Goal: Task Accomplishment & Management: Manage account settings

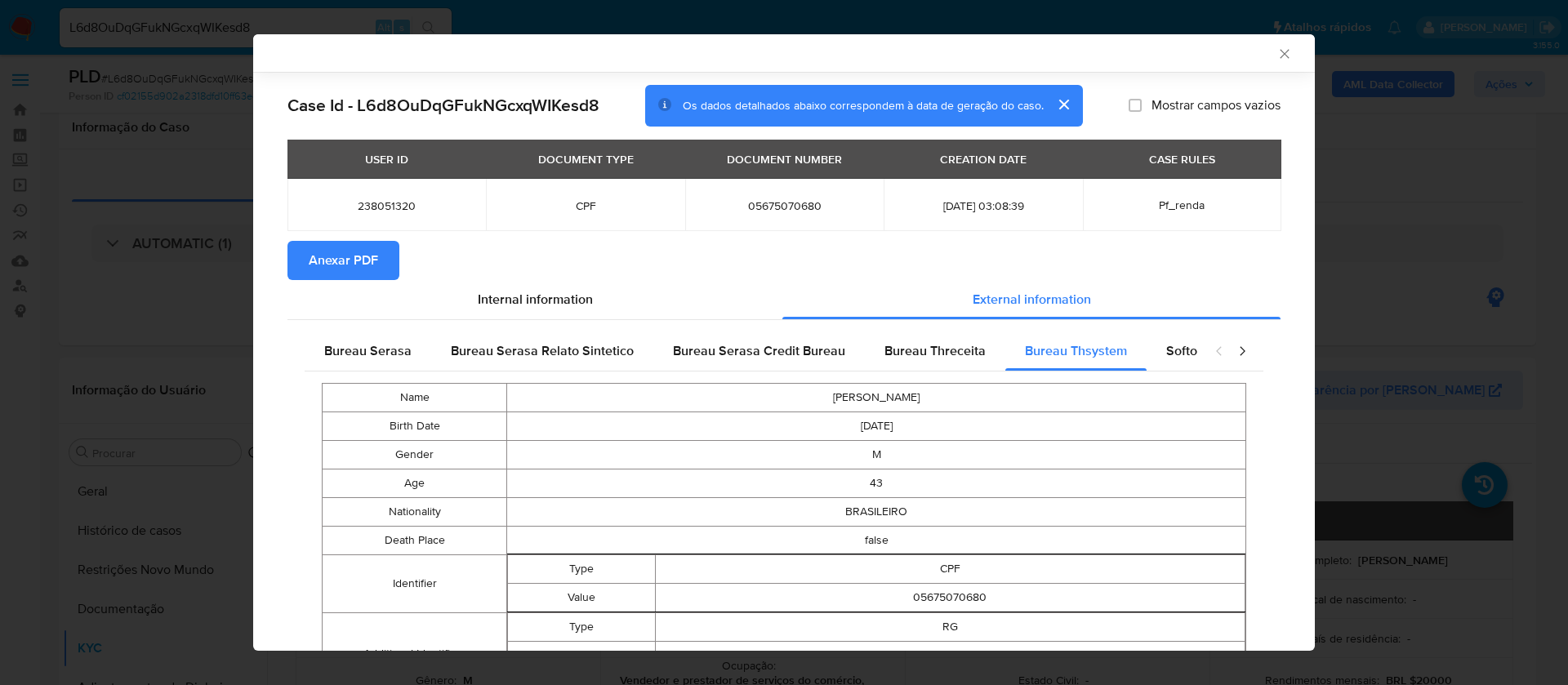
select select "10"
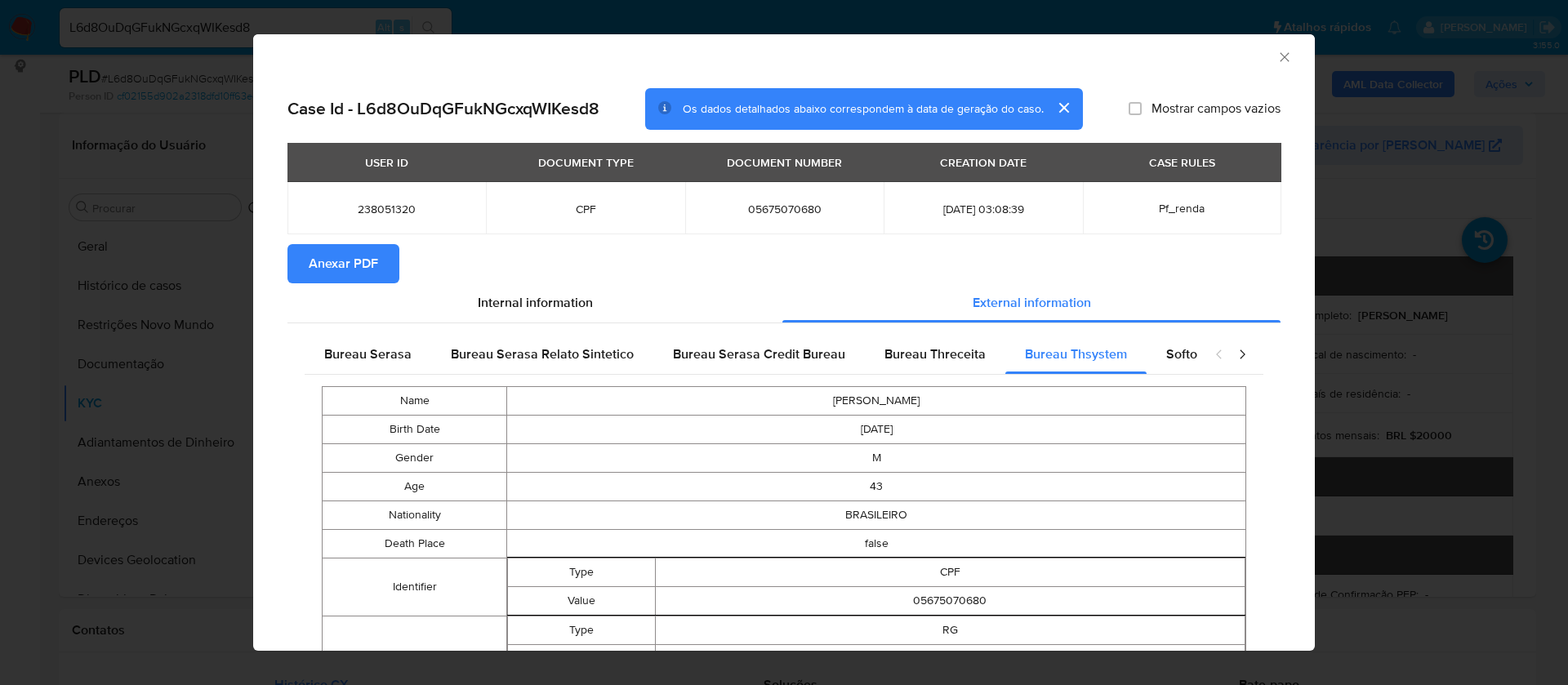
click at [364, 266] on span "Anexar PDF" at bounding box center [342, 264] width 69 height 36
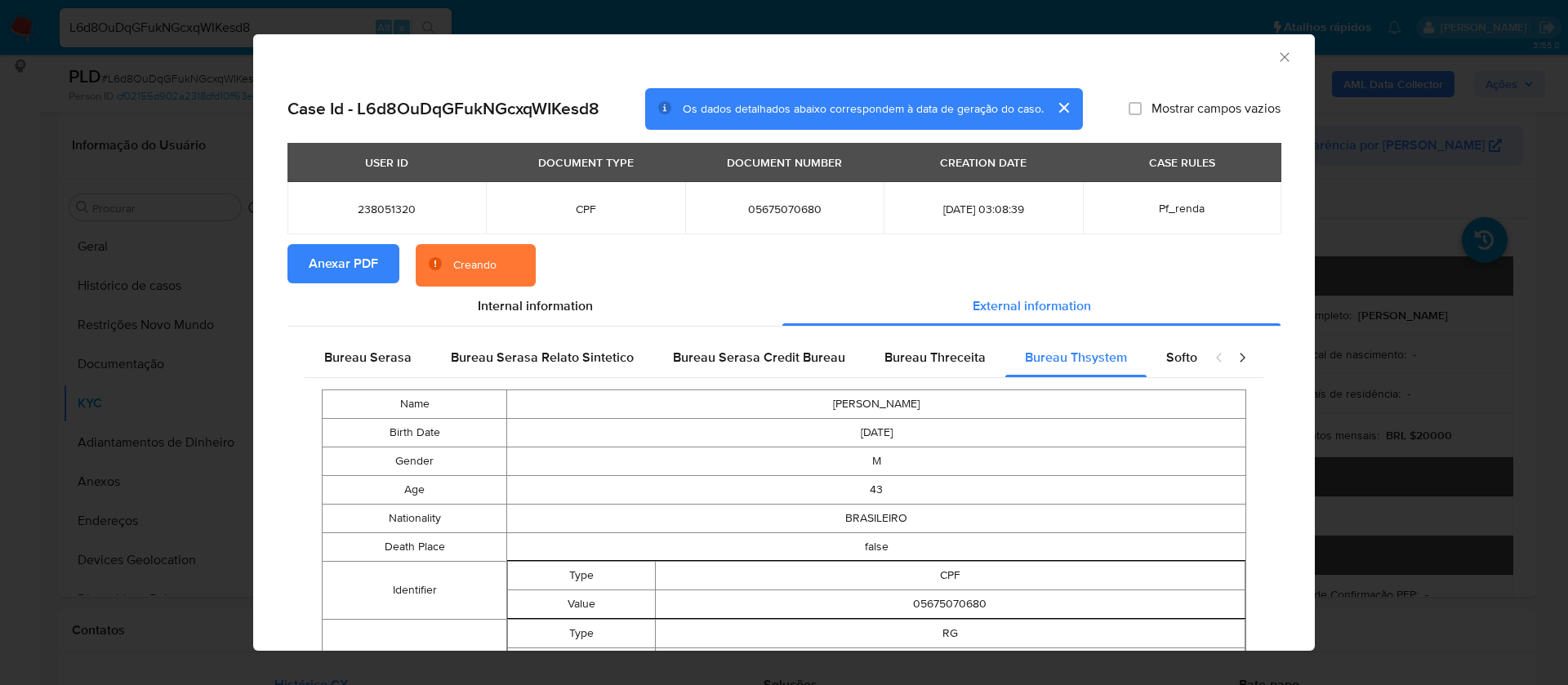
click at [1276, 57] on icon "Fechar a janela" at bounding box center [1283, 57] width 16 height 16
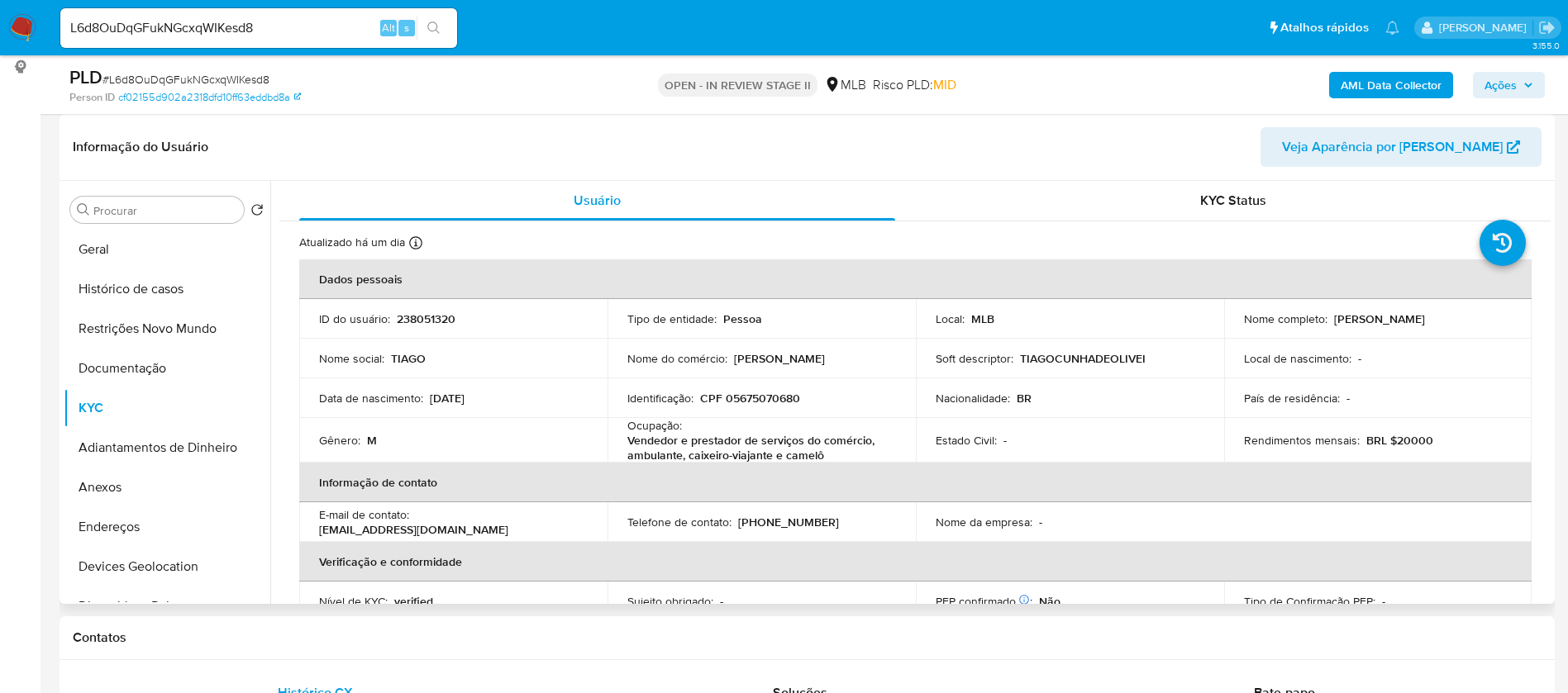
drag, startPoint x: 1457, startPoint y: 318, endPoint x: 1331, endPoint y: 319, distance: 126.0
click at [1331, 319] on div "Nome completo : Tiago Cunha de Oliveira" at bounding box center [1378, 319] width 269 height 15
copy p "Tiago Cunha de Oliveira"
click at [426, 320] on p "238051320" at bounding box center [425, 319] width 58 height 15
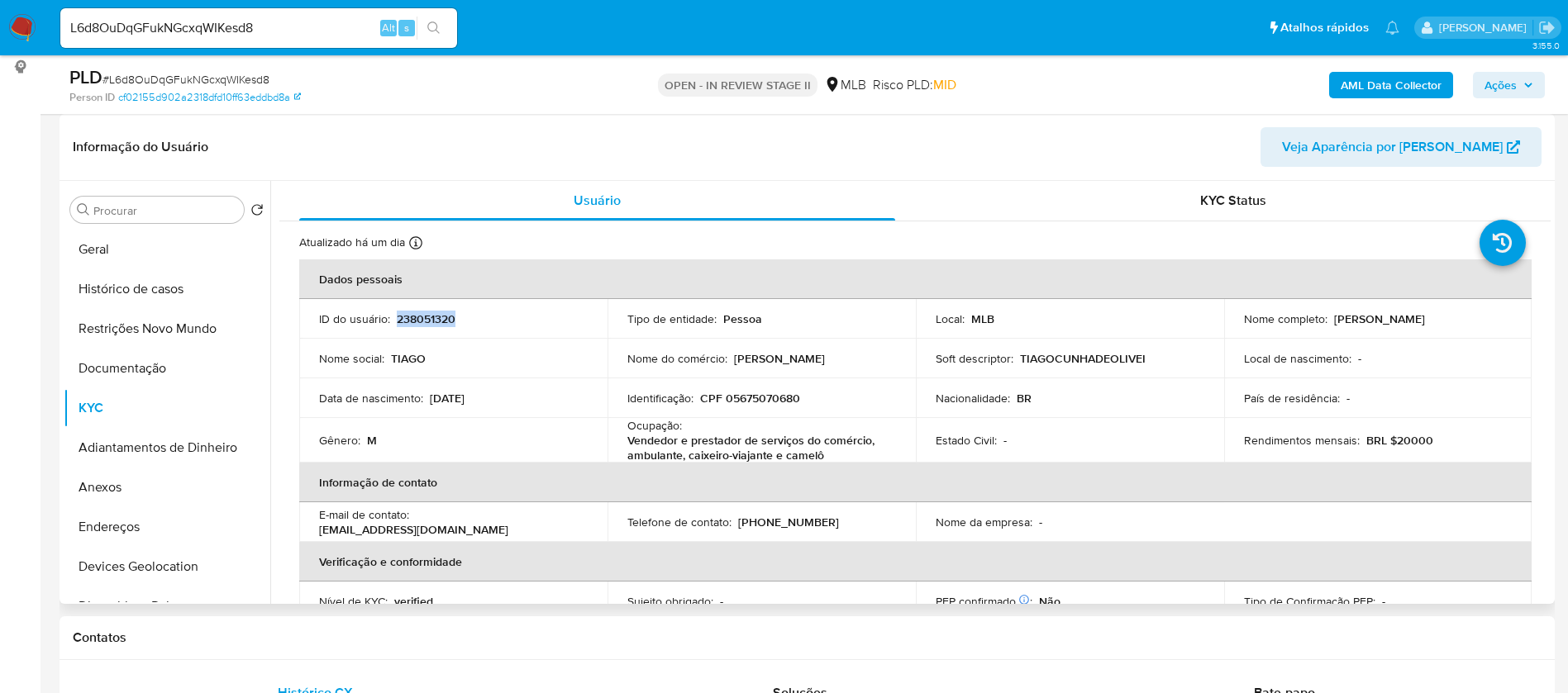
copy p "238051320"
click at [184, 241] on button "Geral" at bounding box center [160, 249] width 193 height 39
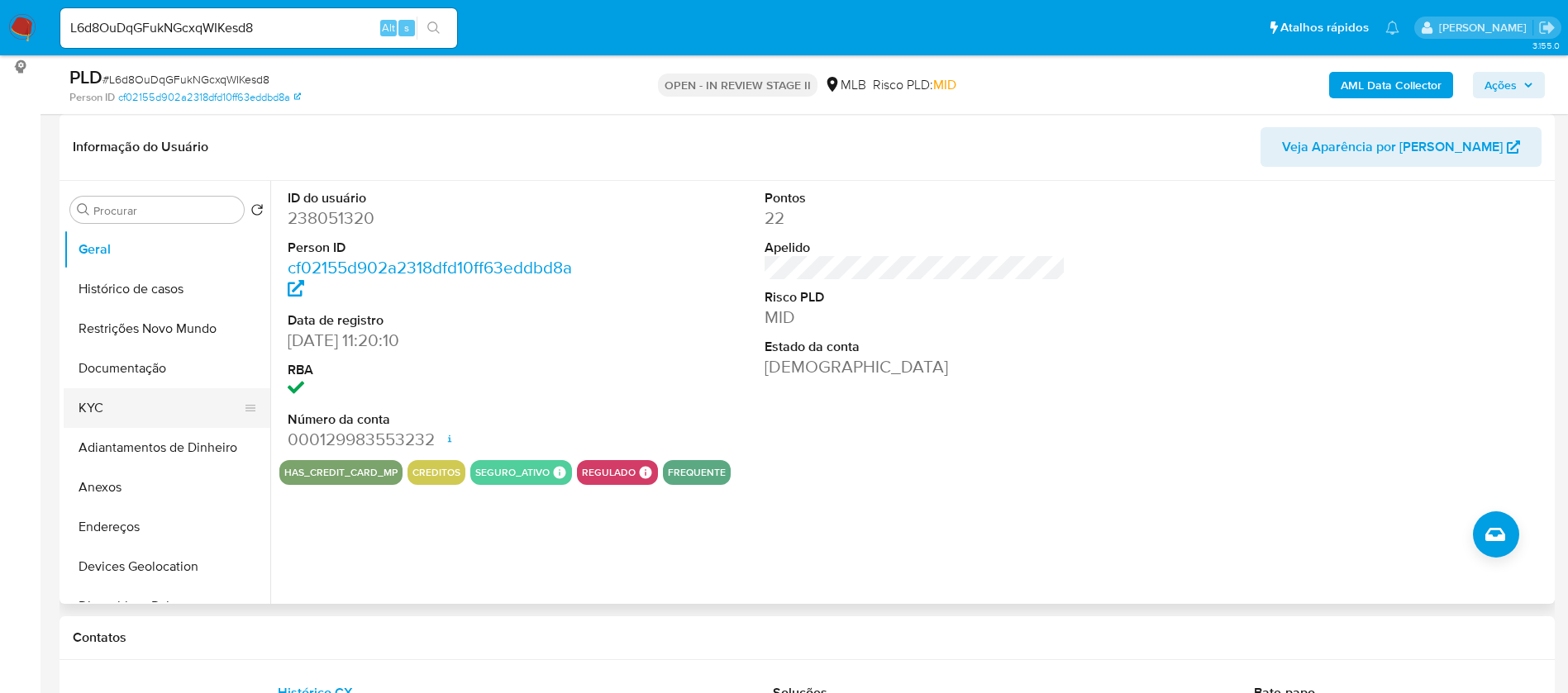
click at [182, 410] on button "KYC" at bounding box center [160, 408] width 193 height 39
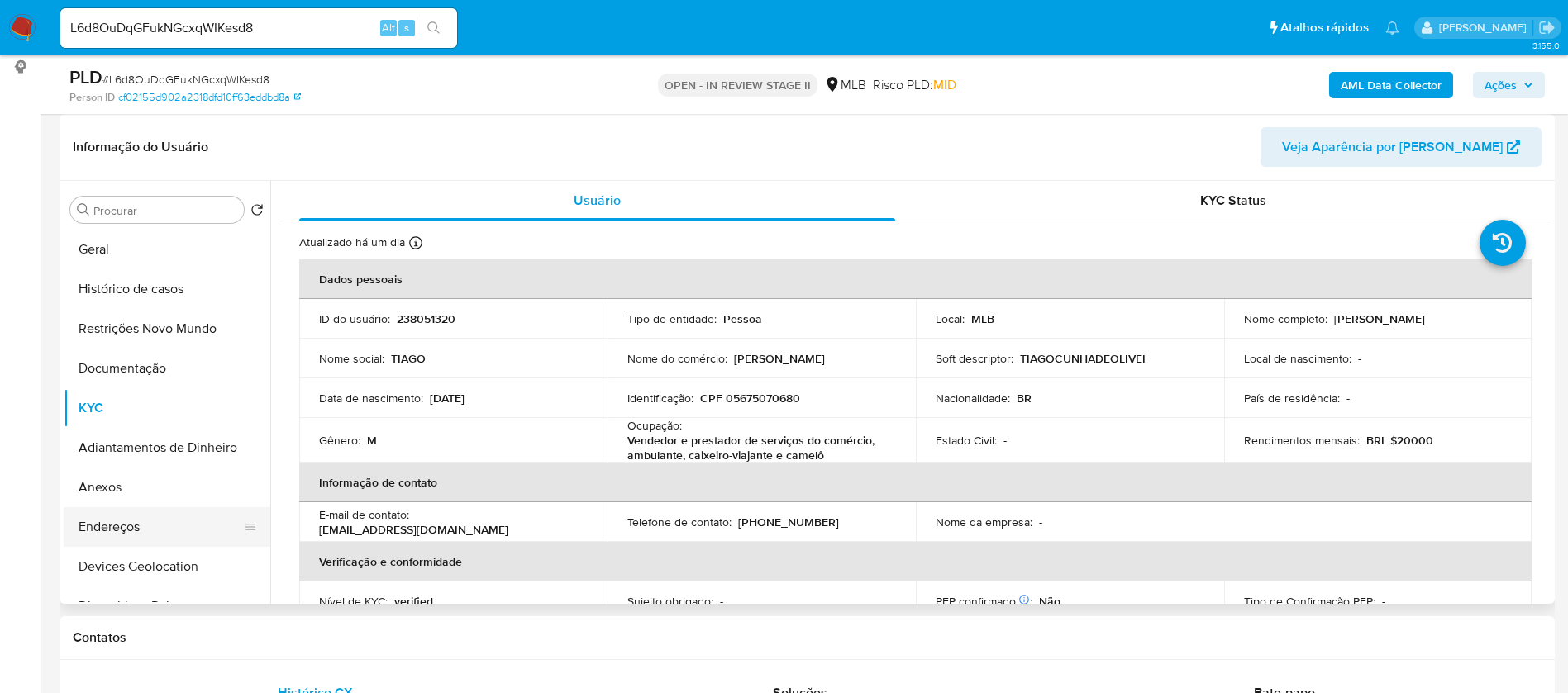
click at [138, 516] on button "Endereços" at bounding box center [160, 526] width 193 height 39
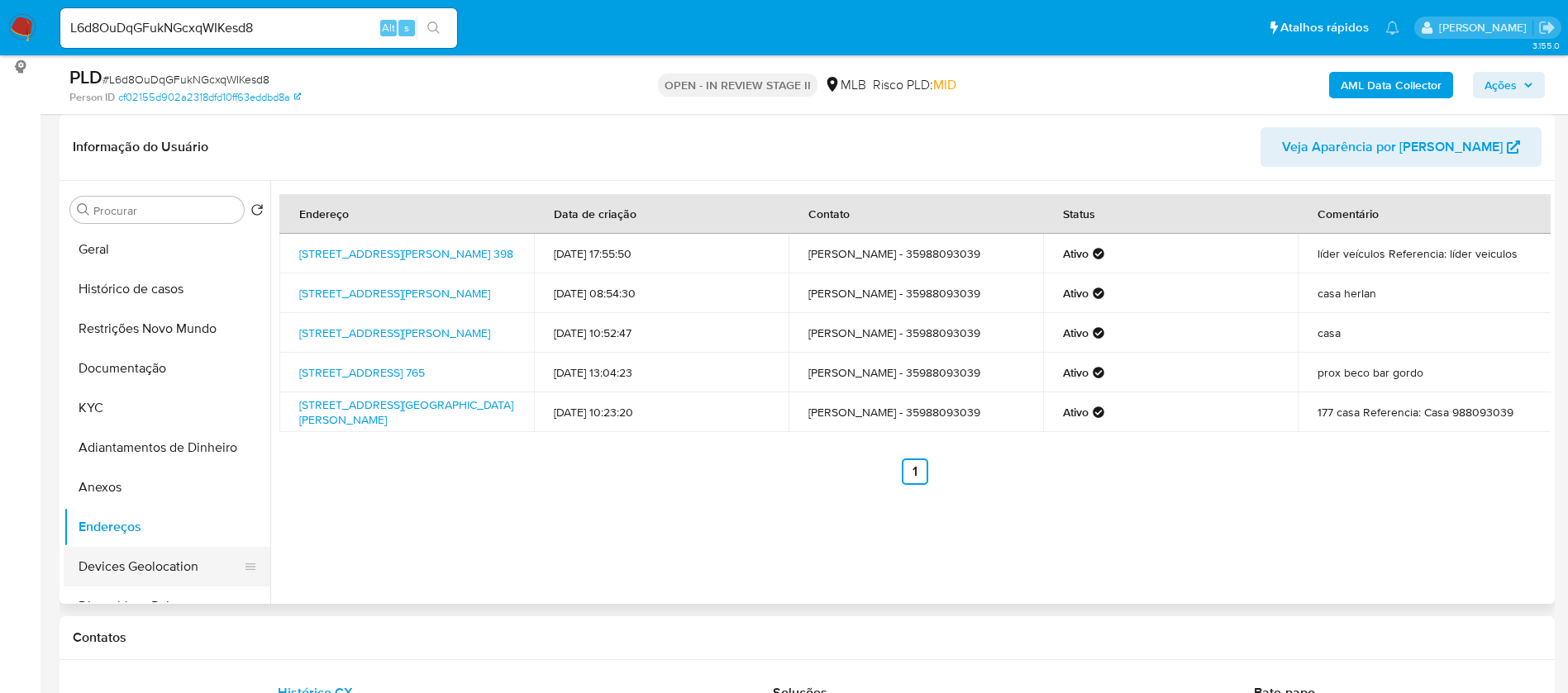
click at [162, 568] on button "Devices Geolocation" at bounding box center [160, 567] width 193 height 39
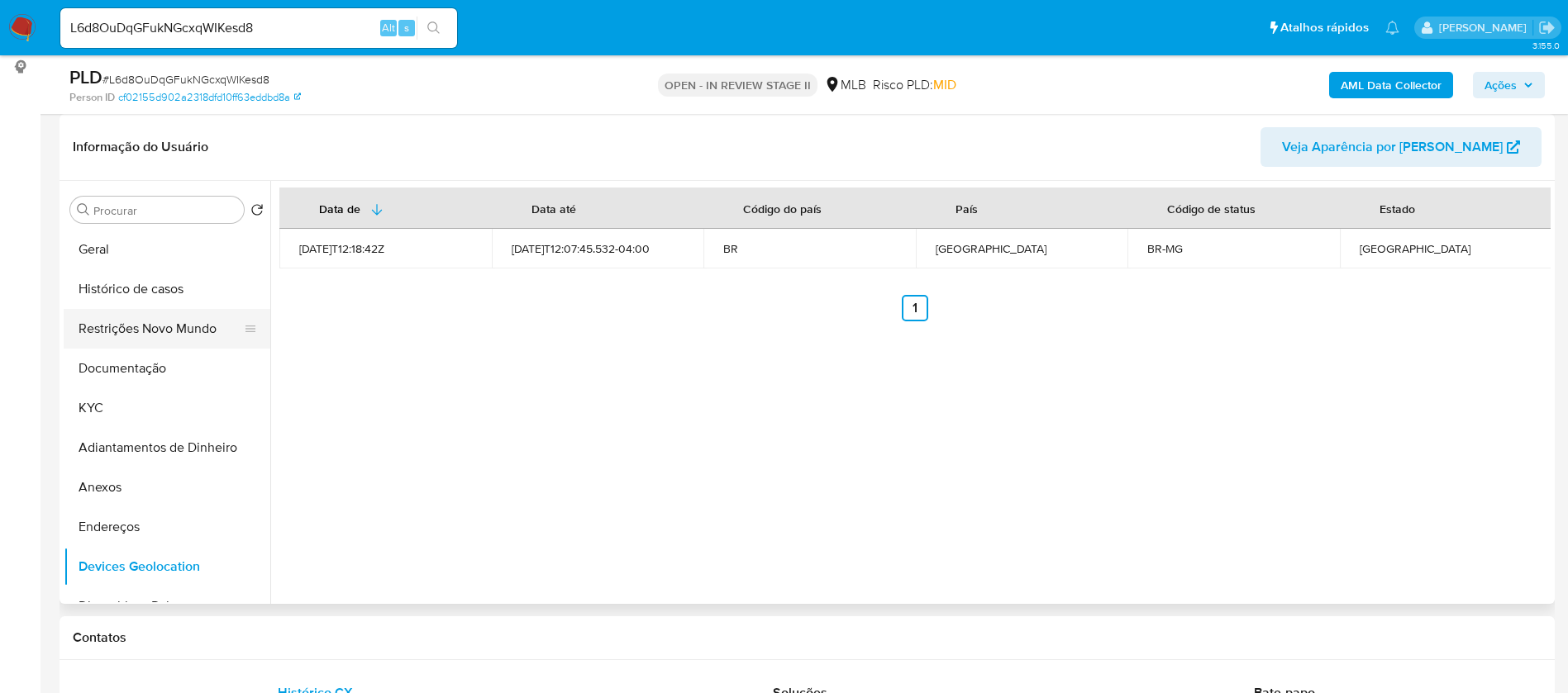
click at [157, 319] on button "Restrições Novo Mundo" at bounding box center [160, 328] width 193 height 39
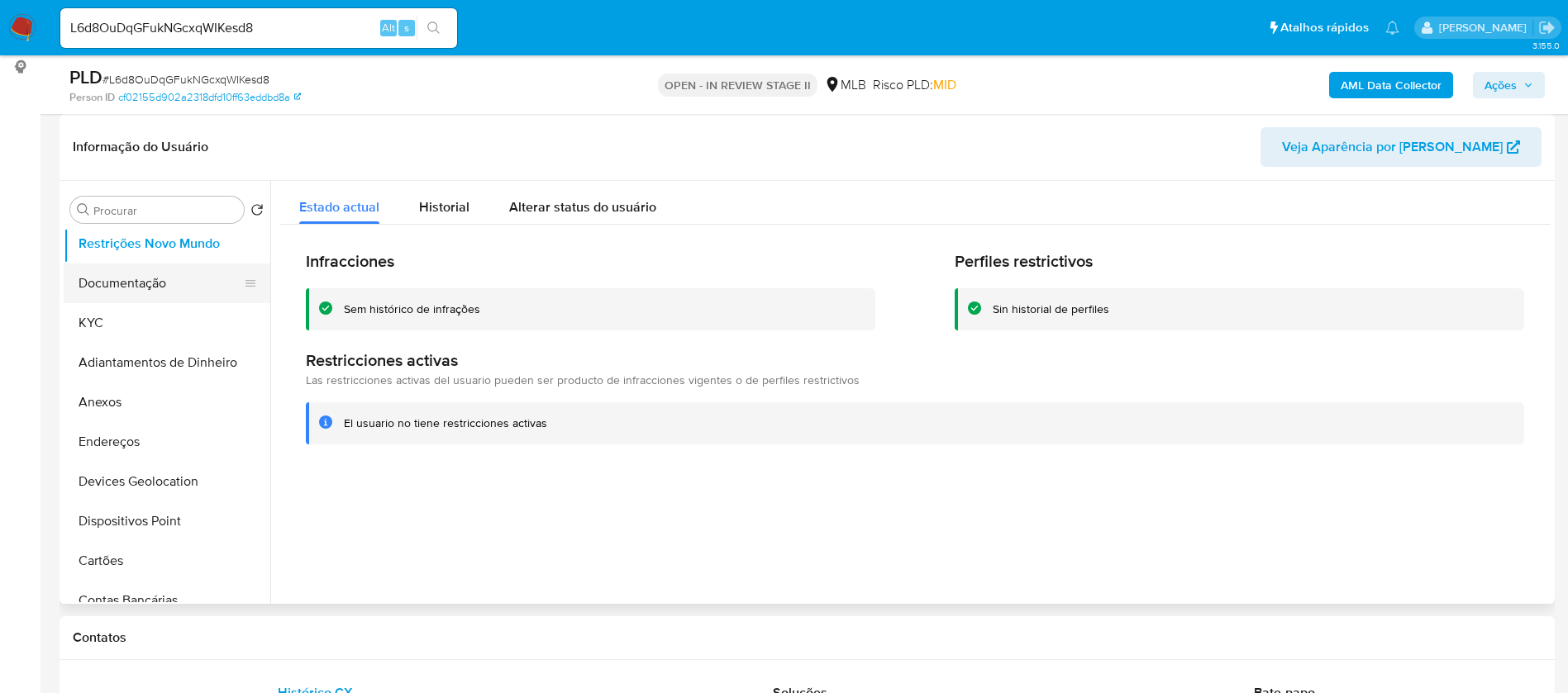
scroll to position [124, 0]
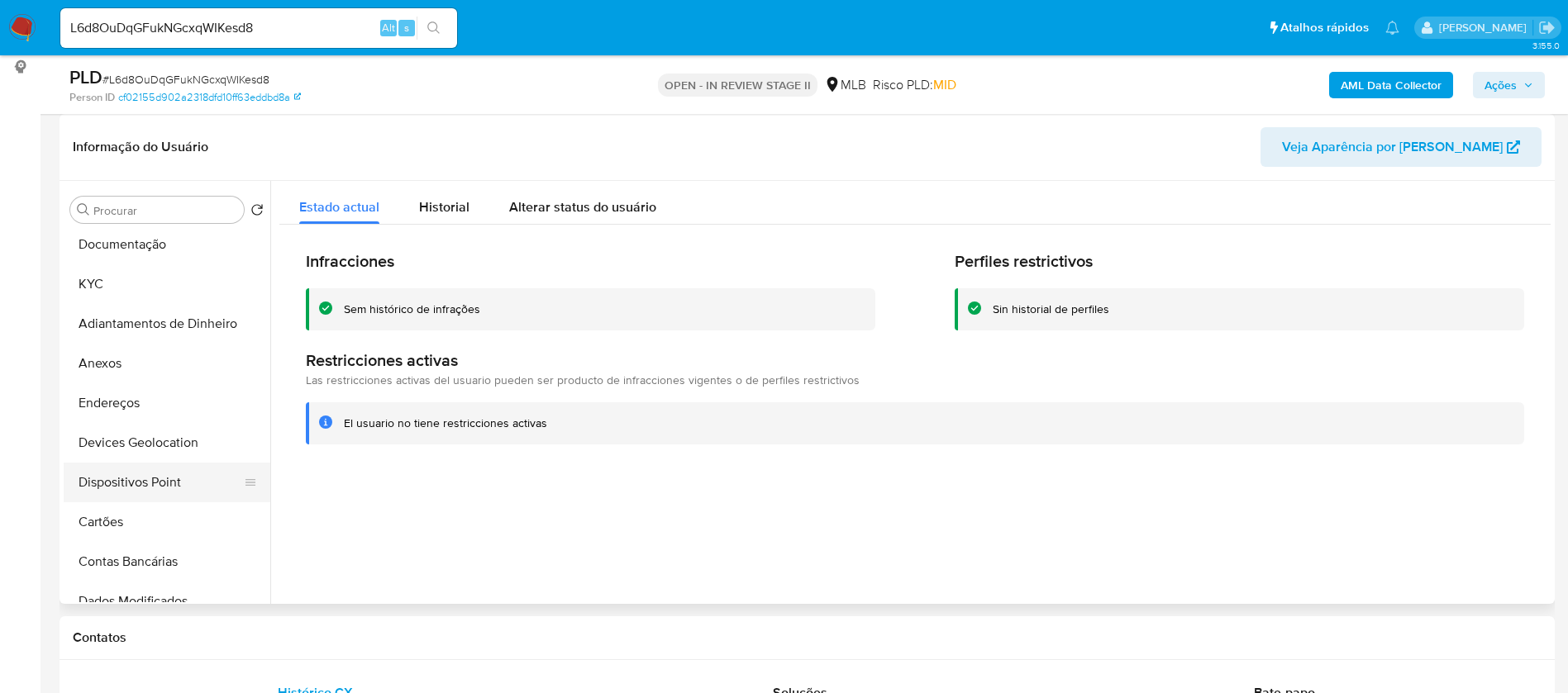
click at [193, 471] on button "Dispositivos Point" at bounding box center [160, 481] width 193 height 39
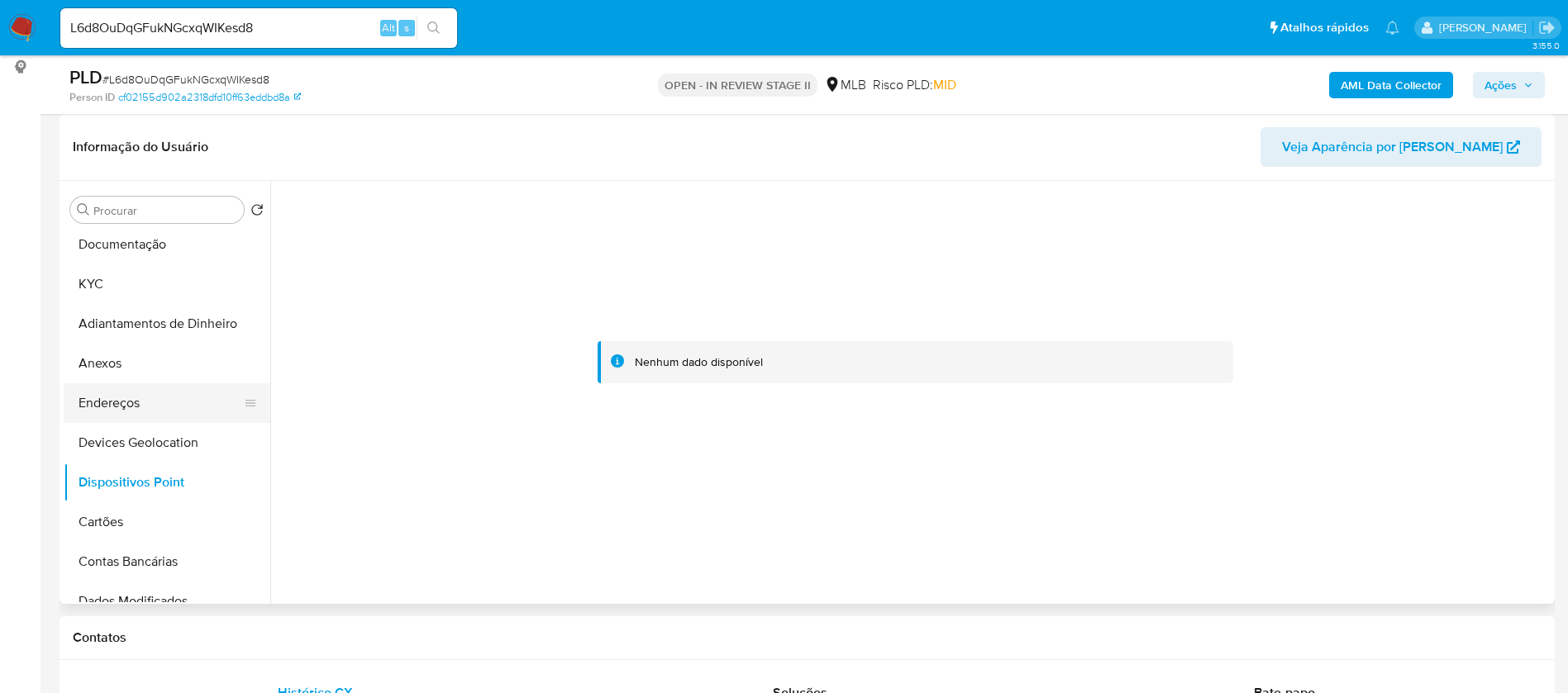
click at [148, 391] on button "Endereços" at bounding box center [160, 403] width 193 height 39
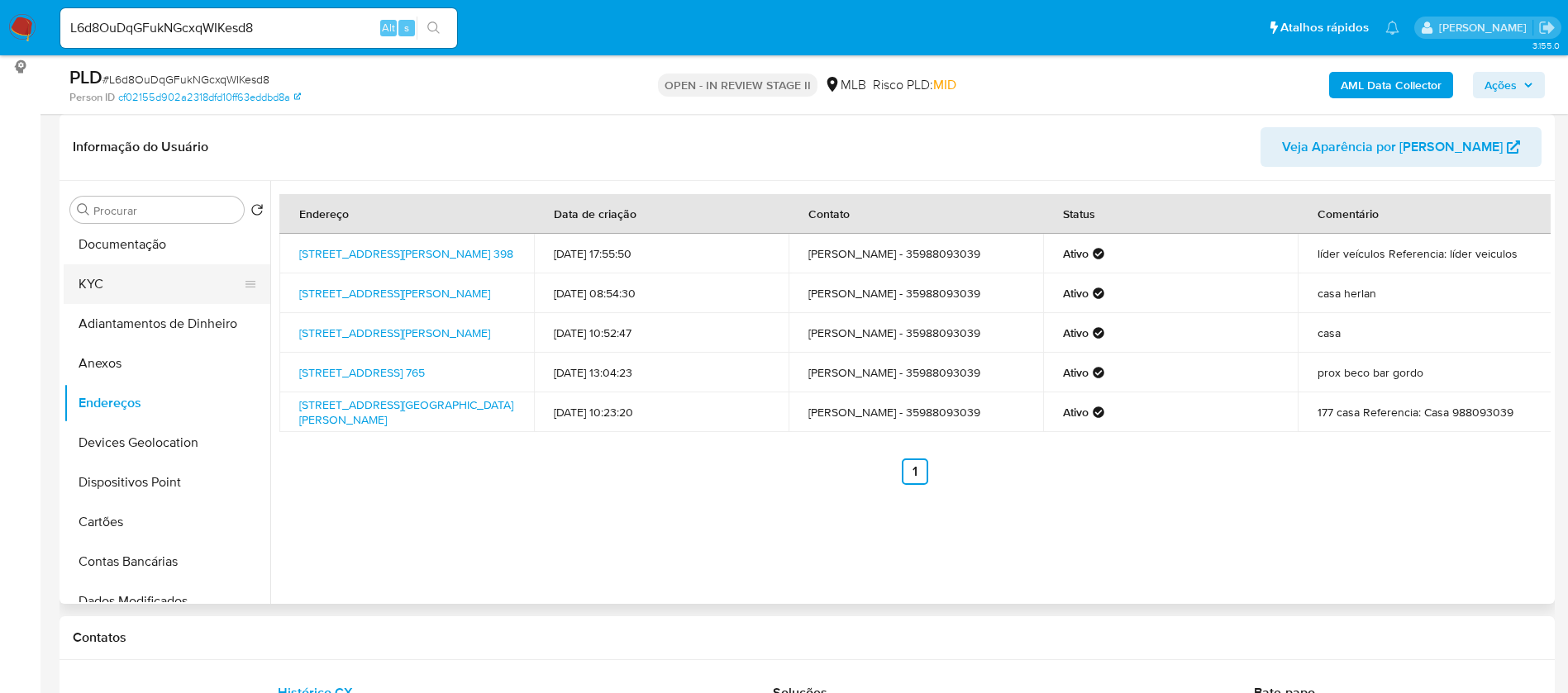
click at [136, 294] on button "KYC" at bounding box center [160, 283] width 193 height 39
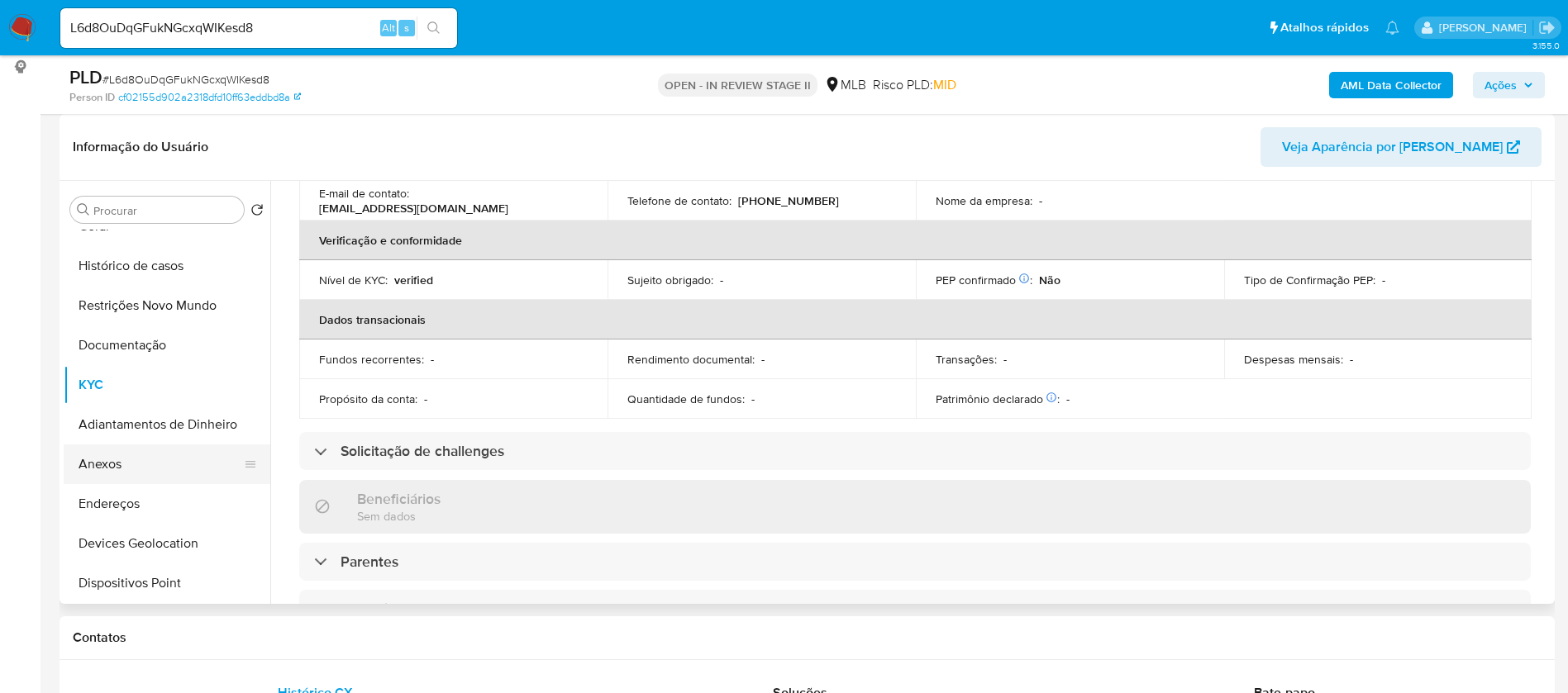
scroll to position [0, 0]
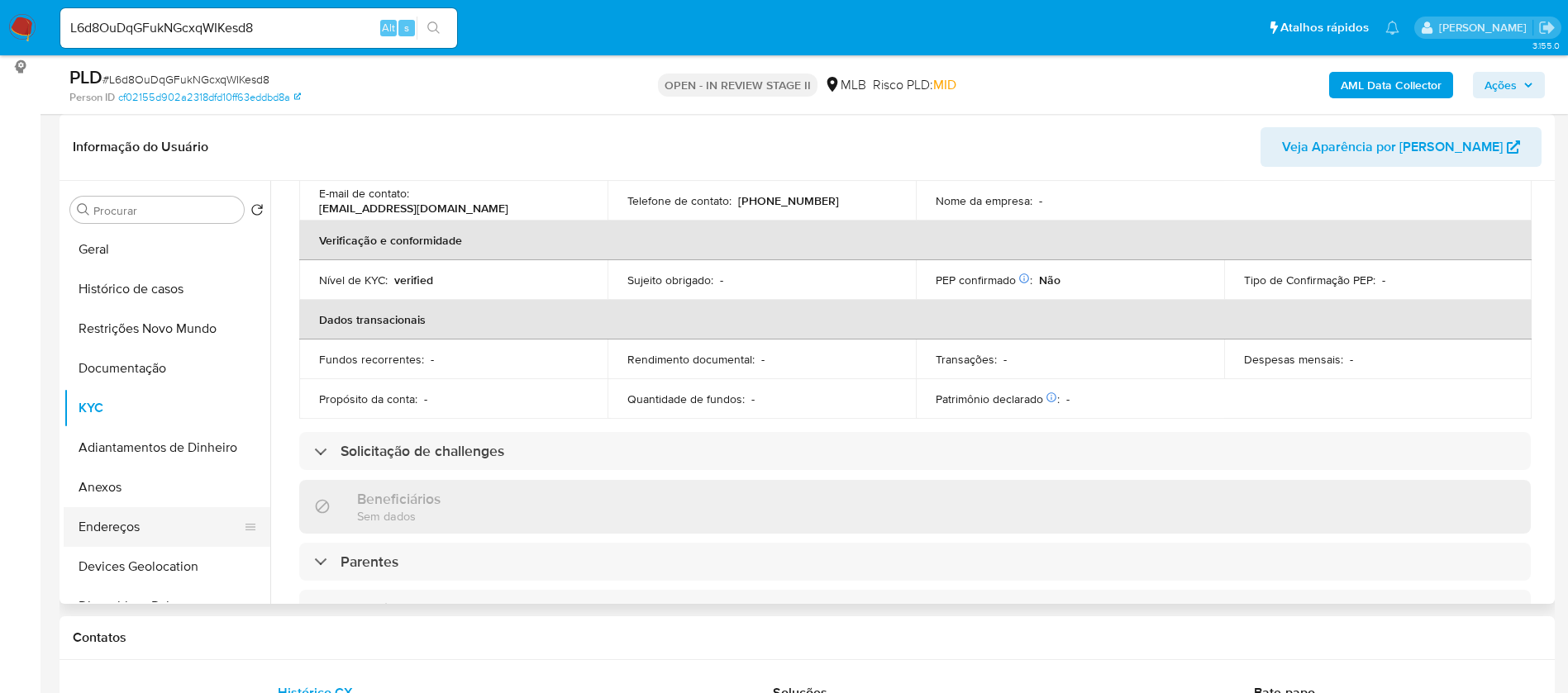
click at [121, 524] on button "Endereços" at bounding box center [160, 526] width 193 height 39
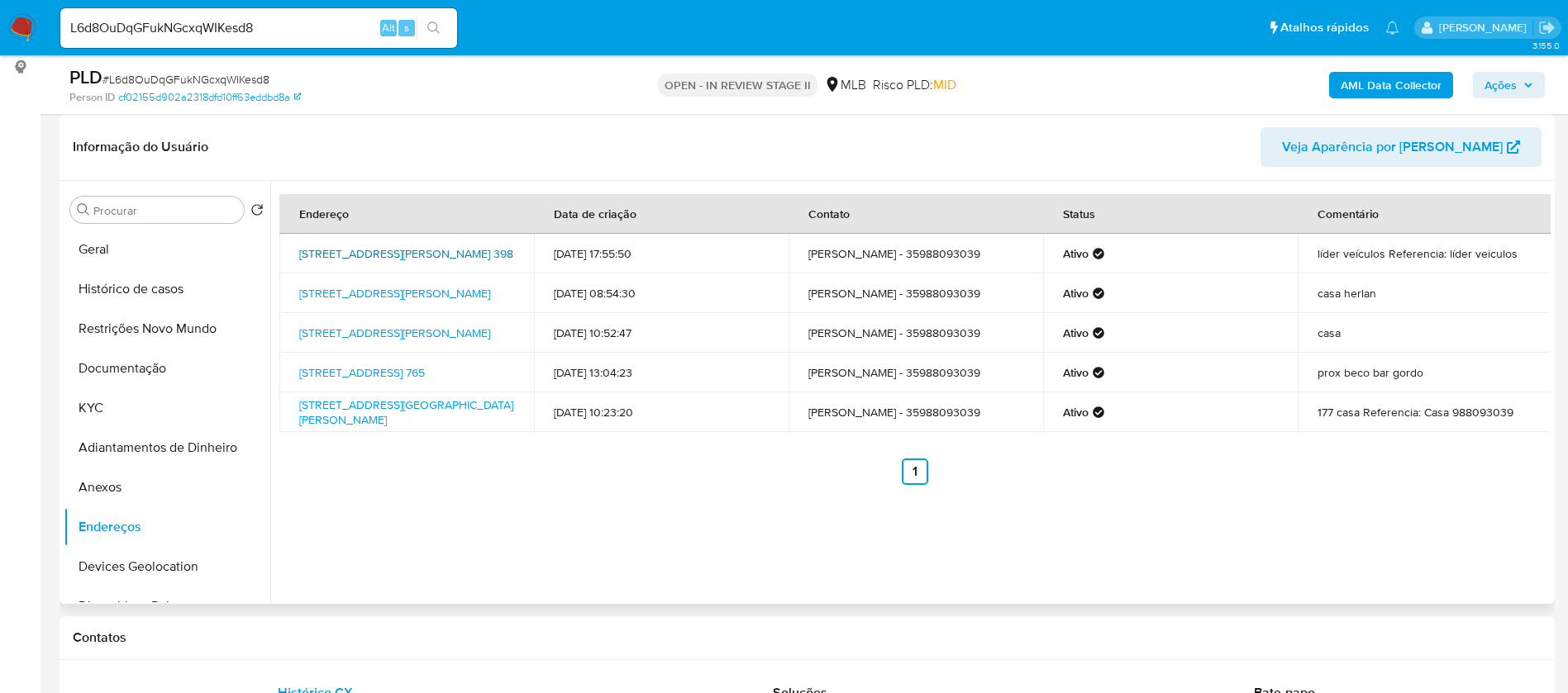
click at [396, 248] on link "Avenida José Paulino Da Costa 398, Alfenas, Minas Gerais, 37132208, Brasil 398" at bounding box center [407, 253] width 214 height 16
click at [151, 365] on button "Documentação" at bounding box center [160, 368] width 193 height 39
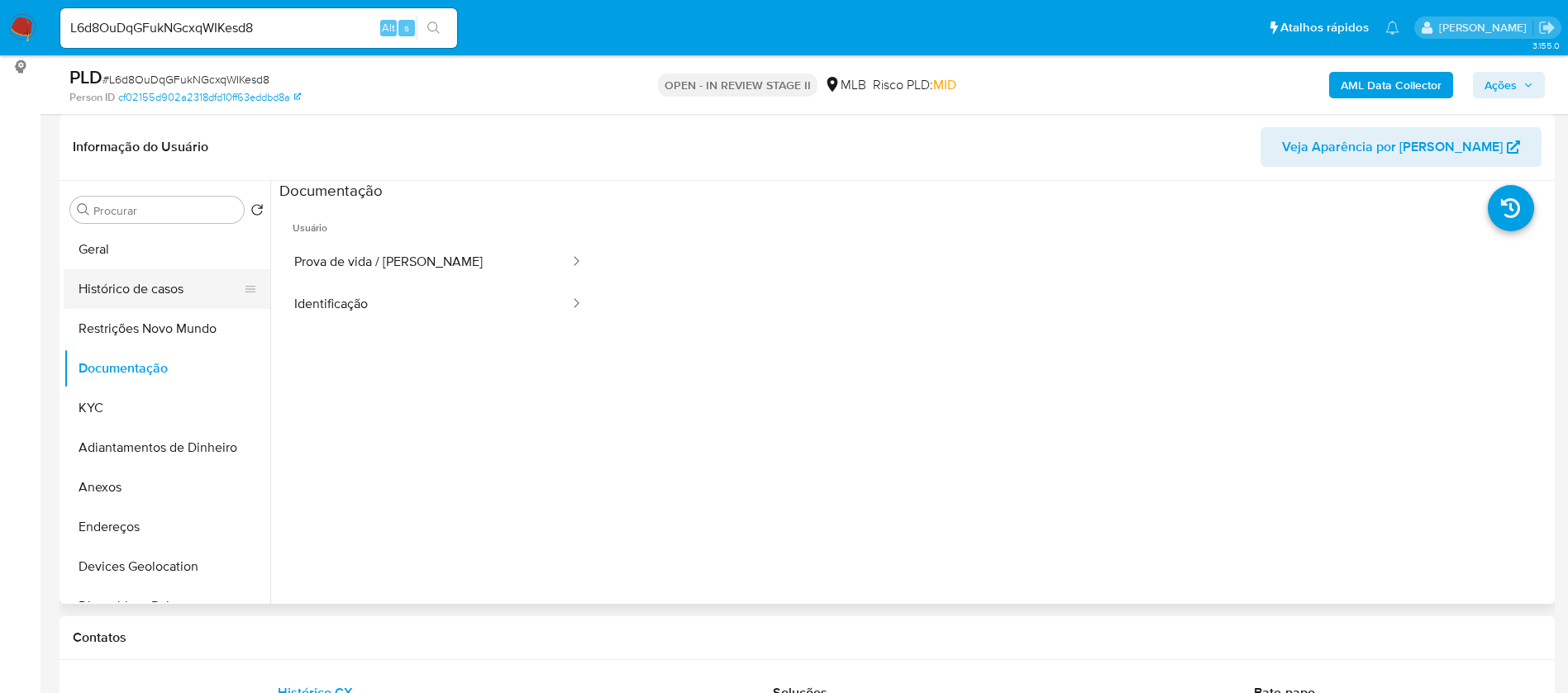
click at [189, 281] on button "Histórico de casos" at bounding box center [160, 288] width 193 height 39
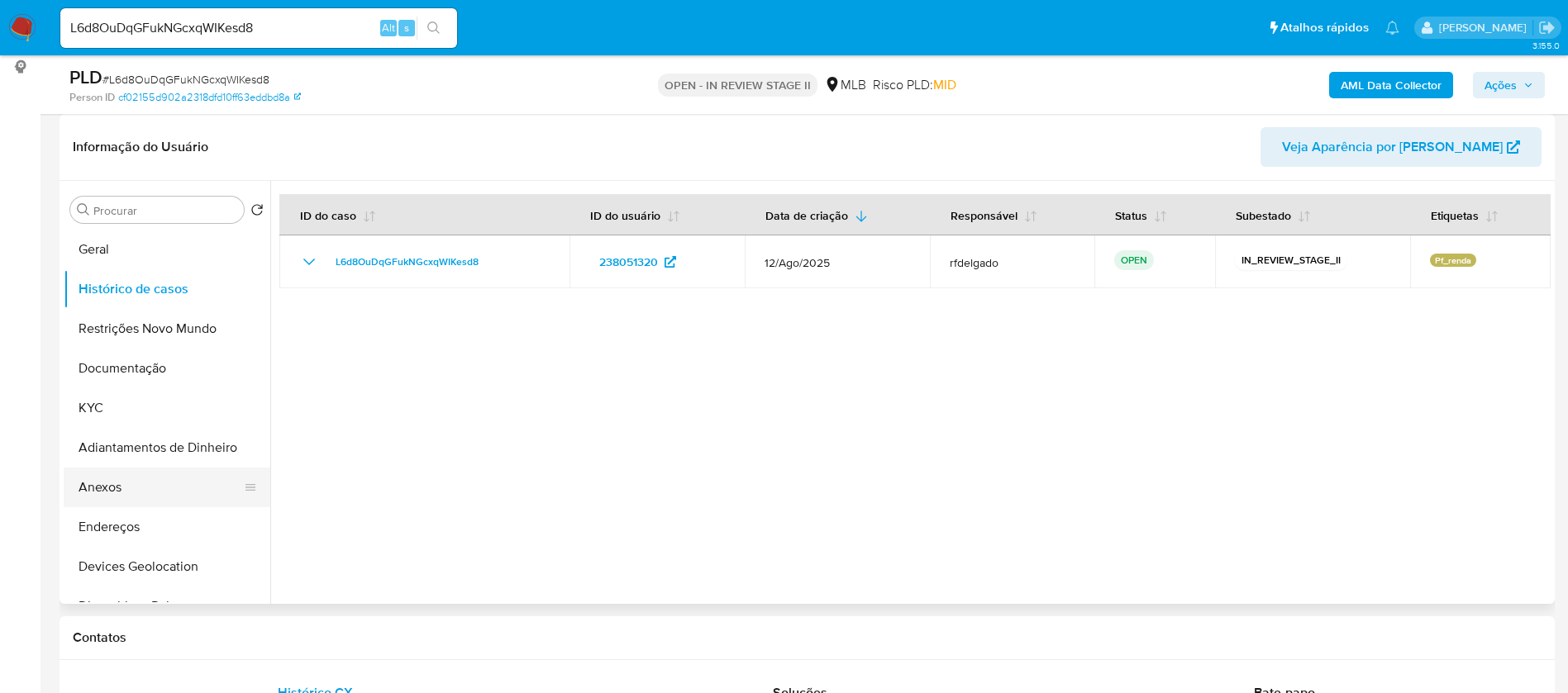
click at [174, 482] on button "Anexos" at bounding box center [160, 487] width 193 height 39
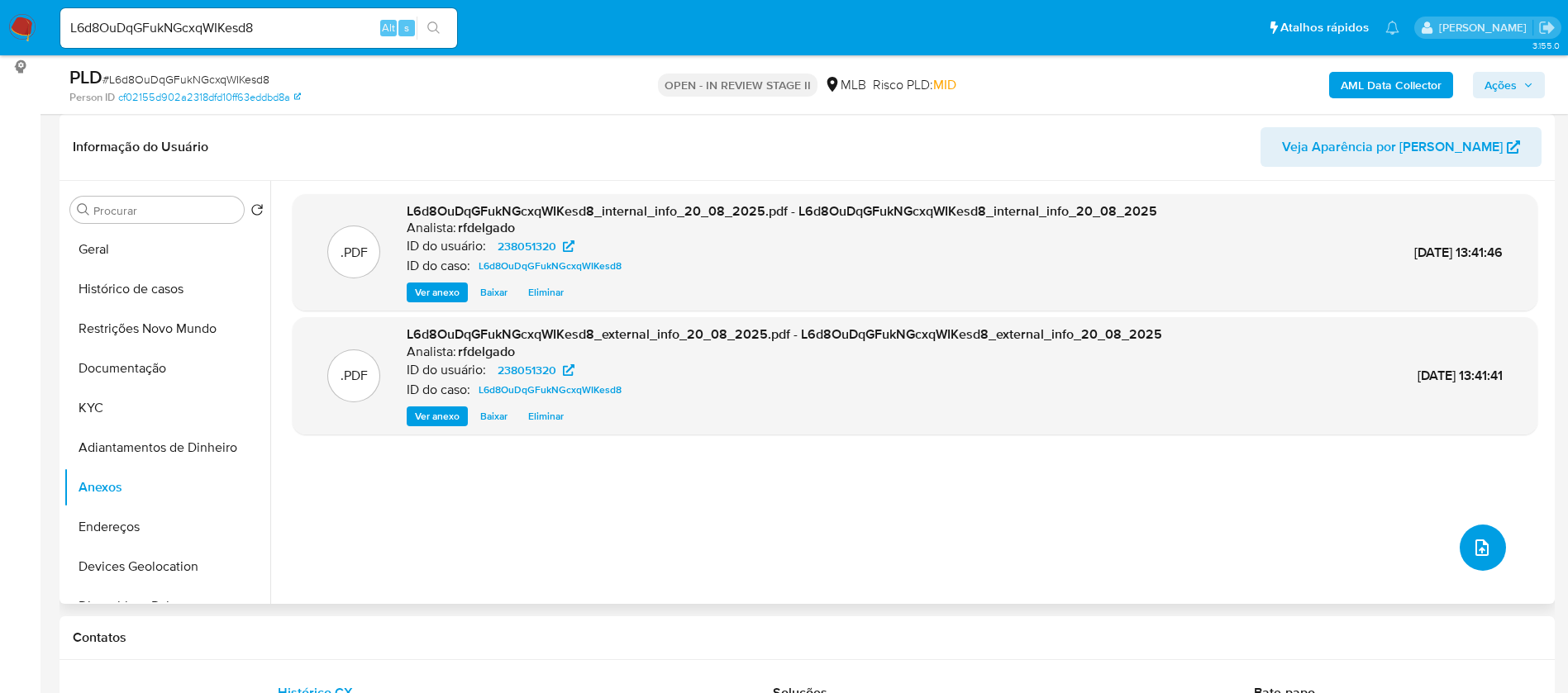
click at [1481, 548] on icon "upload-file" at bounding box center [1482, 548] width 13 height 16
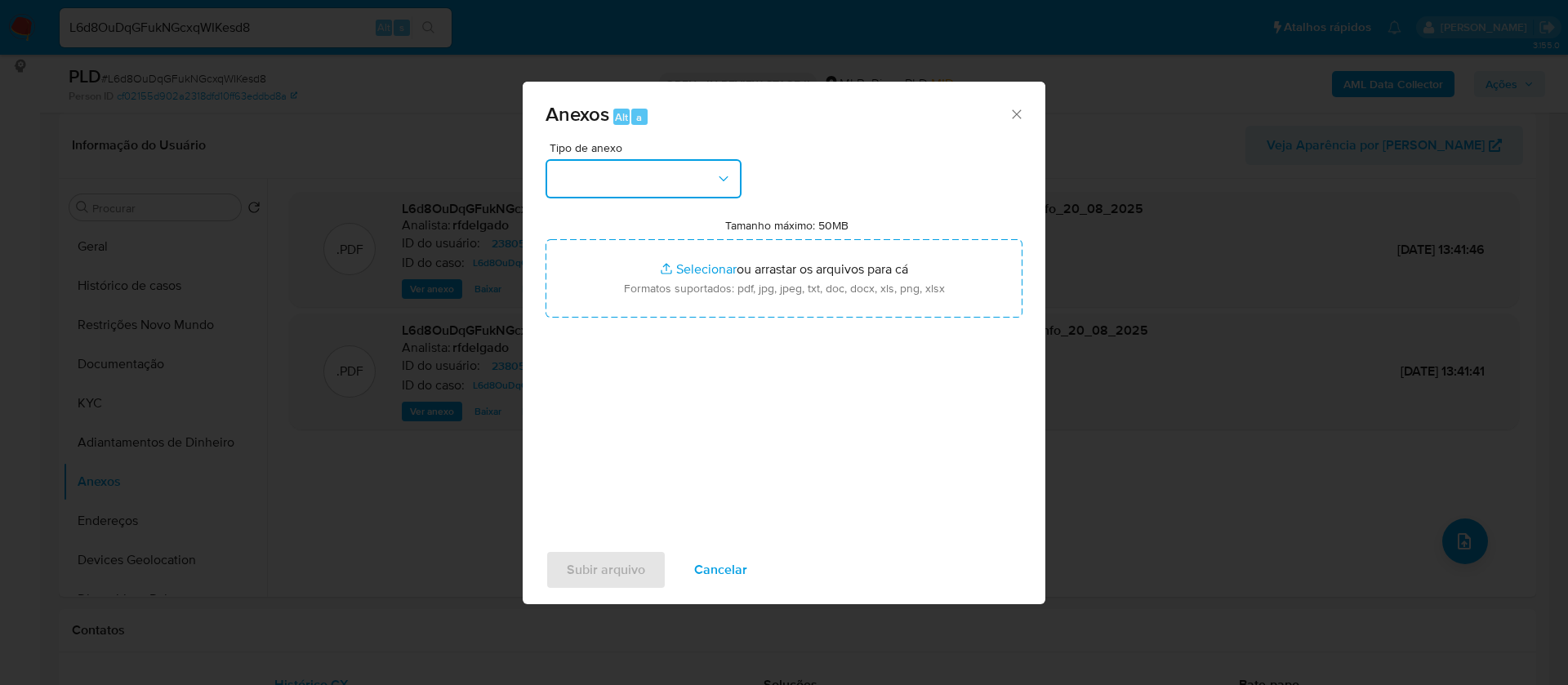
click at [640, 183] on button "button" at bounding box center [643, 178] width 196 height 39
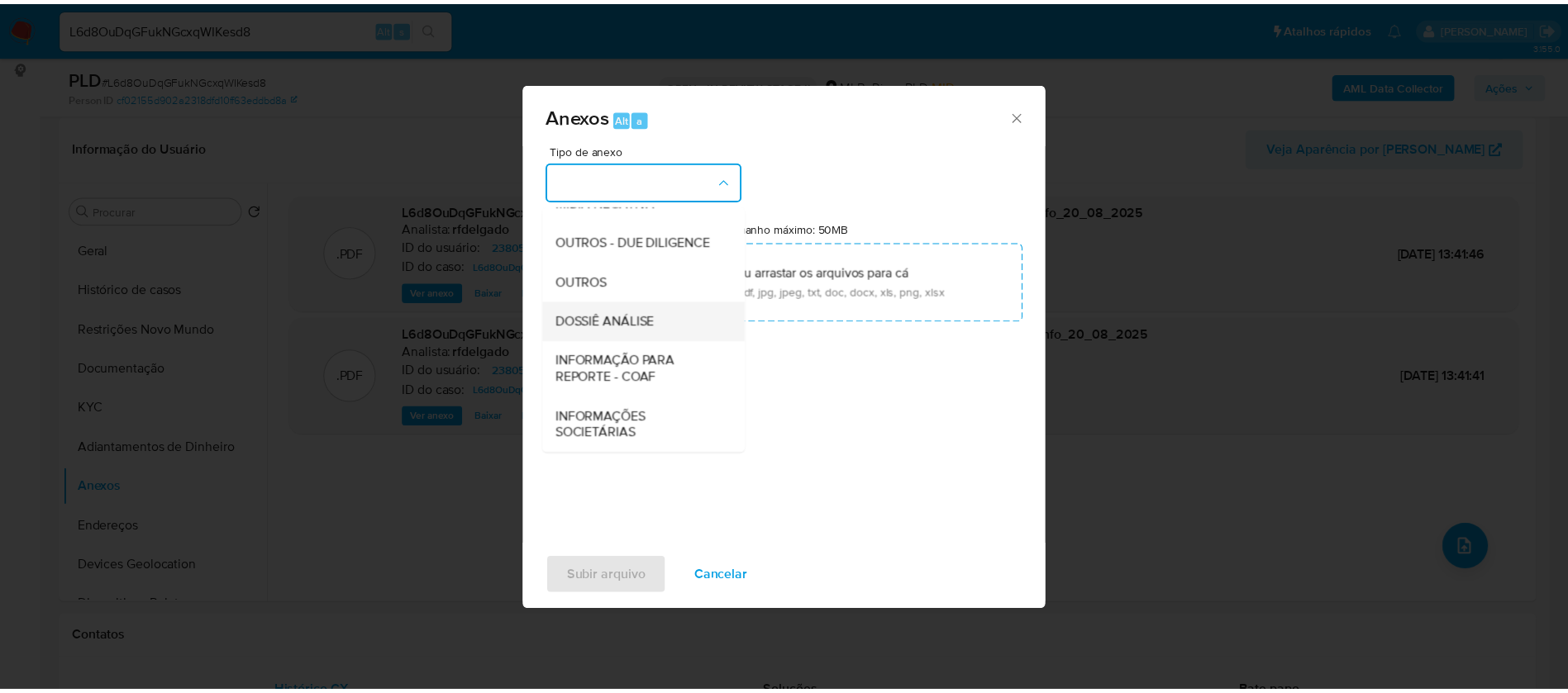
scroll to position [255, 0]
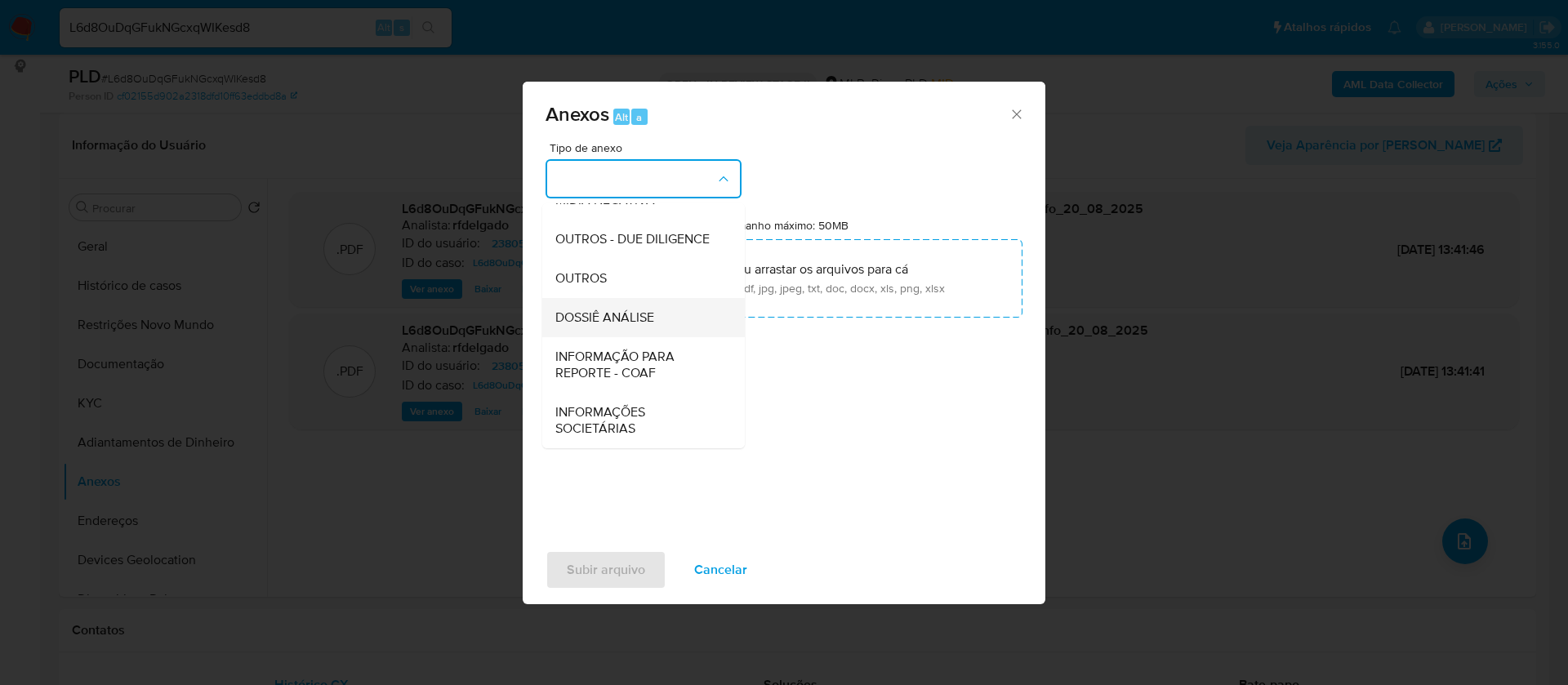
click at [654, 314] on span "DOSSIÊ ANÁLISE" at bounding box center [604, 317] width 98 height 16
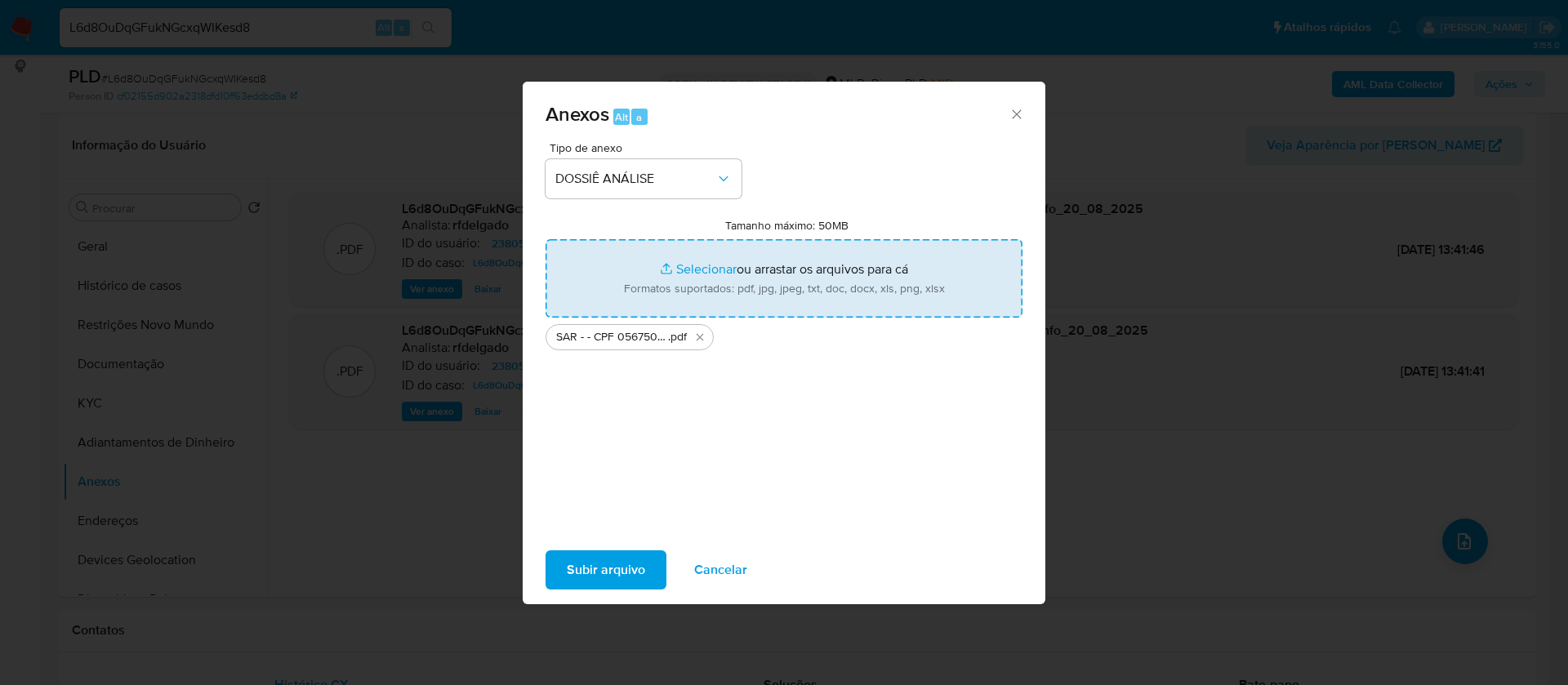
type input "C:\fakepath\Mulan 238051320_2025_08_19_18_37_08.xlsx"
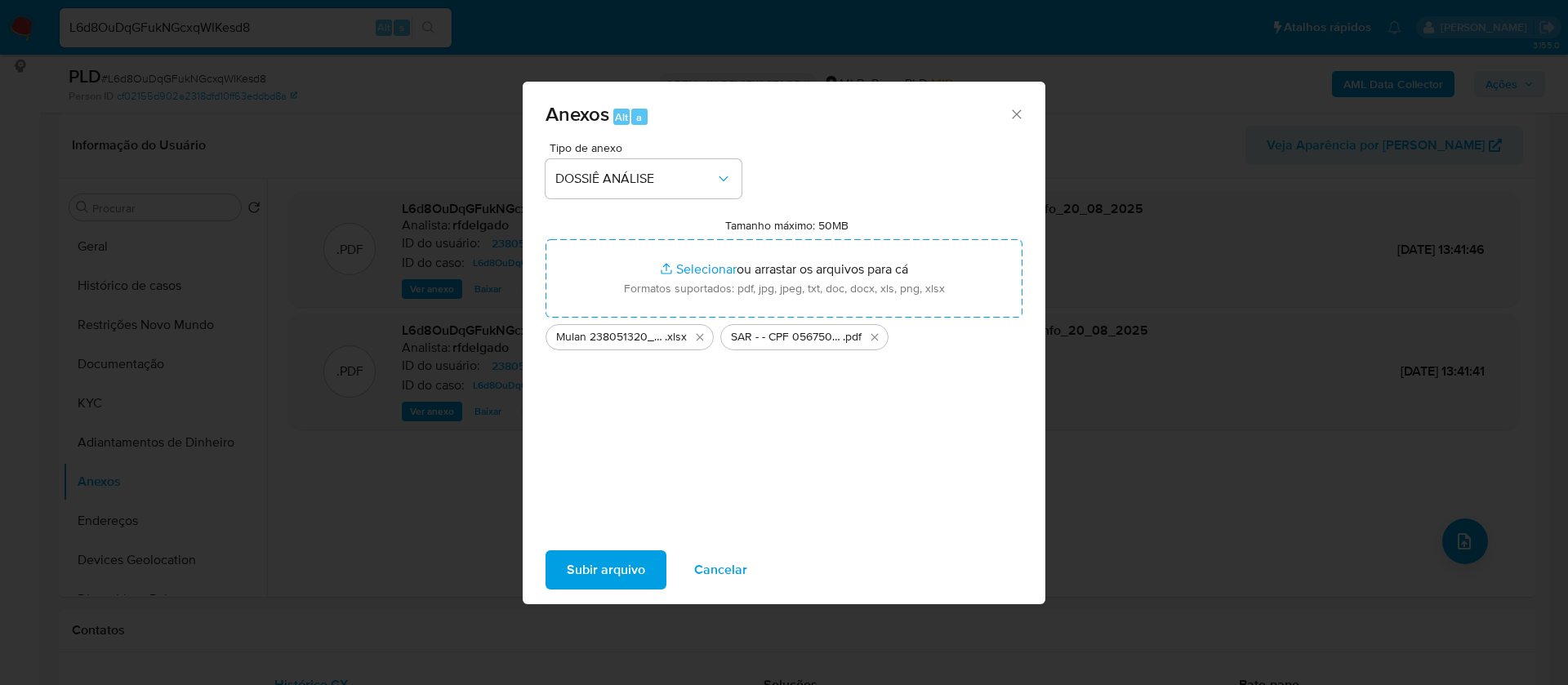
click at [641, 558] on span "Subir arquivo" at bounding box center [605, 571] width 78 height 36
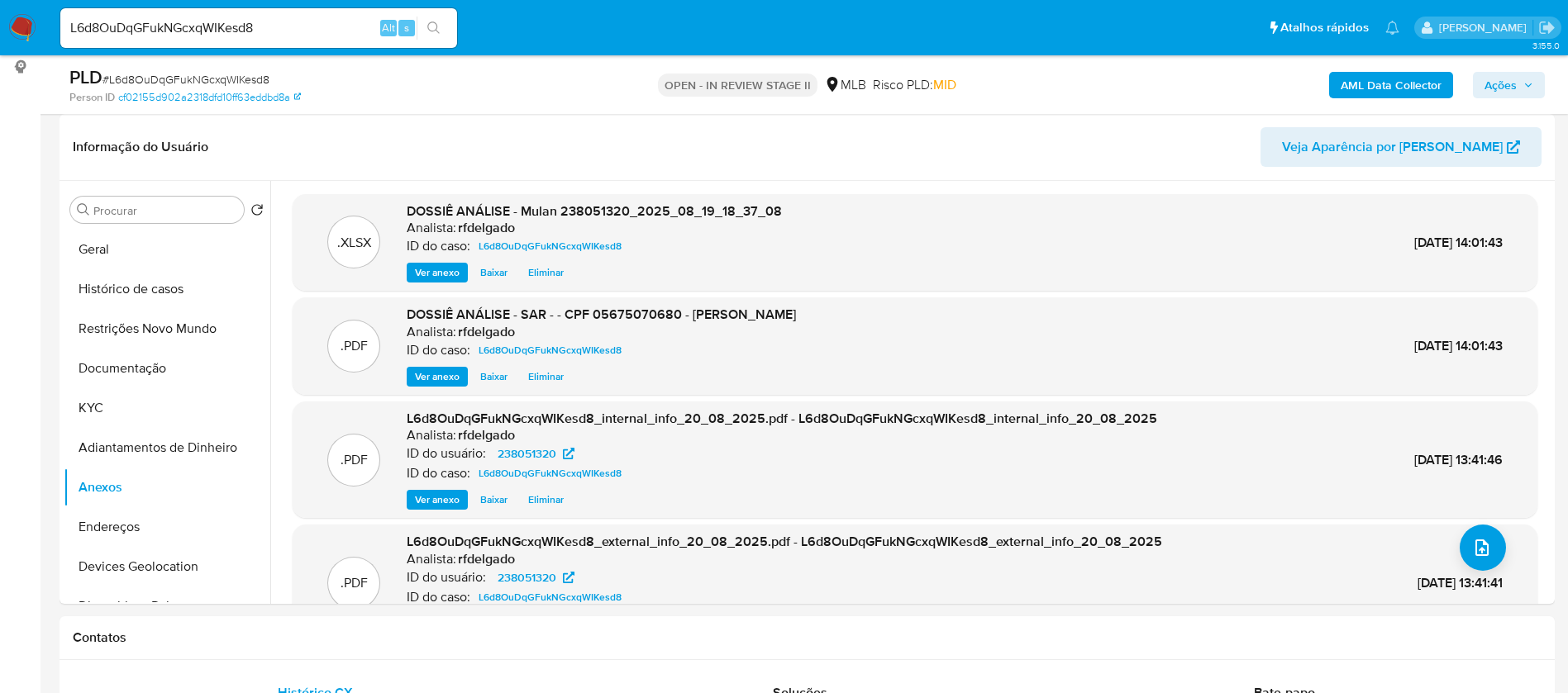
click at [1537, 91] on button "Ações" at bounding box center [1509, 85] width 72 height 27
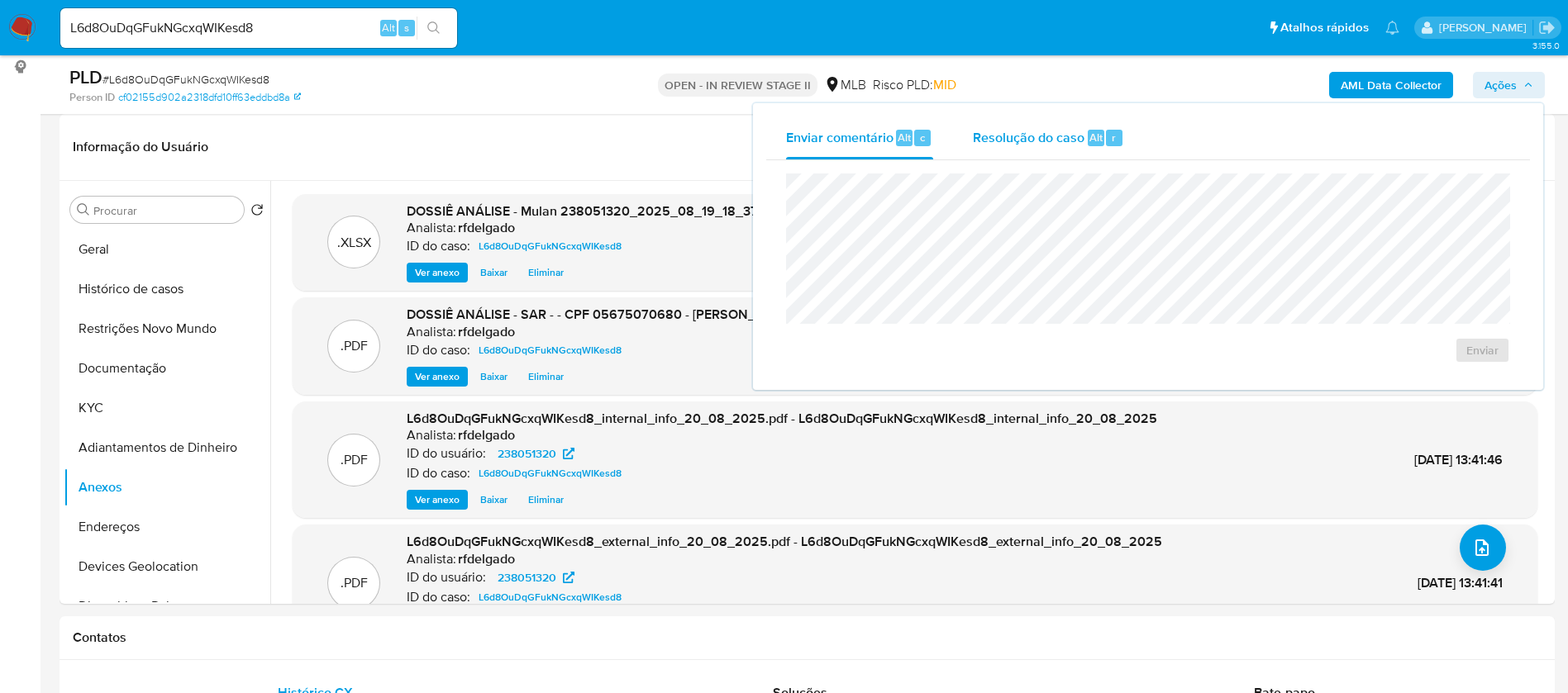
click at [1007, 134] on span "Resolução do caso" at bounding box center [1028, 137] width 112 height 19
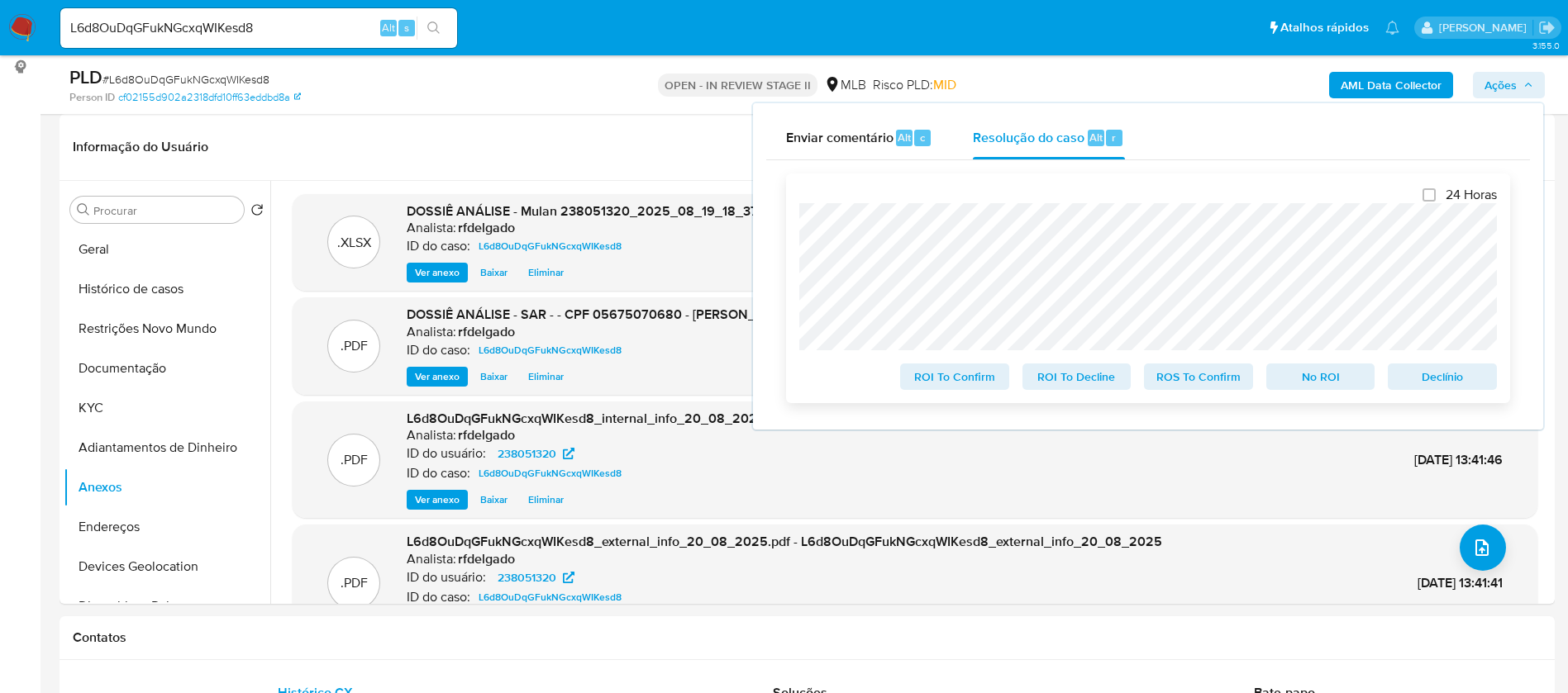
click at [1307, 376] on span "No ROI" at bounding box center [1321, 377] width 86 height 23
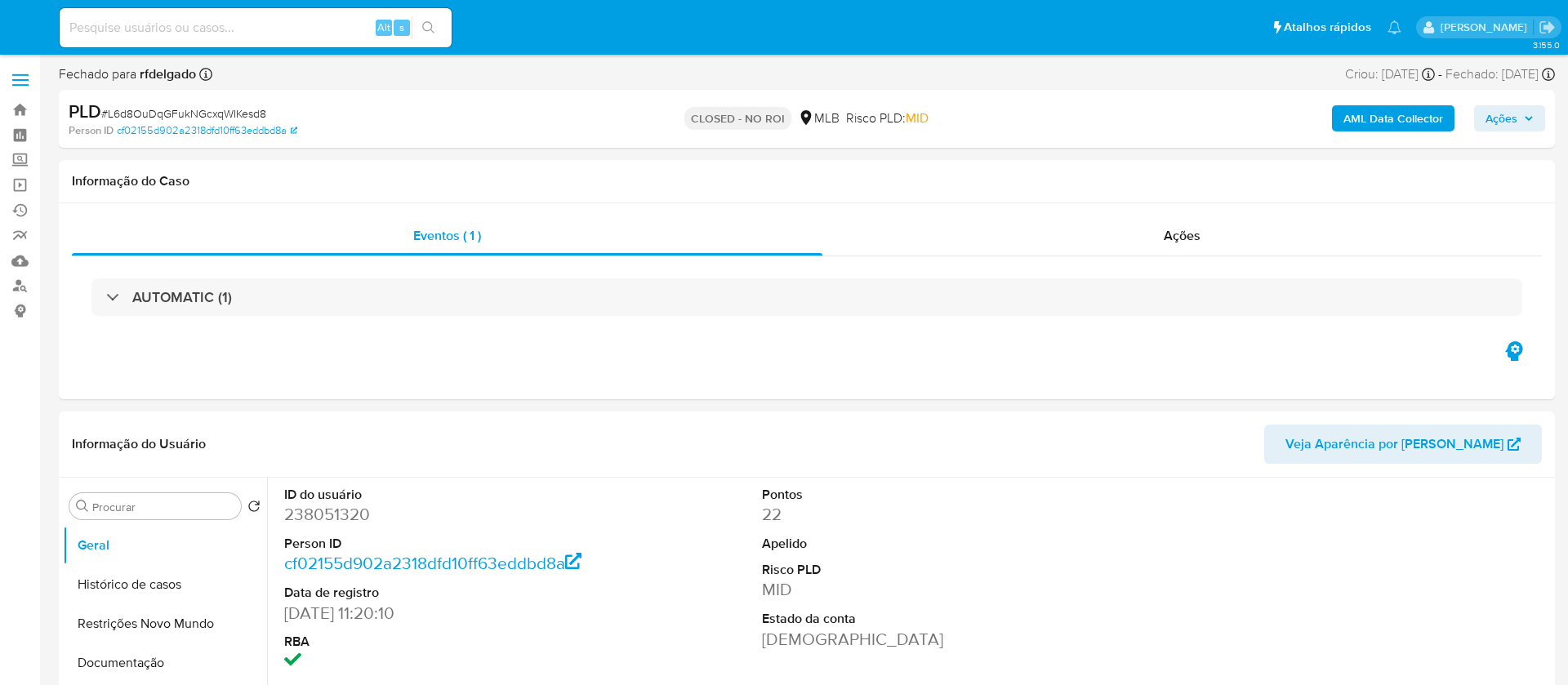
select select "10"
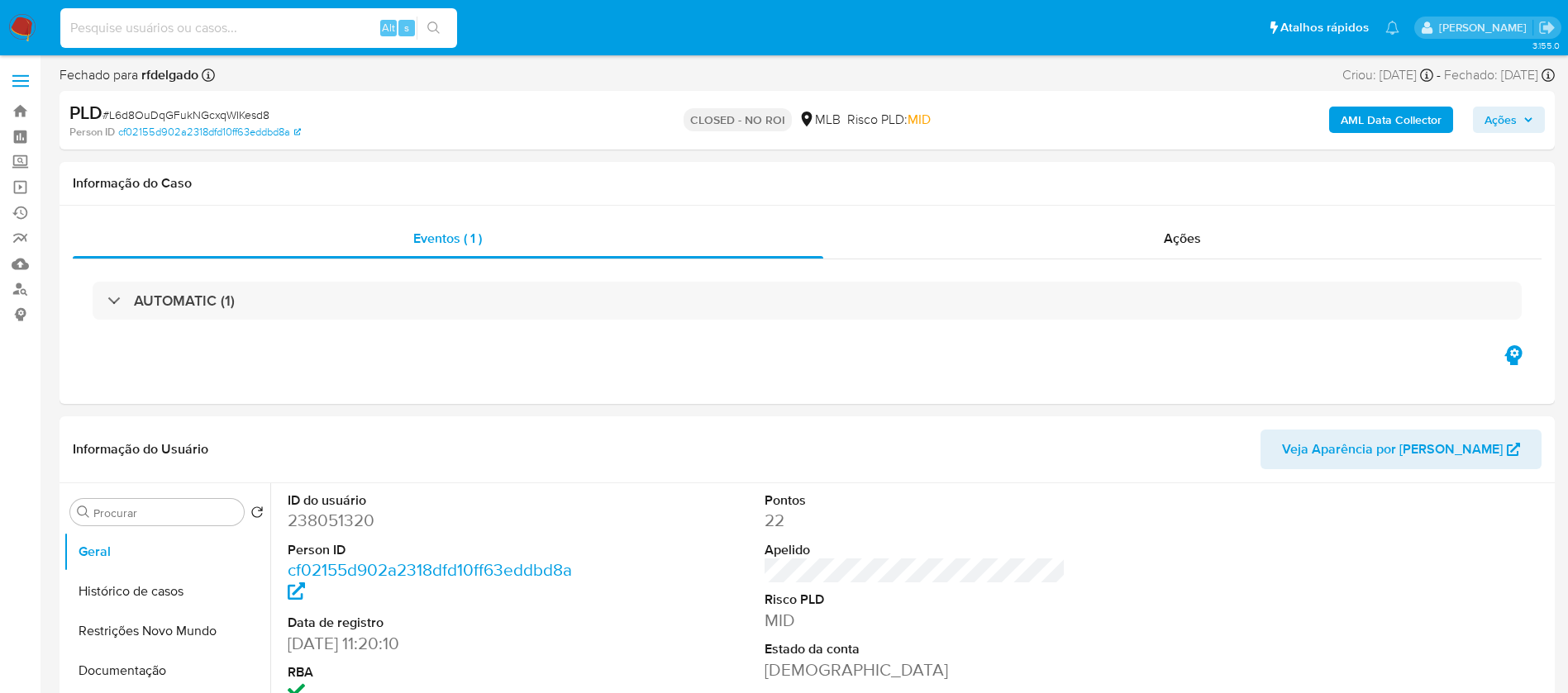
click at [340, 33] on input at bounding box center [258, 28] width 396 height 21
paste input "UJa1cqqo2ktoXK6qTXhcdaGR"
type input "UJa1cqqo2ktoXK6qTXhcdaGR"
click at [443, 23] on button "search-icon" at bounding box center [433, 28] width 34 height 23
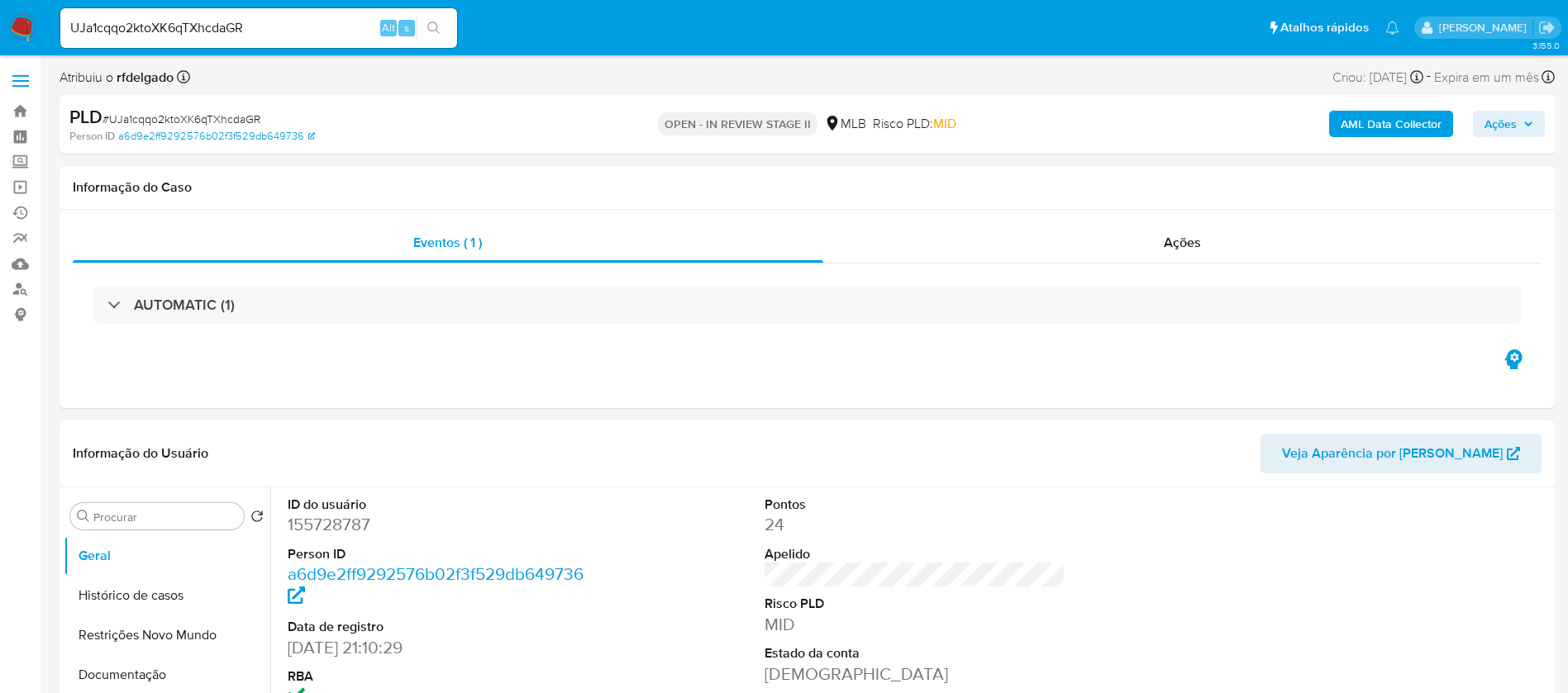
select select "10"
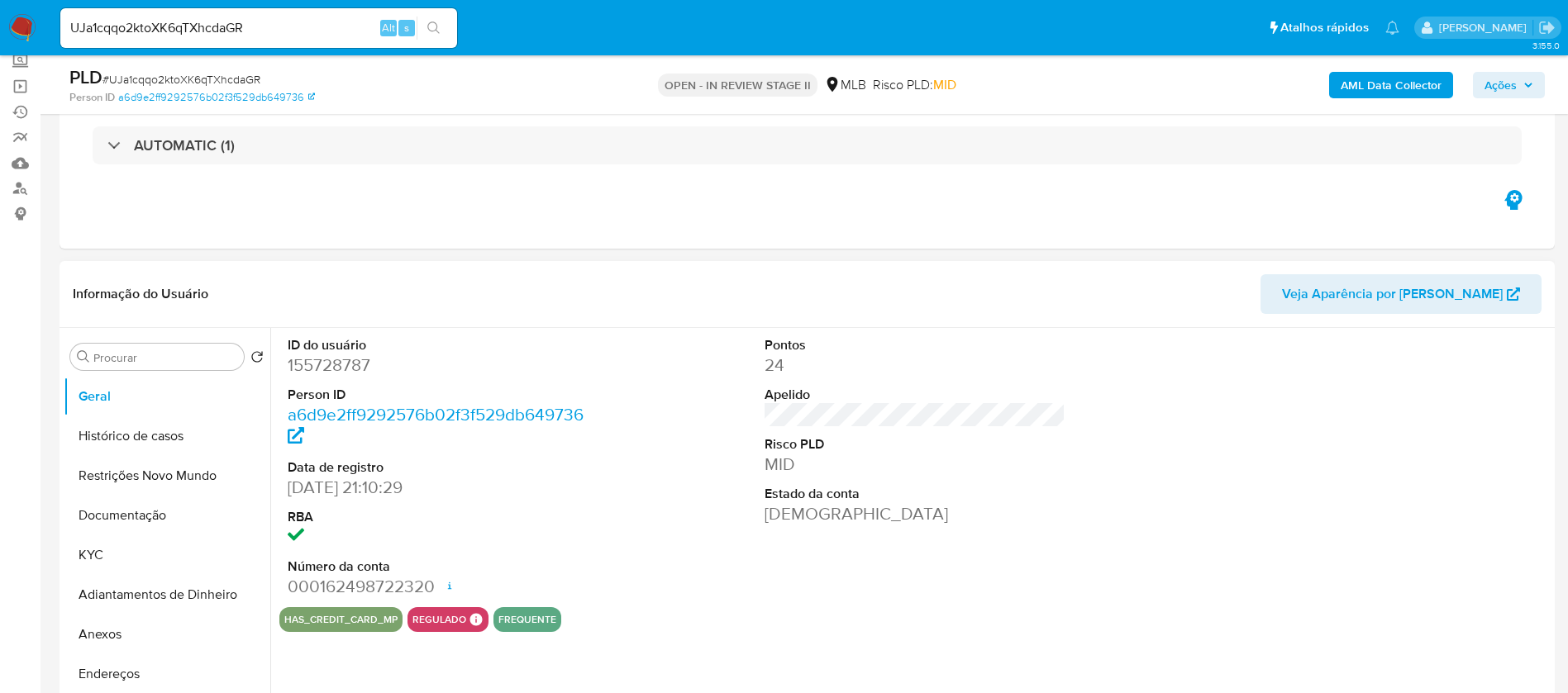
scroll to position [124, 0]
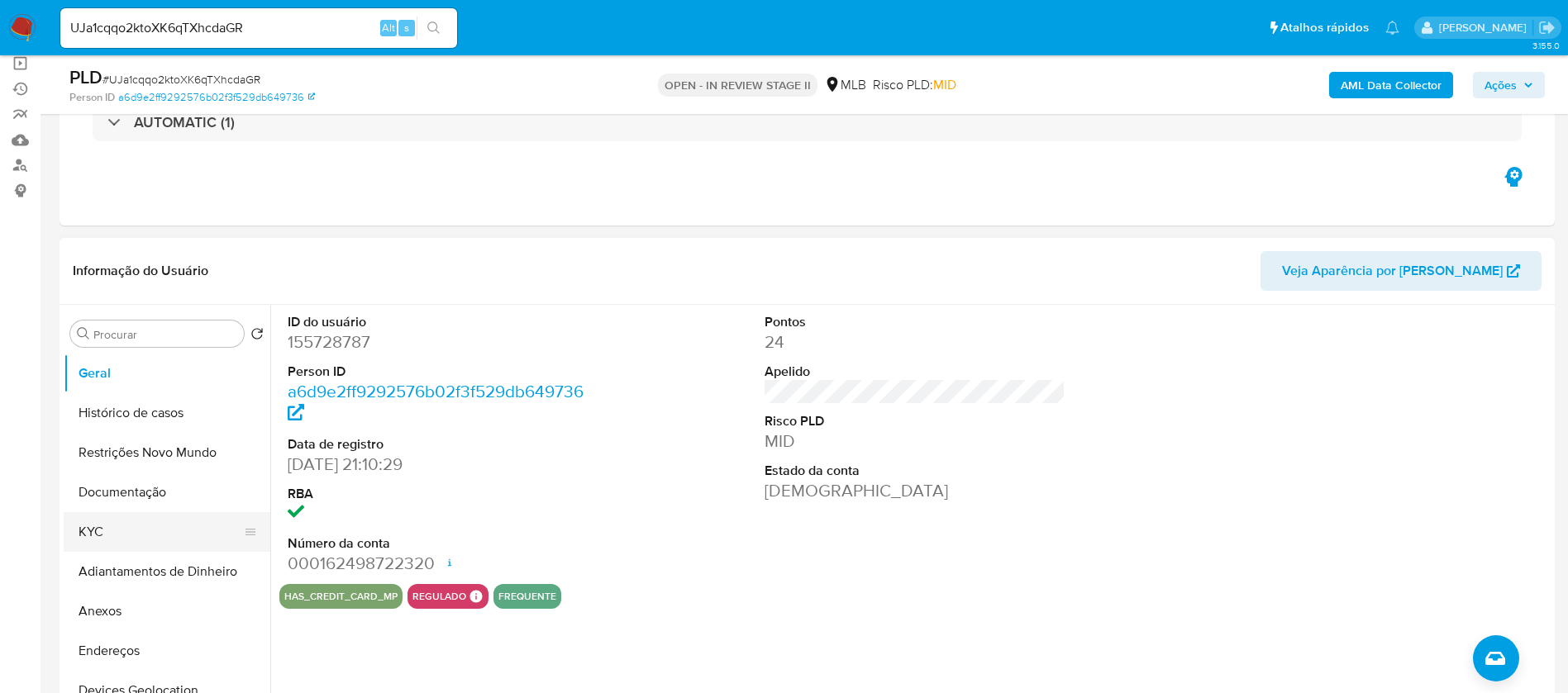
click at [102, 525] on button "KYC" at bounding box center [160, 531] width 193 height 39
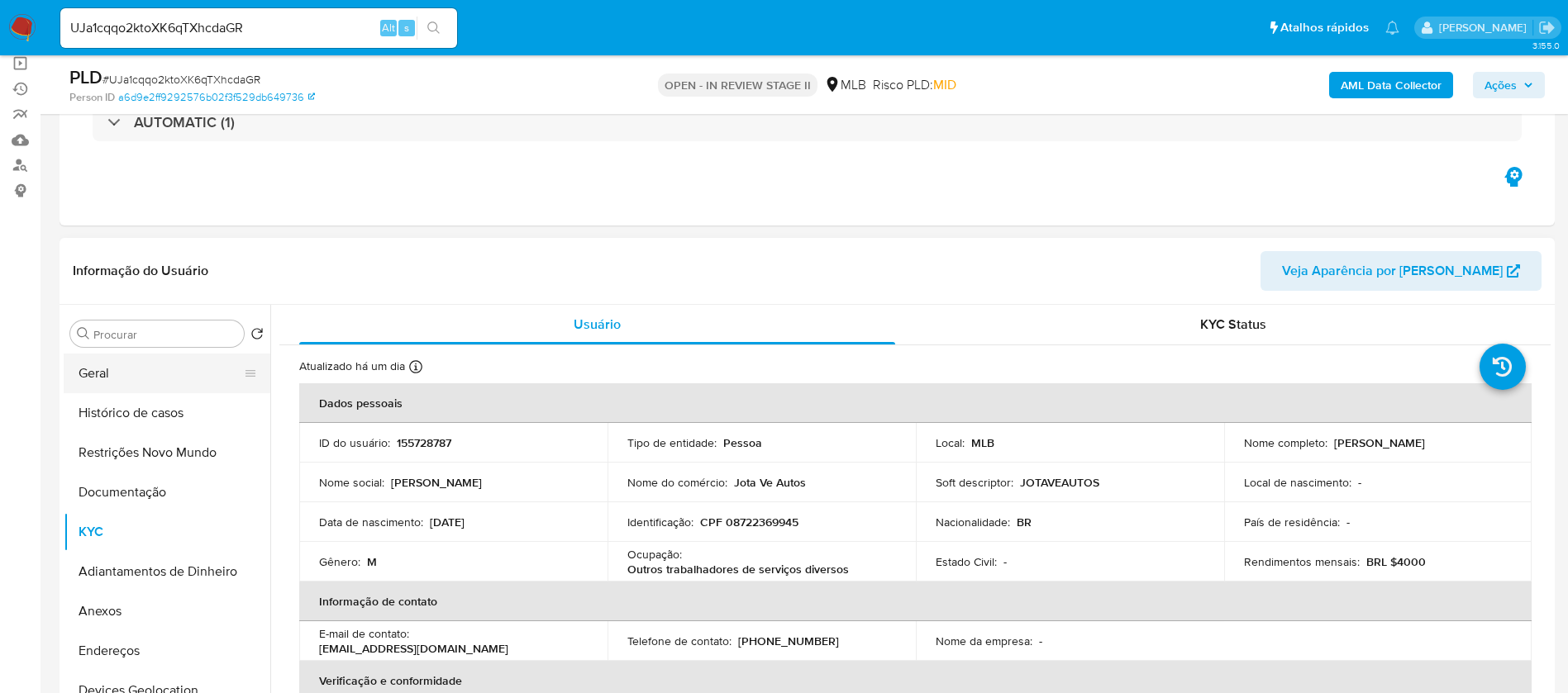
click at [131, 369] on button "Geral" at bounding box center [160, 373] width 193 height 39
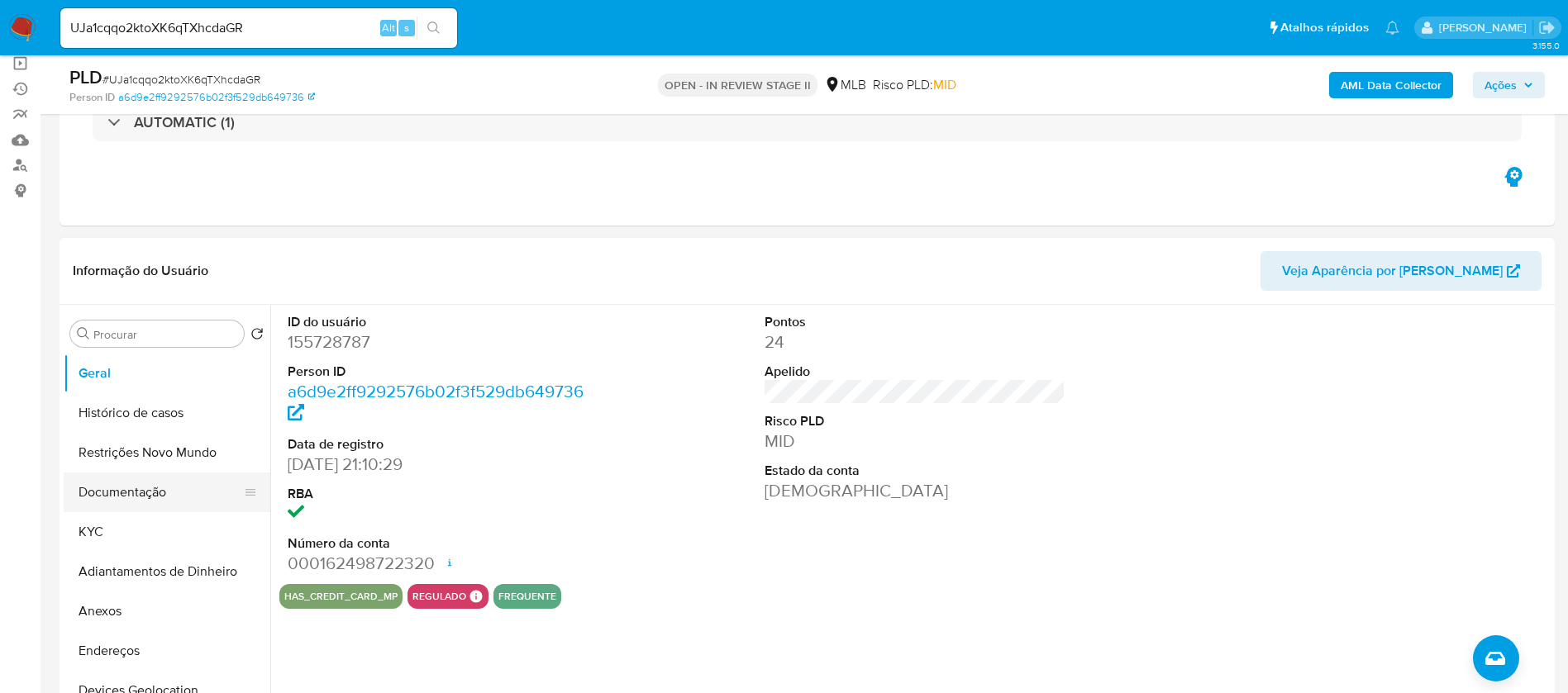
click at [96, 497] on button "Documentação" at bounding box center [160, 492] width 193 height 39
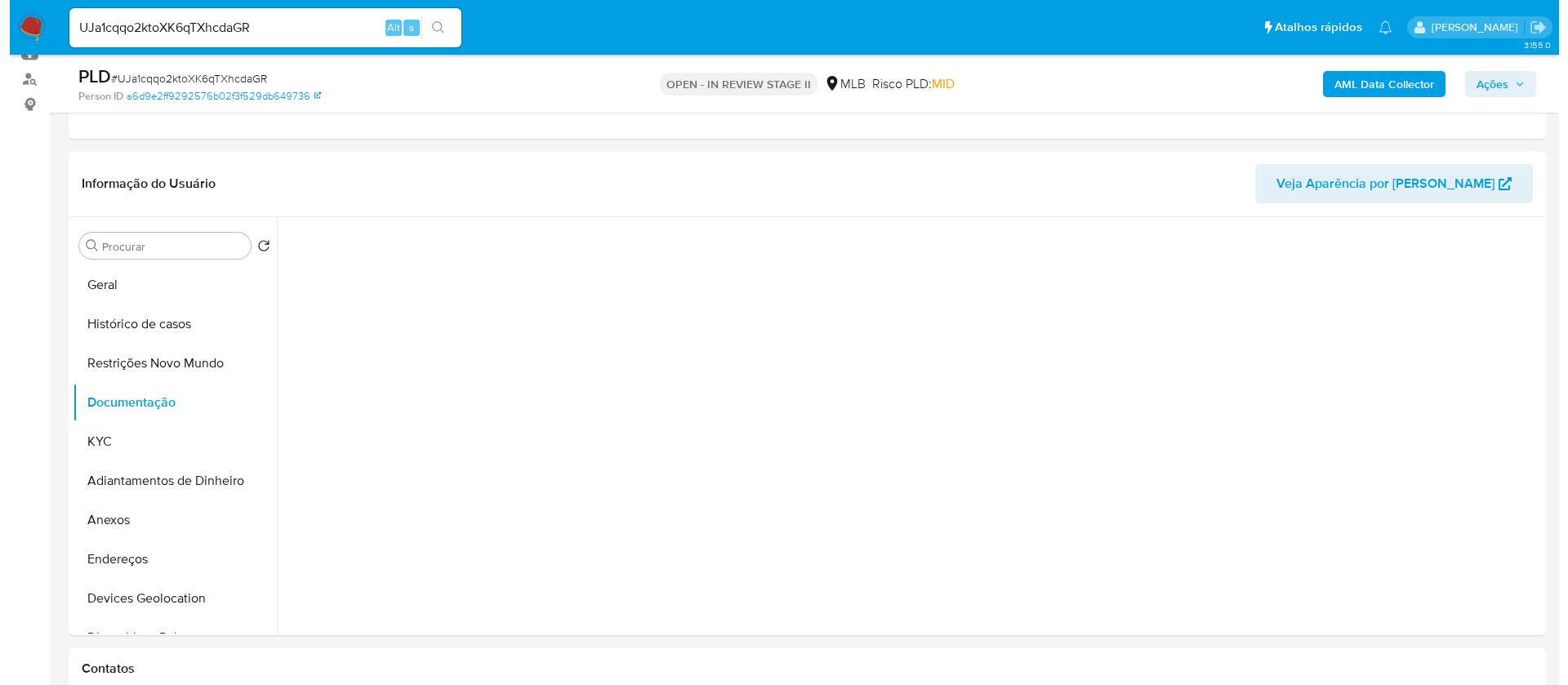
scroll to position [245, 0]
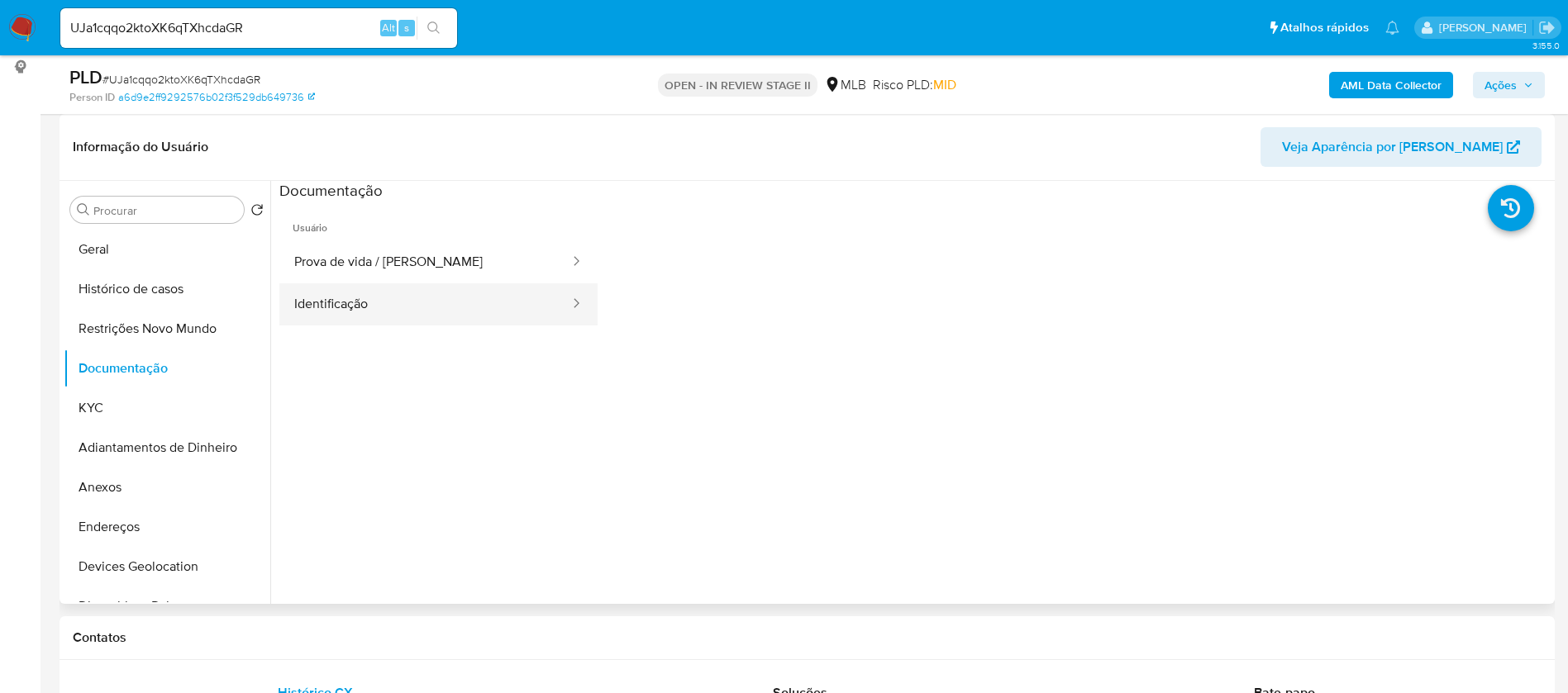
click at [360, 300] on button "Identificação" at bounding box center [425, 304] width 292 height 42
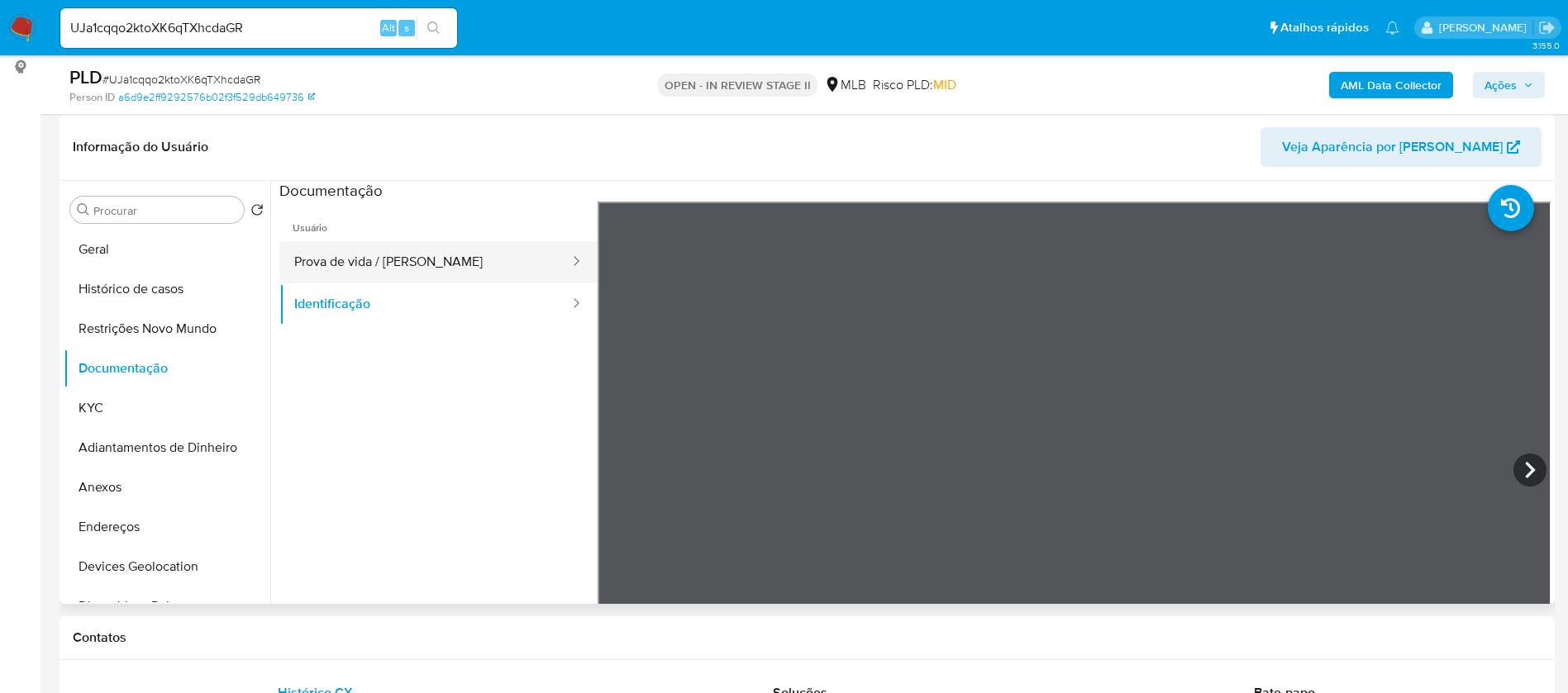
click at [441, 263] on button "Prova de vida / Selfie" at bounding box center [425, 262] width 292 height 42
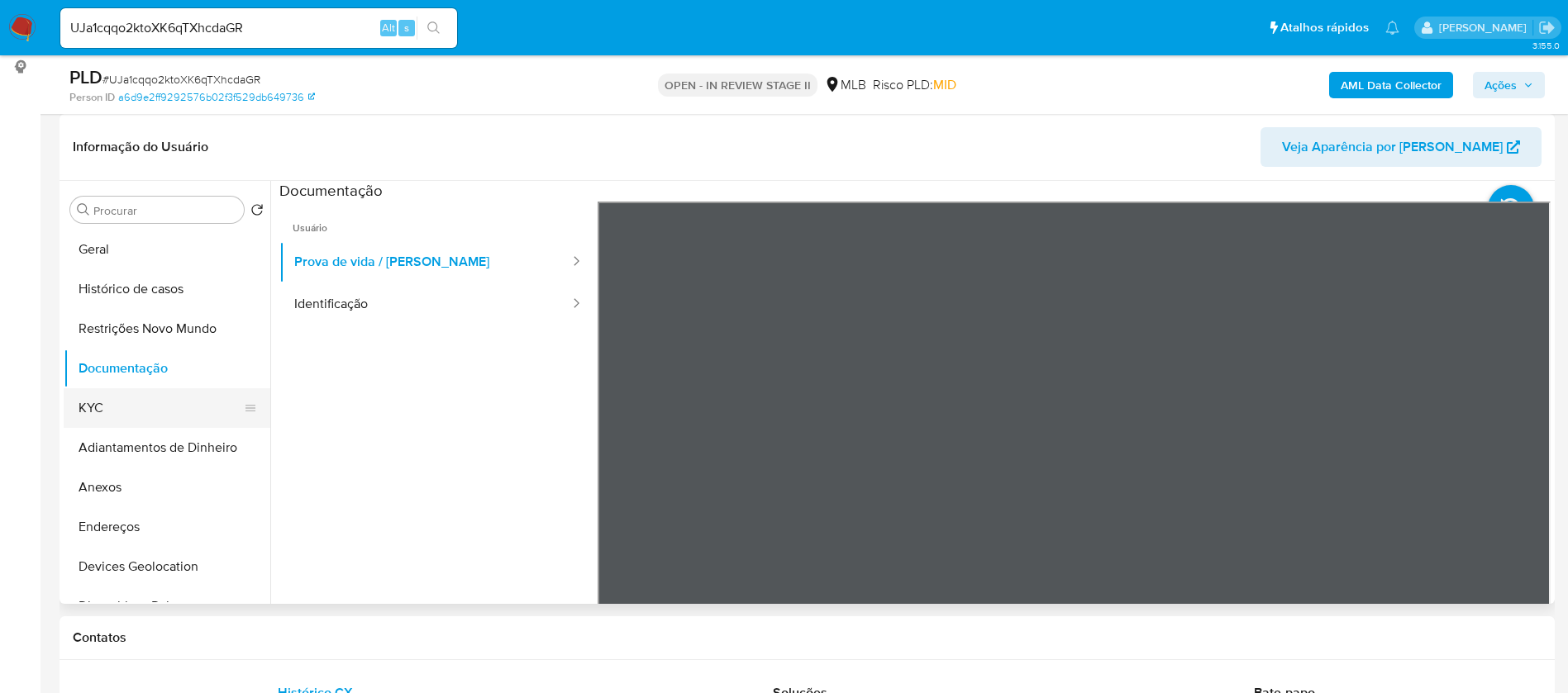
click at [142, 407] on button "KYC" at bounding box center [160, 408] width 193 height 39
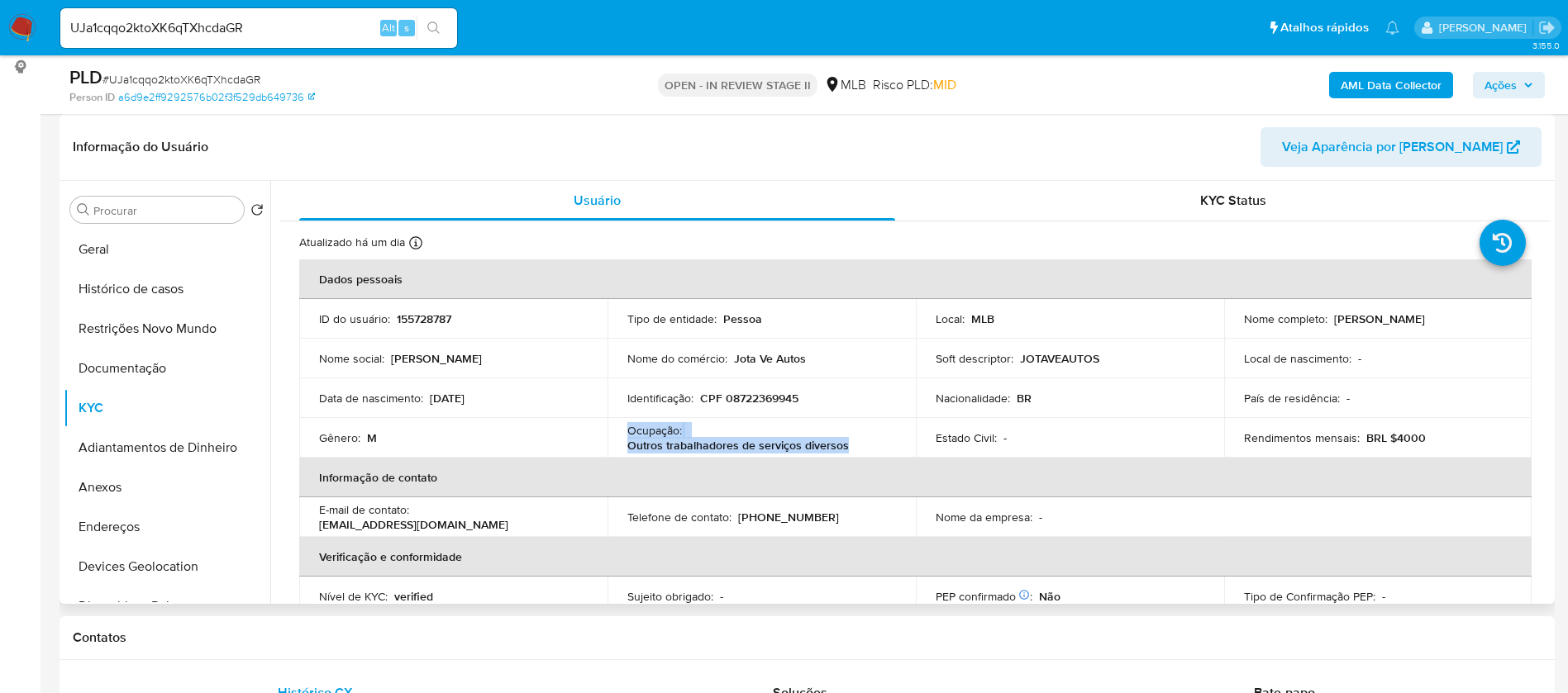
drag, startPoint x: 854, startPoint y: 440, endPoint x: 624, endPoint y: 433, distance: 230.1
click at [624, 433] on td "Ocupação : Outros trabalhadores de serviços diversos" at bounding box center [762, 437] width 308 height 39
copy div "Ocupação : Outros trabalhadores de serviços diversos"
click at [1427, 88] on b "AML Data Collector" at bounding box center [1390, 85] width 101 height 27
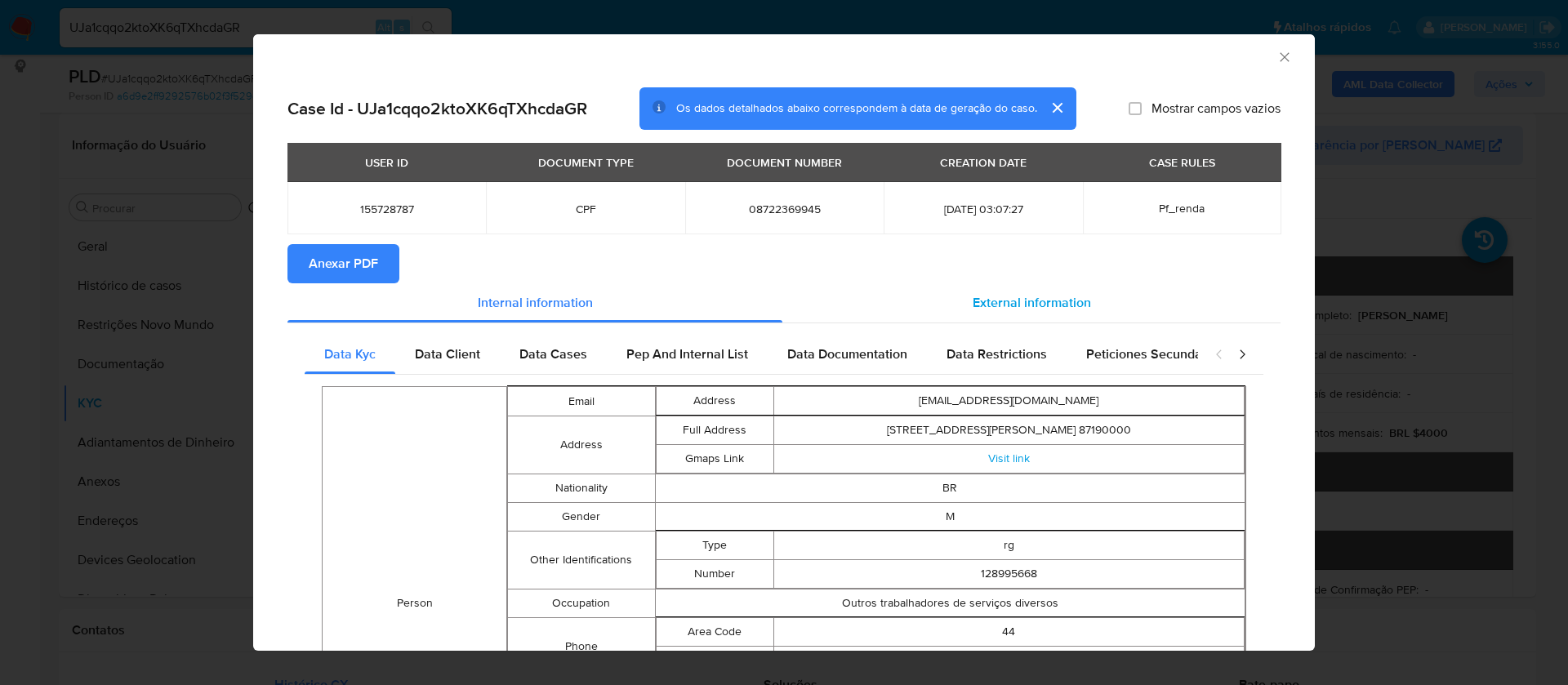
click at [972, 306] on span "External information" at bounding box center [1031, 303] width 118 height 19
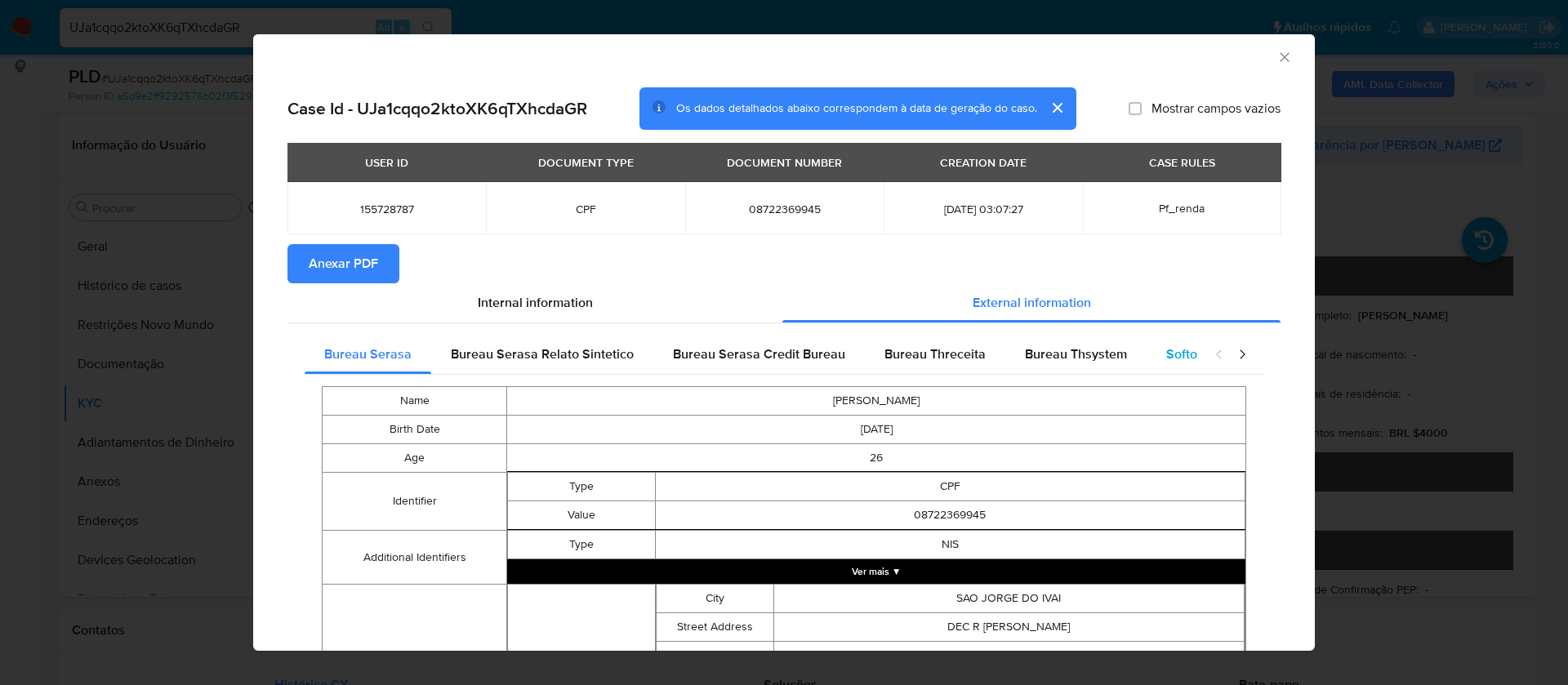
click at [1168, 347] on span "Softon" at bounding box center [1185, 354] width 39 height 19
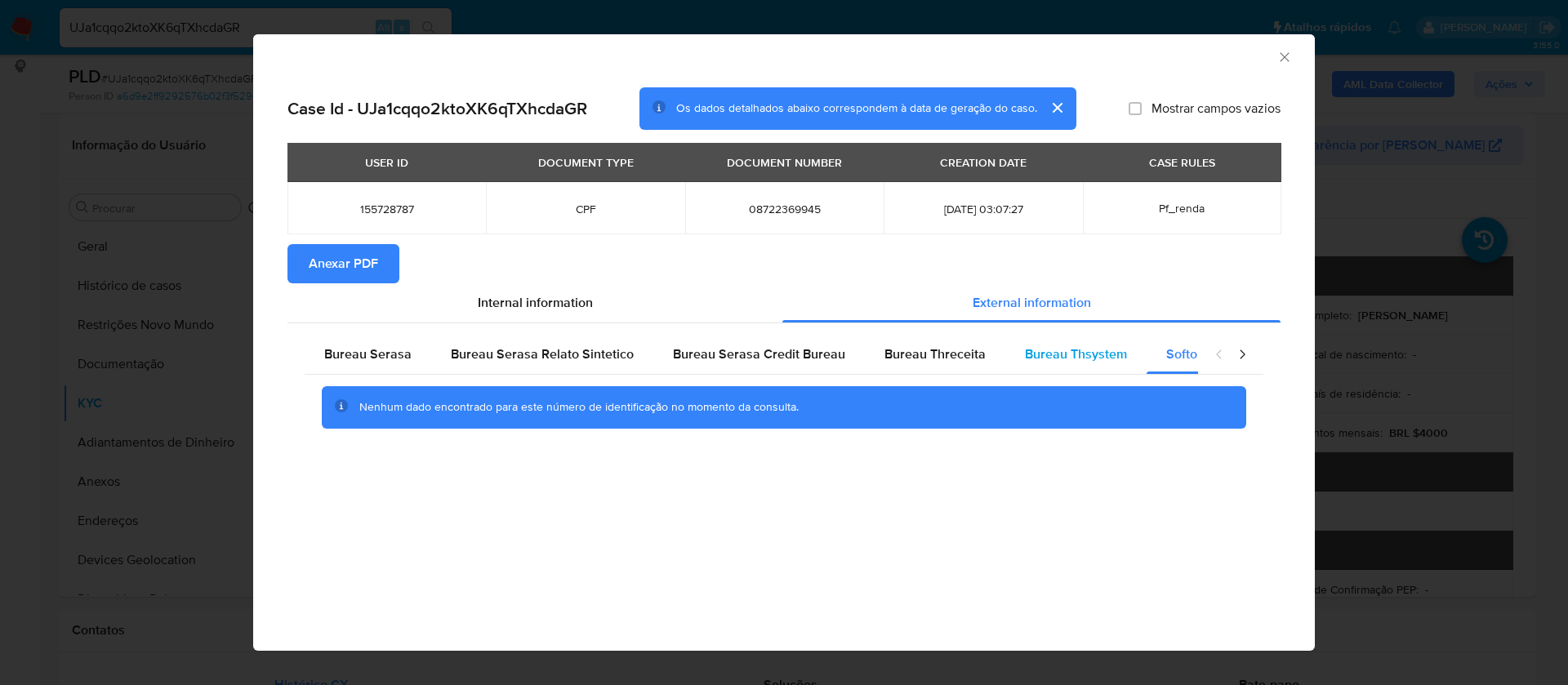
click at [1090, 348] on span "Bureau Thsystem" at bounding box center [1076, 354] width 102 height 19
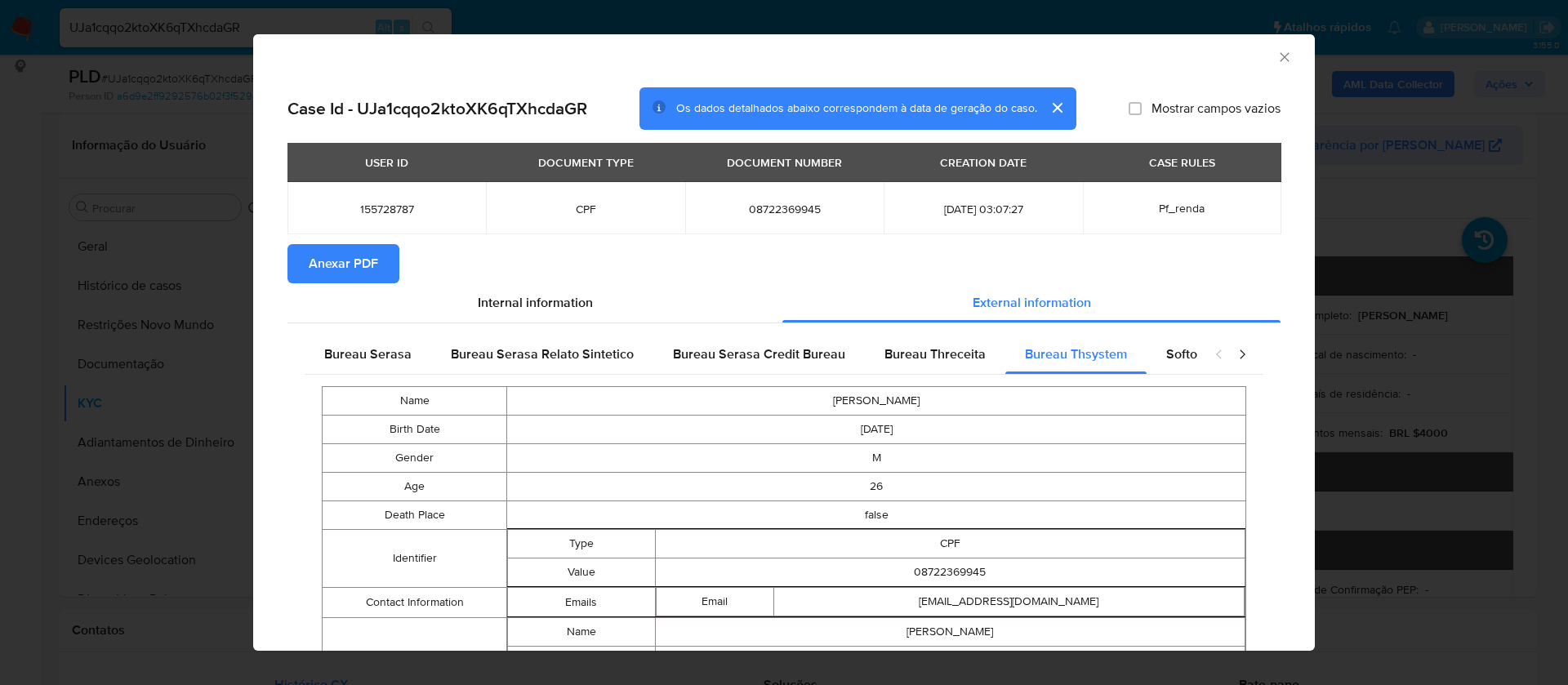
scroll to position [303, 0]
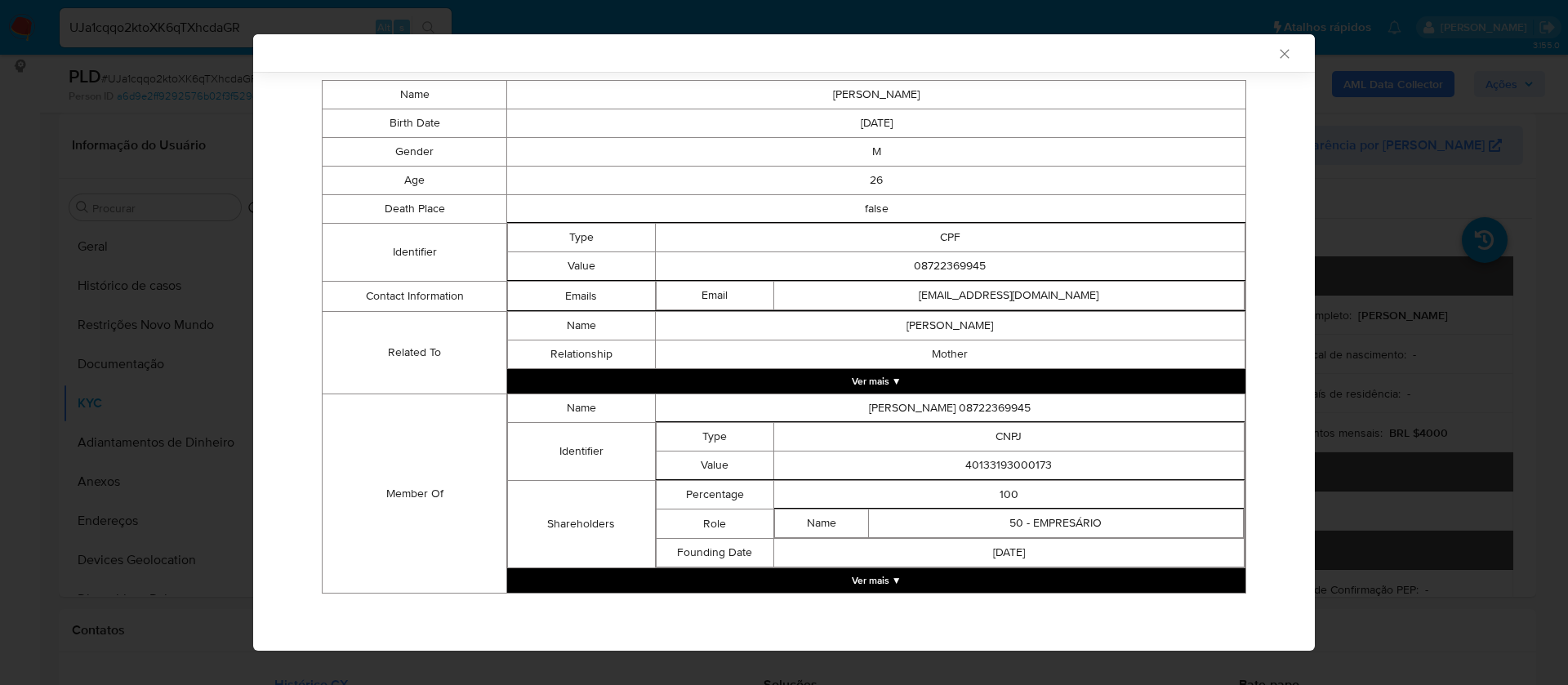
click at [1007, 465] on td "40133193000173" at bounding box center [1008, 465] width 470 height 28
copy td "40133193000173"
click at [884, 571] on button "Ver mais ▼" at bounding box center [876, 581] width 738 height 25
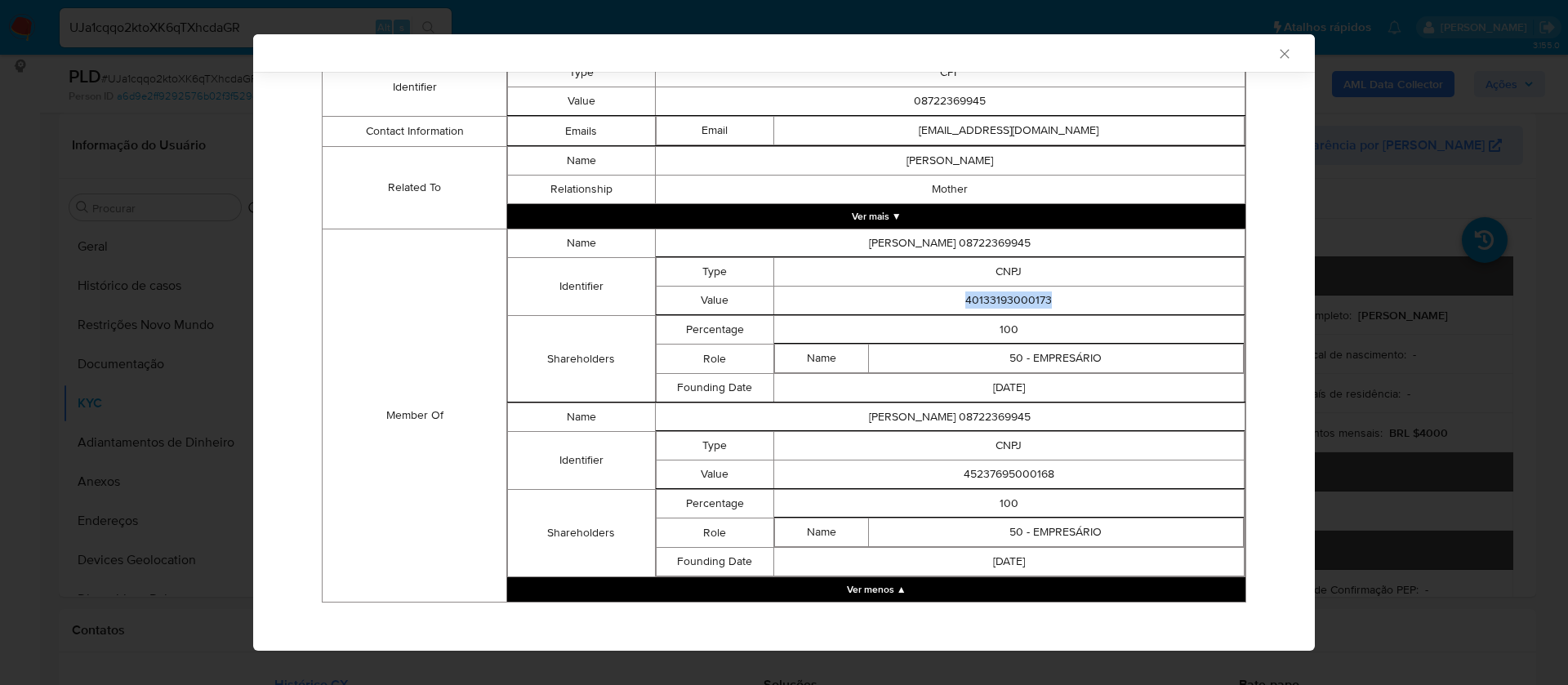
scroll to position [477, 0]
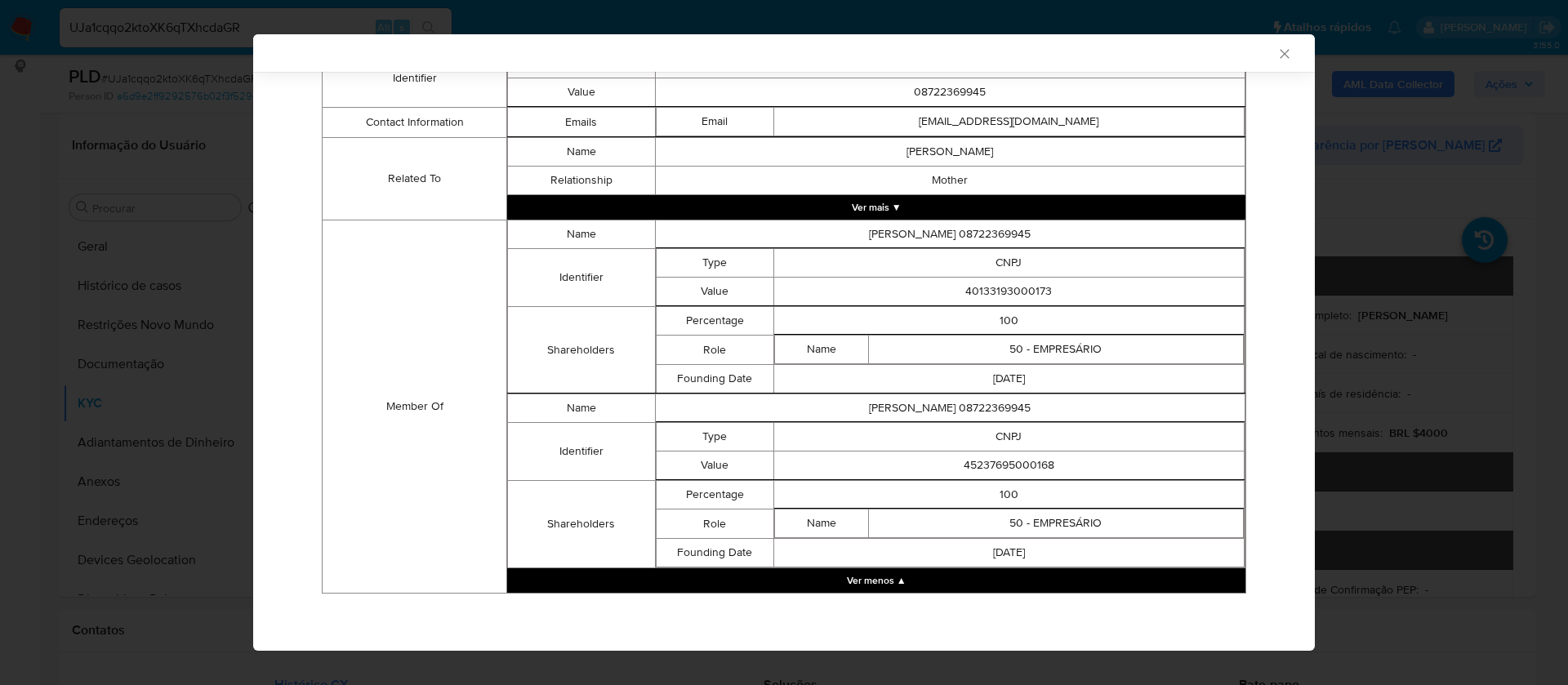
click at [1010, 468] on td "45237695000168" at bounding box center [1008, 465] width 470 height 28
copy td "45237695000168"
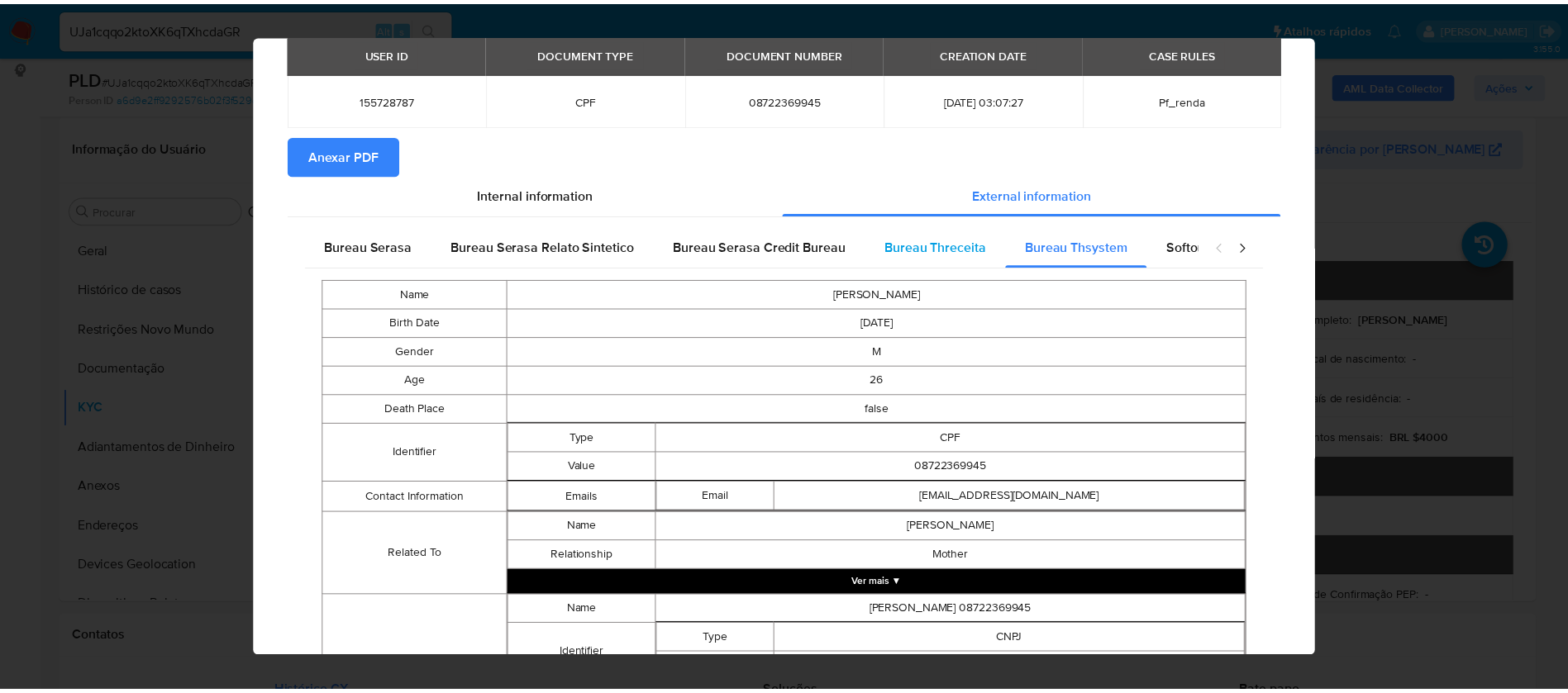
scroll to position [0, 0]
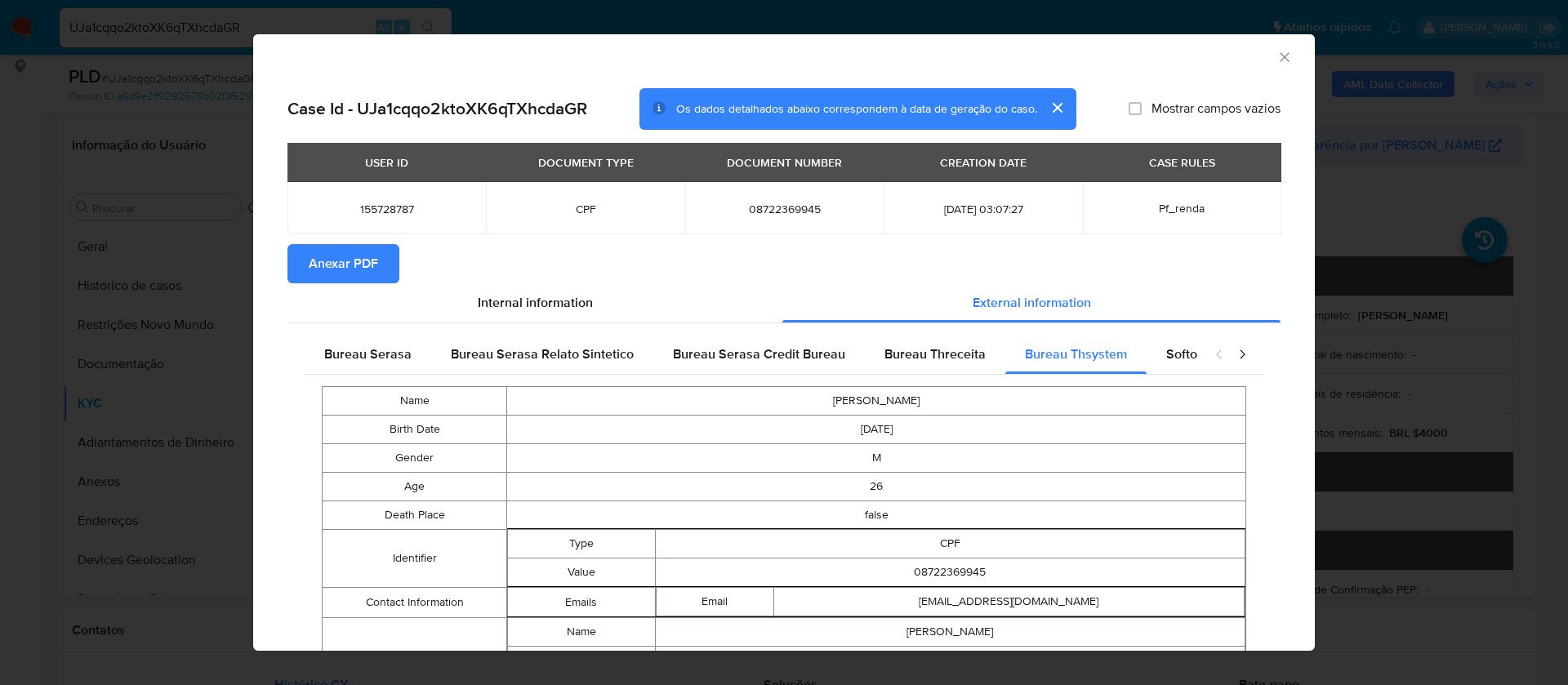
click at [331, 268] on span "Anexar PDF" at bounding box center [342, 264] width 69 height 36
click at [1276, 57] on icon "Fechar a janela" at bounding box center [1283, 57] width 16 height 16
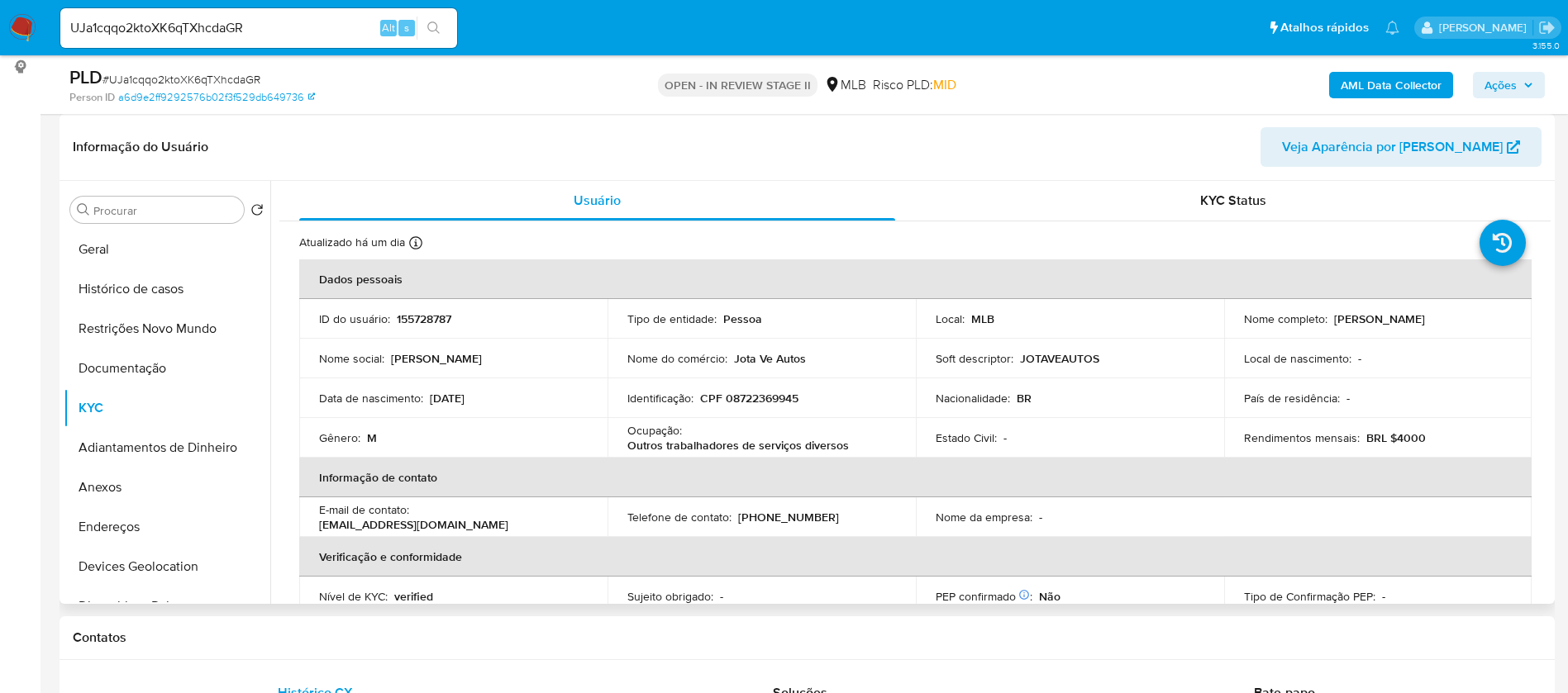
click at [430, 320] on p "155728787" at bounding box center [423, 319] width 55 height 15
copy p "155728787"
click at [101, 244] on button "Geral" at bounding box center [160, 249] width 193 height 39
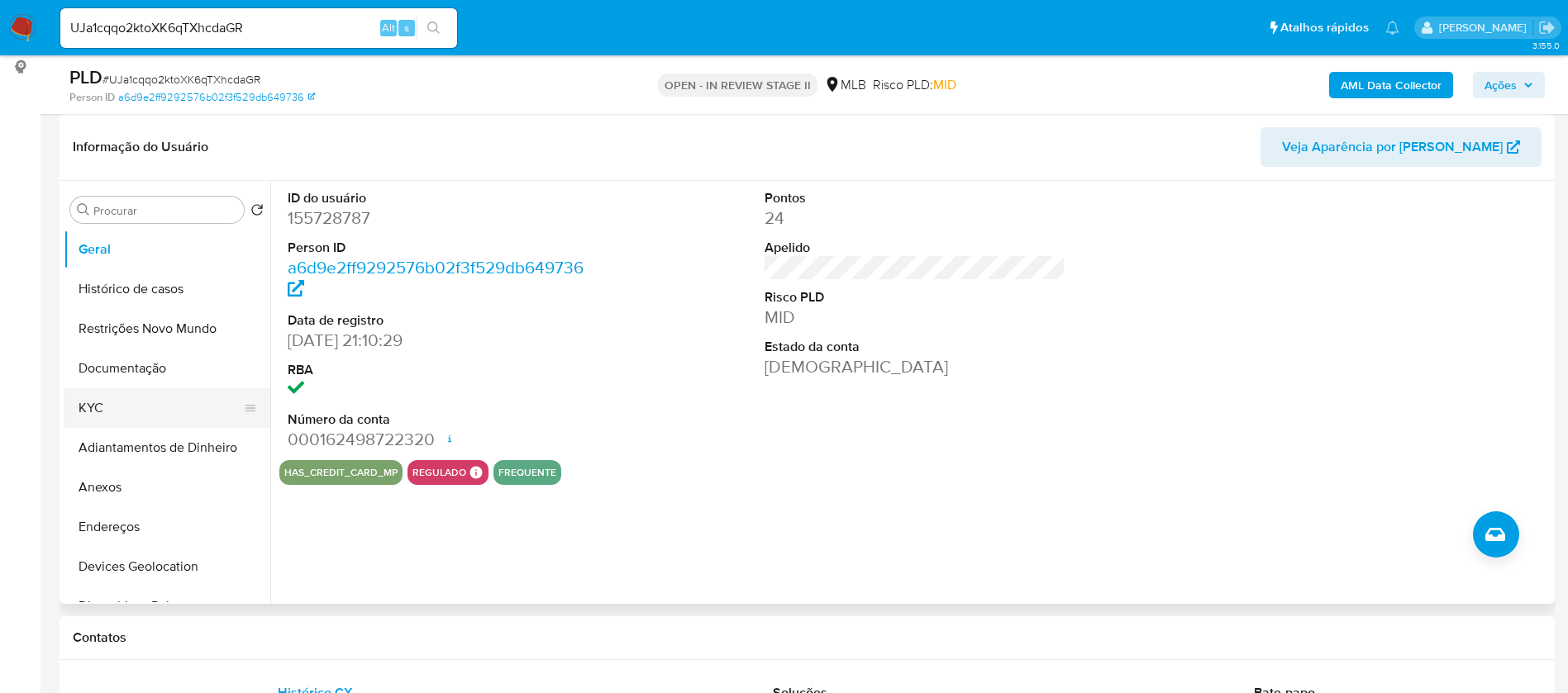
click at [156, 402] on button "KYC" at bounding box center [160, 408] width 193 height 39
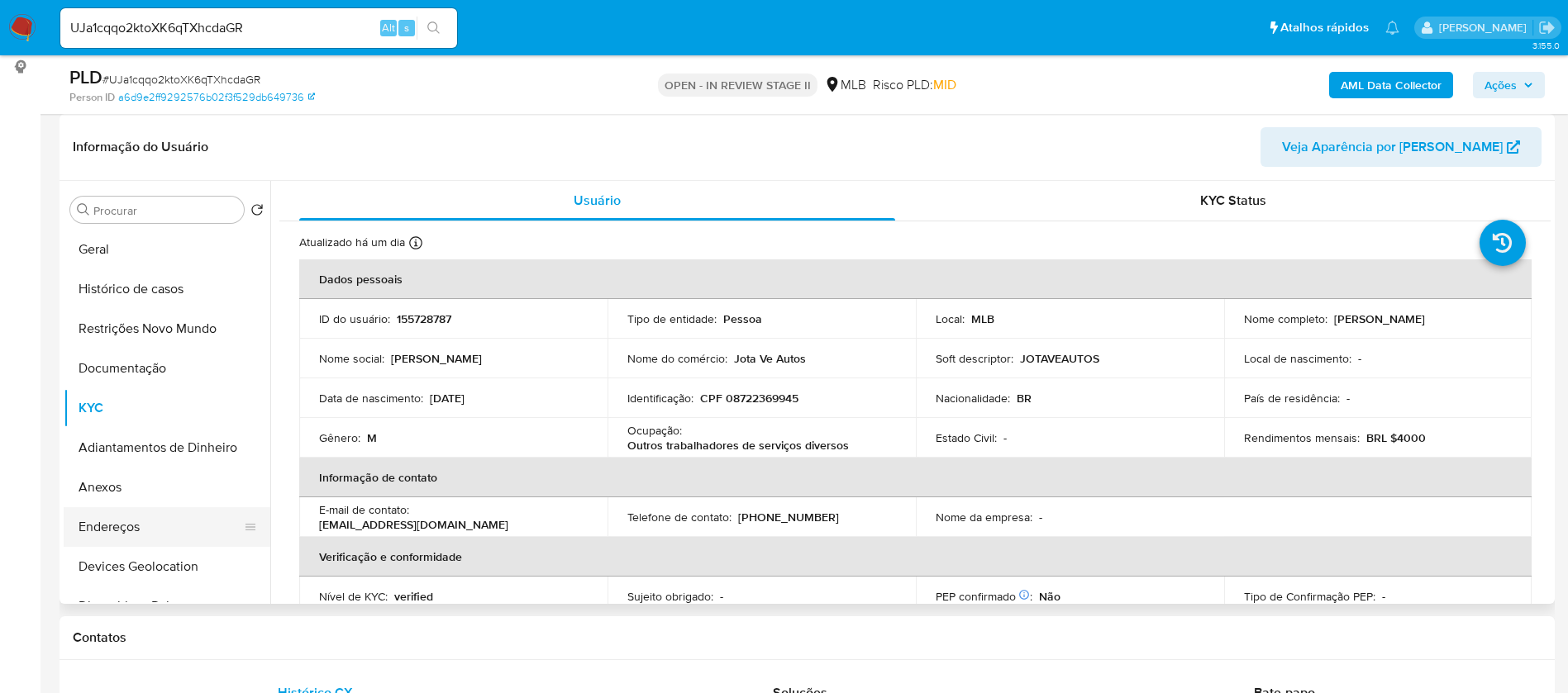
click at [144, 530] on button "Endereços" at bounding box center [160, 526] width 193 height 39
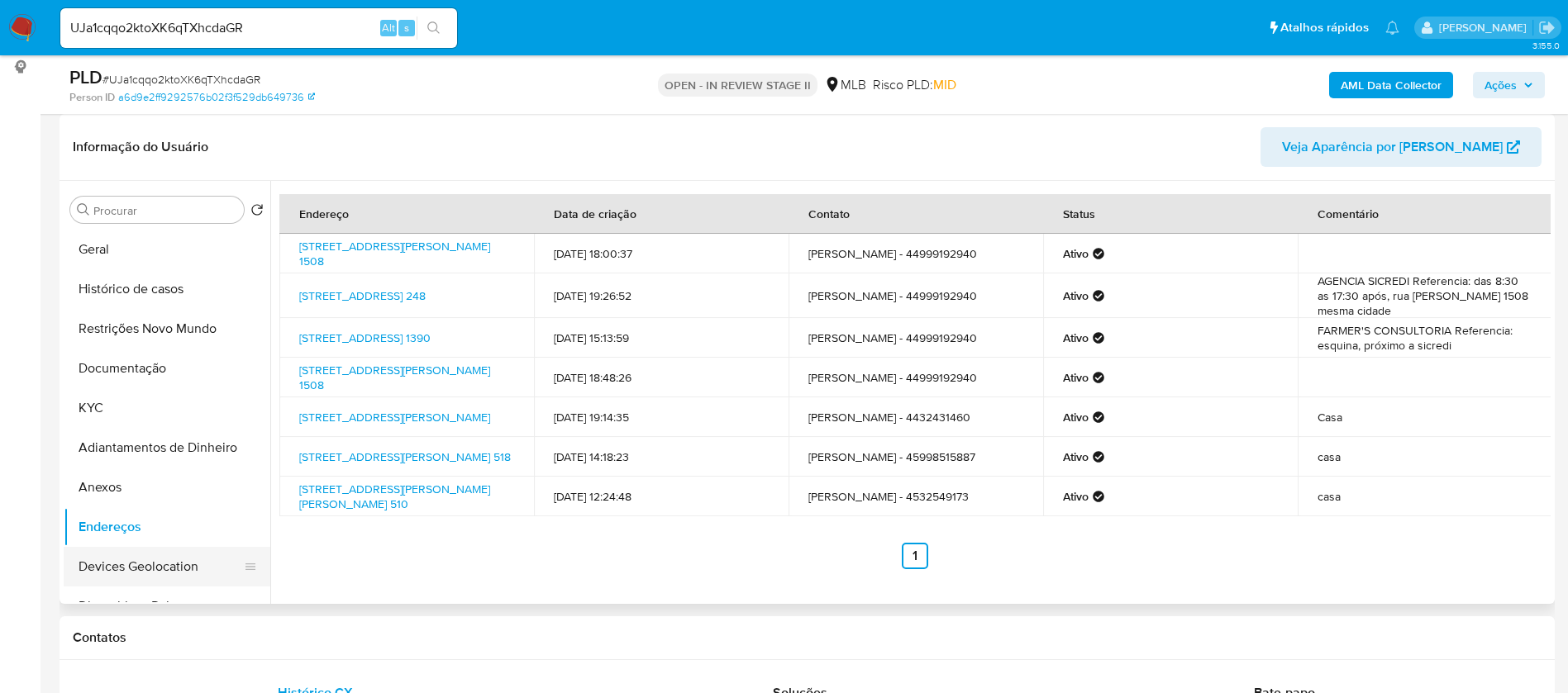
click at [165, 574] on button "Devices Geolocation" at bounding box center [160, 567] width 193 height 39
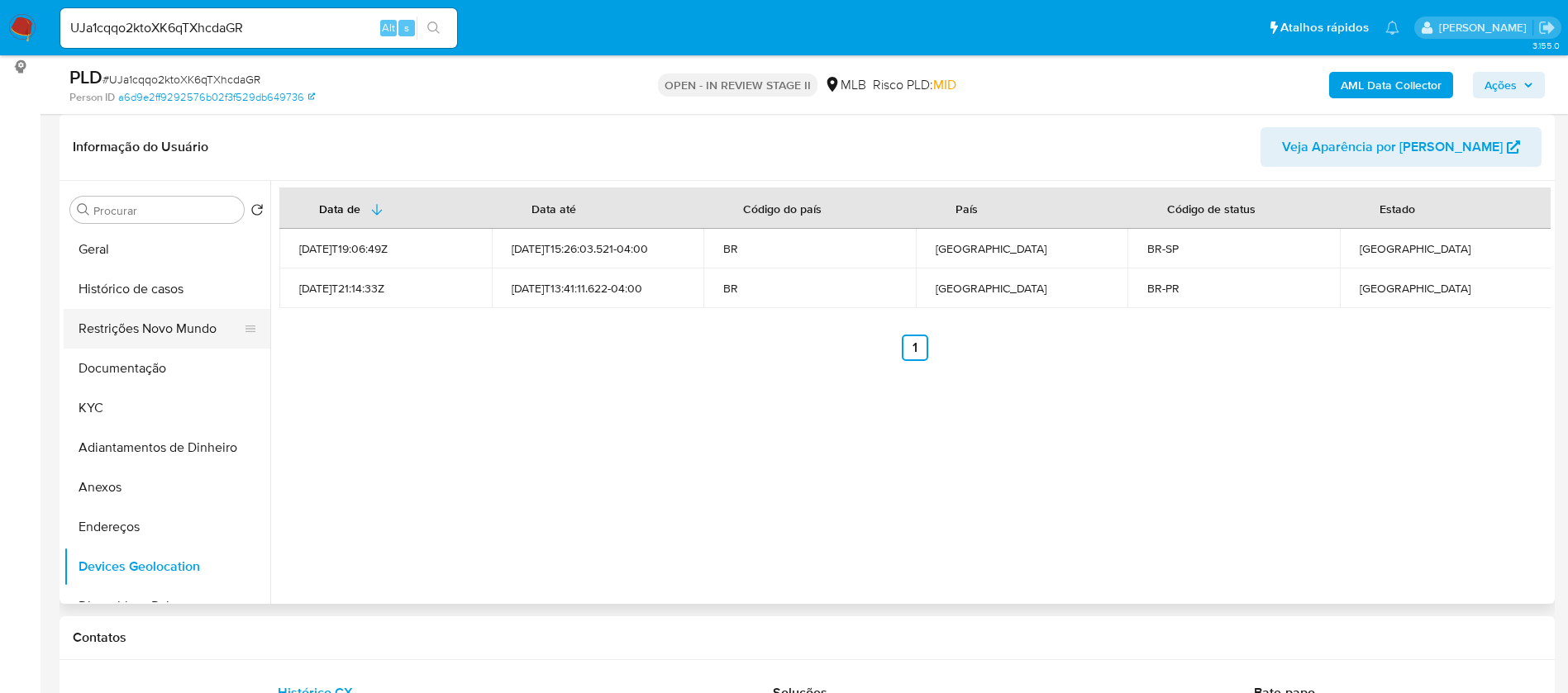
click at [166, 335] on button "Restrições Novo Mundo" at bounding box center [160, 328] width 193 height 39
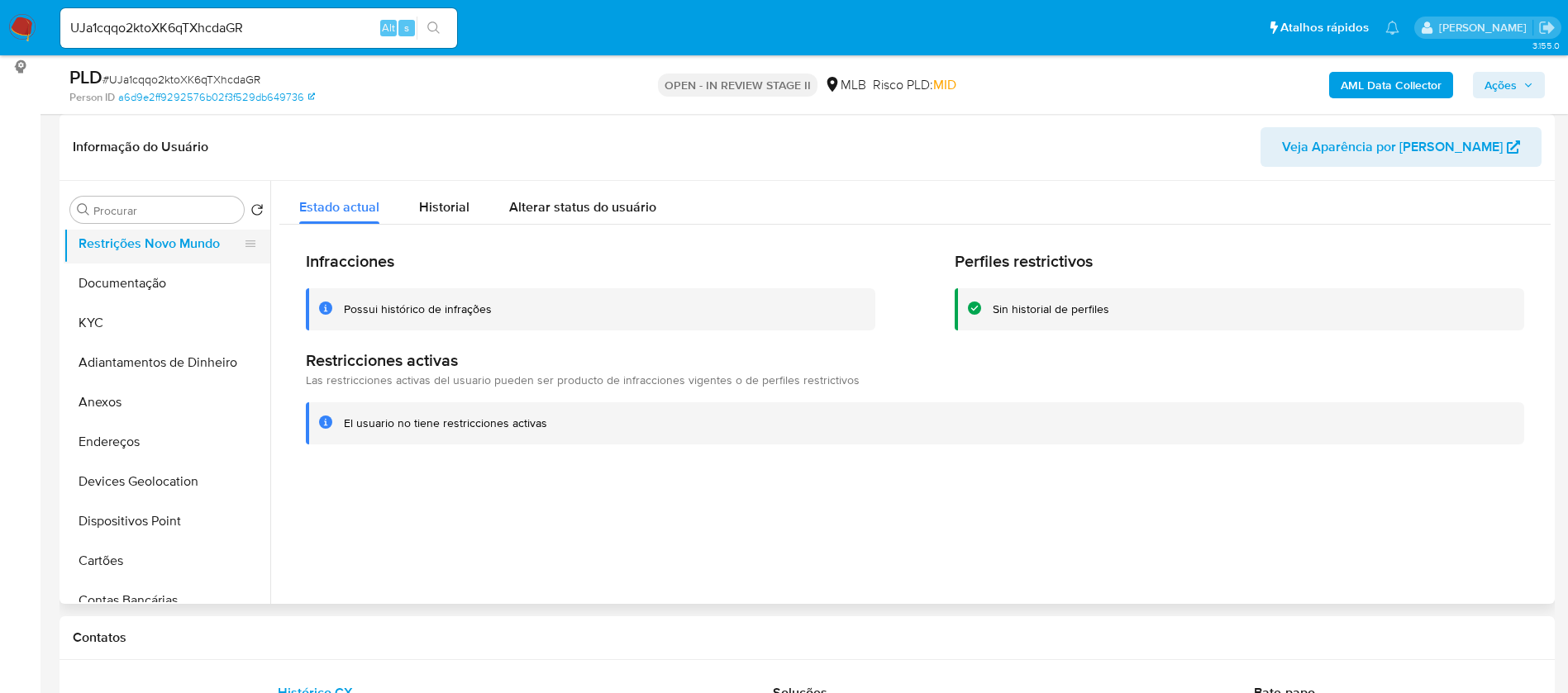
scroll to position [124, 0]
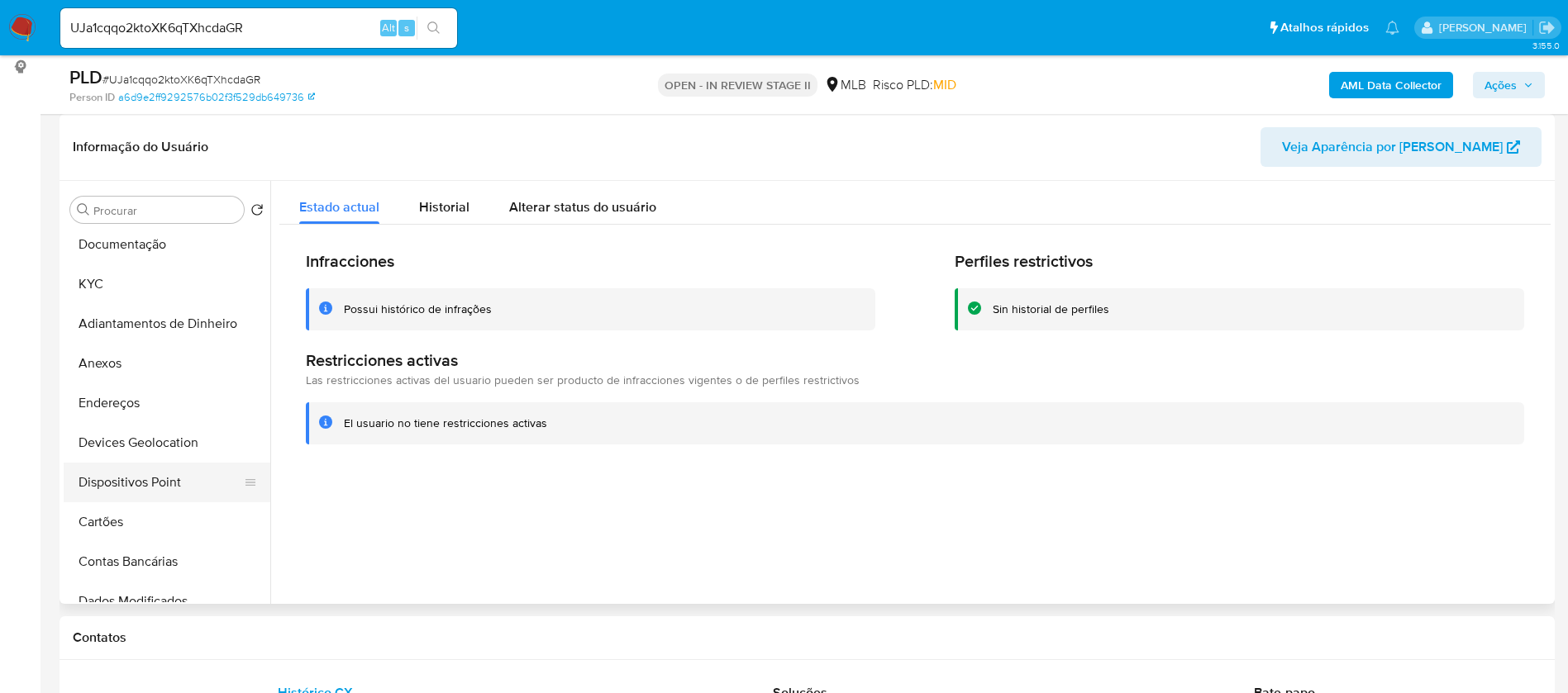
click at [172, 492] on button "Dispositivos Point" at bounding box center [160, 481] width 193 height 39
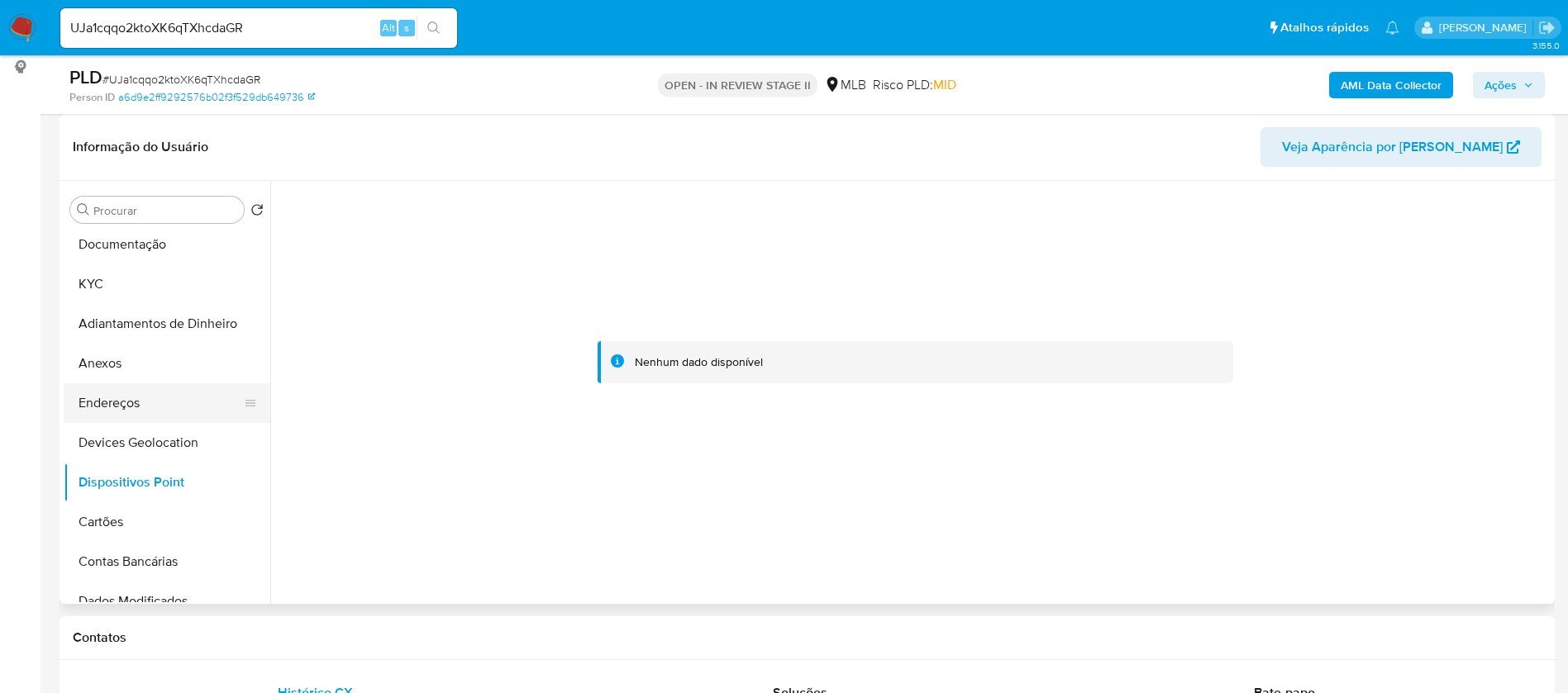
click at [109, 395] on button "Endereços" at bounding box center [160, 403] width 193 height 39
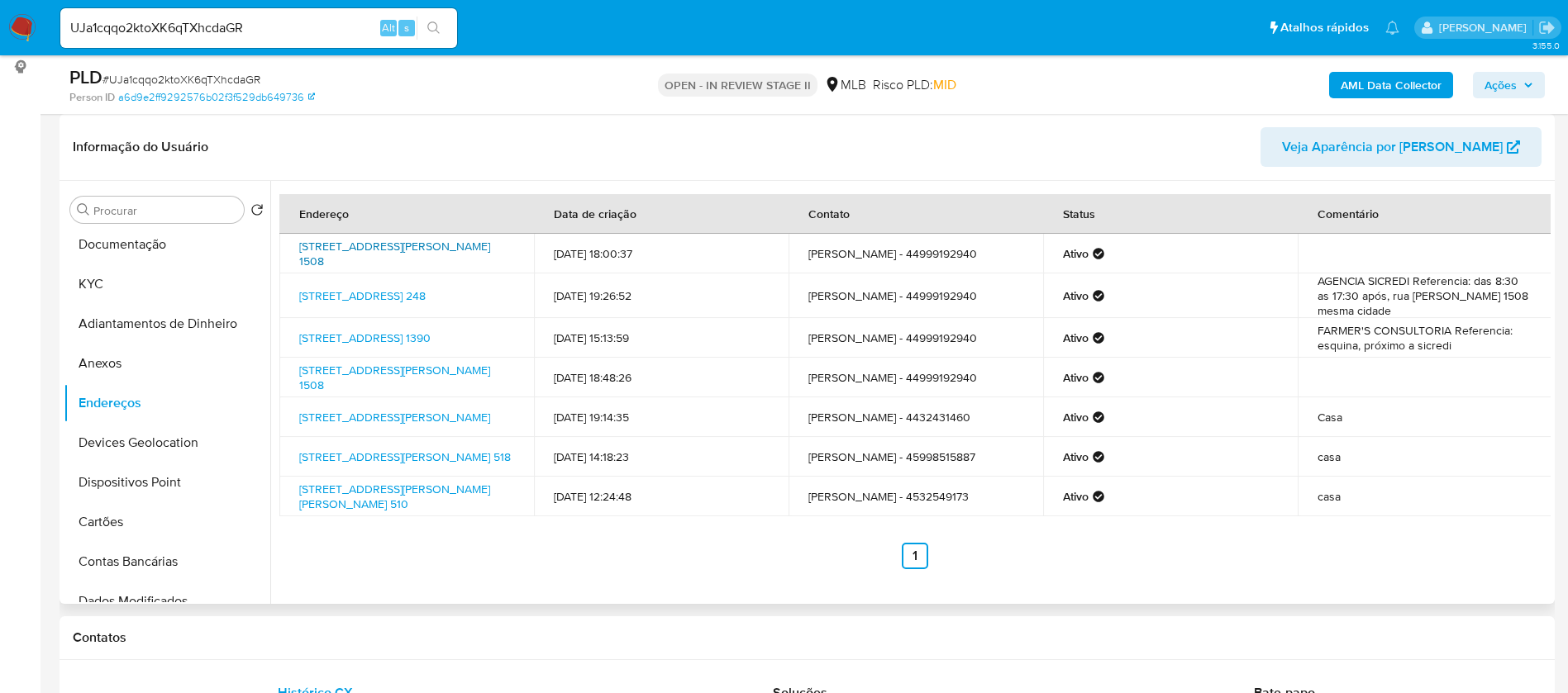
click at [462, 245] on link "Rua Rui Barbosa 1508, São Jorge Do Ivaí, Paraná, 87190000, Brasil 1508" at bounding box center [394, 254] width 190 height 32
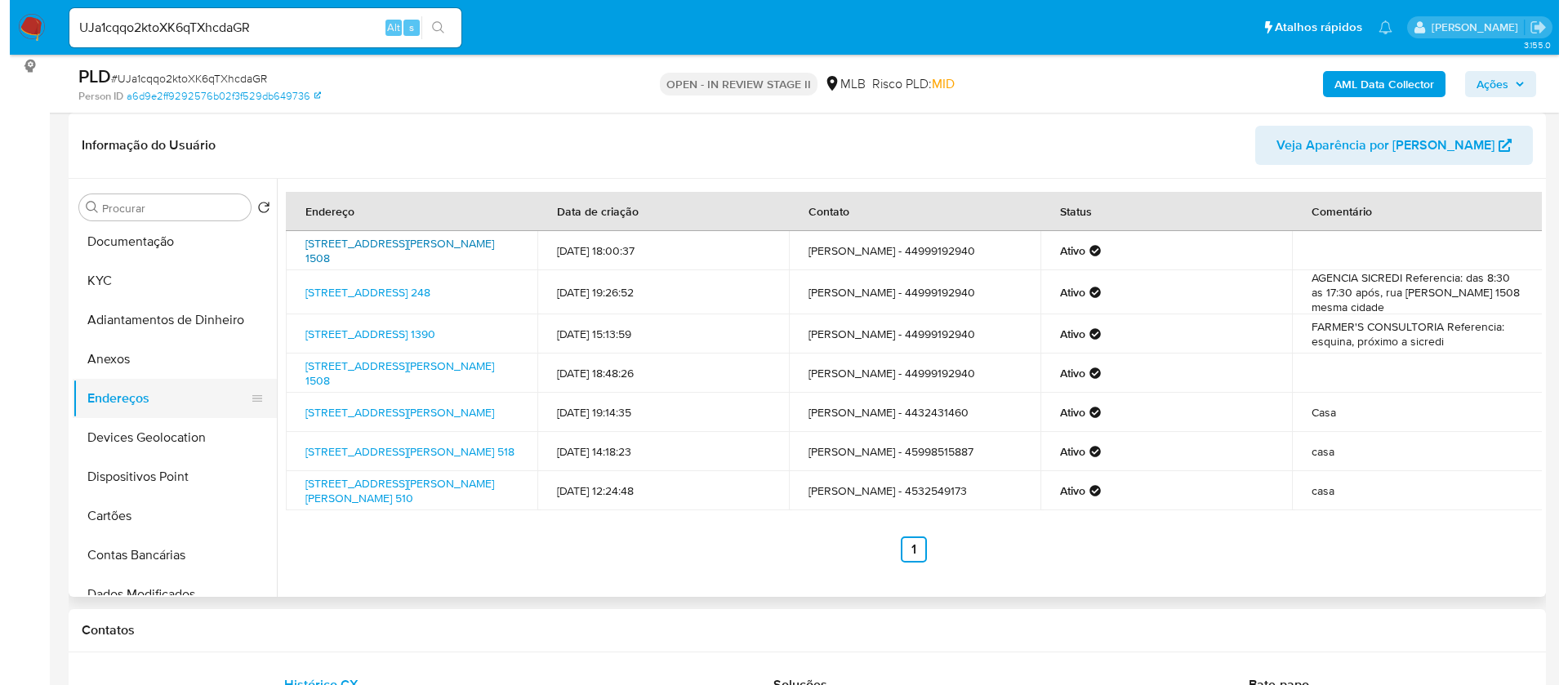
scroll to position [0, 0]
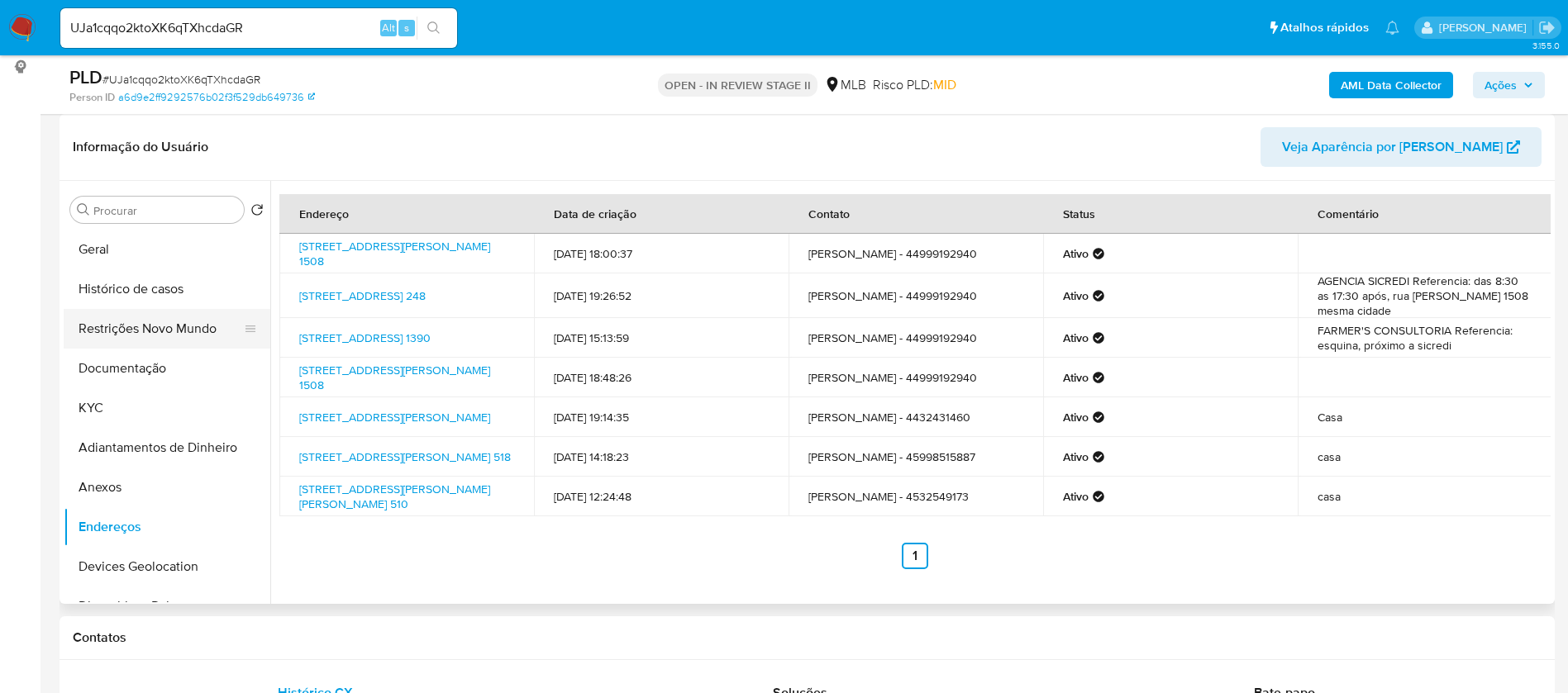
click at [146, 330] on button "Restrições Novo Mundo" at bounding box center [160, 328] width 193 height 39
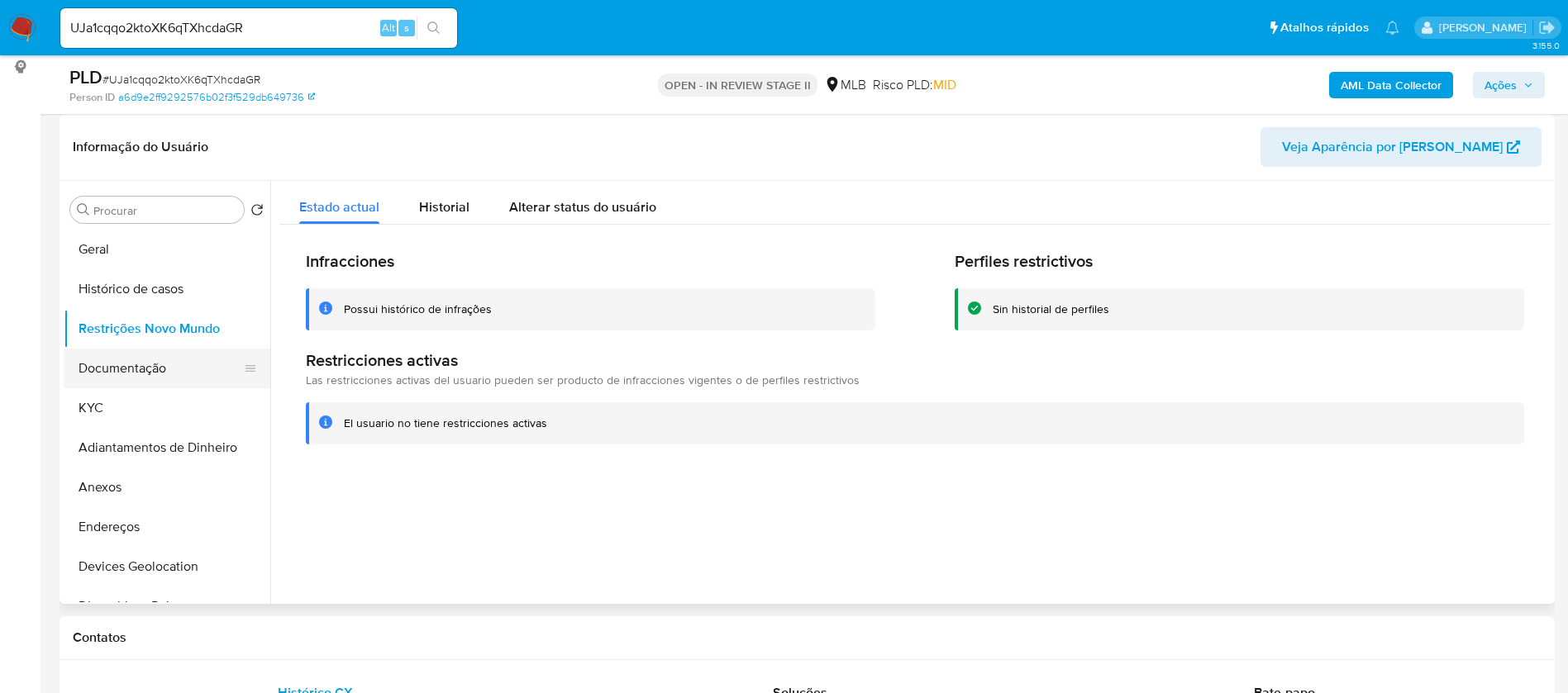
click at [135, 349] on button "Documentação" at bounding box center [160, 368] width 193 height 39
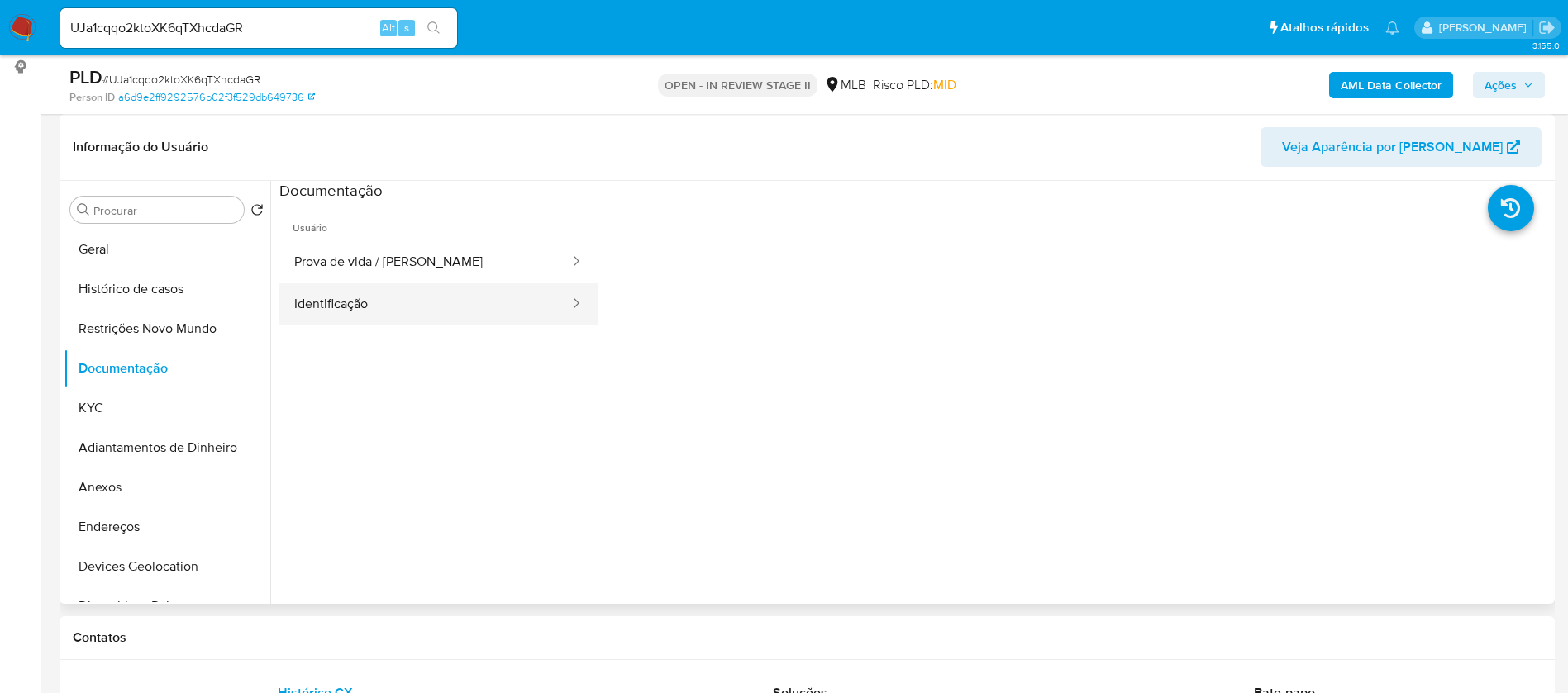
click at [438, 297] on button "Identificação" at bounding box center [425, 304] width 292 height 42
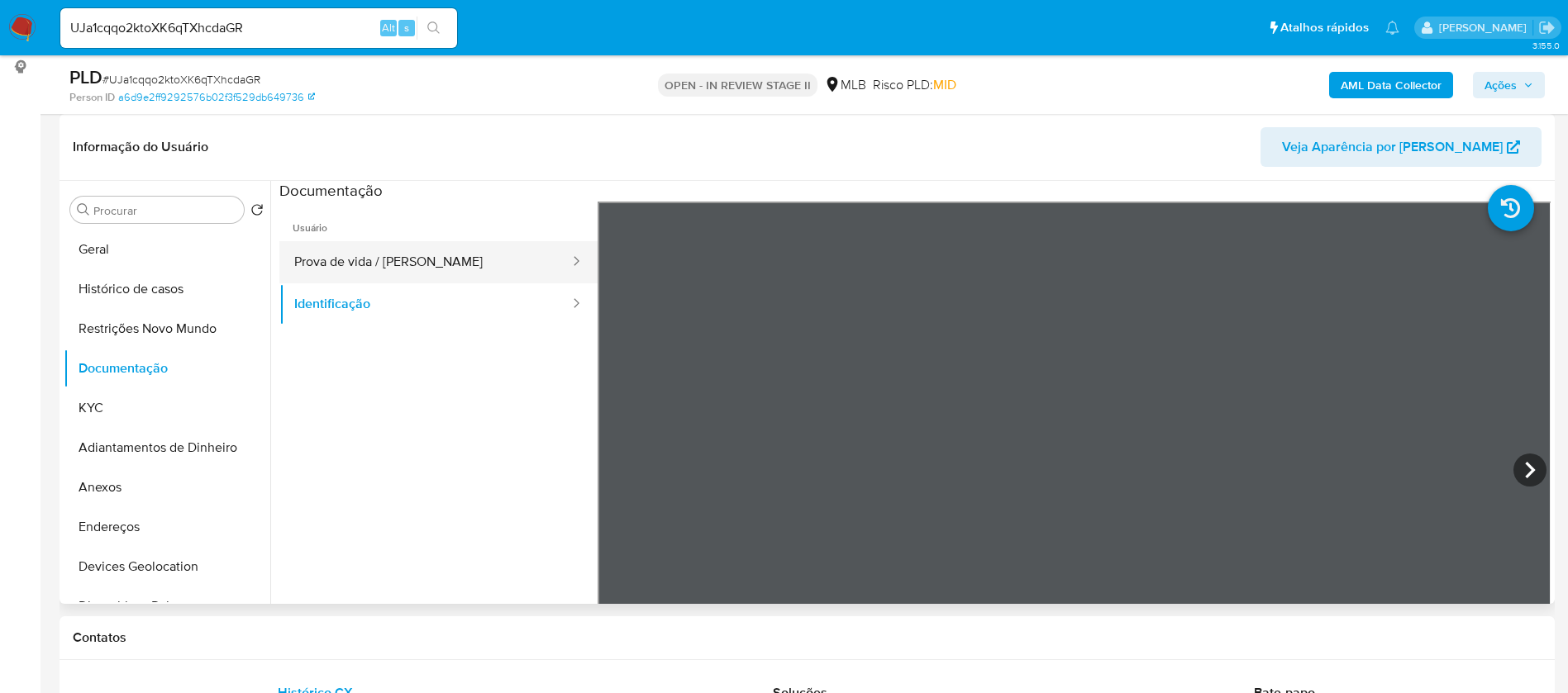
click at [446, 268] on button "Prova de vida / [PERSON_NAME]" at bounding box center [425, 262] width 292 height 42
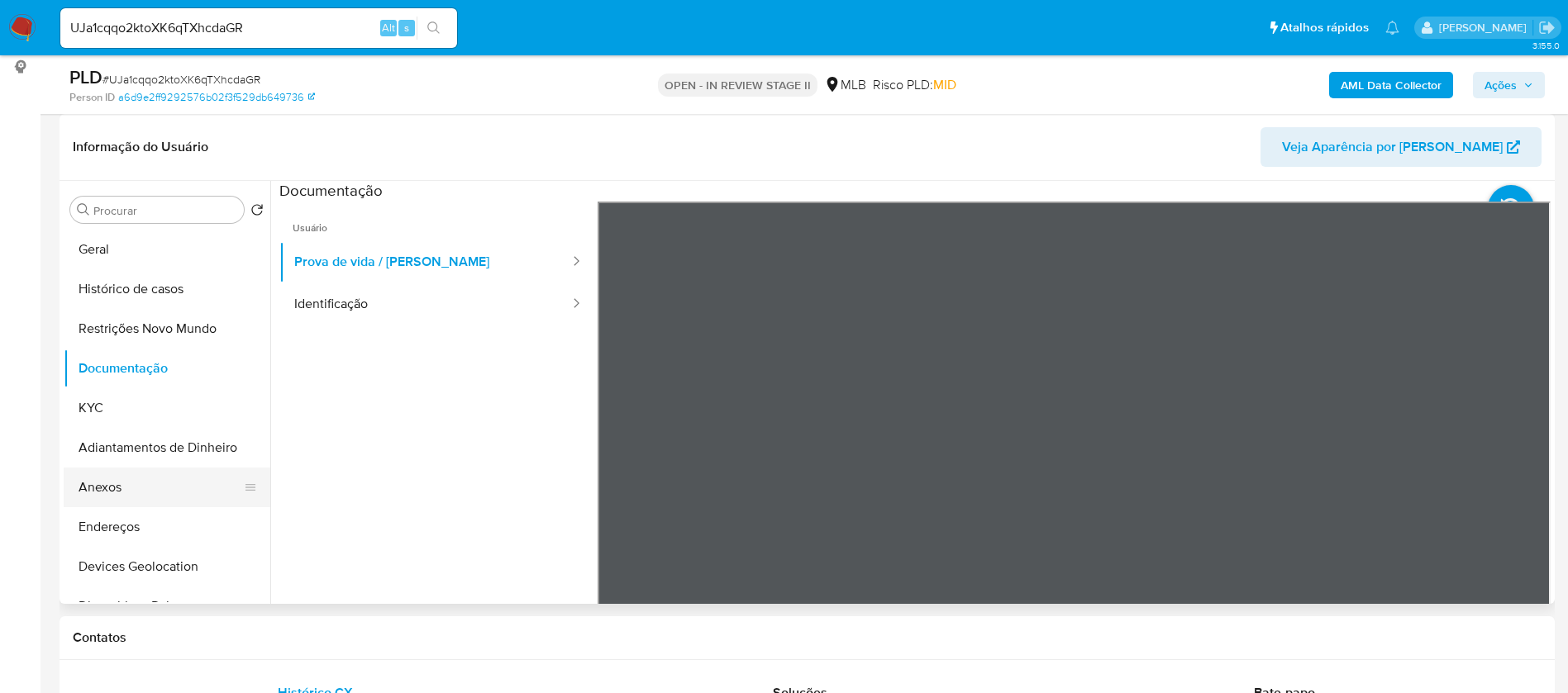
click at [137, 497] on button "Anexos" at bounding box center [160, 487] width 193 height 39
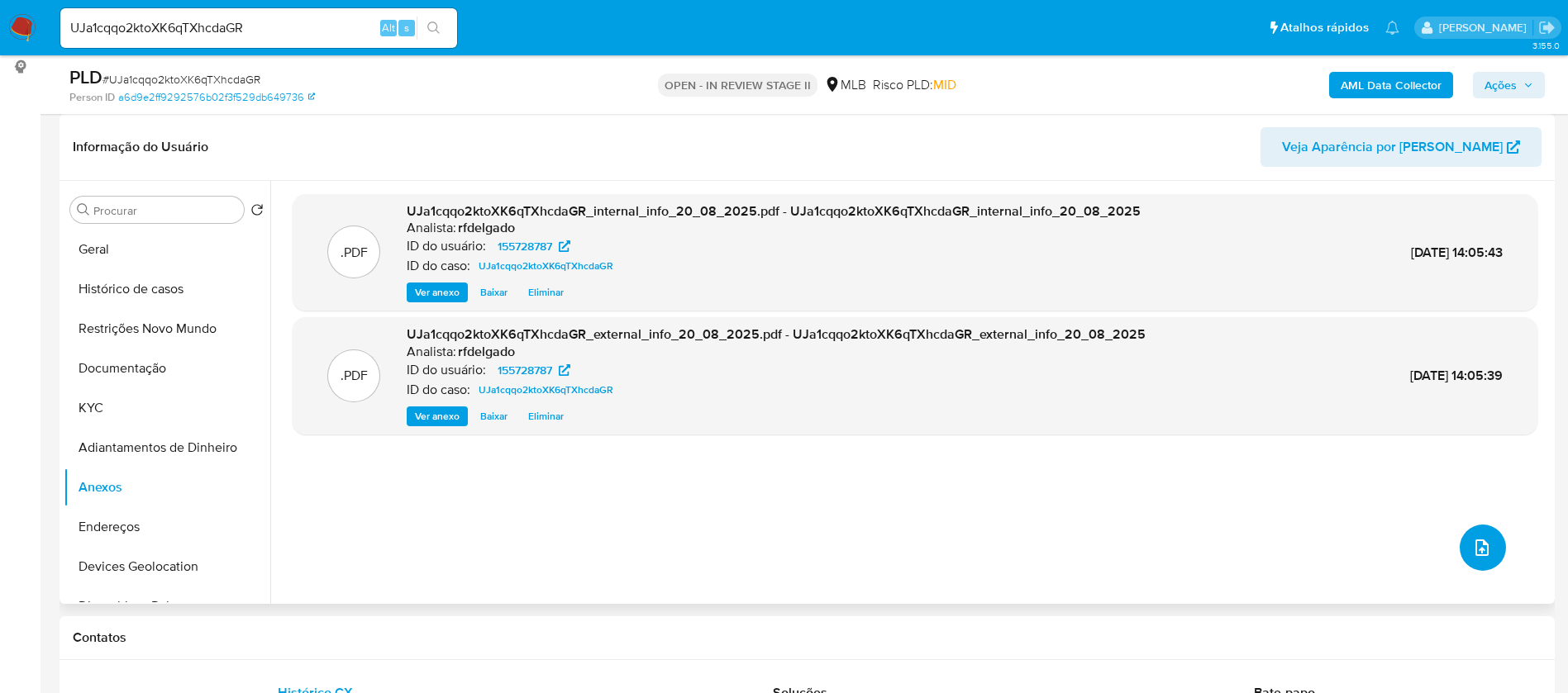
click at [1485, 542] on span "upload-file" at bounding box center [1482, 548] width 20 height 20
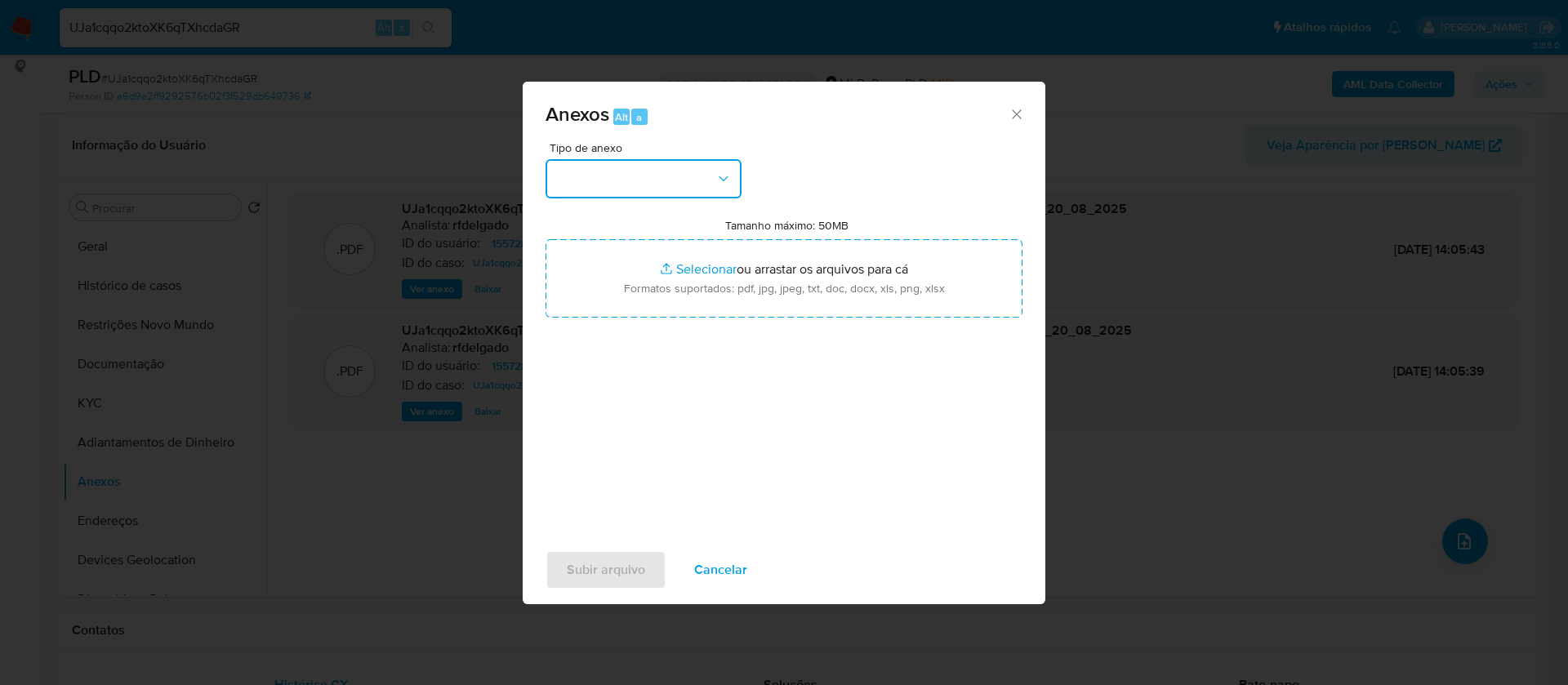
click at [688, 186] on button "button" at bounding box center [643, 178] width 196 height 39
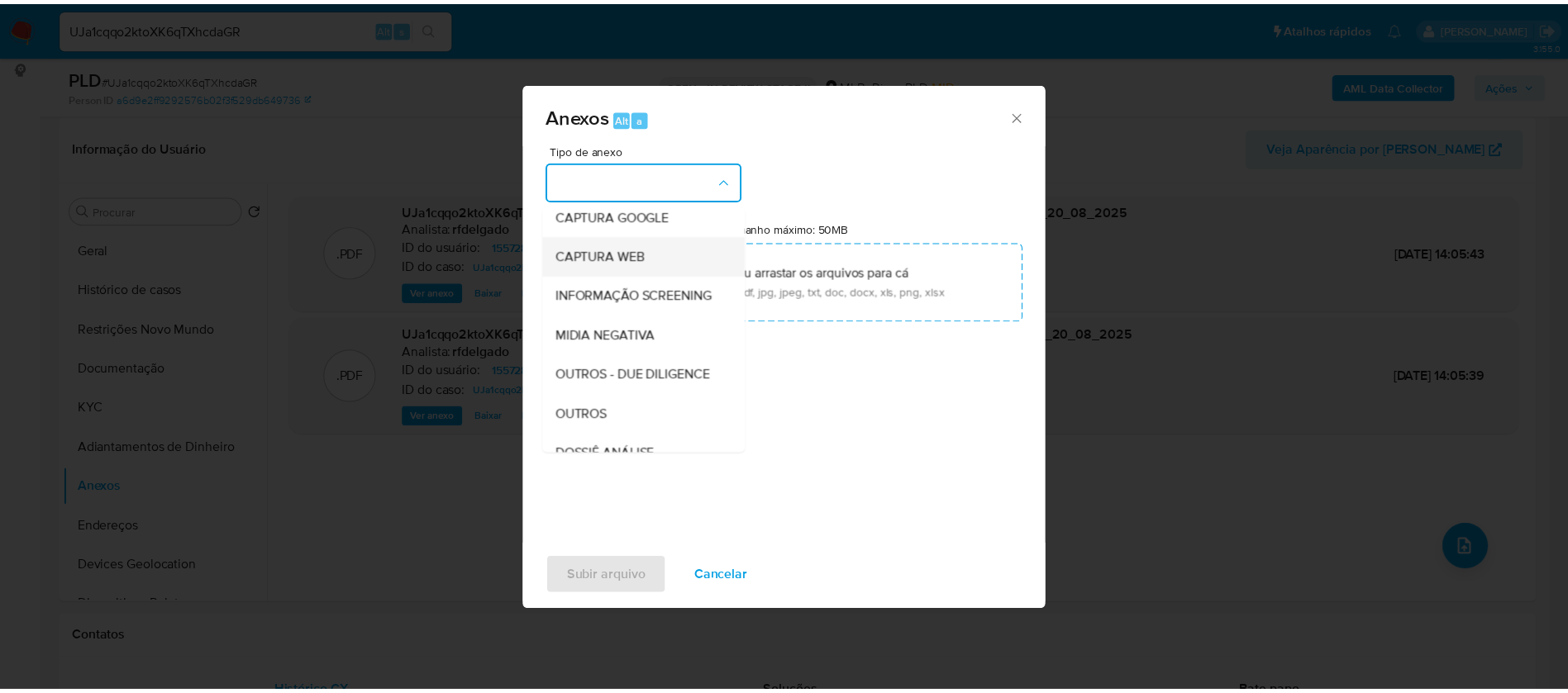
scroll to position [248, 0]
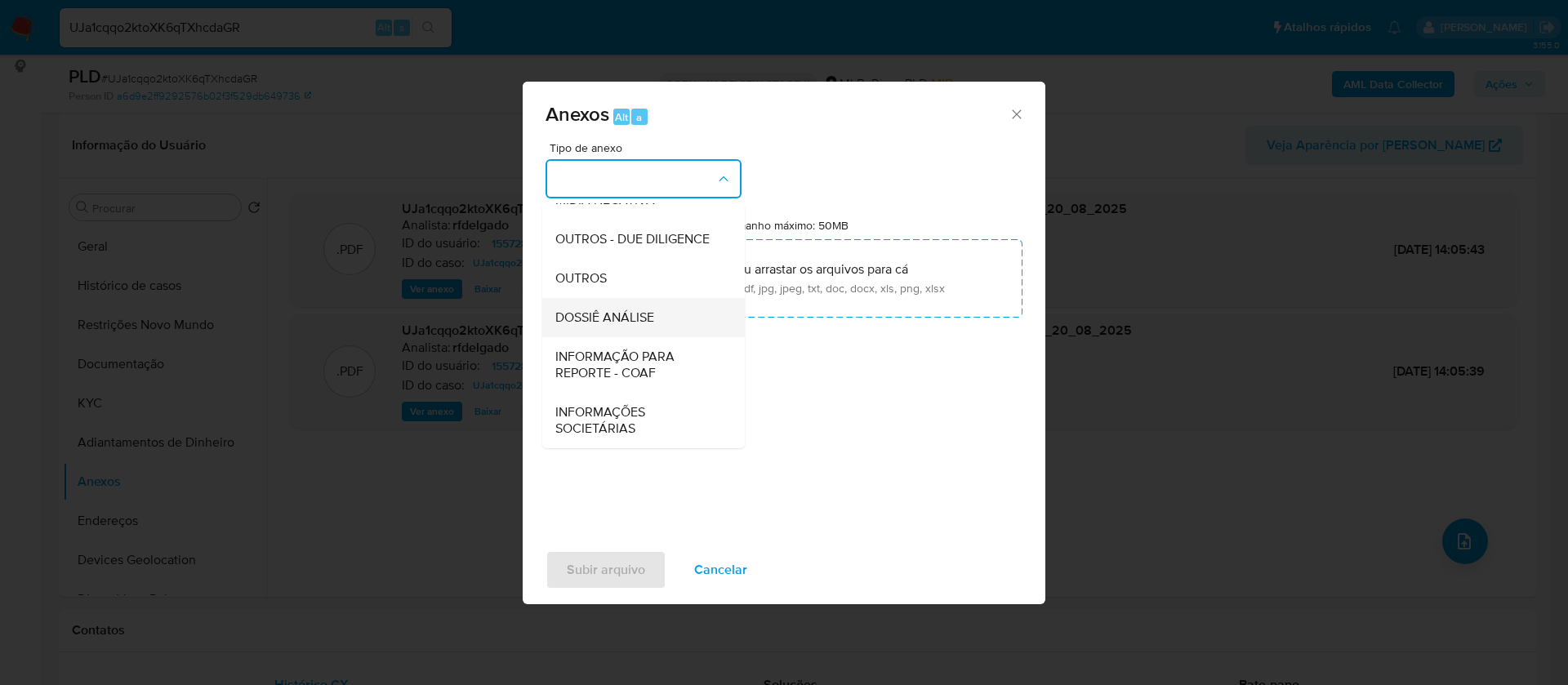
click at [663, 318] on div "DOSSIÊ ANÁLISE" at bounding box center [638, 317] width 166 height 39
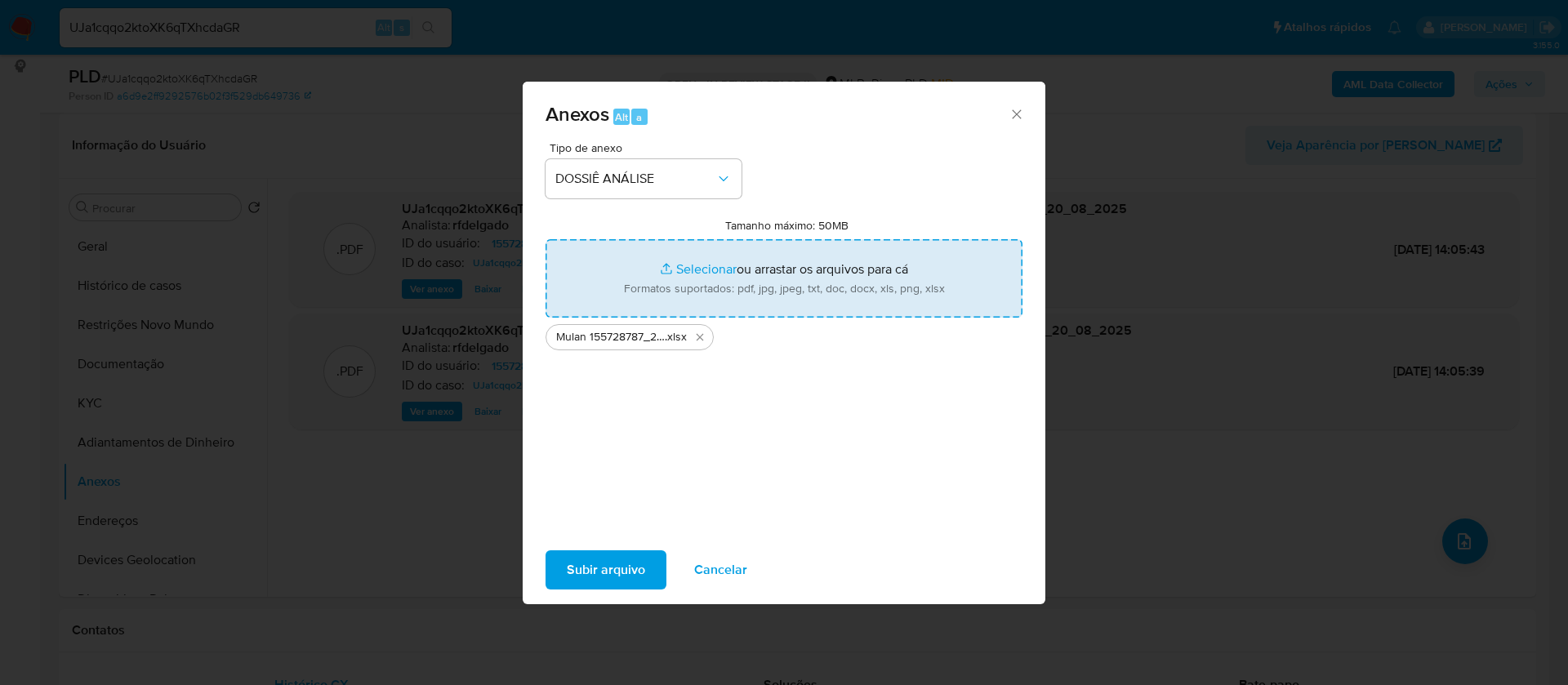
type input "C:\fakepath\SAR - - CPF 08722369945 - JOÃO VITOR SANTINONI RODRIGUES.pdf"
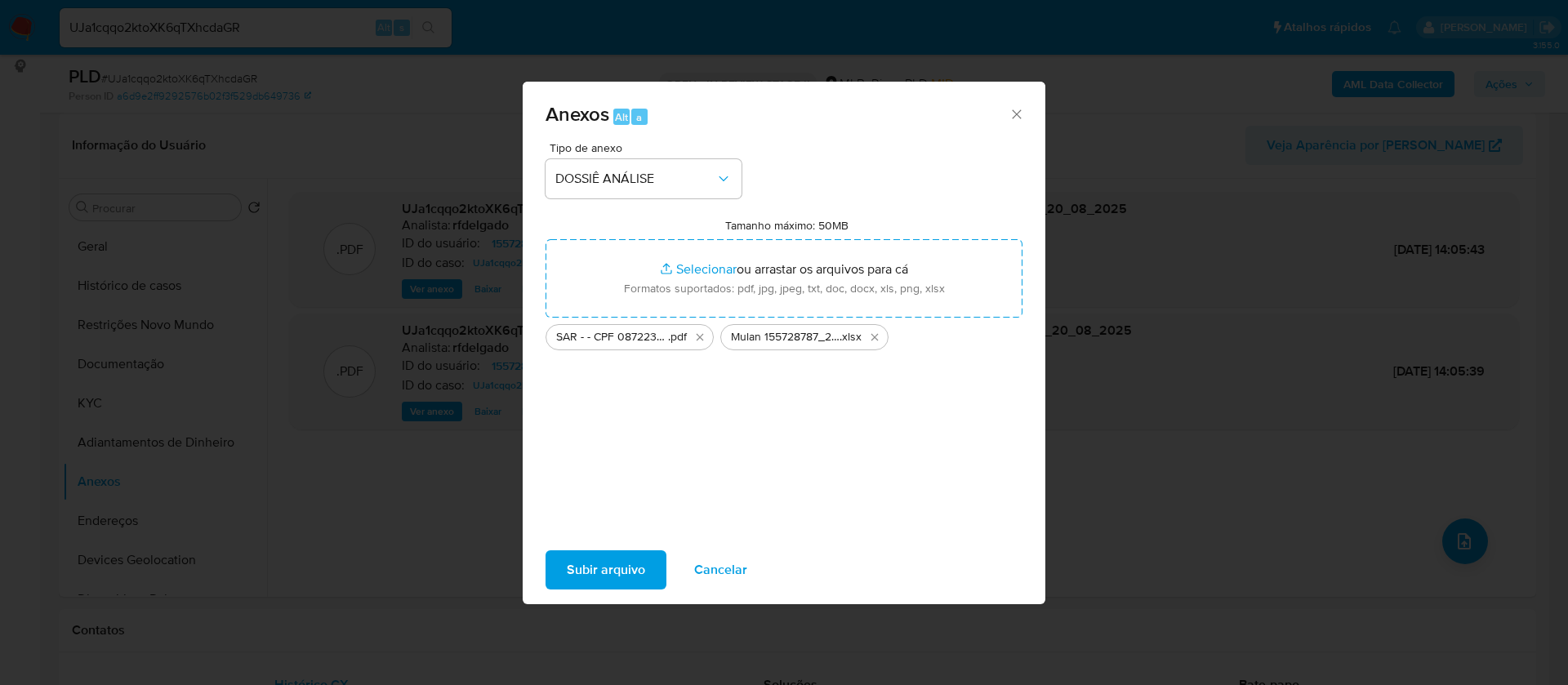
click at [620, 577] on span "Subir arquivo" at bounding box center [605, 571] width 78 height 36
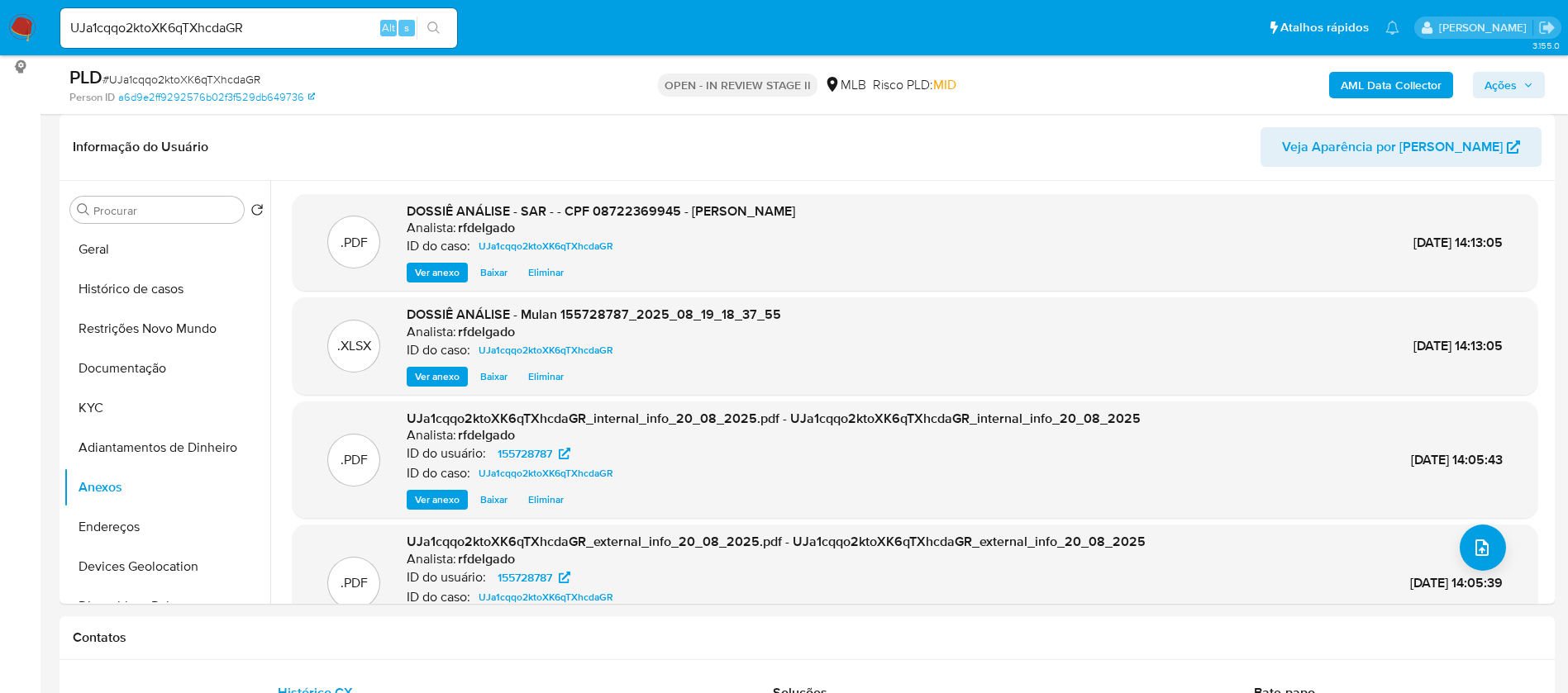
click at [1516, 74] on span "Ações" at bounding box center [1509, 85] width 49 height 23
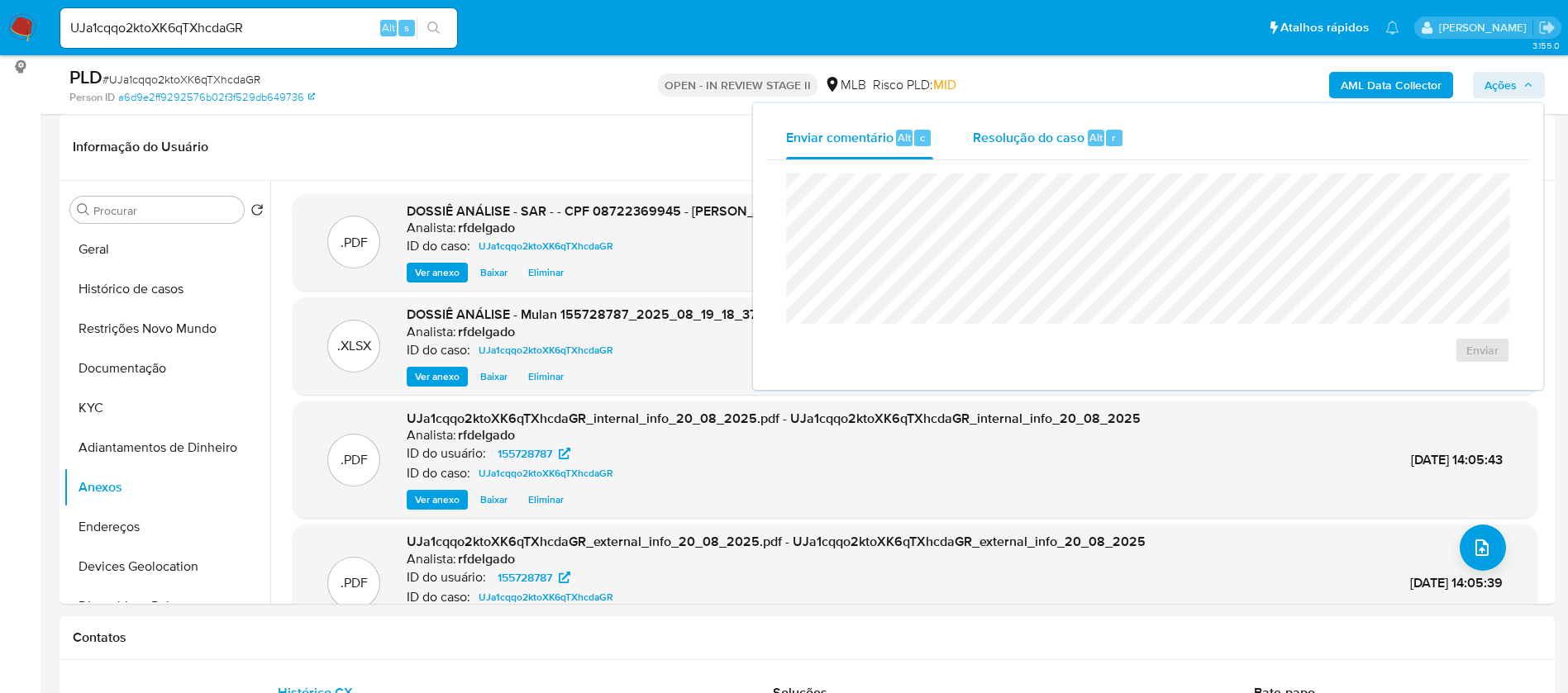
click at [1080, 134] on span "Resolução do caso" at bounding box center [1028, 137] width 112 height 19
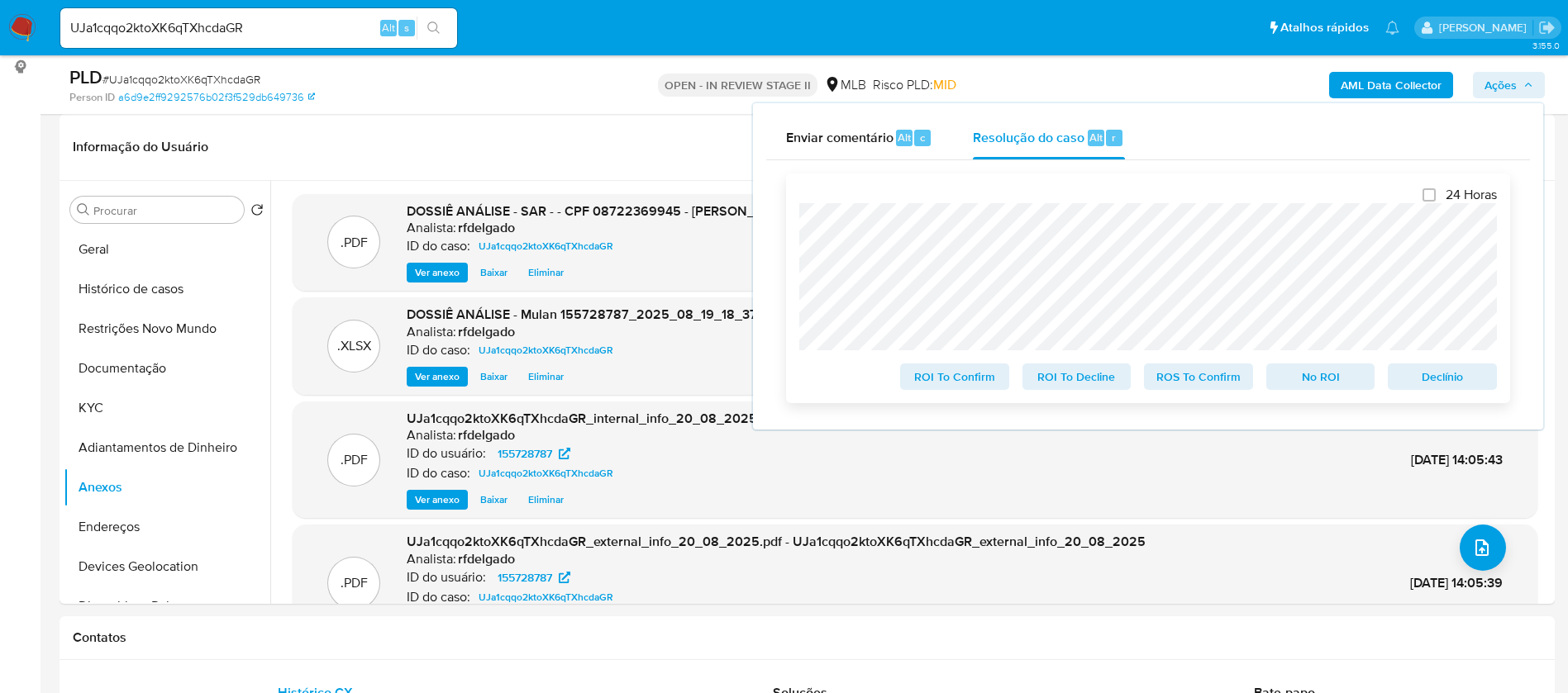
click at [1298, 384] on span "No ROI" at bounding box center [1321, 377] width 86 height 23
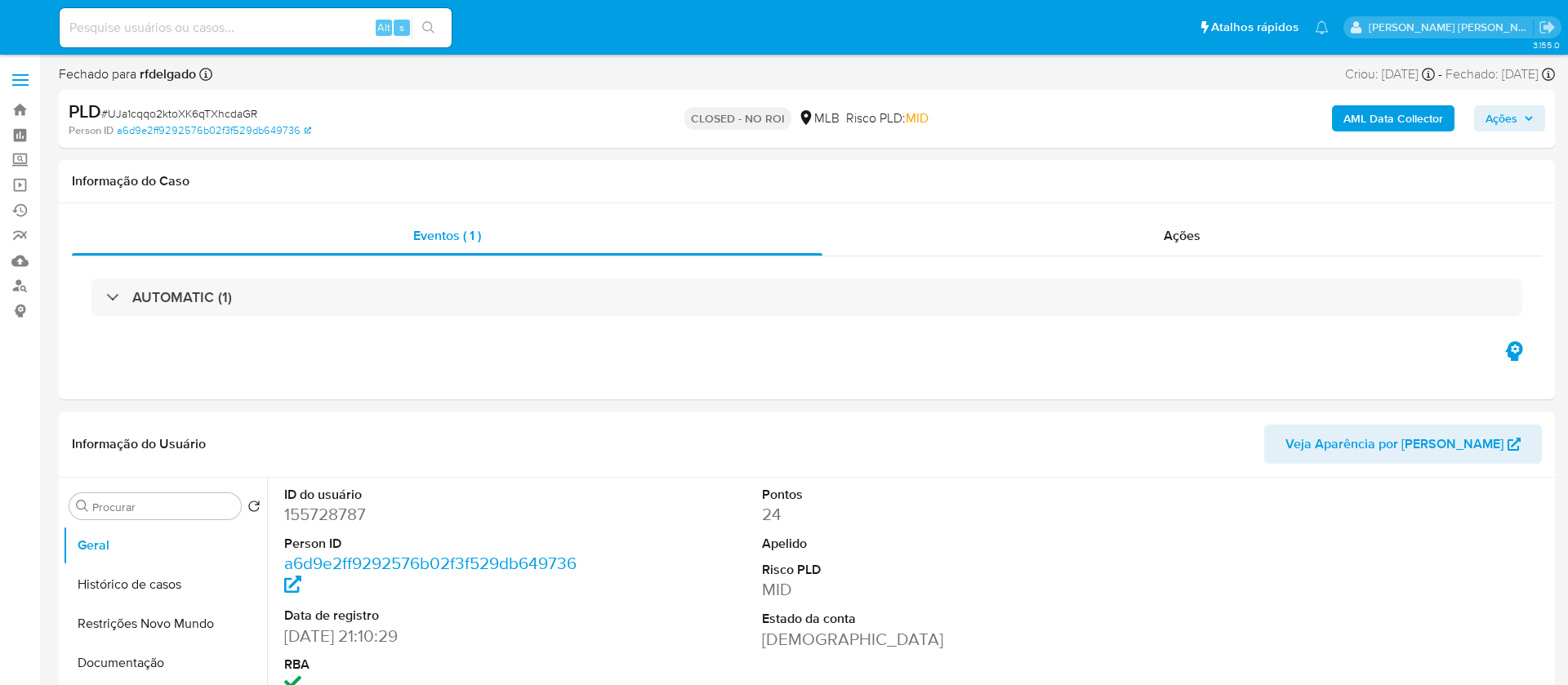
select select "10"
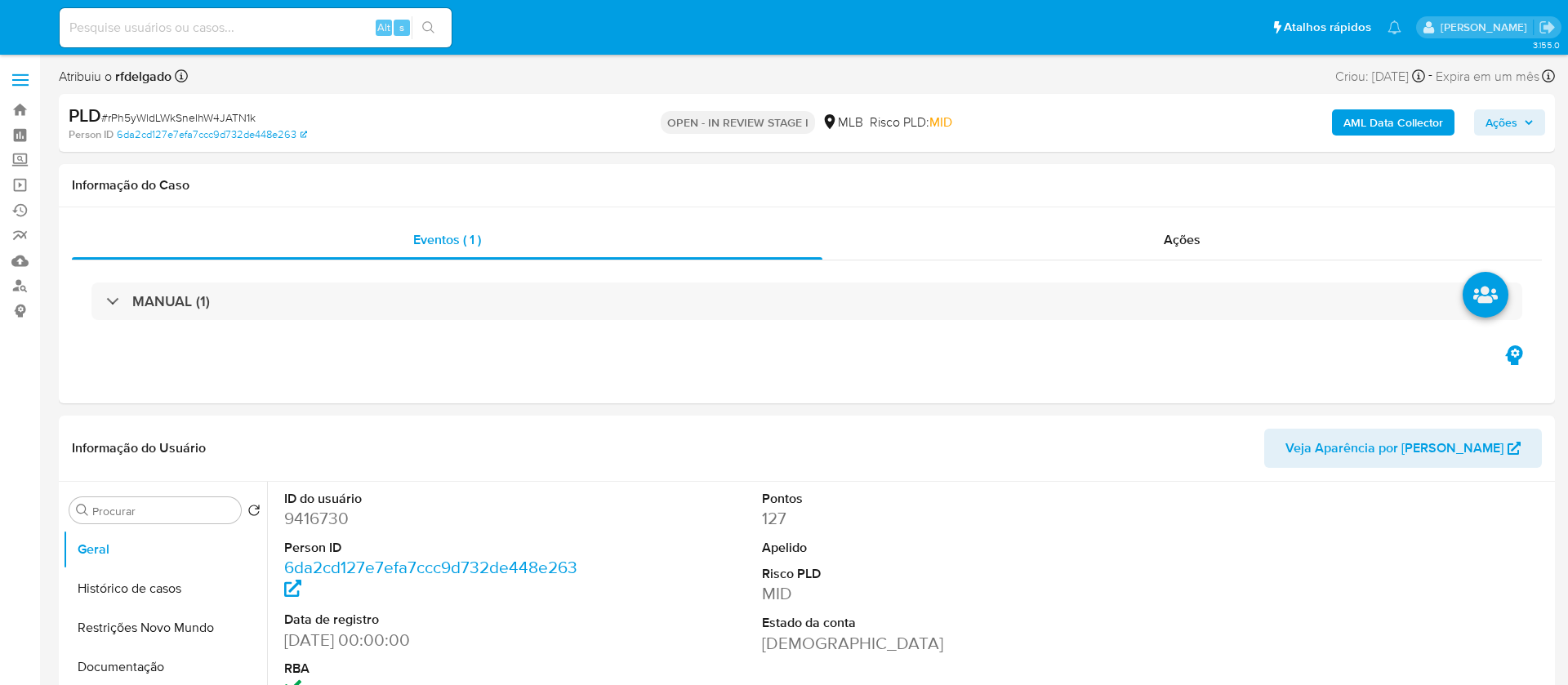
select select "10"
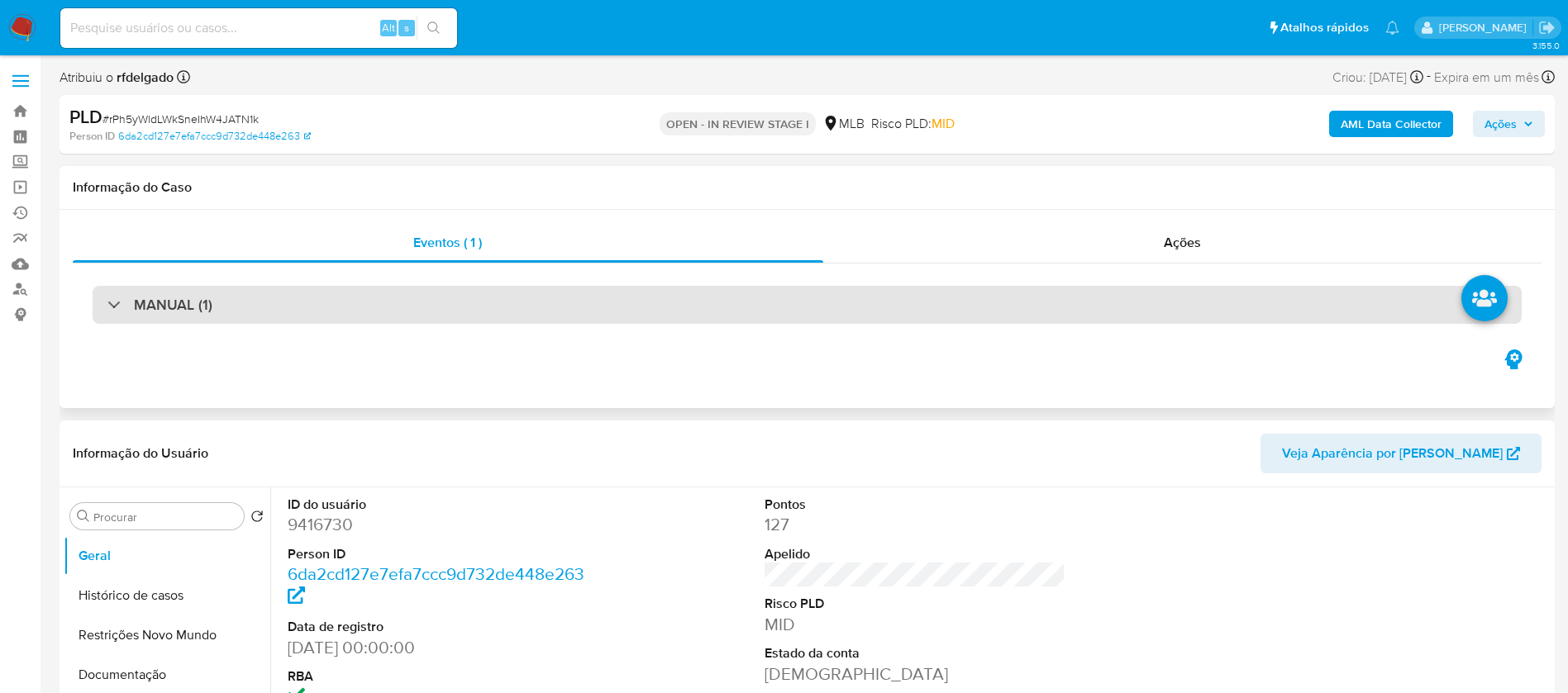
click at [585, 305] on div "MANUAL (1)" at bounding box center [807, 305] width 1429 height 38
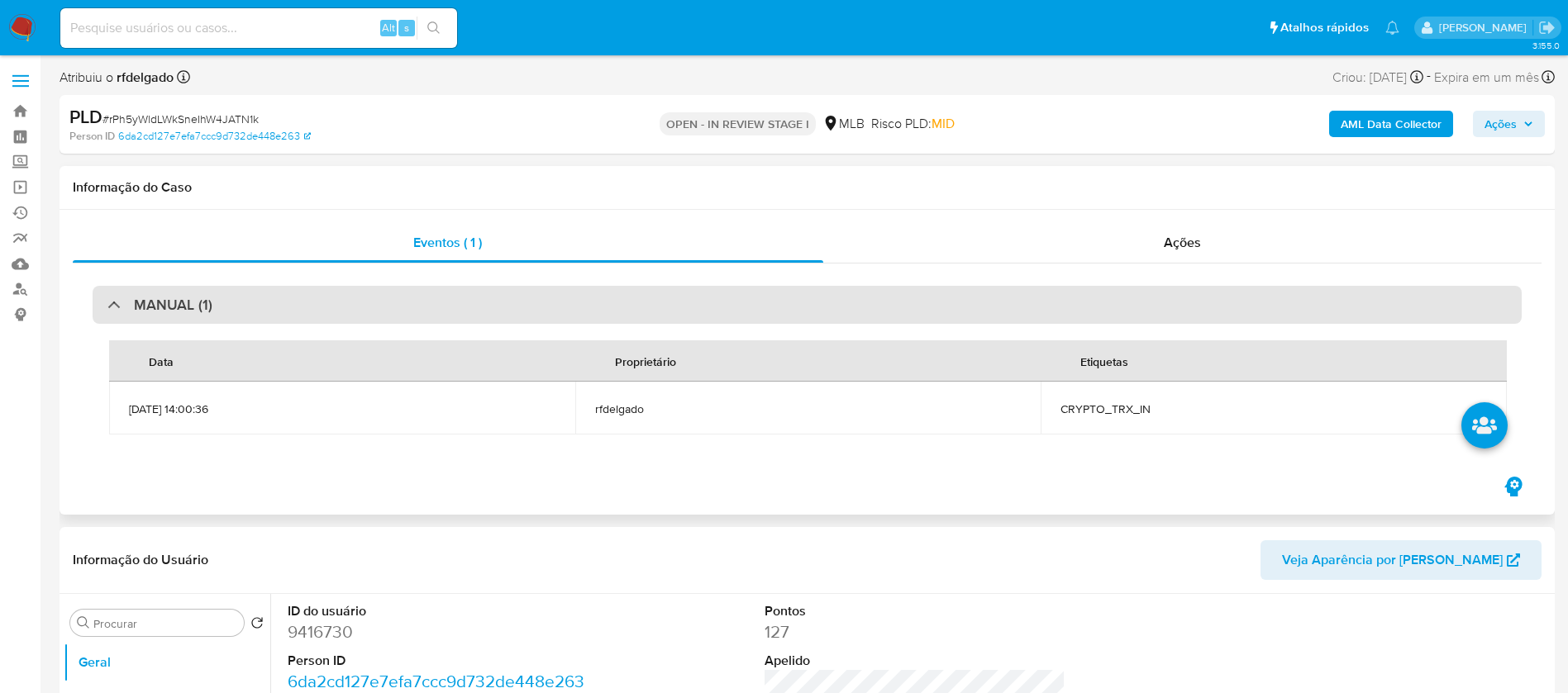
click at [585, 305] on div "MANUAL (1)" at bounding box center [807, 305] width 1429 height 38
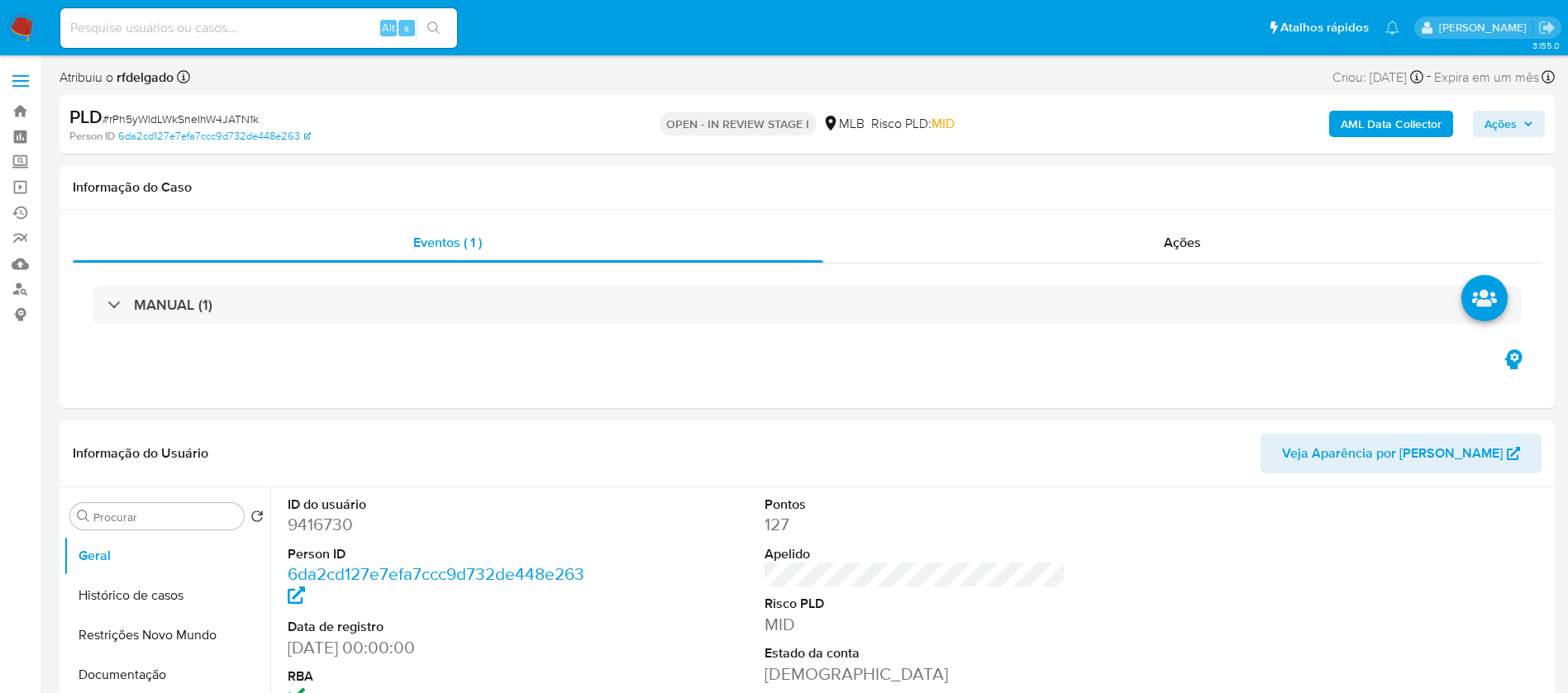
click at [337, 526] on dd "9416730" at bounding box center [437, 525] width 302 height 23
copy dd "9416730"
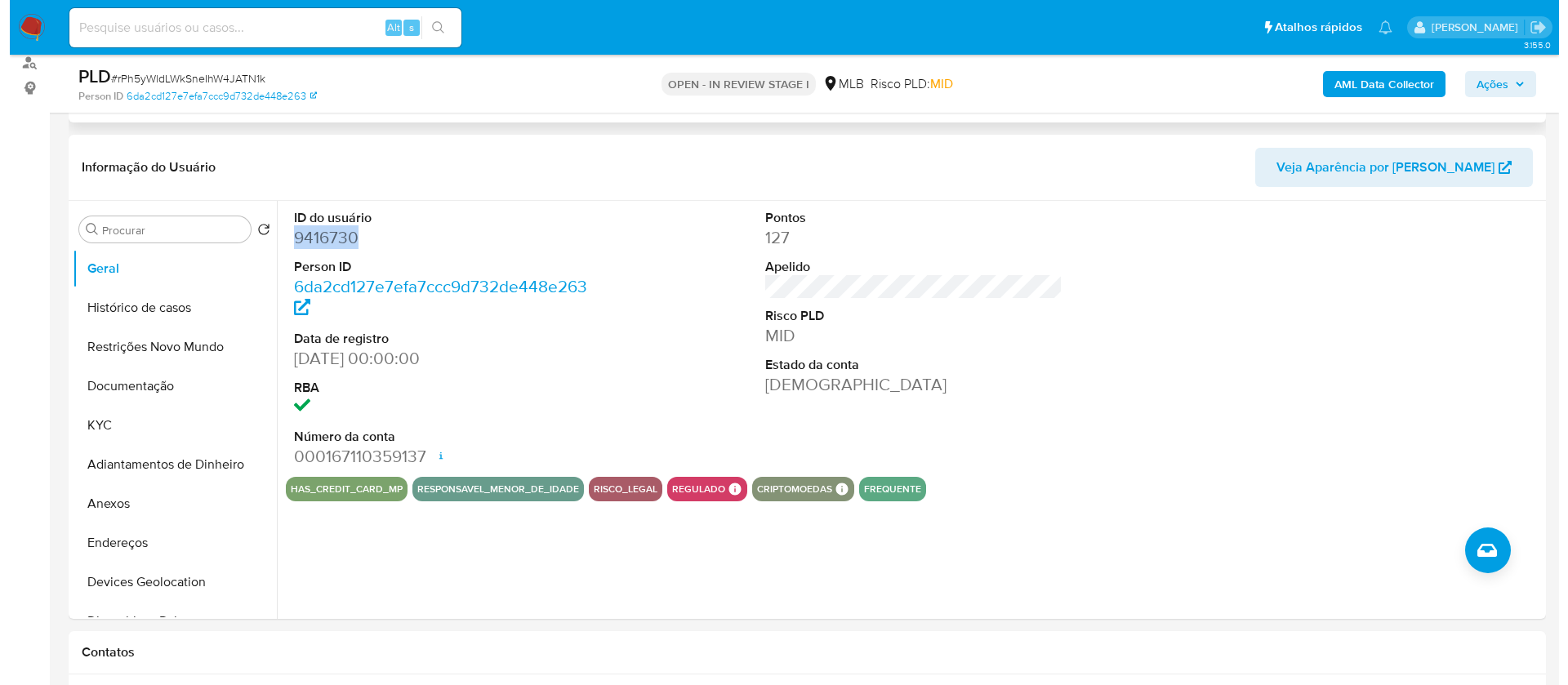
scroll to position [245, 0]
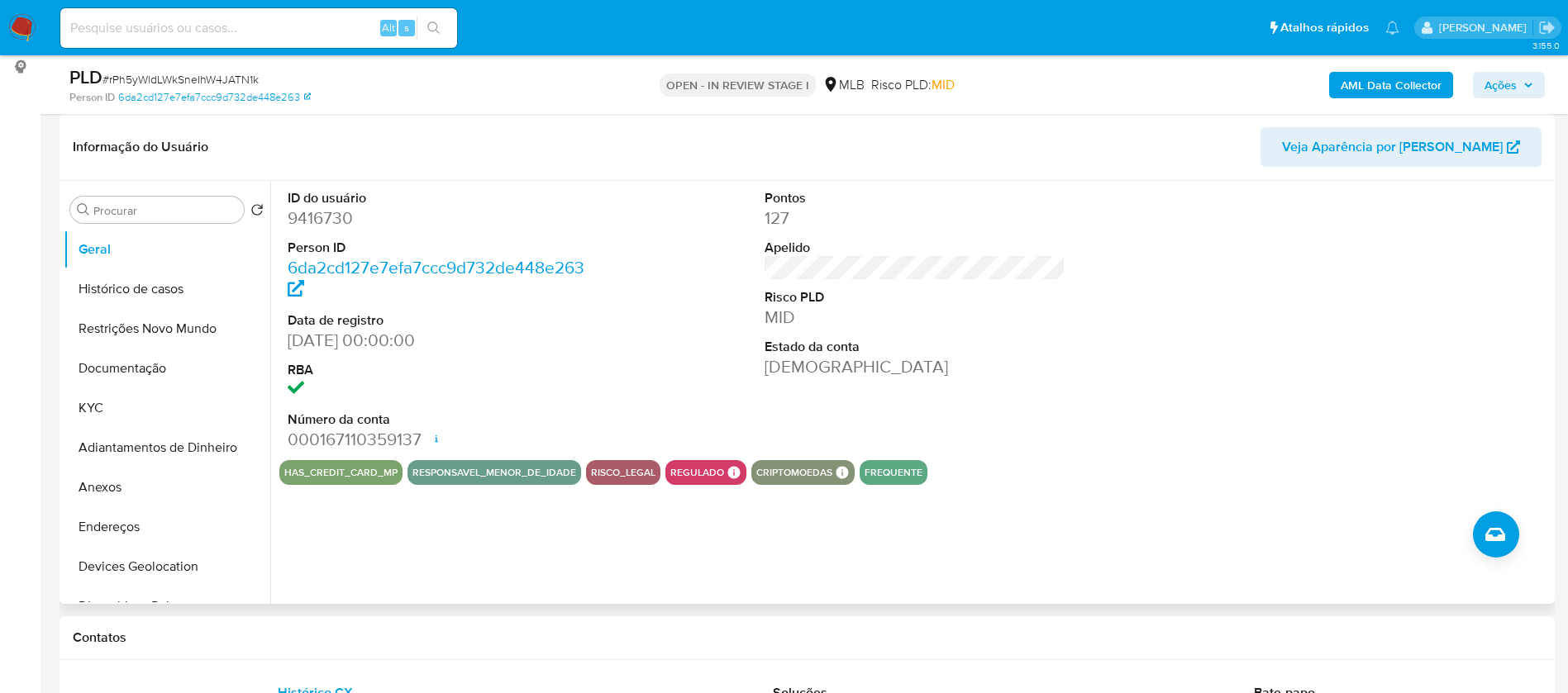
click at [437, 436] on icon at bounding box center [437, 439] width 13 height 13
click at [134, 408] on button "KYC" at bounding box center [160, 408] width 193 height 39
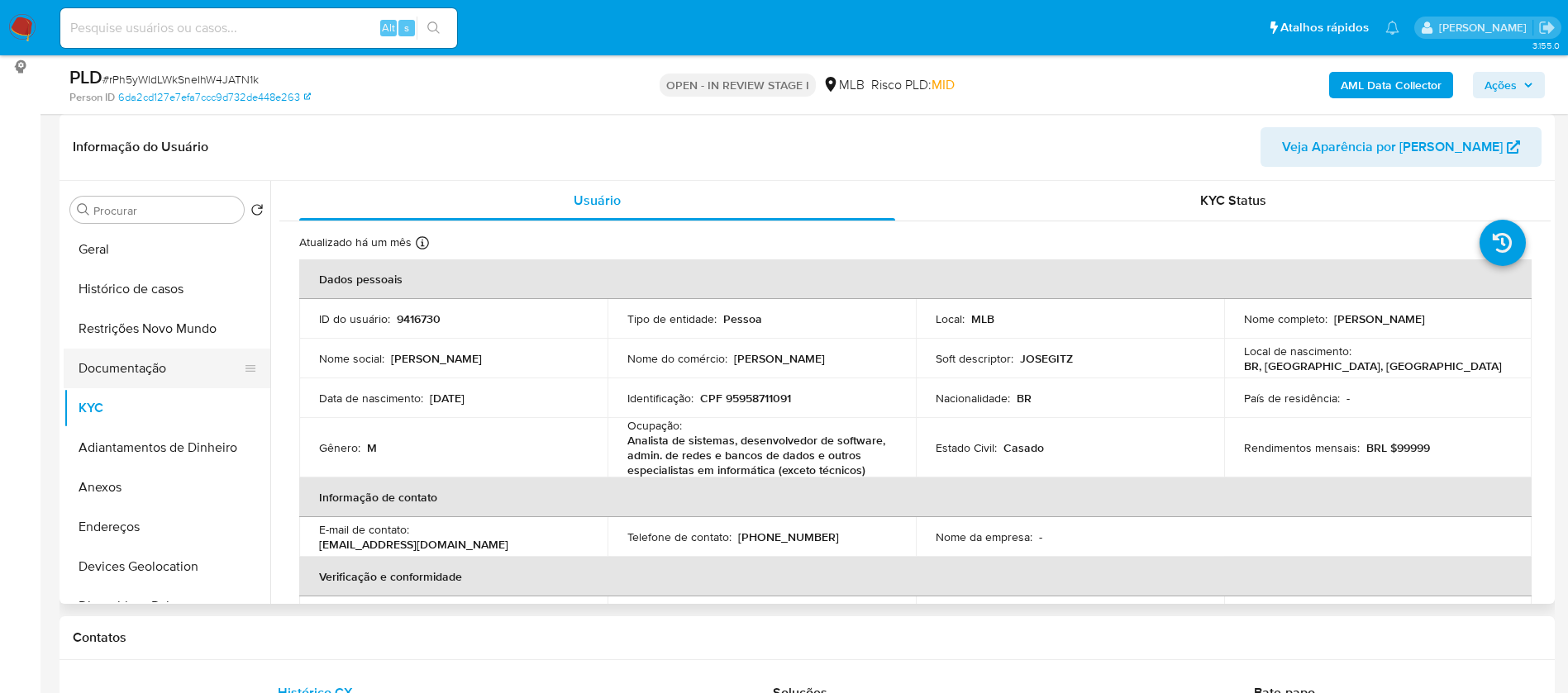
click at [159, 377] on button "Documentação" at bounding box center [160, 368] width 193 height 39
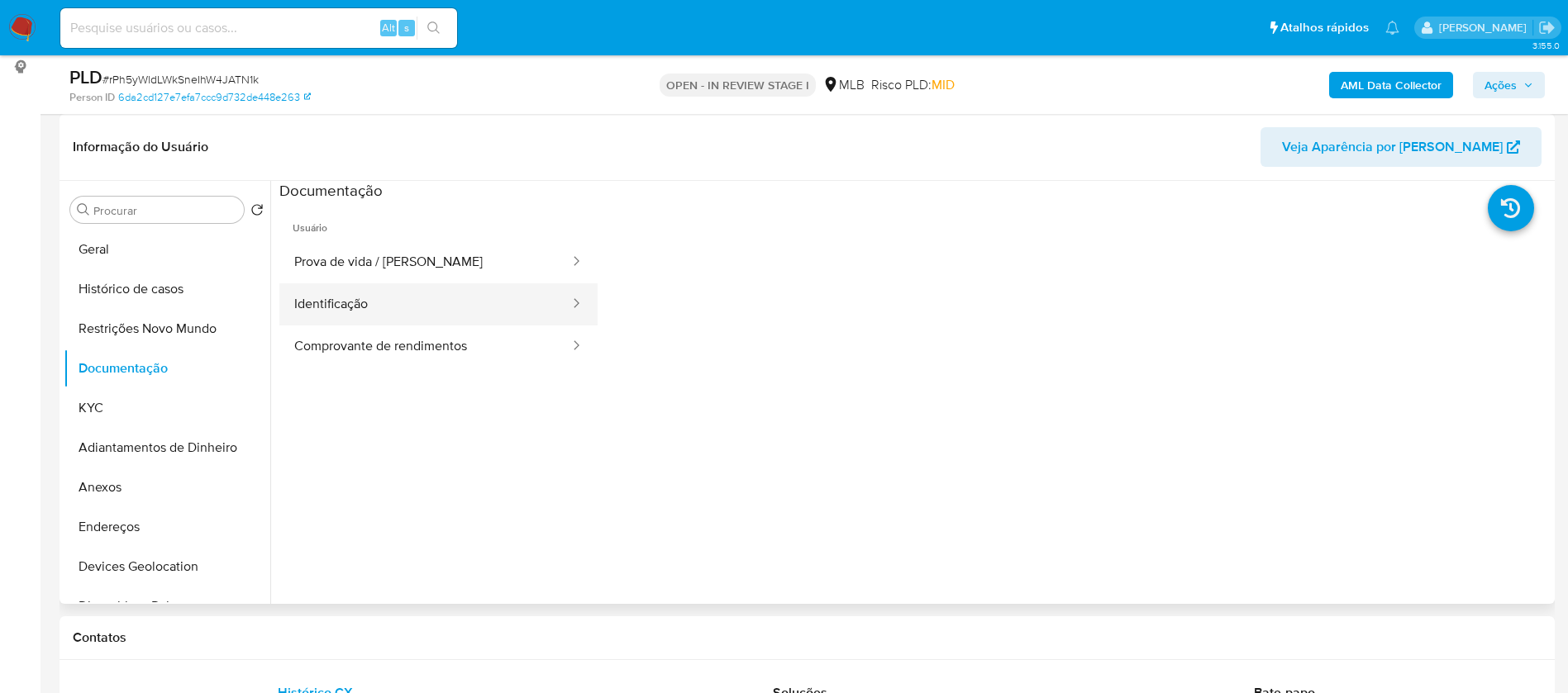
click at [412, 318] on button "Identificação" at bounding box center [425, 304] width 292 height 42
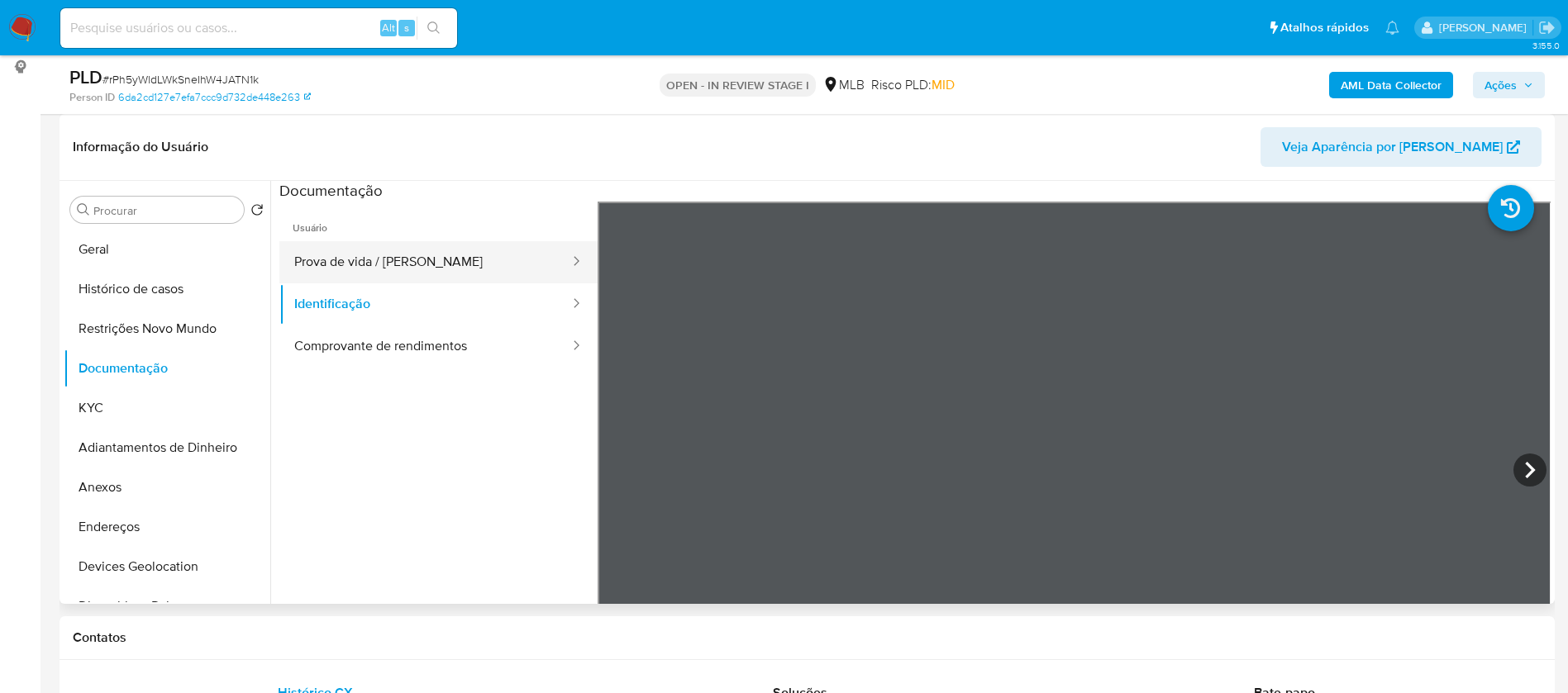
click at [444, 263] on button "Prova de vida / Selfie" at bounding box center [425, 262] width 292 height 42
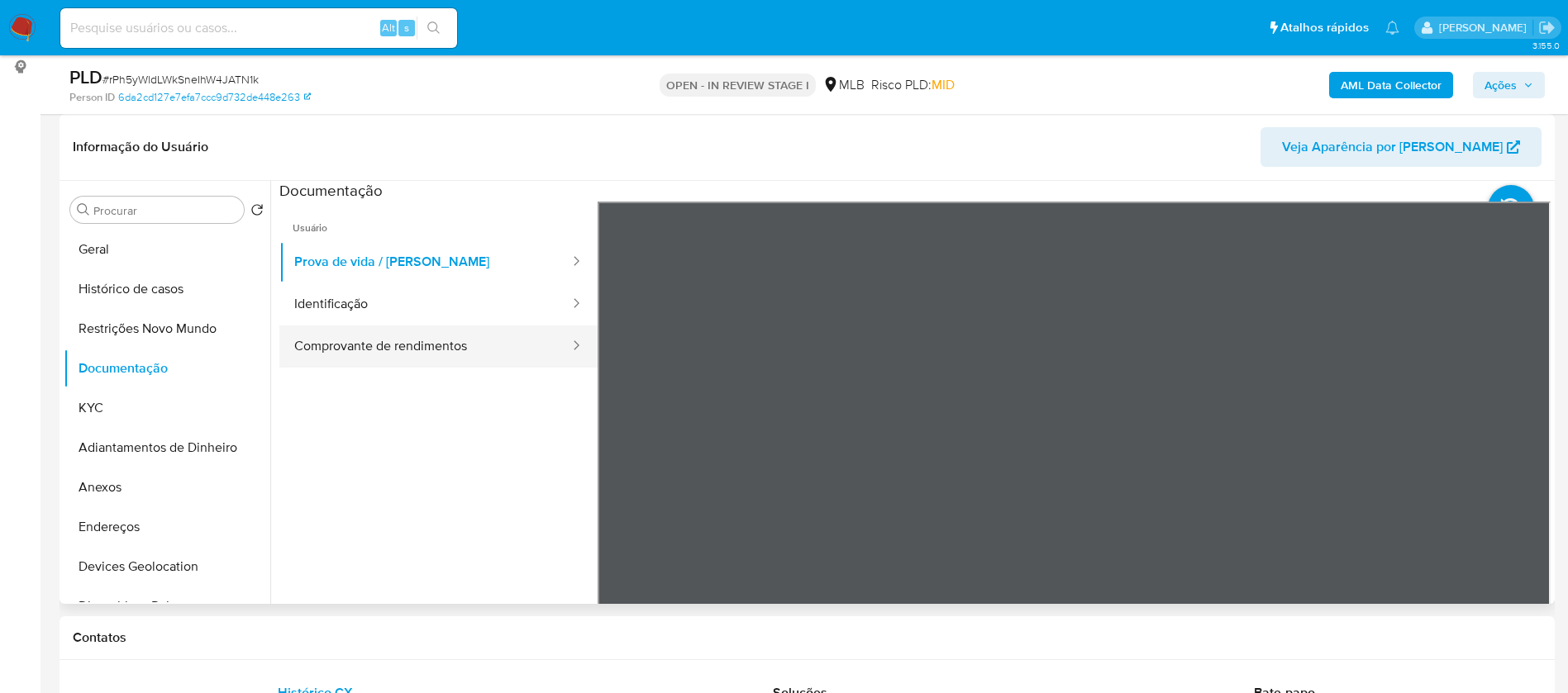
click at [444, 340] on button "Comprovante de rendimentos" at bounding box center [425, 346] width 292 height 42
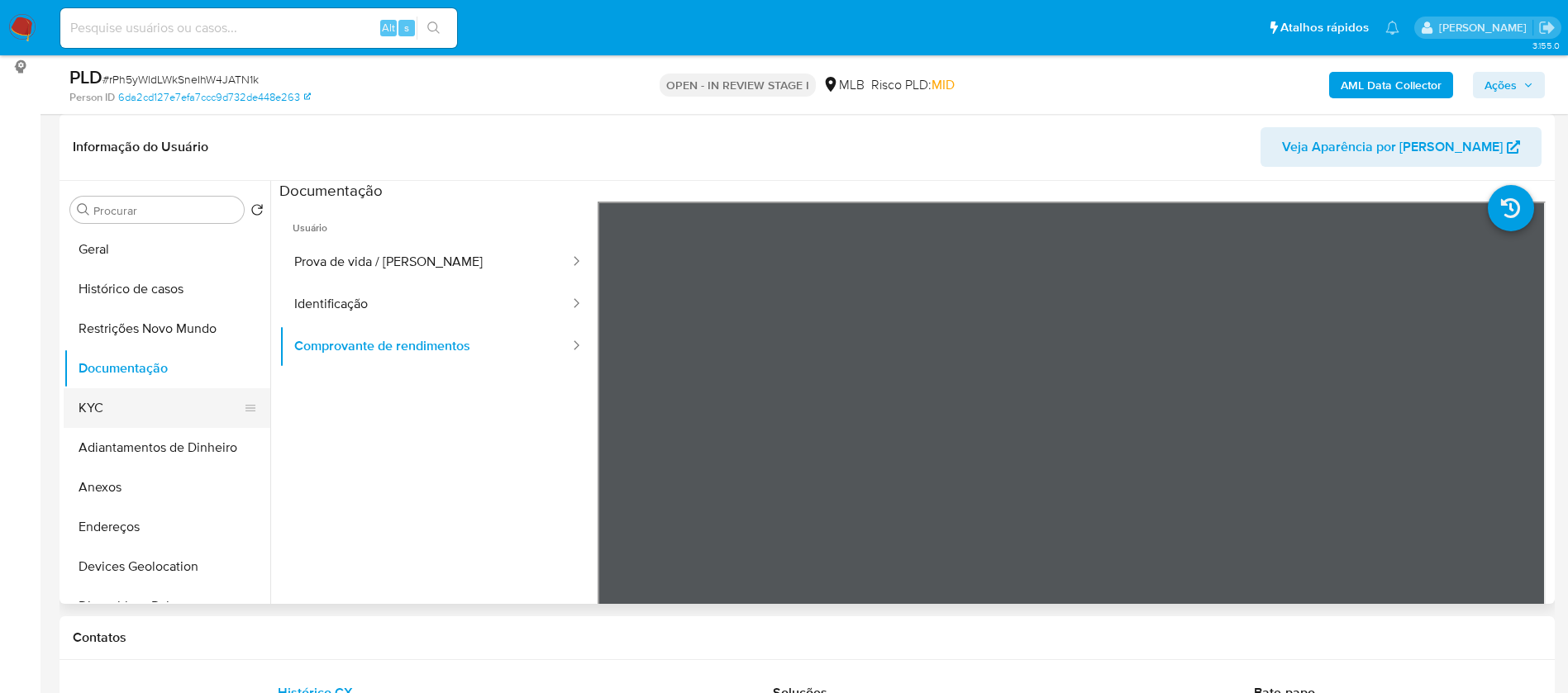
click at [101, 415] on button "KYC" at bounding box center [160, 408] width 193 height 39
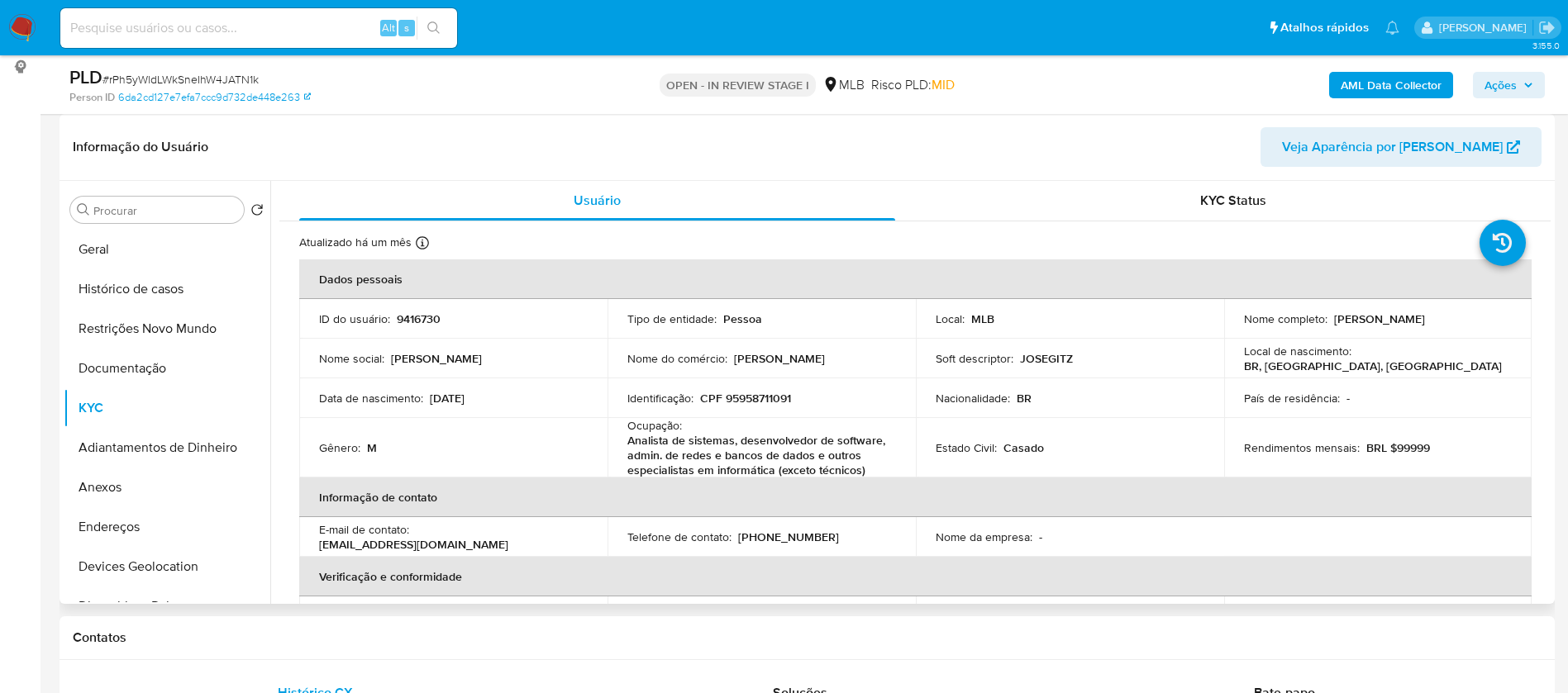
click at [414, 323] on p "9416730" at bounding box center [418, 319] width 44 height 15
click at [418, 323] on p "9416730" at bounding box center [418, 319] width 44 height 15
copy p "9416730"
click at [420, 322] on p "9416730" at bounding box center [418, 319] width 44 height 15
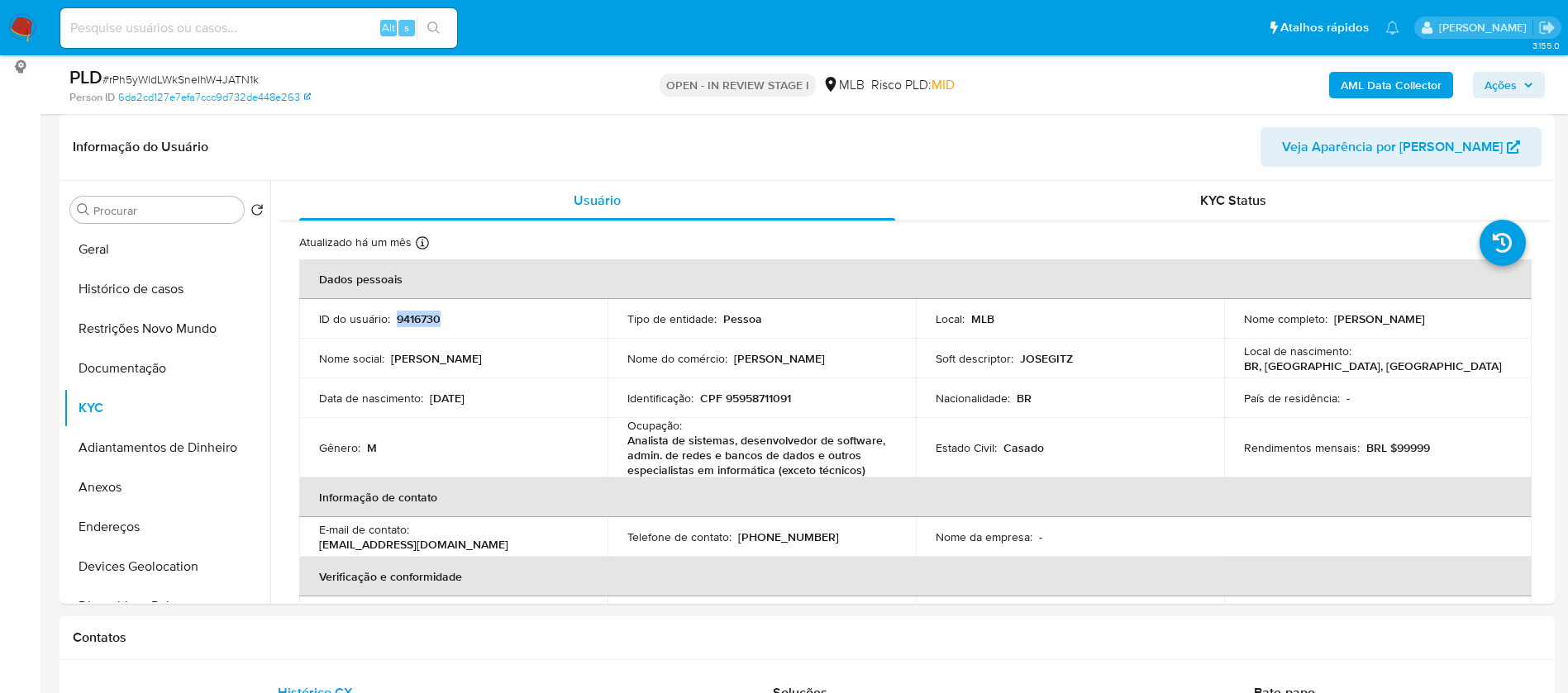
click at [1370, 84] on b "AML Data Collector" at bounding box center [1390, 85] width 101 height 27
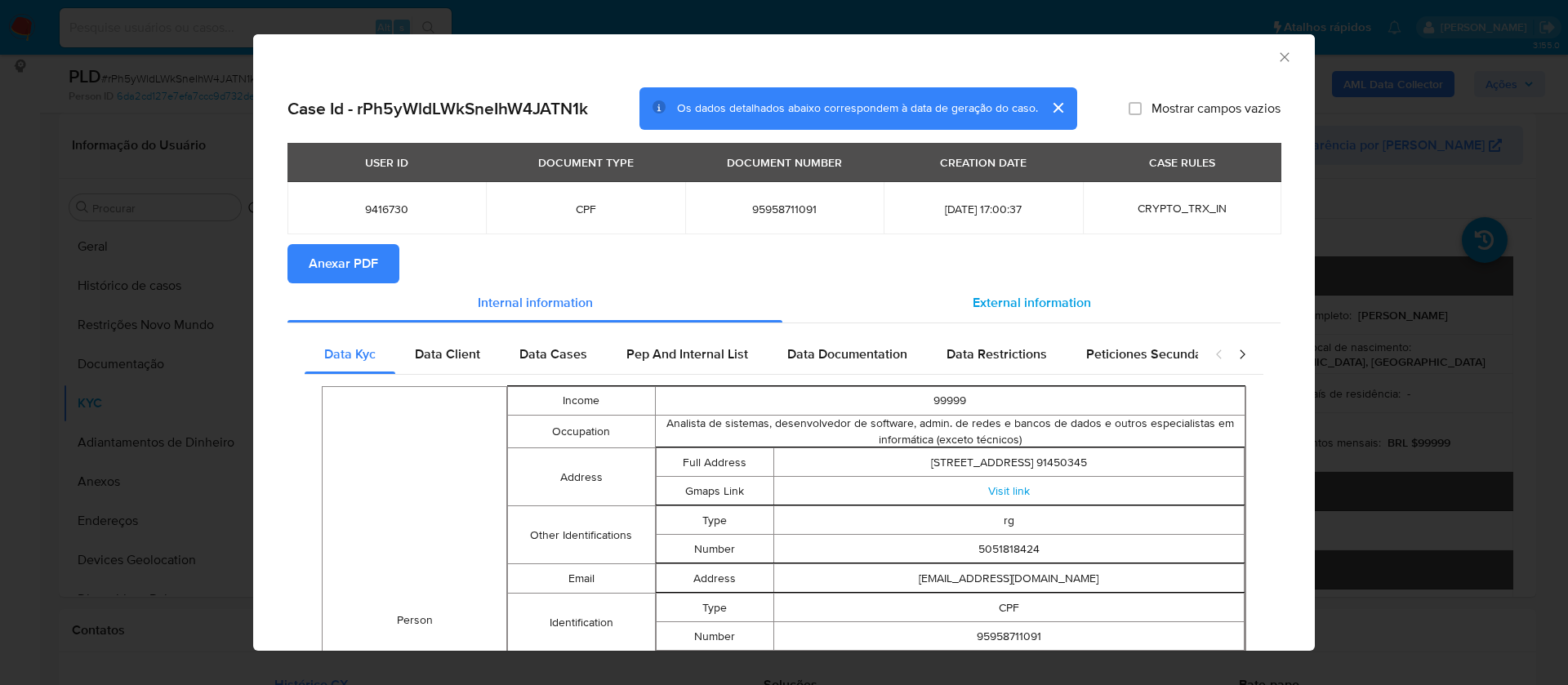
click at [1061, 300] on span "External information" at bounding box center [1031, 303] width 118 height 19
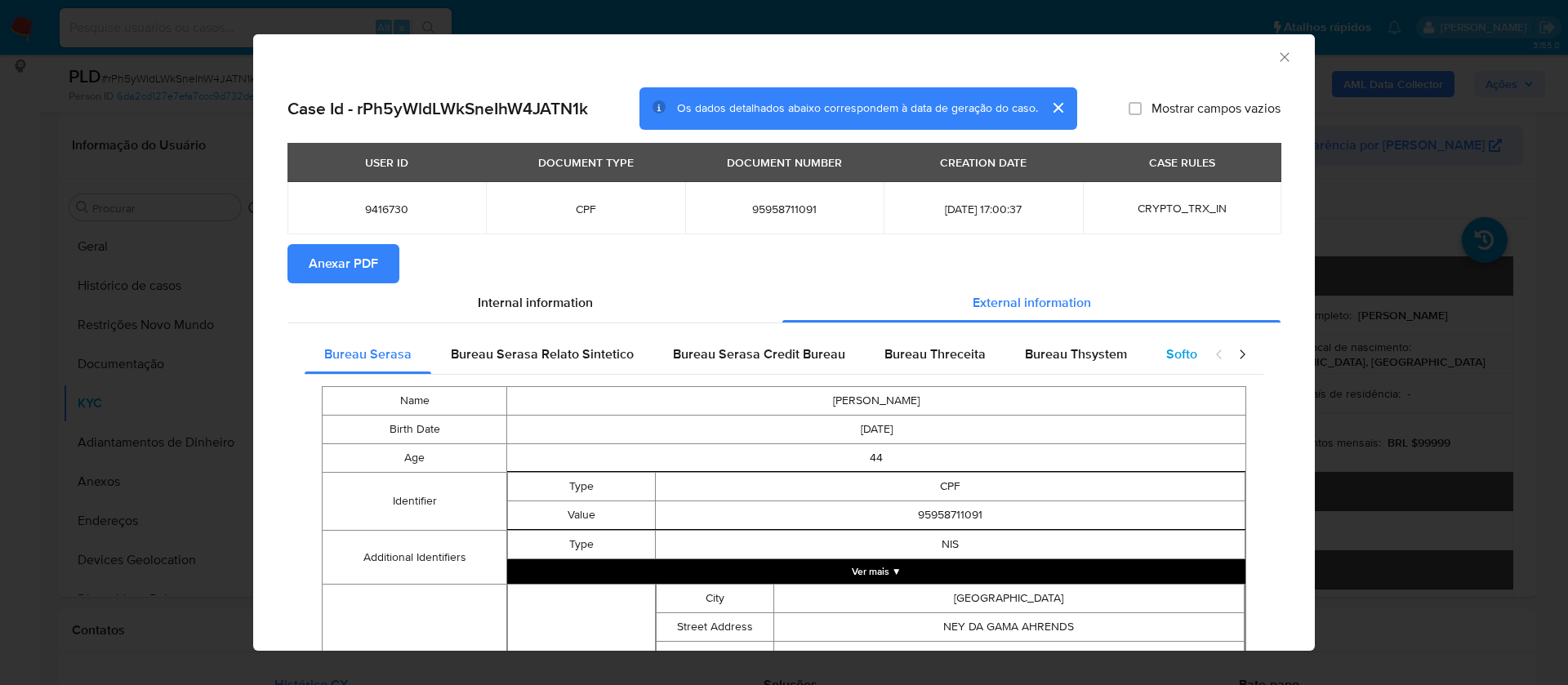
click at [1167, 346] on span "Softon" at bounding box center [1185, 354] width 39 height 19
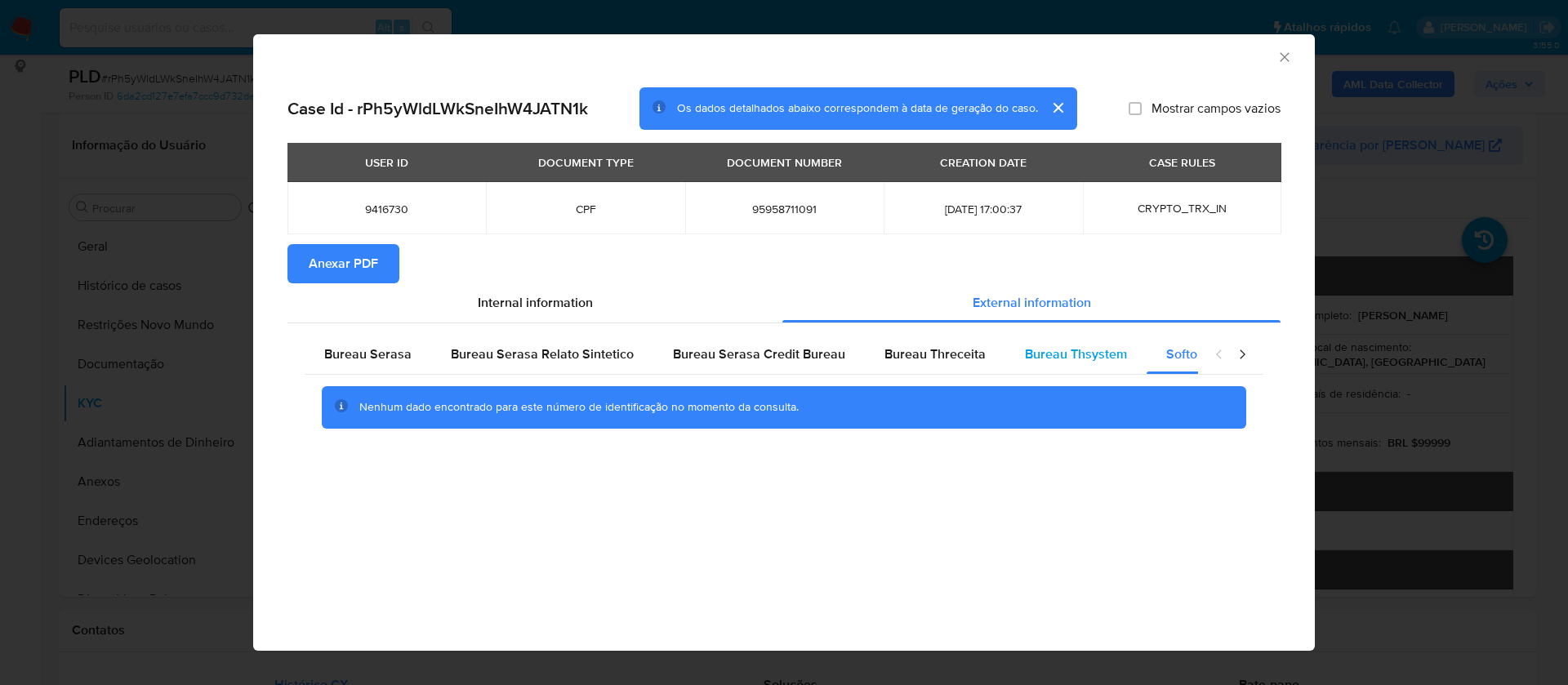
click at [1051, 350] on span "Bureau Thsystem" at bounding box center [1076, 354] width 102 height 19
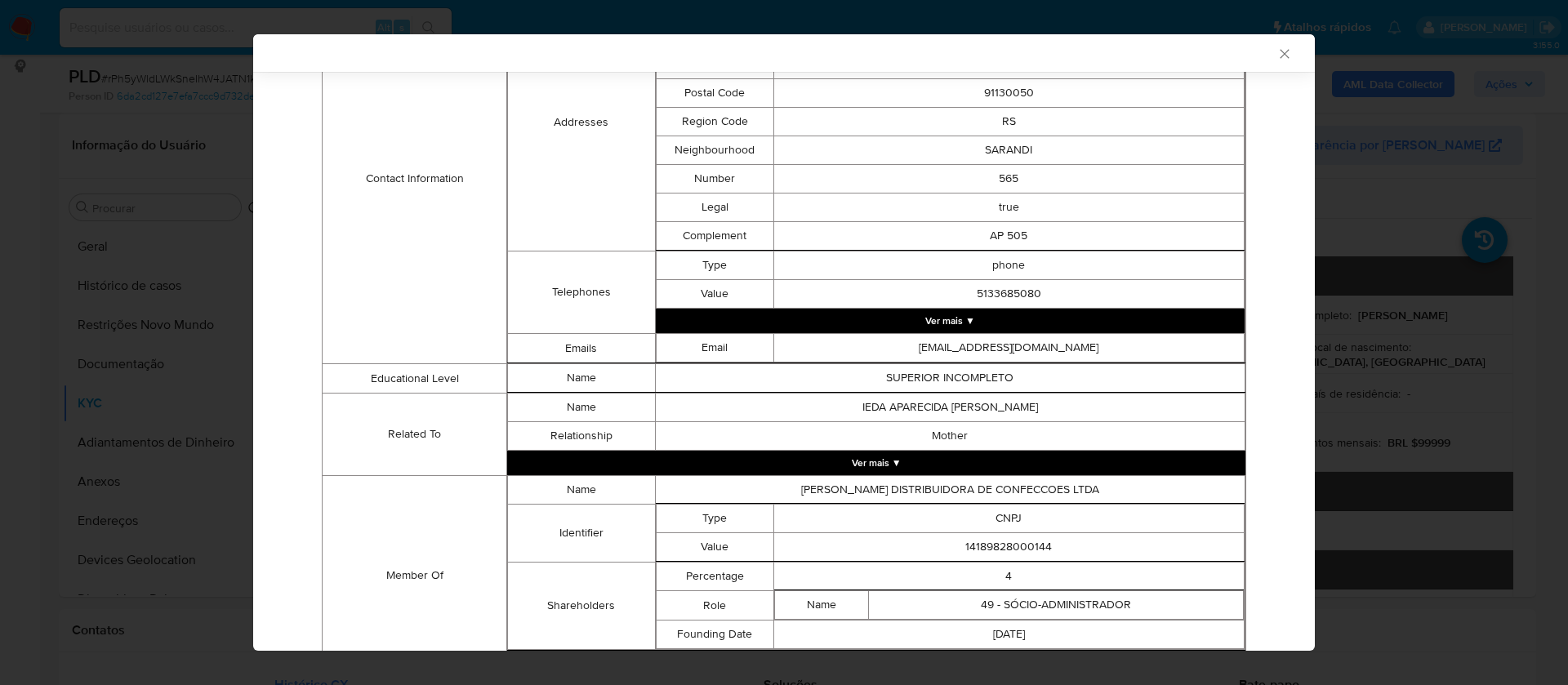
scroll to position [814, 0]
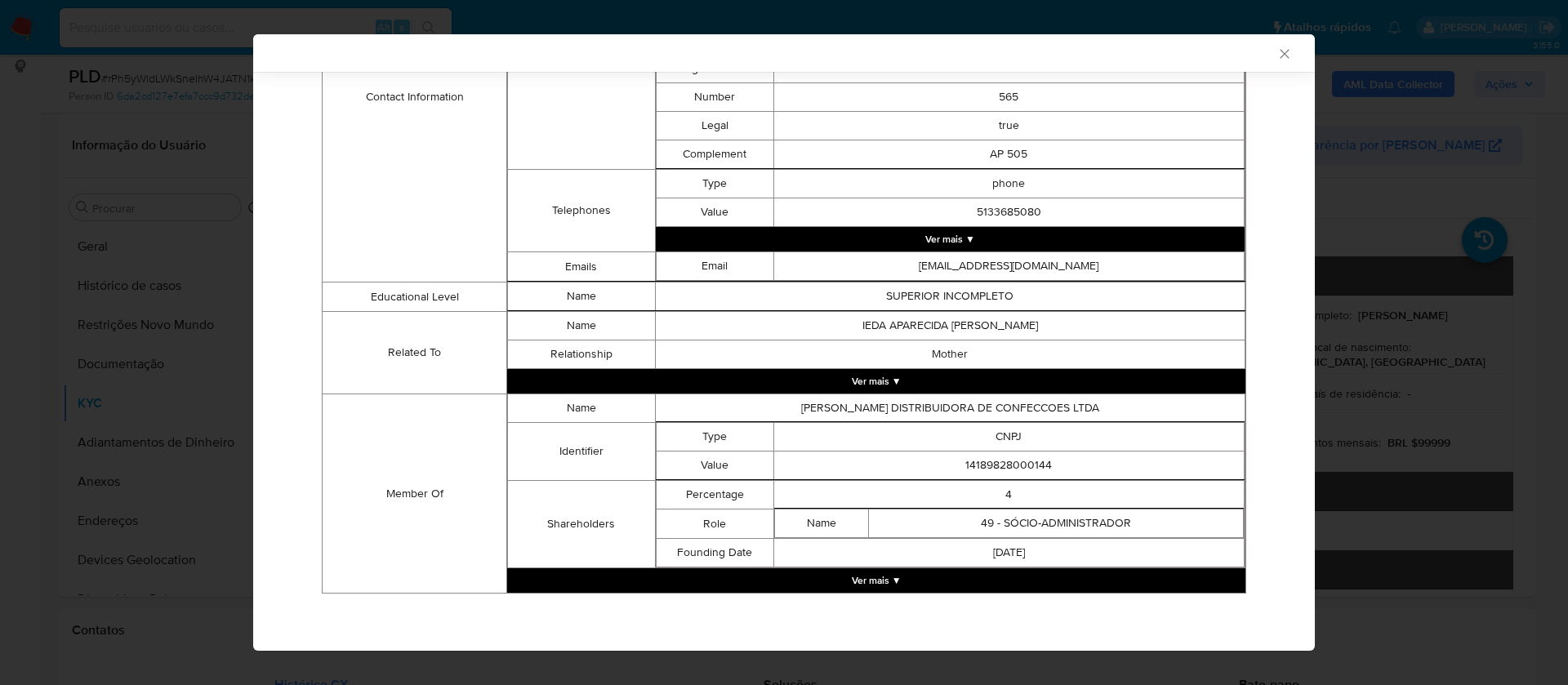
click at [1010, 466] on td "14189828000144" at bounding box center [1008, 465] width 470 height 28
click at [1010, 465] on td "14189828000144" at bounding box center [1008, 465] width 470 height 28
copy td "14189828000144"
click at [885, 573] on button "Ver mais ▼" at bounding box center [876, 581] width 738 height 25
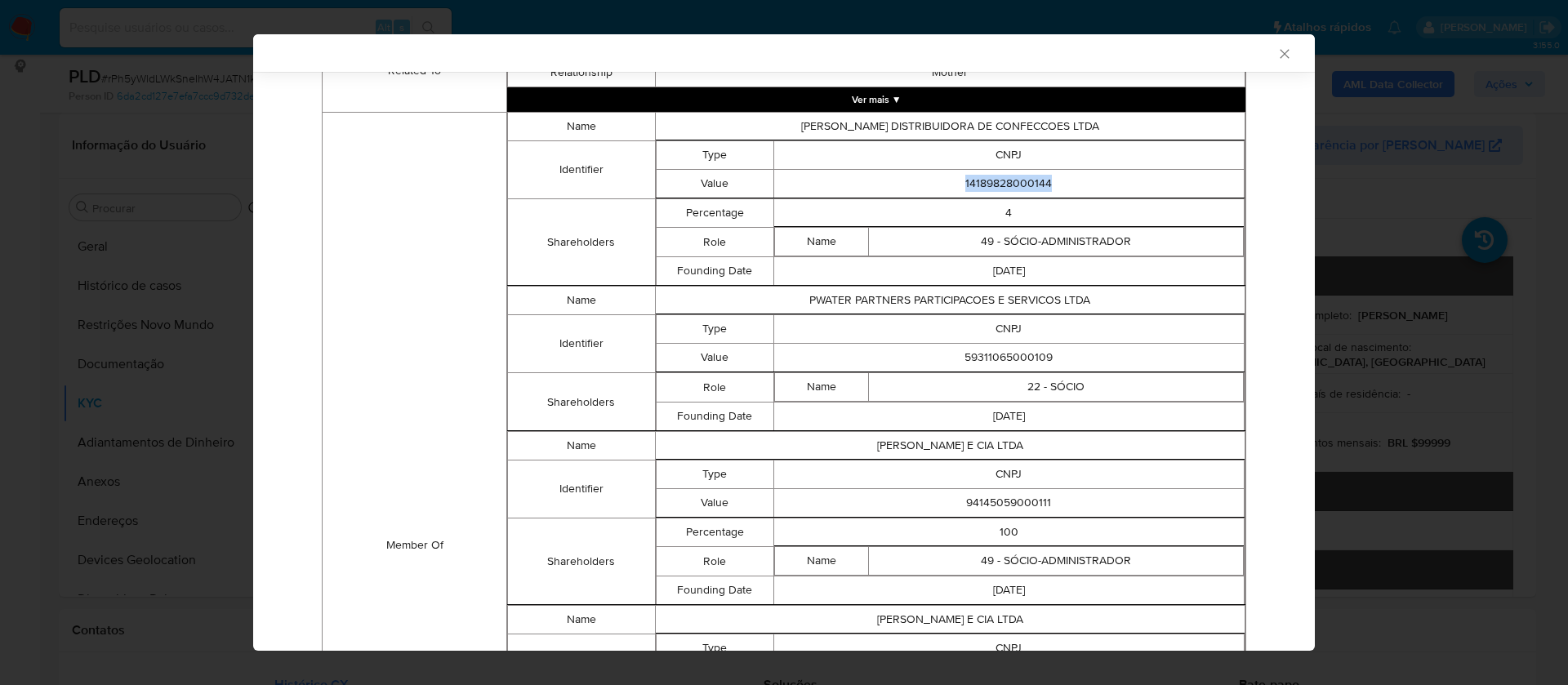
scroll to position [1181, 0]
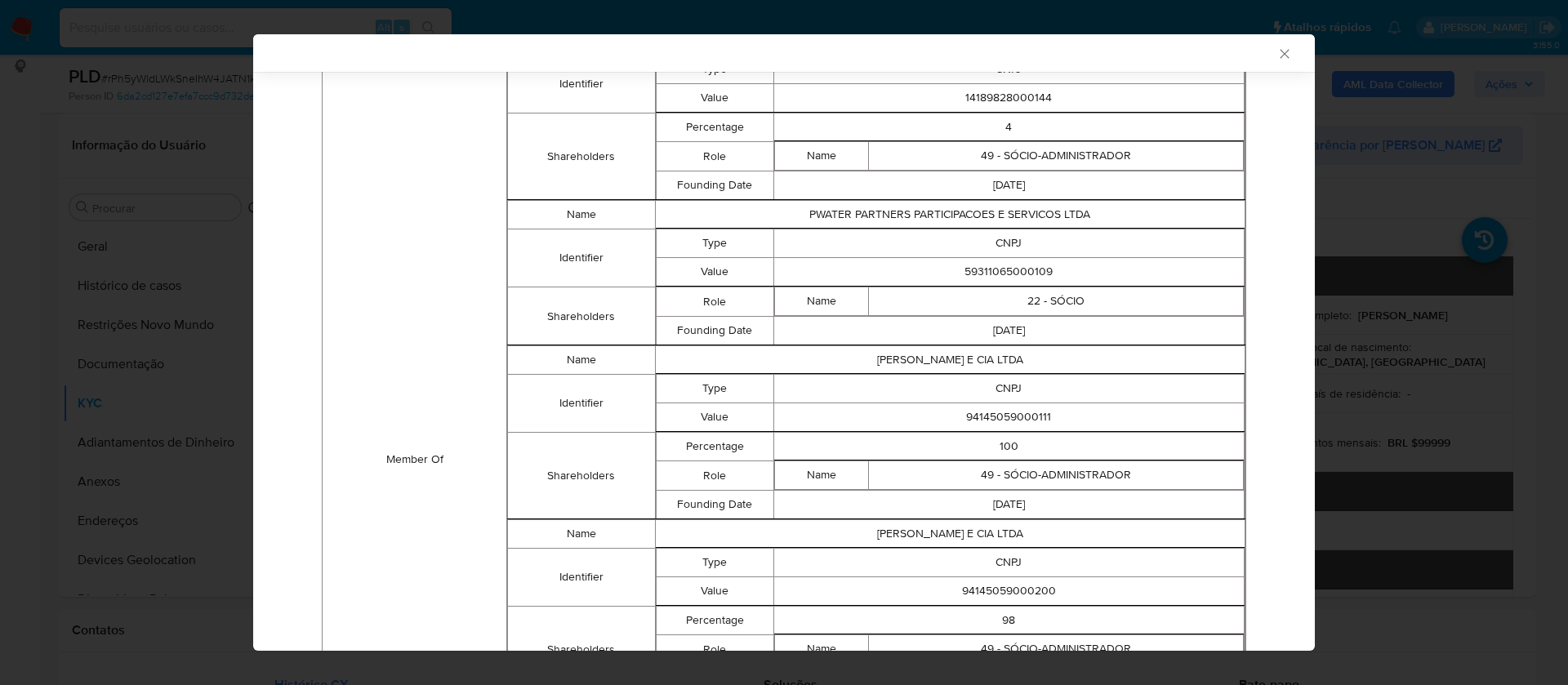
click at [1011, 268] on td "59311065000109" at bounding box center [1008, 272] width 470 height 28
click at [1011, 267] on td "59311065000109" at bounding box center [1008, 272] width 470 height 28
copy td "59311065000109"
click at [1024, 406] on td "94145059000111" at bounding box center [1008, 417] width 470 height 28
click at [1024, 418] on td "94145059000111" at bounding box center [1008, 417] width 470 height 28
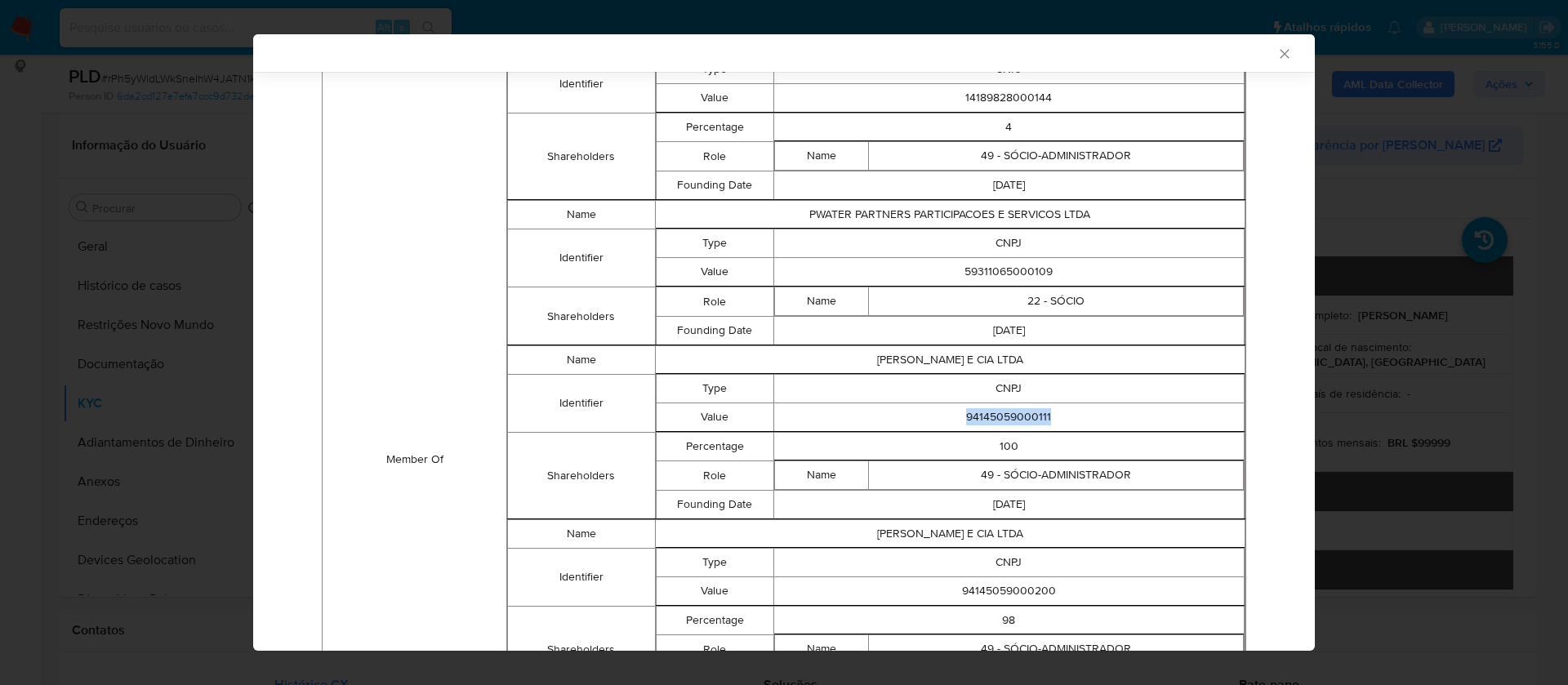
click at [1024, 418] on td "94145059000111" at bounding box center [1008, 417] width 470 height 28
copy td "94145059000111"
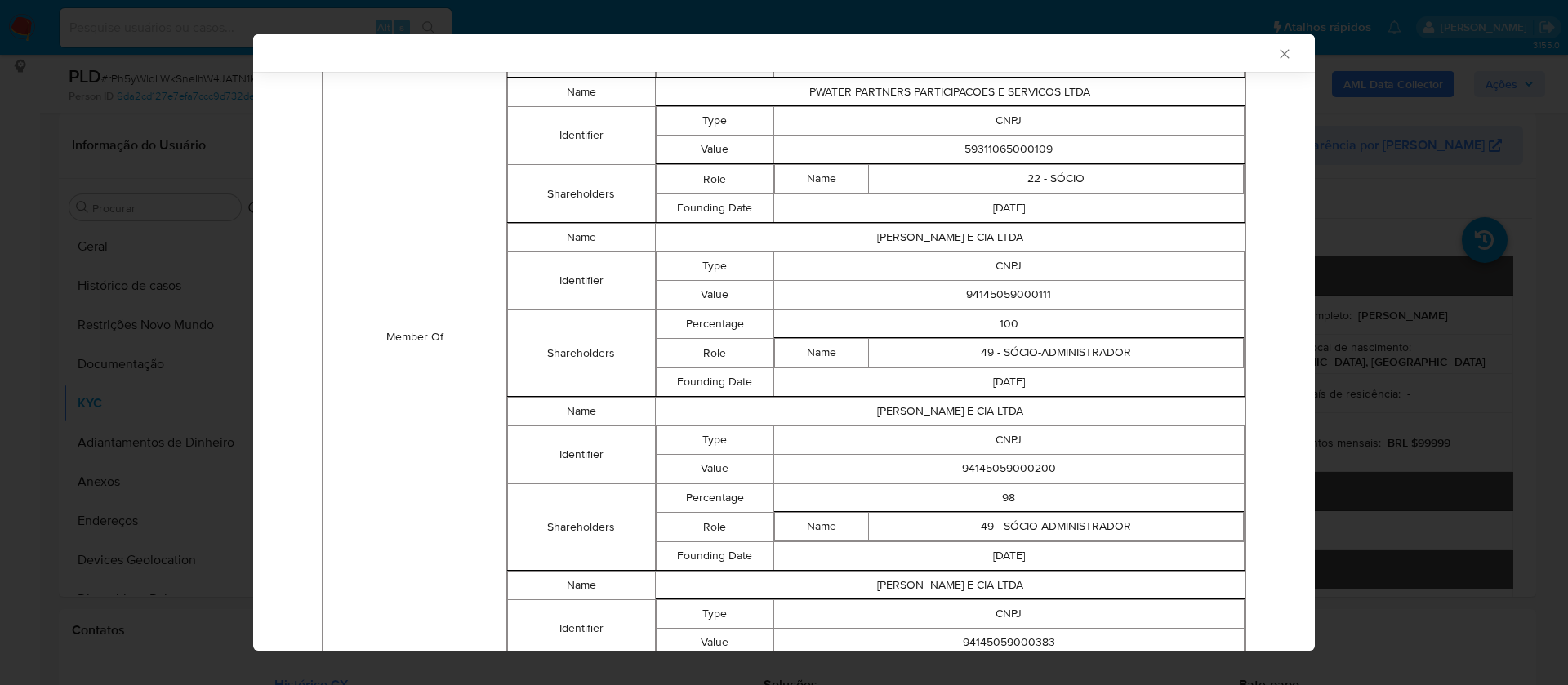
click at [1024, 473] on td "94145059000200" at bounding box center [1008, 469] width 470 height 28
copy td "94145059000200"
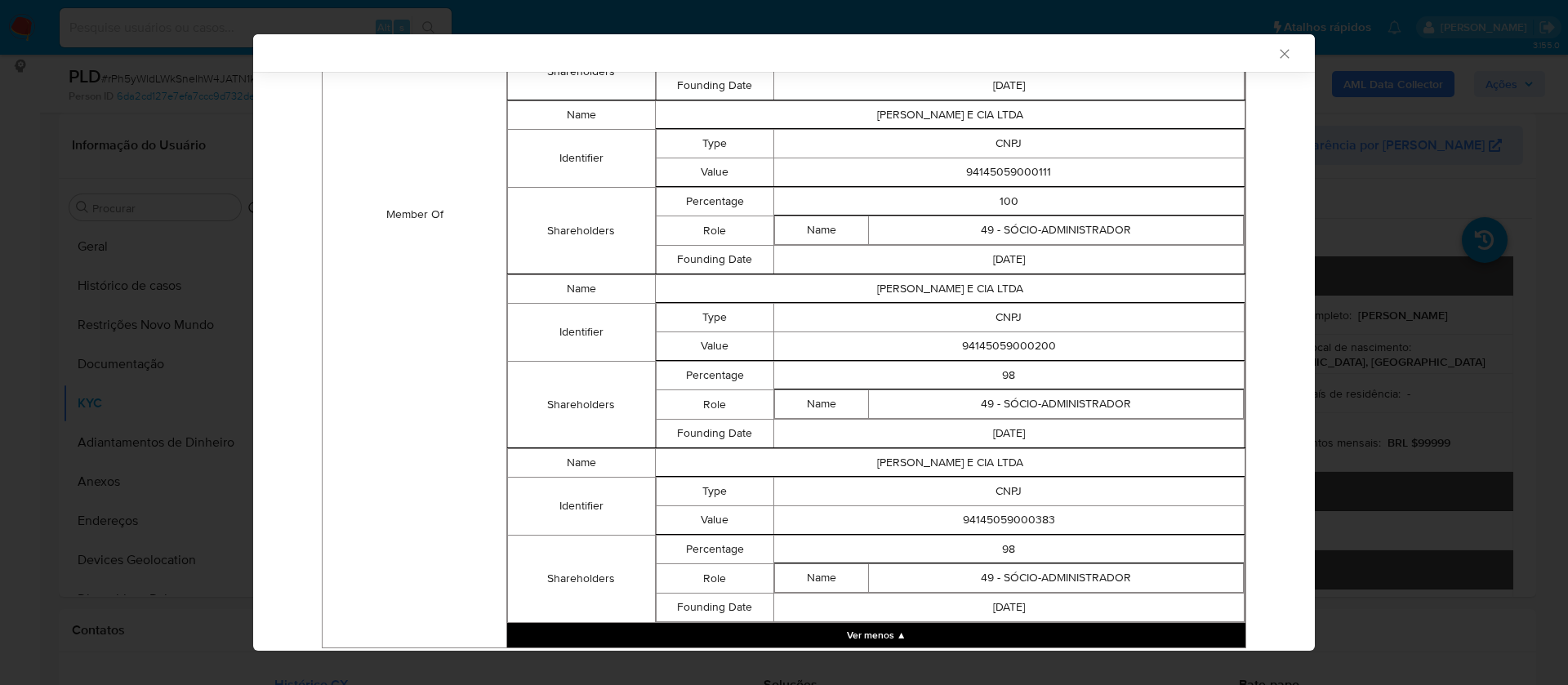
click at [1011, 523] on td "94145059000383" at bounding box center [1008, 520] width 470 height 28
copy td "94145059000383"
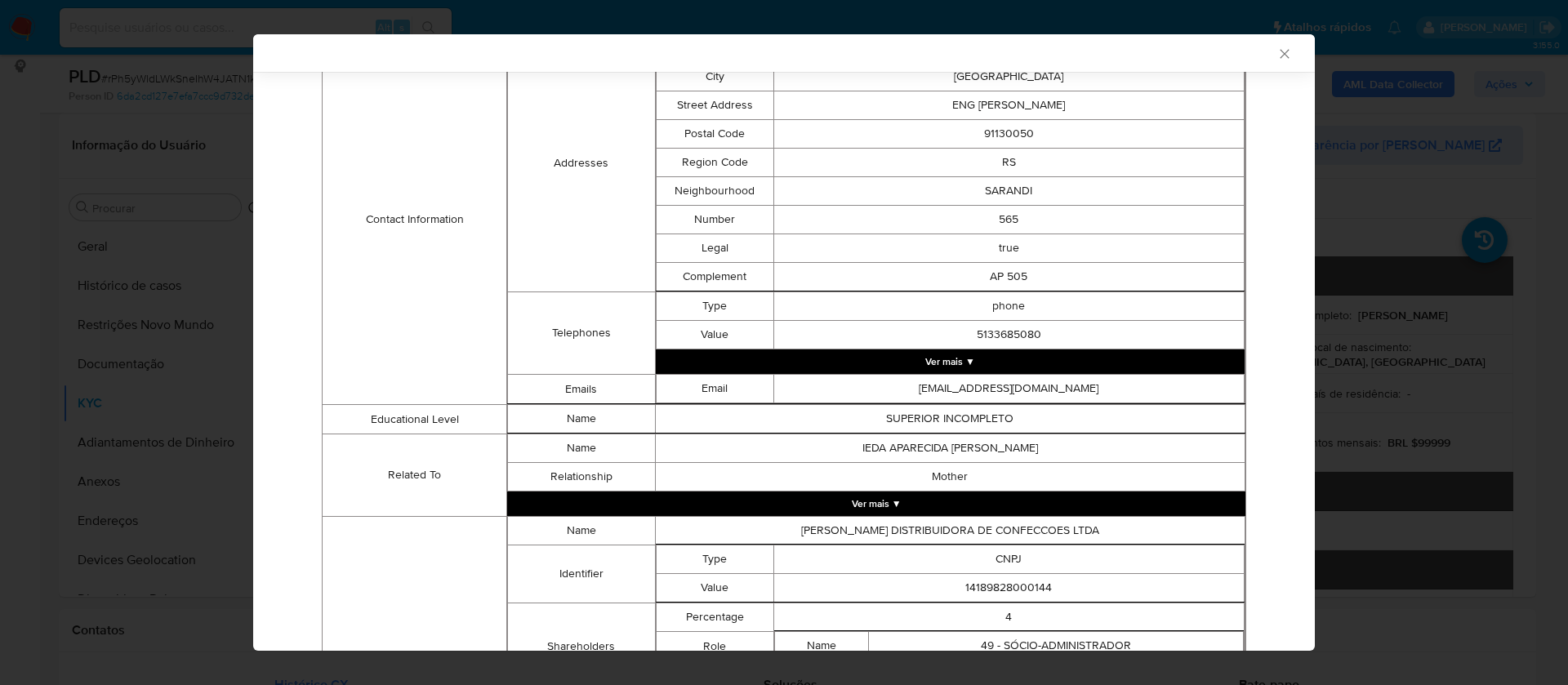
scroll to position [0, 0]
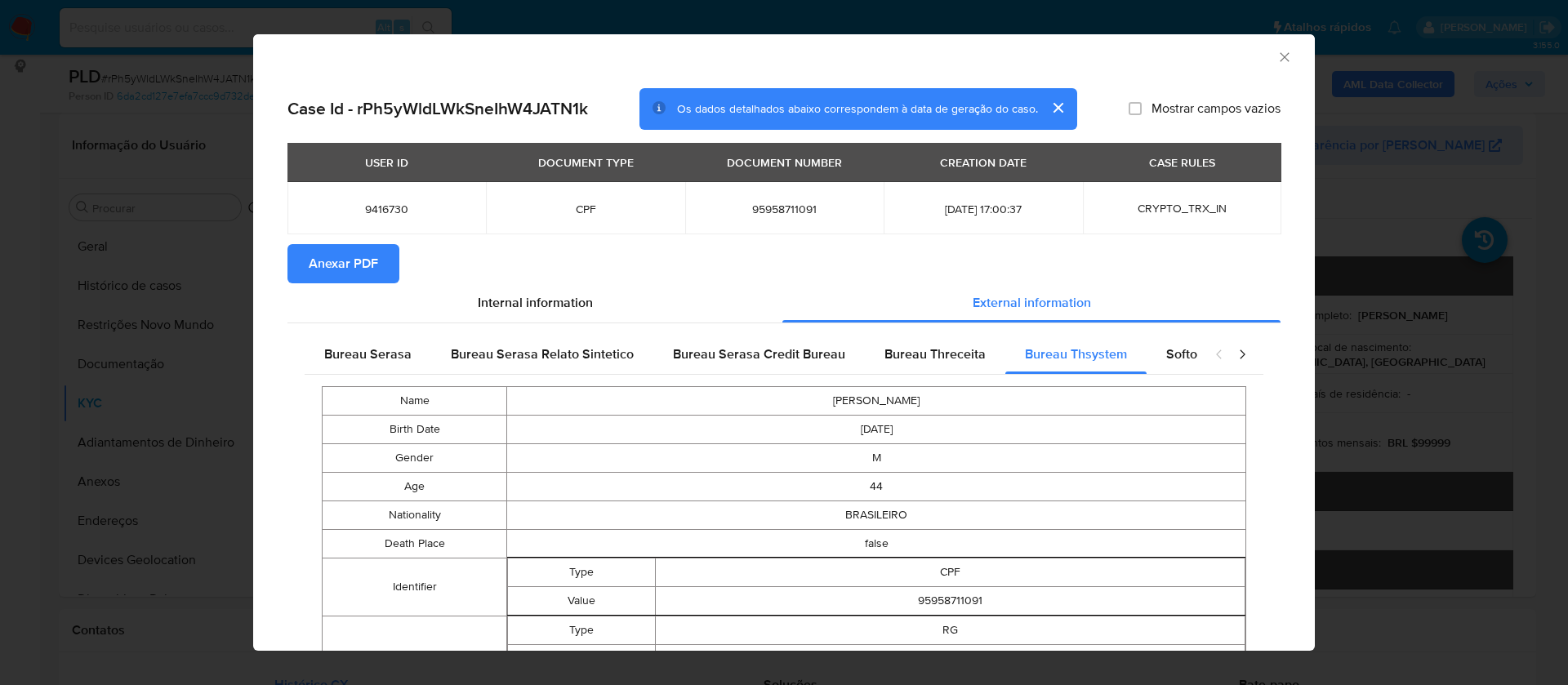
click at [361, 267] on span "Anexar PDF" at bounding box center [342, 264] width 69 height 36
click at [1276, 57] on icon "Fechar a janela" at bounding box center [1283, 57] width 16 height 16
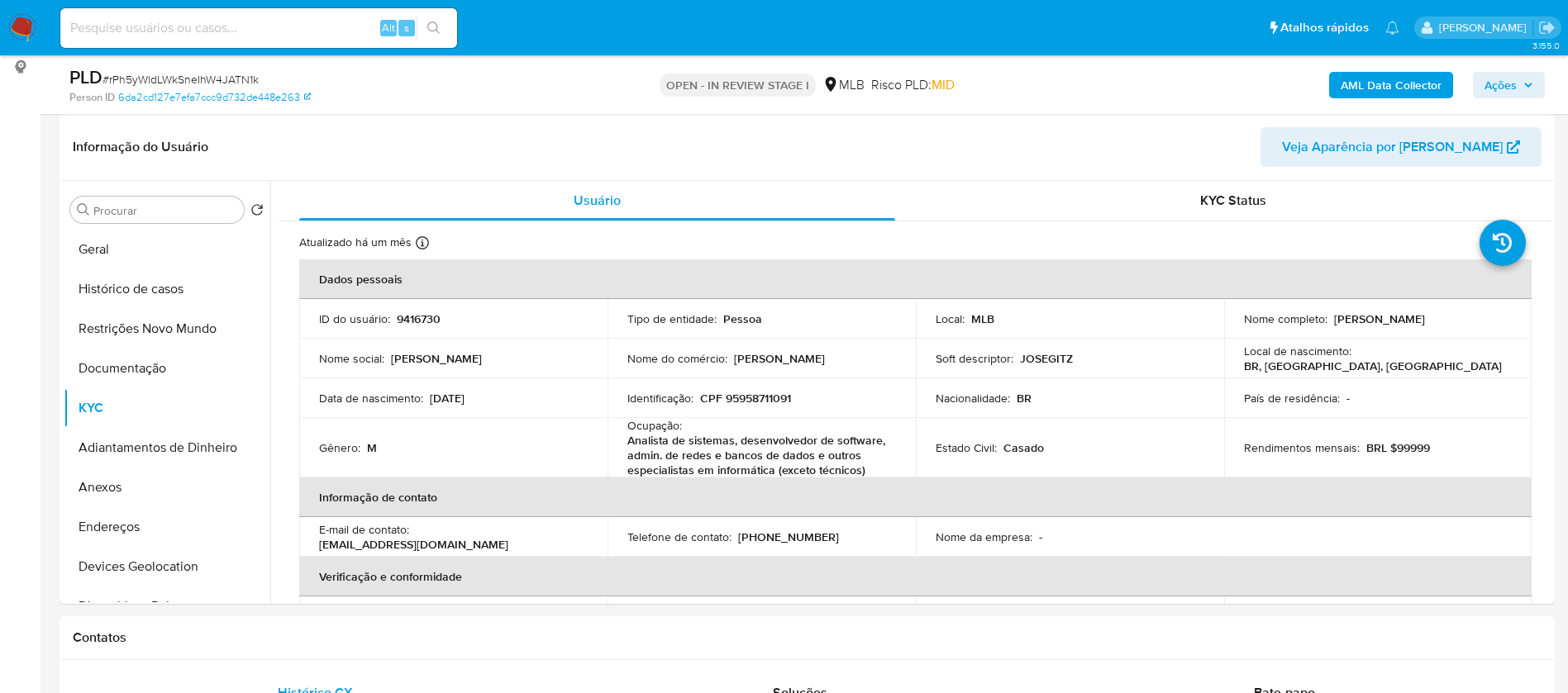
click at [1385, 82] on b "AML Data Collector" at bounding box center [1390, 85] width 101 height 27
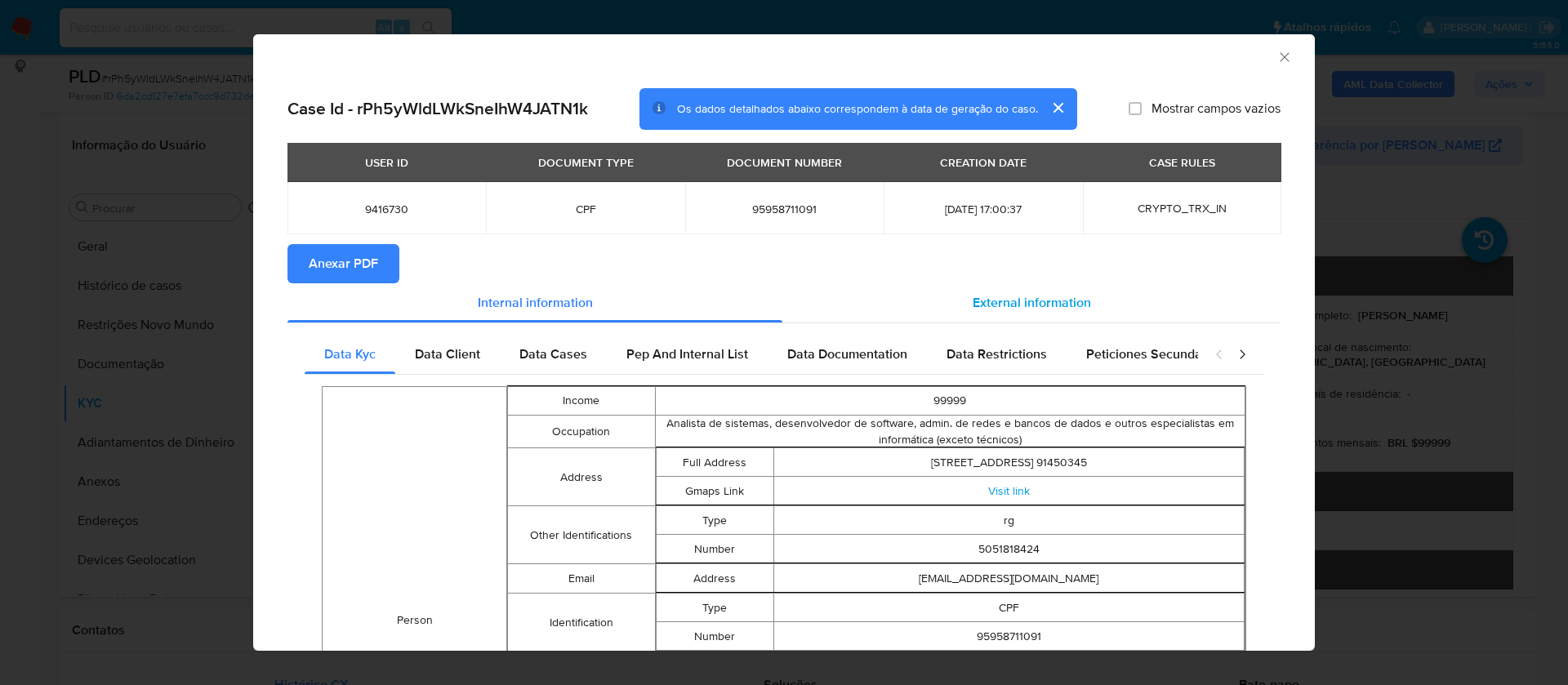
click at [997, 304] on span "External information" at bounding box center [1031, 303] width 118 height 19
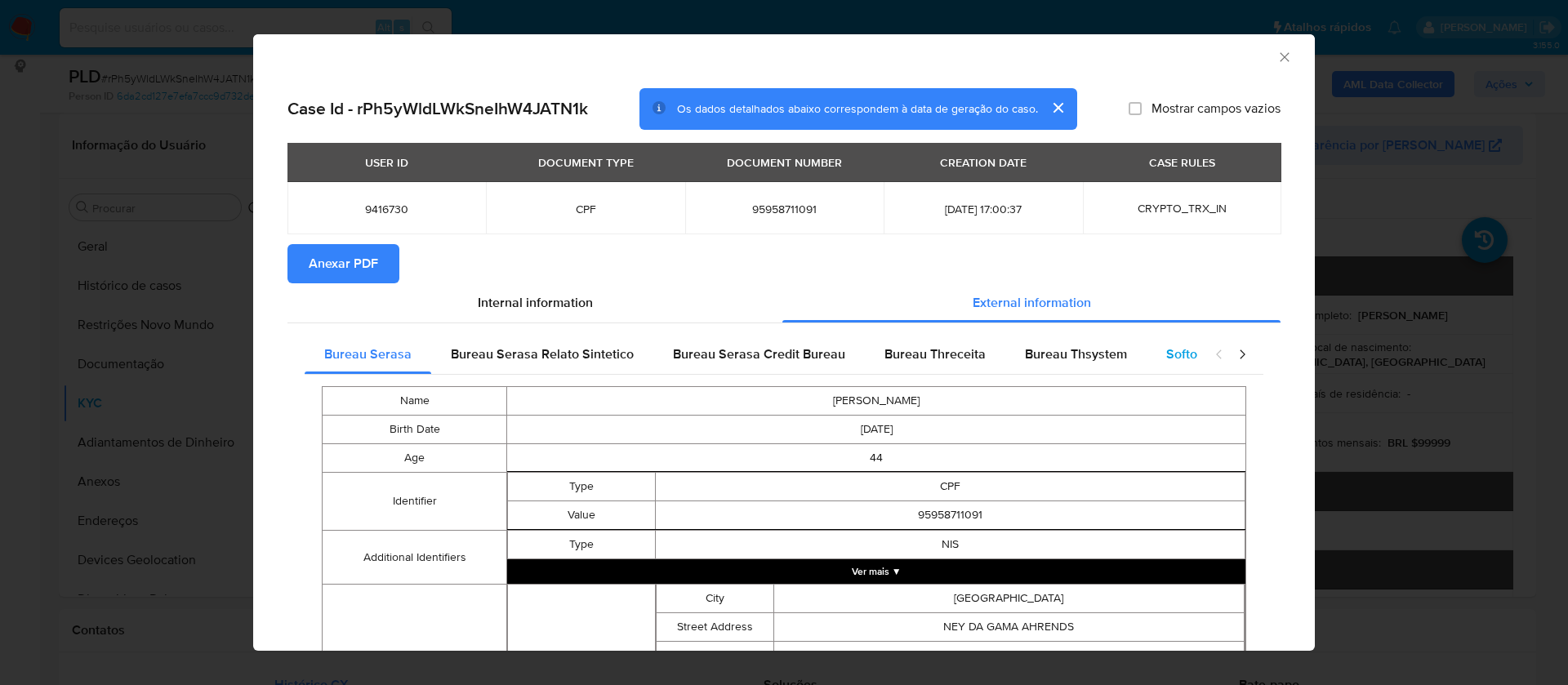
click at [1167, 355] on span "Softon" at bounding box center [1185, 354] width 39 height 19
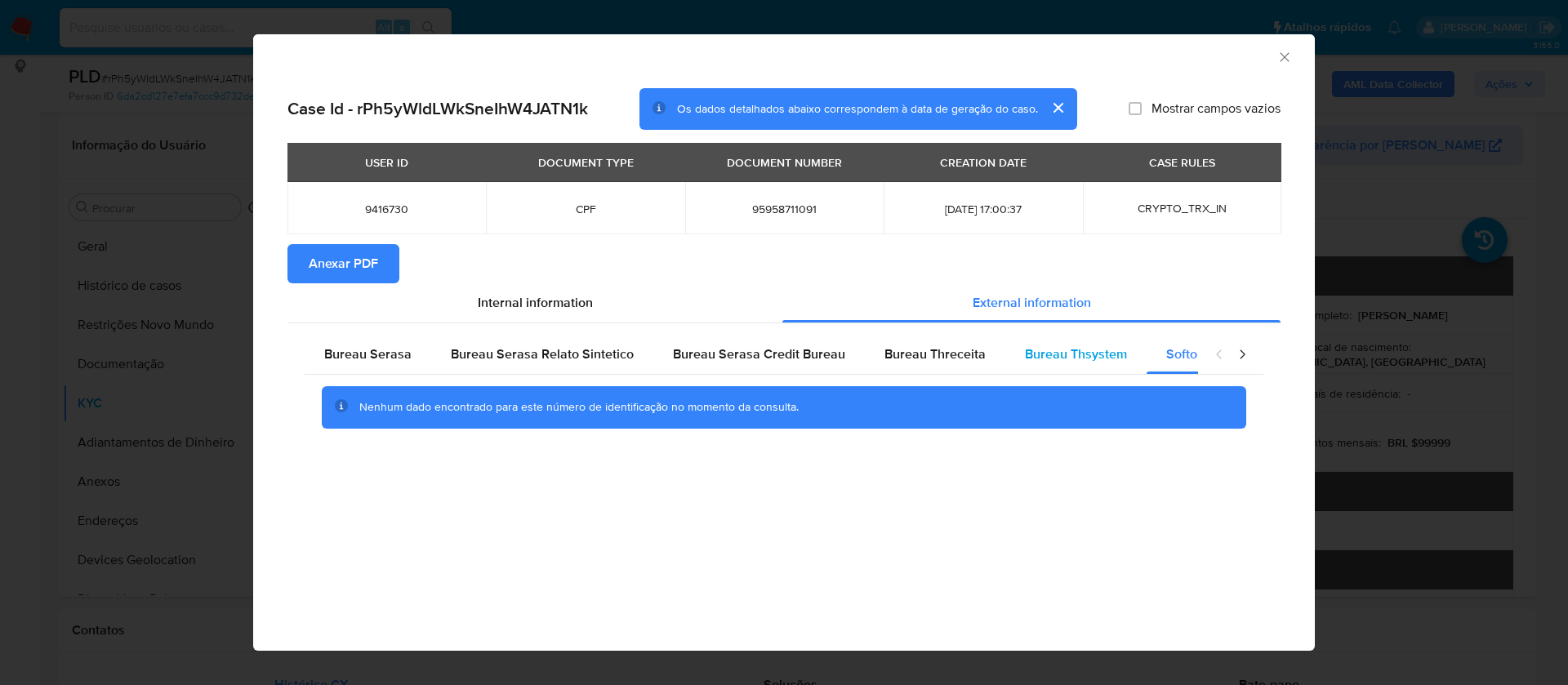
click at [1056, 356] on span "Bureau Thsystem" at bounding box center [1076, 354] width 102 height 19
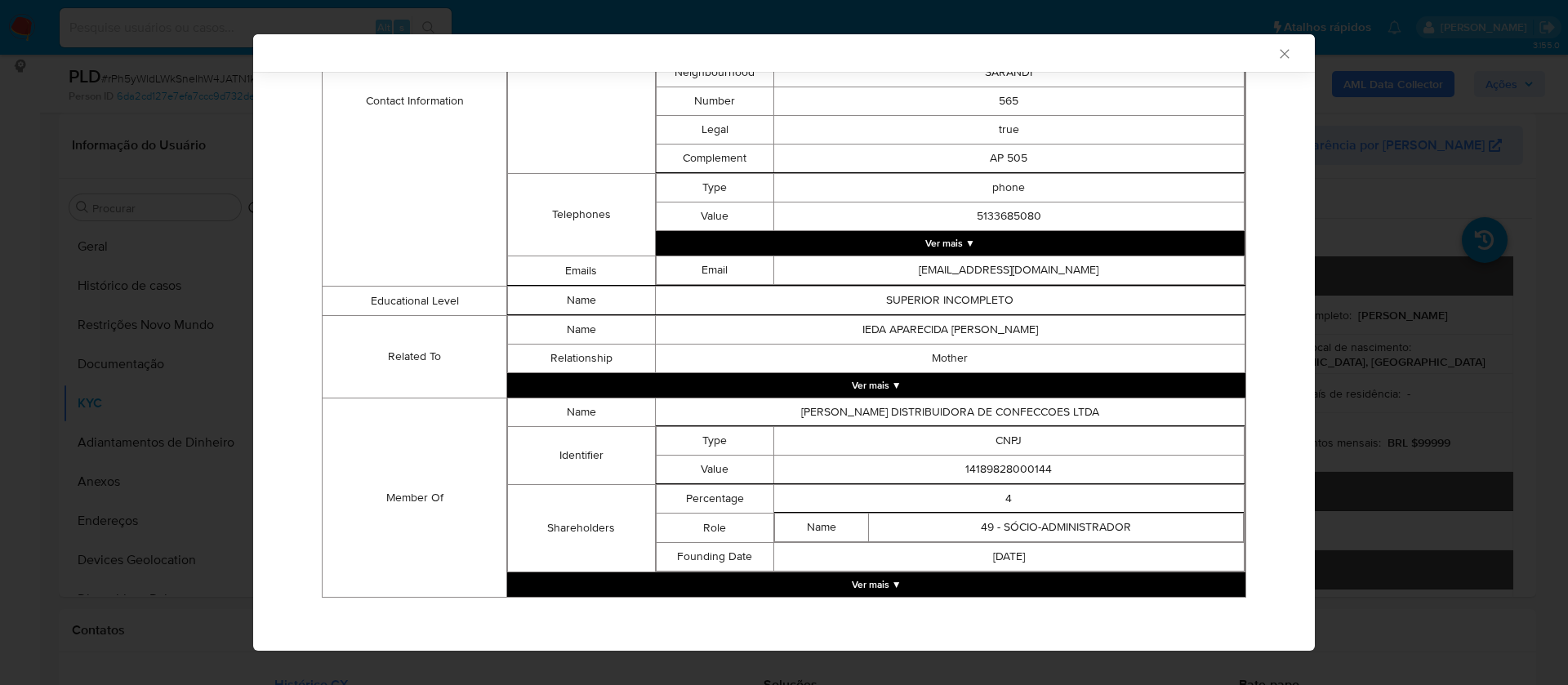
scroll to position [814, 0]
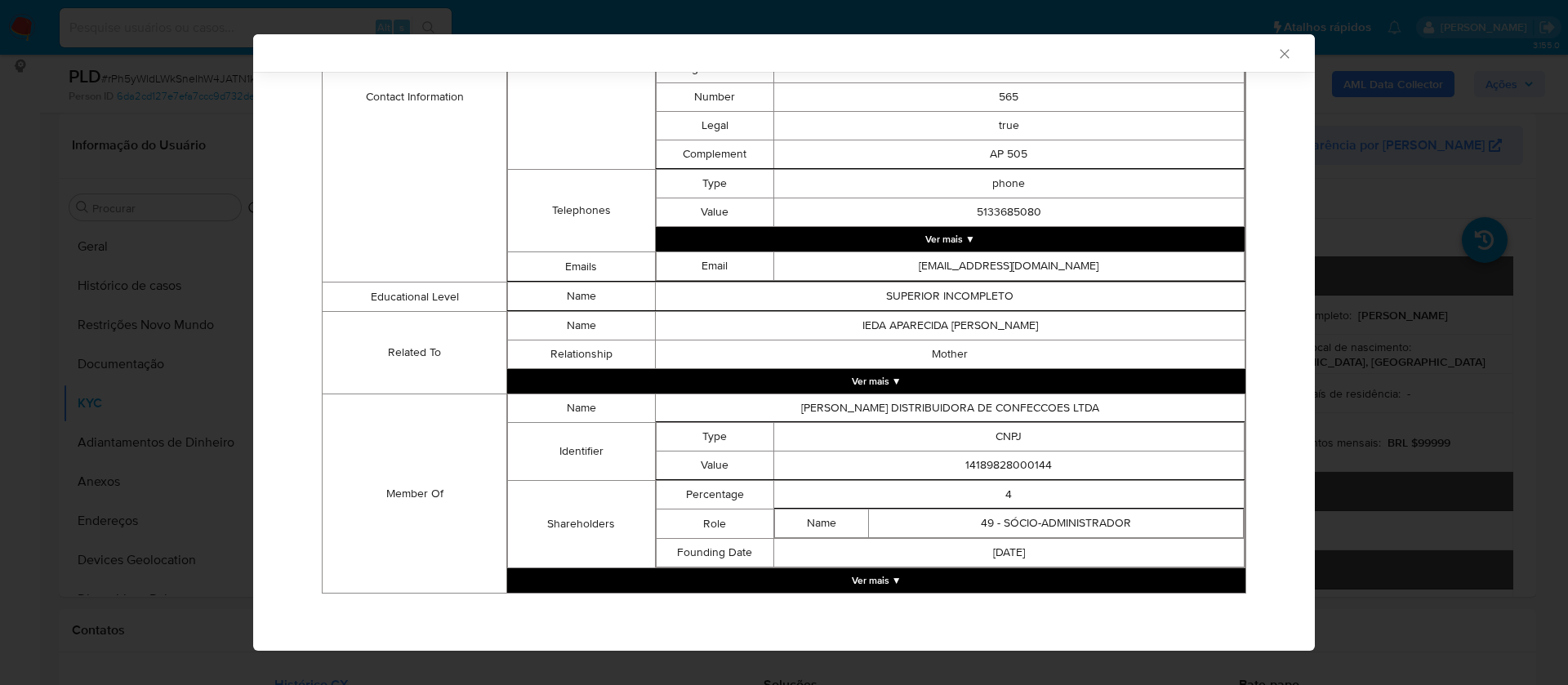
click at [885, 582] on button "Ver mais ▼" at bounding box center [876, 581] width 738 height 25
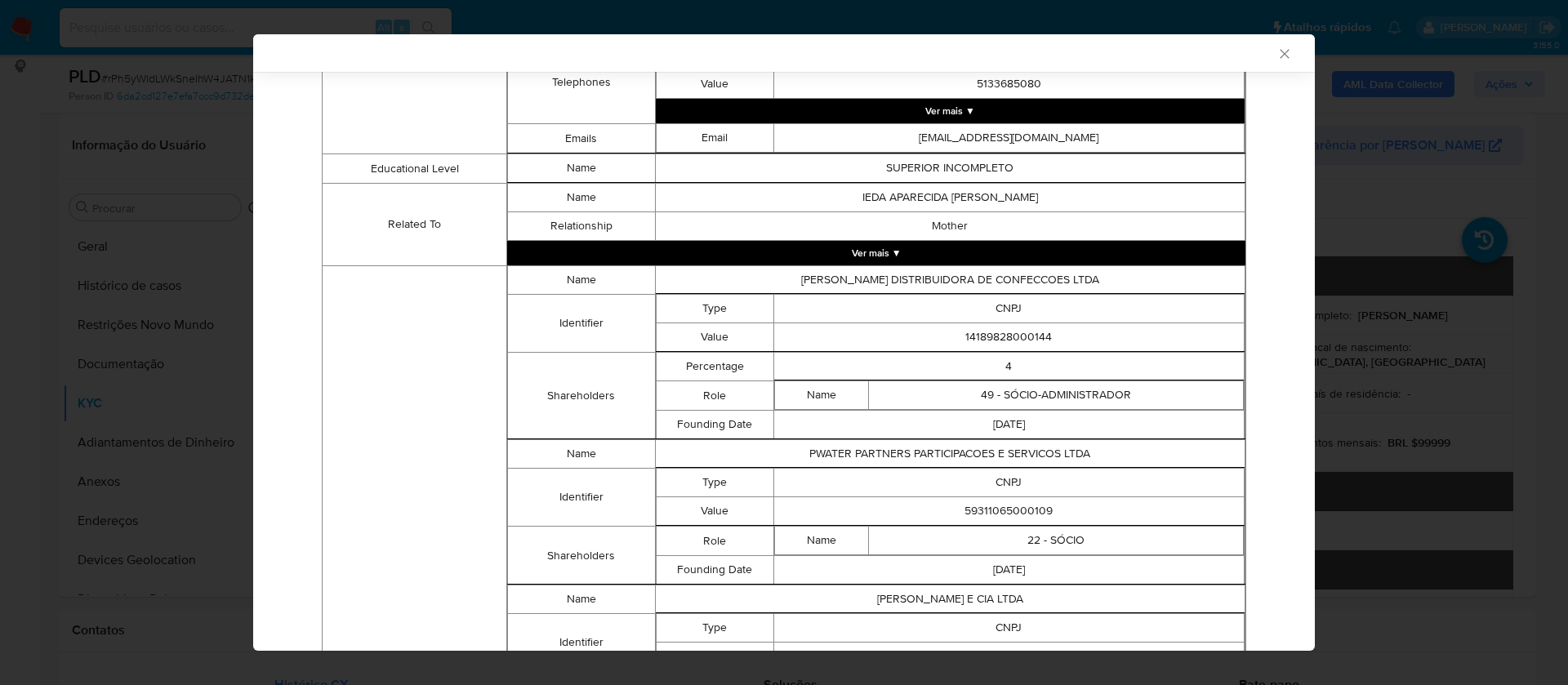
scroll to position [1059, 0]
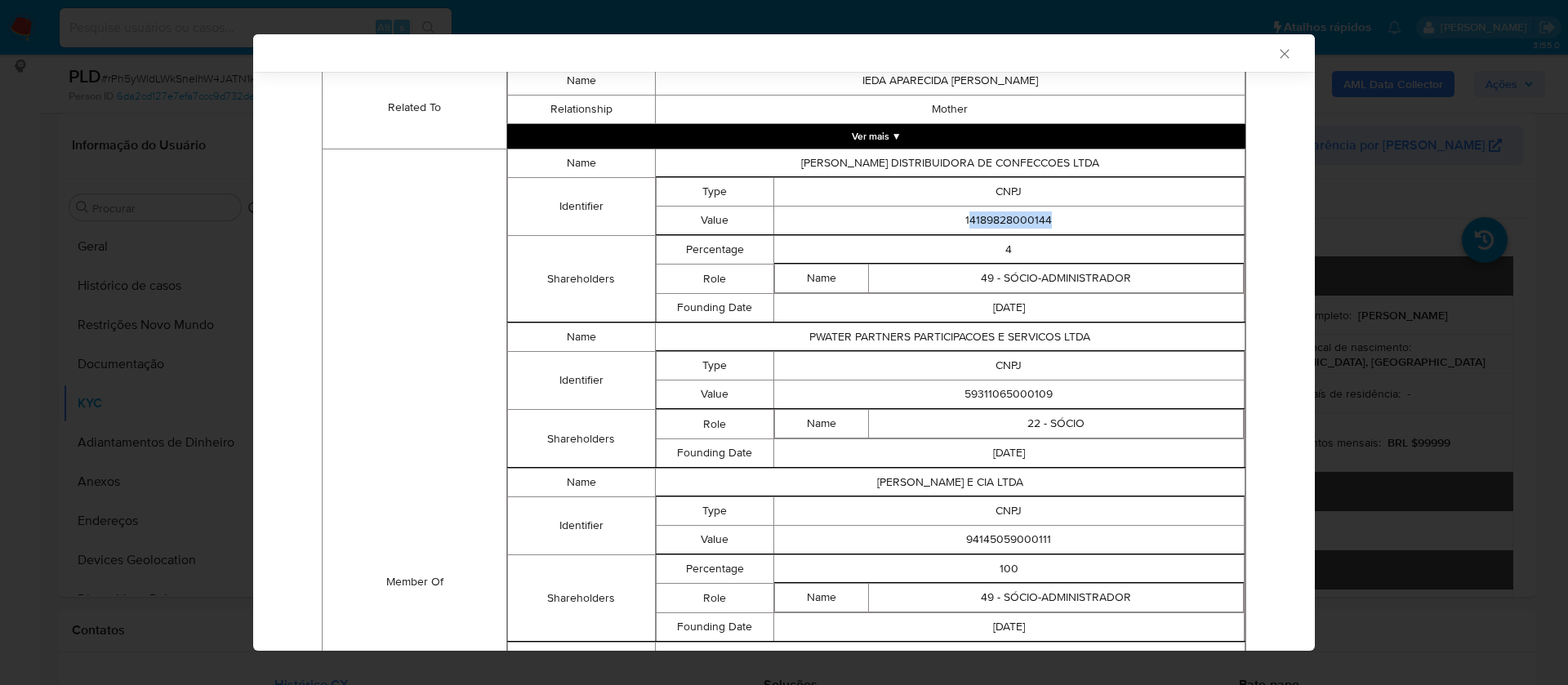
drag, startPoint x: 955, startPoint y: 223, endPoint x: 1078, endPoint y: 218, distance: 123.1
click at [1078, 218] on td "14189828000144" at bounding box center [1008, 220] width 470 height 28
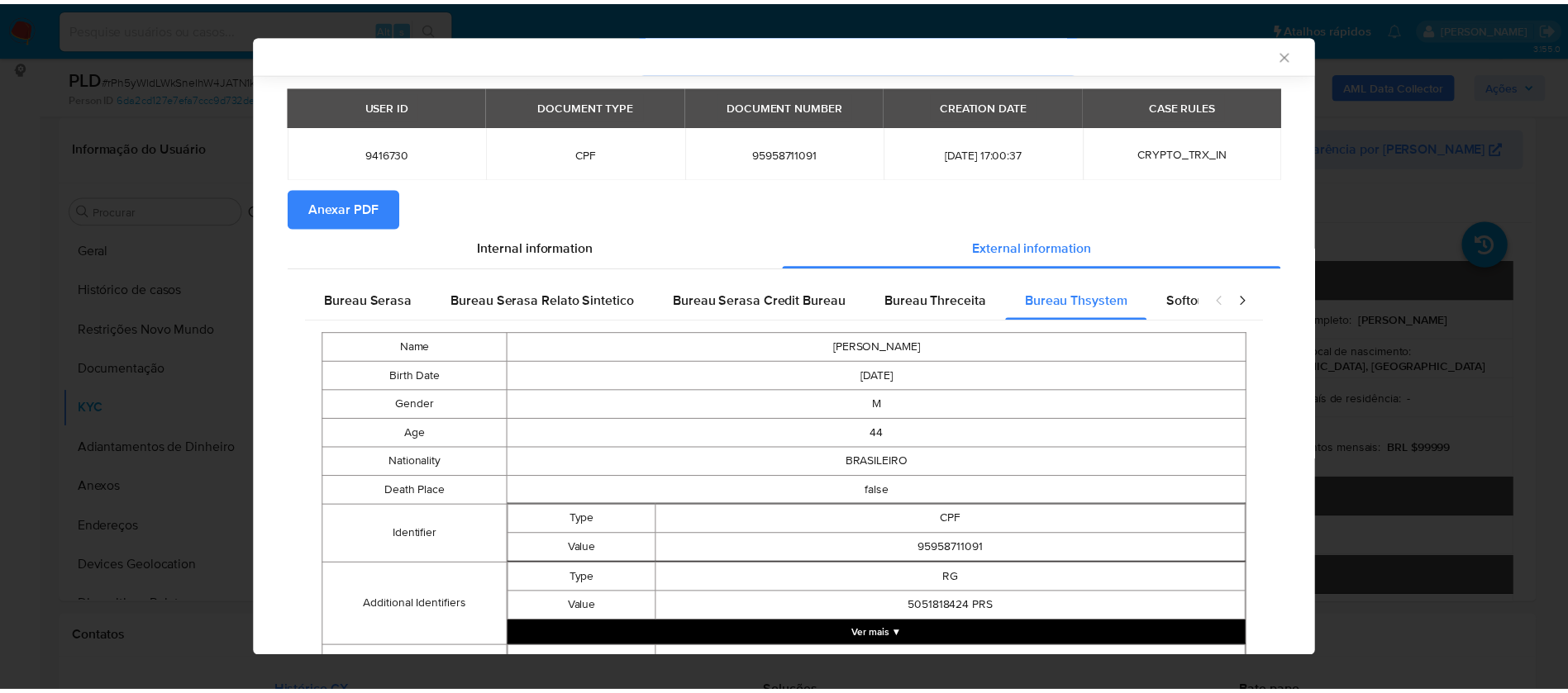
scroll to position [0, 0]
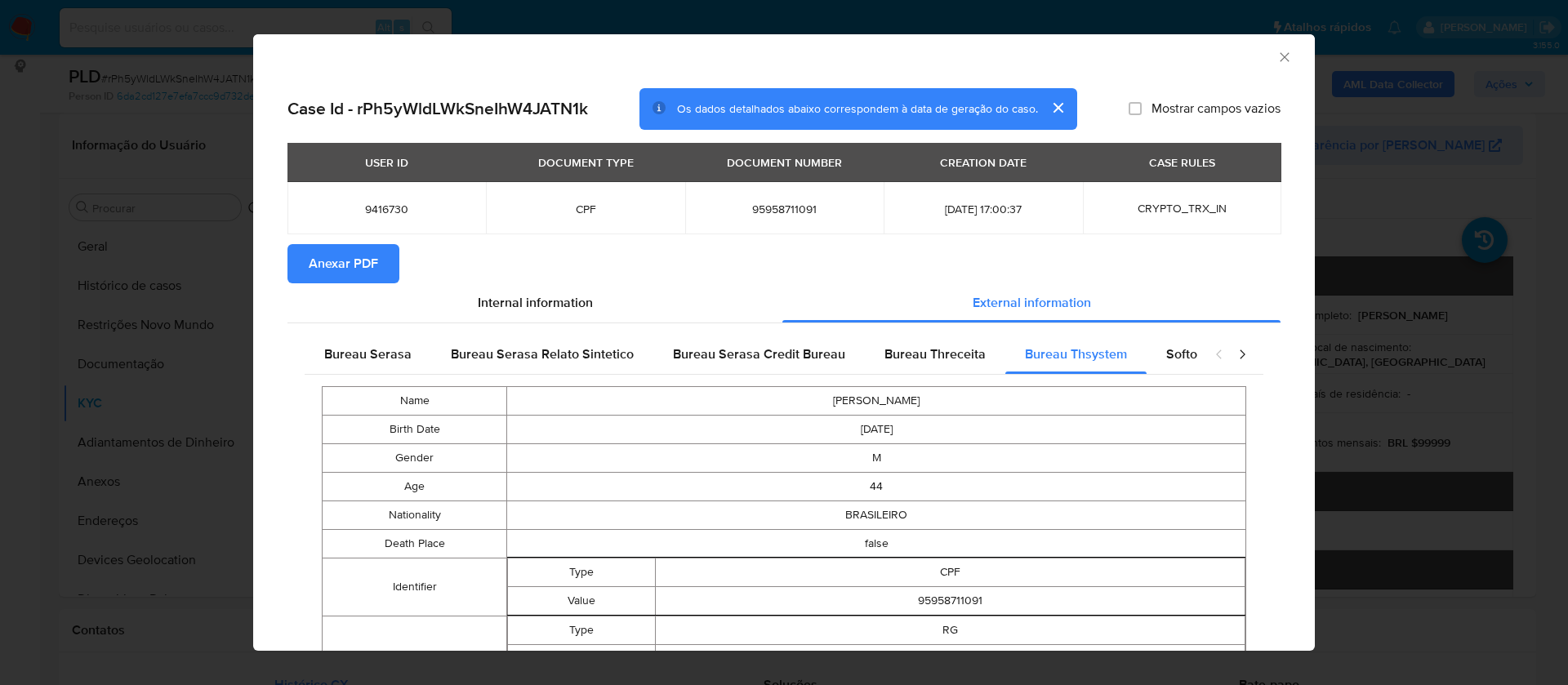
click at [1276, 56] on icon "Fechar a janela" at bounding box center [1283, 57] width 16 height 16
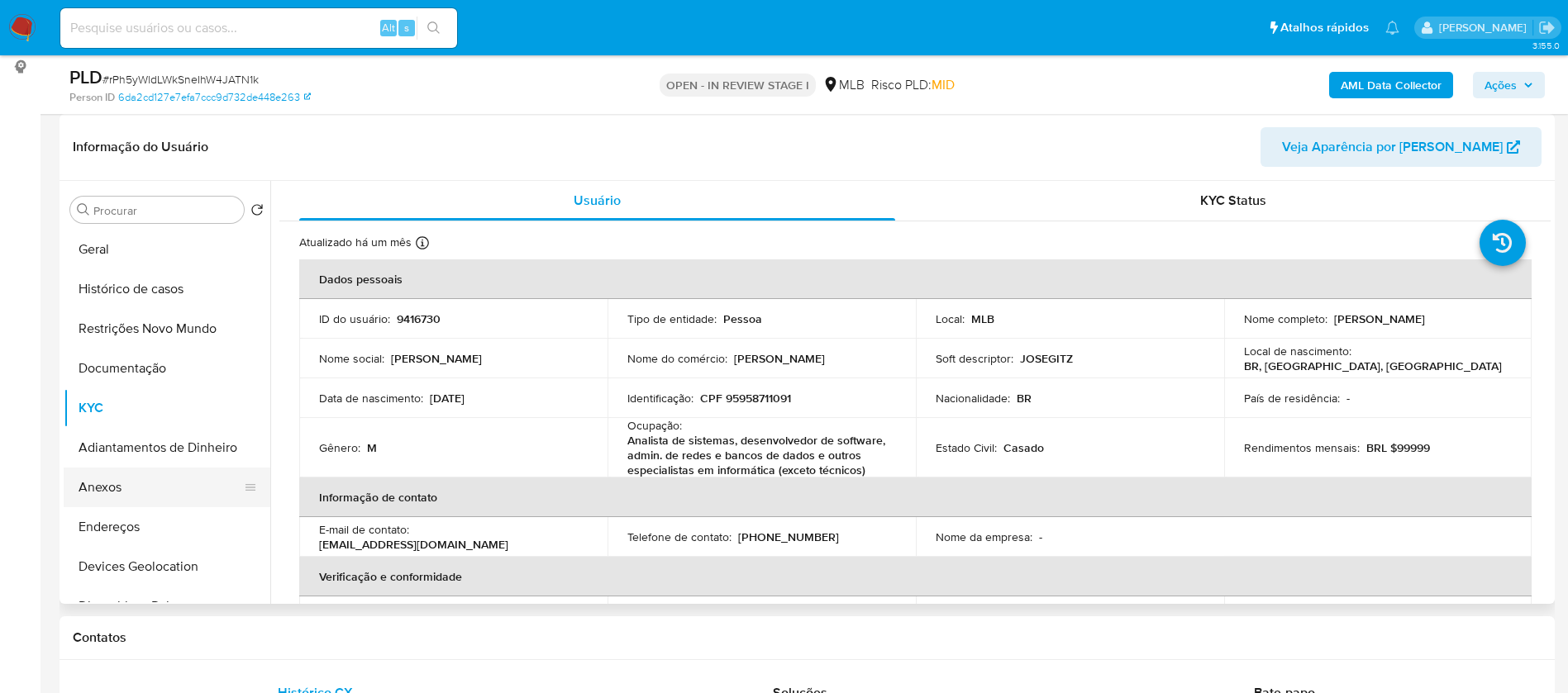
click at [124, 489] on button "Anexos" at bounding box center [160, 487] width 193 height 39
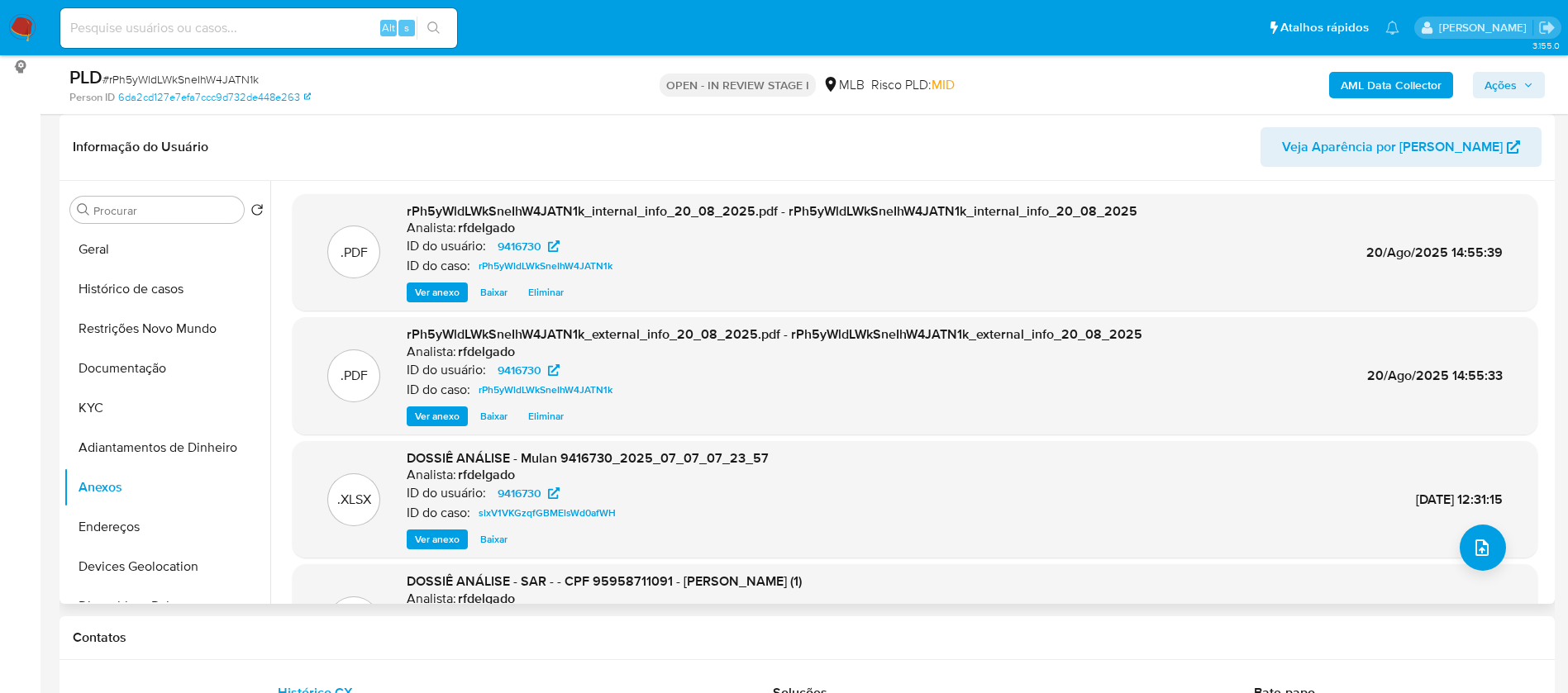
click at [441, 292] on span "Ver anexo" at bounding box center [437, 292] width 45 height 16
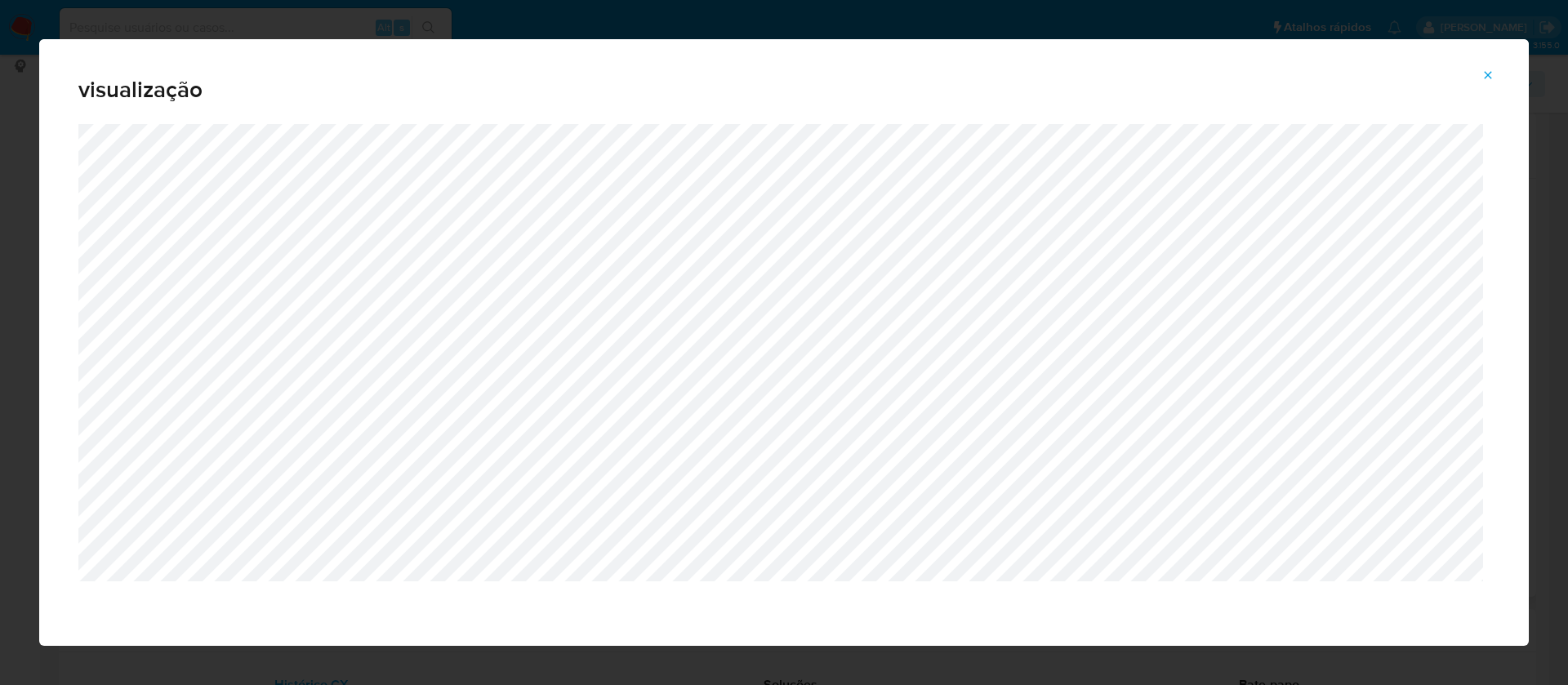
click at [1482, 77] on icon "Attachment preview" at bounding box center [1488, 76] width 13 height 13
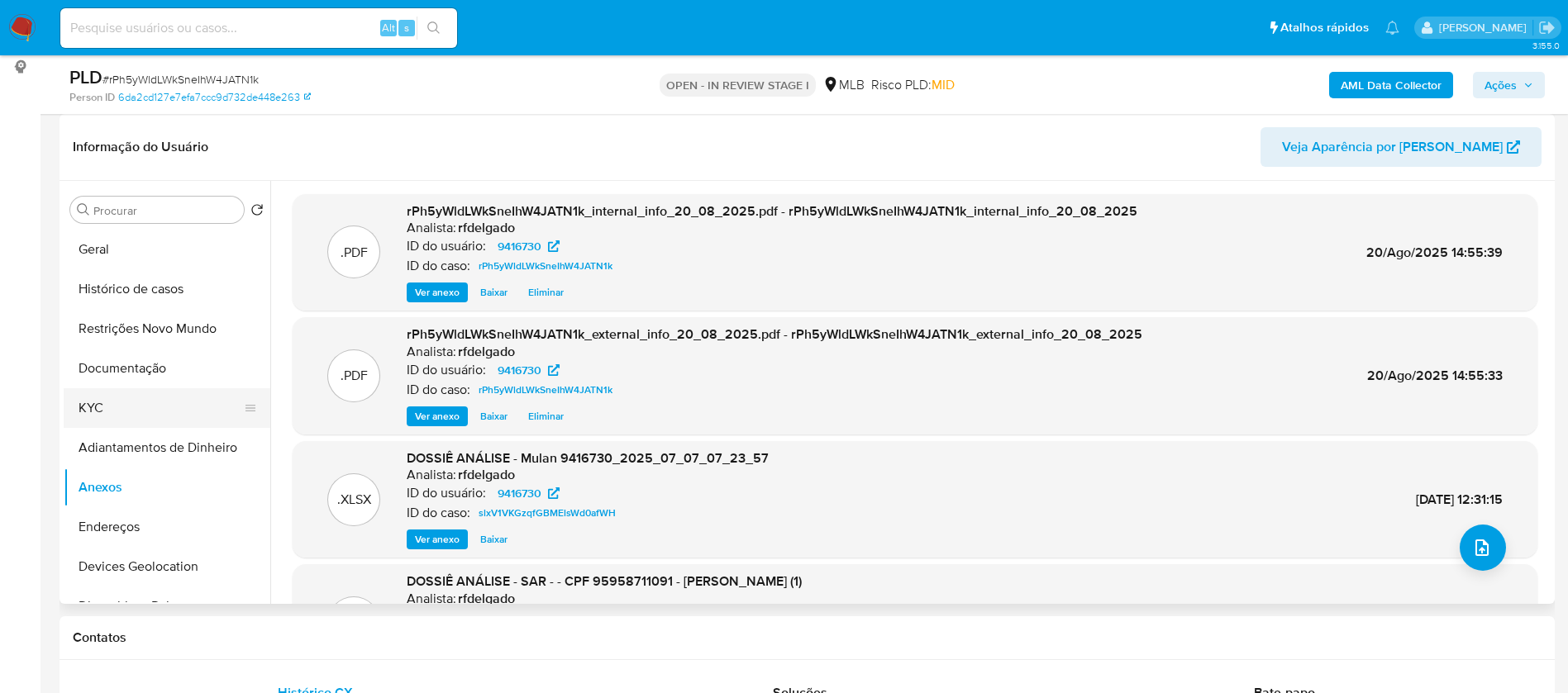
click at [92, 393] on button "KYC" at bounding box center [160, 408] width 193 height 39
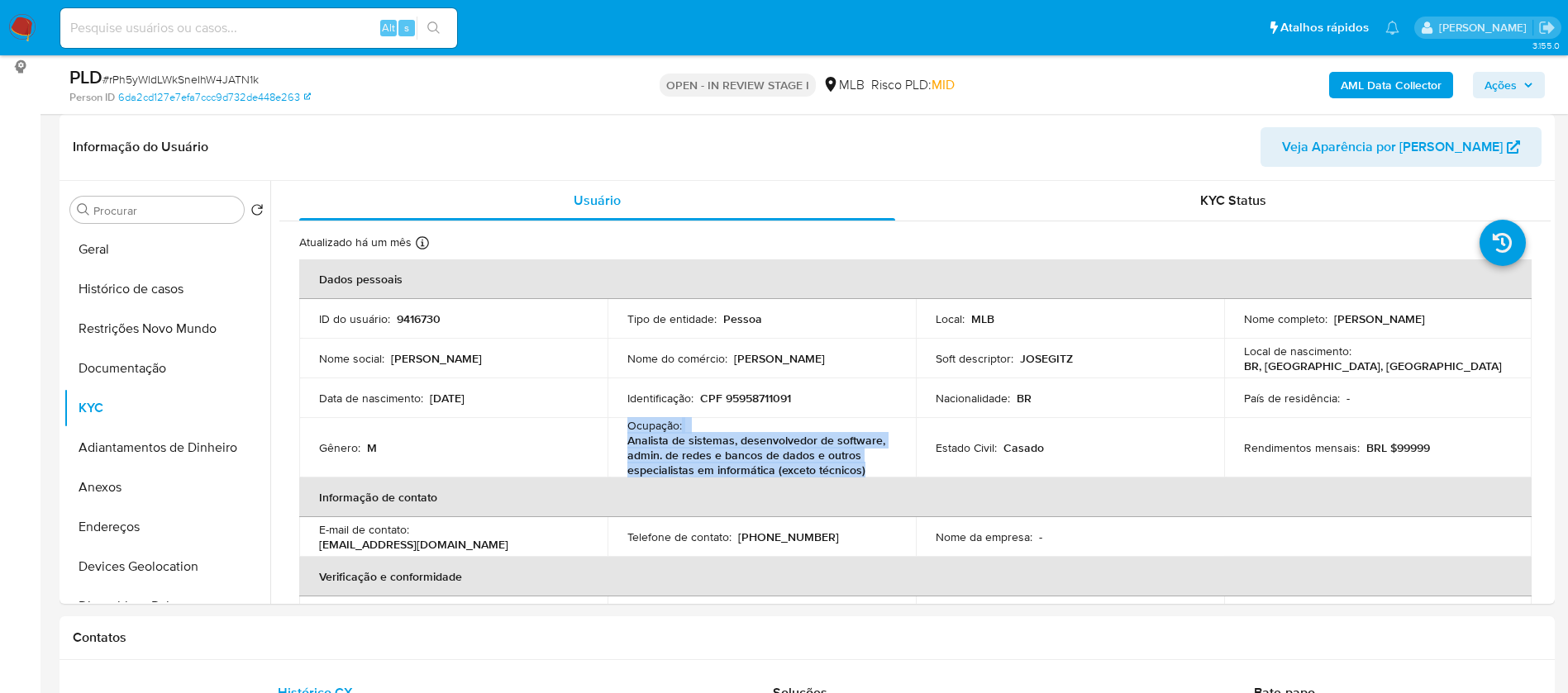
drag, startPoint x: 626, startPoint y: 422, endPoint x: 863, endPoint y: 469, distance: 241.6
click at [864, 469] on div "Ocupação : Analista de sistemas, desenvolvedor de software, admin. de redes e b…" at bounding box center [761, 448] width 269 height 59
copy div "Ocupação : Analista de sistemas, desenvolvedor de software, admin. de redes e b…"
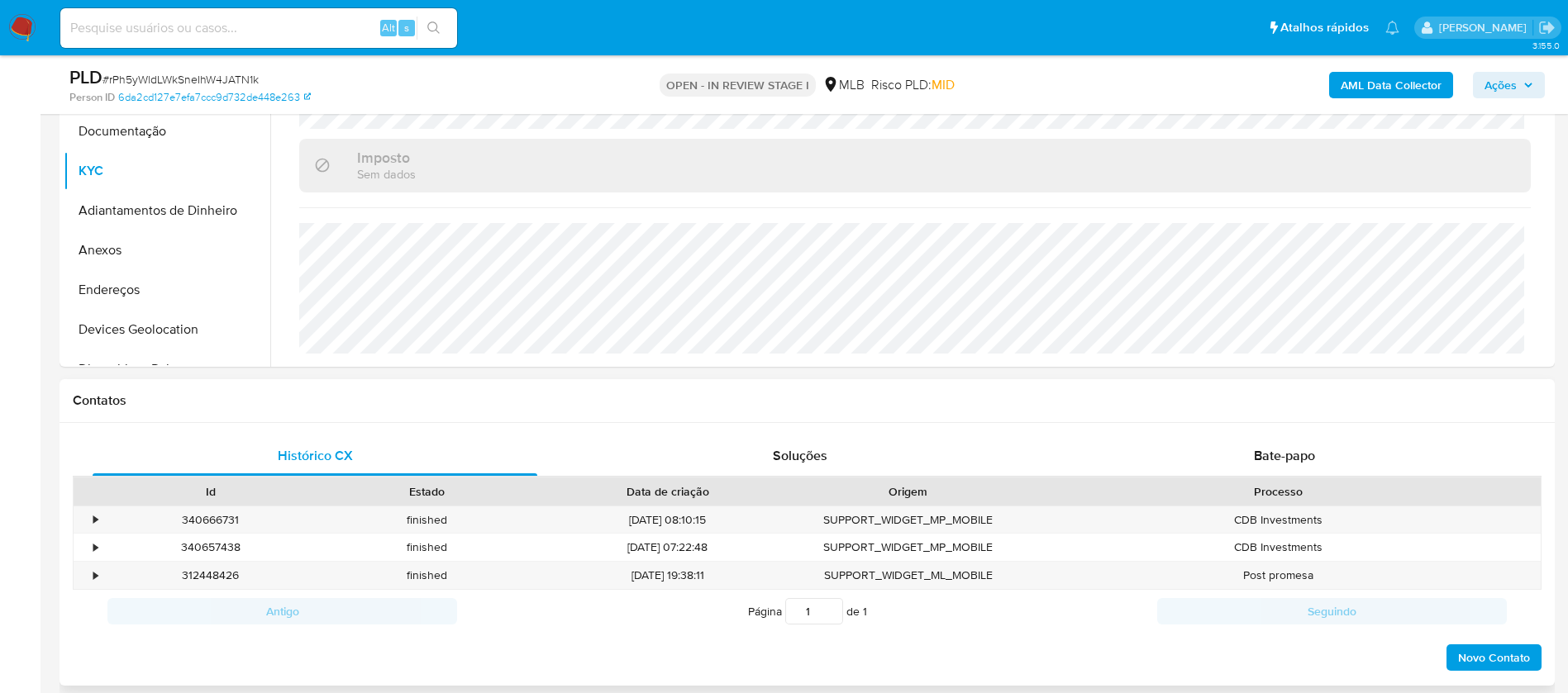
scroll to position [868, 0]
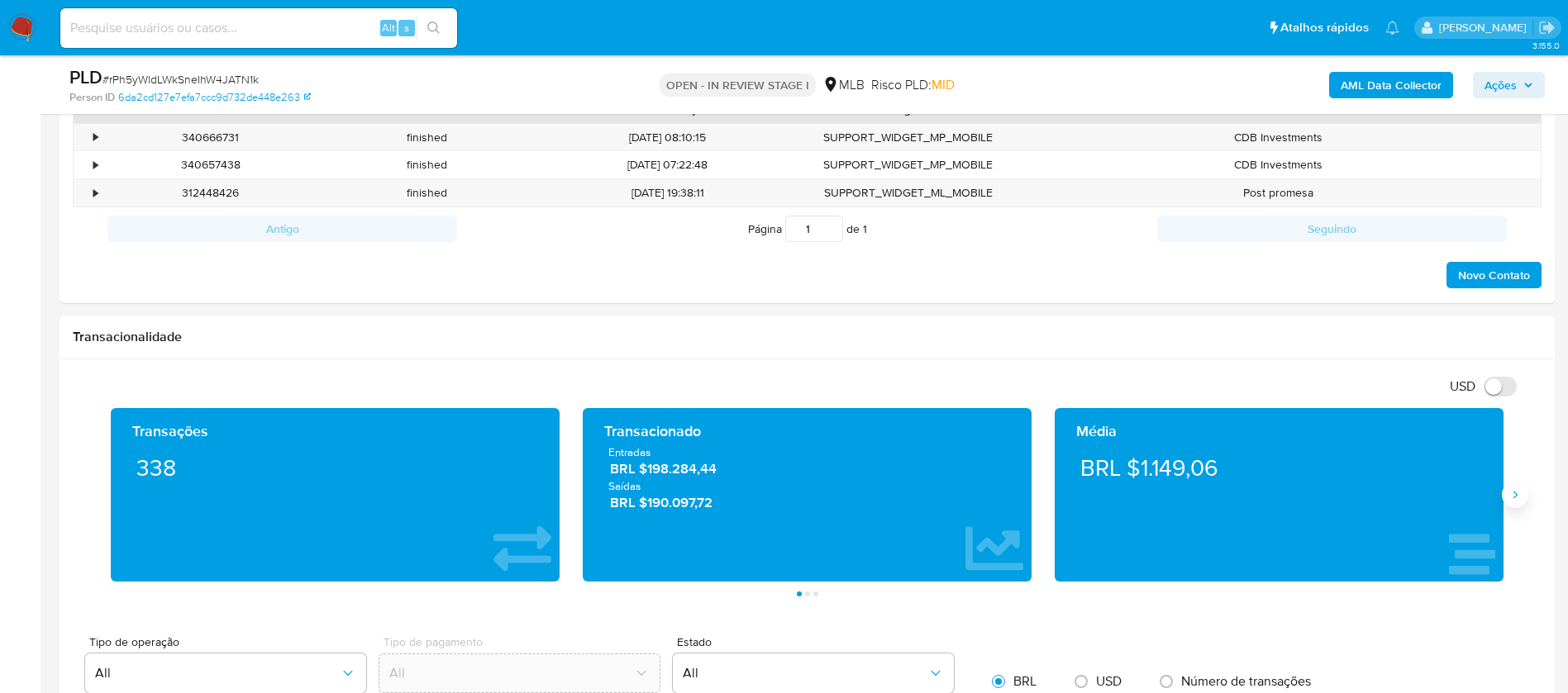
click at [1520, 493] on icon "Siguiente" at bounding box center [1515, 495] width 13 height 13
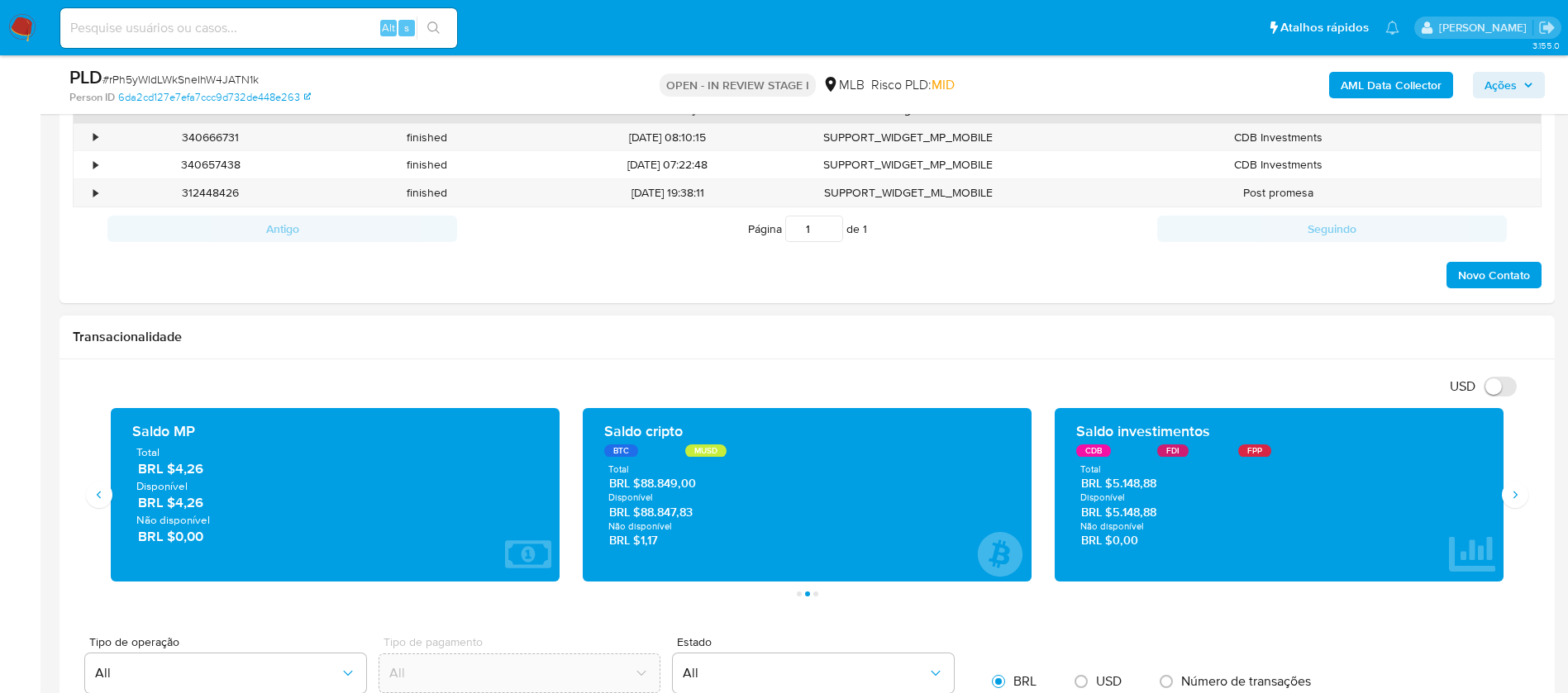
click at [622, 458] on div "Saldo cripto BTC MUSD Total BRL $88.849,00 Disponível BRL $88.847,83 Não dispon…" at bounding box center [806, 495] width 422 height 147
click at [716, 455] on div "MUSD" at bounding box center [706, 451] width 41 height 13
click at [626, 453] on div "BTC" at bounding box center [620, 451] width 34 height 13
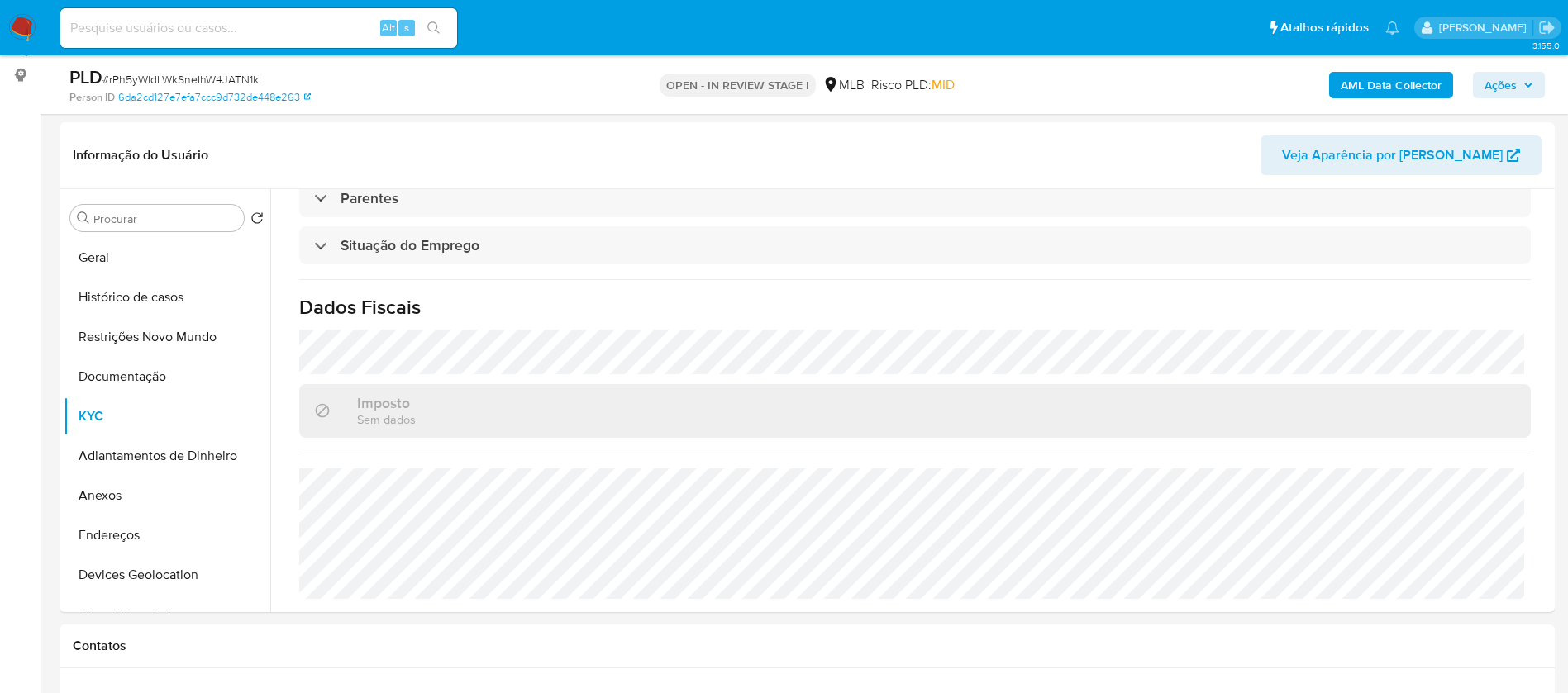
scroll to position [248, 0]
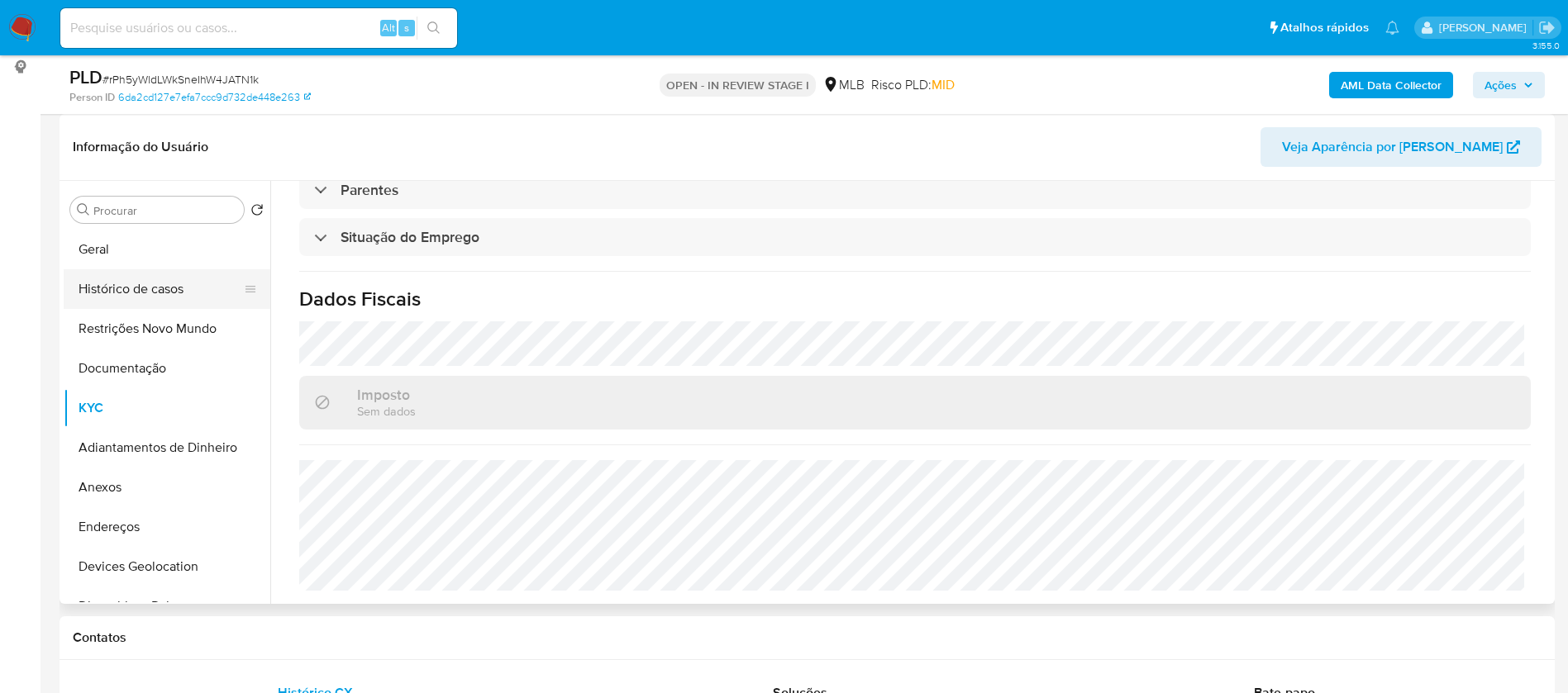
drag, startPoint x: 136, startPoint y: 284, endPoint x: 113, endPoint y: 303, distance: 29.8
click at [136, 283] on button "Histórico de casos" at bounding box center [160, 288] width 193 height 39
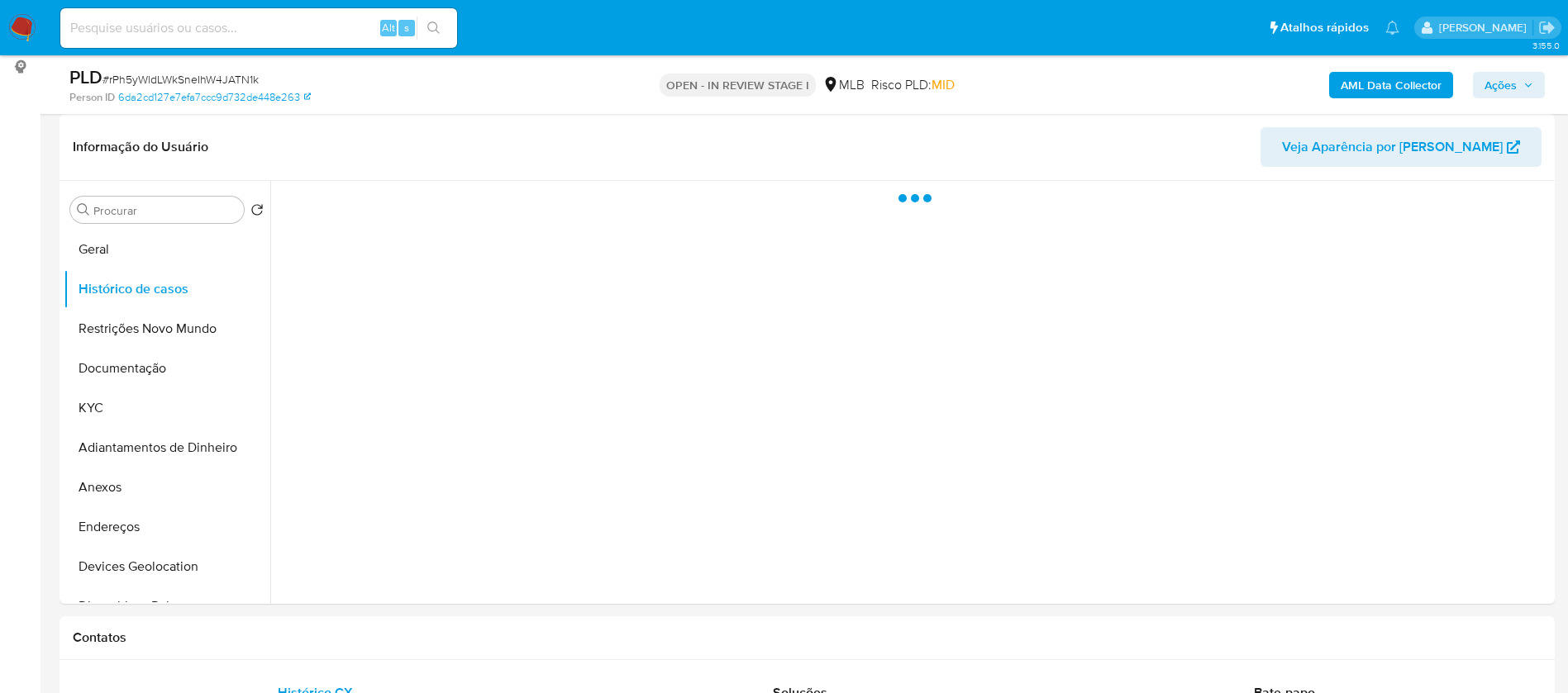
scroll to position [0, 0]
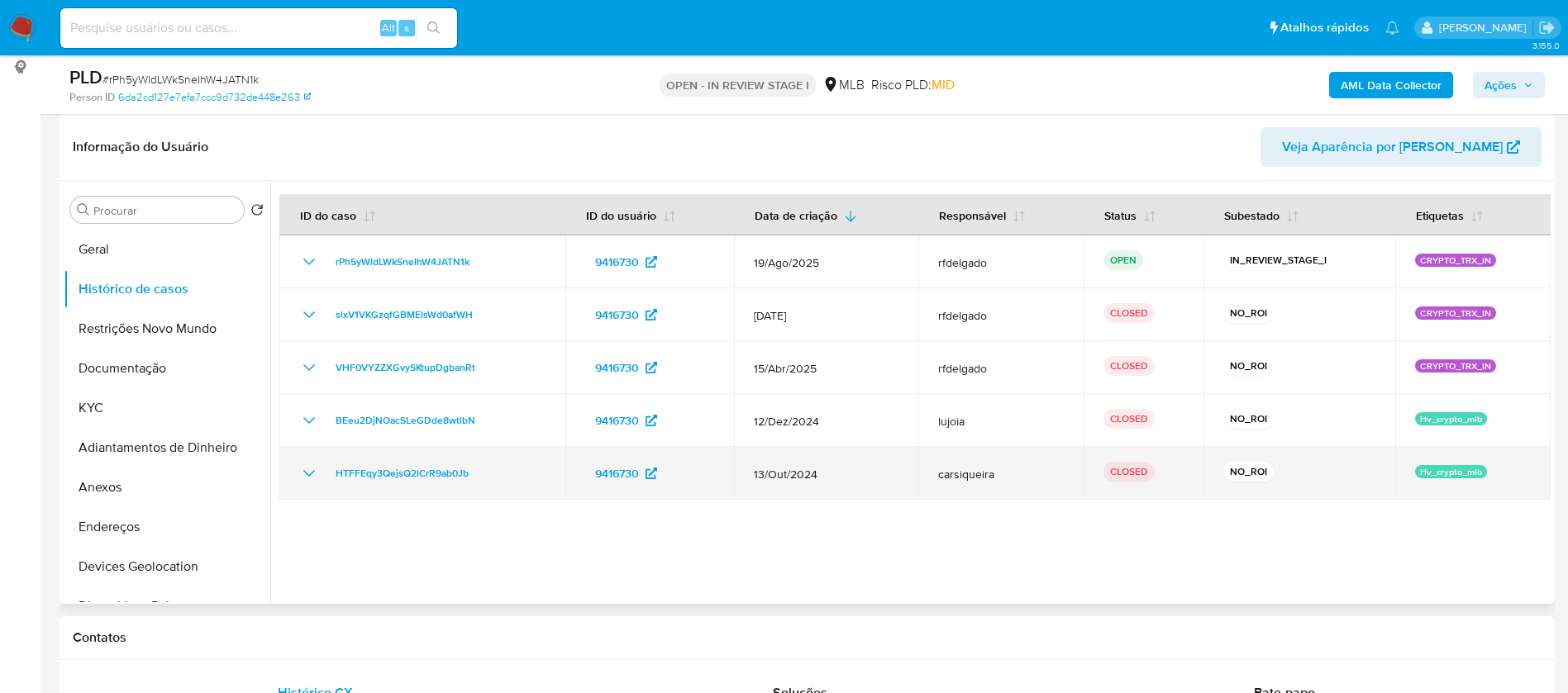
drag, startPoint x: 1228, startPoint y: 310, endPoint x: 1291, endPoint y: 482, distance: 183.2
click at [1291, 482] on tbody "rPh5yWldLWkSneIhW4JATN1k 9416730 19/Ago/2025 rfdelgado OPEN IN_REVIEW_STAGE_I C…" at bounding box center [915, 368] width 1271 height 264
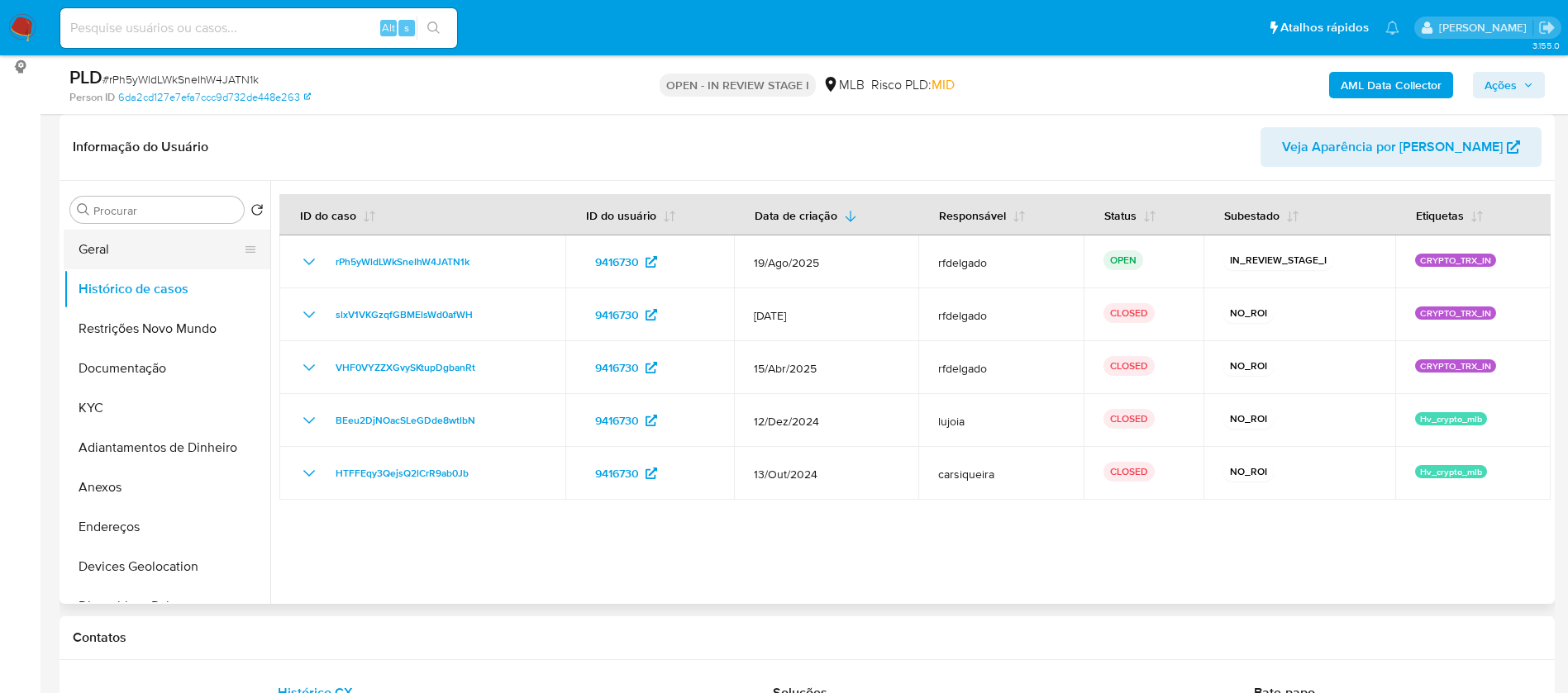
click at [110, 241] on button "Geral" at bounding box center [160, 249] width 193 height 39
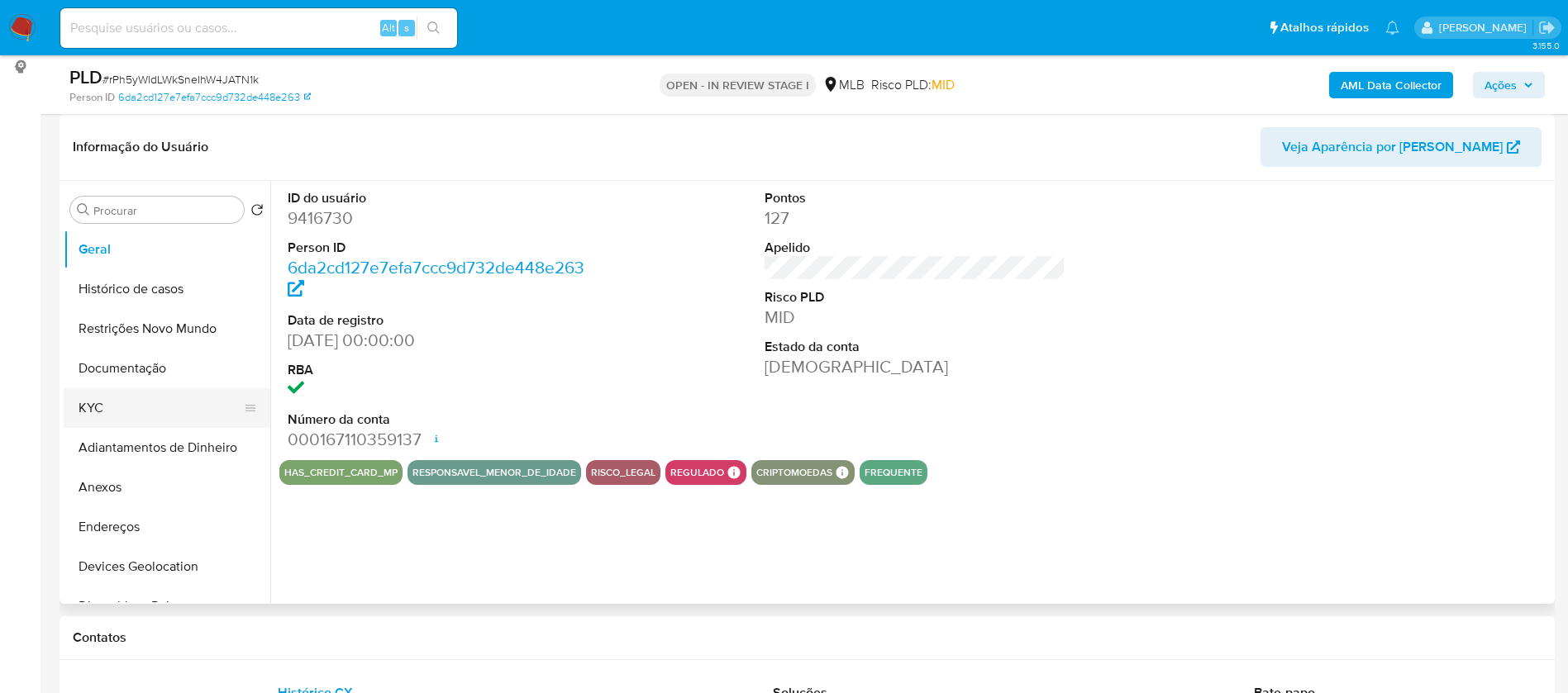
click at [110, 411] on button "KYC" at bounding box center [160, 408] width 193 height 39
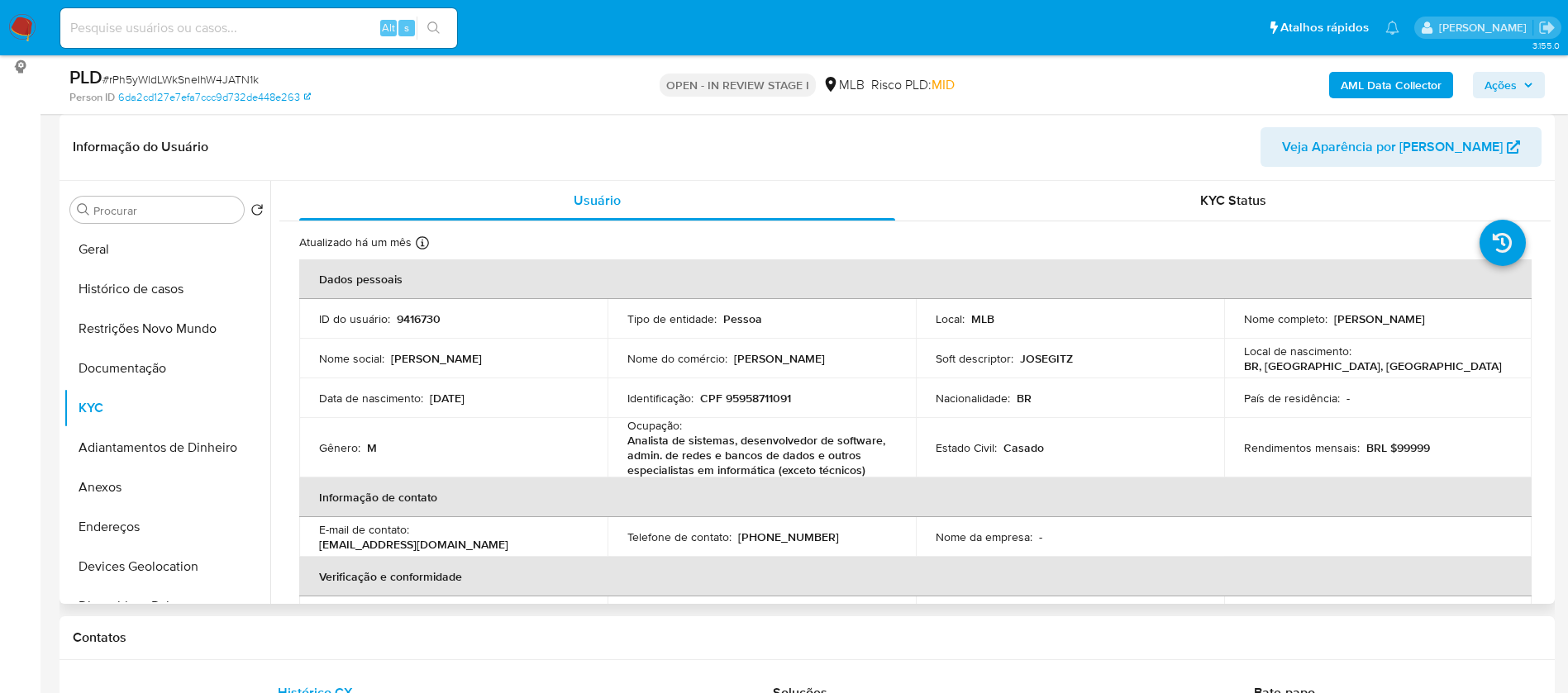
drag, startPoint x: 1459, startPoint y: 317, endPoint x: 1329, endPoint y: 315, distance: 130.0
click at [1329, 315] on div "Nome completo : Jose Menandro Leal Gitz" at bounding box center [1378, 319] width 269 height 15
copy p "Jose Menandro Leal Gitz"
drag, startPoint x: 742, startPoint y: 145, endPoint x: 768, endPoint y: 74, distance: 75.6
click at [741, 145] on header "Informação do Usuário Veja Aparência por Pessoa" at bounding box center [807, 146] width 1468 height 39
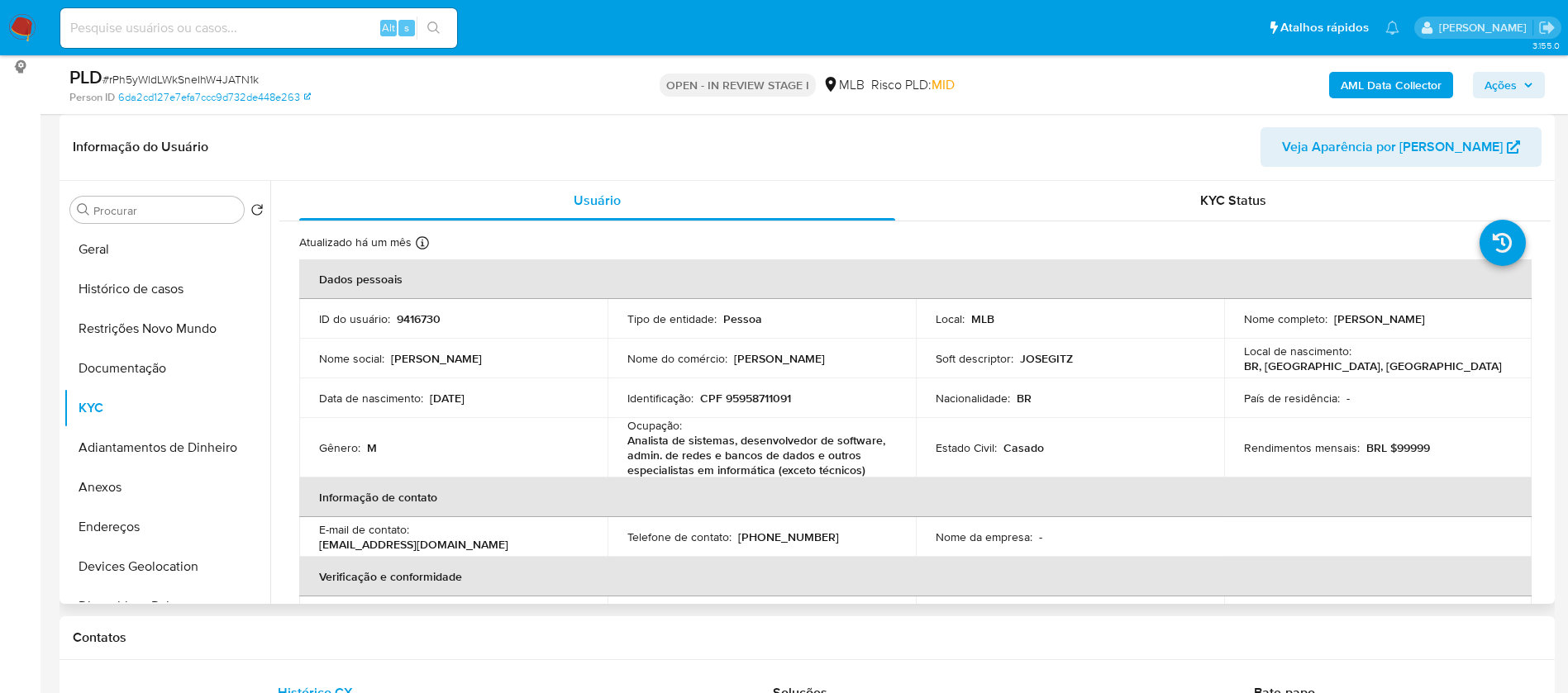
click at [426, 321] on p "9416730" at bounding box center [418, 319] width 44 height 15
copy p "9416730"
click at [1384, 81] on b "AML Data Collector" at bounding box center [1390, 85] width 101 height 27
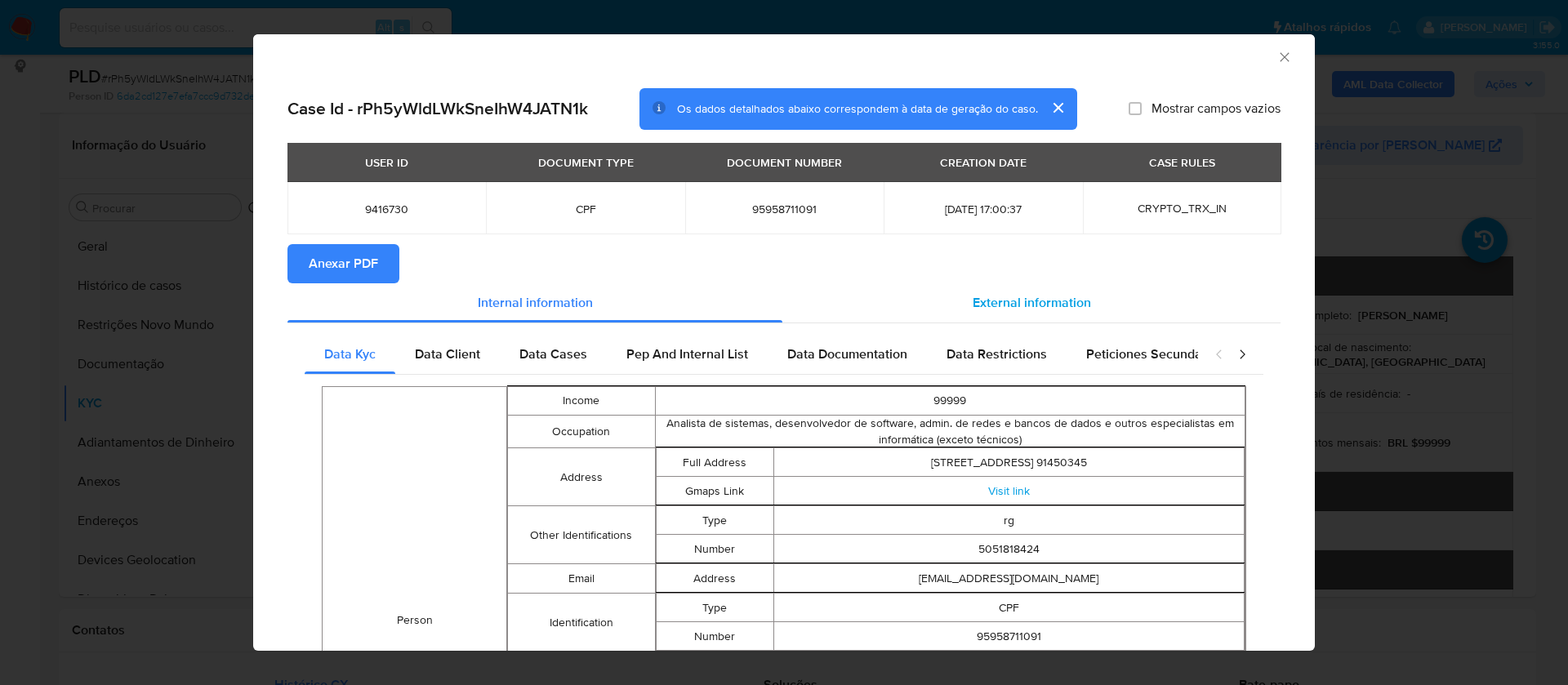
click at [1007, 301] on span "External information" at bounding box center [1031, 303] width 118 height 19
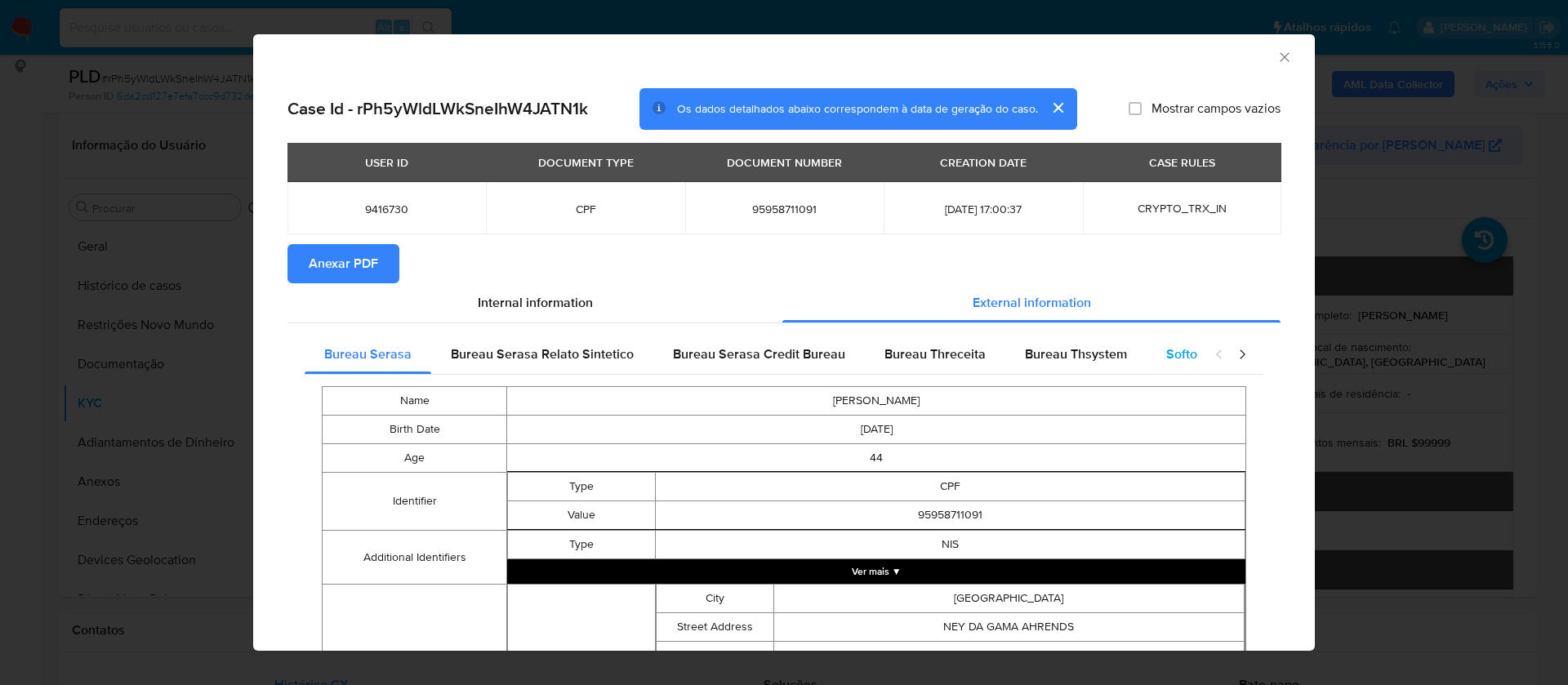
click at [1166, 357] on span "Softon" at bounding box center [1185, 354] width 39 height 19
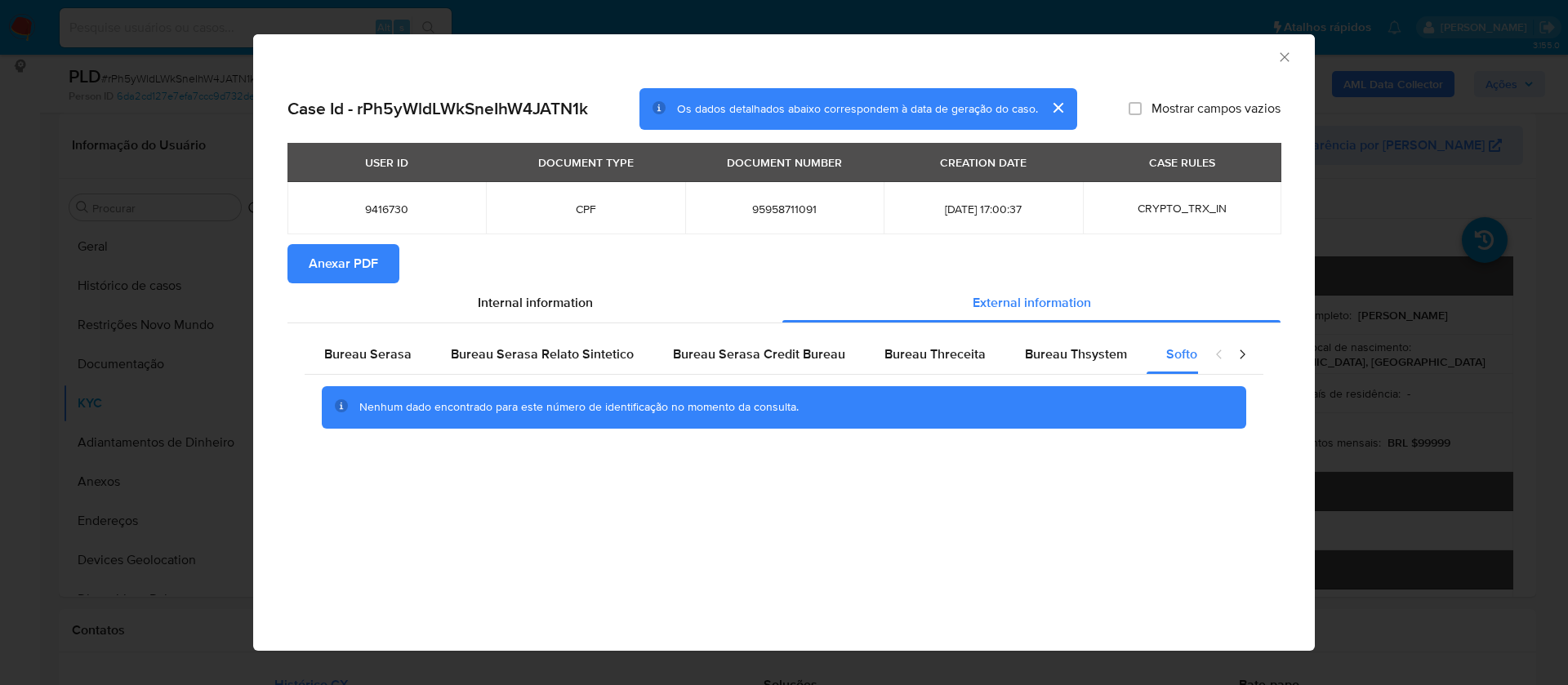
click at [1281, 57] on icon "Fechar a janela" at bounding box center [1283, 57] width 16 height 16
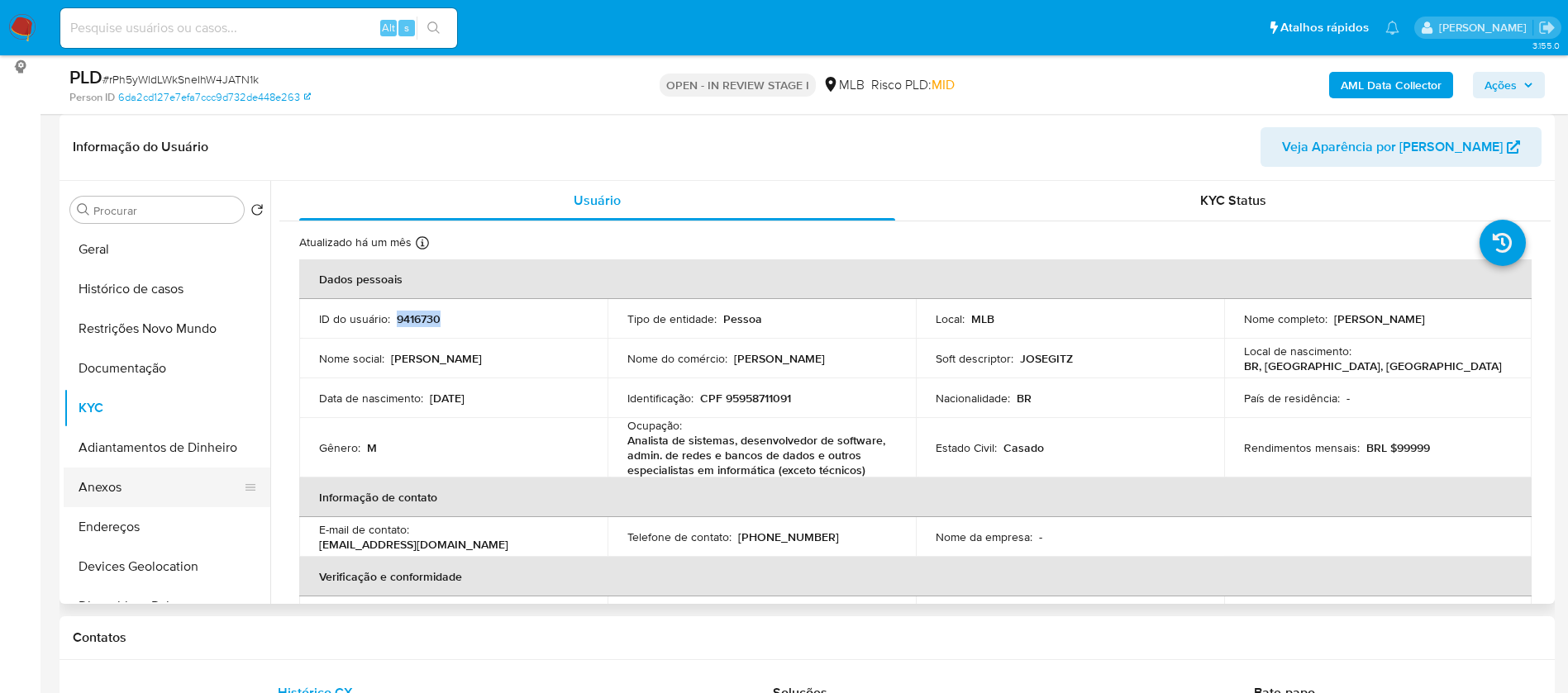
click at [117, 484] on button "Anexos" at bounding box center [160, 487] width 193 height 39
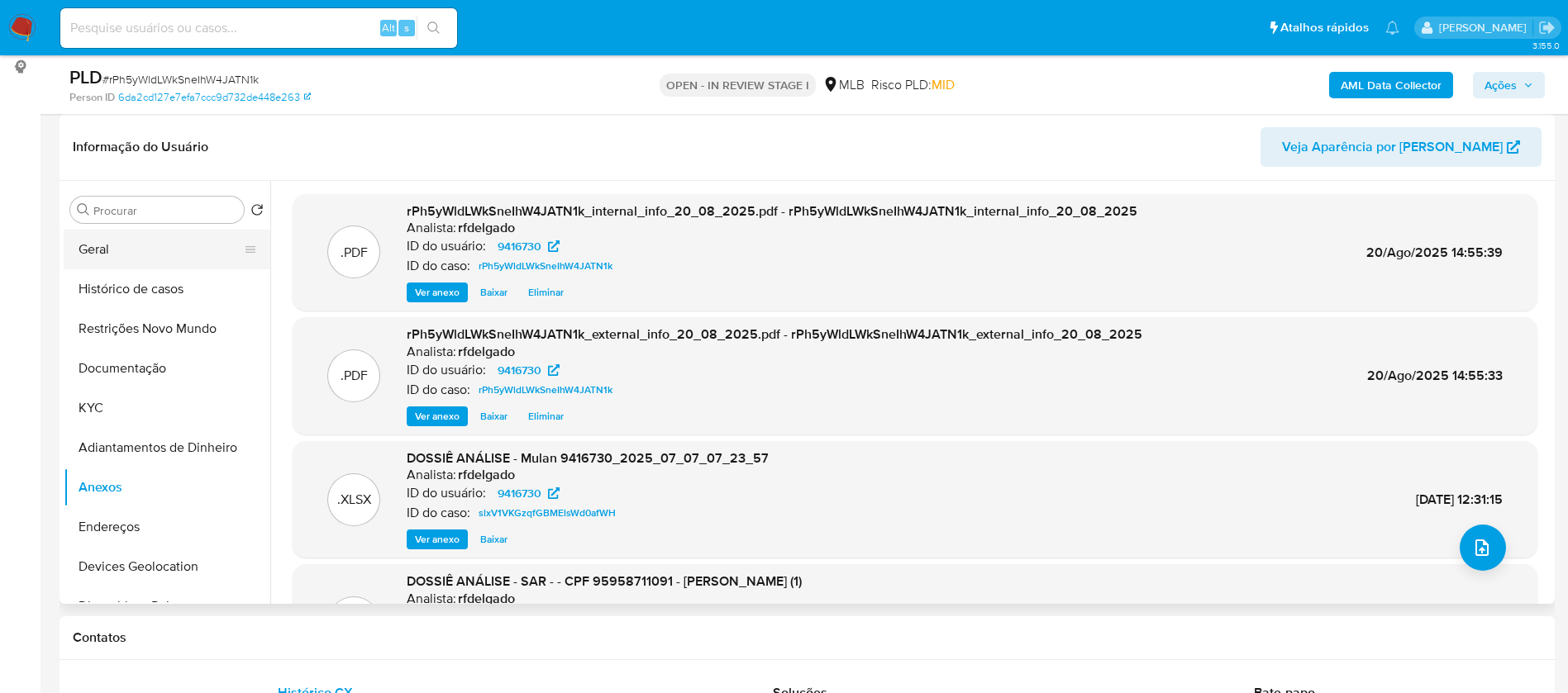
click at [156, 250] on button "Geral" at bounding box center [160, 249] width 193 height 39
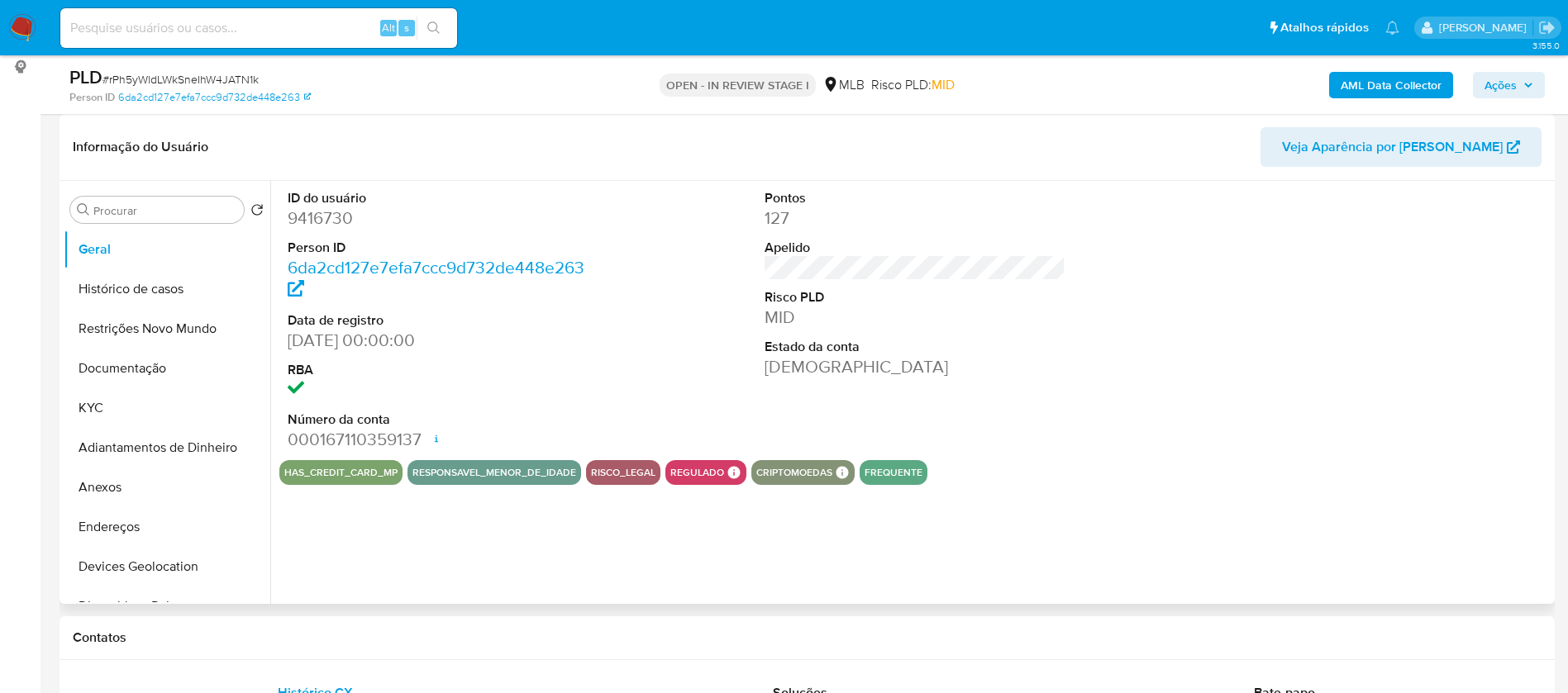
click at [333, 221] on dd "9416730" at bounding box center [437, 218] width 302 height 23
click at [129, 409] on button "KYC" at bounding box center [160, 408] width 193 height 39
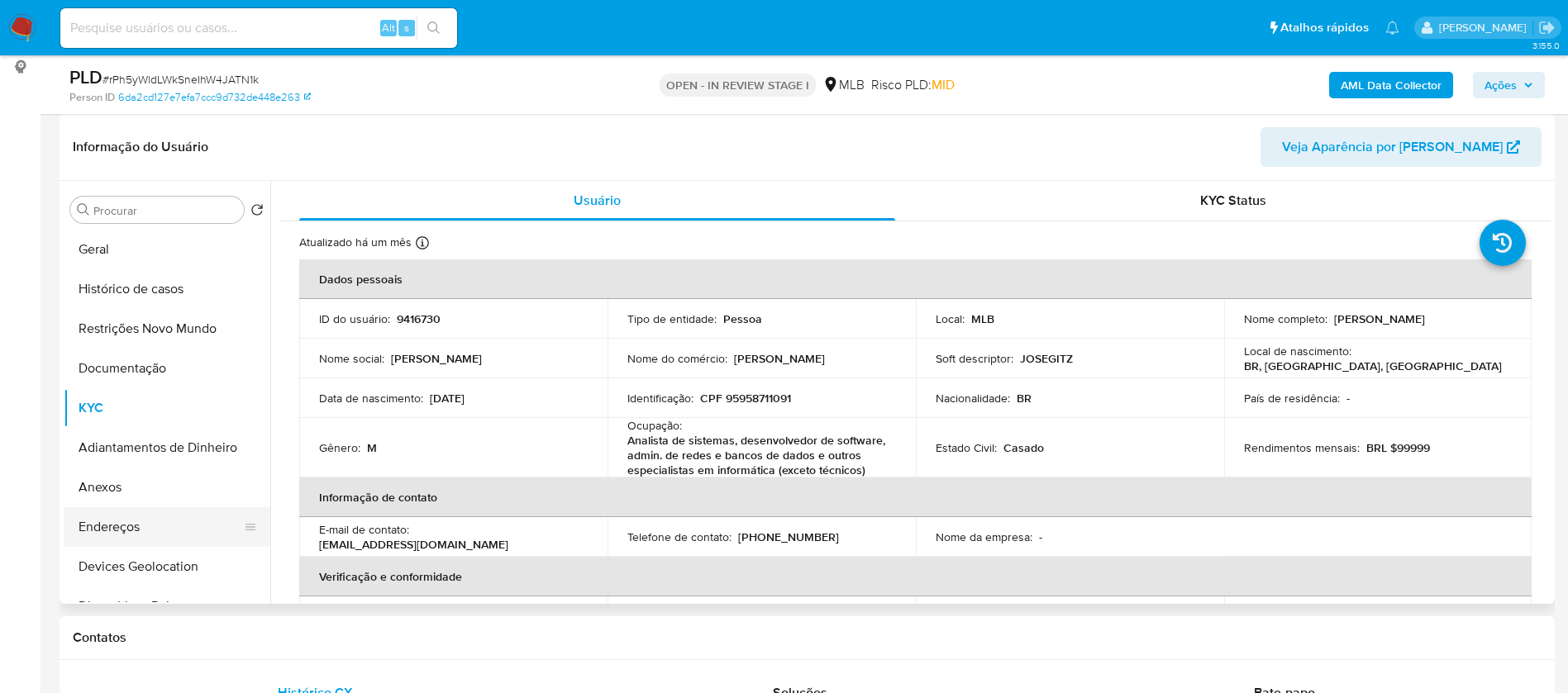
click at [153, 532] on button "Endereços" at bounding box center [160, 526] width 193 height 39
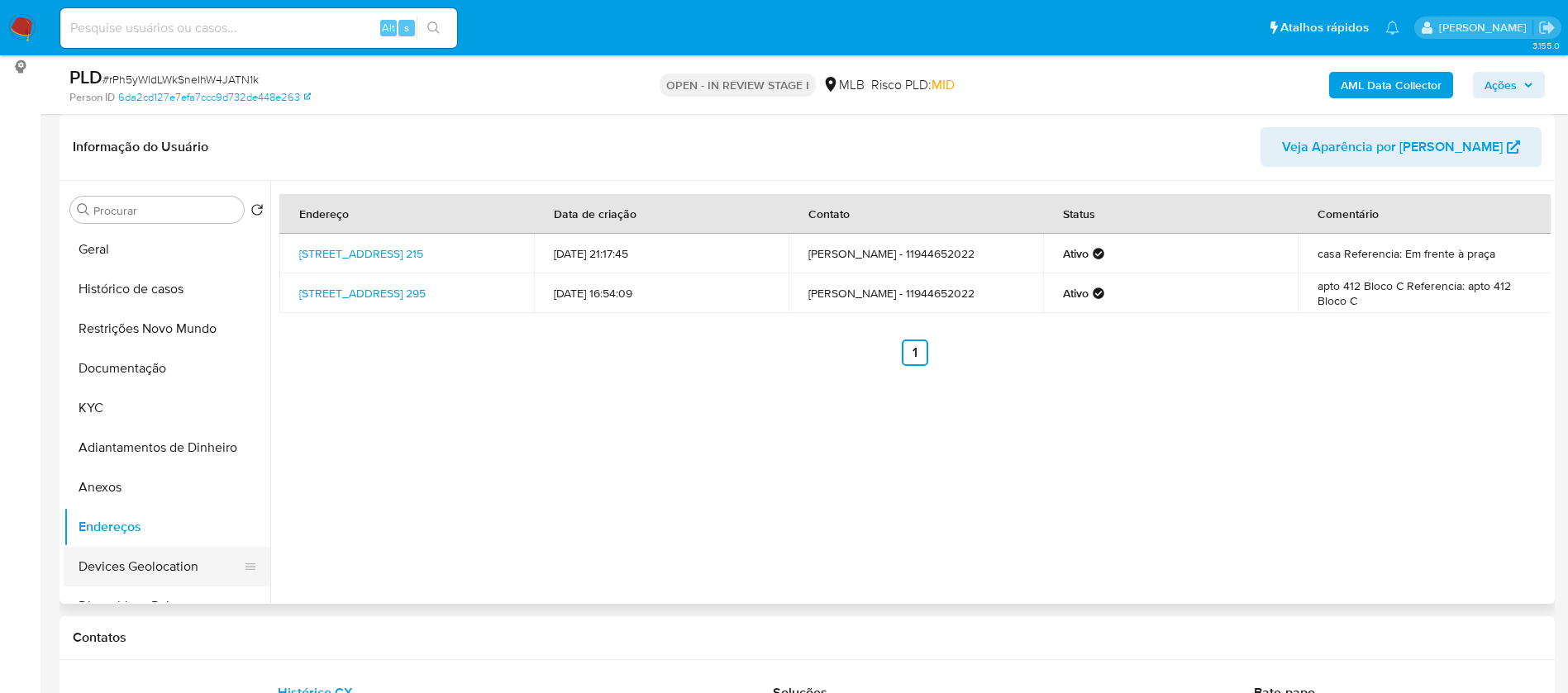
click at [167, 560] on button "Devices Geolocation" at bounding box center [160, 567] width 193 height 39
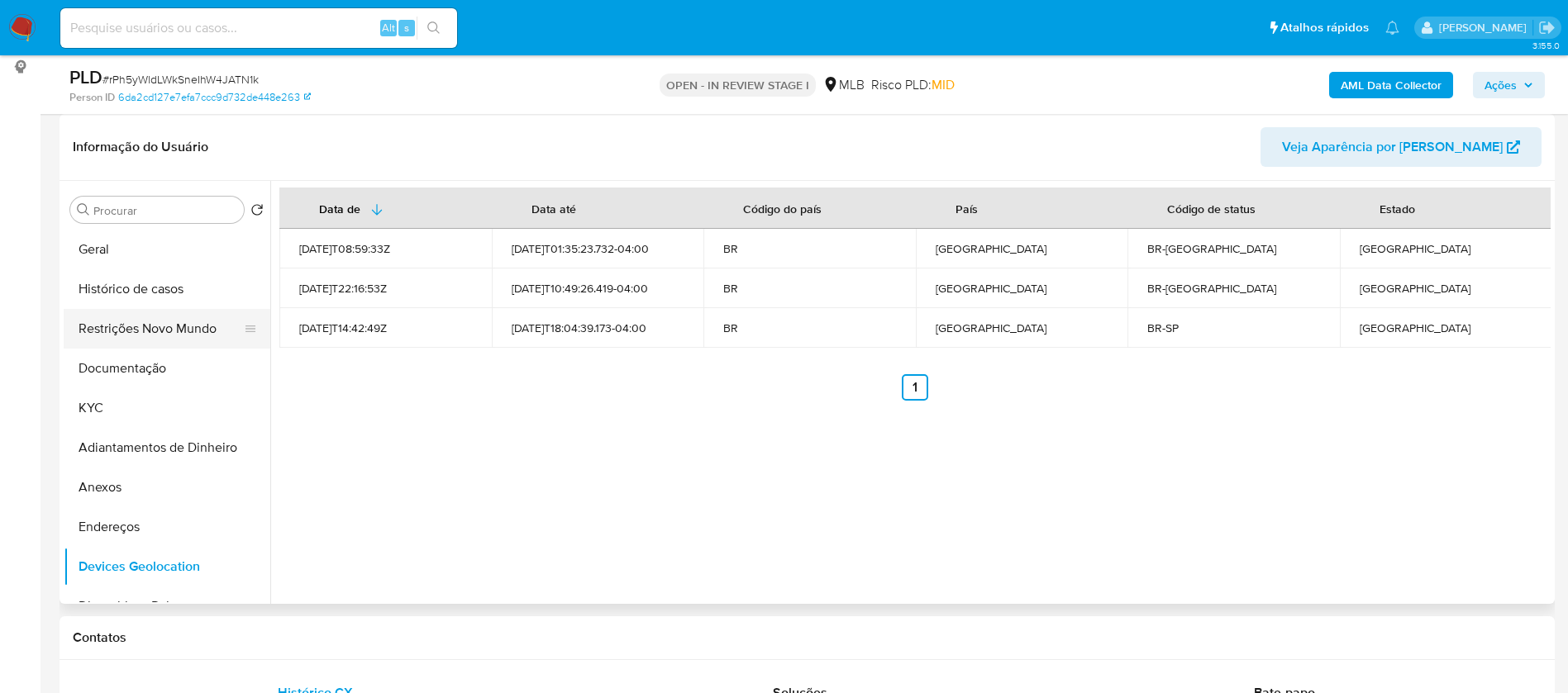
click at [163, 323] on button "Restrições Novo Mundo" at bounding box center [160, 328] width 193 height 39
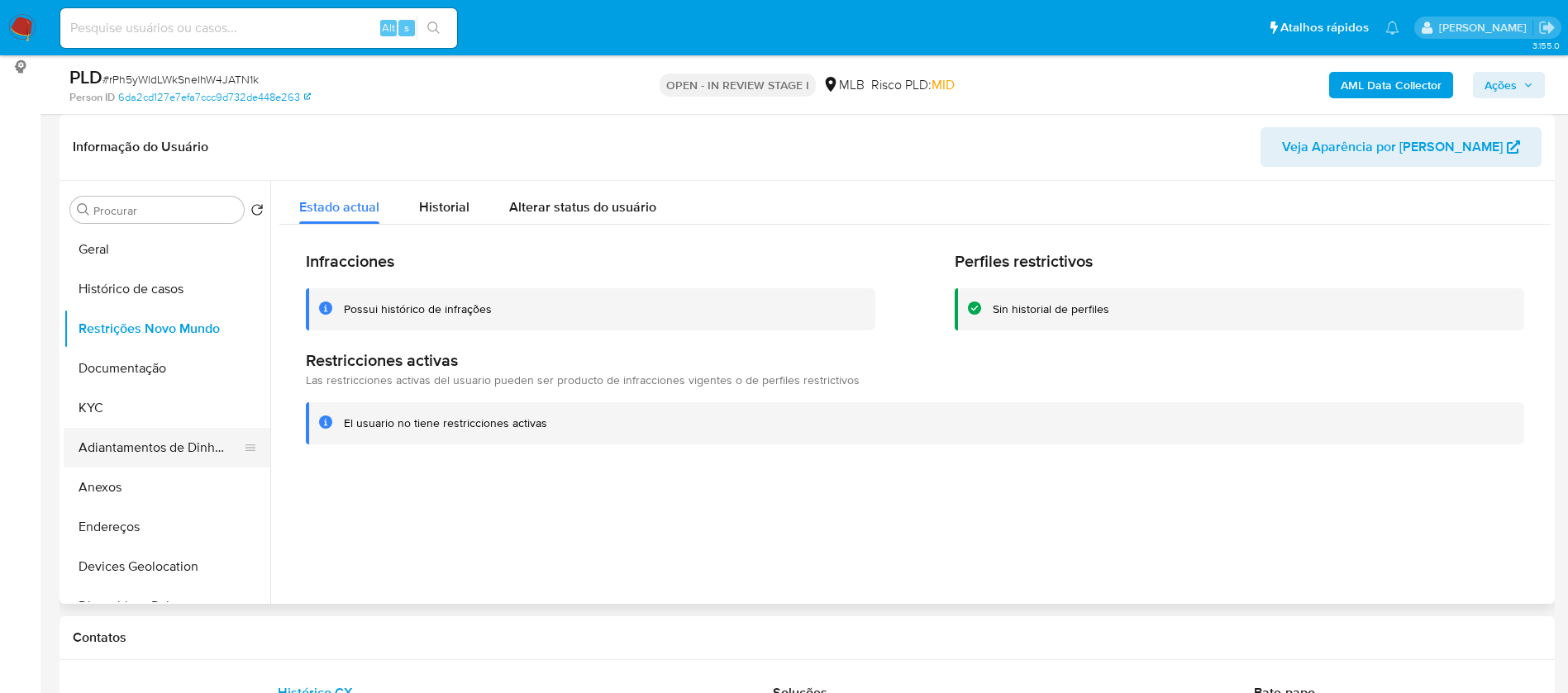
scroll to position [248, 0]
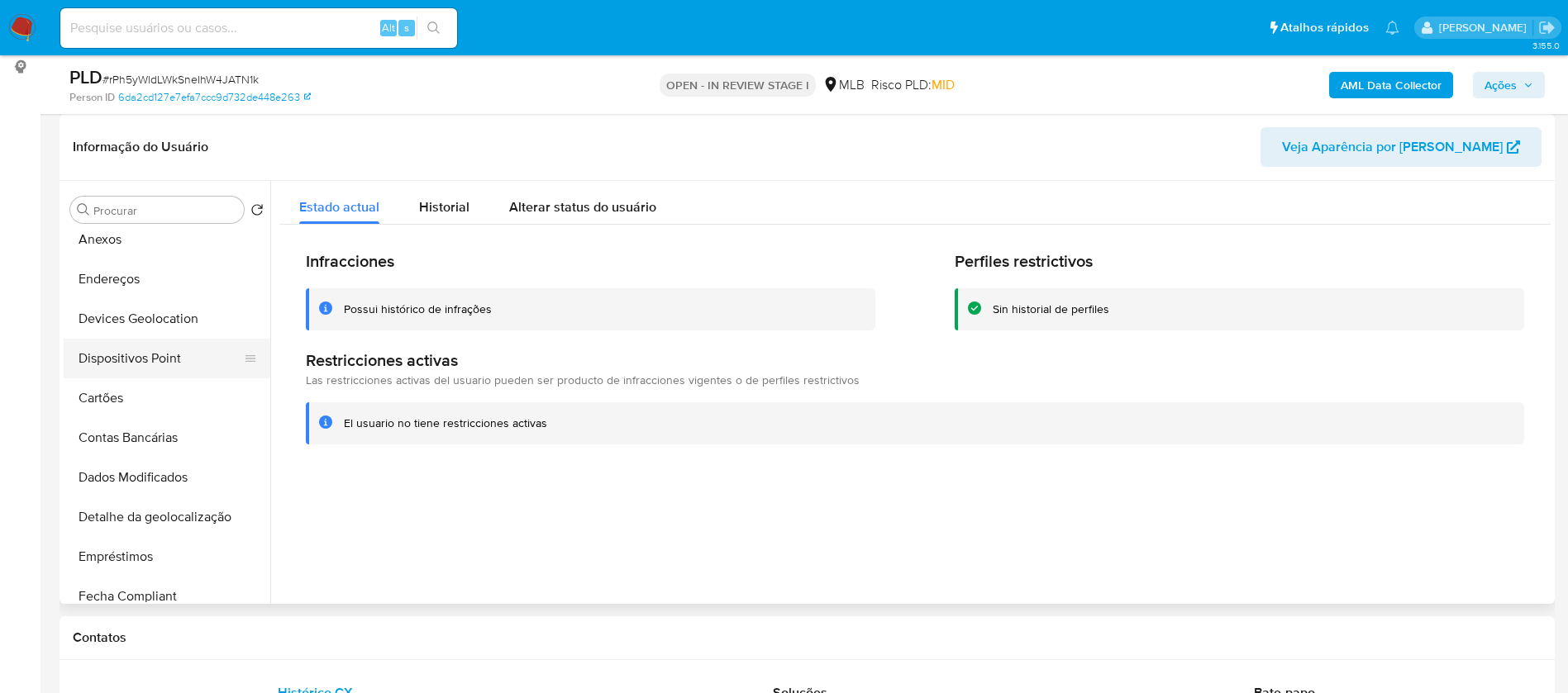
click at [175, 351] on button "Dispositivos Point" at bounding box center [160, 358] width 193 height 39
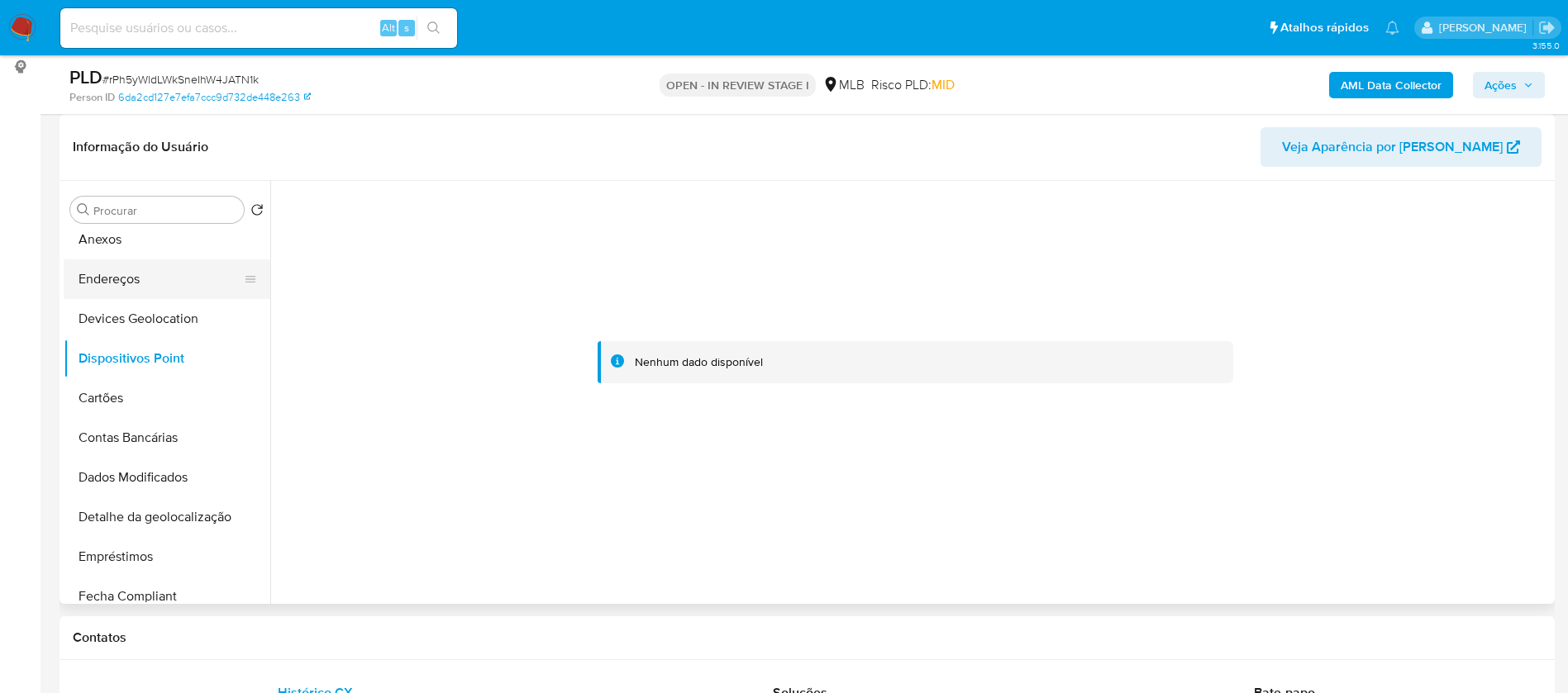
click at [142, 279] on button "Endereços" at bounding box center [160, 279] width 193 height 39
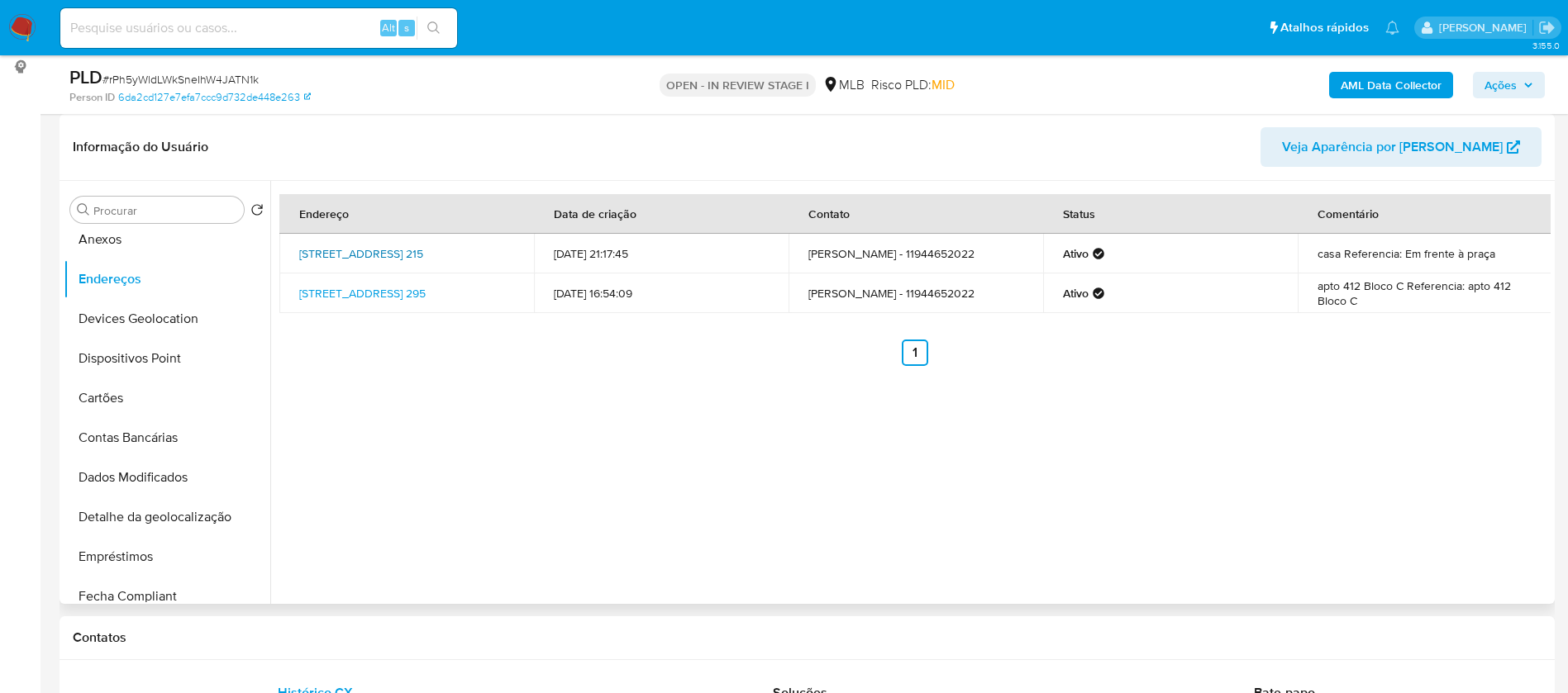
click at [423, 245] on link "Rua Monte Alverne 215, Porto Alegre, Rio Grande Do Sul, 91330510, Brasil 215" at bounding box center [362, 253] width 124 height 16
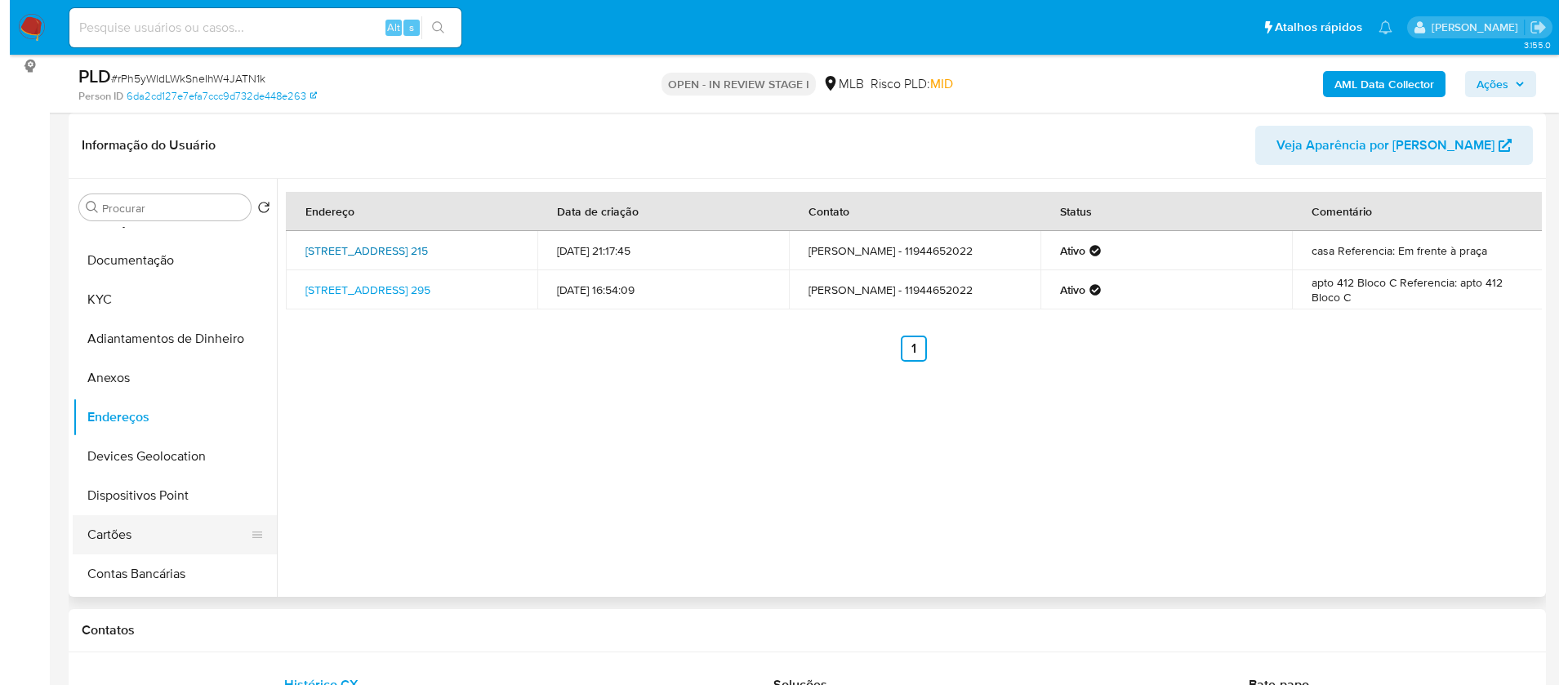
scroll to position [0, 0]
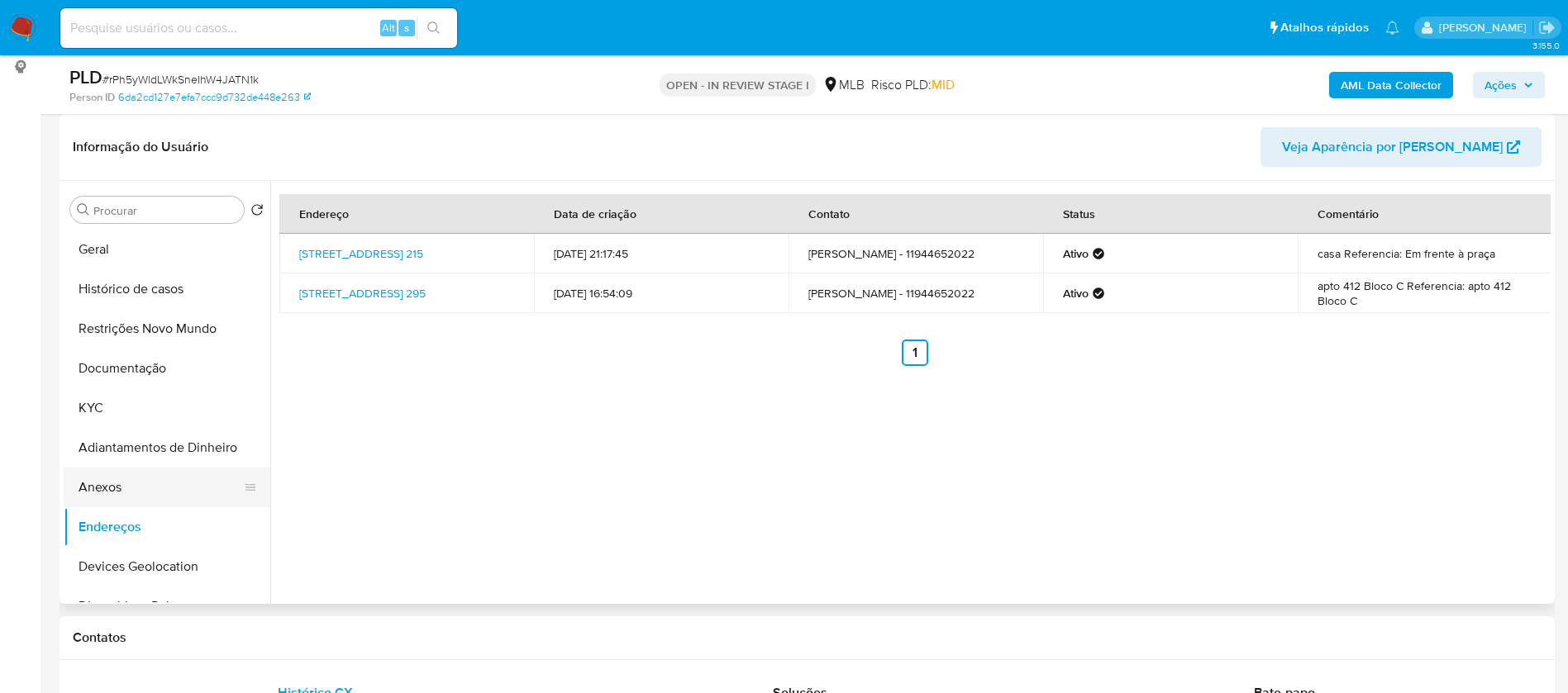
click at [142, 496] on button "Anexos" at bounding box center [160, 487] width 193 height 39
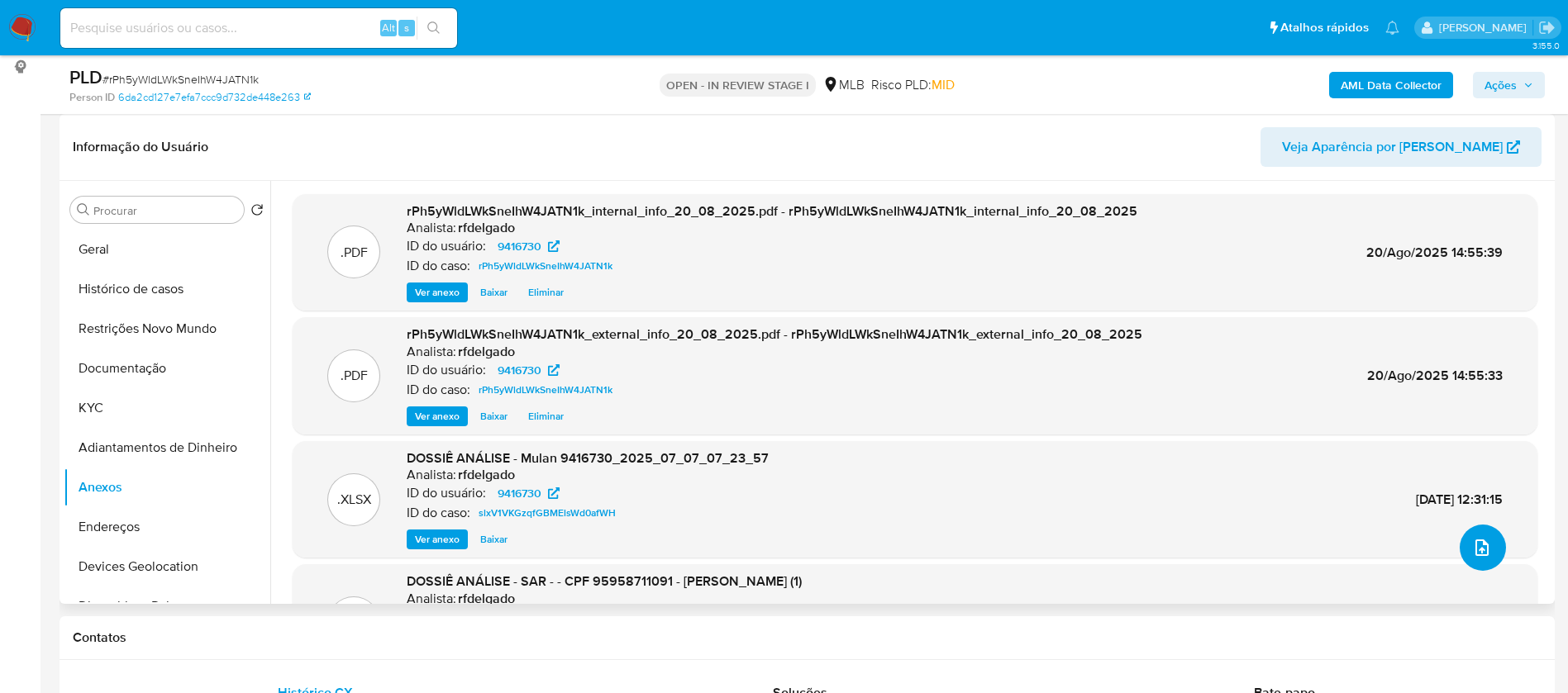
click at [1479, 540] on icon "upload-file" at bounding box center [1482, 548] width 20 height 20
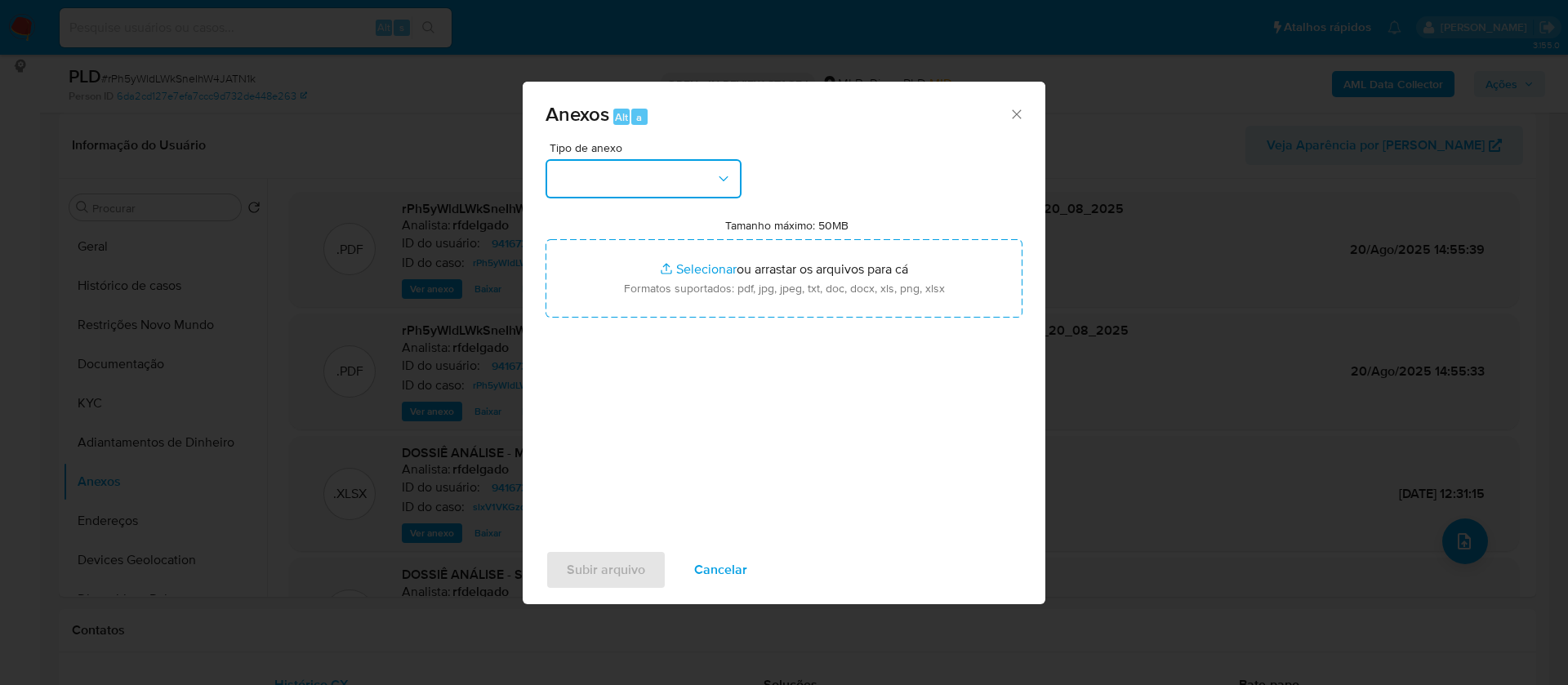
click at [671, 188] on button "button" at bounding box center [643, 178] width 196 height 39
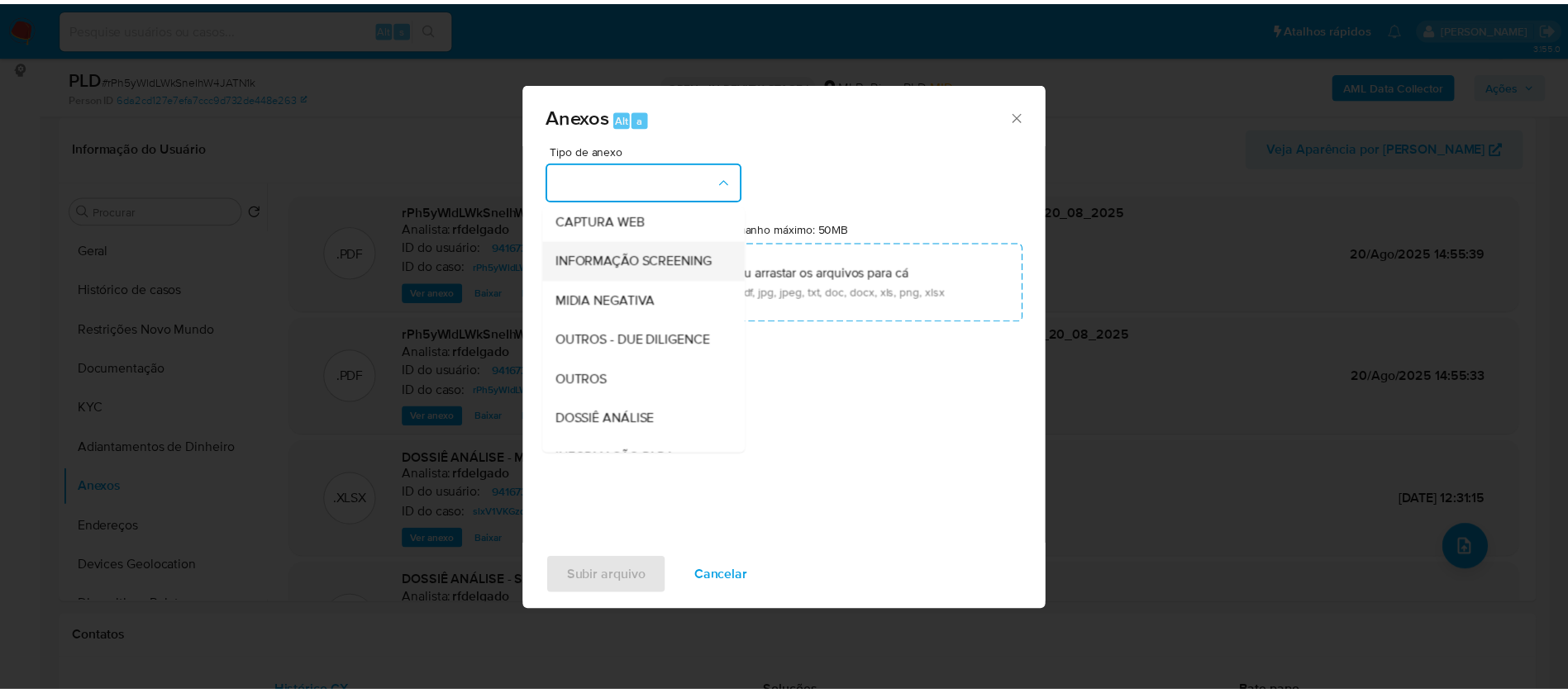
scroll to position [248, 0]
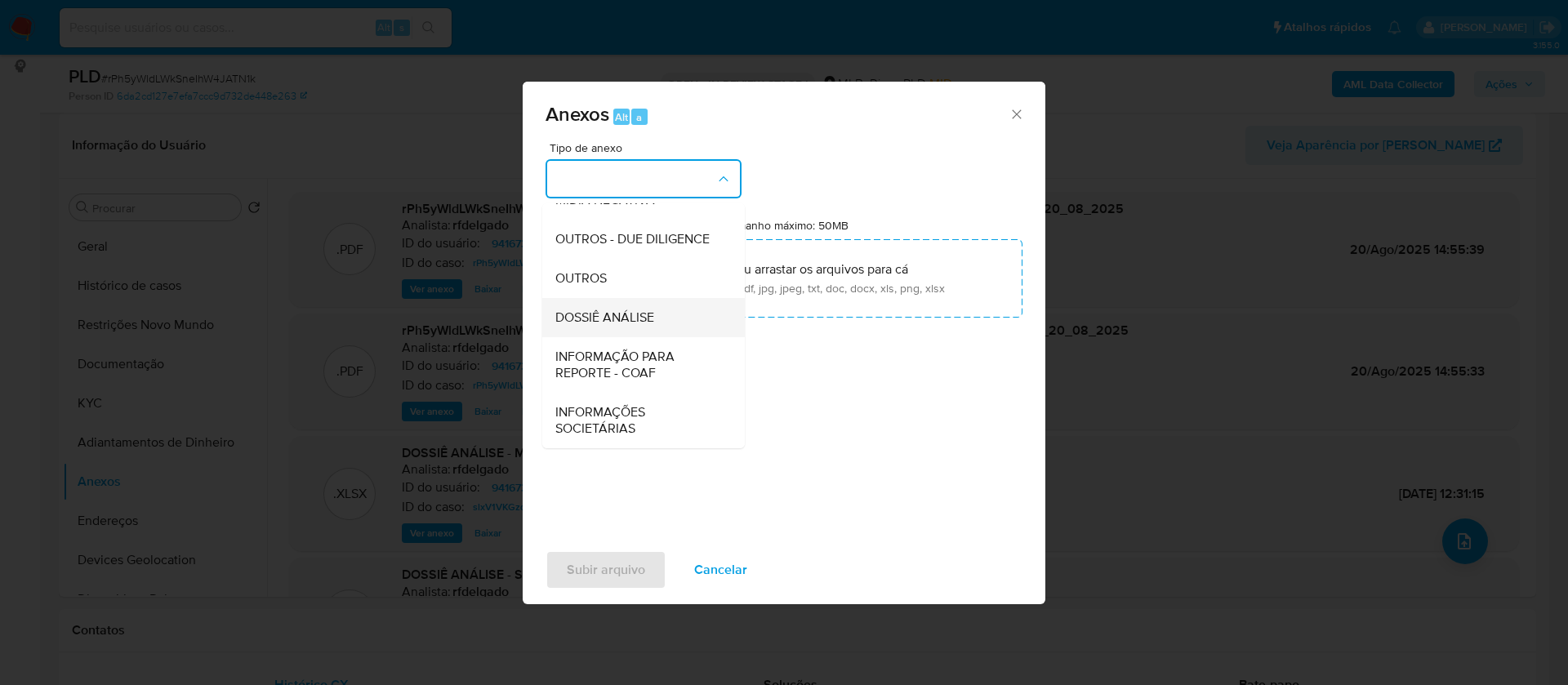
click at [644, 313] on div "DOSSIÊ ANÁLISE" at bounding box center [638, 317] width 166 height 39
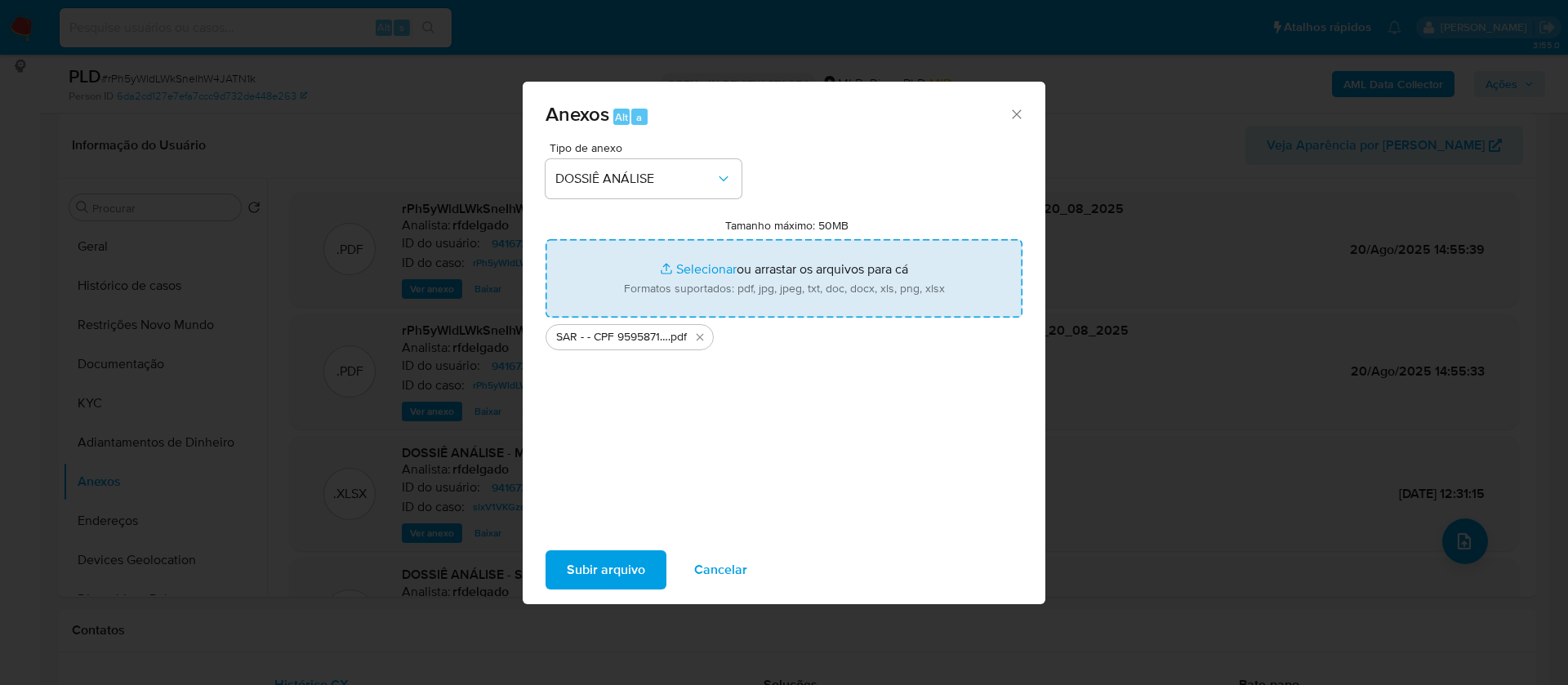
type input "C:\fakepath\Mulan 9416730_2025_08_20_10_49_54.xlsx"
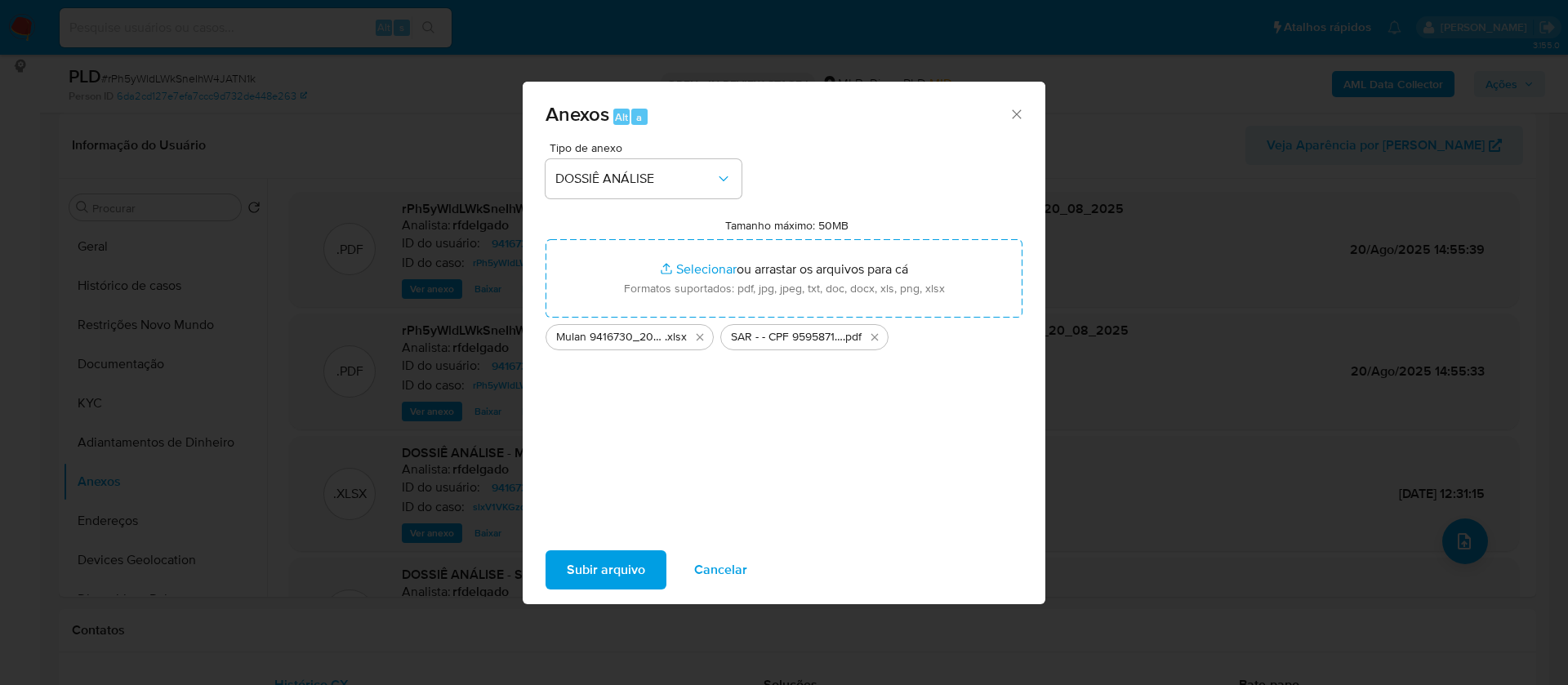
click at [634, 577] on span "Subir arquivo" at bounding box center [605, 571] width 78 height 36
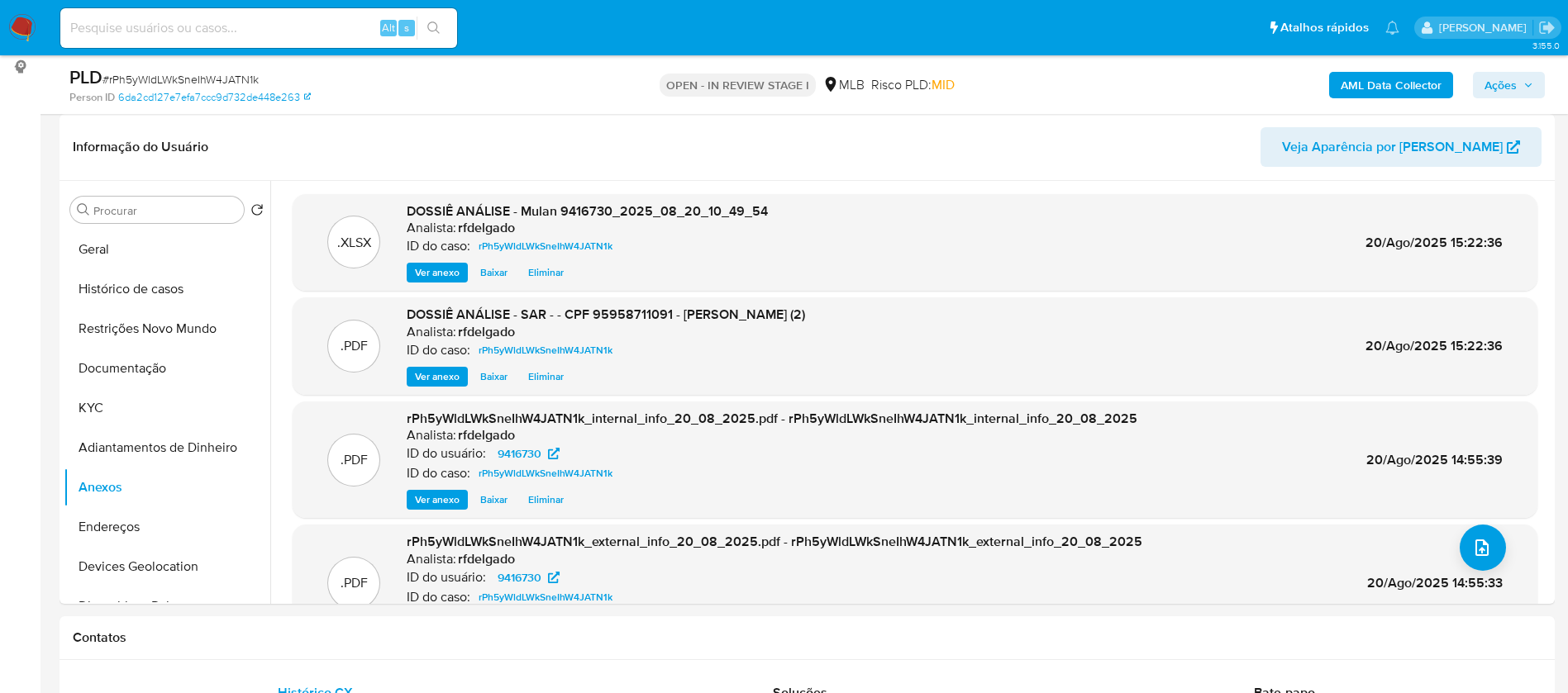
click at [1498, 85] on span "Ações" at bounding box center [1501, 85] width 33 height 27
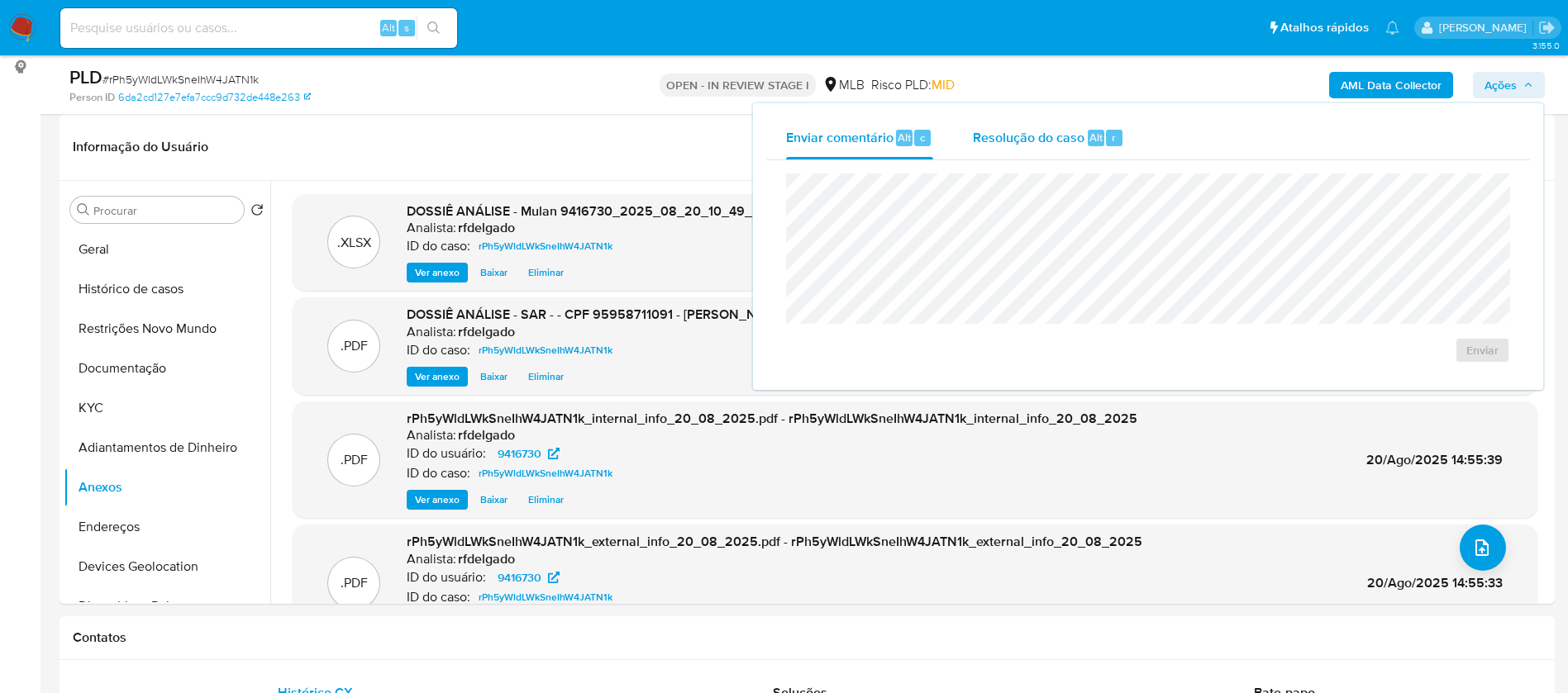
click at [1014, 145] on span "Resolução do caso" at bounding box center [1028, 137] width 112 height 19
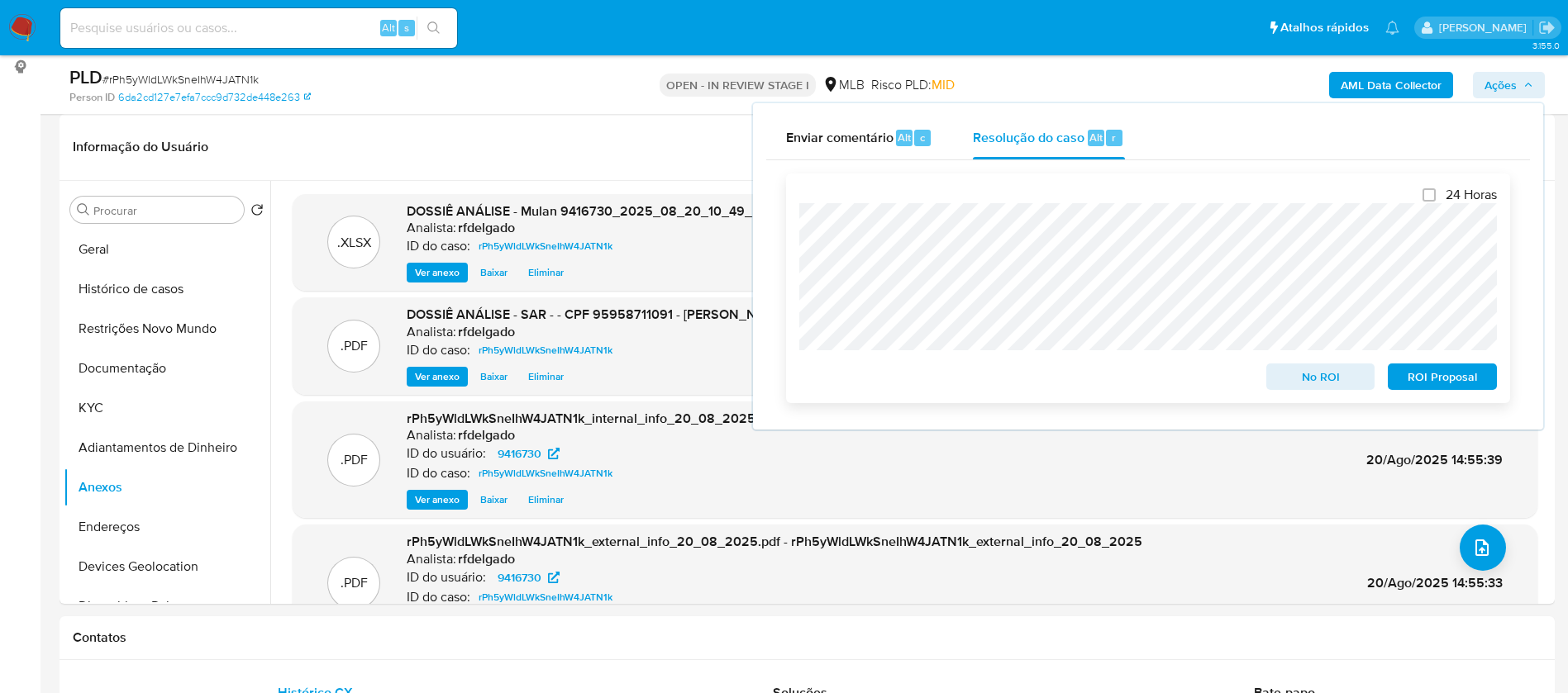
click at [1333, 380] on span "No ROI" at bounding box center [1321, 377] width 86 height 23
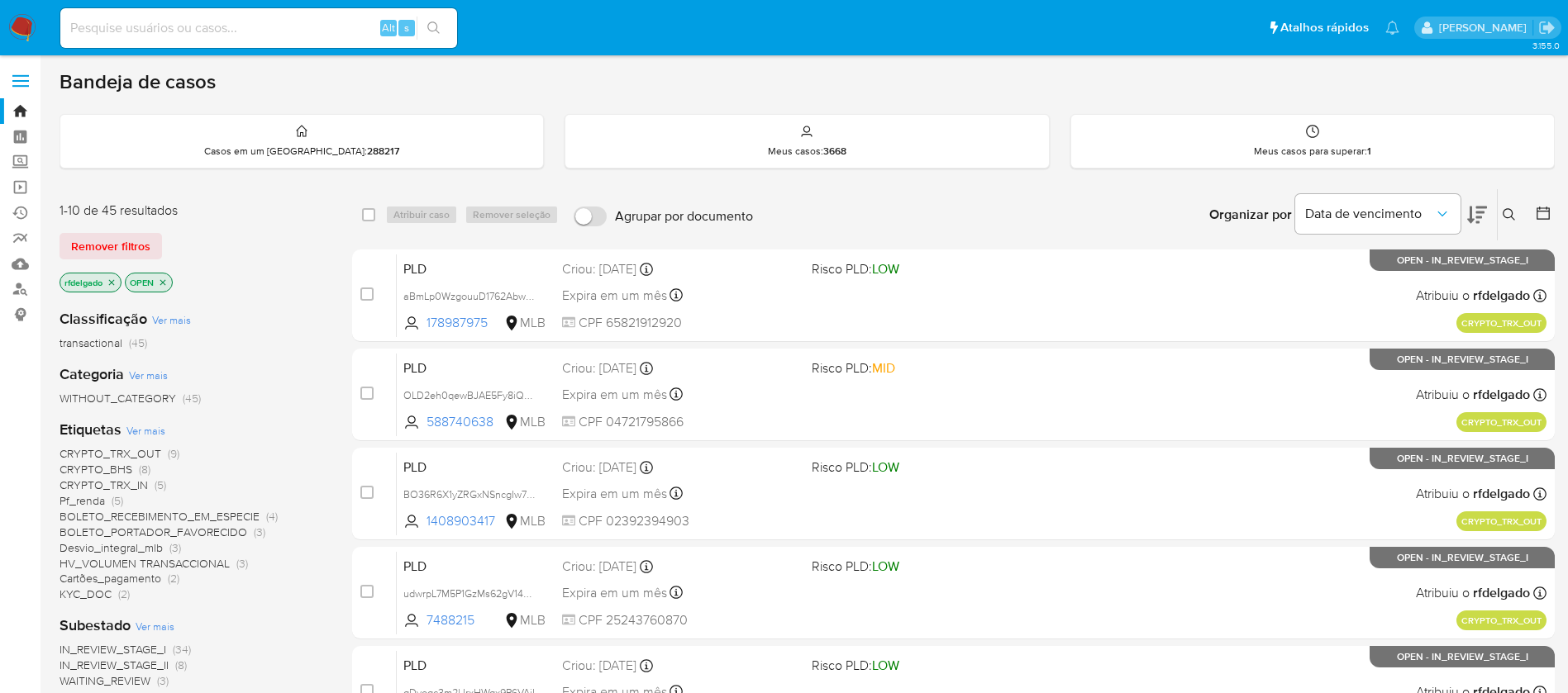
scroll to position [124, 0]
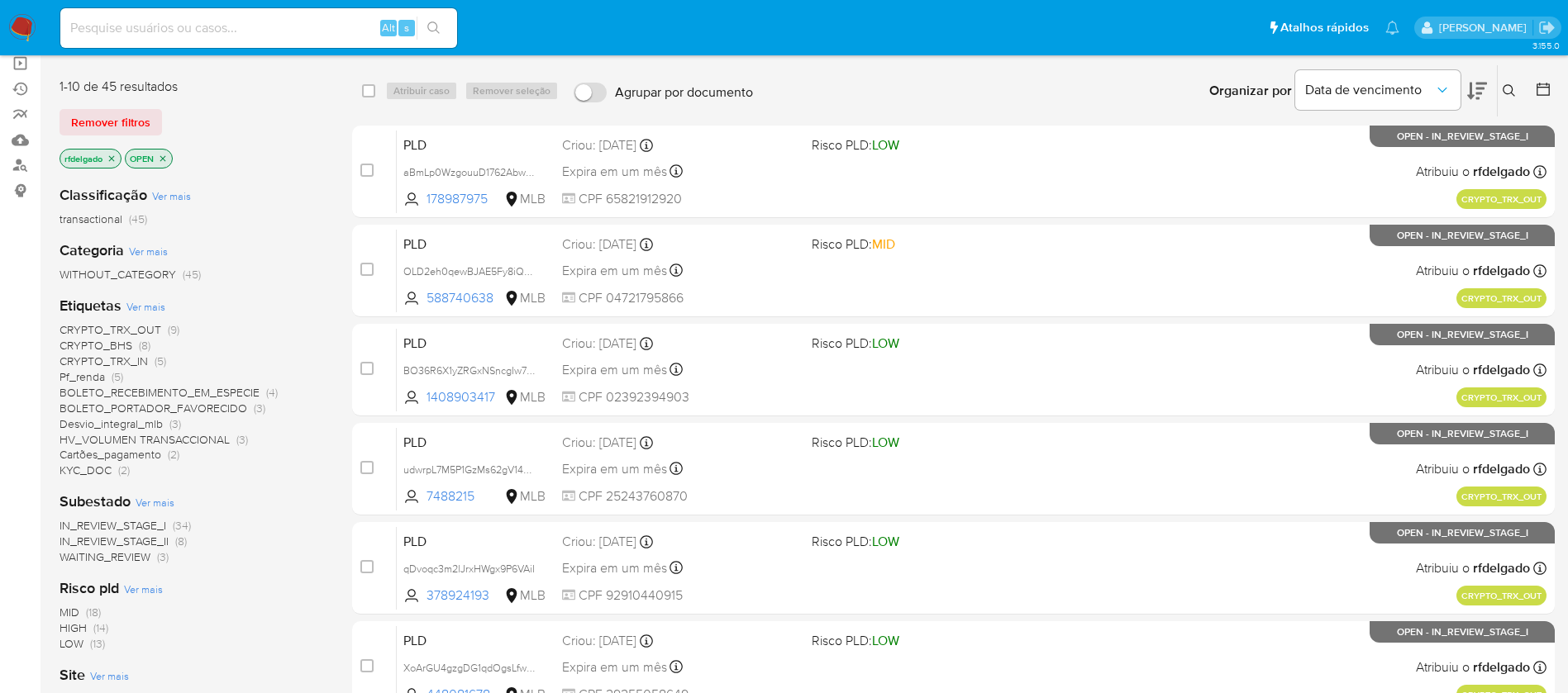
click at [122, 360] on span "CRYPTO_TRX_IN" at bounding box center [103, 361] width 88 height 16
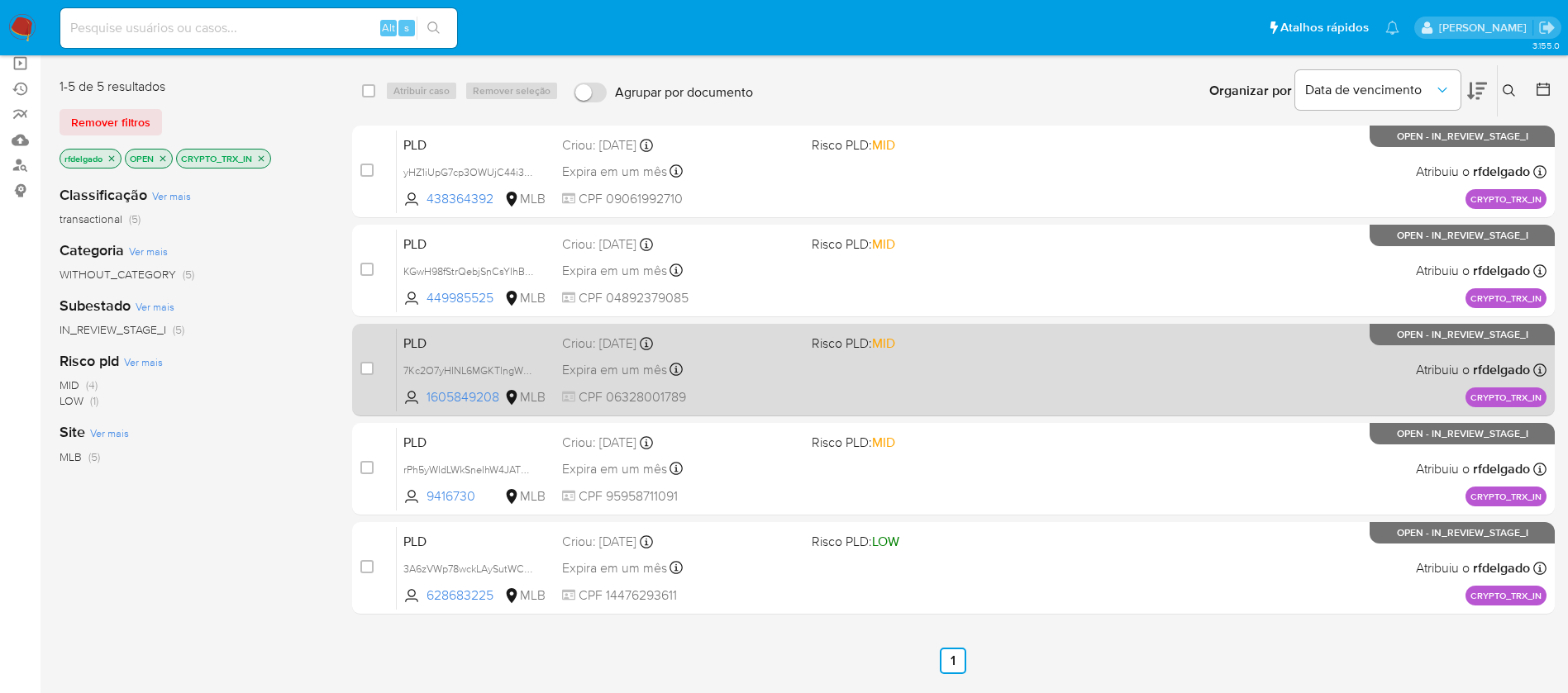
click at [972, 373] on div "PLD 7Kc2O7yHINL6MGKTlngWpadH 1605849208 MLB Risco PLD: MID Criou: [DATE] Criou:…" at bounding box center [971, 369] width 1150 height 83
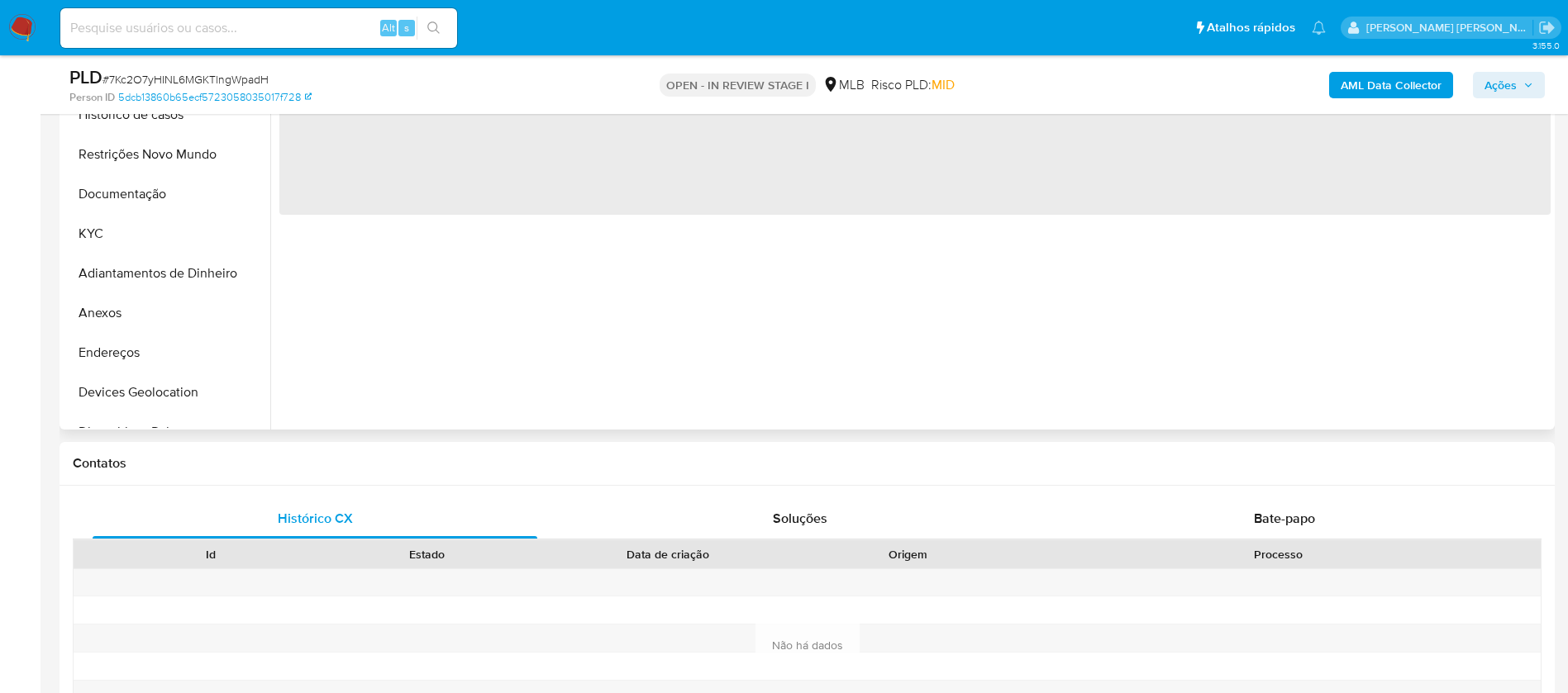
scroll to position [496, 0]
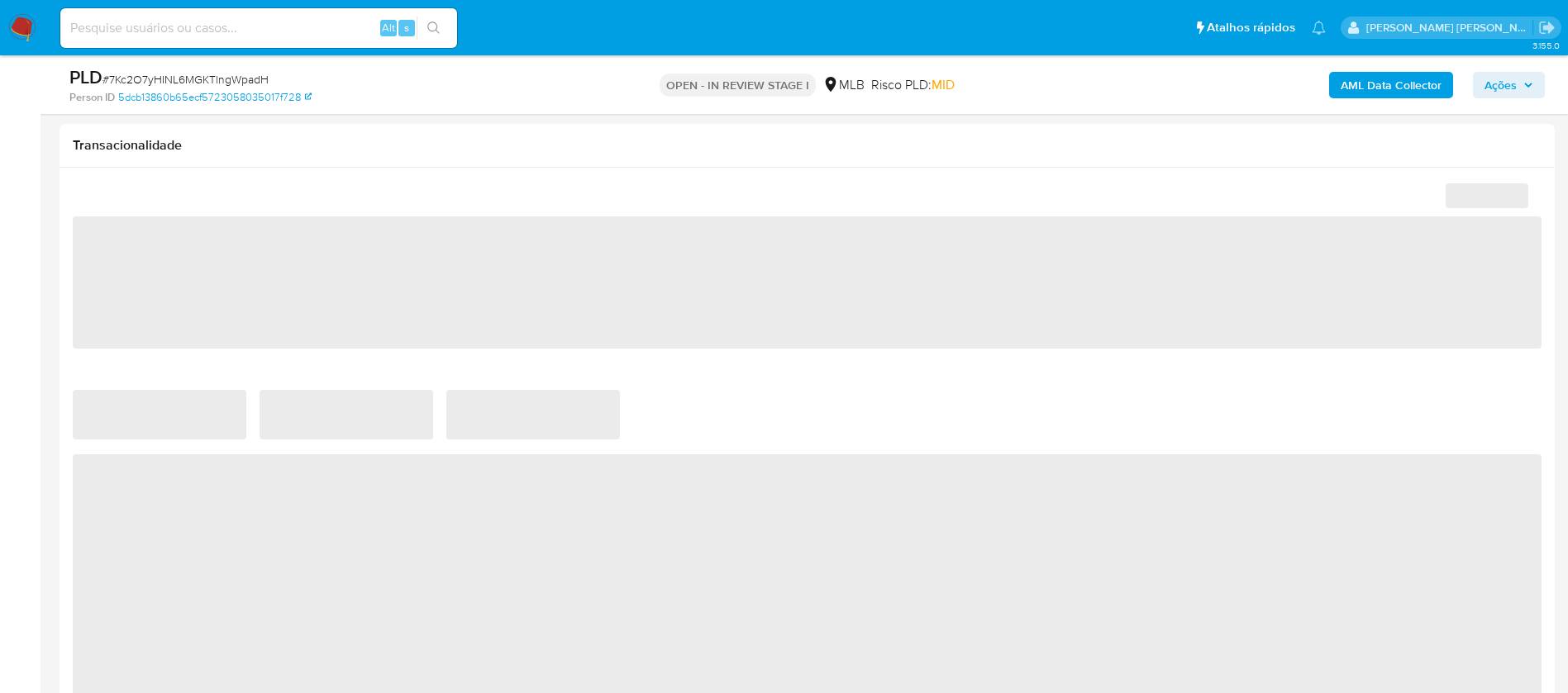
select select "10"
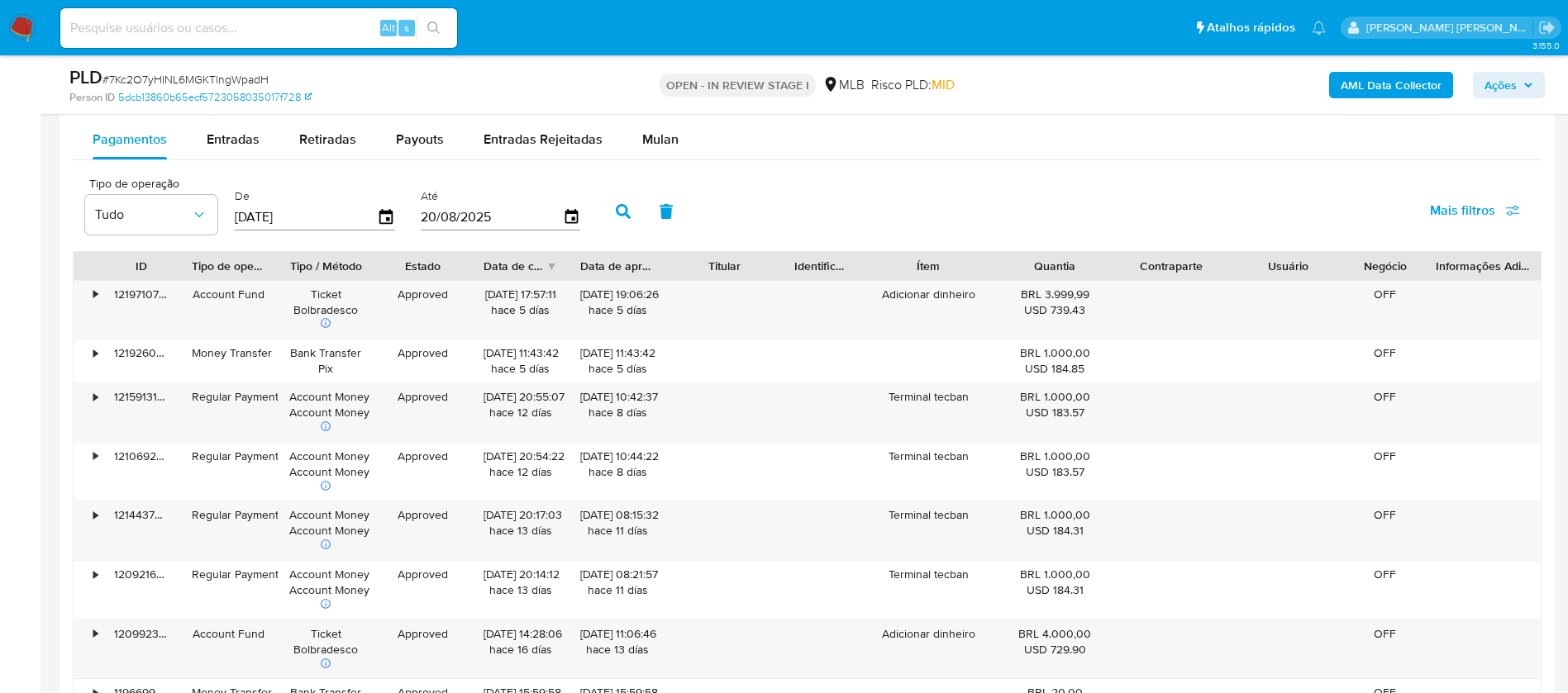
scroll to position [1833, 0]
click at [655, 147] on span "Mulan" at bounding box center [661, 141] width 36 height 19
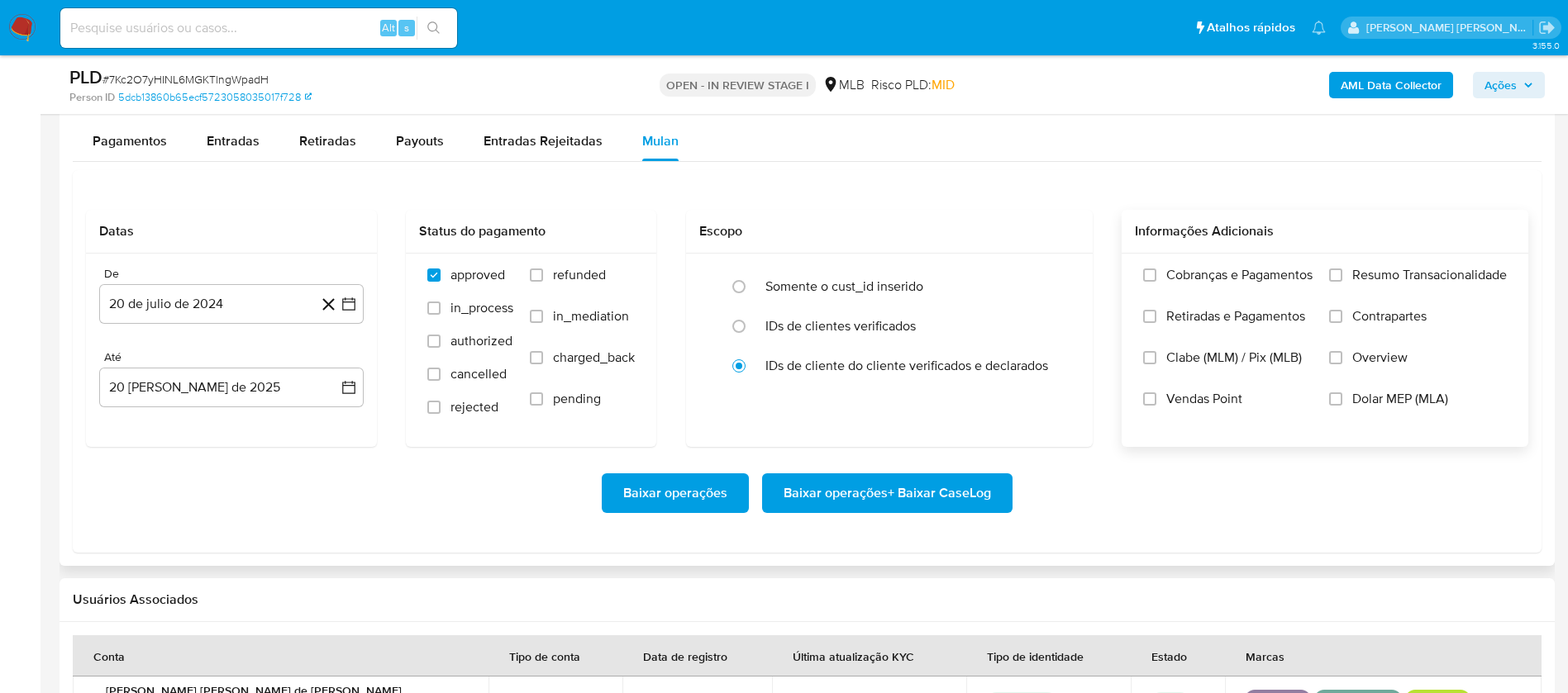
click at [1387, 272] on span "Resumo Transacionalidade" at bounding box center [1428, 275] width 154 height 16
click at [1342, 272] on input "Resumo Transacionalidade" at bounding box center [1335, 276] width 13 height 13
click at [1197, 407] on span "Vendas Point" at bounding box center [1203, 398] width 76 height 16
click at [1156, 406] on input "Vendas Point" at bounding box center [1150, 399] width 13 height 13
click at [185, 306] on button "20 de julio de 2024" at bounding box center [232, 303] width 264 height 39
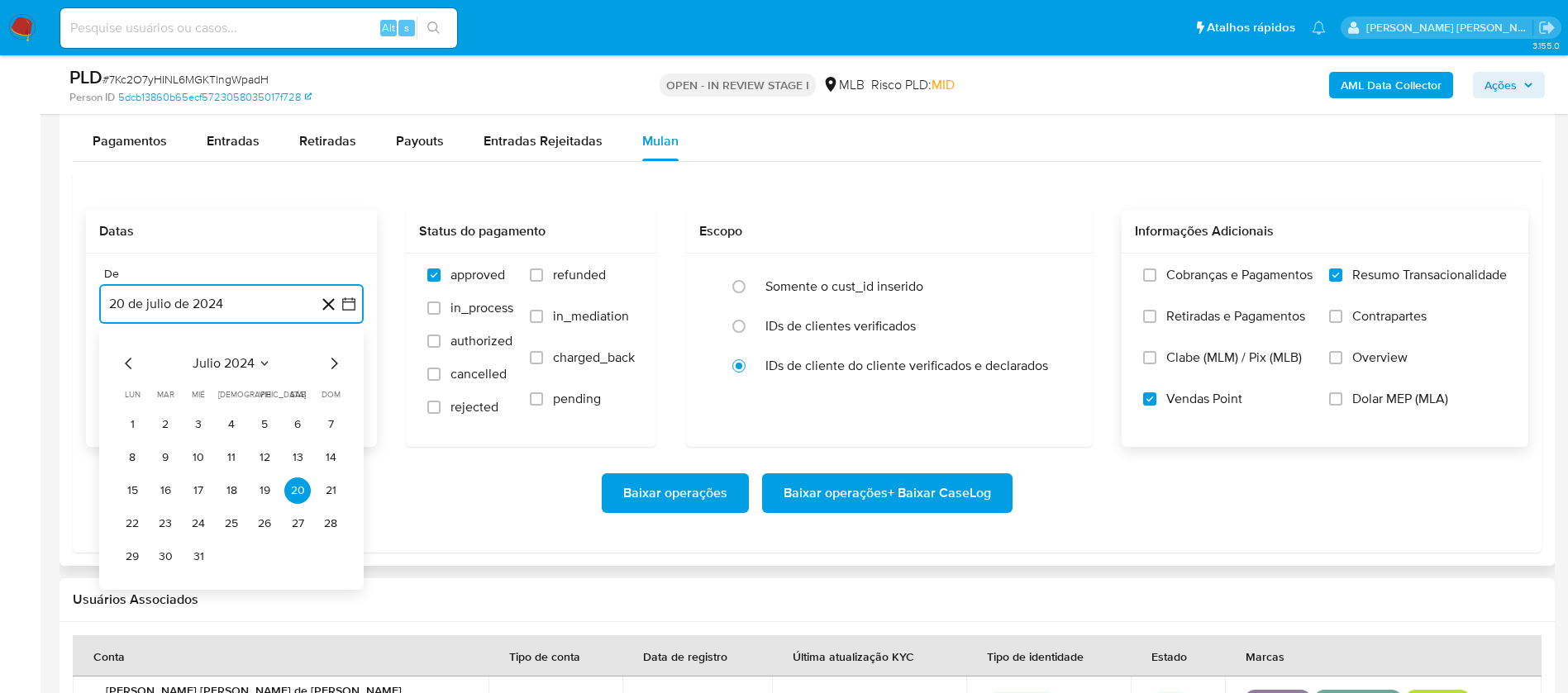
click at [215, 363] on span "julio 2024" at bounding box center [223, 363] width 62 height 16
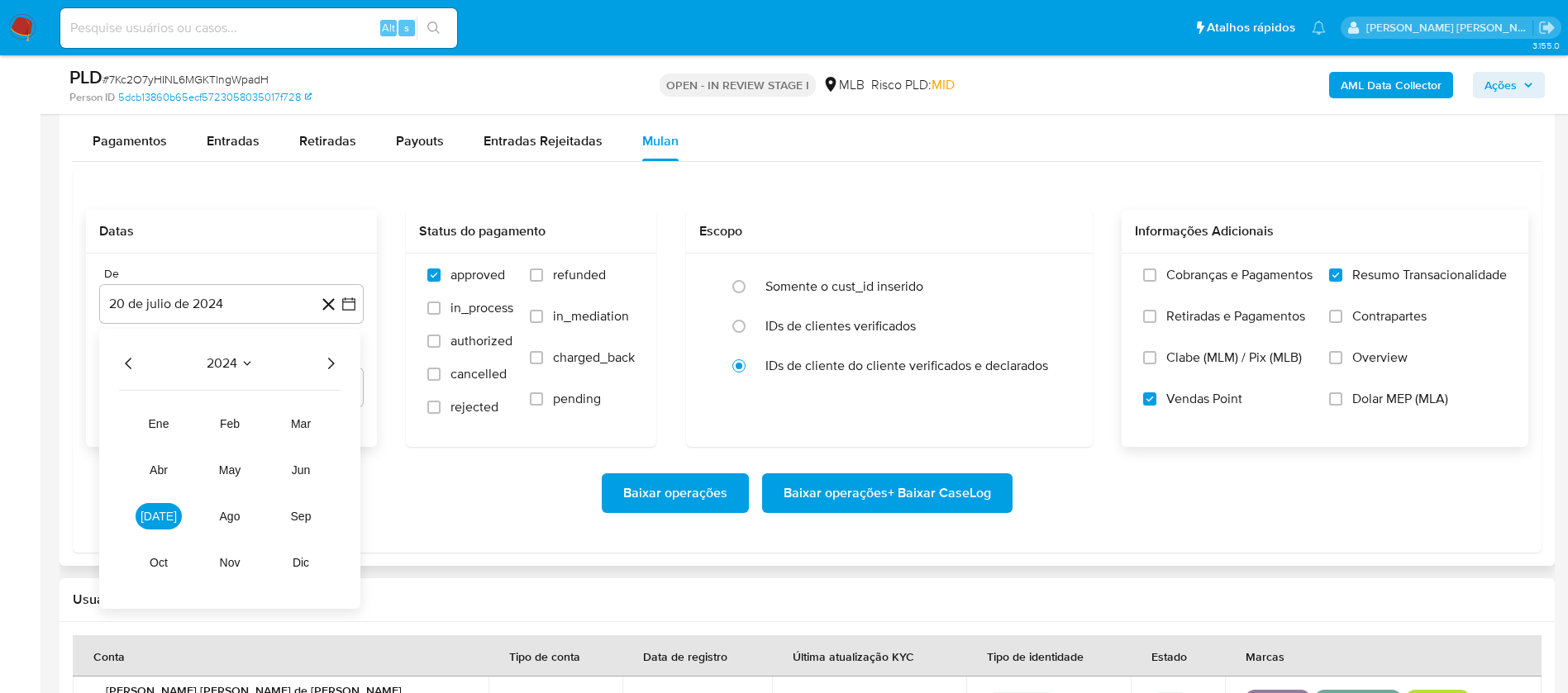
click at [331, 365] on icon "Año siguiente" at bounding box center [330, 364] width 20 height 20
click at [161, 518] on span "jul" at bounding box center [159, 517] width 36 height 13
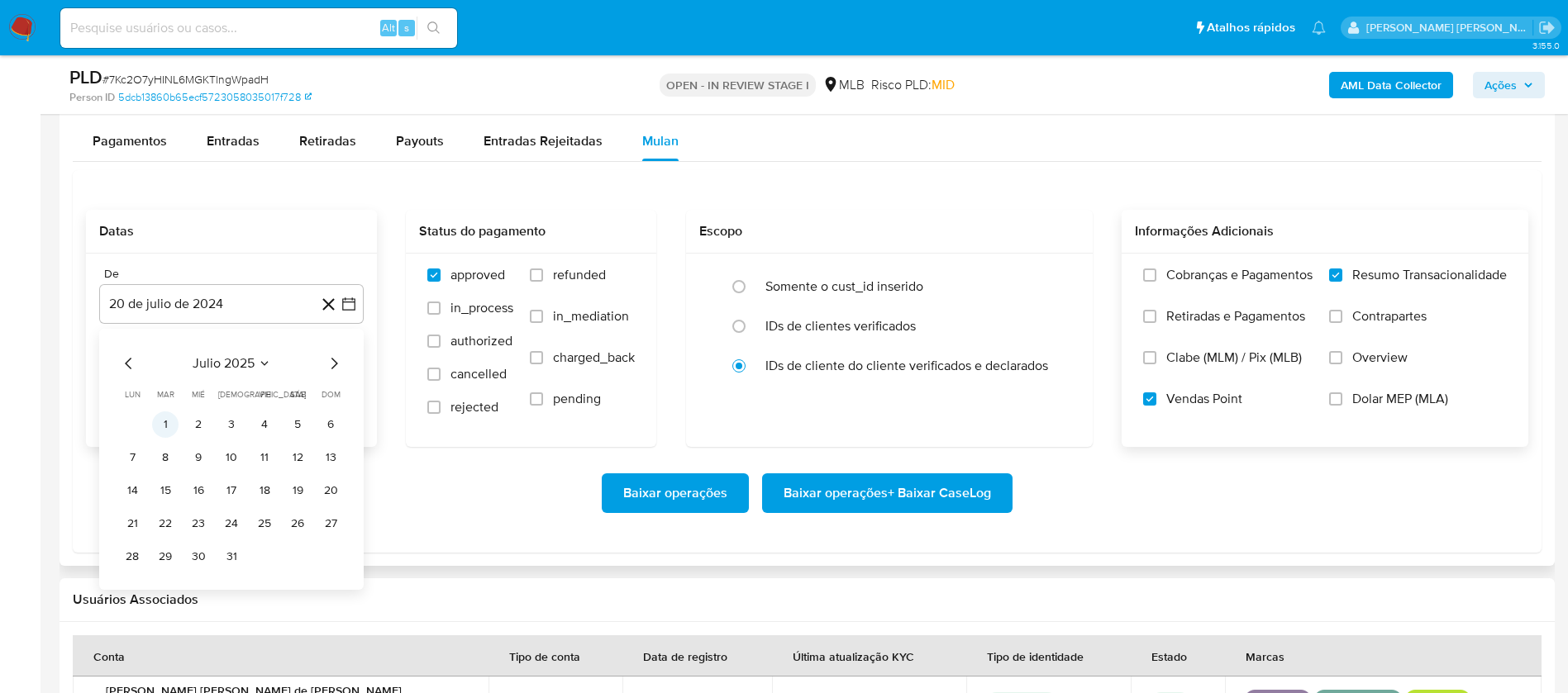
click at [168, 424] on button "1" at bounding box center [166, 425] width 27 height 27
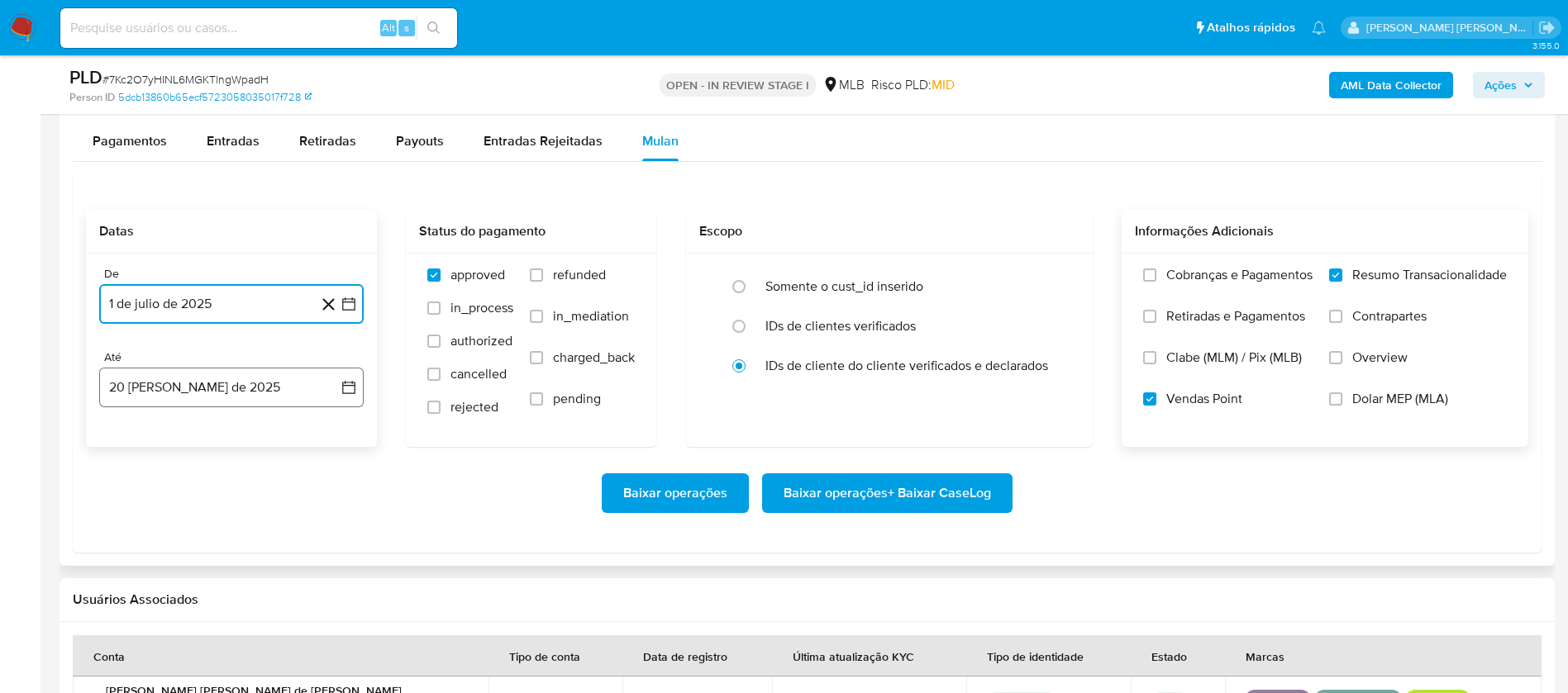
click at [127, 391] on button "20 de agosto de 2025" at bounding box center [232, 387] width 264 height 39
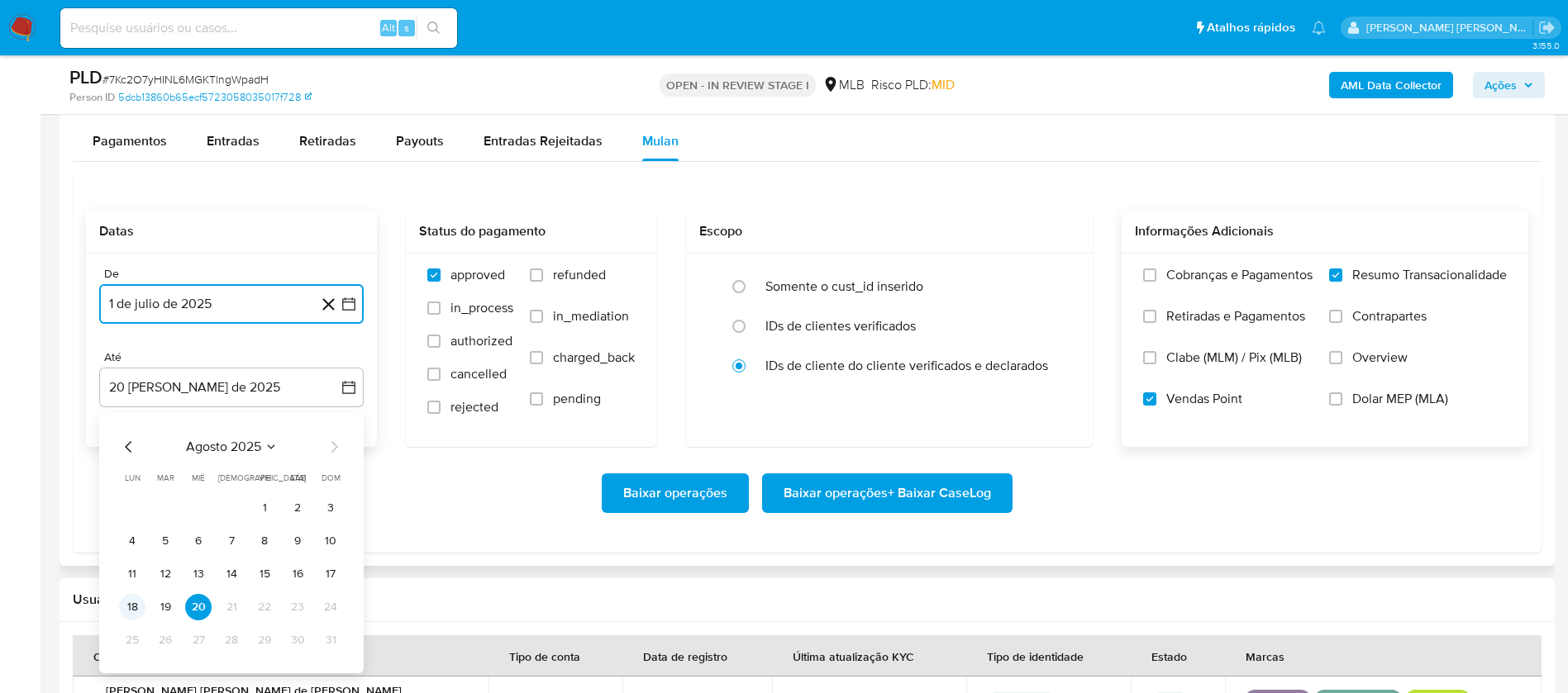
click at [131, 599] on button "18" at bounding box center [132, 608] width 27 height 27
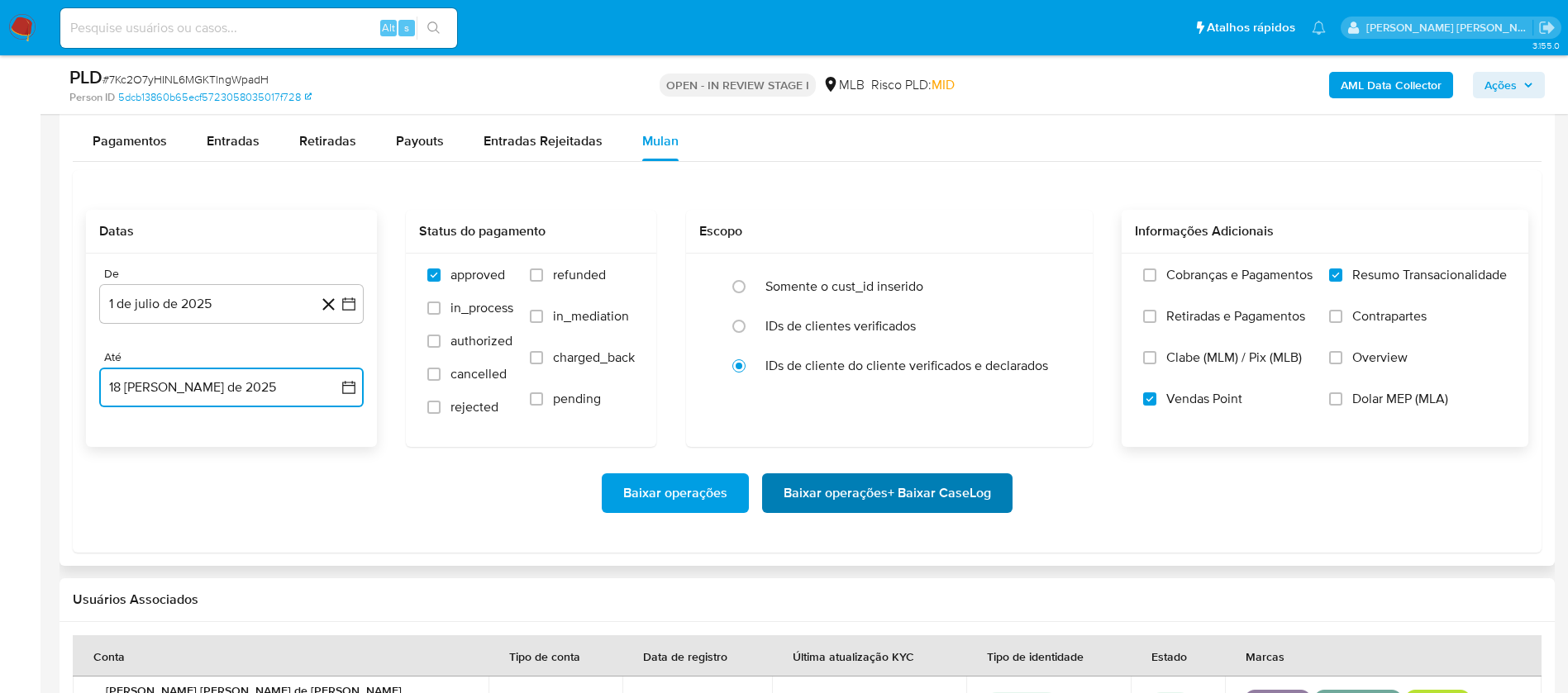
click at [914, 504] on span "Baixar operações + Baixar CaseLog" at bounding box center [886, 493] width 208 height 36
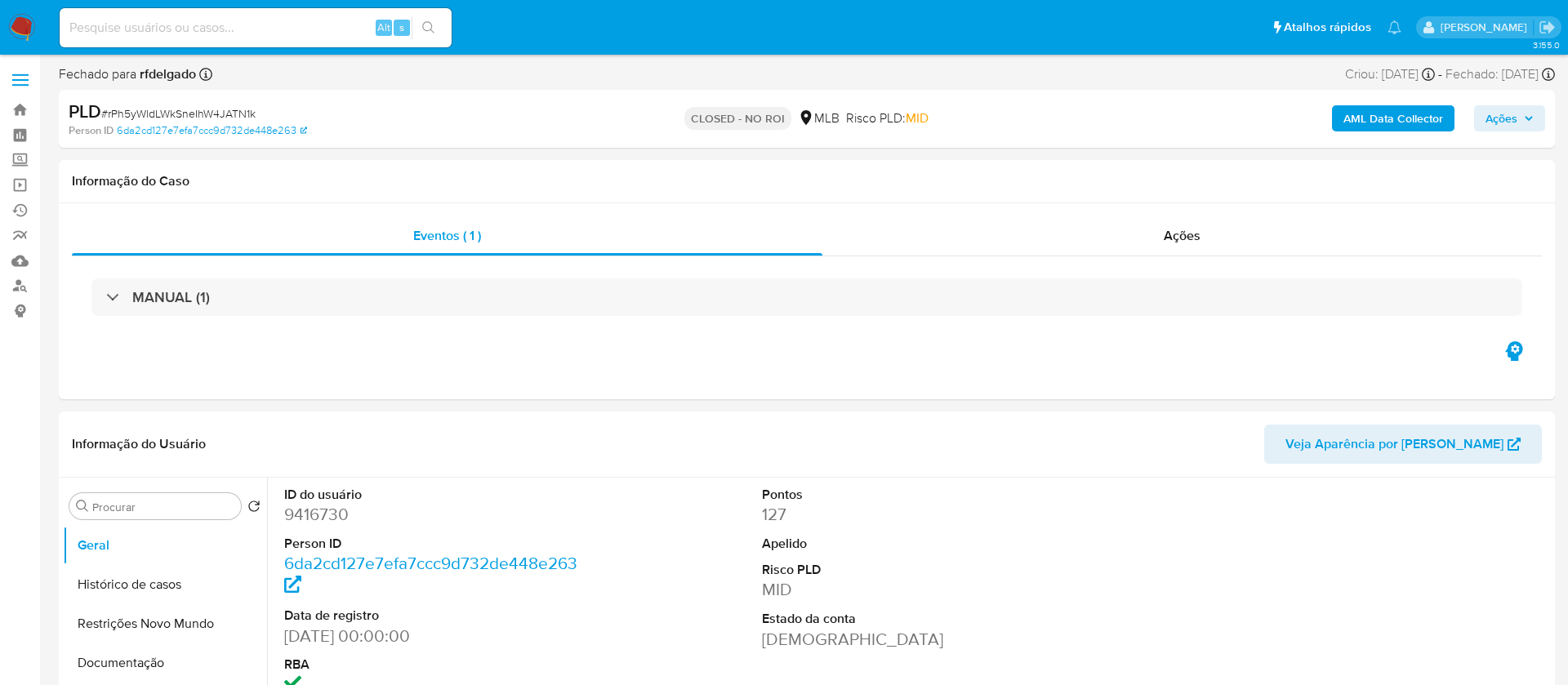
select select "10"
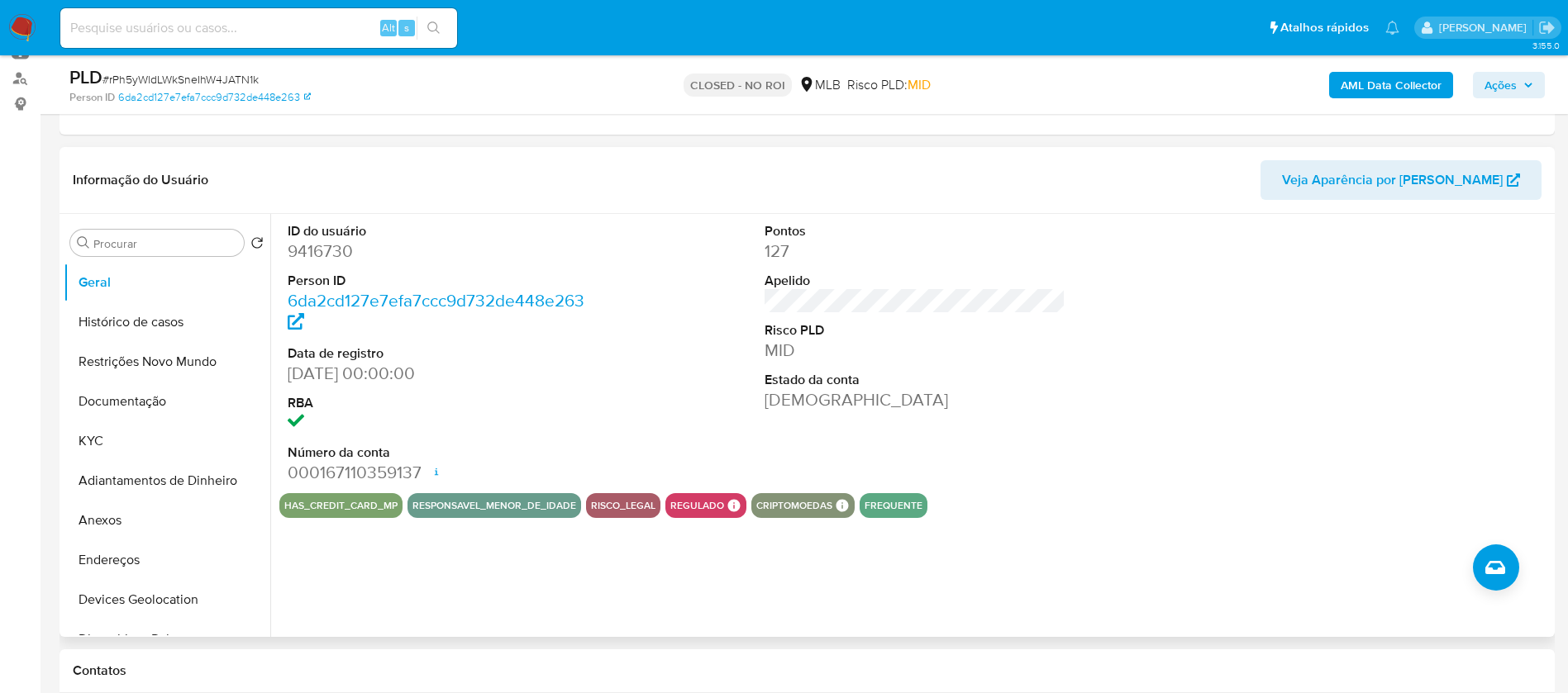
scroll to position [248, 0]
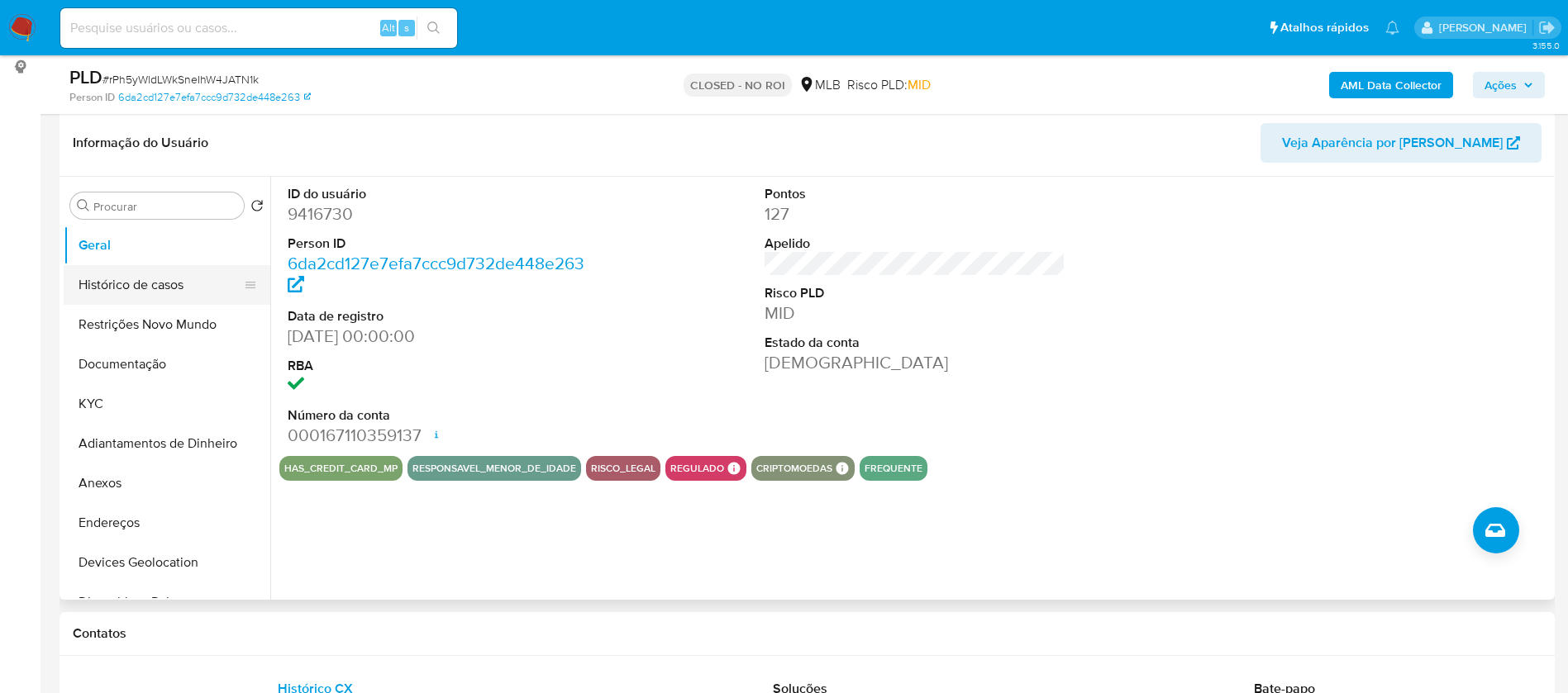
click at [98, 281] on button "Histórico de casos" at bounding box center [160, 284] width 193 height 39
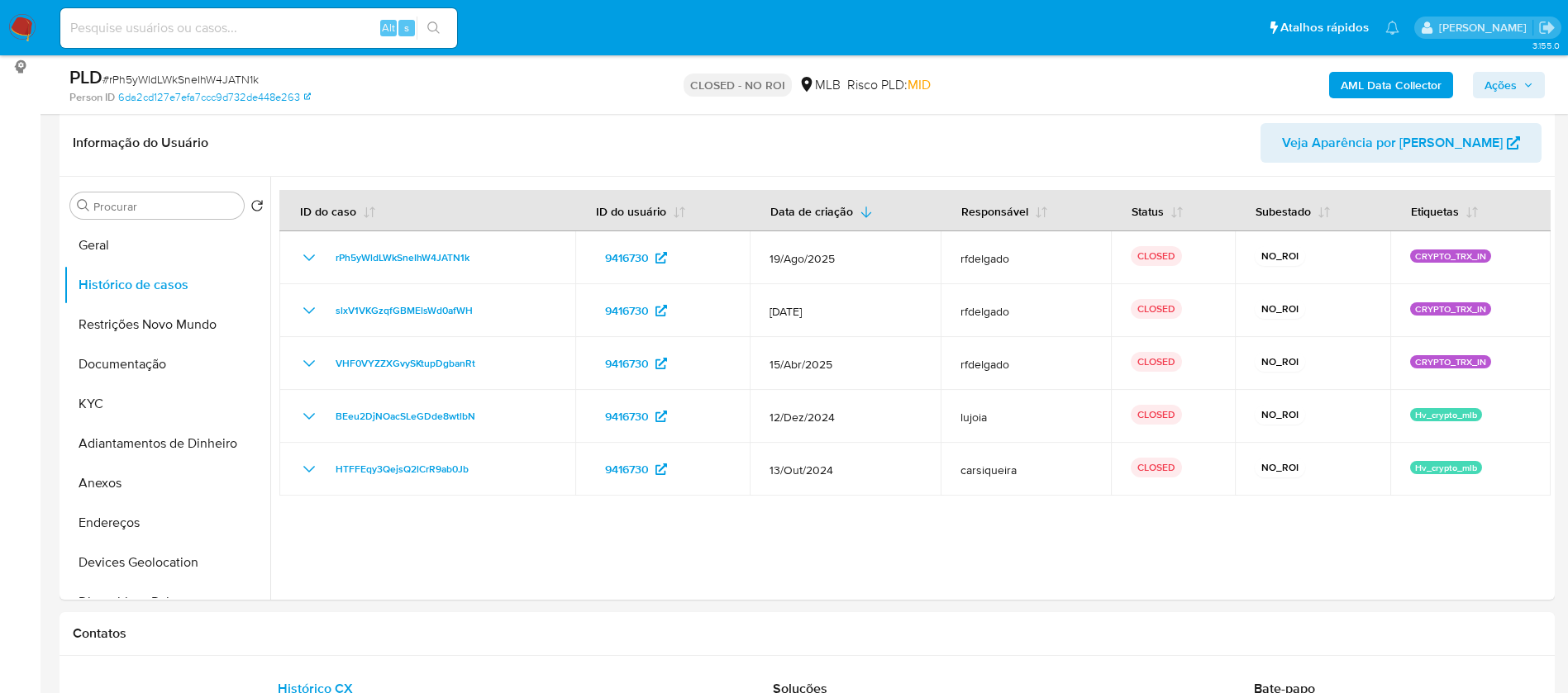
click at [282, 19] on input at bounding box center [258, 28] width 396 height 21
paste input "Yfat6OJgtfOB9B3siWHZald7"
type input "Yfat6OJgtfOB9B3siWHZald7"
click at [433, 34] on button "search-icon" at bounding box center [433, 28] width 34 height 23
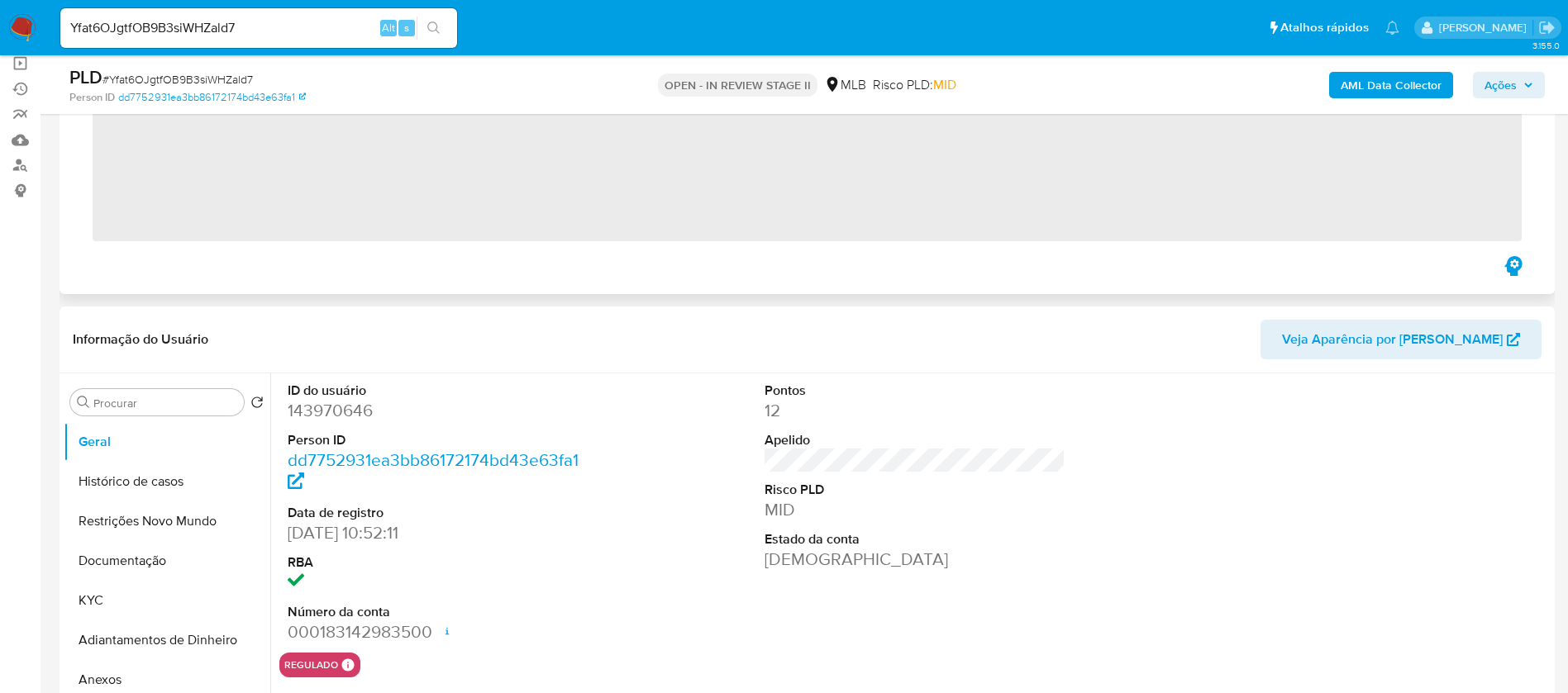
scroll to position [248, 0]
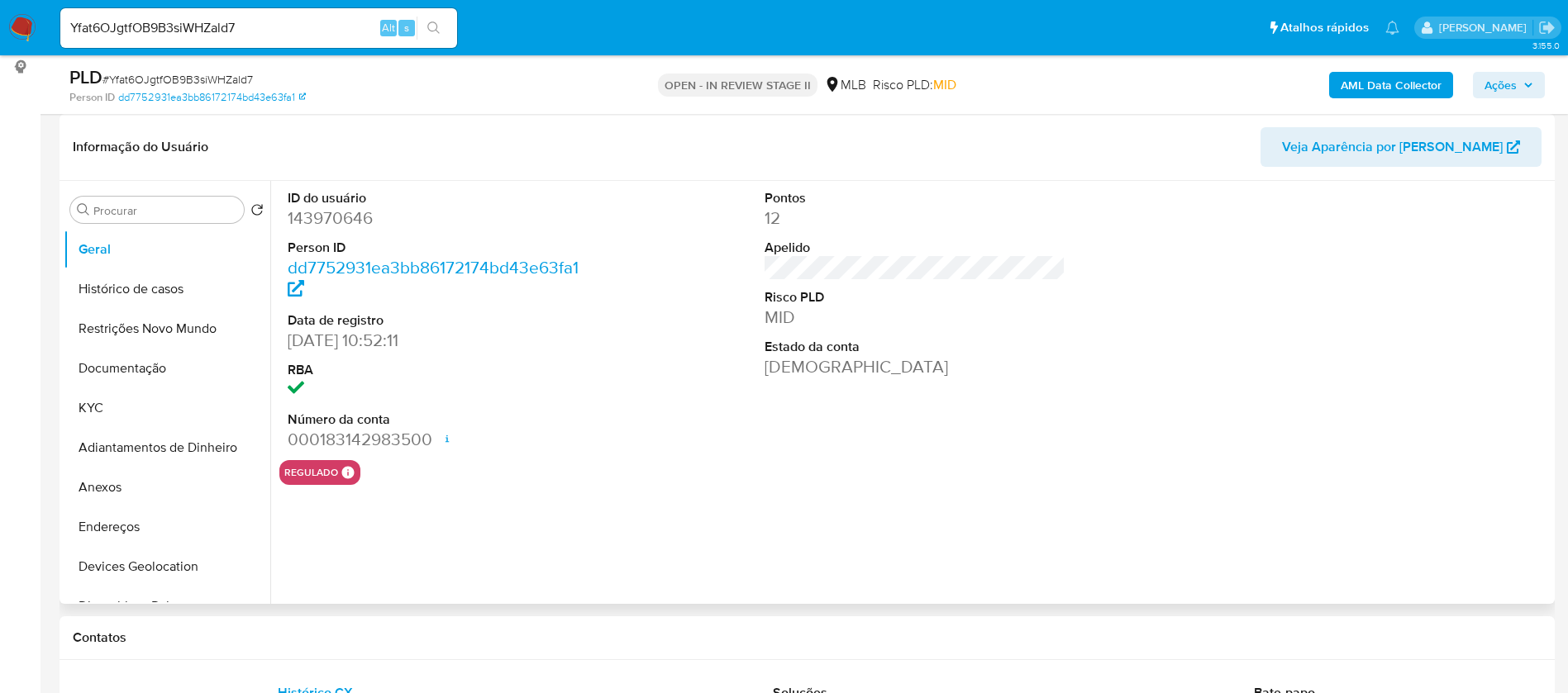
select select "10"
click at [111, 401] on button "KYC" at bounding box center [160, 408] width 193 height 39
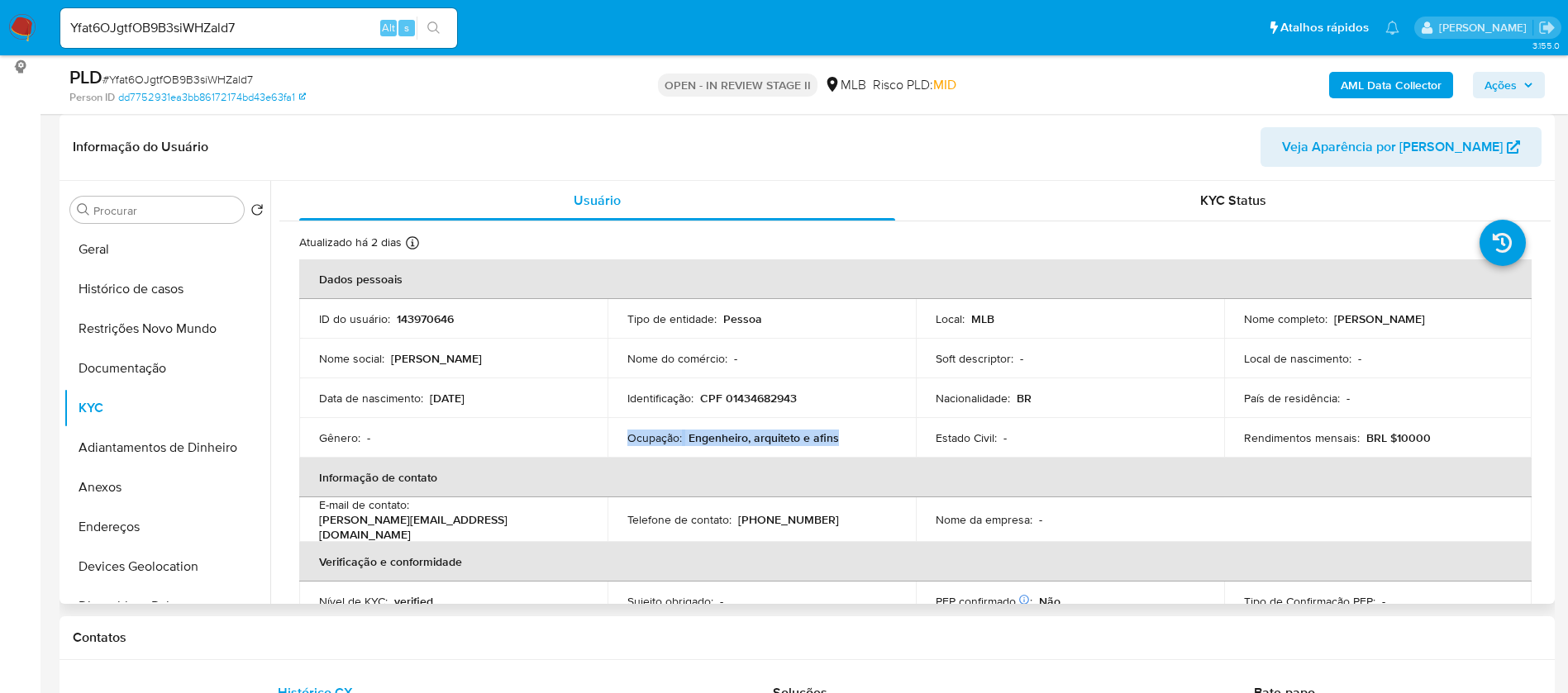
drag, startPoint x: 840, startPoint y: 434, endPoint x: 628, endPoint y: 436, distance: 212.0
click at [628, 436] on div "Ocupação : [PERSON_NAME], arquiteto e afins" at bounding box center [761, 438] width 269 height 15
copy div "Ocupação : [PERSON_NAME], arquiteto e afins"
click at [885, 365] on div "Nome do comércio : -" at bounding box center [761, 359] width 269 height 15
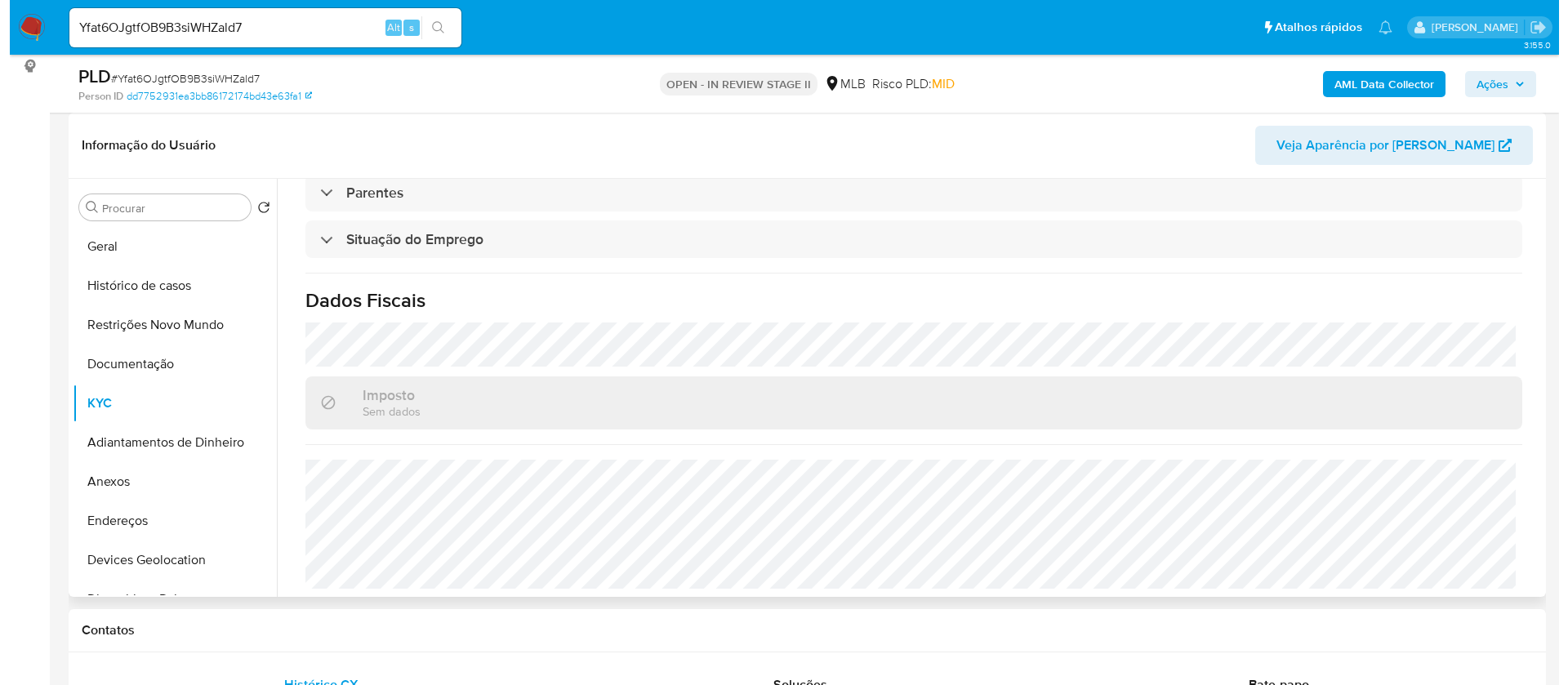
scroll to position [68, 0]
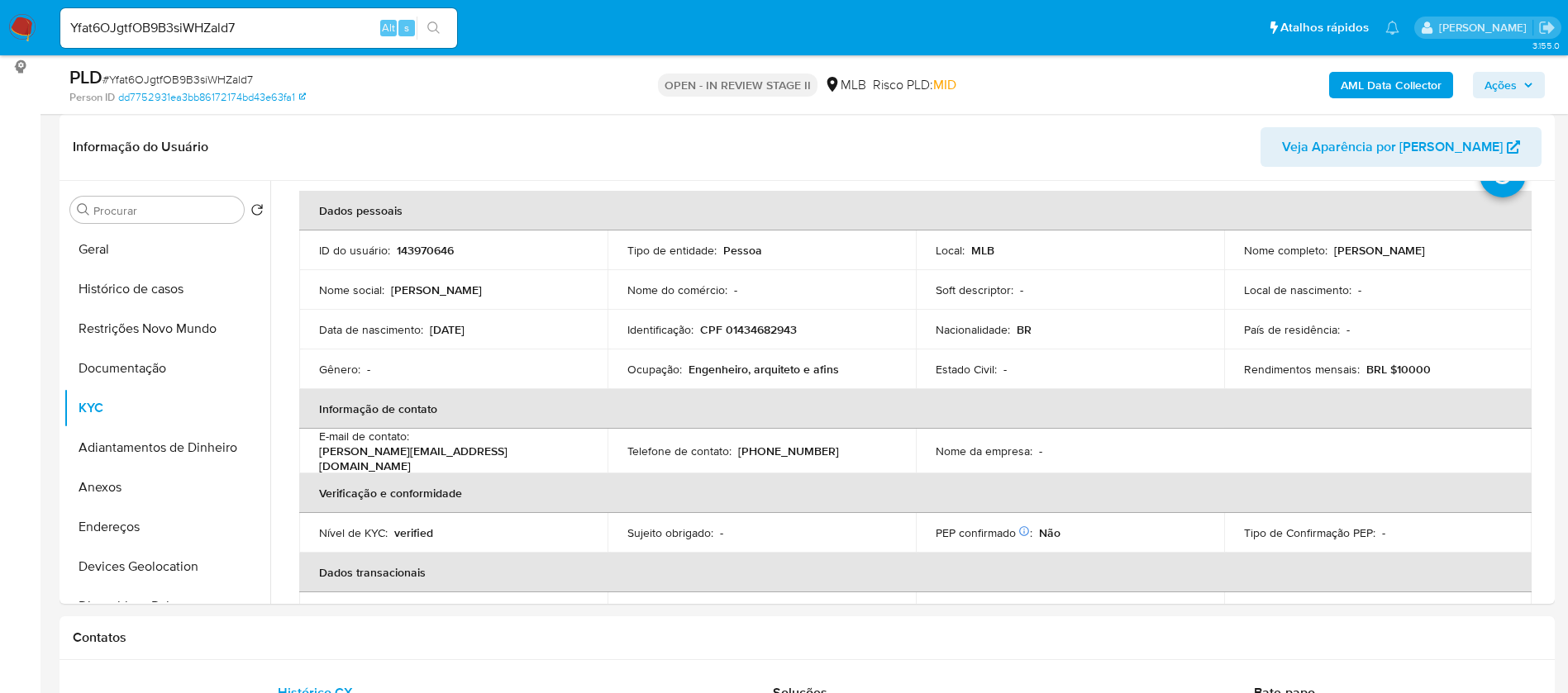
click at [1393, 86] on b "AML Data Collector" at bounding box center [1390, 85] width 101 height 27
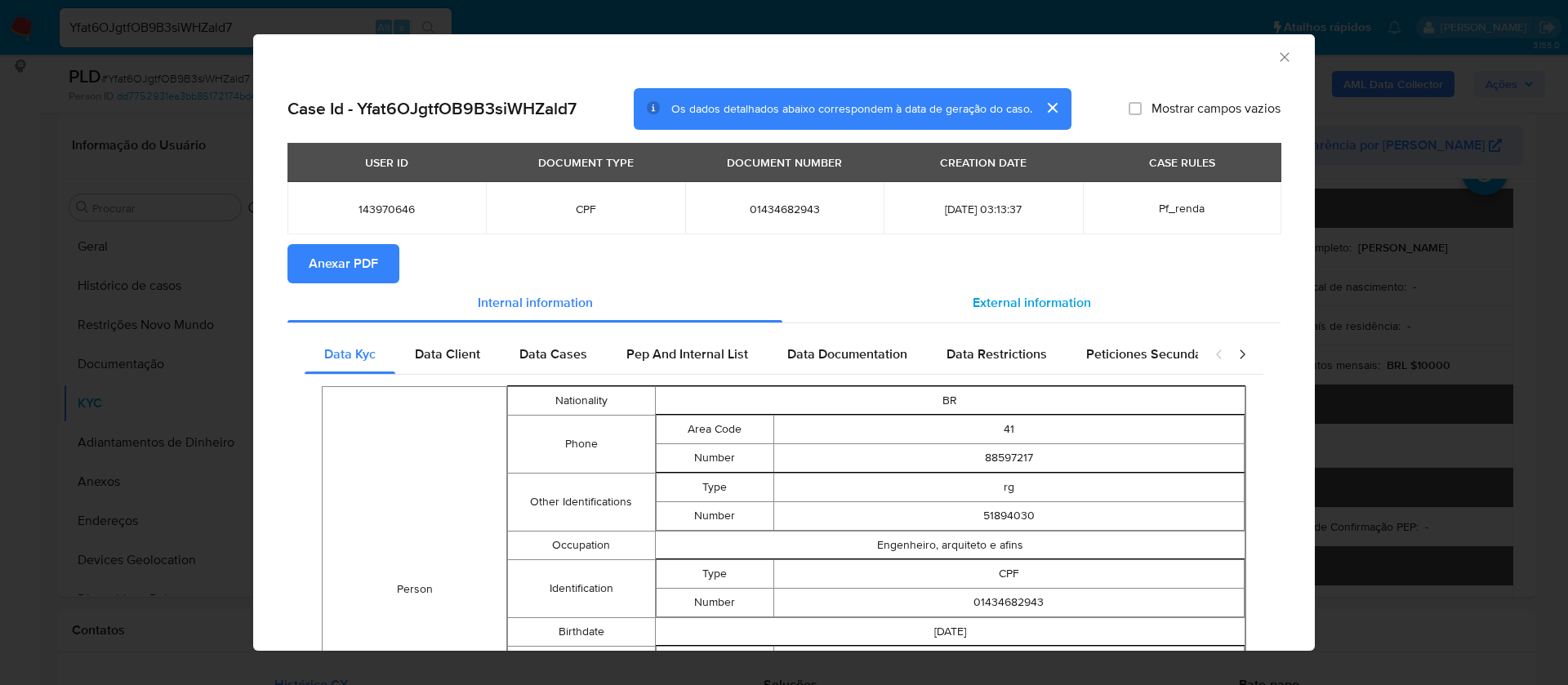
click at [1054, 302] on span "External information" at bounding box center [1031, 303] width 118 height 19
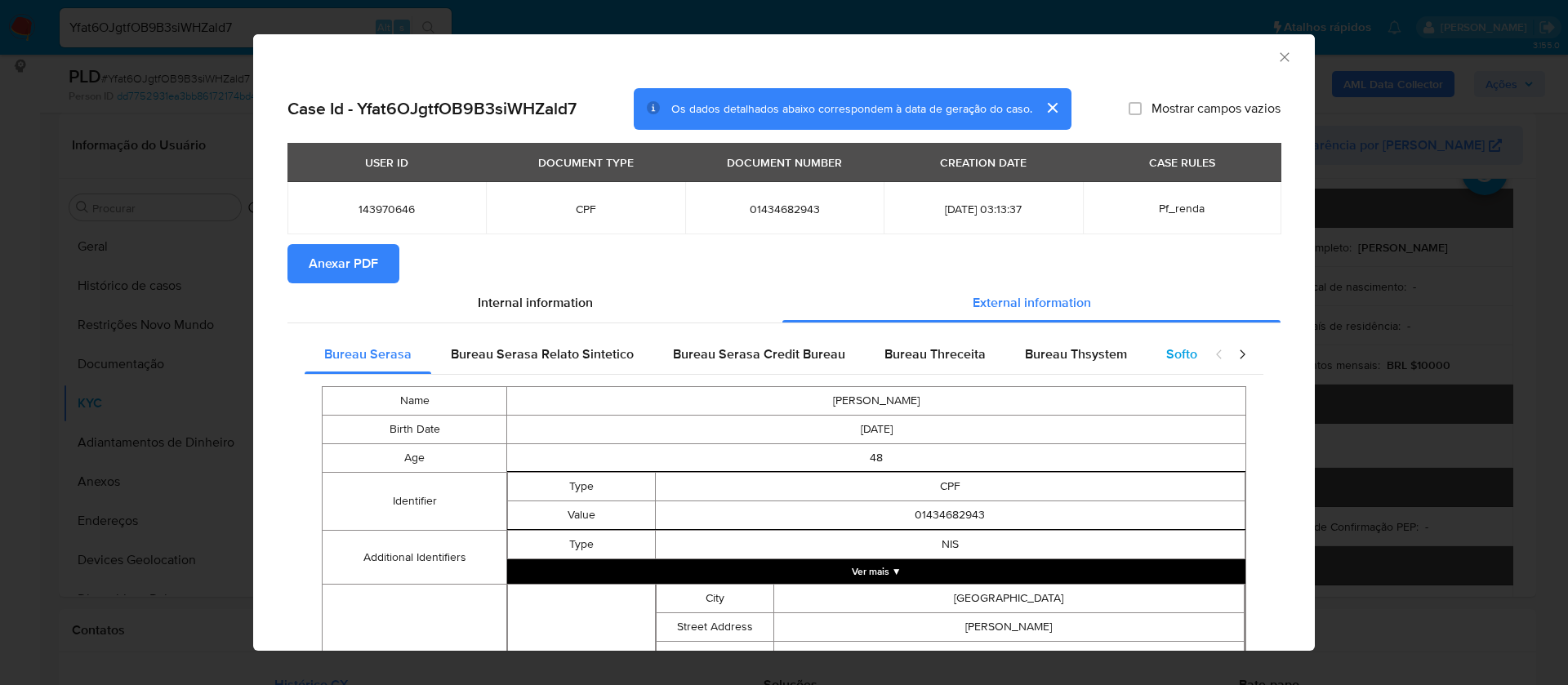
click at [1172, 354] on span "Softon" at bounding box center [1185, 354] width 39 height 19
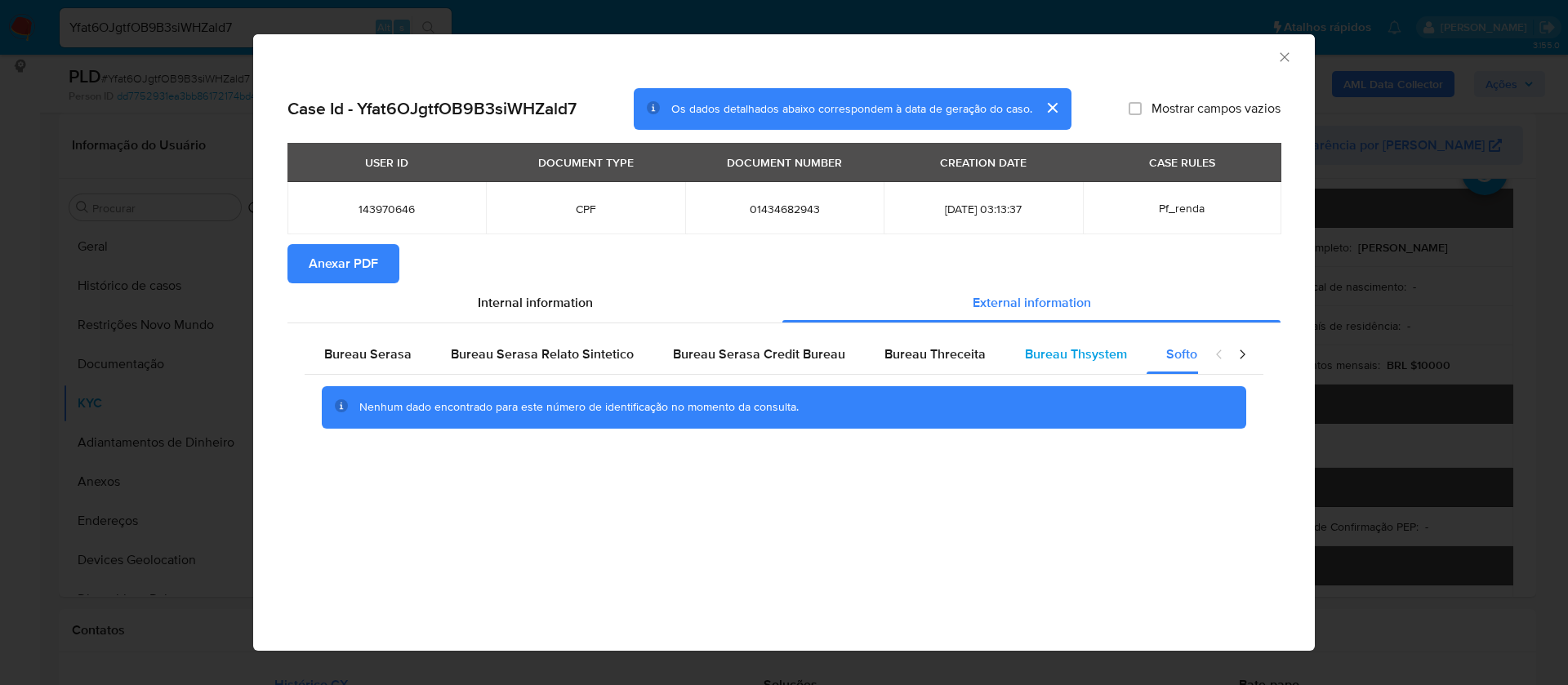
click at [1090, 347] on span "Bureau Thsystem" at bounding box center [1076, 354] width 102 height 19
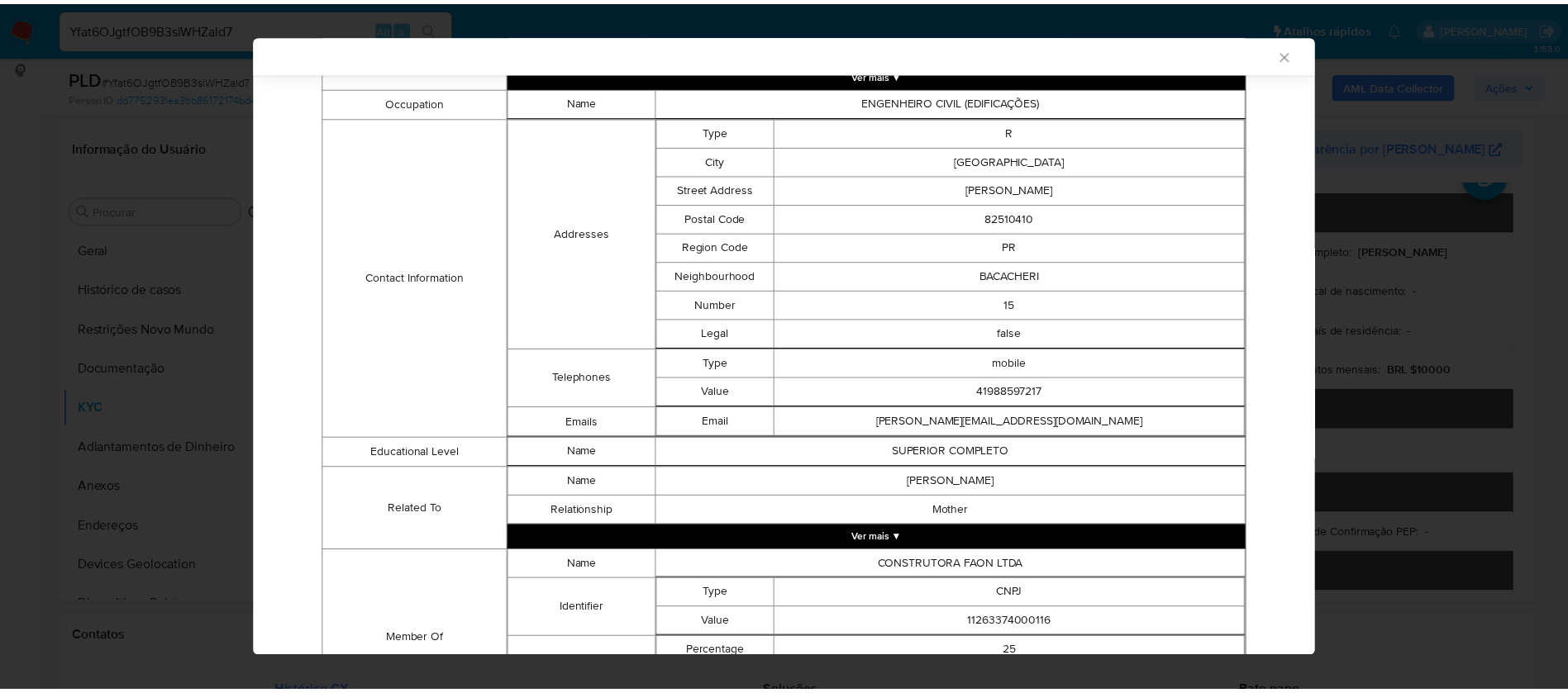
scroll to position [745, 0]
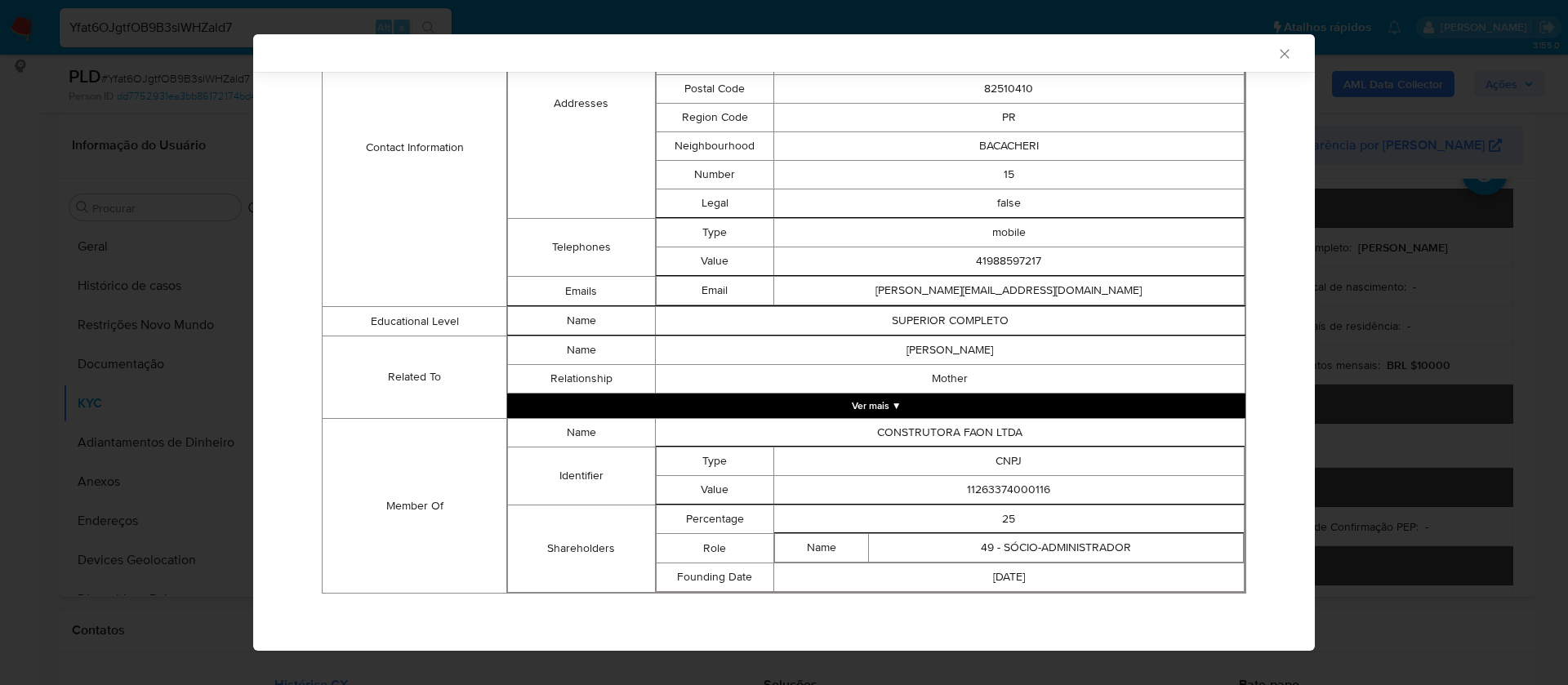
click at [1016, 494] on td "11263374000116" at bounding box center [1008, 490] width 470 height 28
copy td "11263374000116"
click at [1280, 51] on icon "Fechar a janela" at bounding box center [1283, 53] width 9 height 9
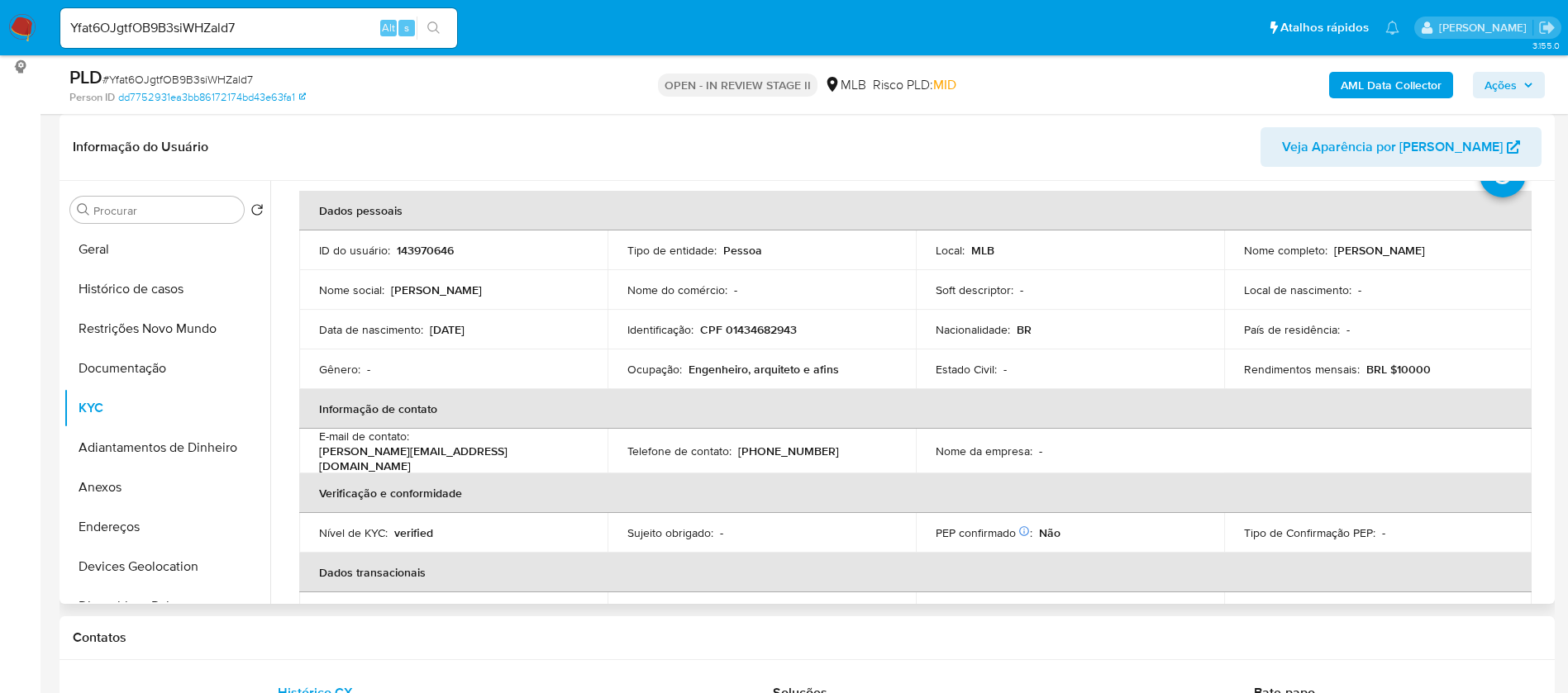
drag, startPoint x: 1375, startPoint y: 251, endPoint x: 1328, endPoint y: 250, distance: 47.0
click at [1328, 250] on div "Nome completo : [PERSON_NAME]" at bounding box center [1378, 251] width 269 height 15
copy p "[PERSON_NAME]"
click at [444, 246] on p "143970646" at bounding box center [425, 251] width 57 height 15
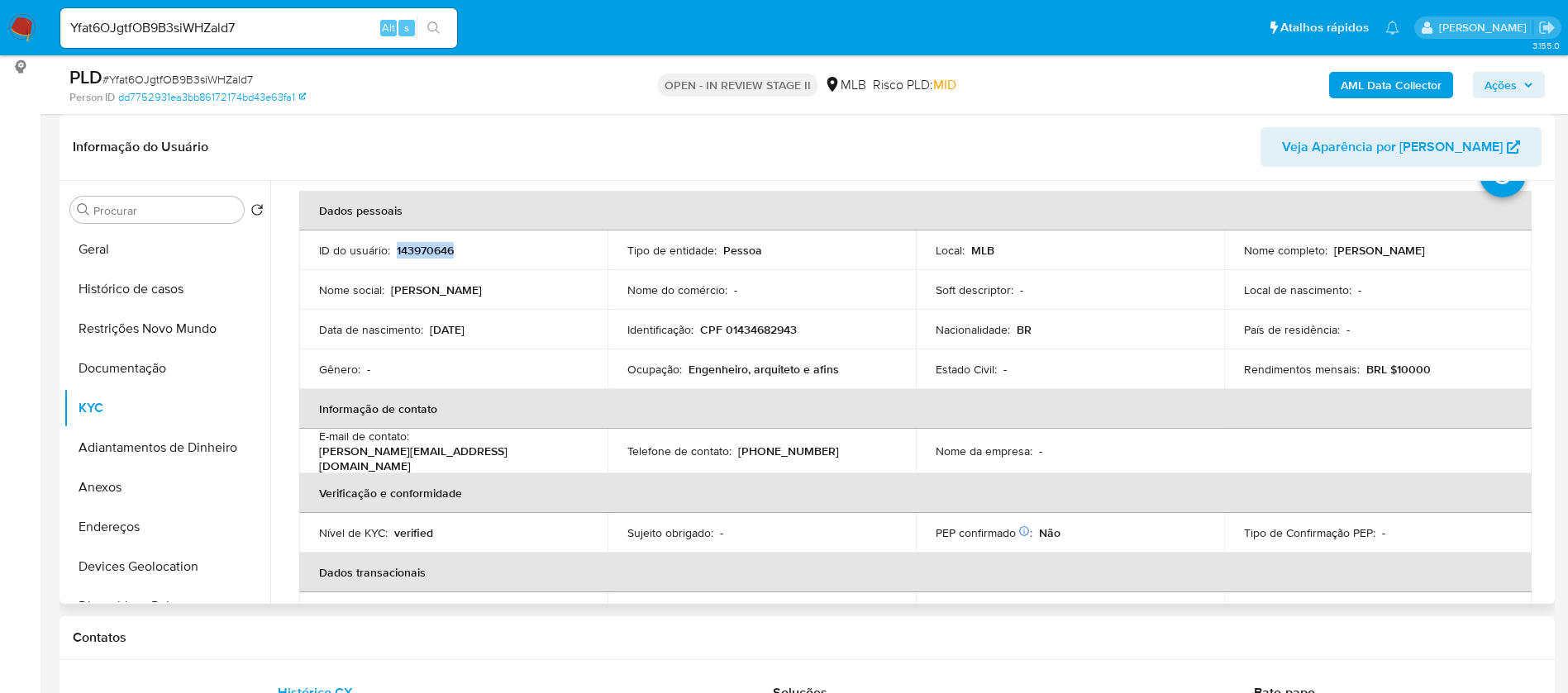
click at [444, 246] on p "143970646" at bounding box center [425, 251] width 57 height 15
copy p "143970646"
click at [152, 384] on button "Documentação" at bounding box center [160, 368] width 193 height 39
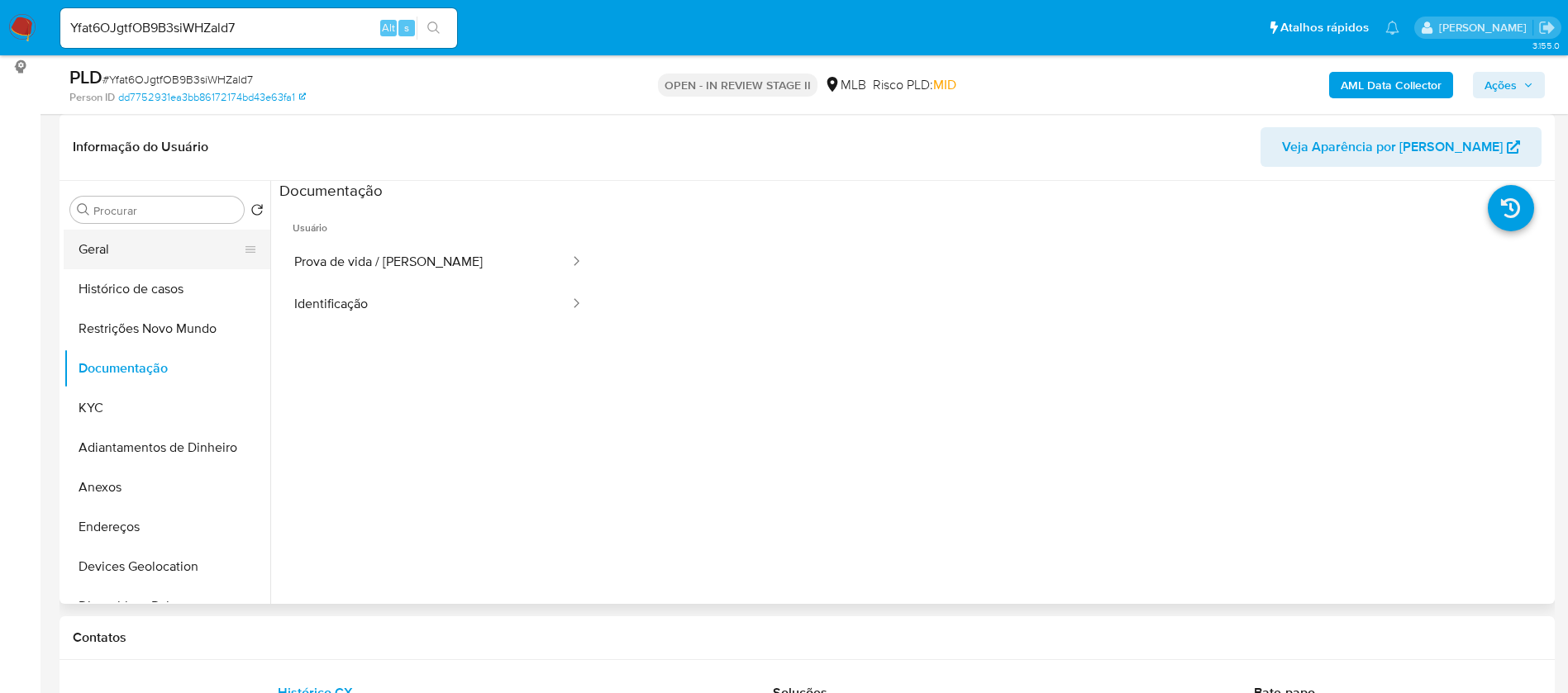
click at [87, 250] on button "Geral" at bounding box center [160, 249] width 193 height 39
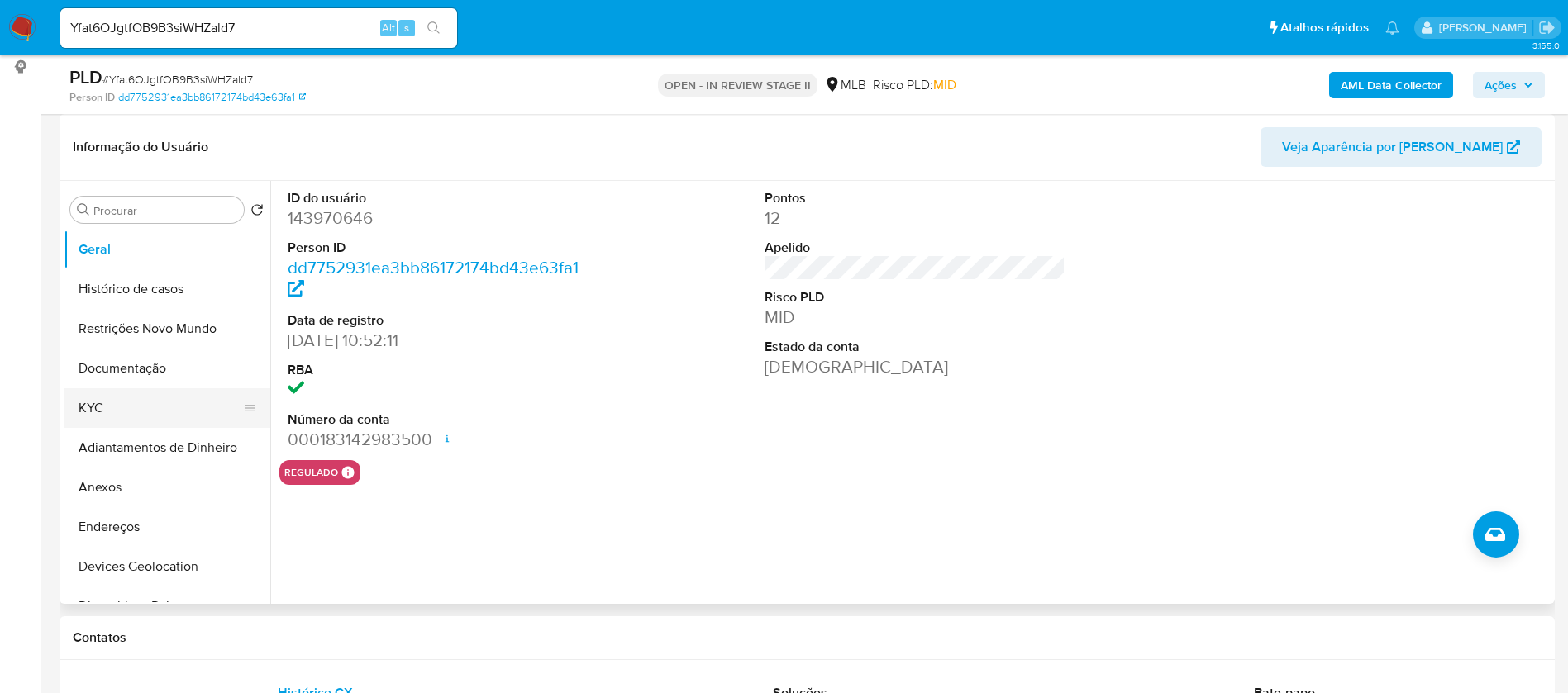
click at [128, 408] on button "KYC" at bounding box center [160, 408] width 193 height 39
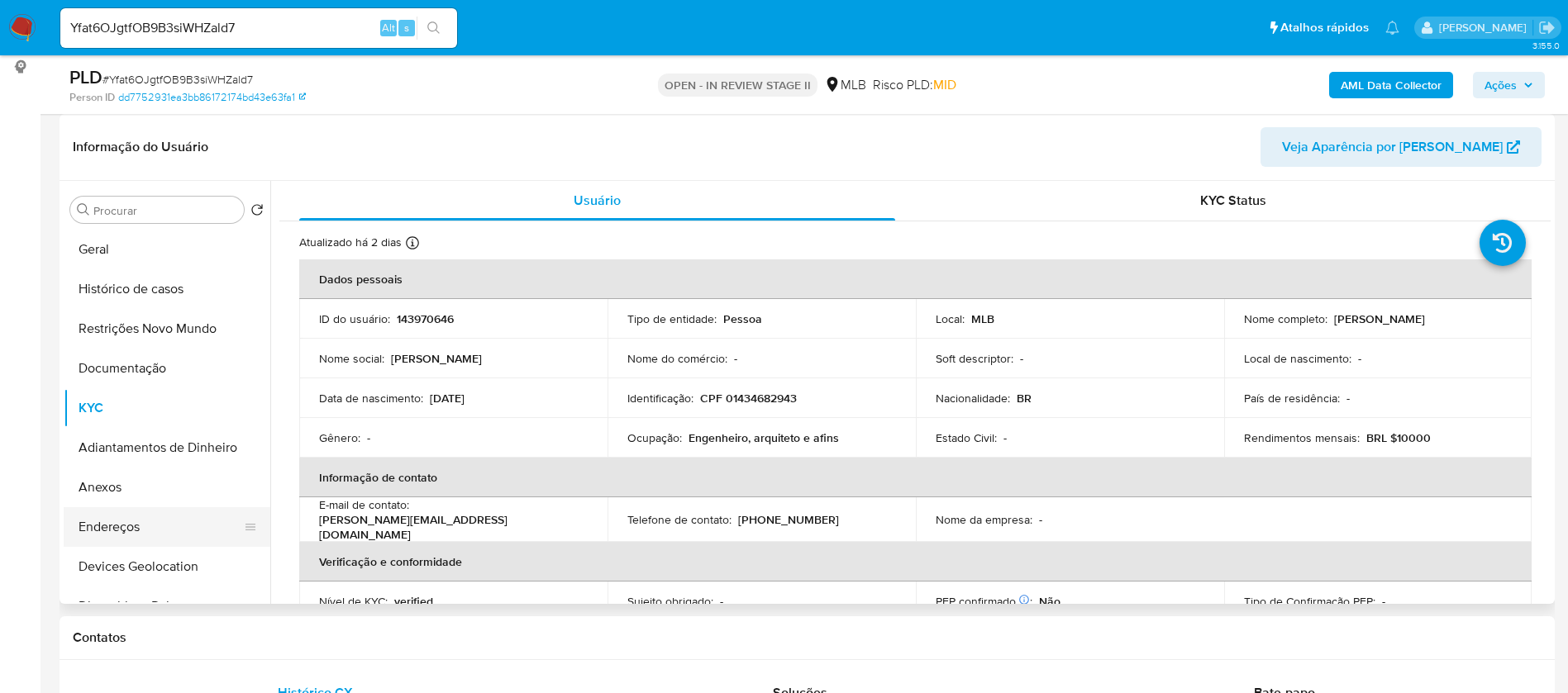
click at [97, 532] on button "Endereços" at bounding box center [160, 526] width 193 height 39
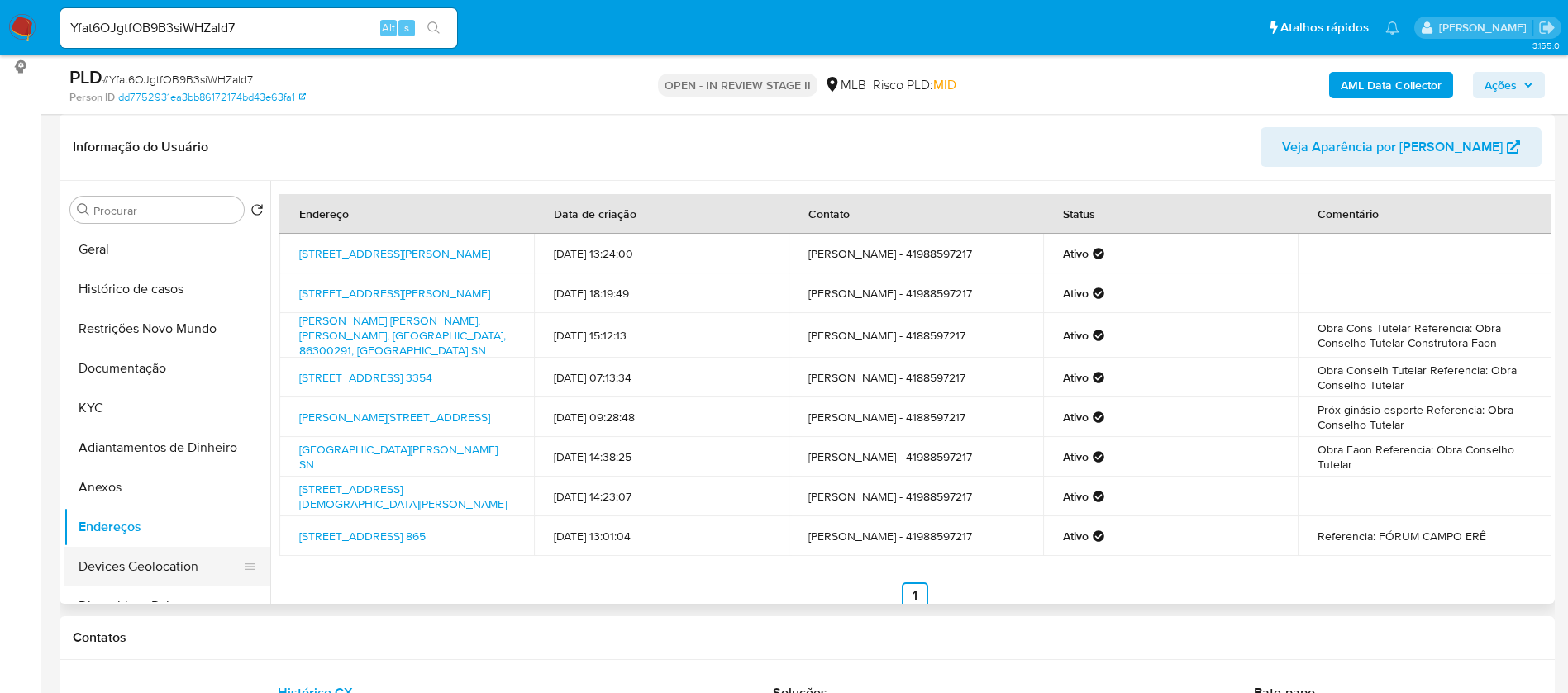
click at [130, 584] on button "Devices Geolocation" at bounding box center [160, 567] width 193 height 39
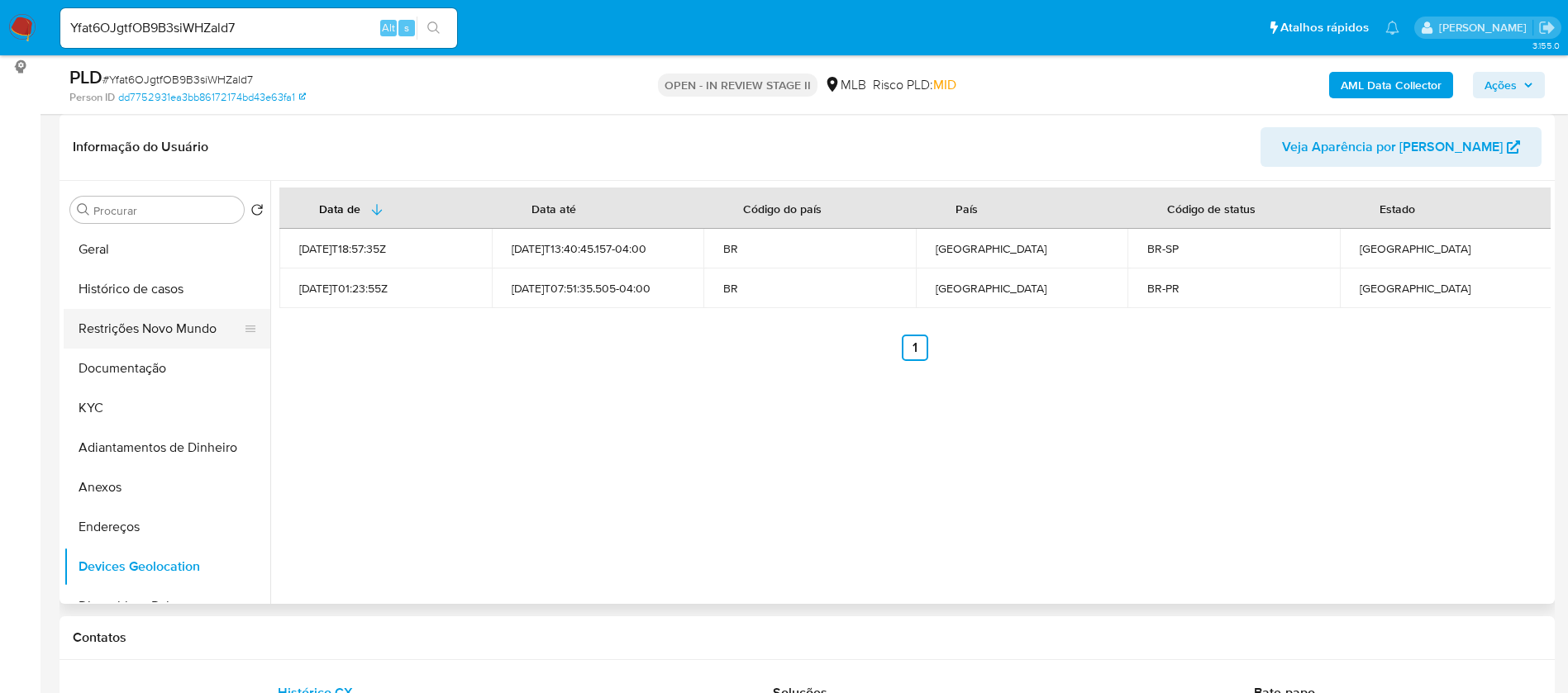
click at [117, 317] on button "Restrições Novo Mundo" at bounding box center [160, 328] width 193 height 39
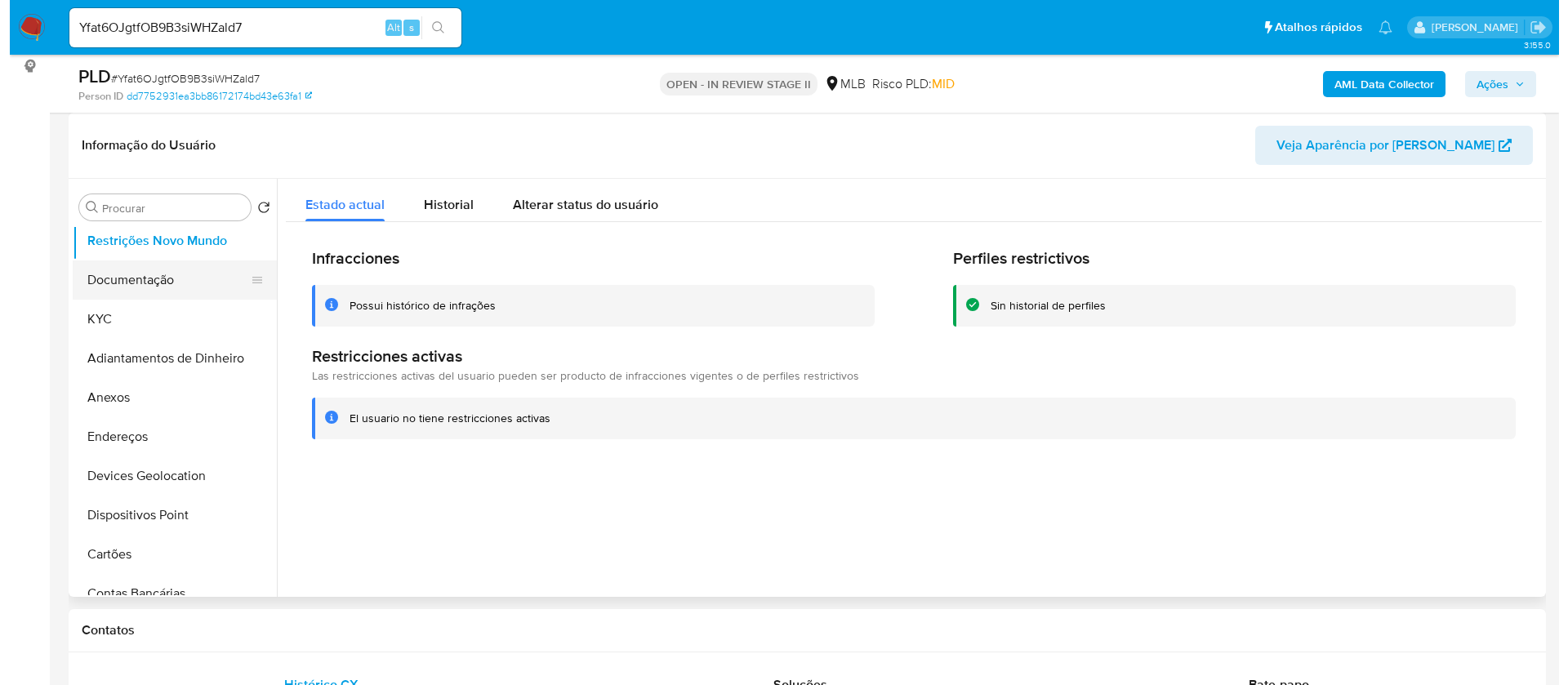
scroll to position [123, 0]
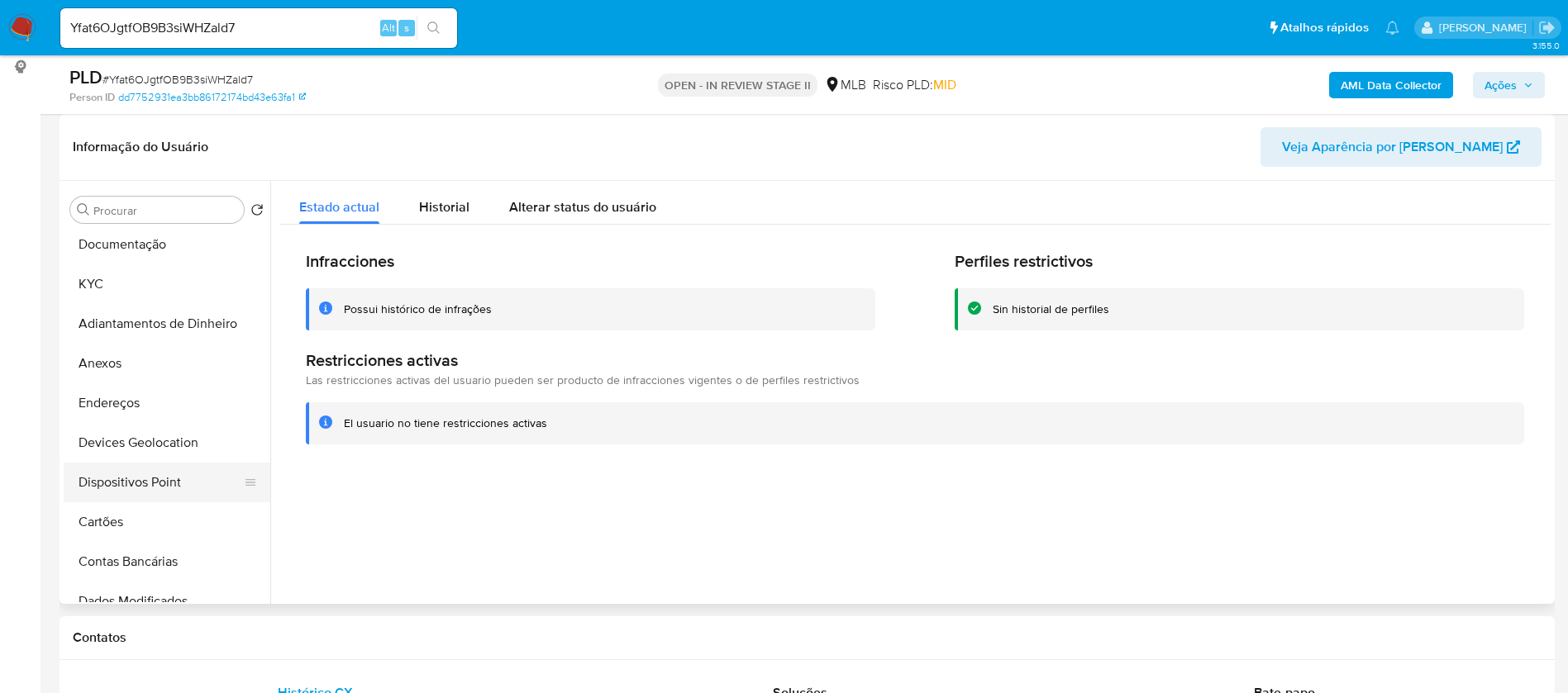
click at [158, 487] on button "Dispositivos Point" at bounding box center [160, 481] width 193 height 39
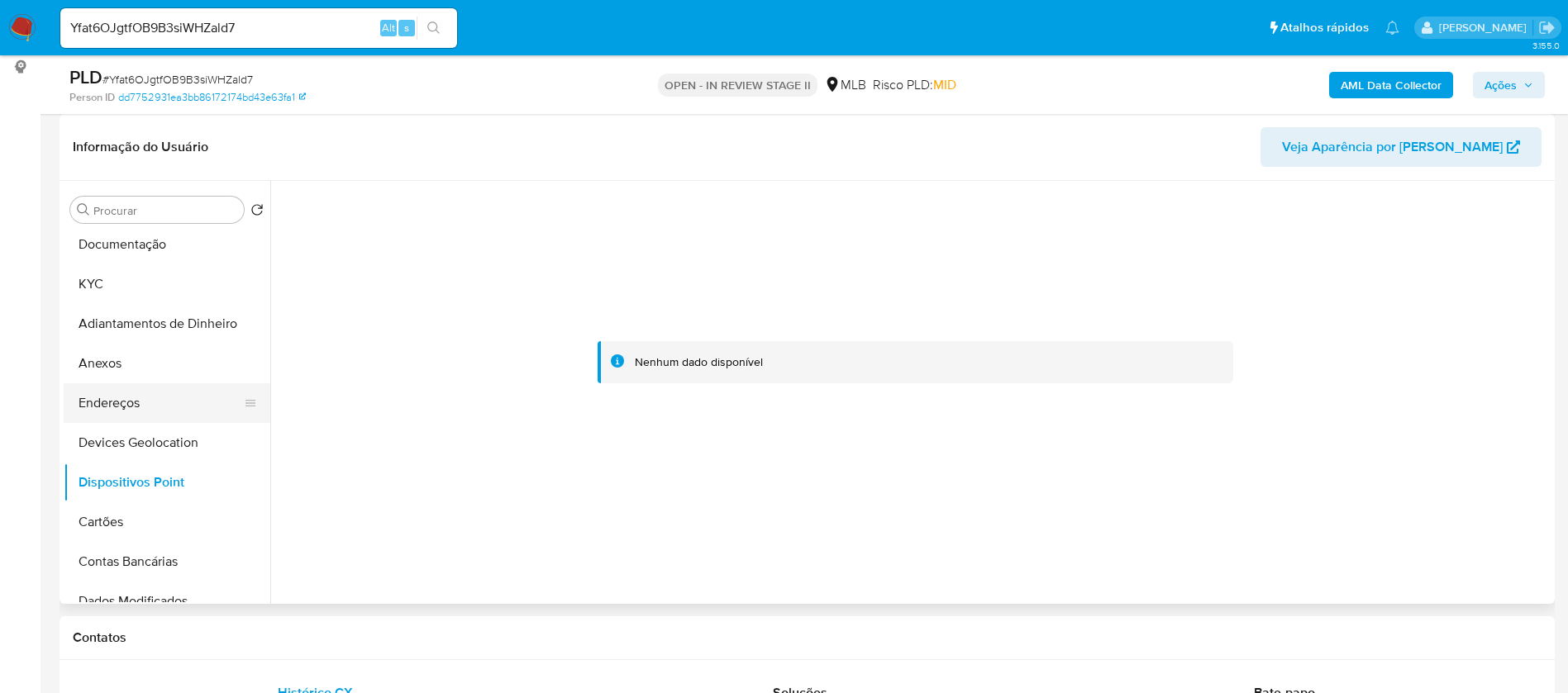
click at [104, 401] on button "Endereços" at bounding box center [160, 403] width 193 height 39
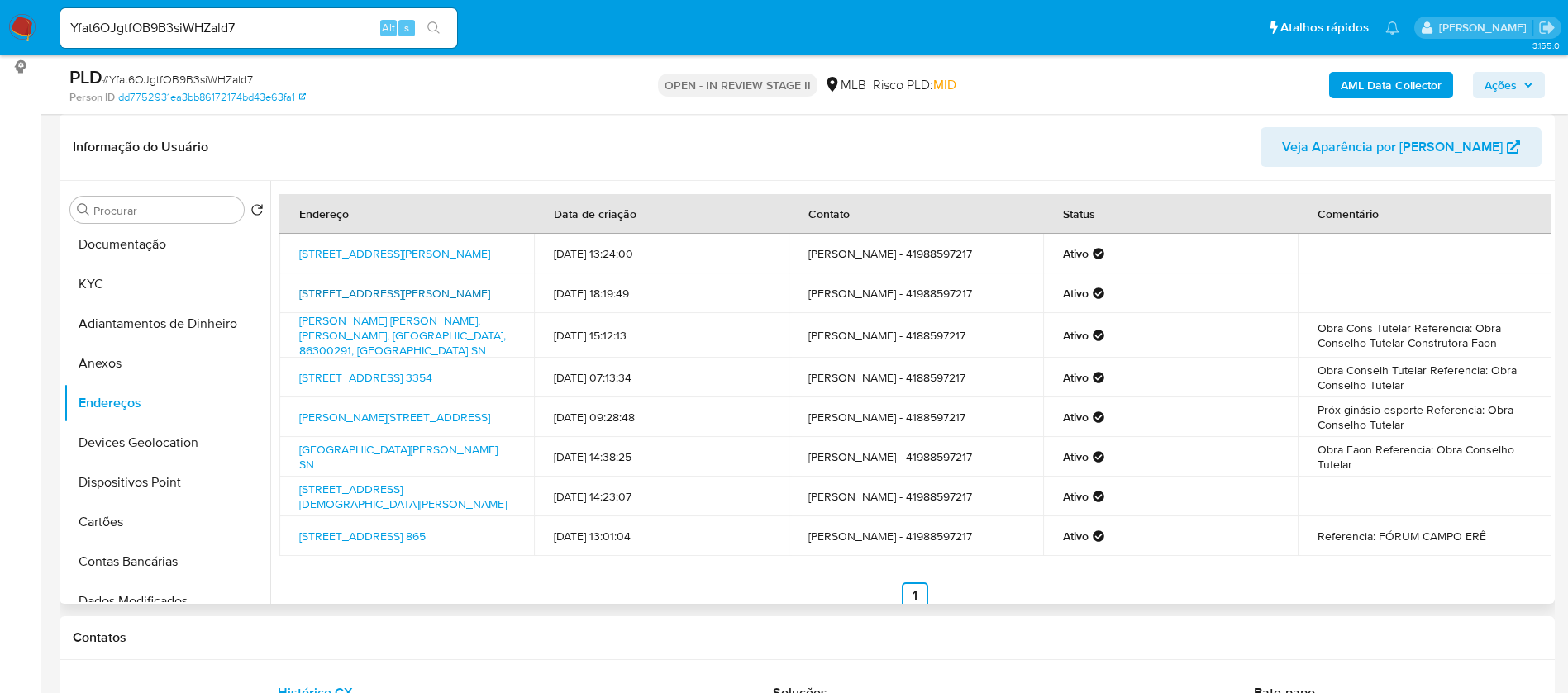
click at [378, 297] on link "[STREET_ADDRESS][PERSON_NAME]" at bounding box center [394, 293] width 190 height 16
click at [136, 357] on button "Anexos" at bounding box center [160, 363] width 193 height 39
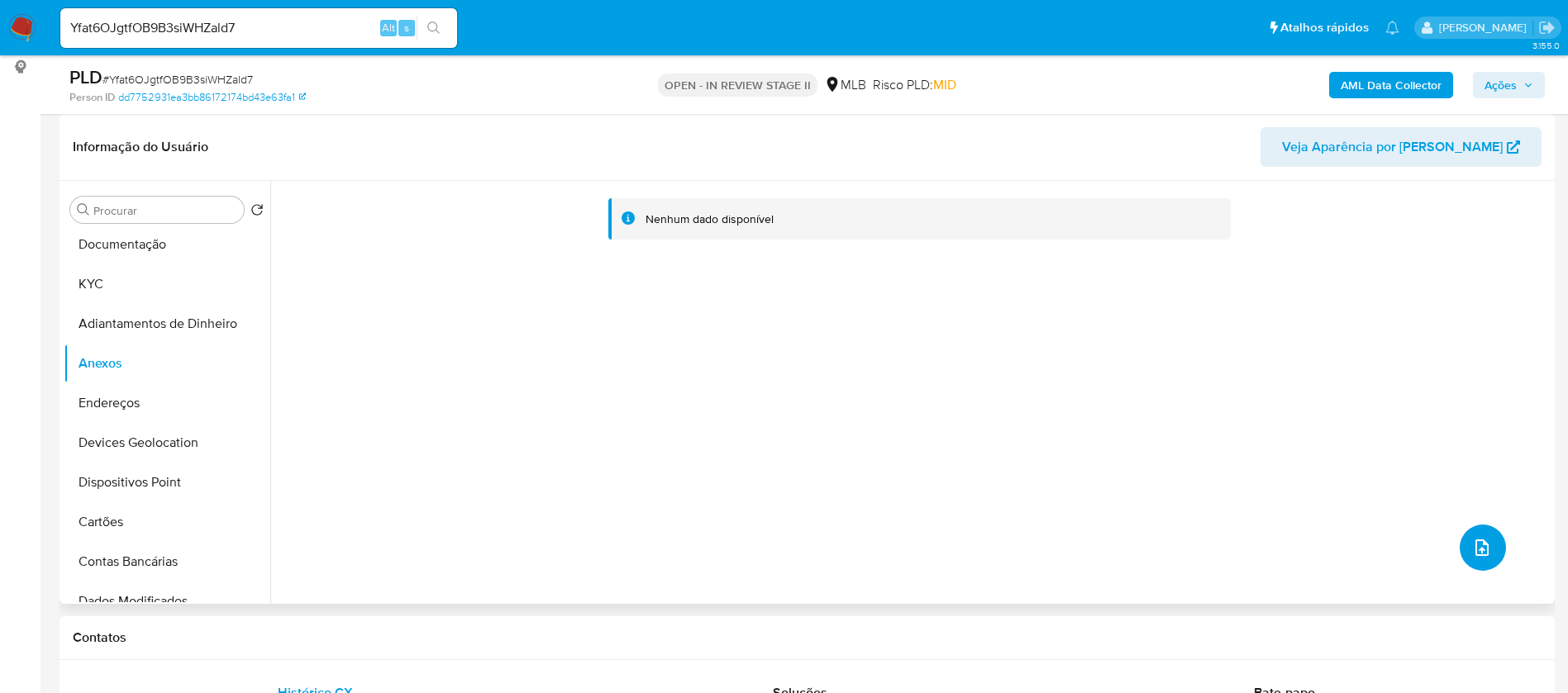
click at [1486, 542] on button "upload-file" at bounding box center [1483, 548] width 46 height 46
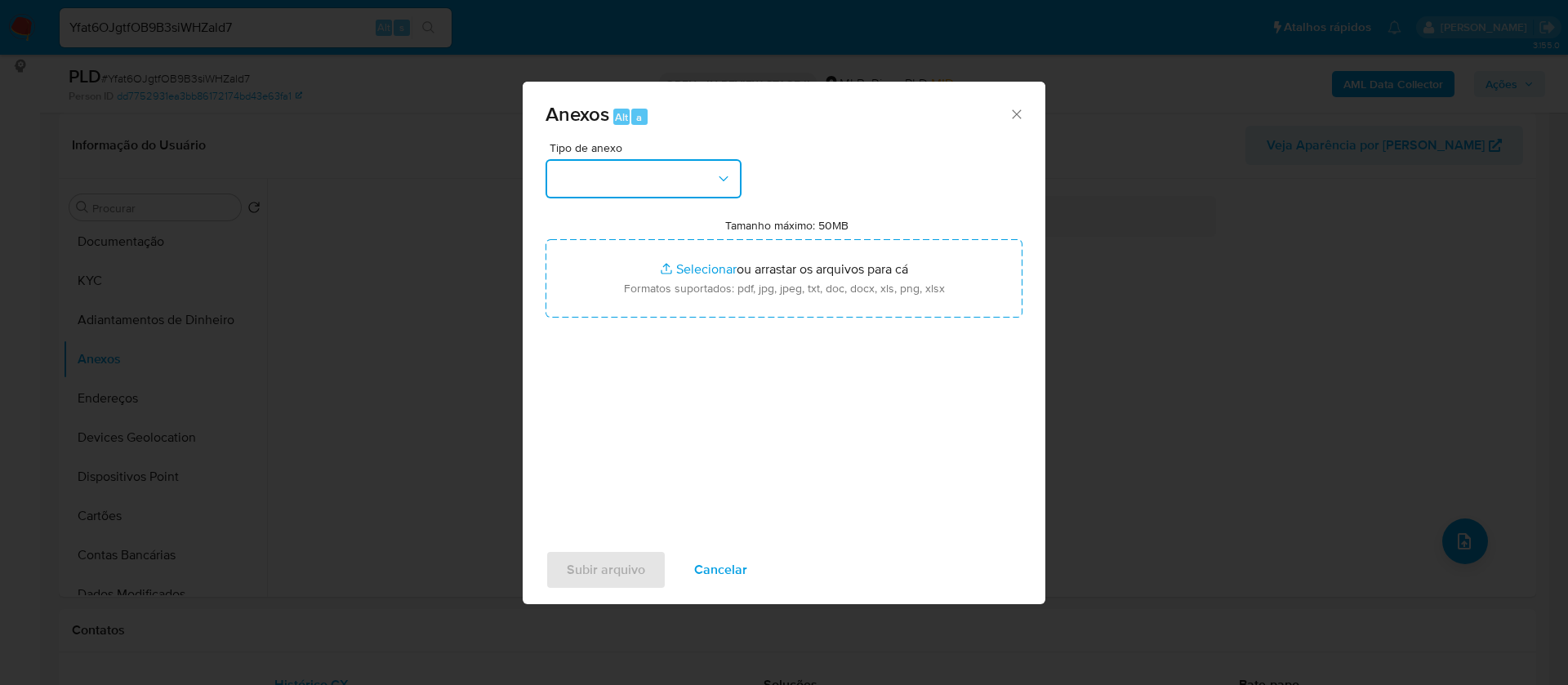
click at [699, 185] on button "button" at bounding box center [643, 178] width 196 height 39
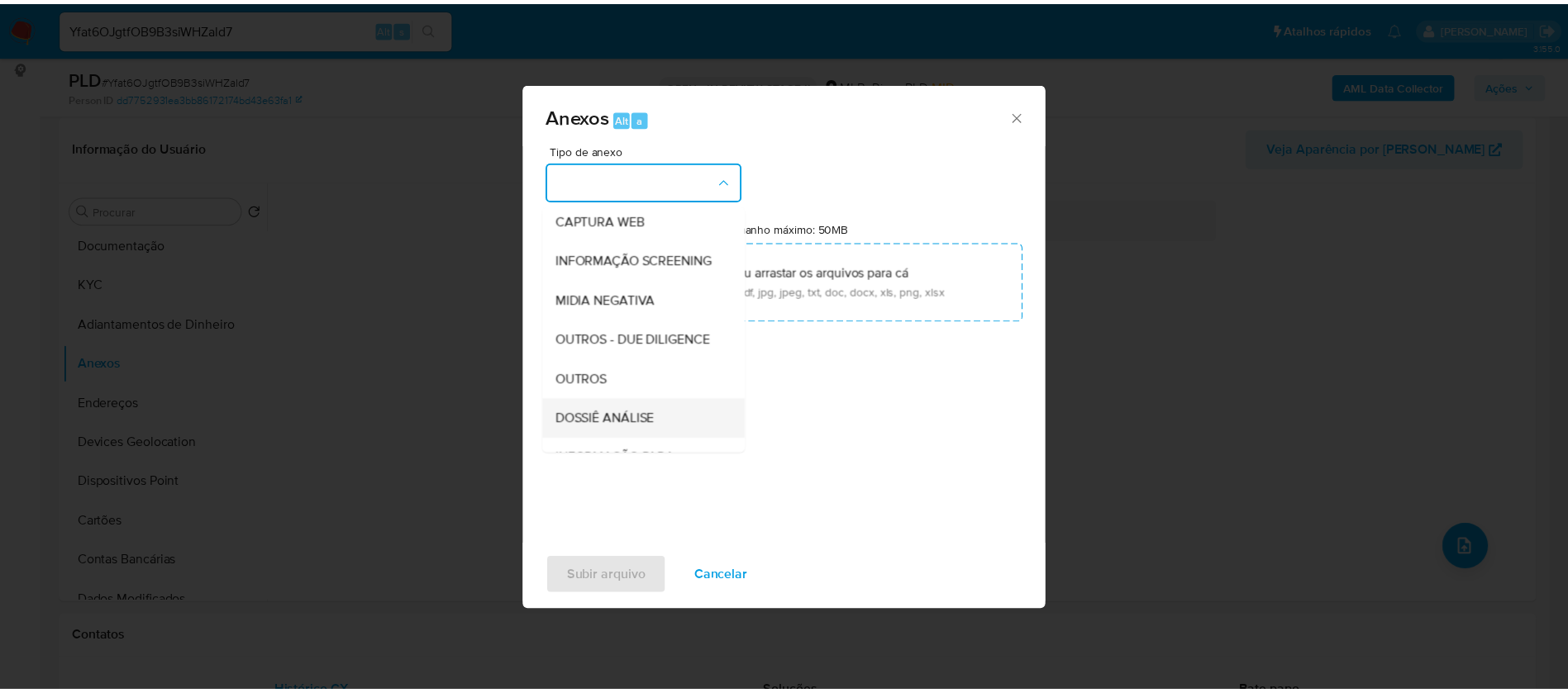
scroll to position [248, 0]
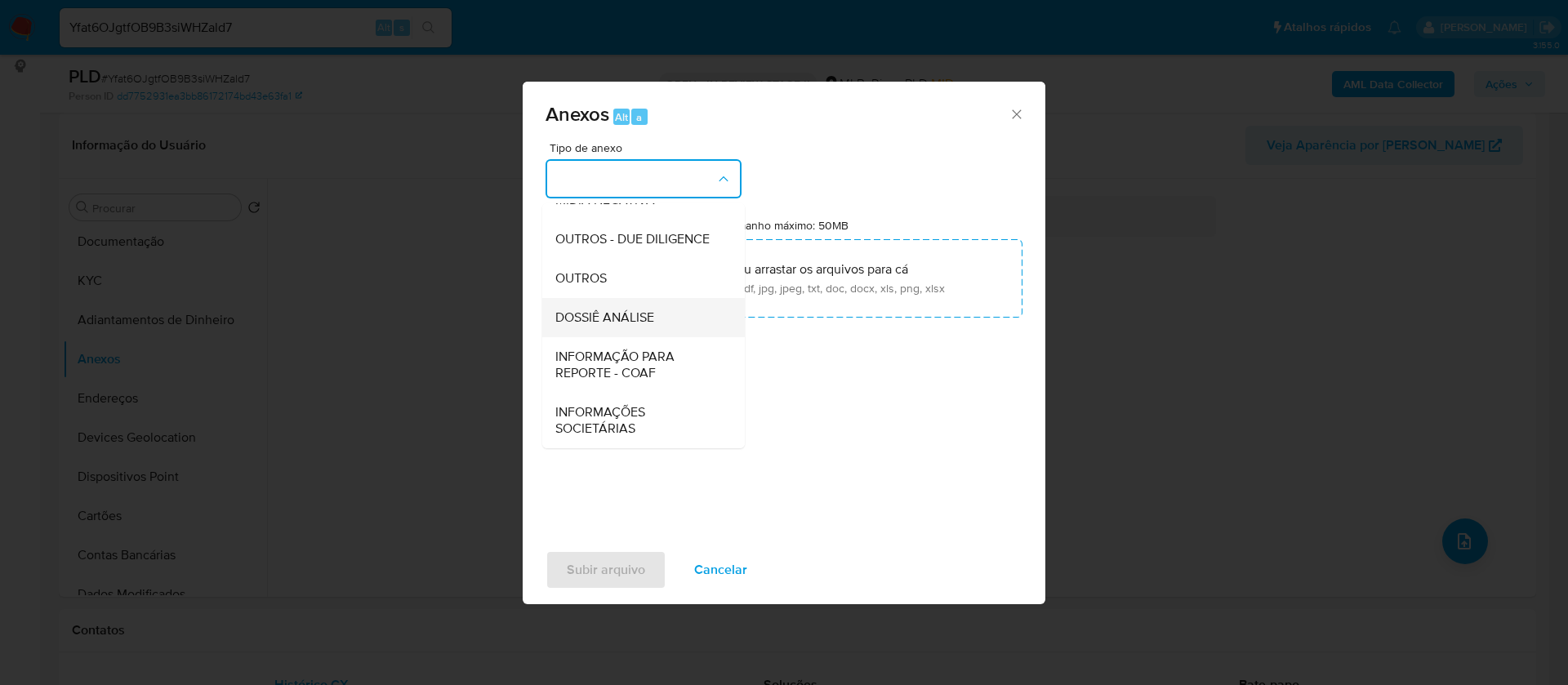
click at [656, 317] on div "DOSSIÊ ANÁLISE" at bounding box center [638, 317] width 166 height 39
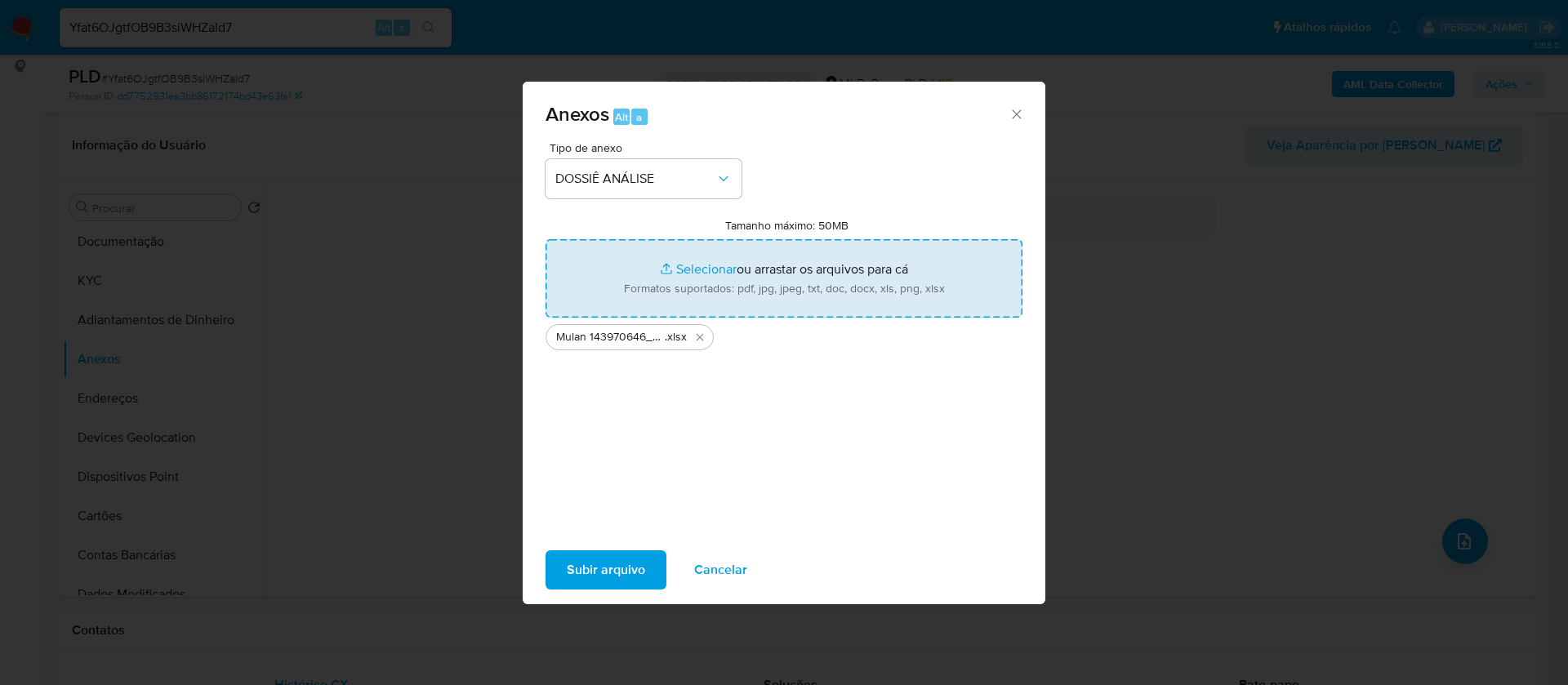
type input "C:\fakepath\SAR - - CPF 01434682943 - [PERSON_NAME].pdf"
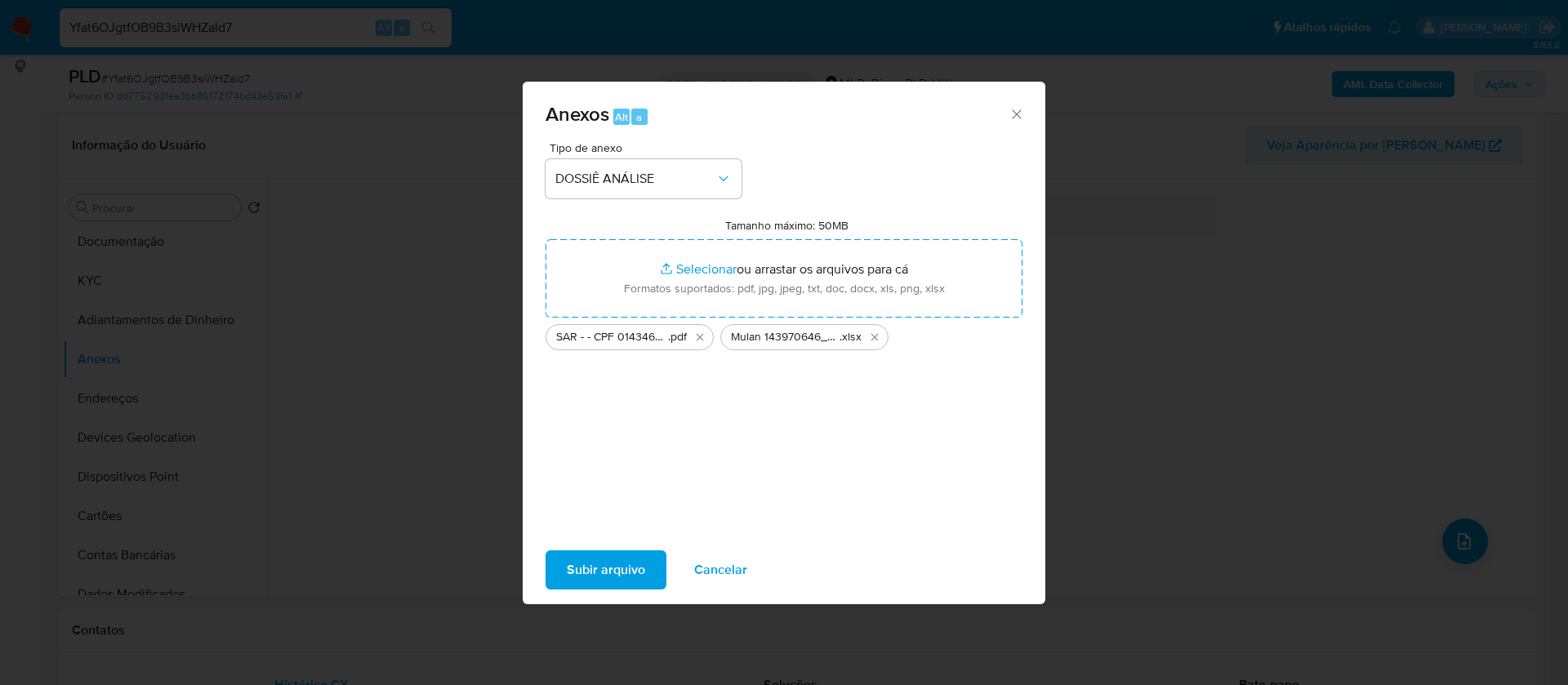
click at [616, 580] on span "Subir arquivo" at bounding box center [605, 571] width 78 height 36
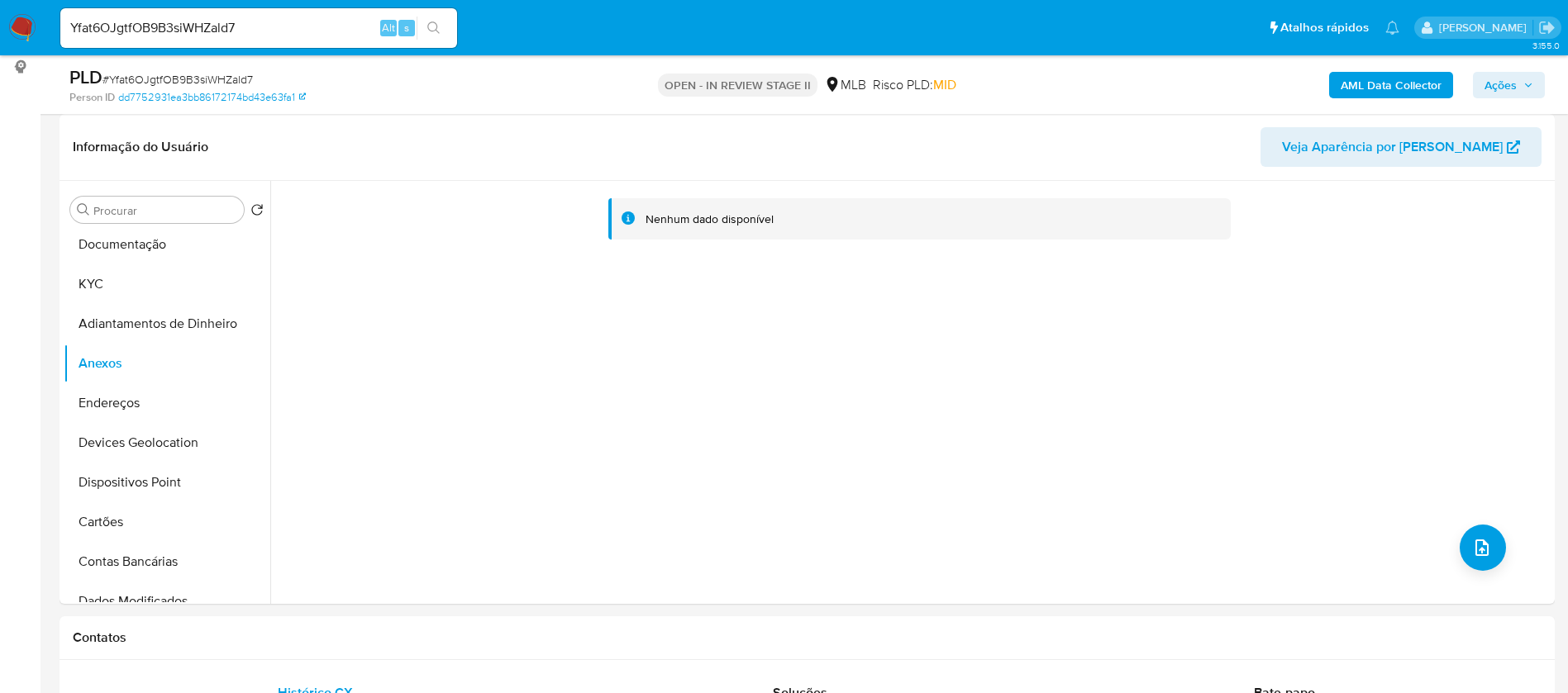
click at [1516, 88] on span "Ações" at bounding box center [1509, 85] width 49 height 23
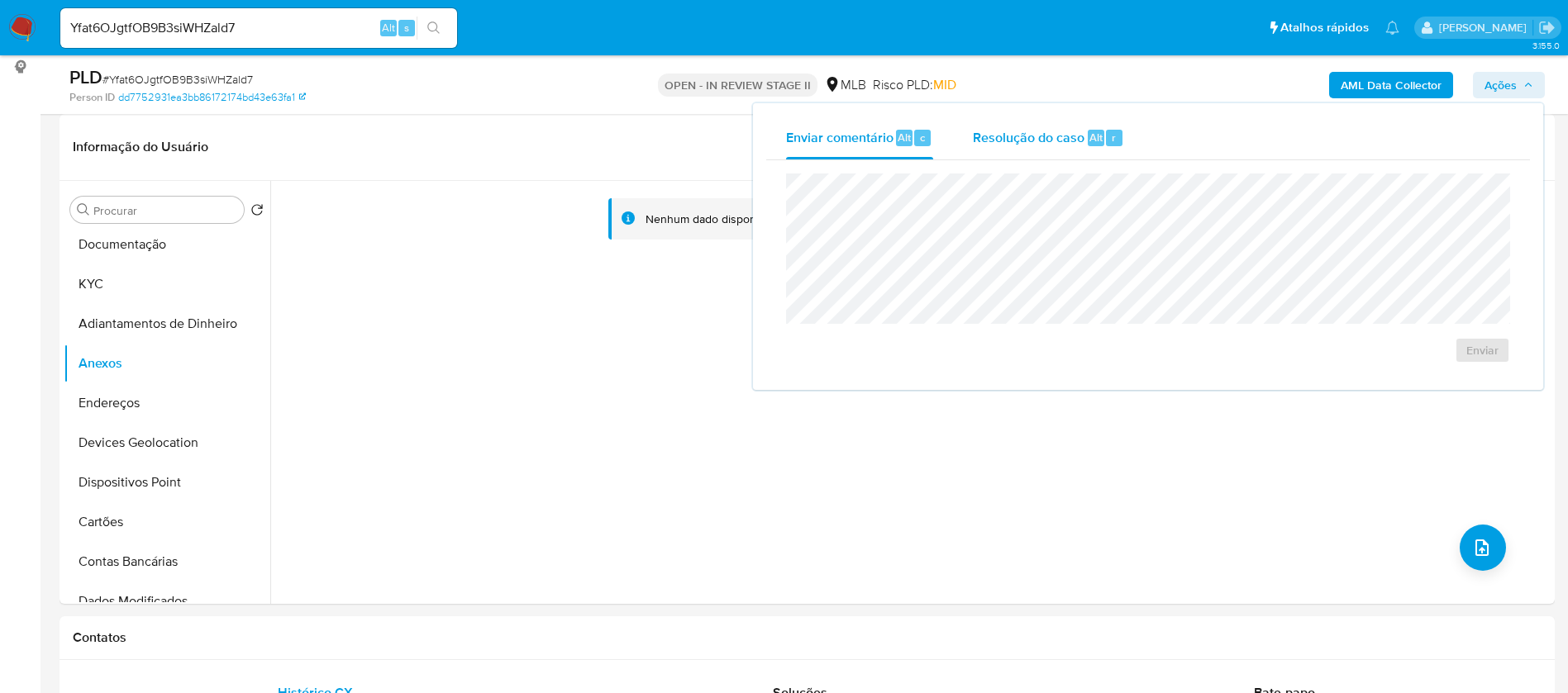
click at [1060, 141] on span "Resolução do caso" at bounding box center [1028, 137] width 112 height 19
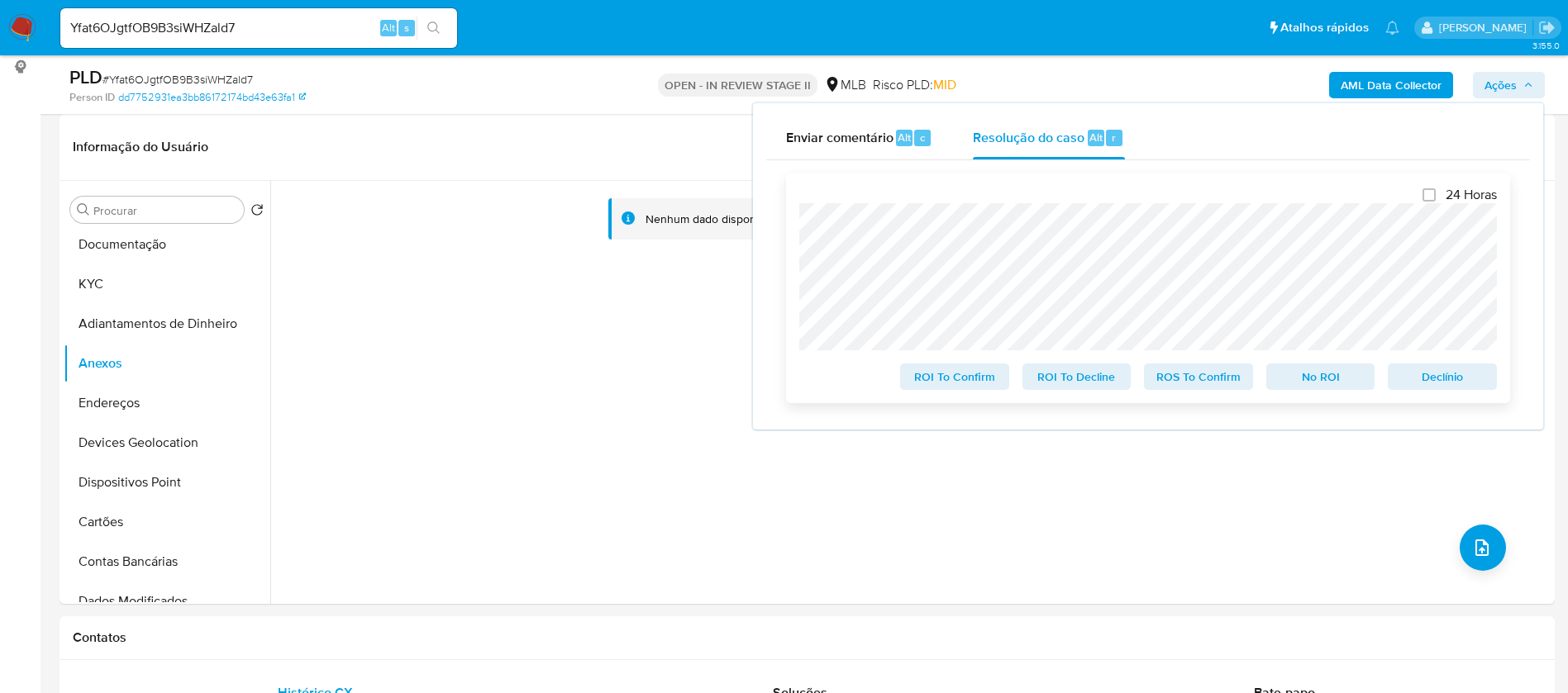
click at [1329, 388] on span "No ROI" at bounding box center [1321, 377] width 86 height 23
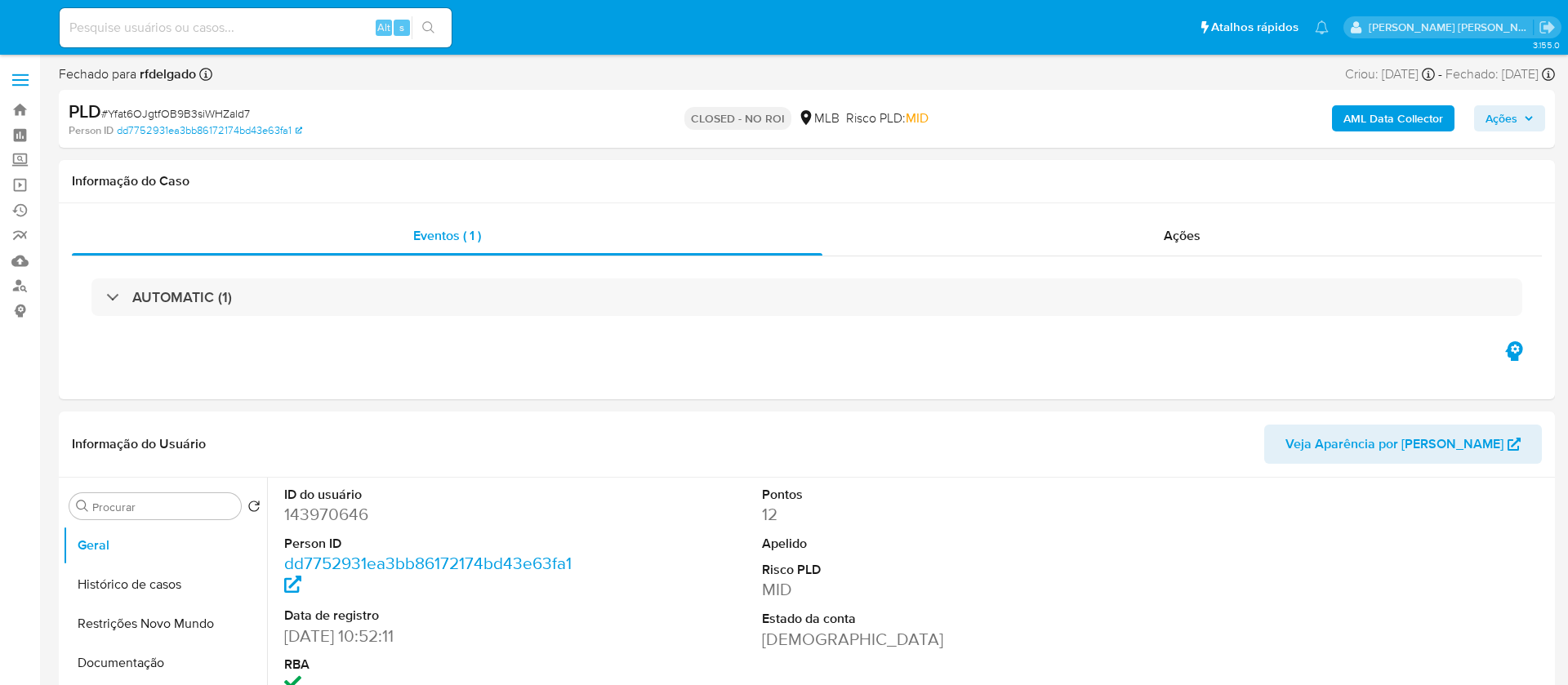
select select "10"
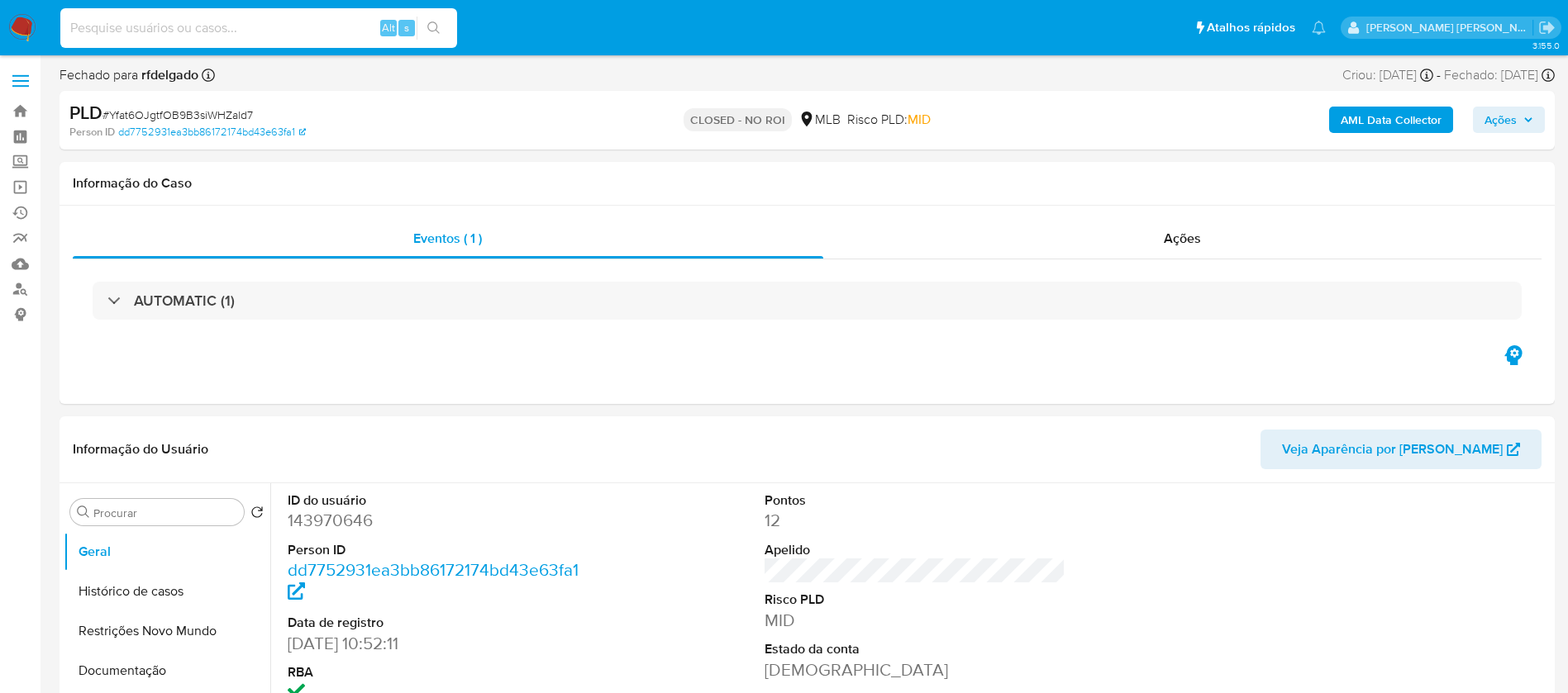
click at [280, 19] on input at bounding box center [258, 28] width 396 height 21
paste input "fKKlRiTJOV1stHe85ALt5bHn"
type input "fKKlRiTJOV1stHe85ALt5bHn"
click at [444, 23] on button "search-icon" at bounding box center [433, 28] width 34 height 23
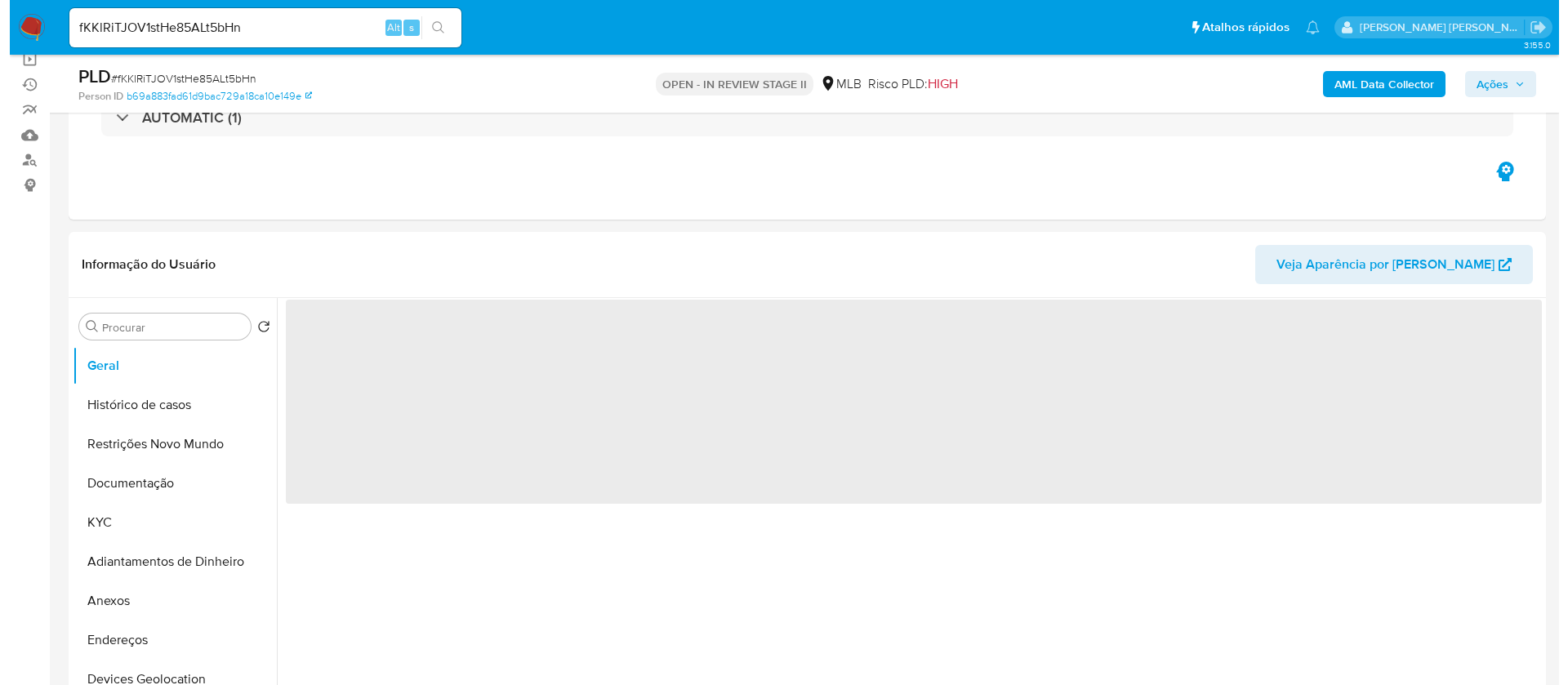
scroll to position [245, 0]
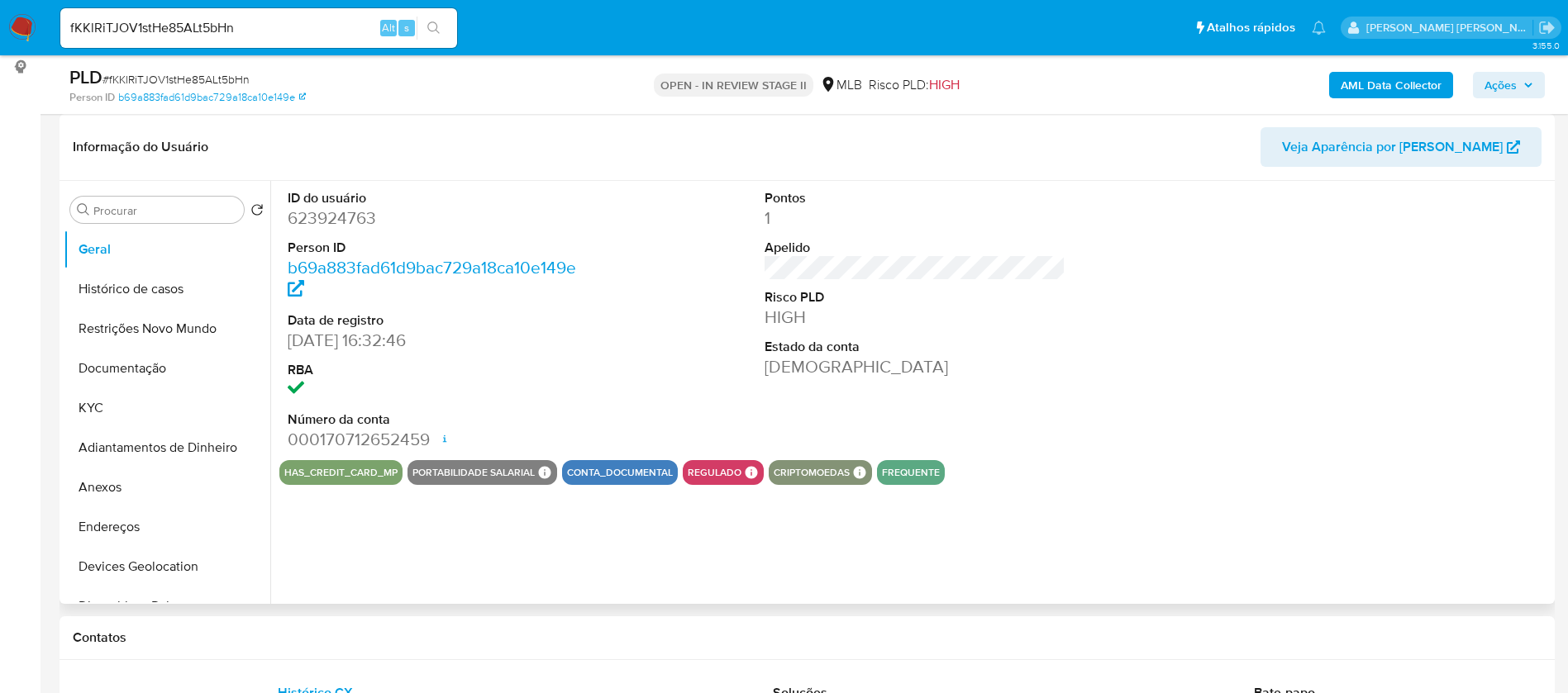
select select "10"
click at [99, 390] on button "KYC" at bounding box center [160, 408] width 193 height 39
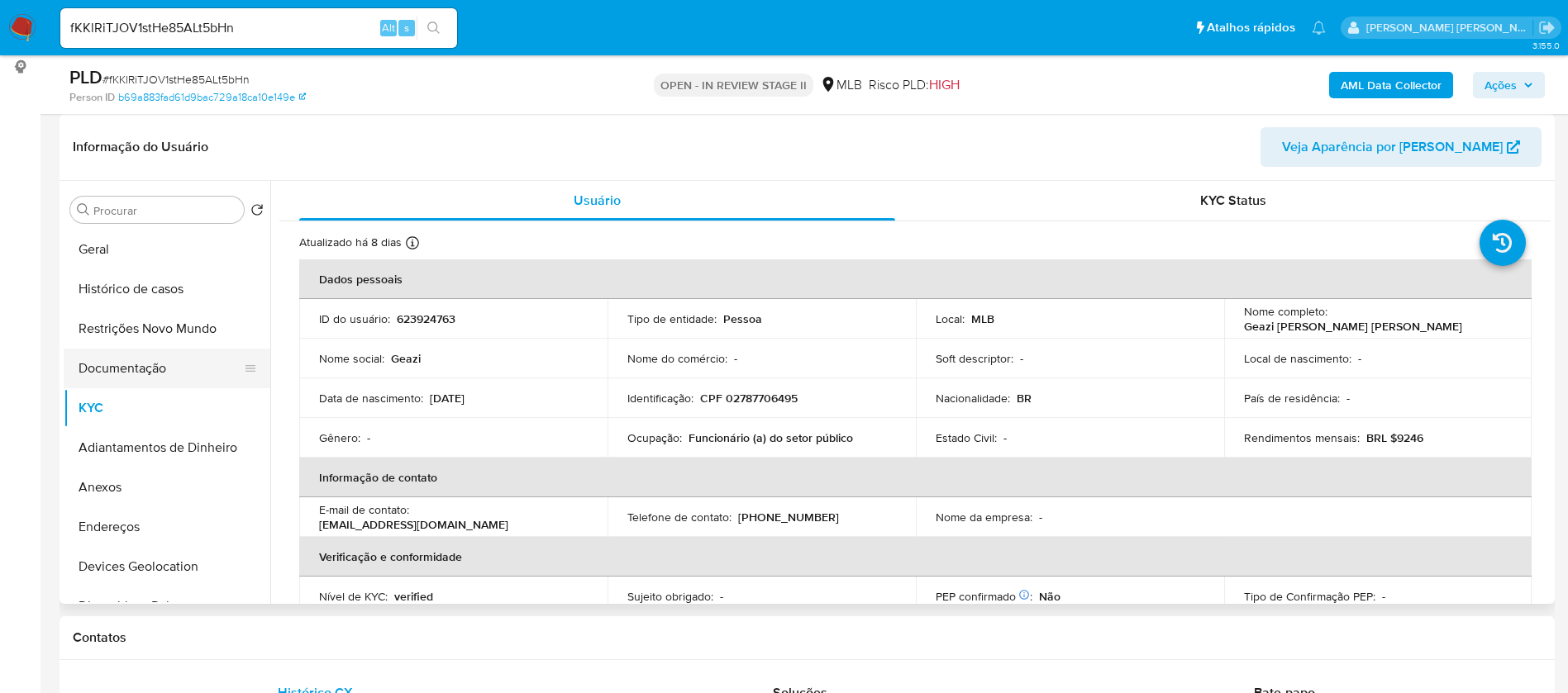
click at [138, 370] on button "Documentação" at bounding box center [160, 368] width 193 height 39
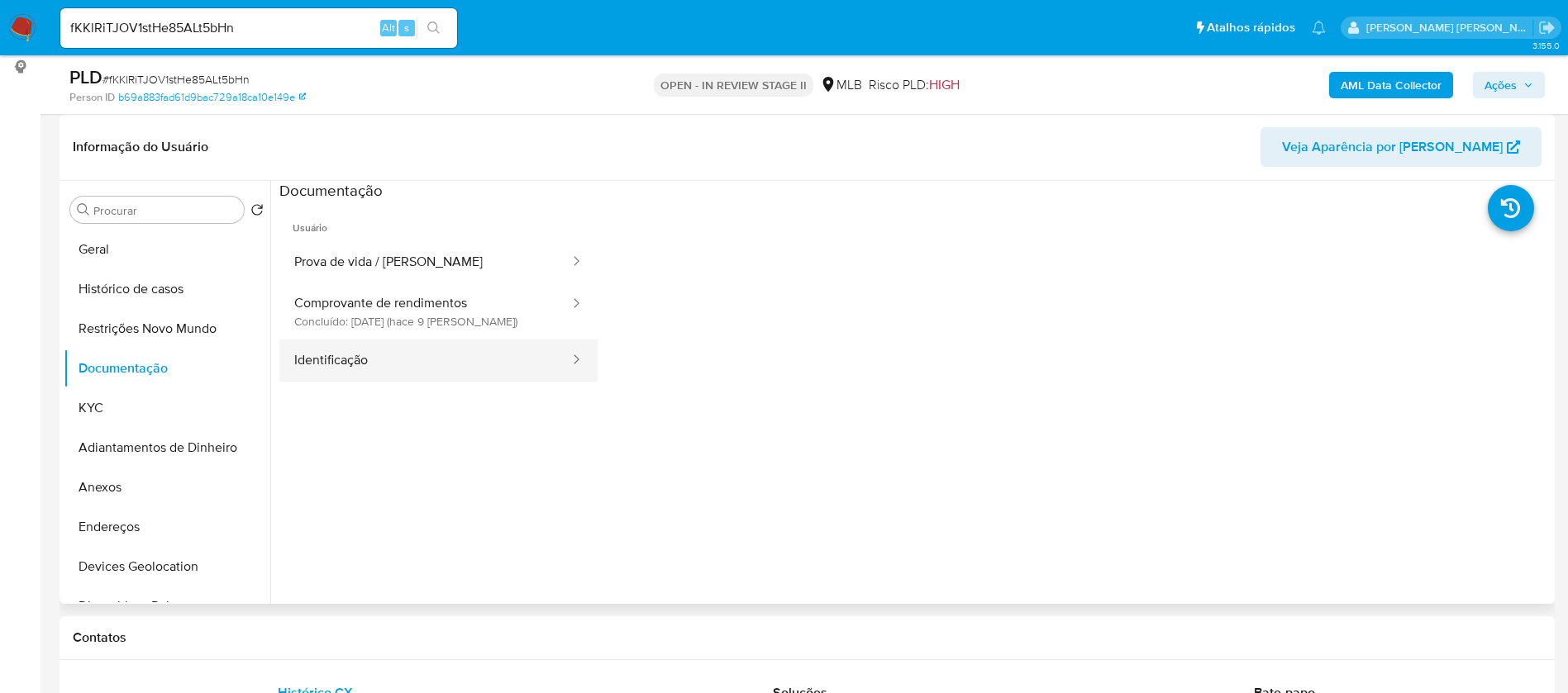
click at [392, 354] on button "Identificação" at bounding box center [425, 361] width 292 height 42
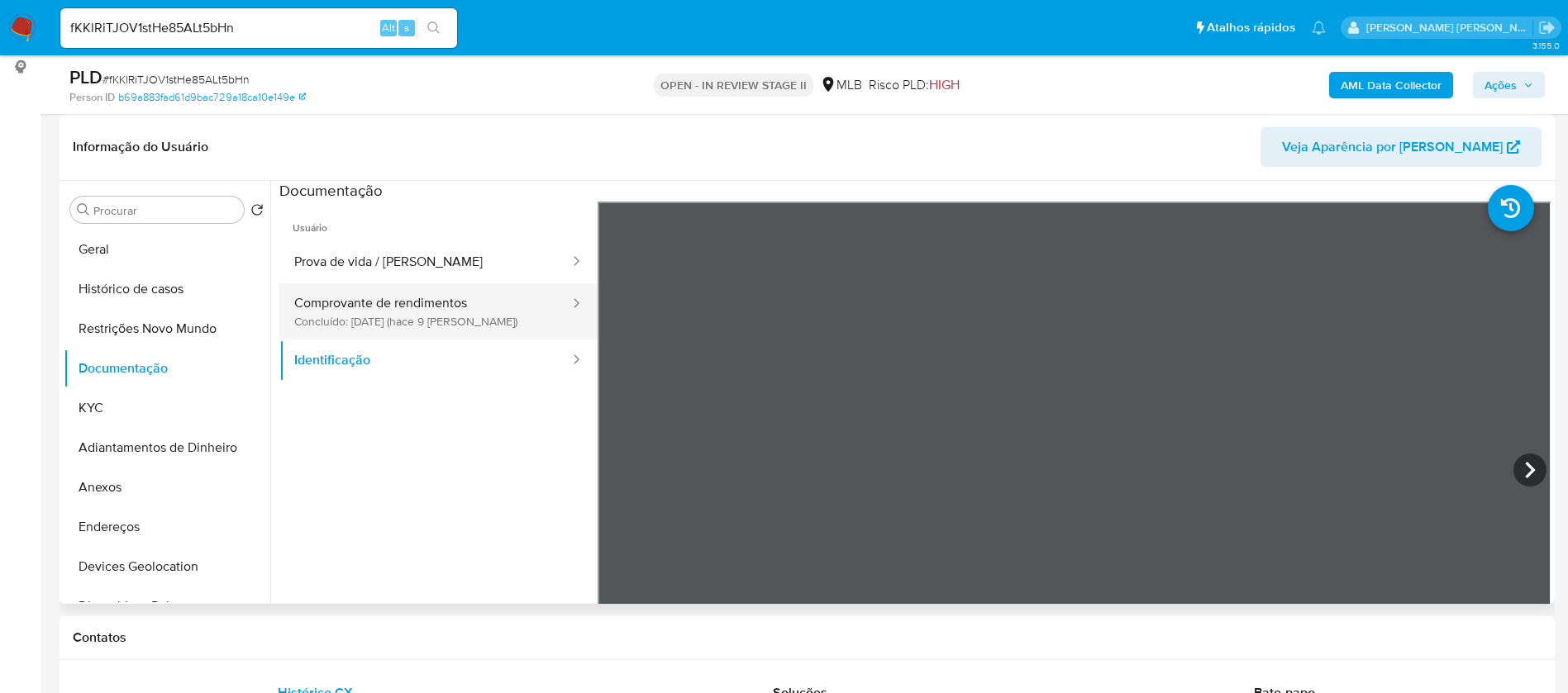
click at [491, 320] on button "Comprovante de rendimentos Concluído: 11/08/2025 (hace 9 días)" at bounding box center [425, 311] width 292 height 56
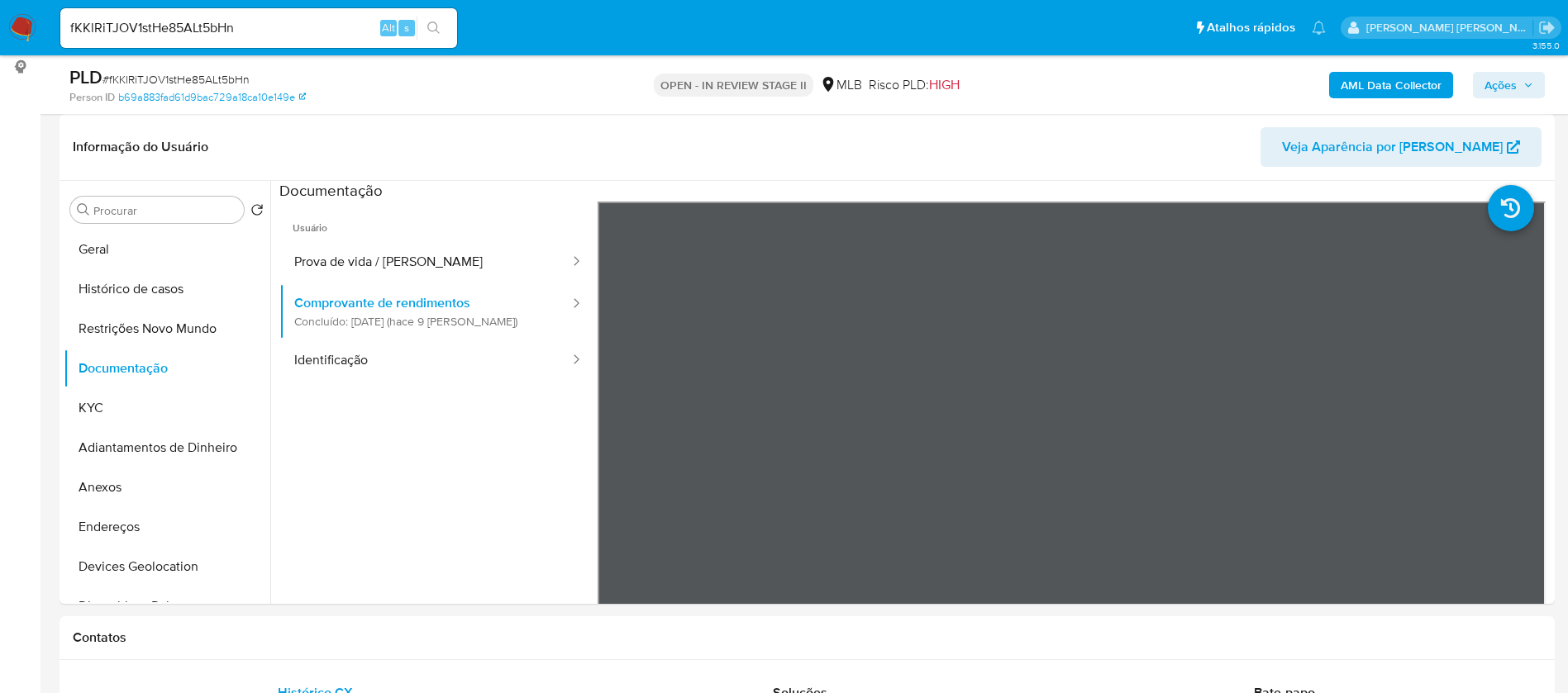
click at [1406, 90] on b "AML Data Collector" at bounding box center [1390, 85] width 101 height 27
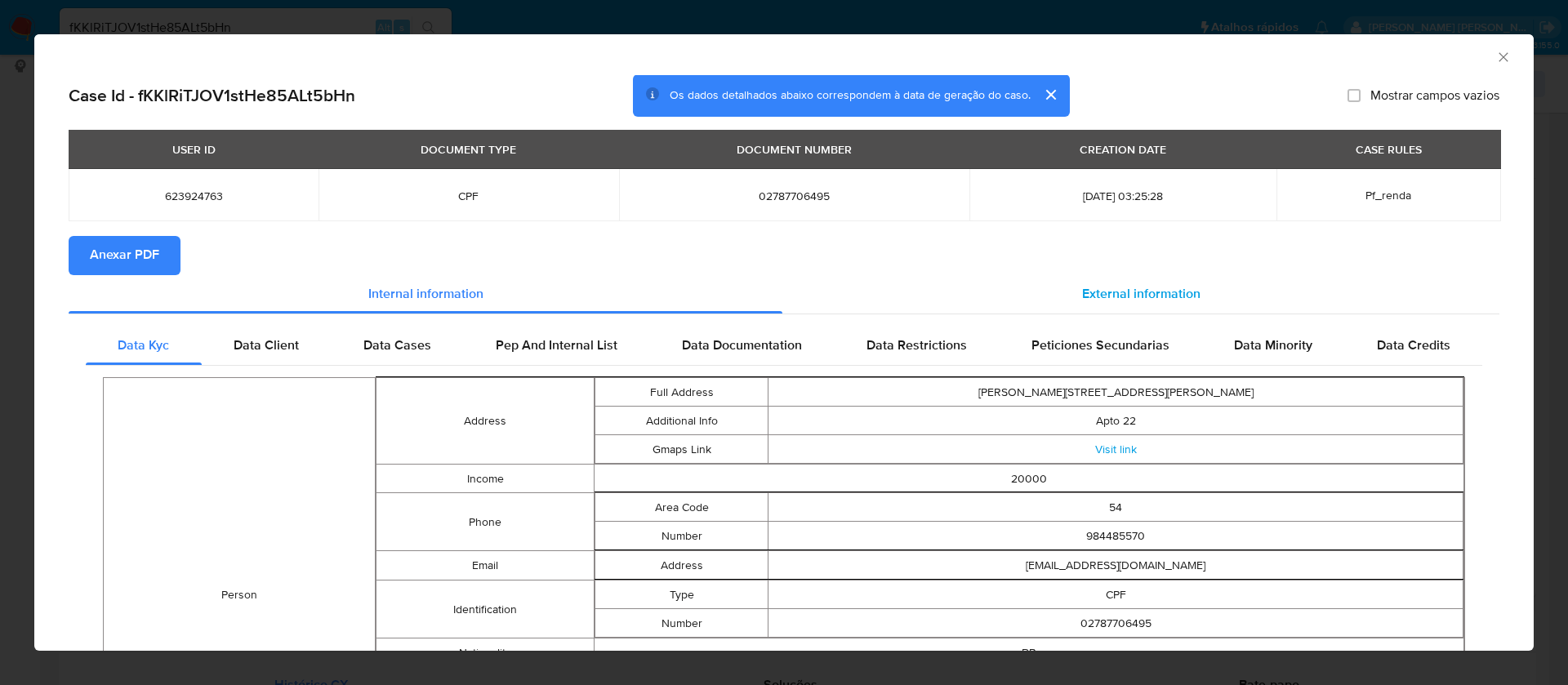
click at [1088, 290] on span "External information" at bounding box center [1141, 294] width 118 height 19
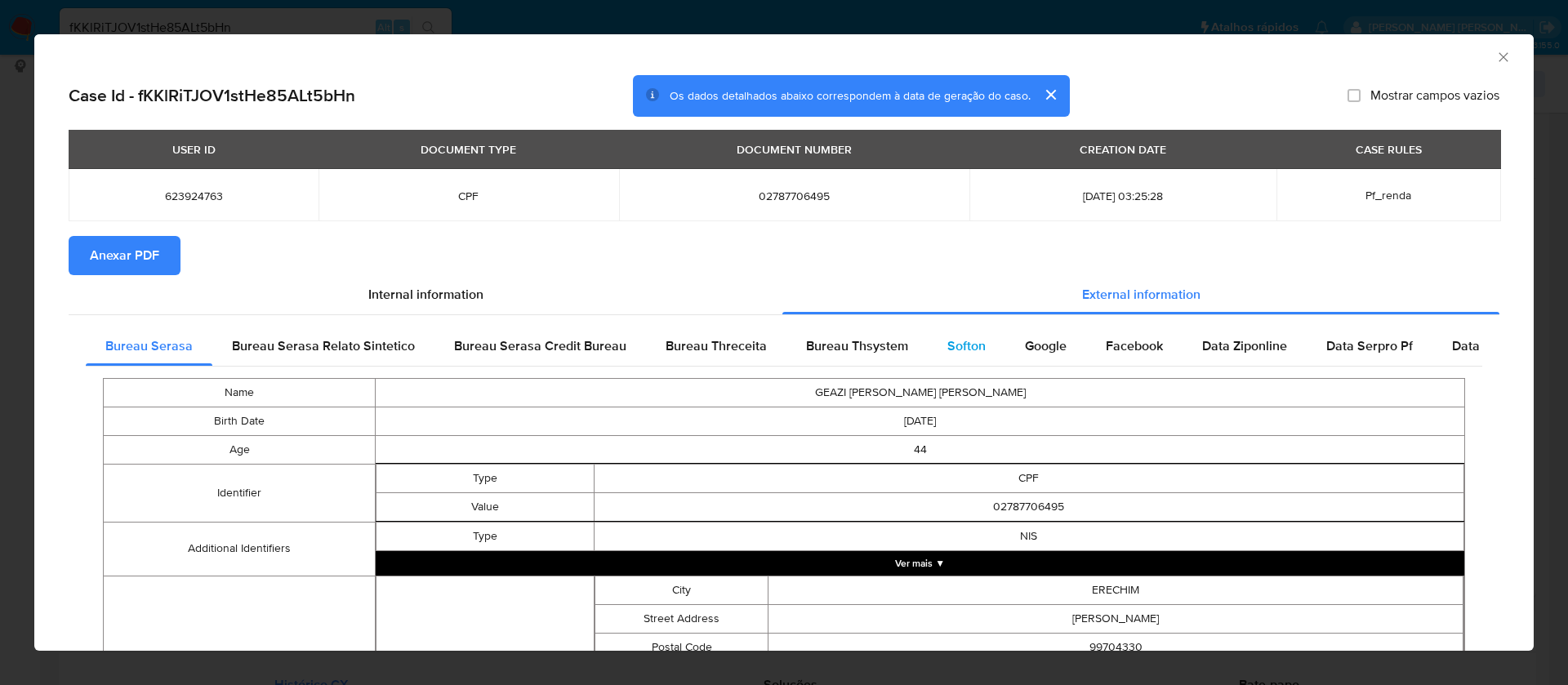
click at [974, 343] on span "Softon" at bounding box center [966, 346] width 39 height 19
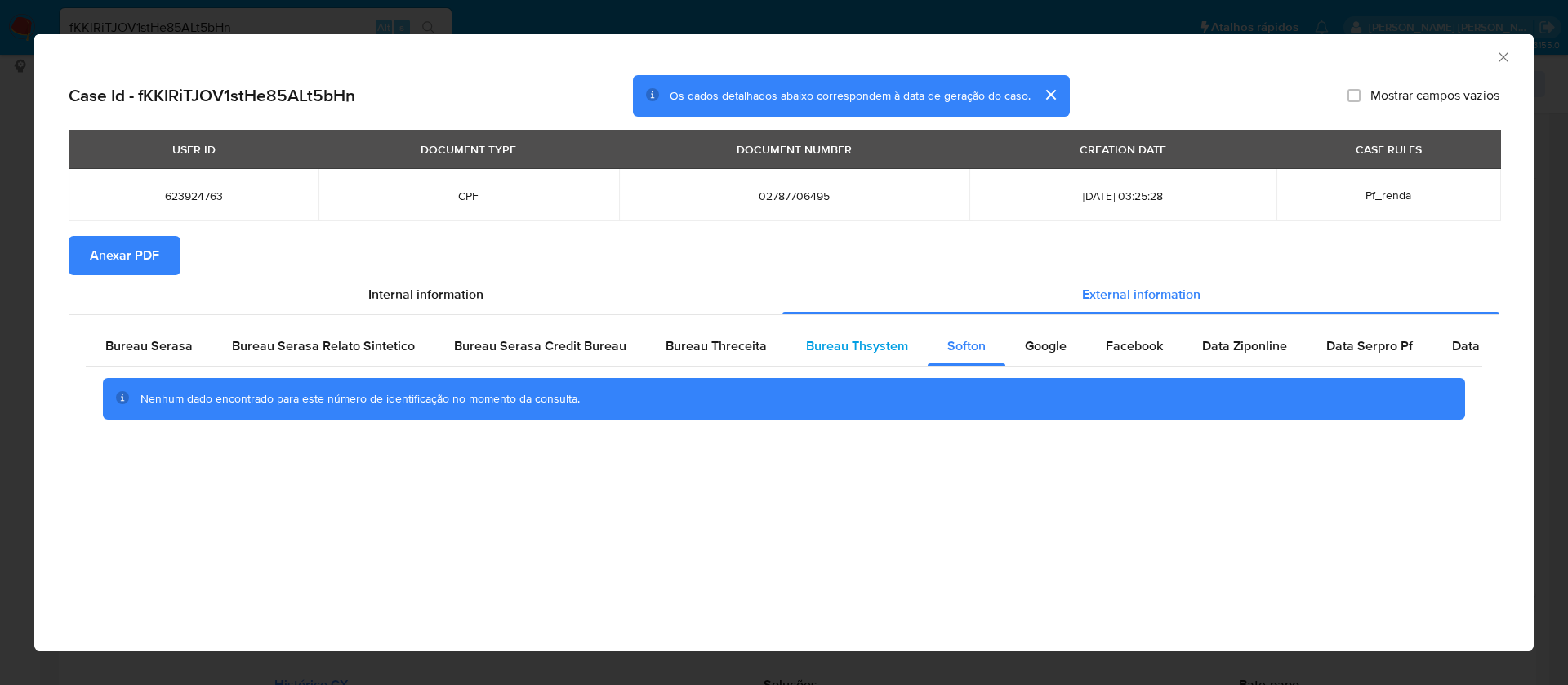
click at [864, 358] on div "Bureau Thsystem" at bounding box center [856, 345] width 141 height 39
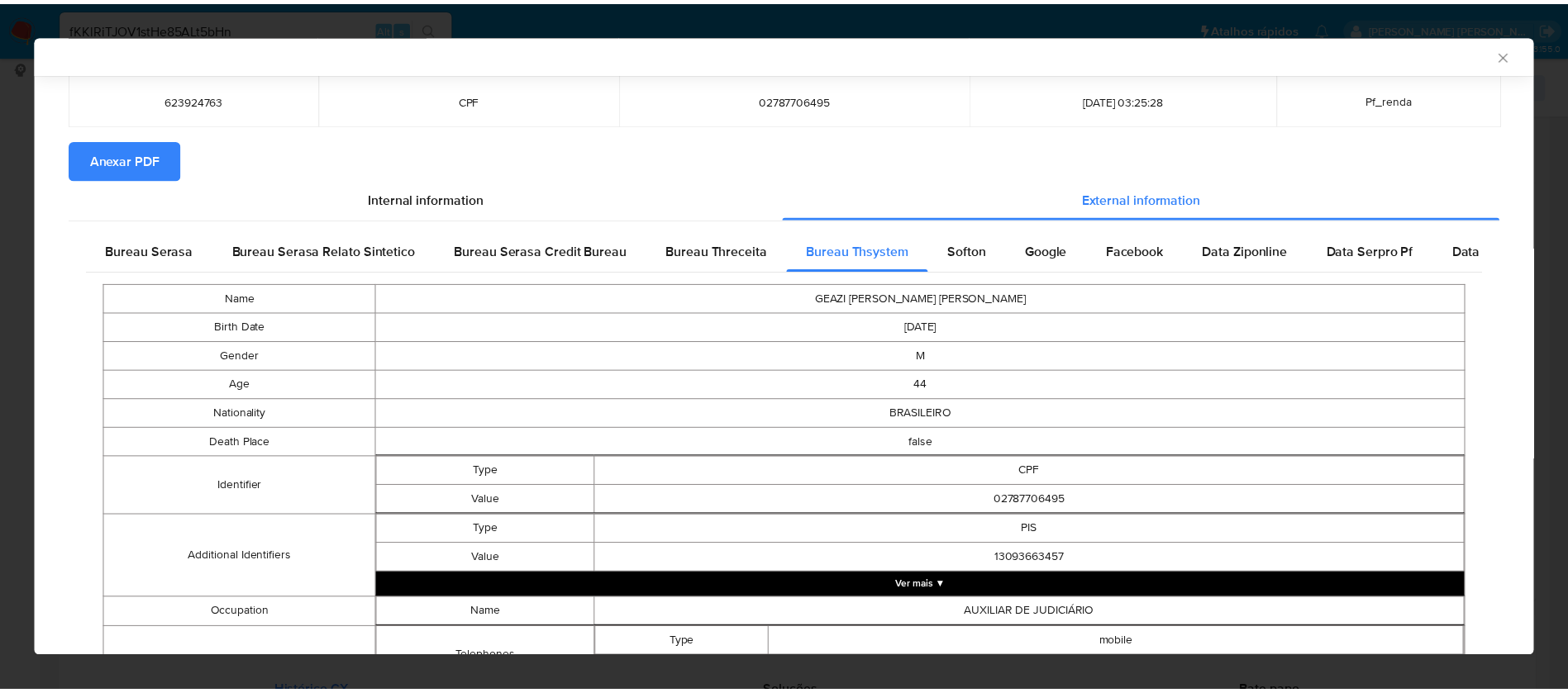
scroll to position [0, 0]
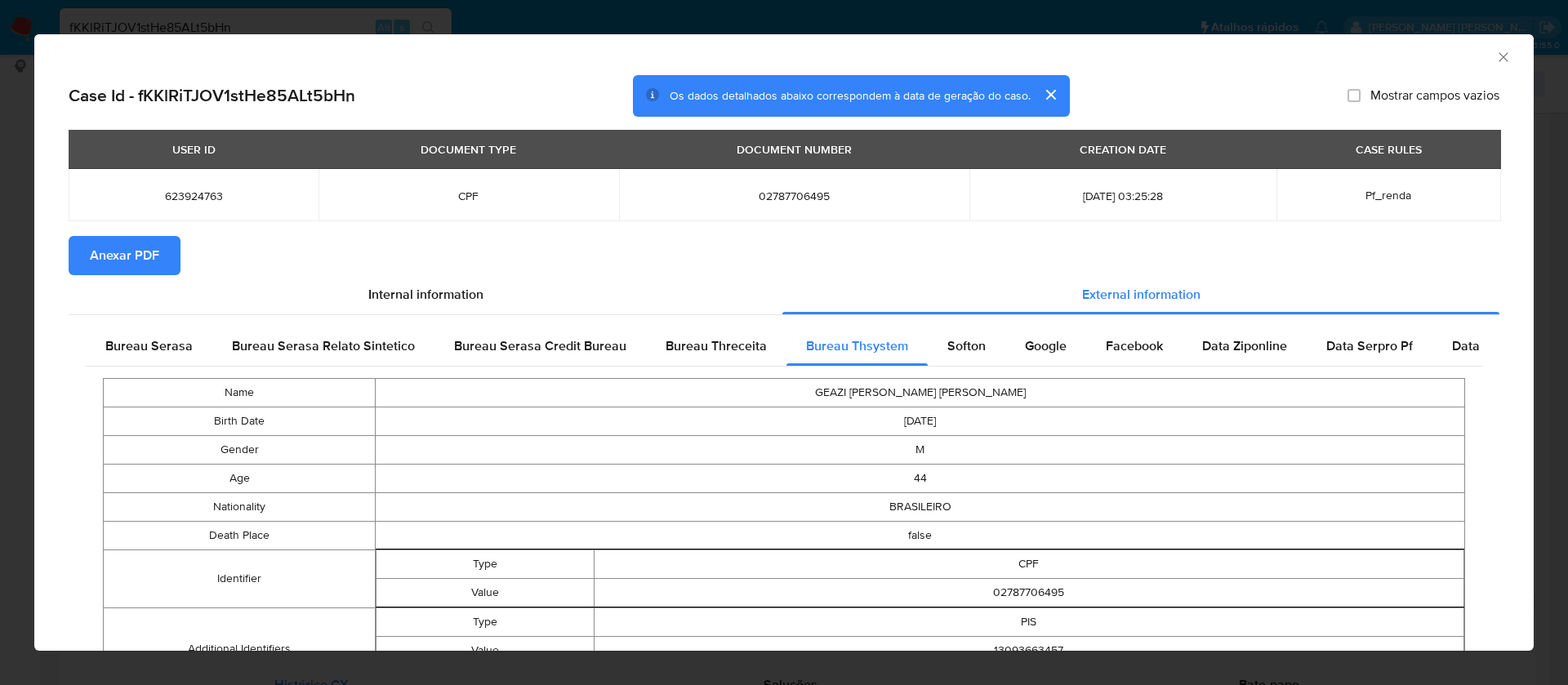
click at [115, 255] on span "Anexar PDF" at bounding box center [124, 255] width 69 height 36
click at [1495, 61] on icon "Fechar a janela" at bounding box center [1503, 57] width 16 height 16
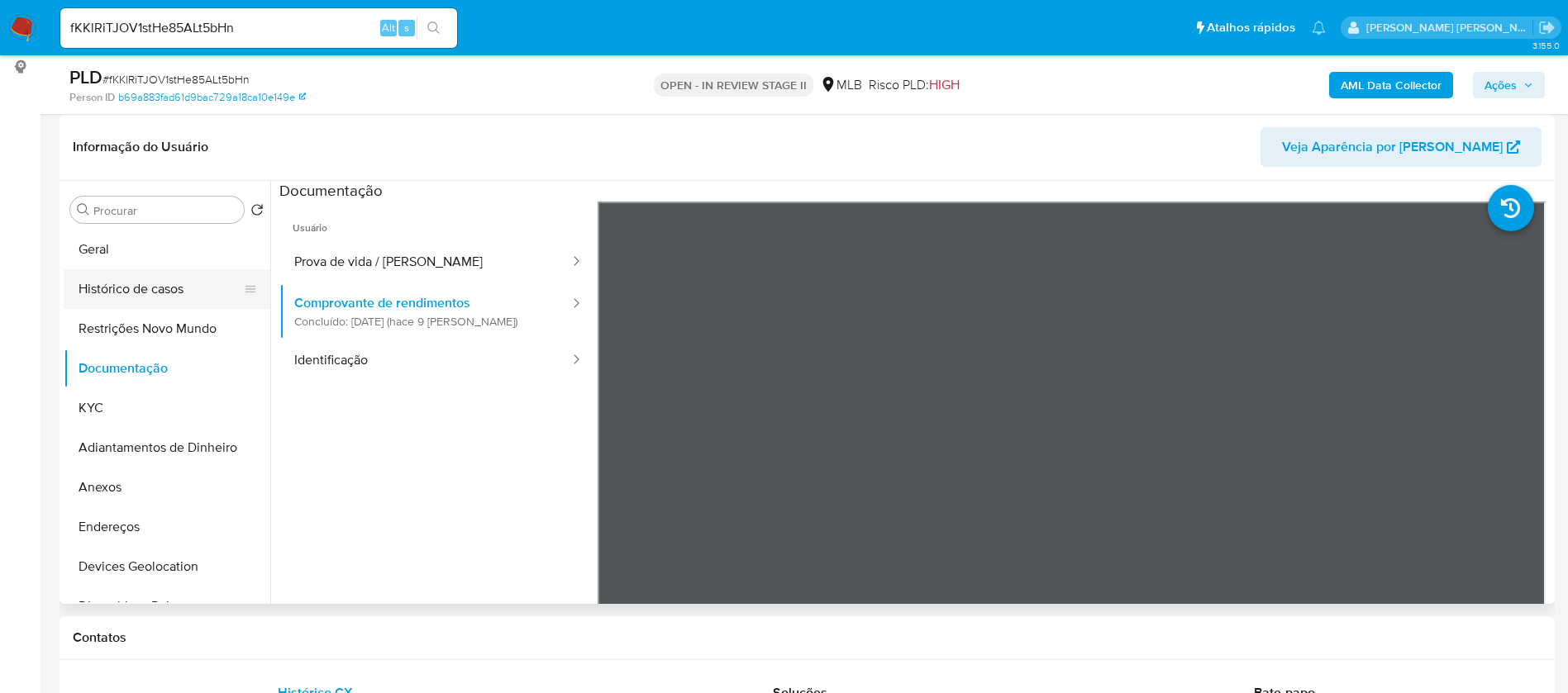
click at [119, 292] on button "Histórico de casos" at bounding box center [160, 288] width 193 height 39
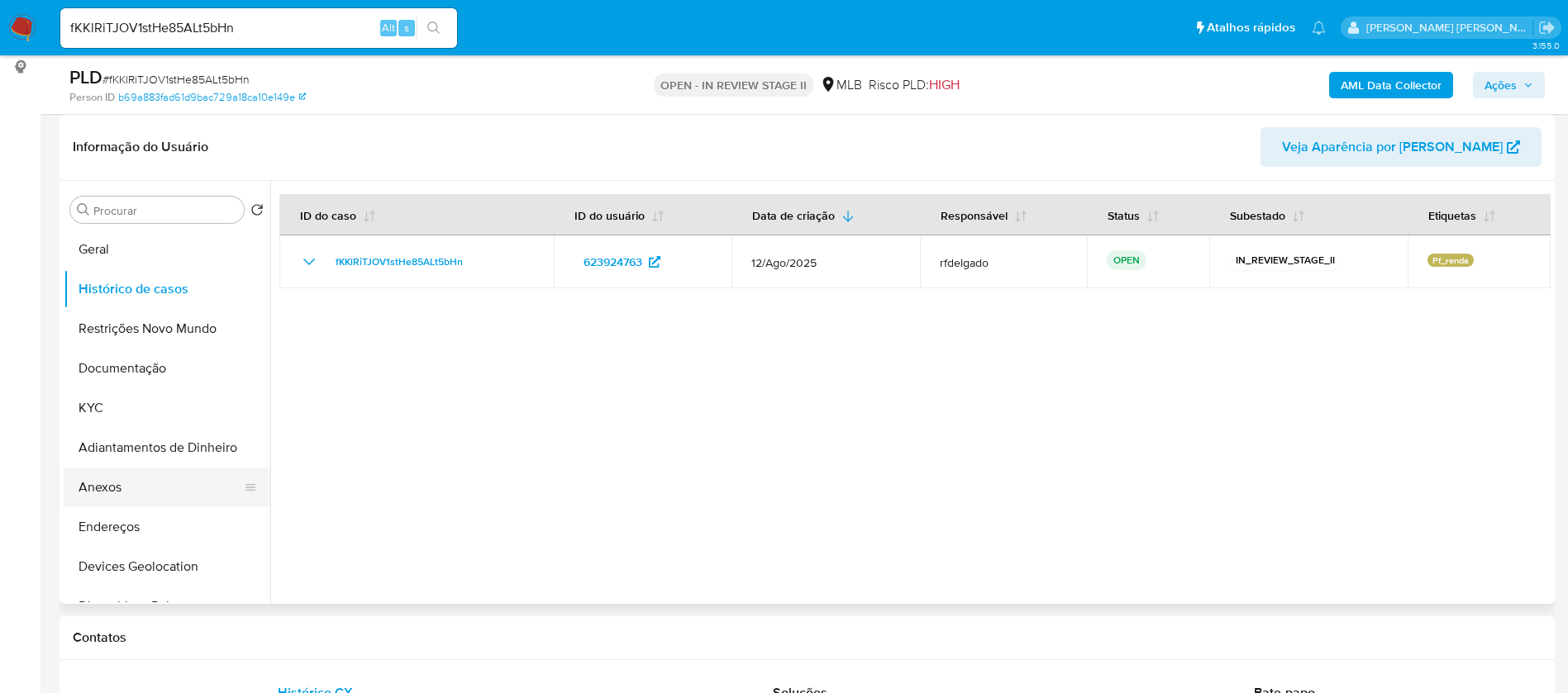
click at [142, 493] on button "Anexos" at bounding box center [160, 487] width 193 height 39
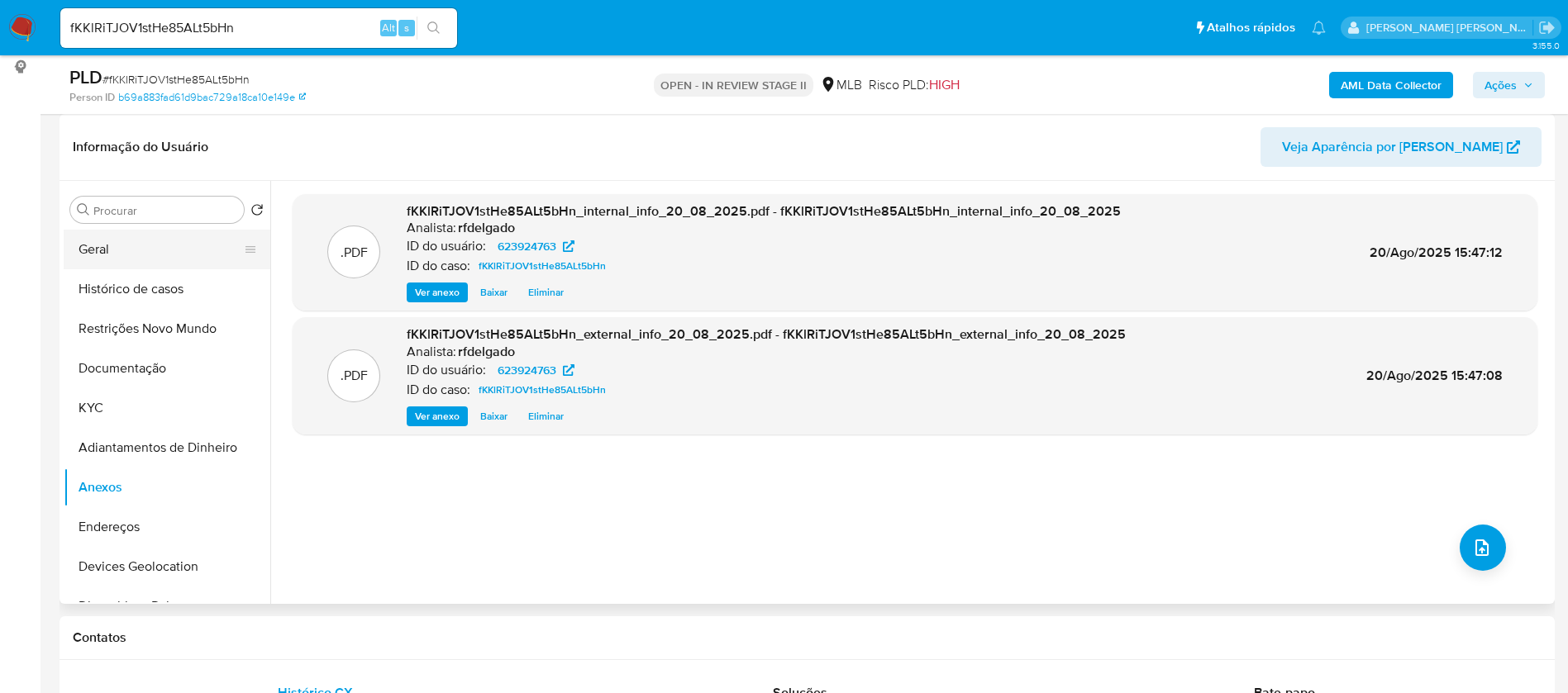
click at [106, 245] on button "Geral" at bounding box center [160, 249] width 193 height 39
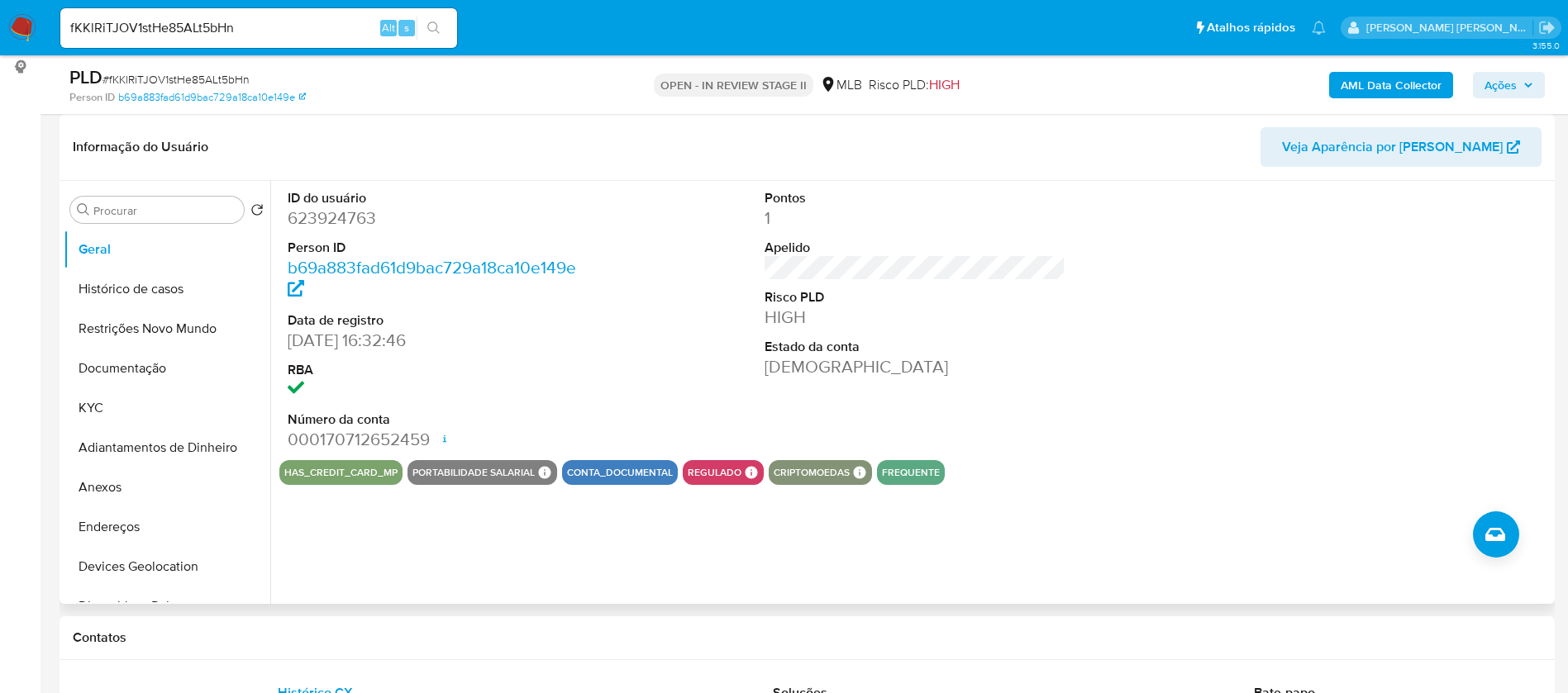
click at [341, 215] on dd "623924763" at bounding box center [437, 218] width 302 height 23
copy dd "623924763"
click at [930, 595] on div "ID do usuário 623924763 Person ID b69a883fad61d9bac729a18ca10e149e Data de regi…" at bounding box center [909, 392] width 1280 height 423
click at [159, 417] on button "KYC" at bounding box center [160, 408] width 193 height 39
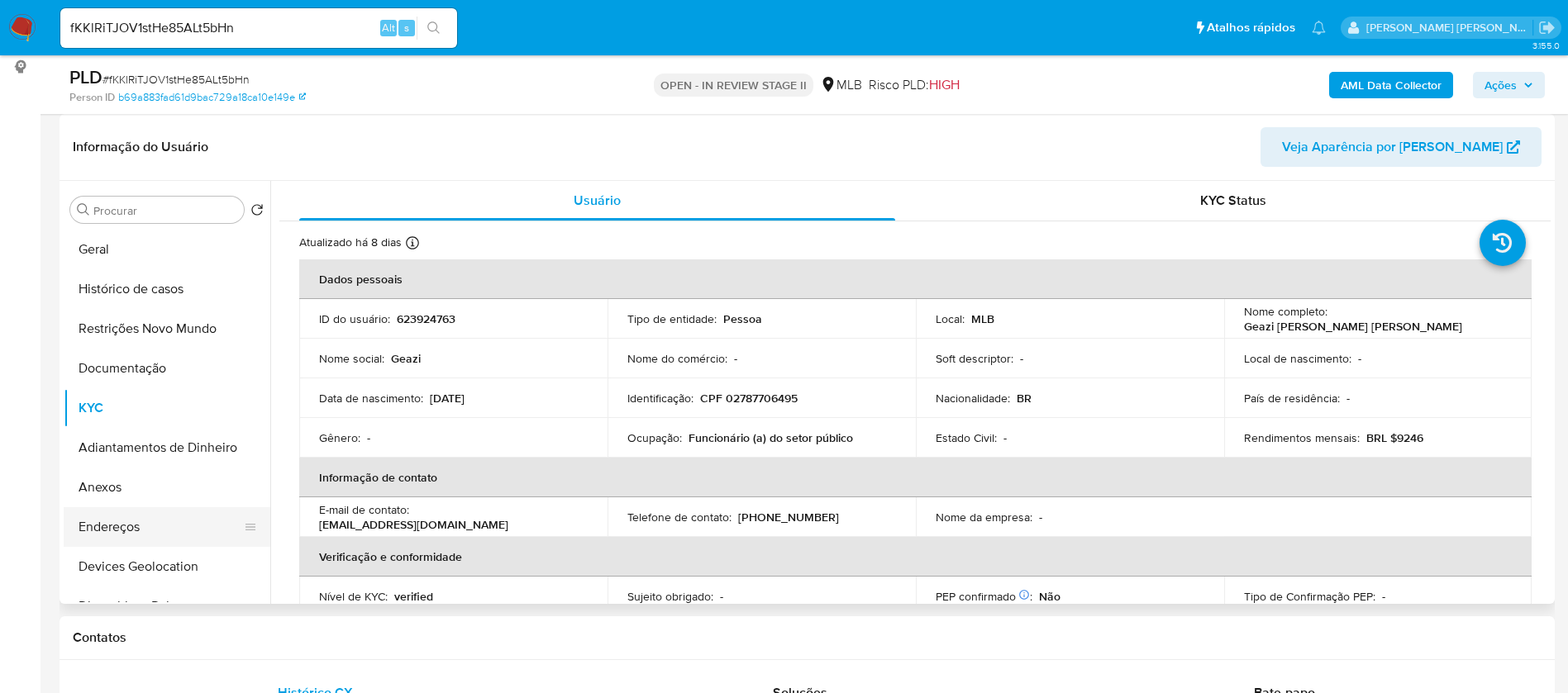
click at [151, 524] on button "Endereços" at bounding box center [160, 526] width 193 height 39
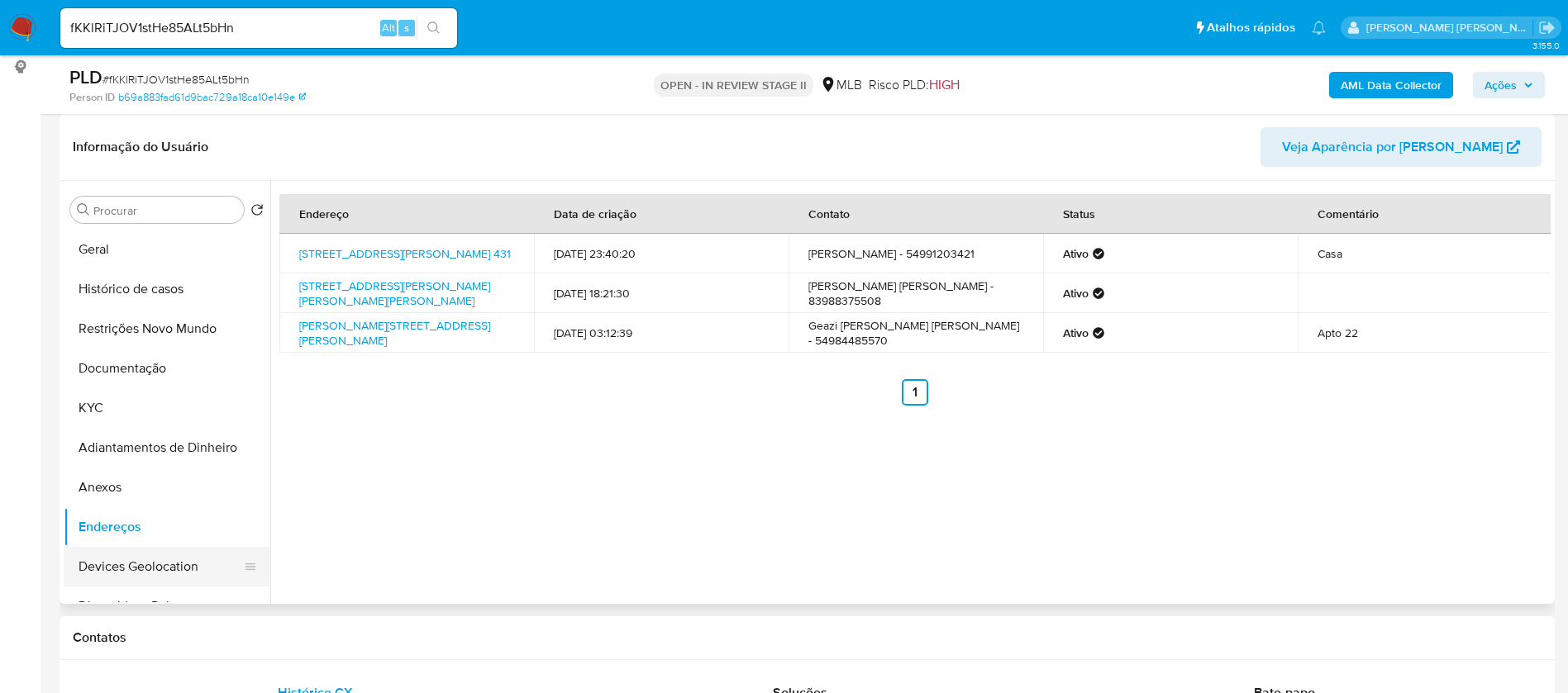
click at [151, 559] on button "Devices Geolocation" at bounding box center [160, 567] width 193 height 39
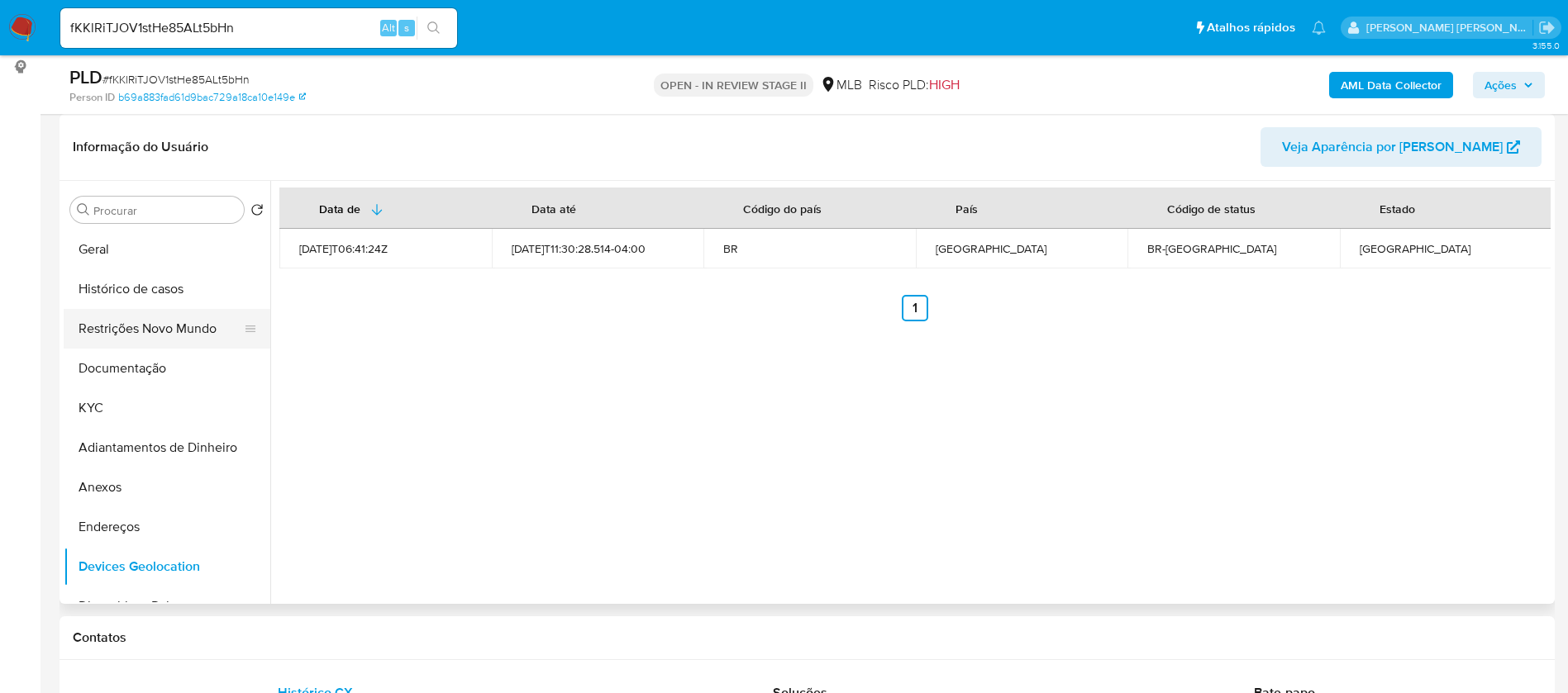
click at [151, 321] on button "Restrições Novo Mundo" at bounding box center [160, 328] width 193 height 39
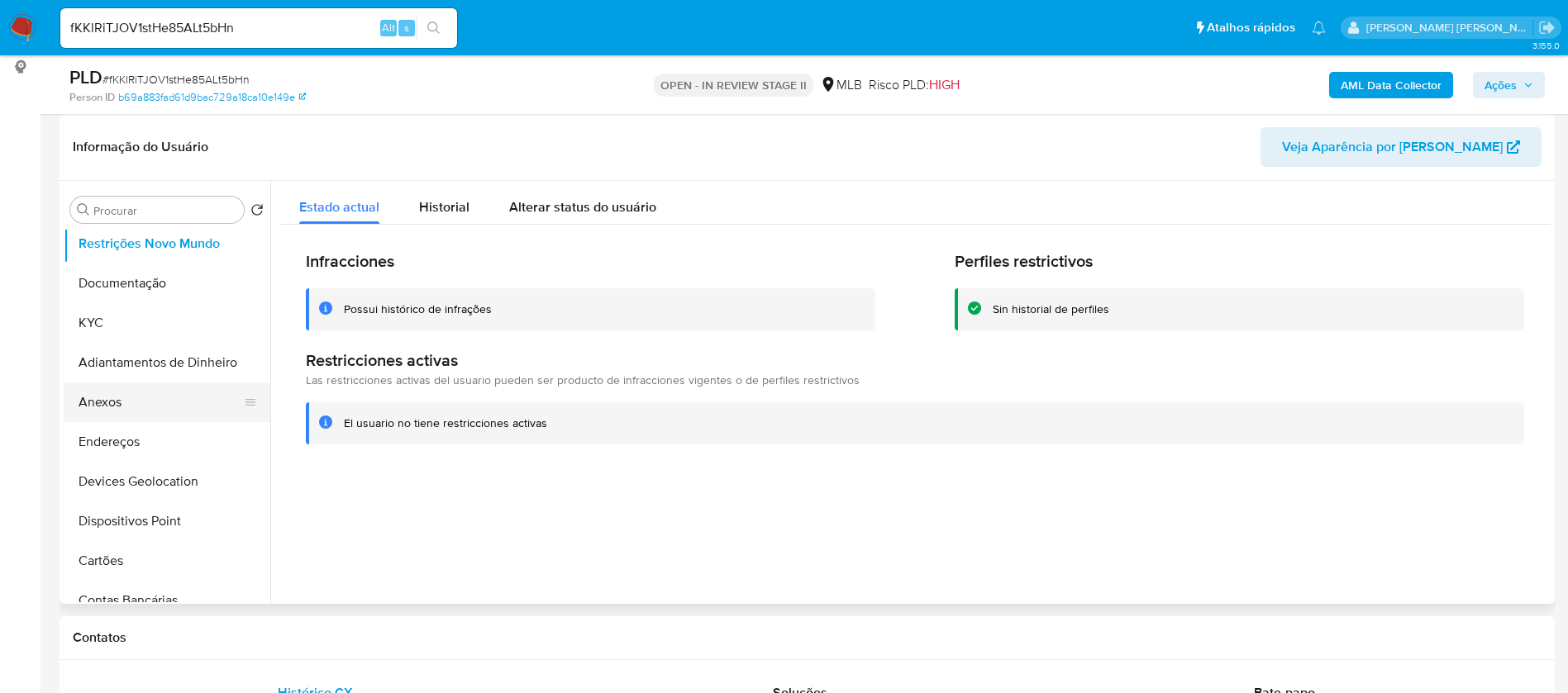
scroll to position [124, 0]
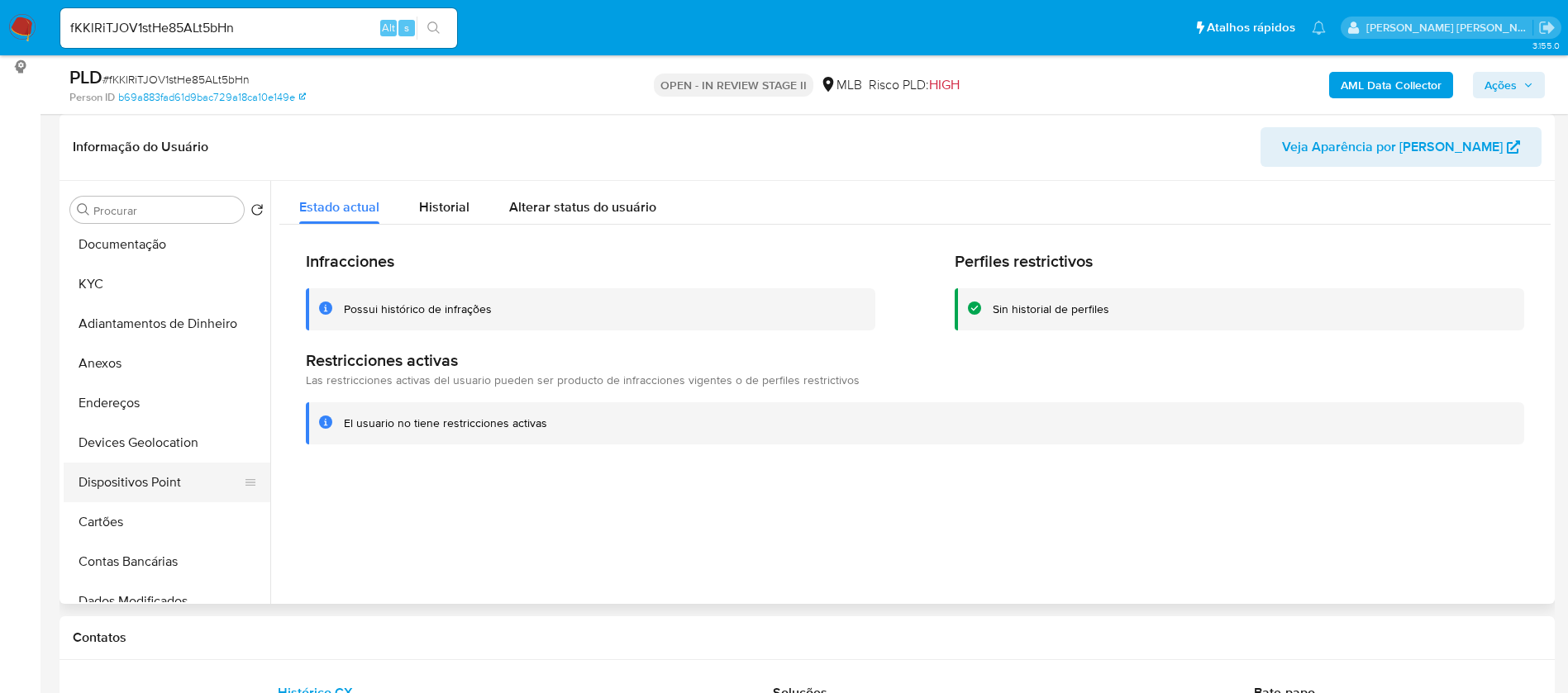
click at [169, 479] on button "Dispositivos Point" at bounding box center [160, 481] width 193 height 39
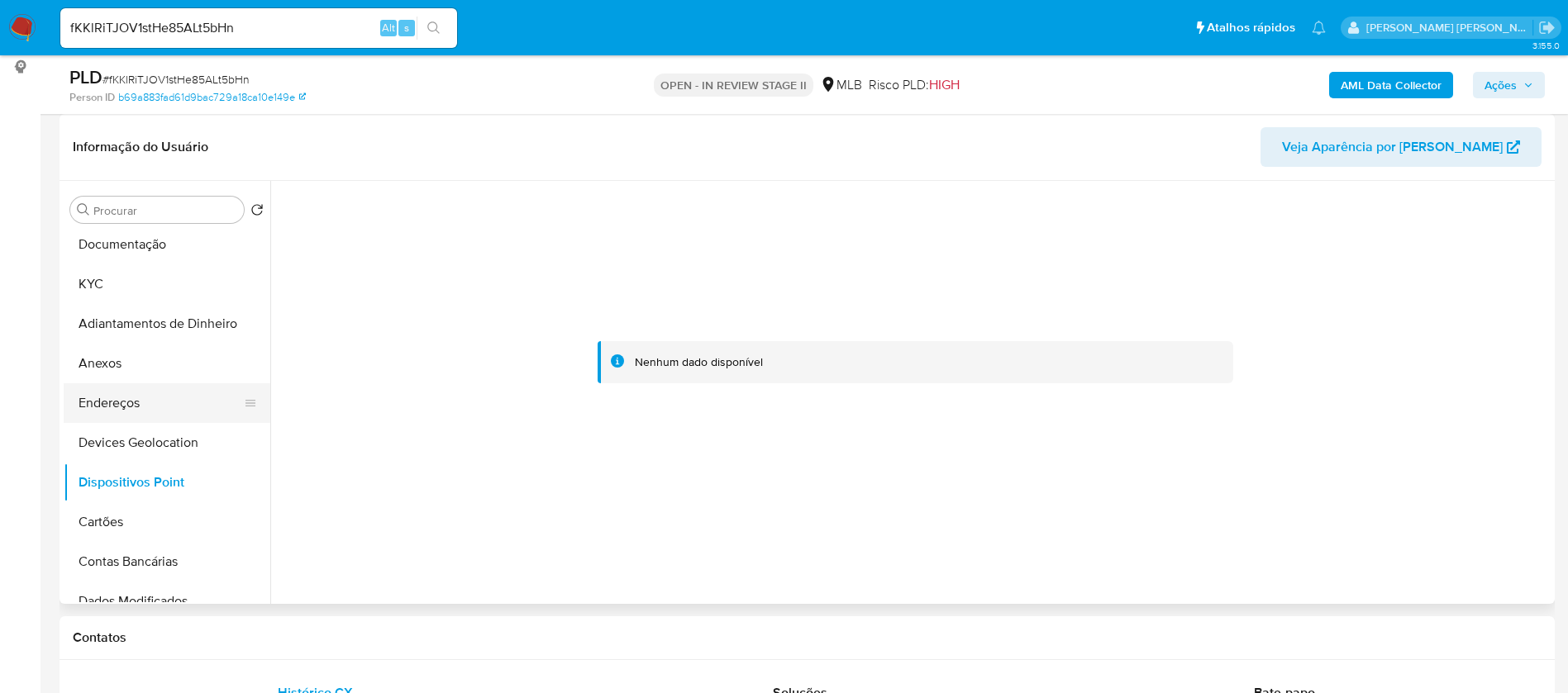
click at [122, 394] on button "Endereços" at bounding box center [160, 403] width 193 height 39
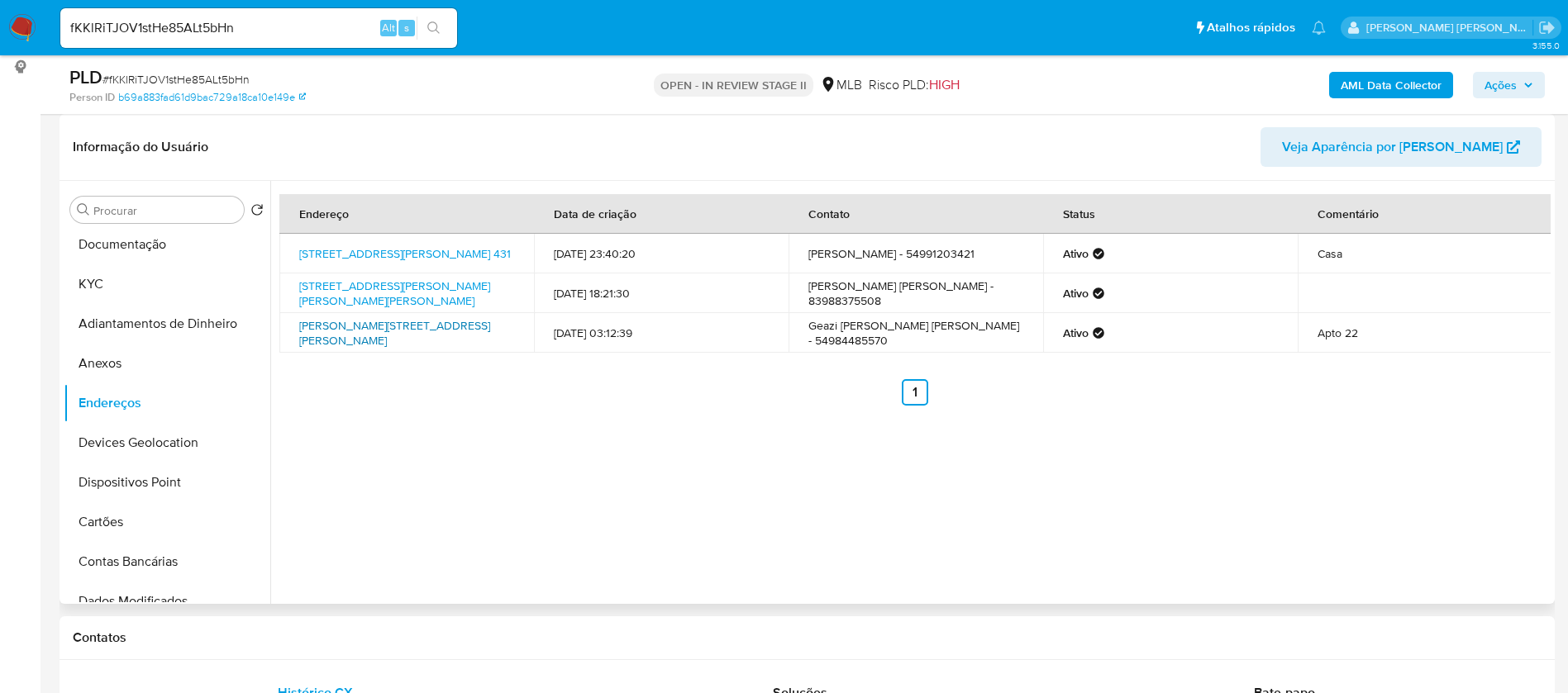
click at [462, 331] on link "Rua Joaquim Brasil Cabral 85, Erechim, Rio Grande Do Sul, 99700420, Brasil 85" at bounding box center [394, 333] width 190 height 32
click at [176, 256] on button "Documentação" at bounding box center [160, 244] width 193 height 39
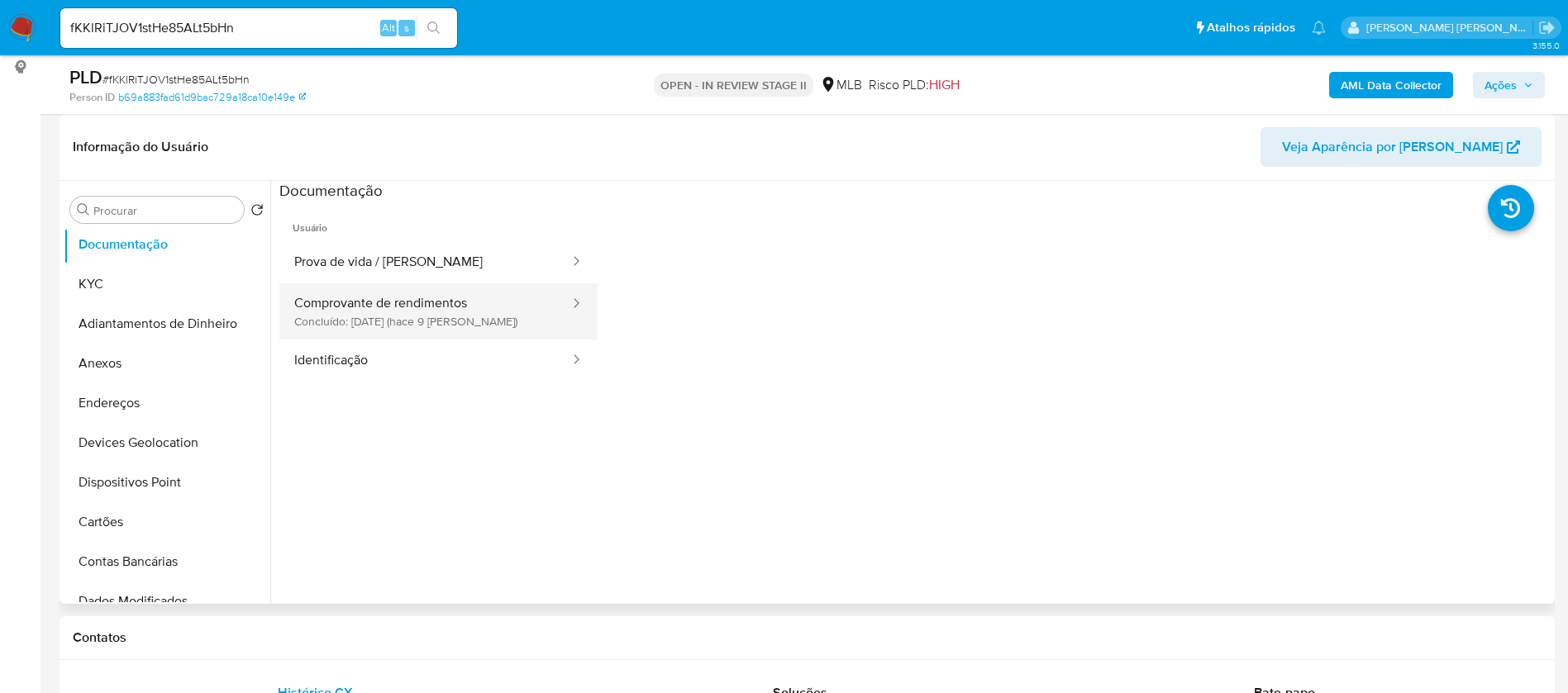
click at [457, 310] on button "Comprovante de rendimentos Concluído: 11/08/2025 (hace 9 días)" at bounding box center [425, 311] width 292 height 56
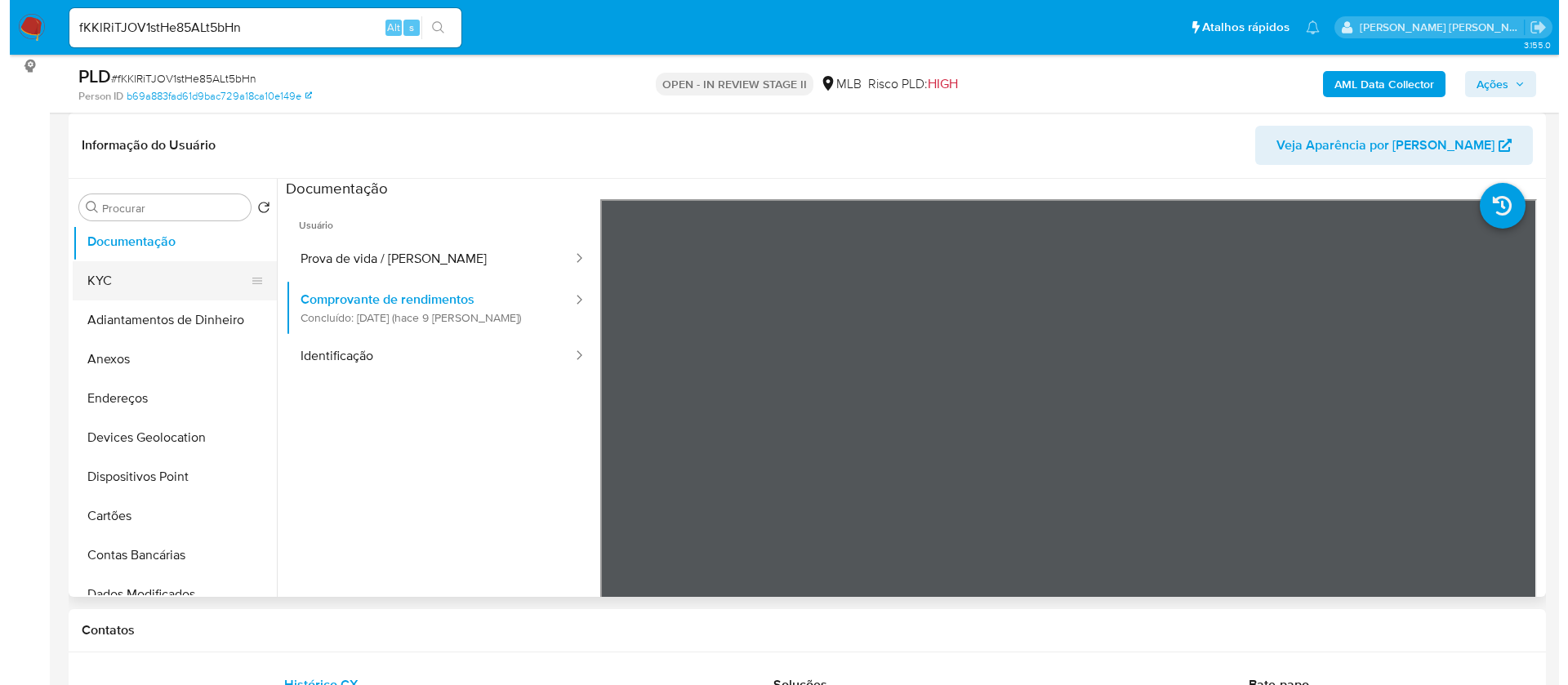
scroll to position [0, 0]
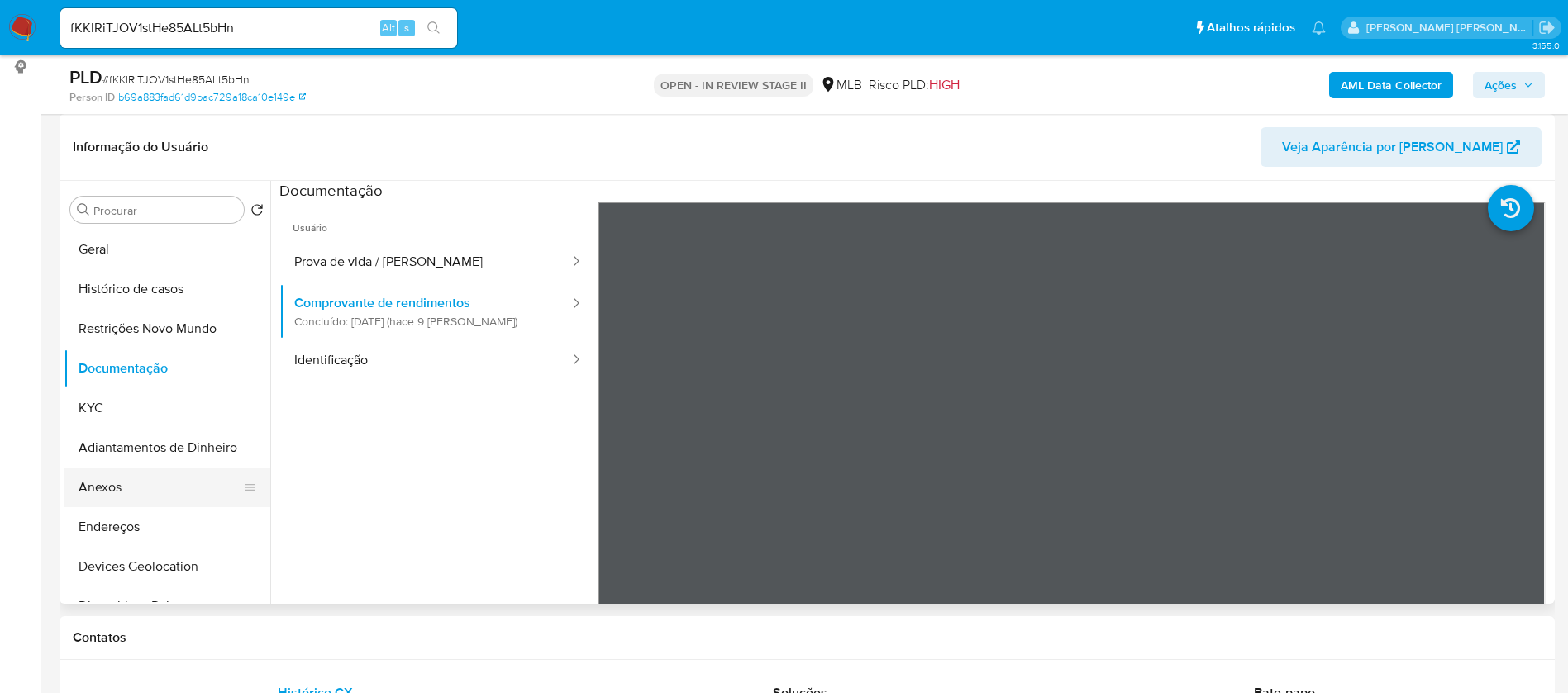
click at [147, 492] on button "Anexos" at bounding box center [160, 487] width 193 height 39
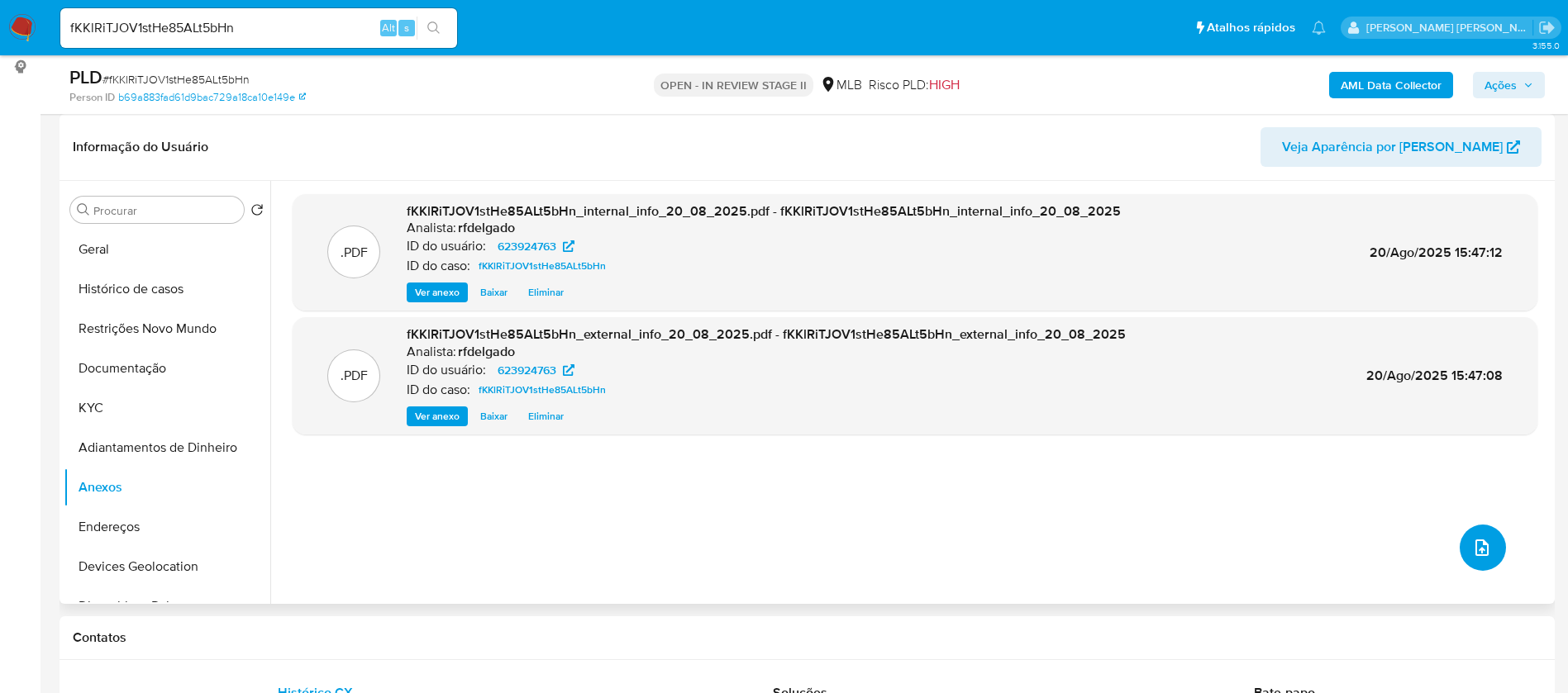
click at [1481, 559] on button "upload-file" at bounding box center [1483, 548] width 46 height 46
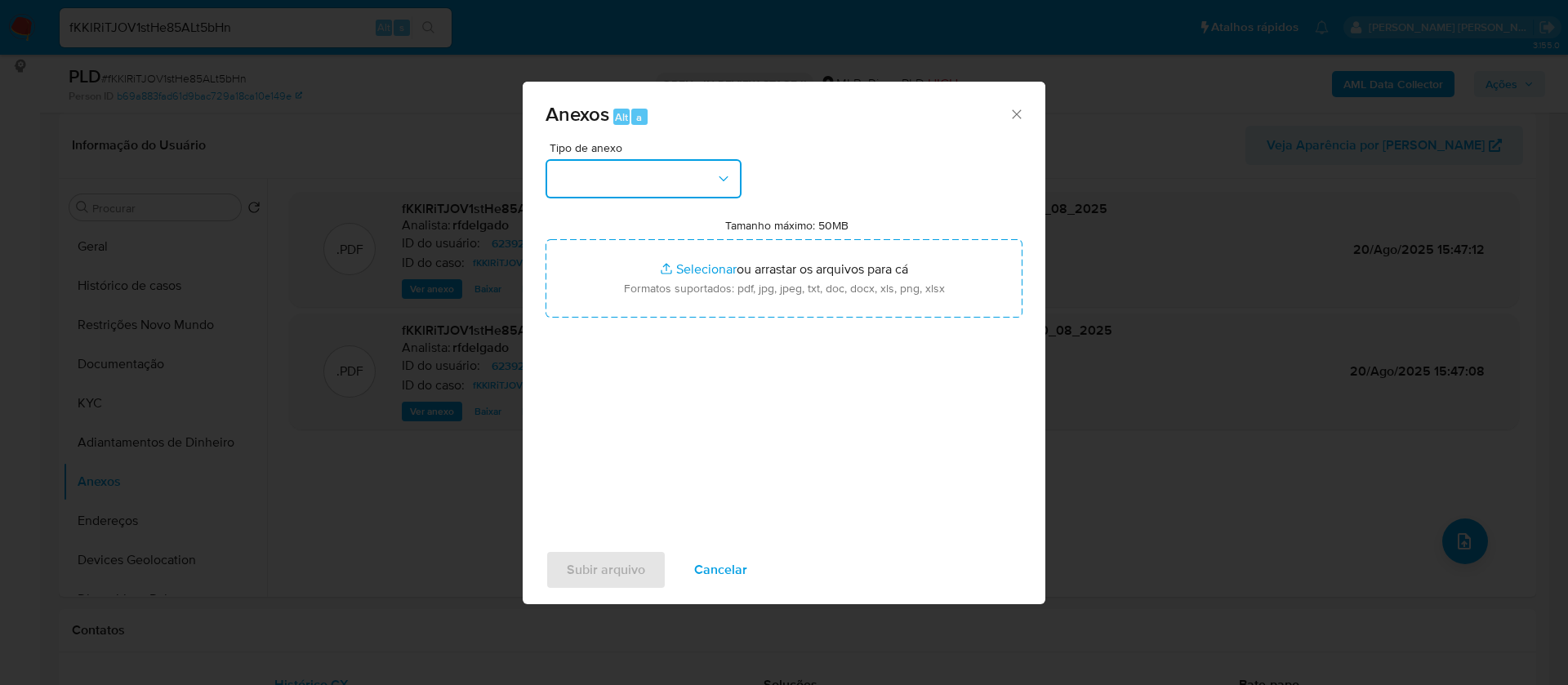
click at [699, 170] on button "button" at bounding box center [643, 178] width 196 height 39
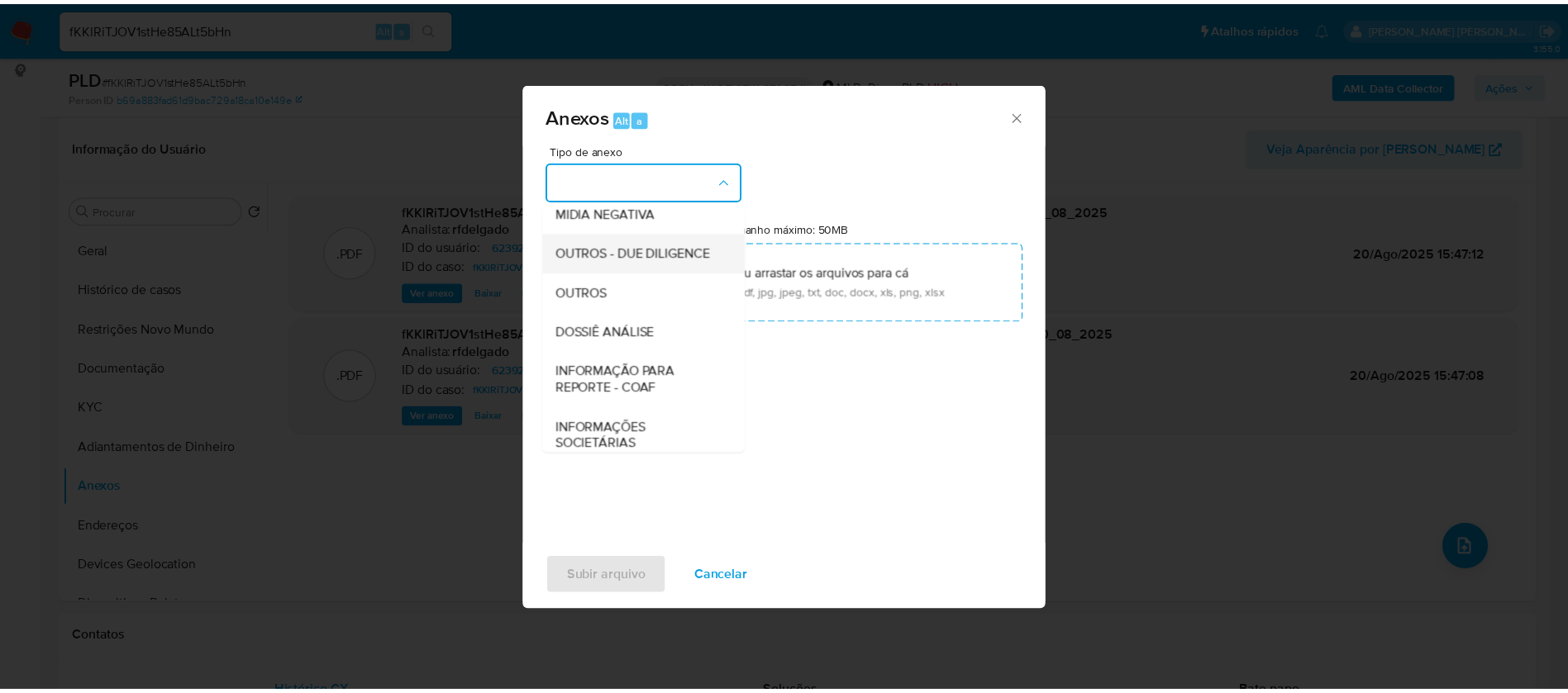
scroll to position [248, 0]
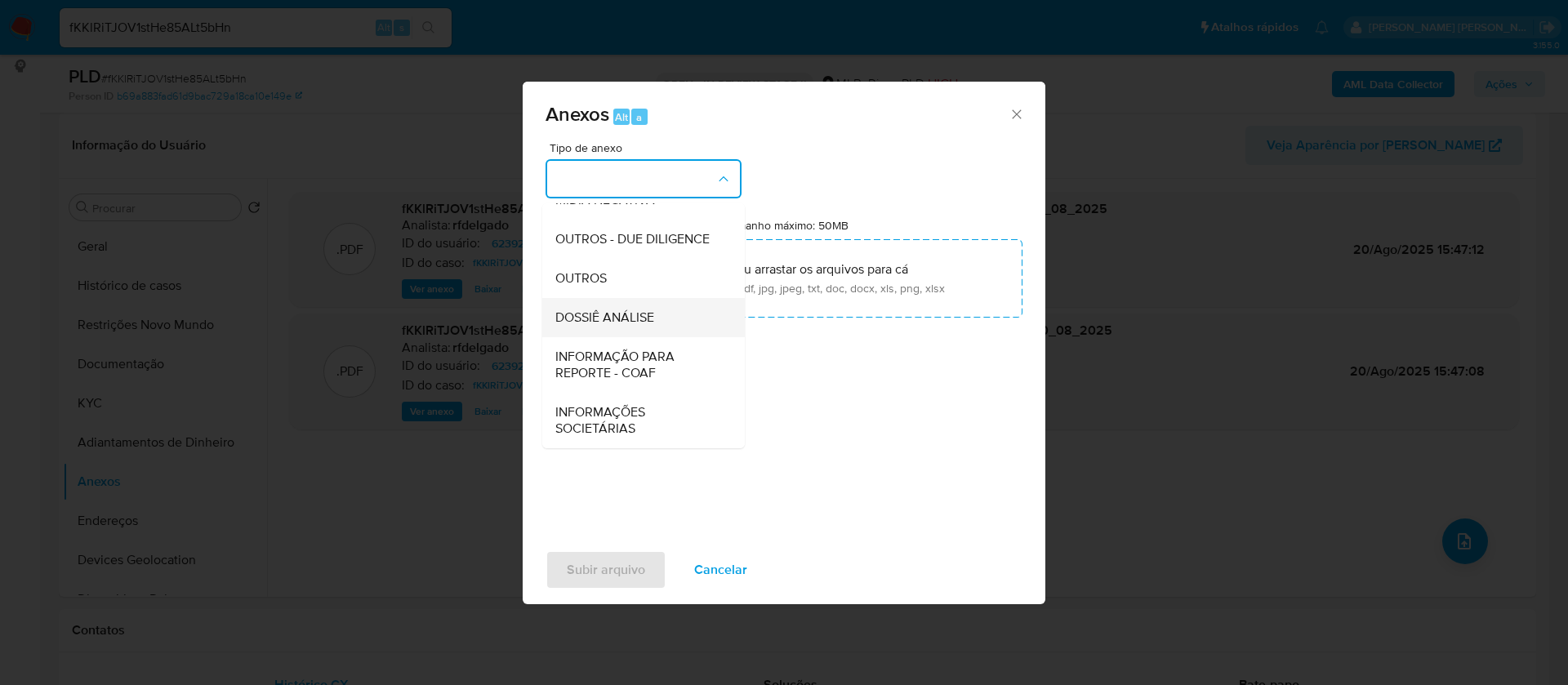
click at [649, 325] on span "DOSSIÊ ANÁLISE" at bounding box center [604, 317] width 98 height 16
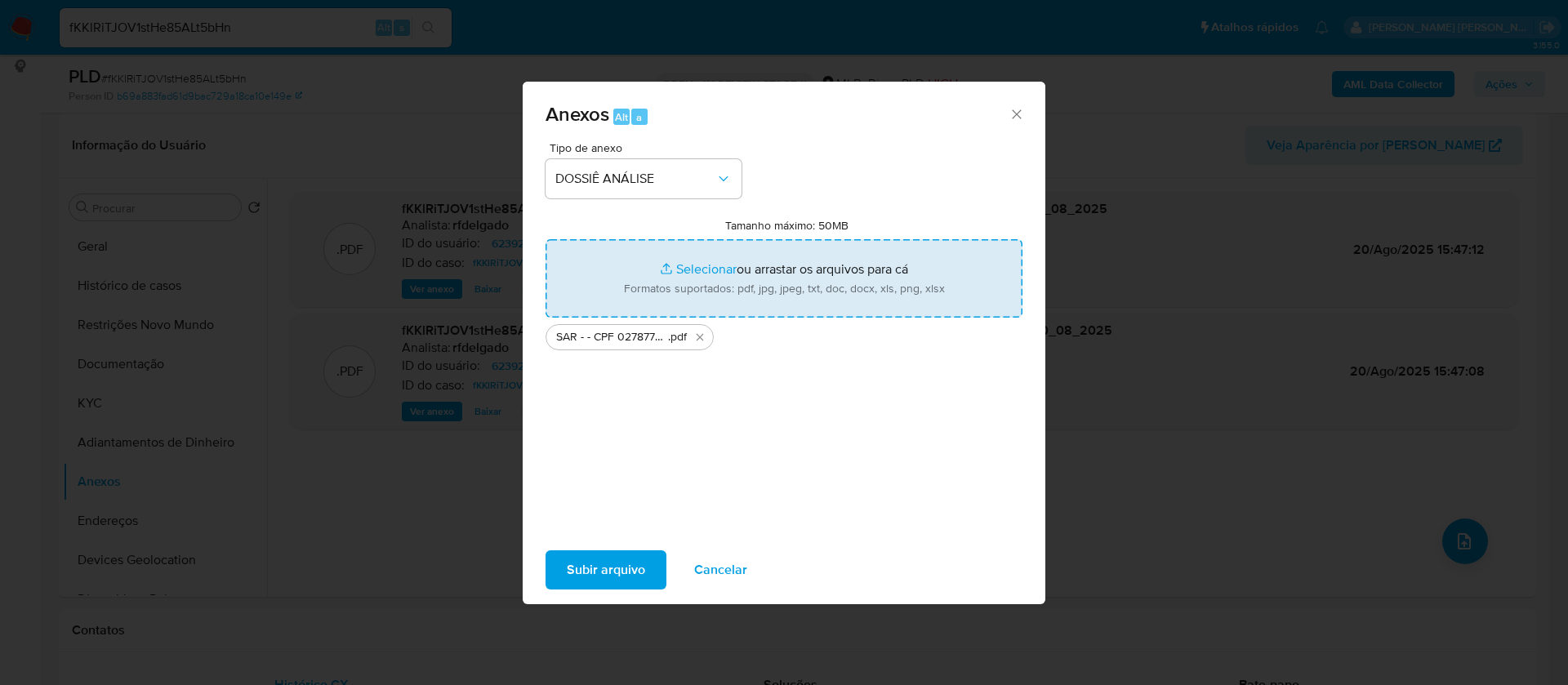
type input "C:\fakepath\Mulan 623924763_2025_08_19_18_39_10.xlsx"
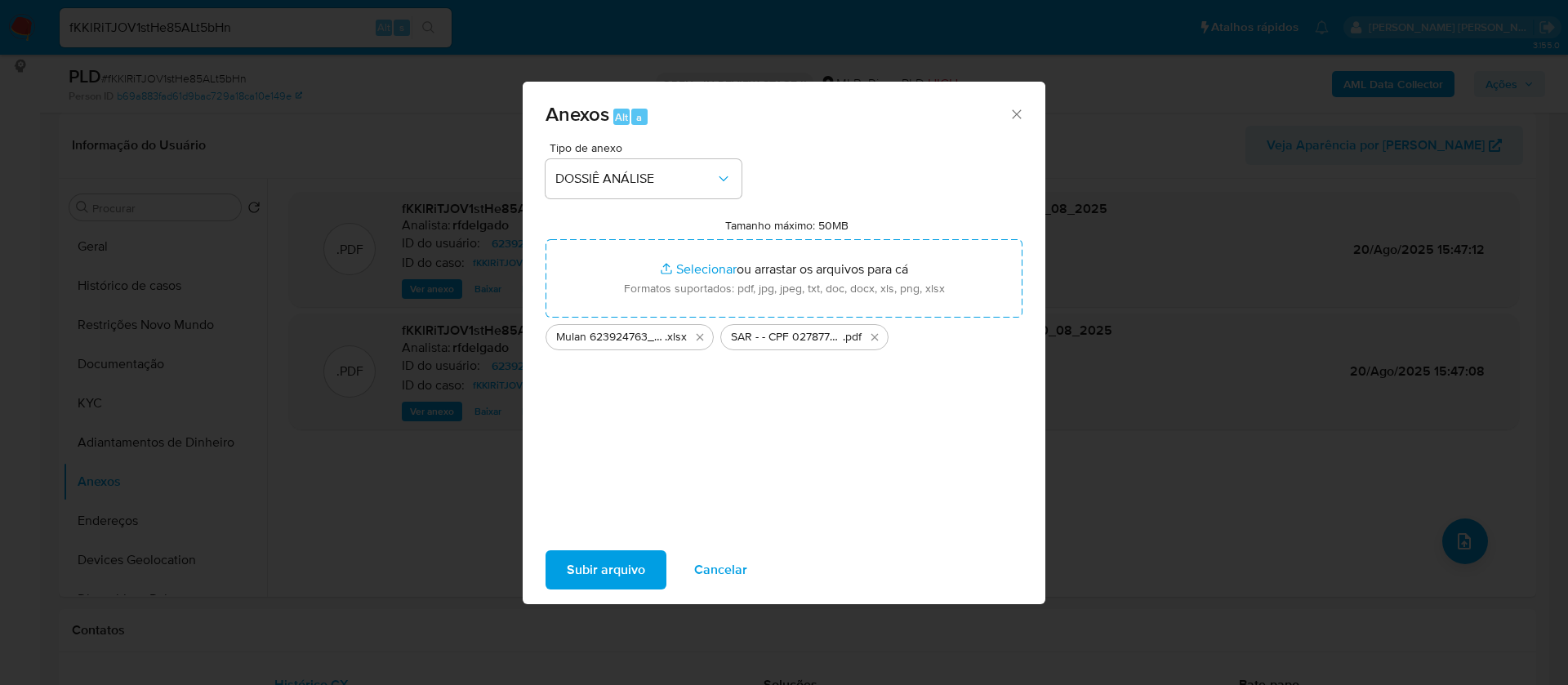
click at [636, 571] on span "Subir arquivo" at bounding box center [605, 571] width 78 height 36
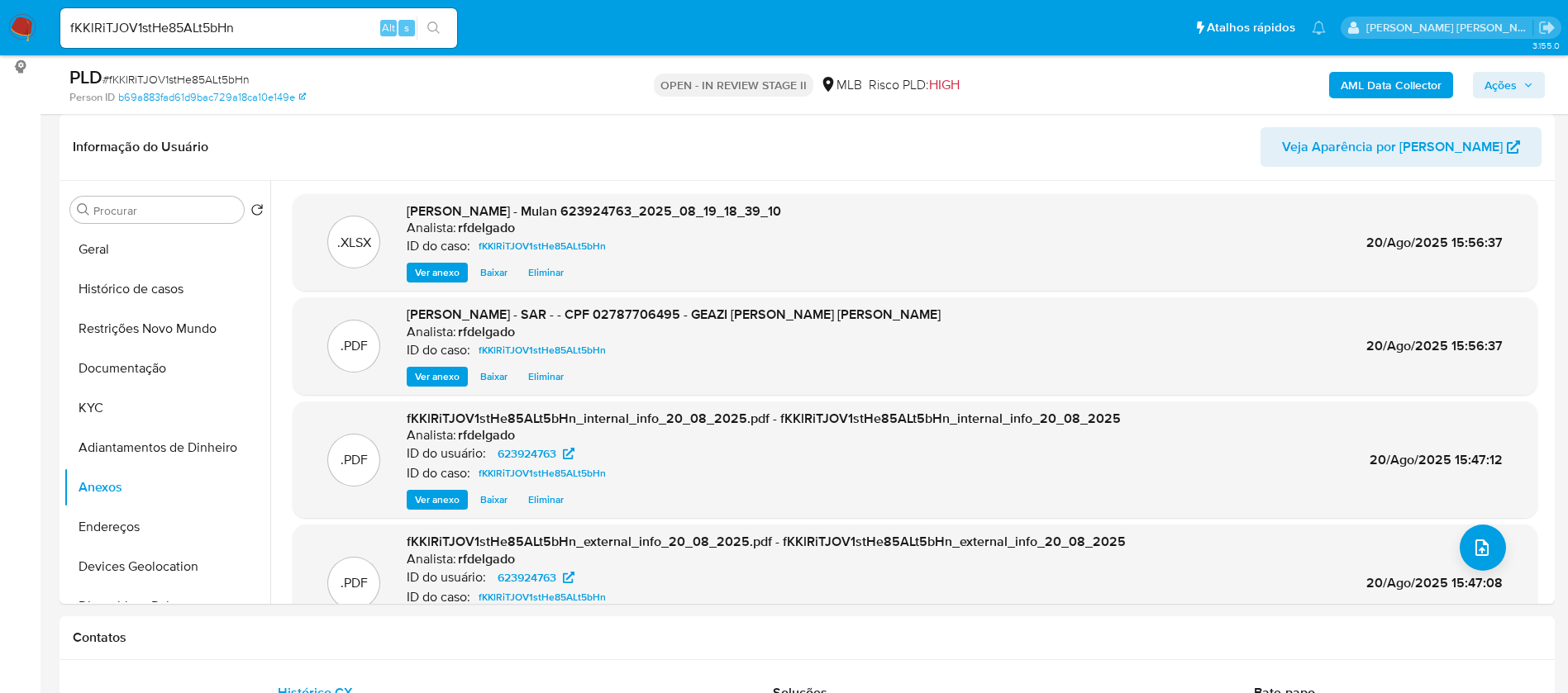
click at [1526, 87] on icon "button" at bounding box center [1528, 85] width 10 height 10
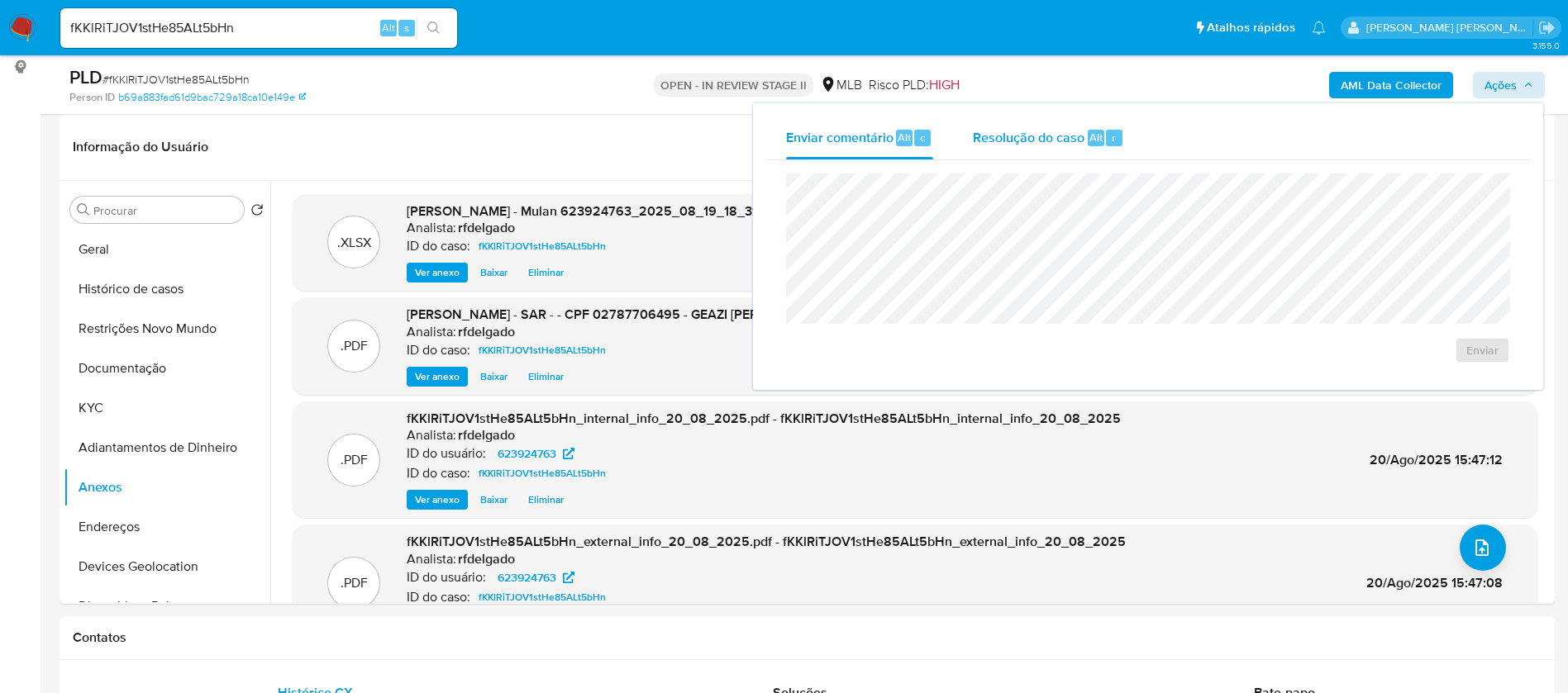
click at [987, 142] on span "Resolução do caso" at bounding box center [1028, 137] width 112 height 19
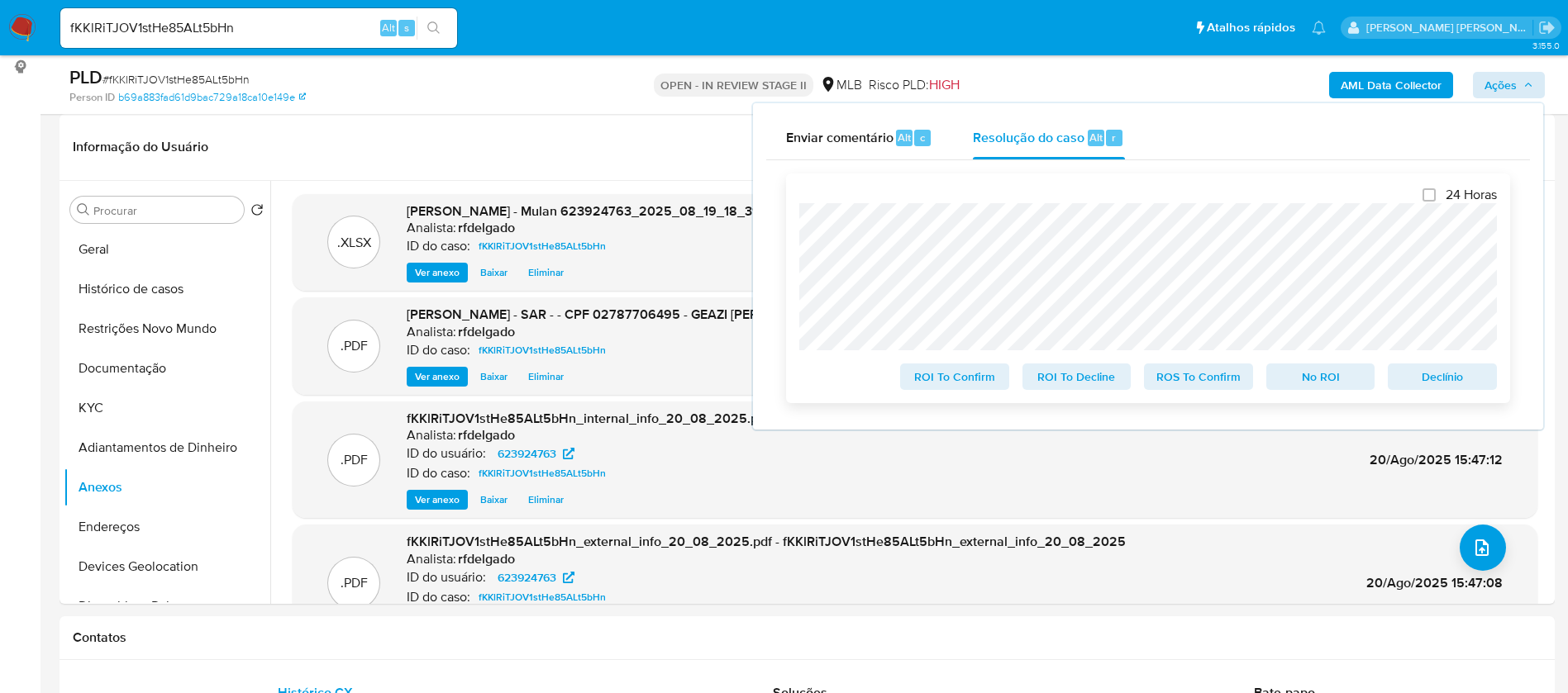
click at [1310, 389] on span "No ROI" at bounding box center [1321, 377] width 86 height 23
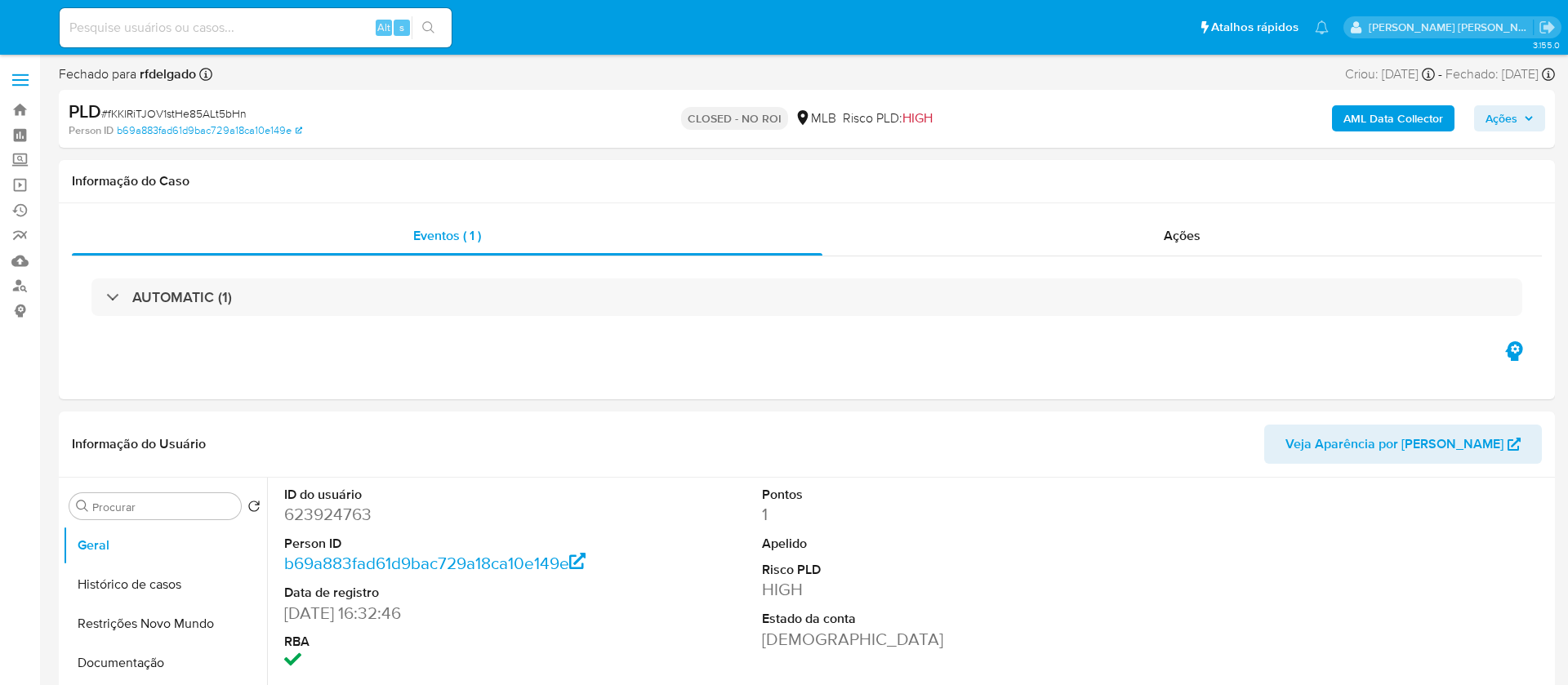
select select "10"
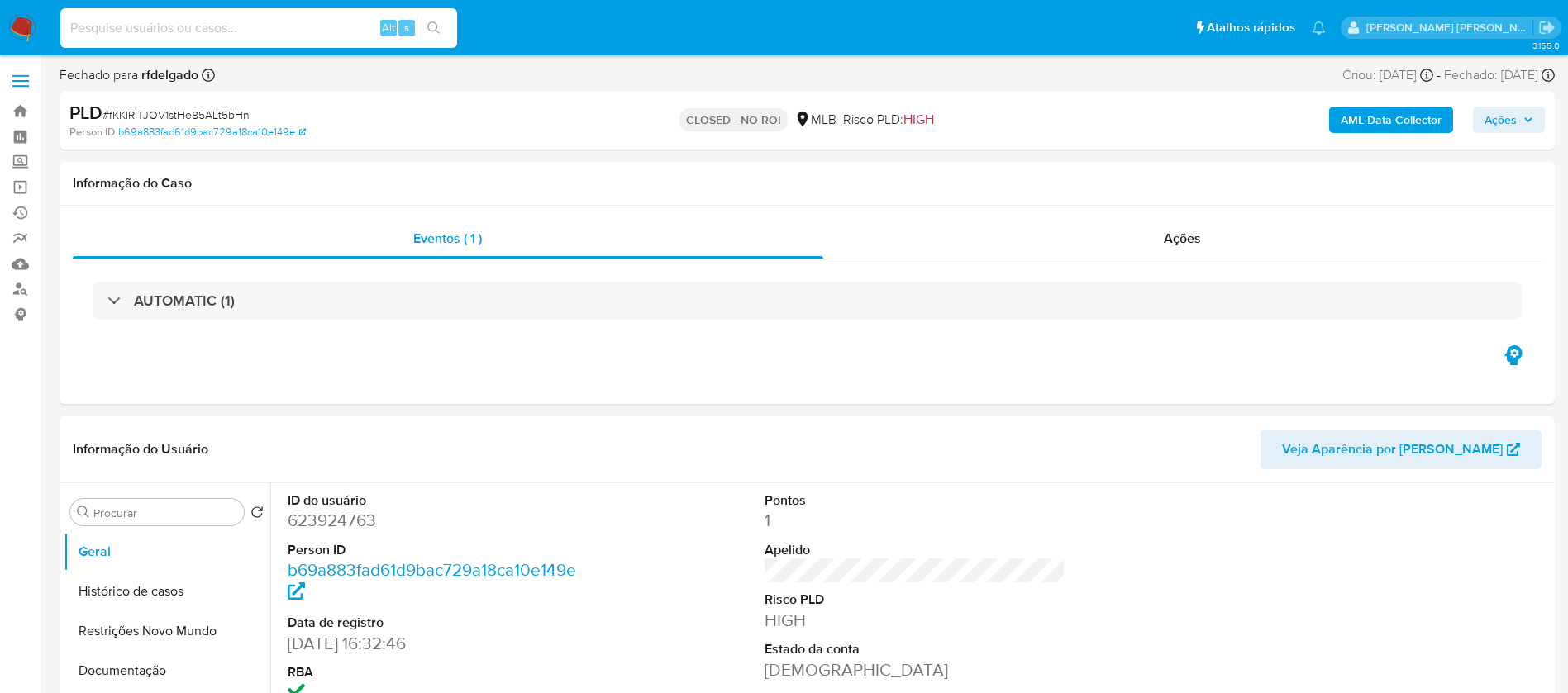
click at [319, 23] on input at bounding box center [258, 28] width 396 height 21
paste input "nq3u0w4tcAnVfVhloguBsTQI"
type input "nq3u0w4tcAnVfVhloguBsTQI"
click at [437, 25] on icon "search-icon" at bounding box center [433, 27] width 12 height 12
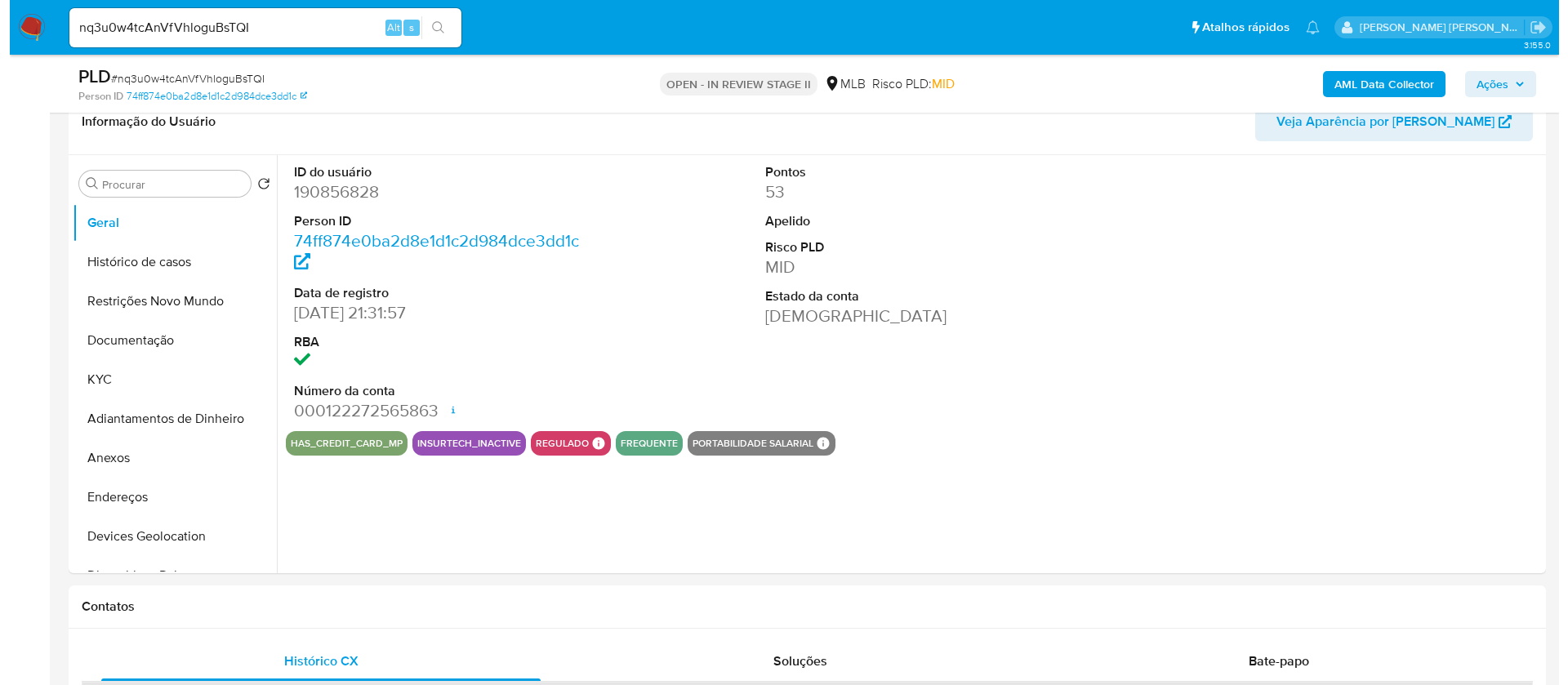
scroll to position [245, 0]
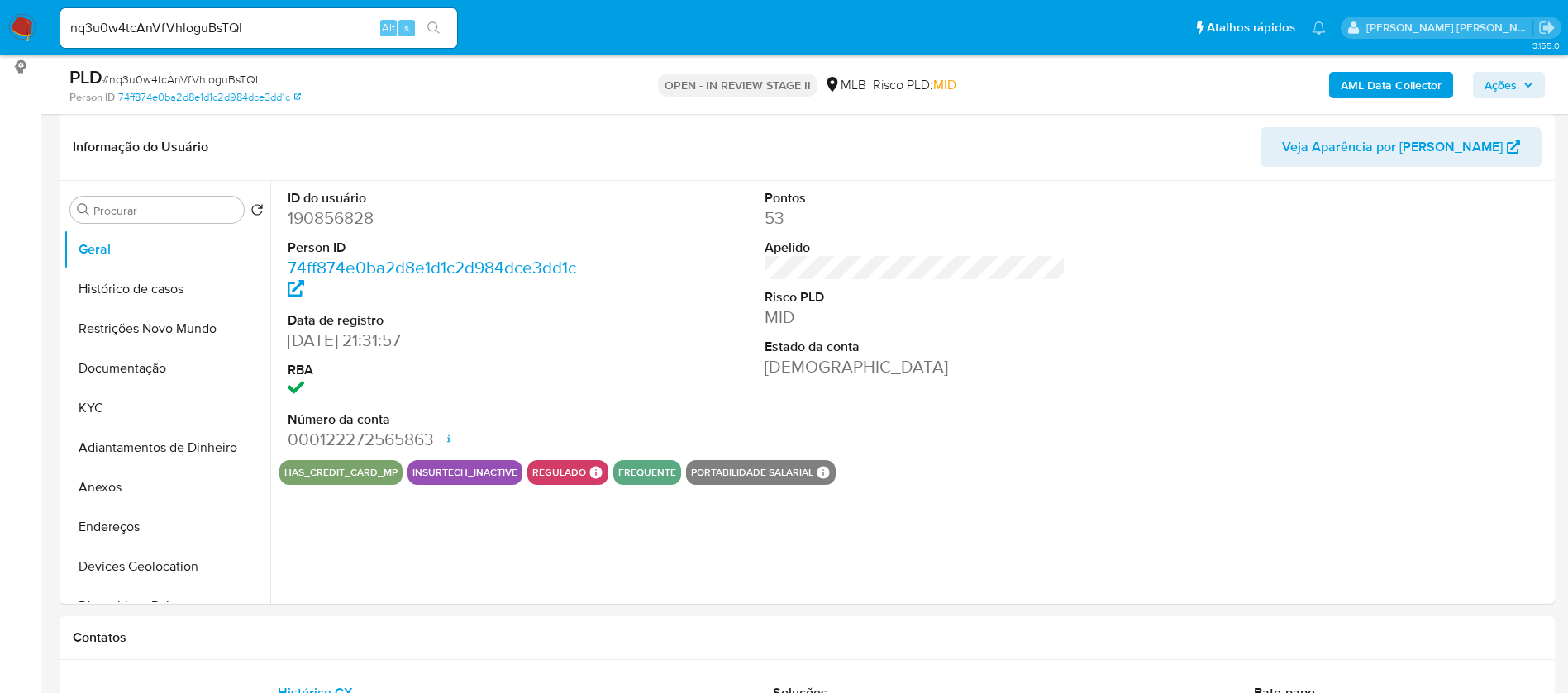
select select "10"
click at [146, 400] on button "KYC" at bounding box center [160, 408] width 193 height 39
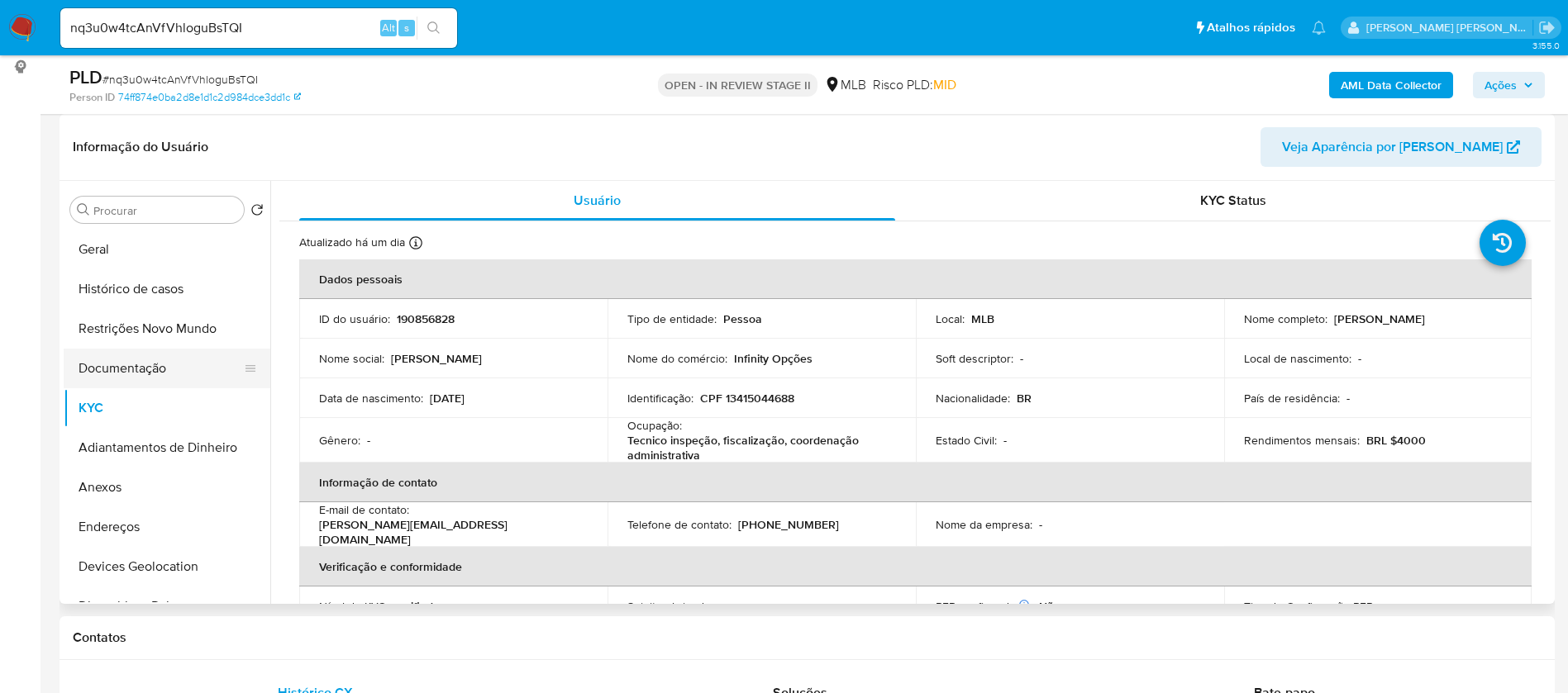
click at [161, 377] on button "Documentação" at bounding box center [160, 368] width 193 height 39
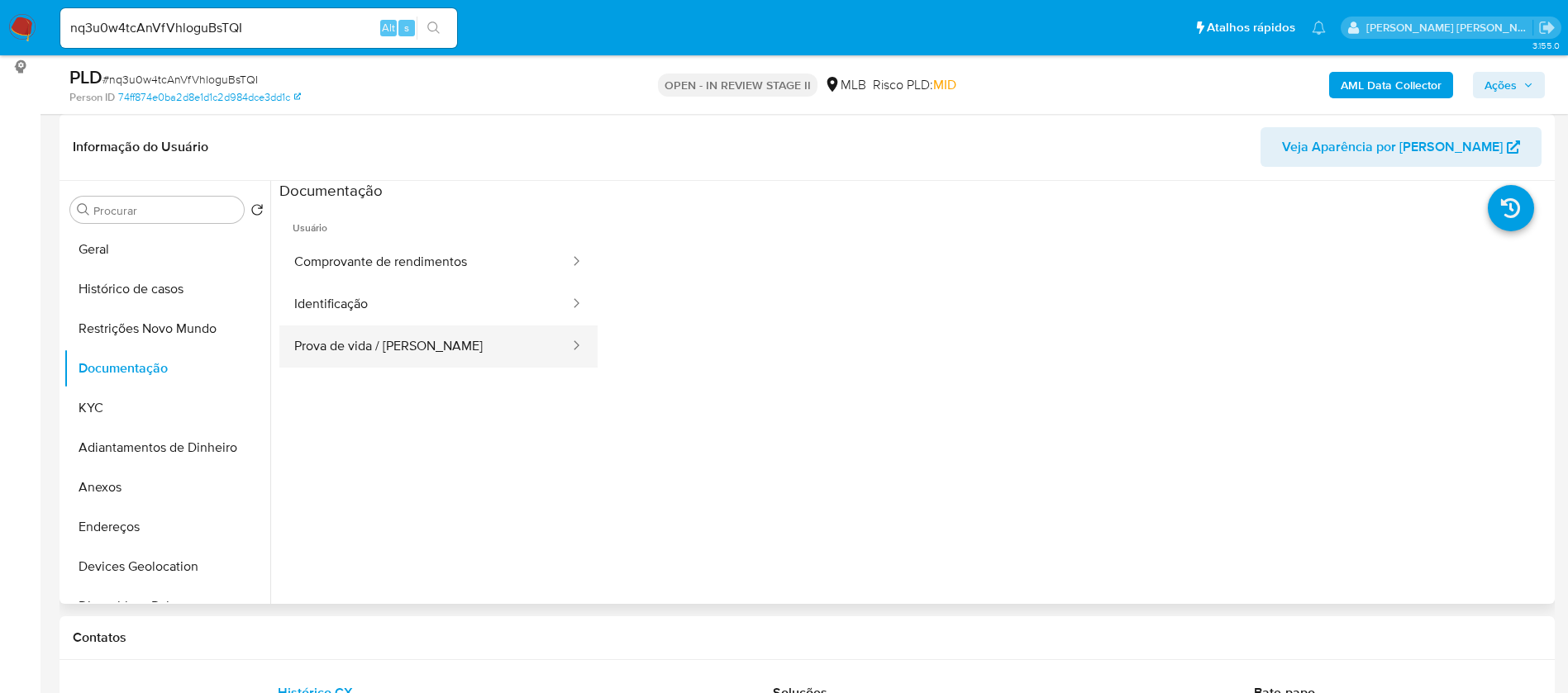
click at [460, 350] on button "Prova de vida / [PERSON_NAME]" at bounding box center [425, 346] width 292 height 42
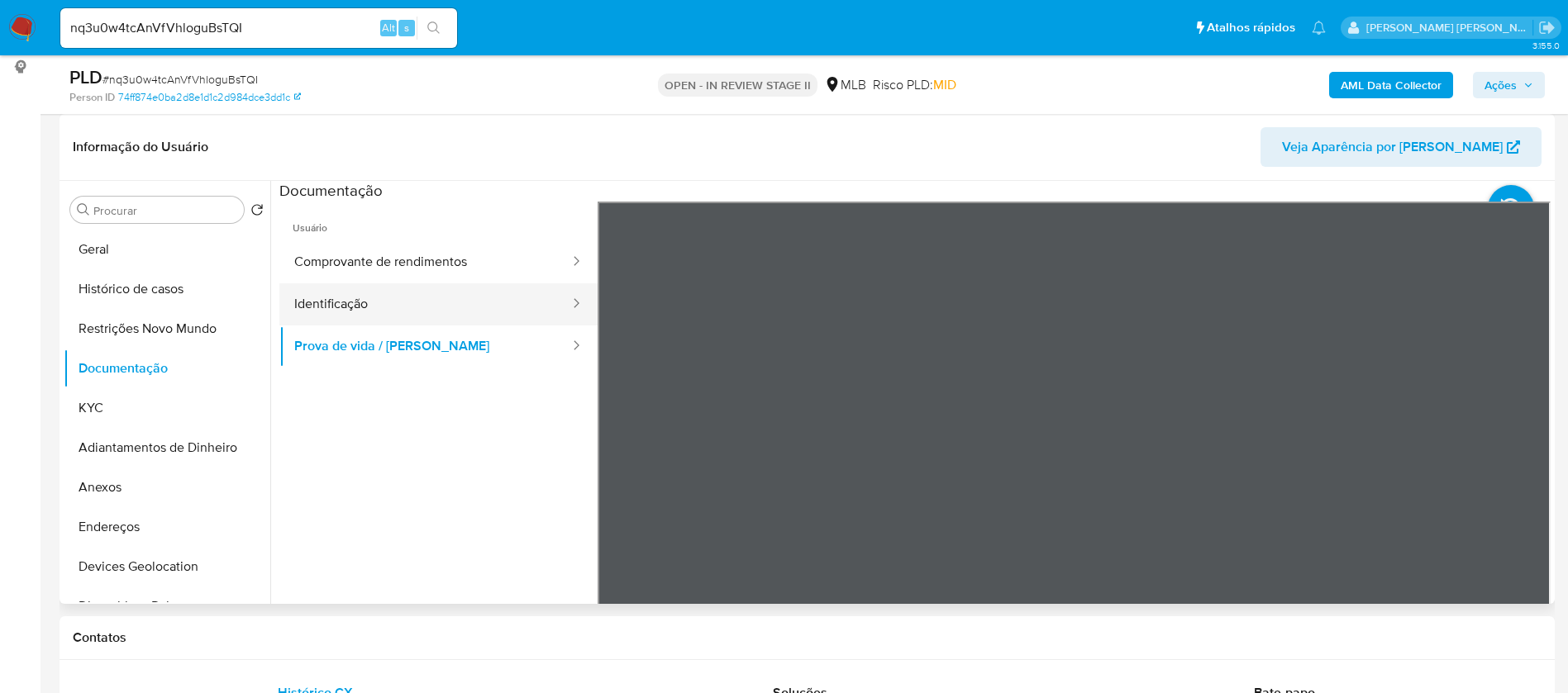
click at [455, 305] on button "Identificação" at bounding box center [425, 304] width 292 height 42
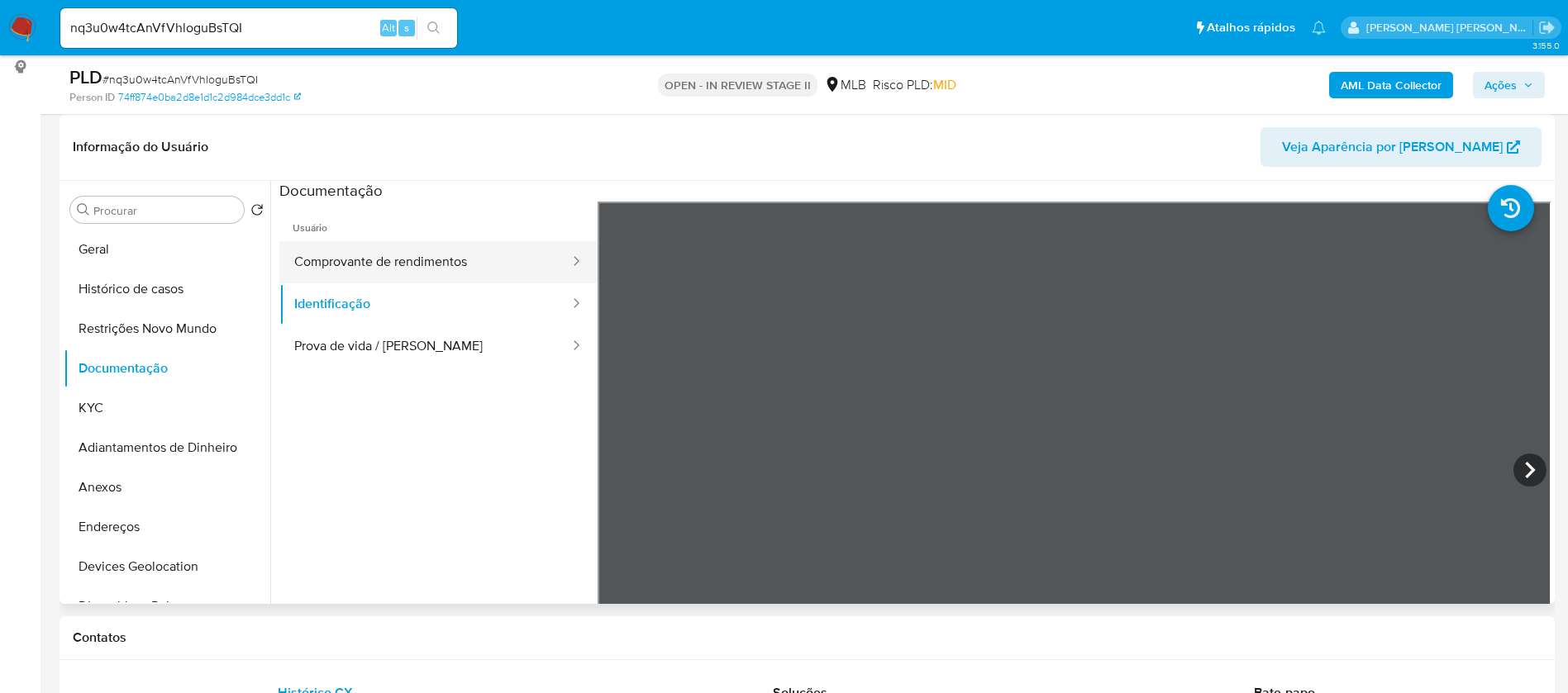
click at [459, 252] on button "Comprovante de rendimentos" at bounding box center [425, 262] width 292 height 42
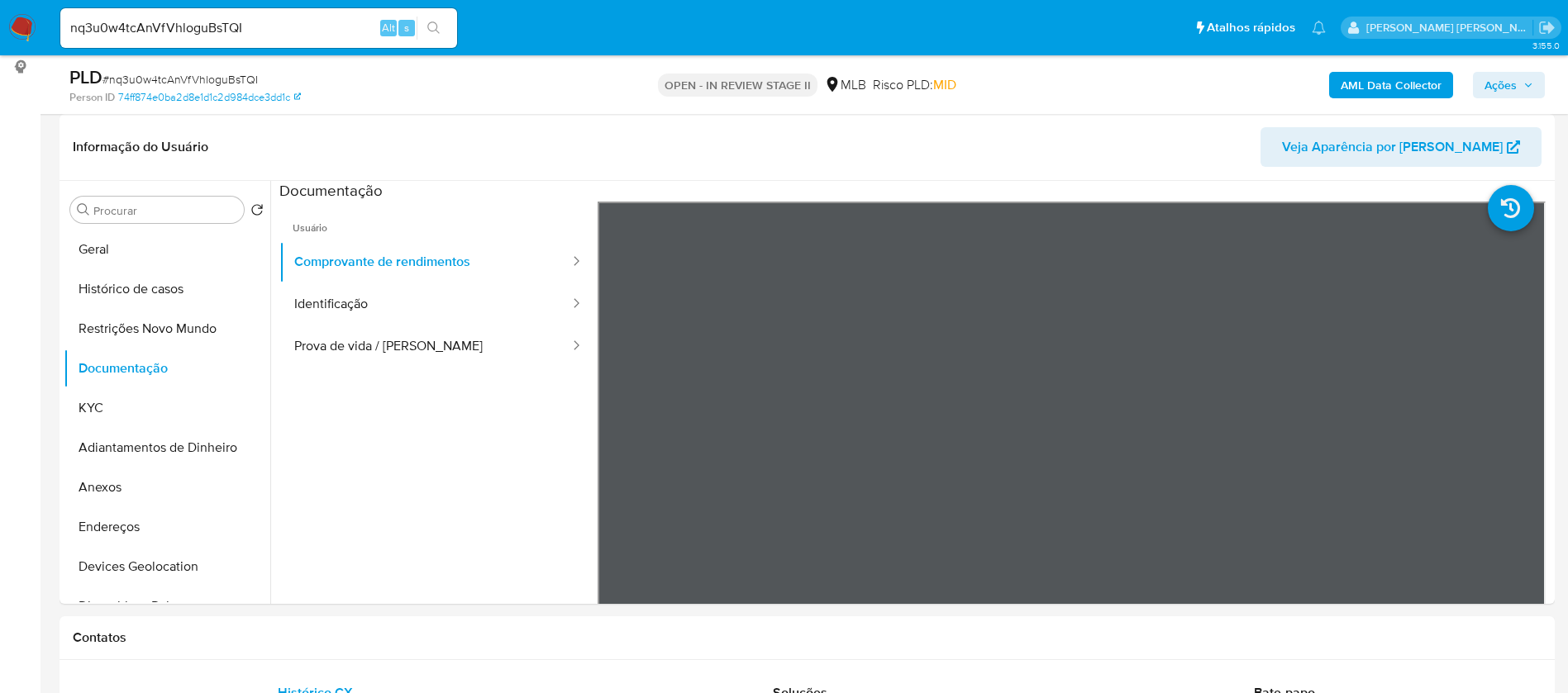
click at [1354, 82] on b "AML Data Collector" at bounding box center [1390, 85] width 101 height 27
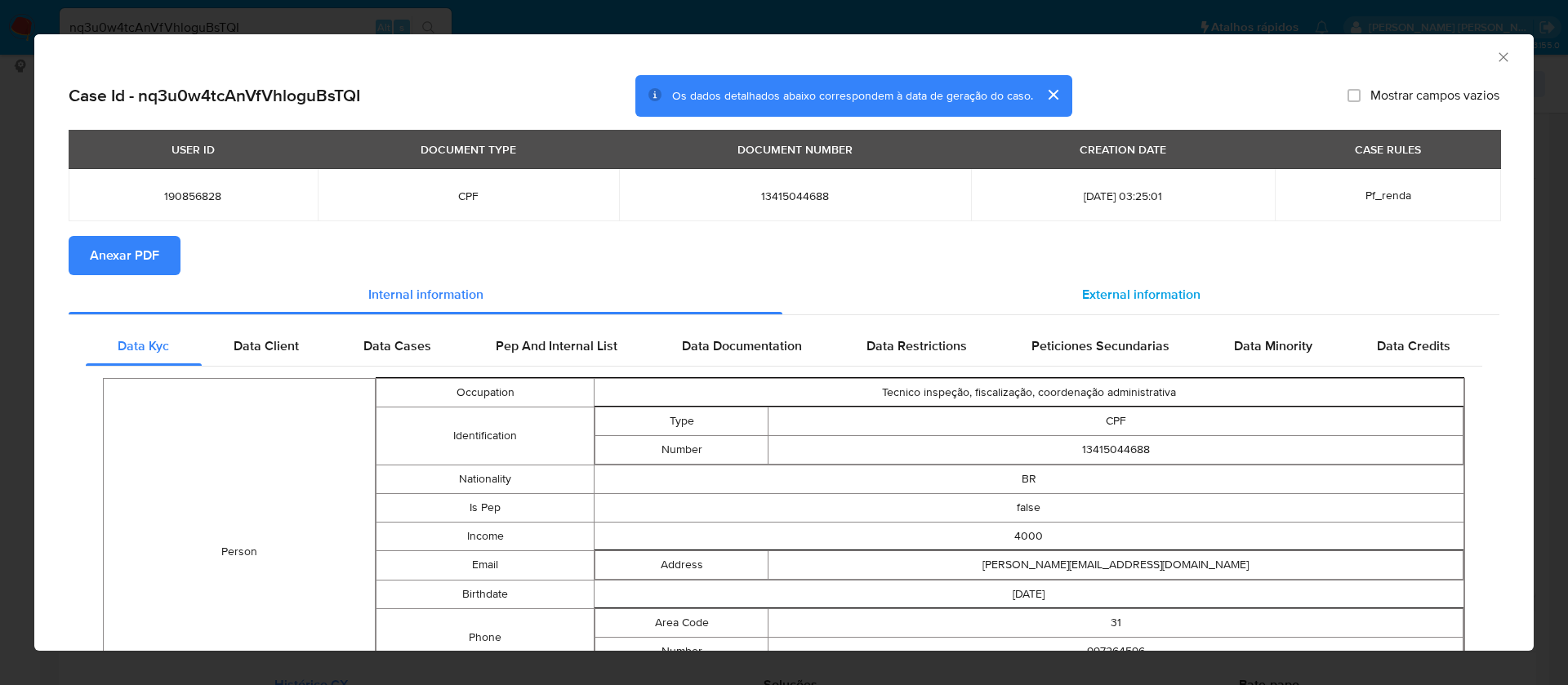
click at [1126, 302] on span "External information" at bounding box center [1141, 294] width 118 height 19
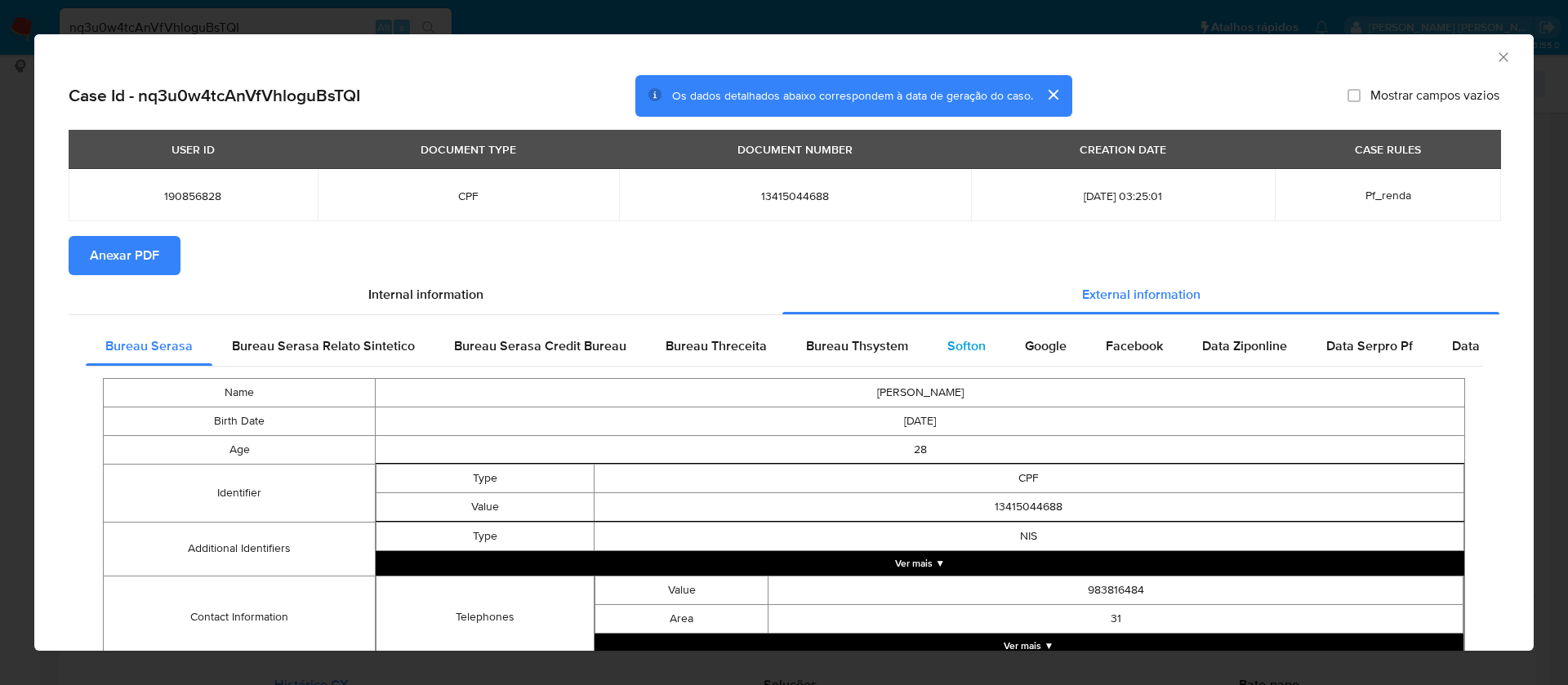
click at [967, 347] on span "Softon" at bounding box center [966, 346] width 39 height 19
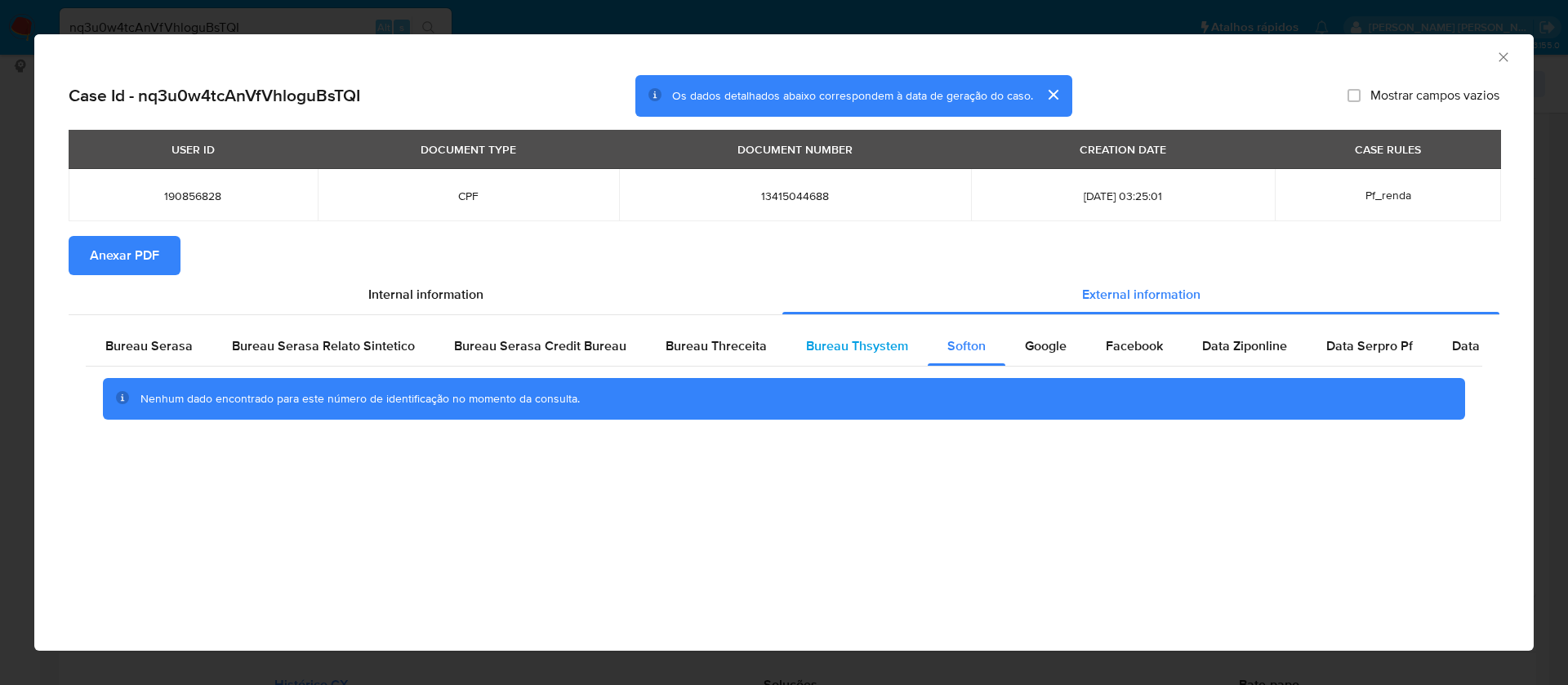
click at [829, 341] on span "Bureau Thsystem" at bounding box center [857, 346] width 102 height 19
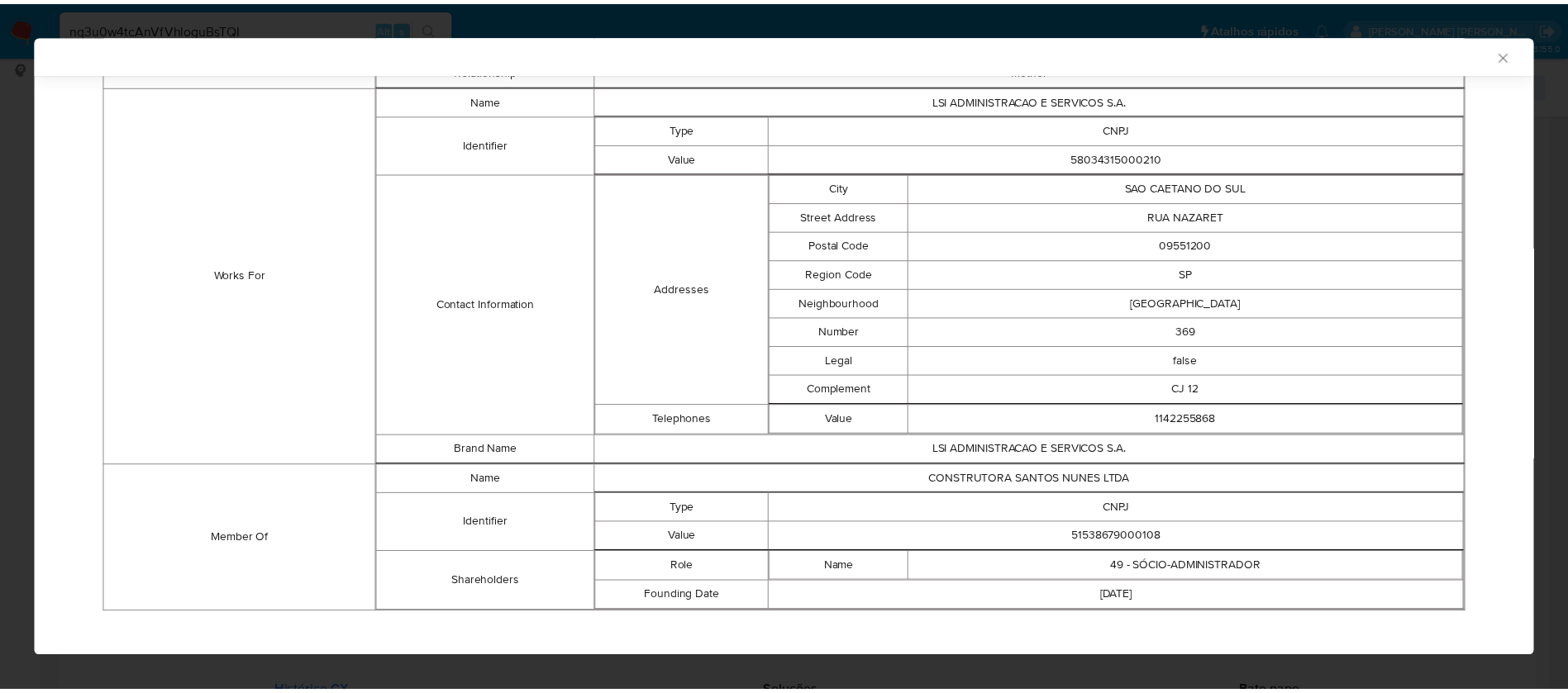
scroll to position [1062, 0]
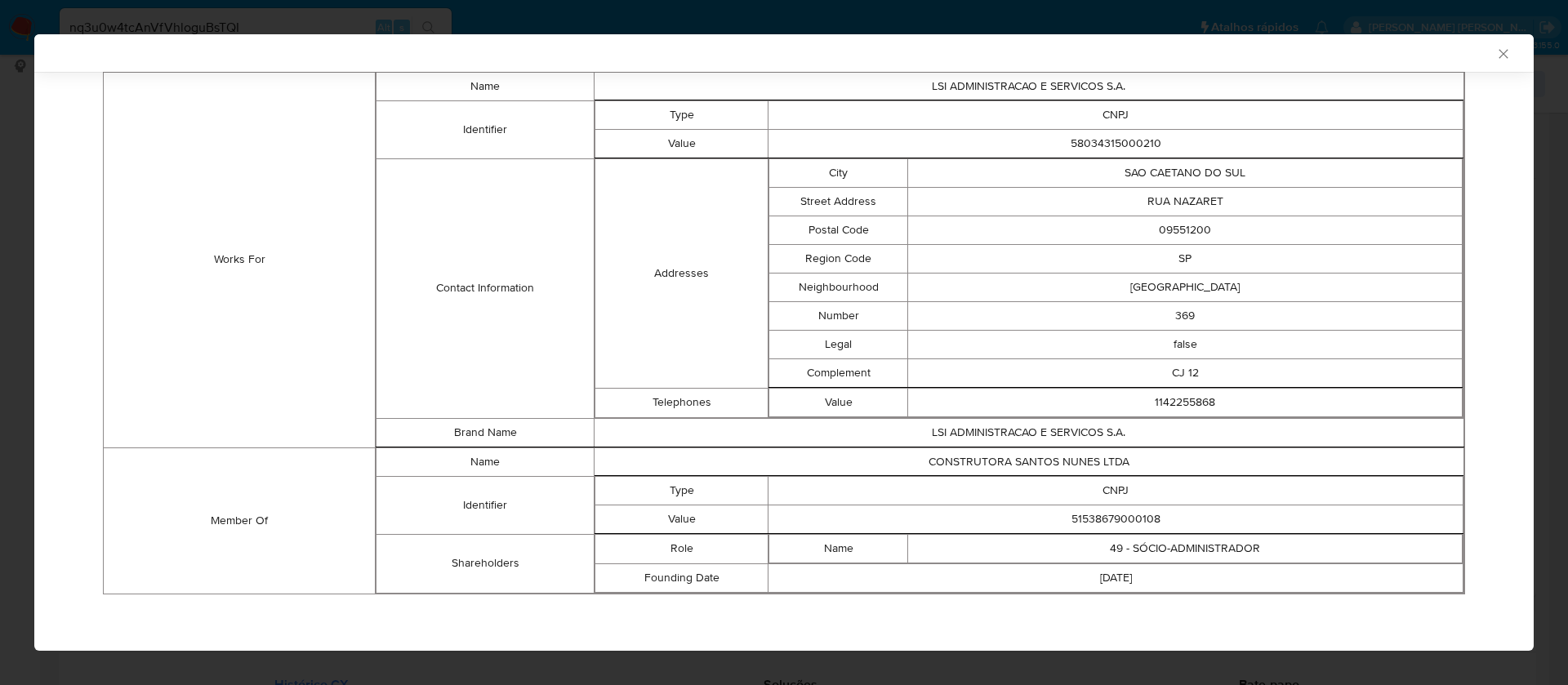
click at [1082, 521] on td "51538679000108" at bounding box center [1115, 519] width 695 height 28
copy td "51538679000108"
click at [1130, 518] on td "51538679000108" at bounding box center [1115, 519] width 695 height 28
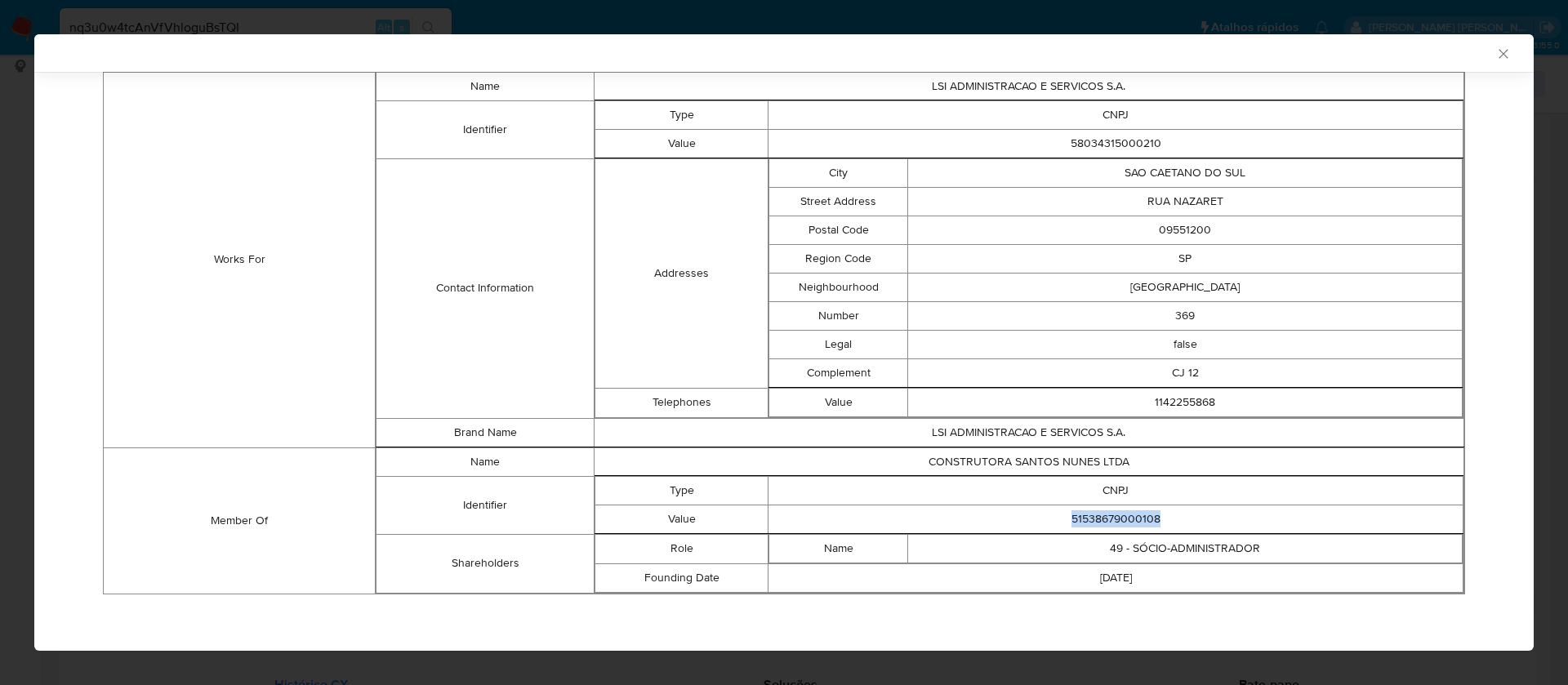
click at [1495, 57] on icon "Fechar a janela" at bounding box center [1503, 53] width 16 height 16
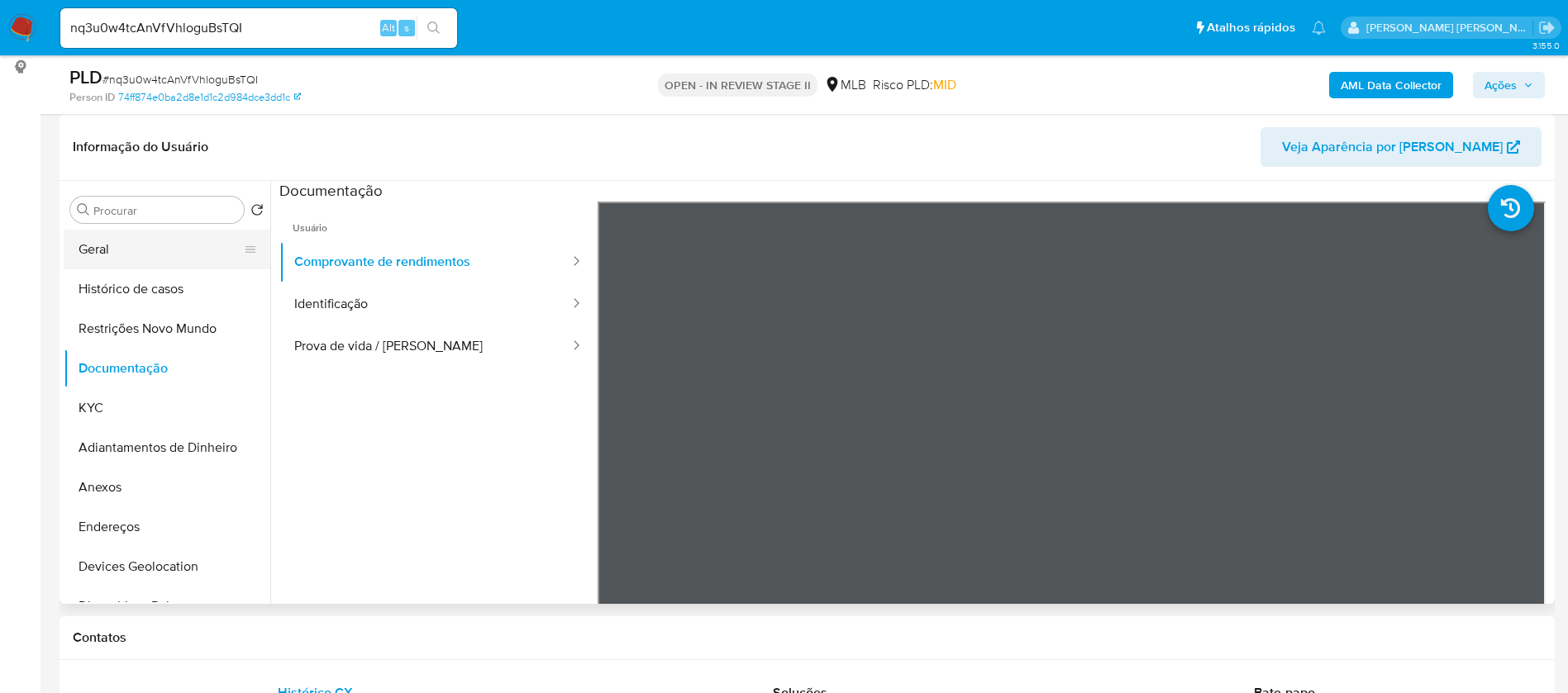
click at [138, 248] on button "Geral" at bounding box center [160, 249] width 193 height 39
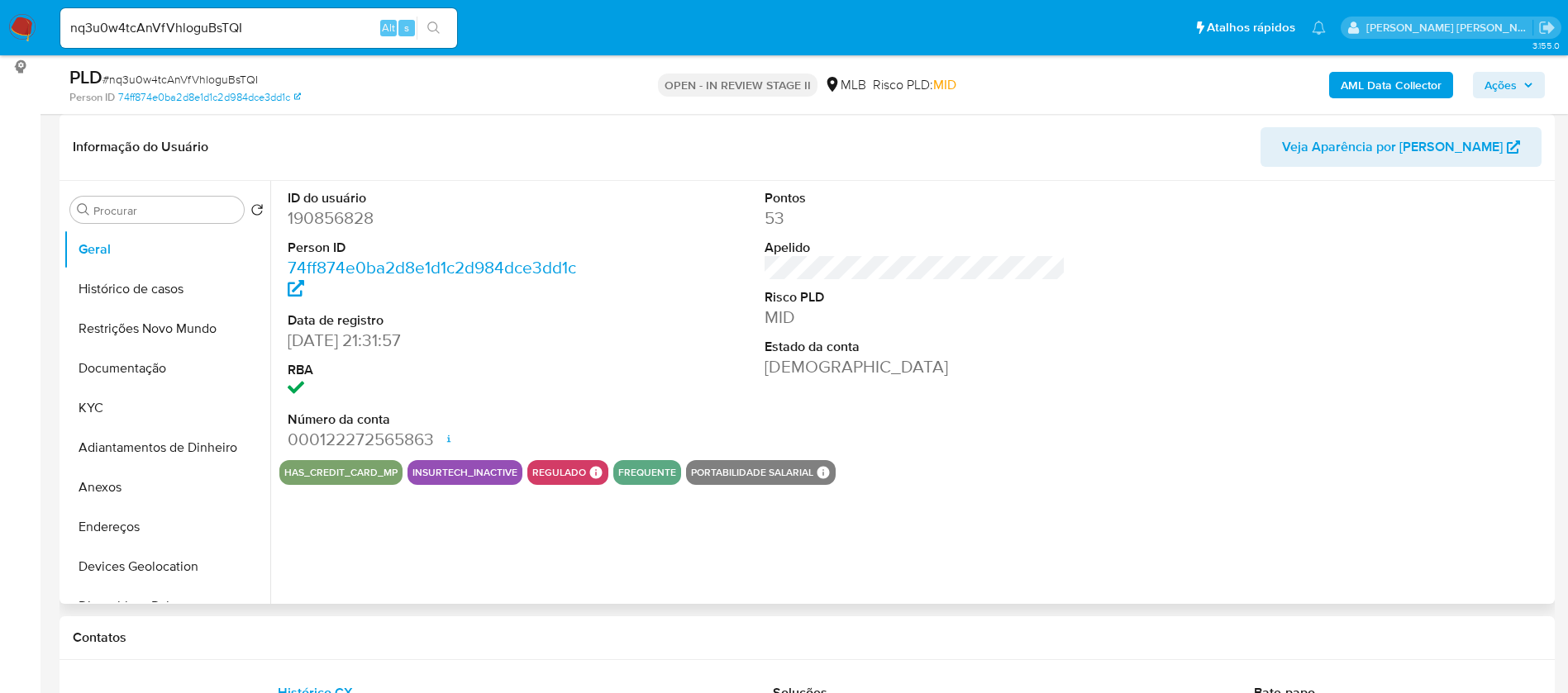
click at [354, 216] on dd "190856828" at bounding box center [437, 218] width 302 height 23
copy dd "190856828"
click at [130, 411] on button "KYC" at bounding box center [160, 408] width 193 height 39
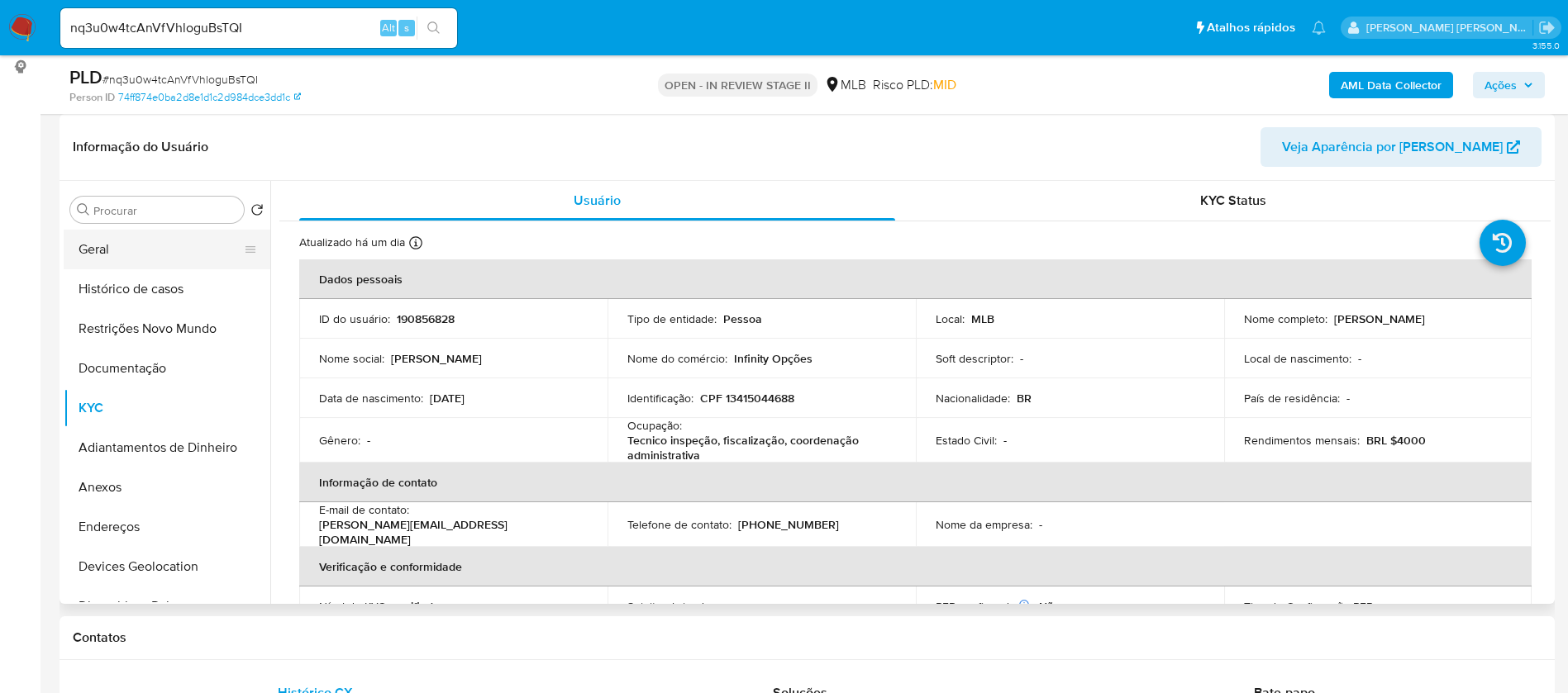
click at [119, 259] on button "Geral" at bounding box center [160, 249] width 193 height 39
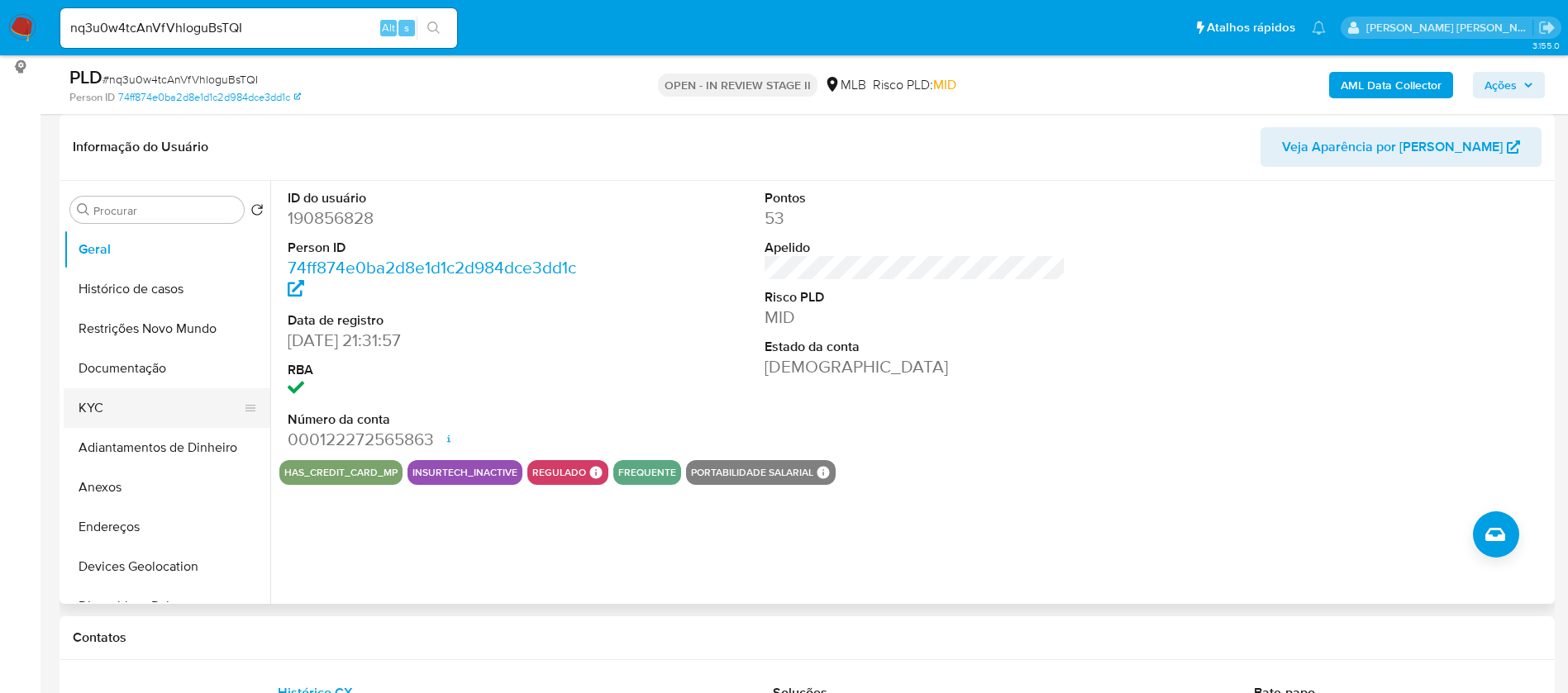
click at [158, 414] on button "KYC" at bounding box center [160, 408] width 193 height 39
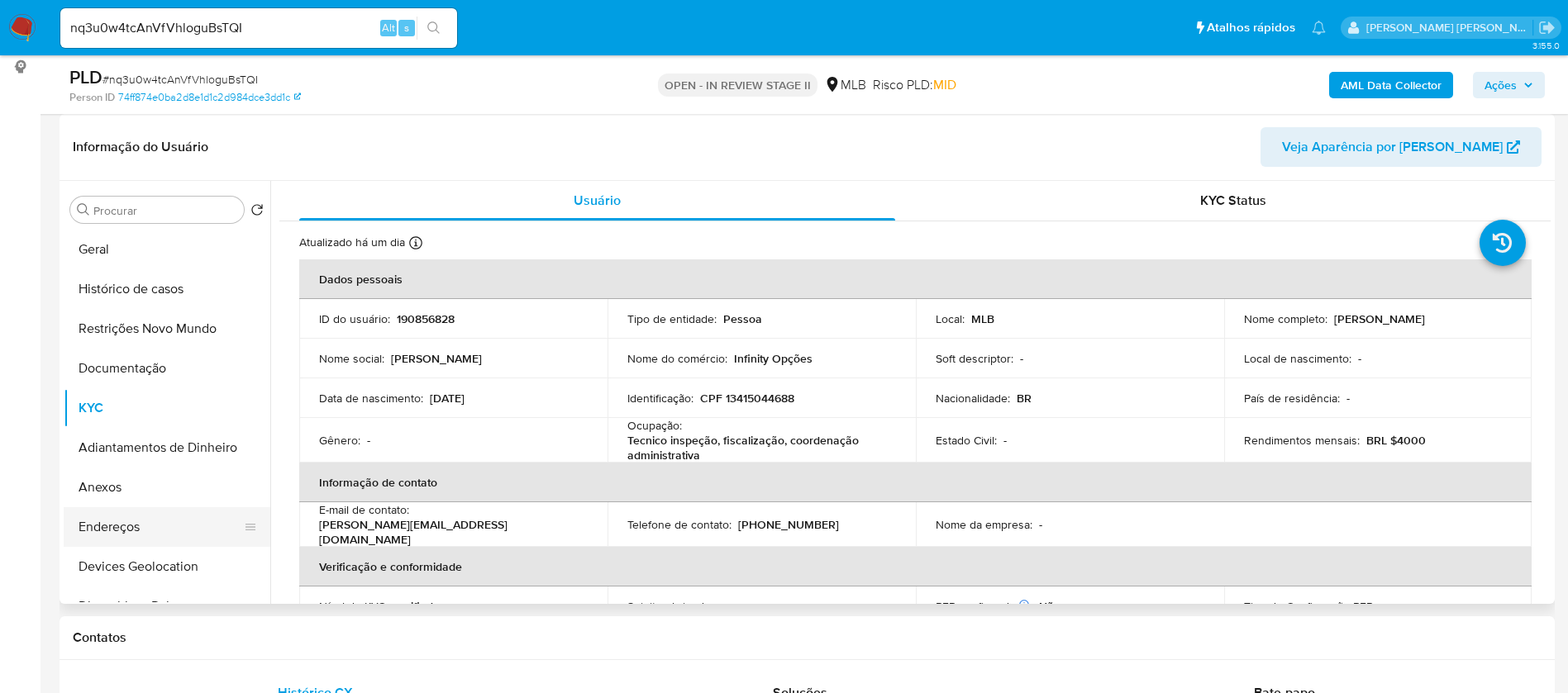
click at [154, 524] on button "Endereços" at bounding box center [160, 526] width 193 height 39
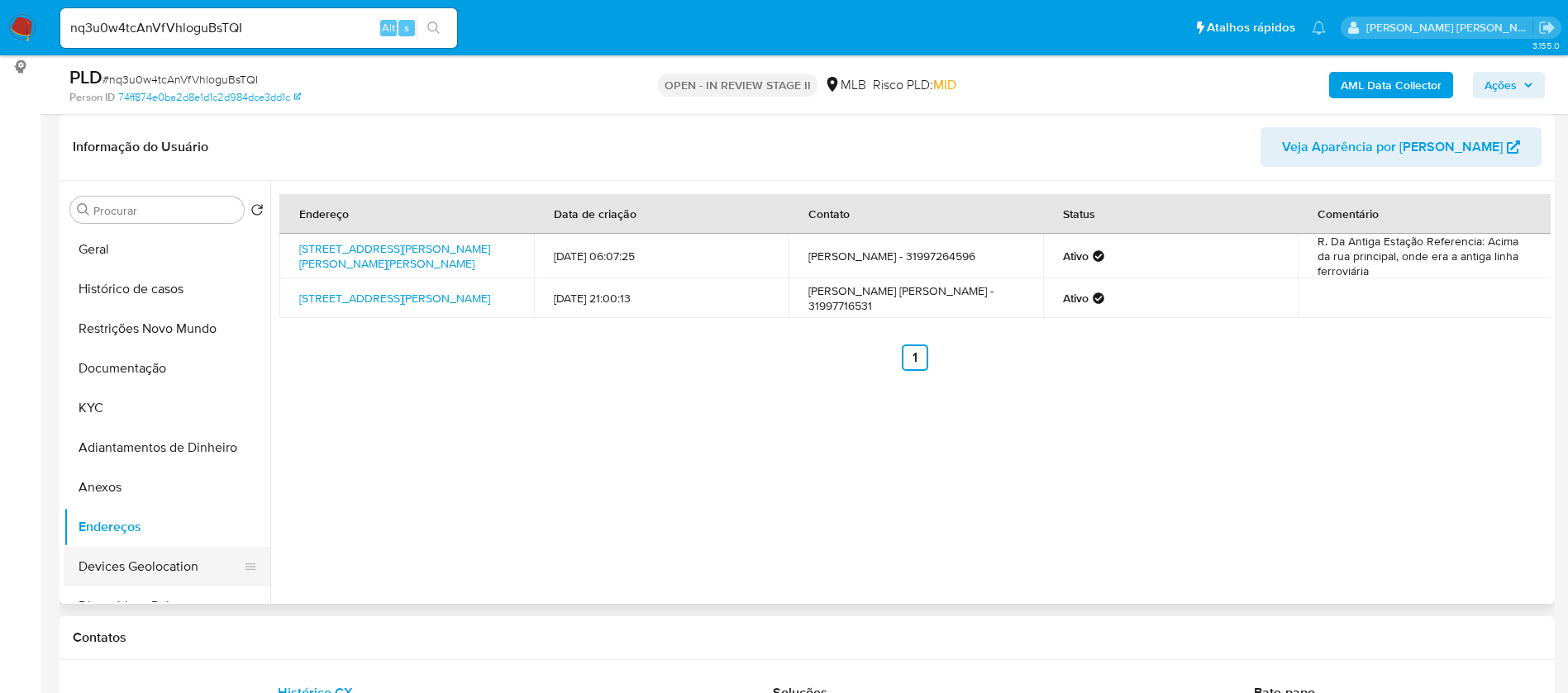
click at [161, 559] on button "Devices Geolocation" at bounding box center [160, 567] width 193 height 39
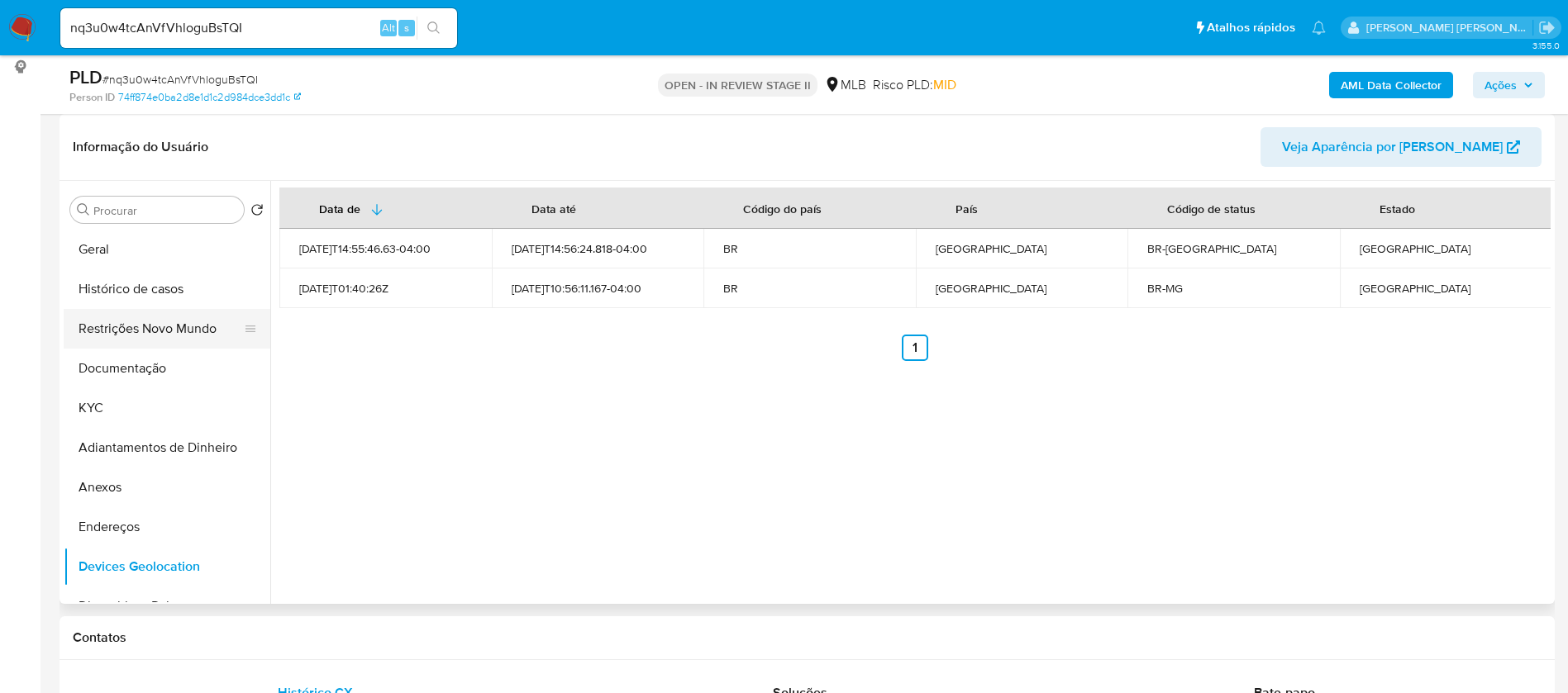
click at [167, 326] on button "Restrições Novo Mundo" at bounding box center [160, 328] width 193 height 39
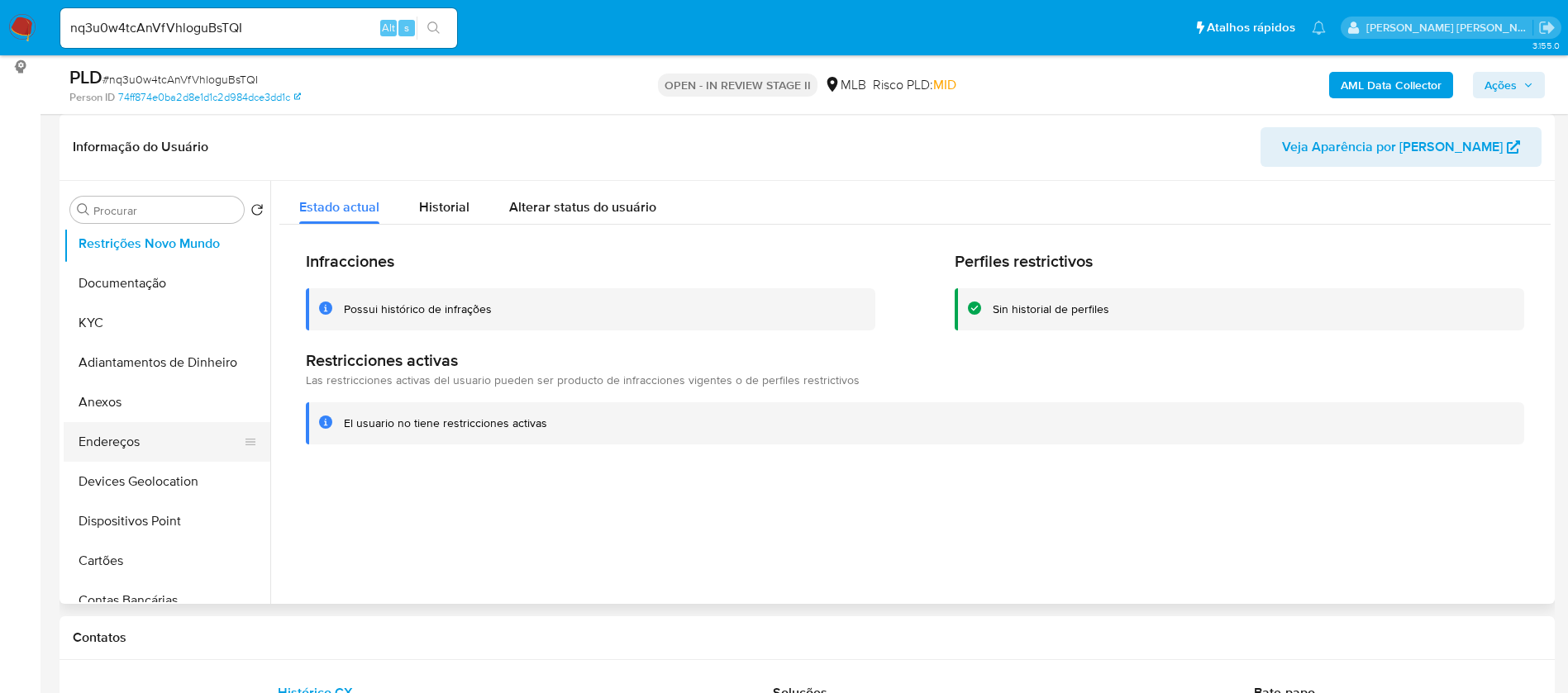
scroll to position [124, 0]
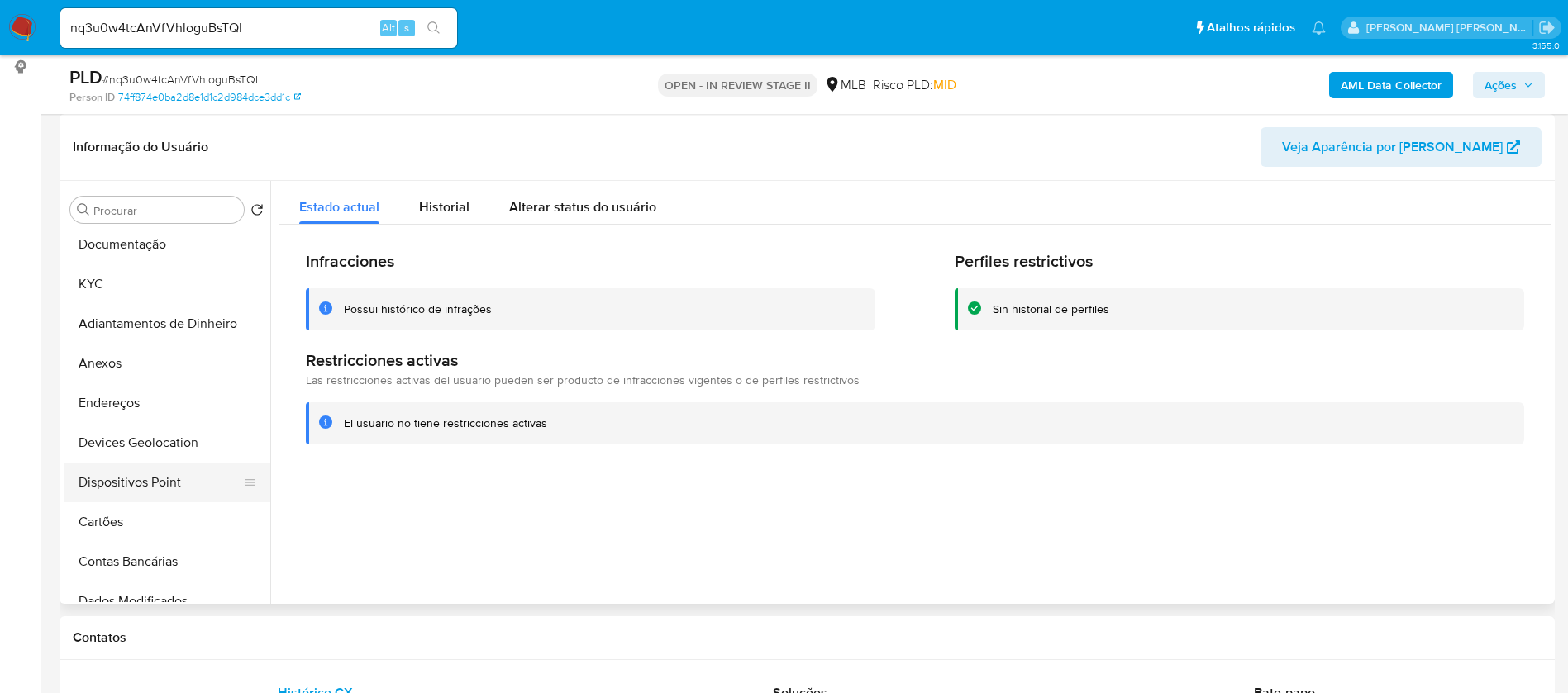
click at [194, 484] on button "Dispositivos Point" at bounding box center [160, 481] width 193 height 39
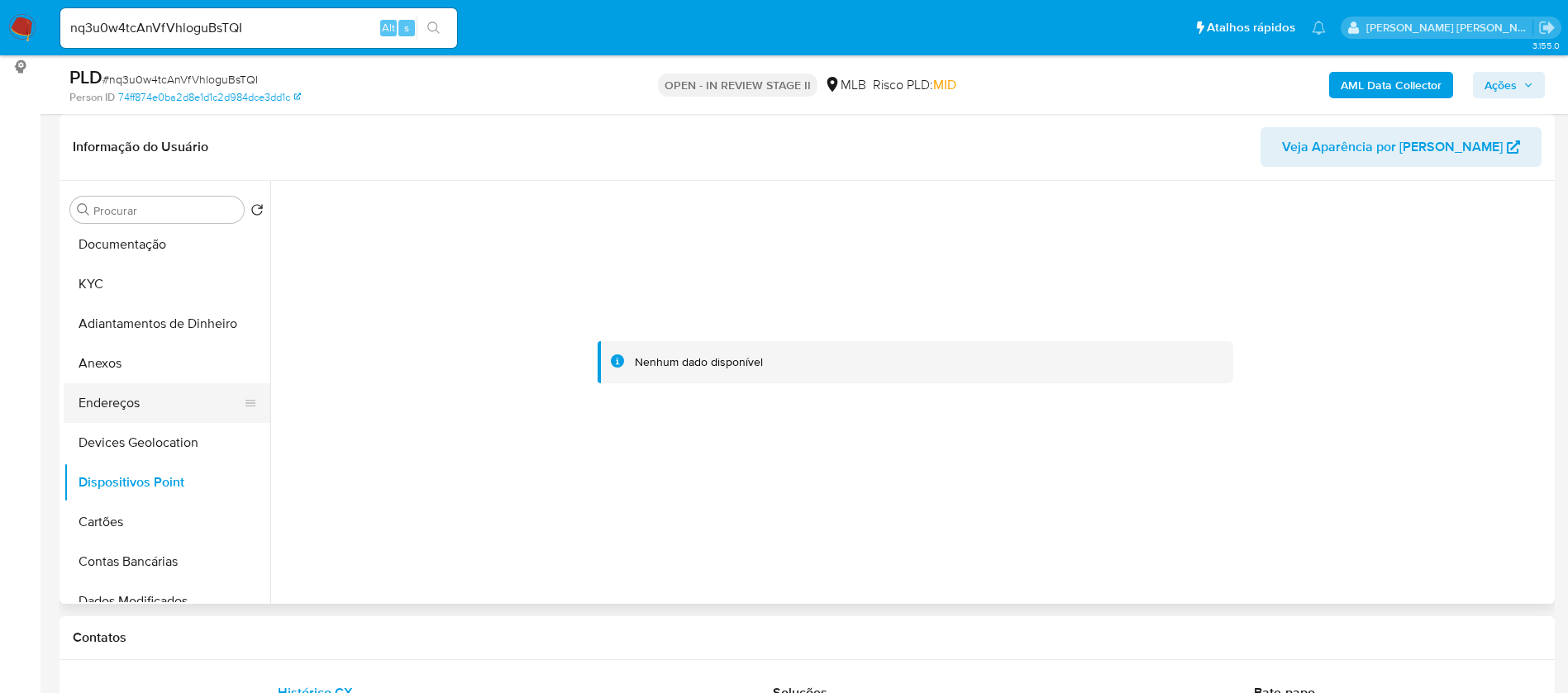
click at [159, 410] on button "Endereços" at bounding box center [160, 403] width 193 height 39
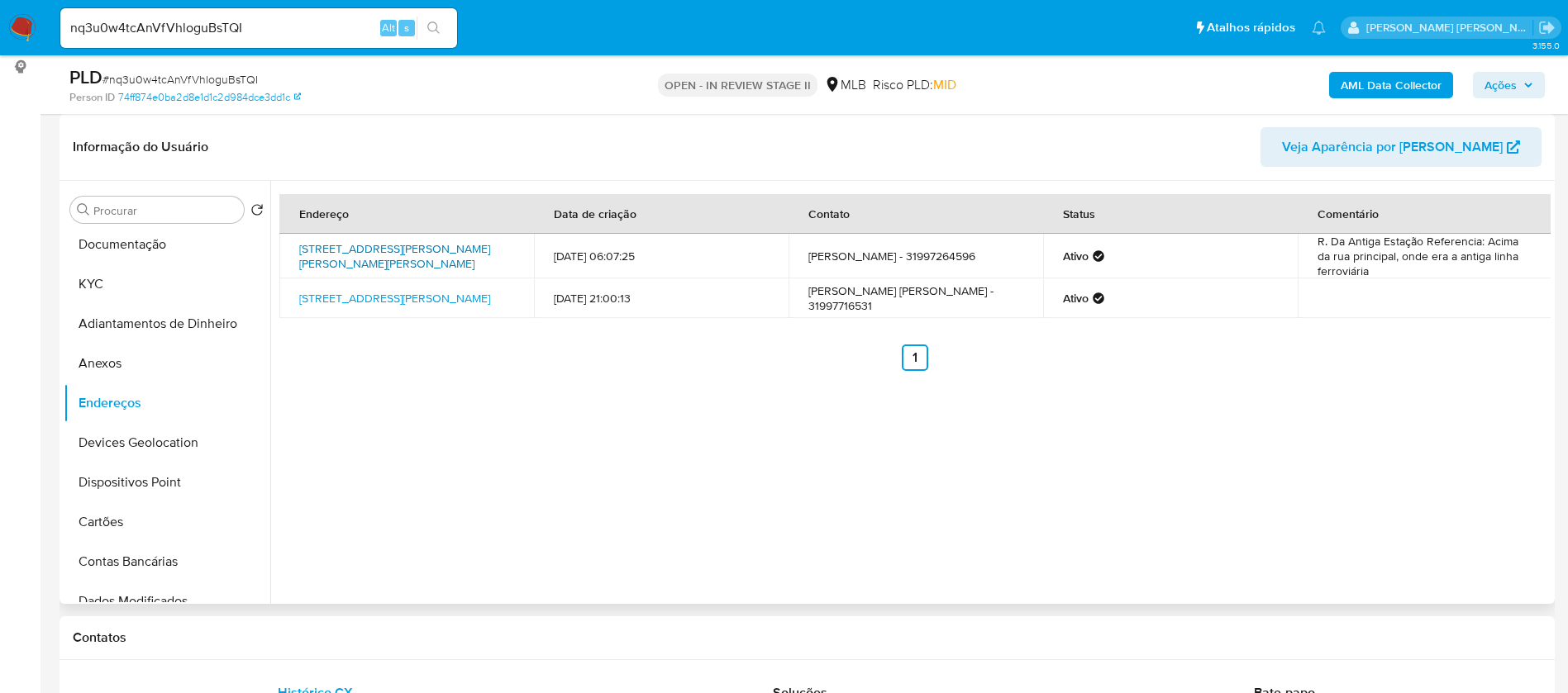
click at [349, 241] on link "[STREET_ADDRESS][PERSON_NAME][PERSON_NAME][PERSON_NAME]" at bounding box center [394, 256] width 190 height 32
click at [384, 306] on link "[STREET_ADDRESS][PERSON_NAME]" at bounding box center [394, 298] width 190 height 16
click at [87, 239] on button "Documentação" at bounding box center [160, 244] width 193 height 39
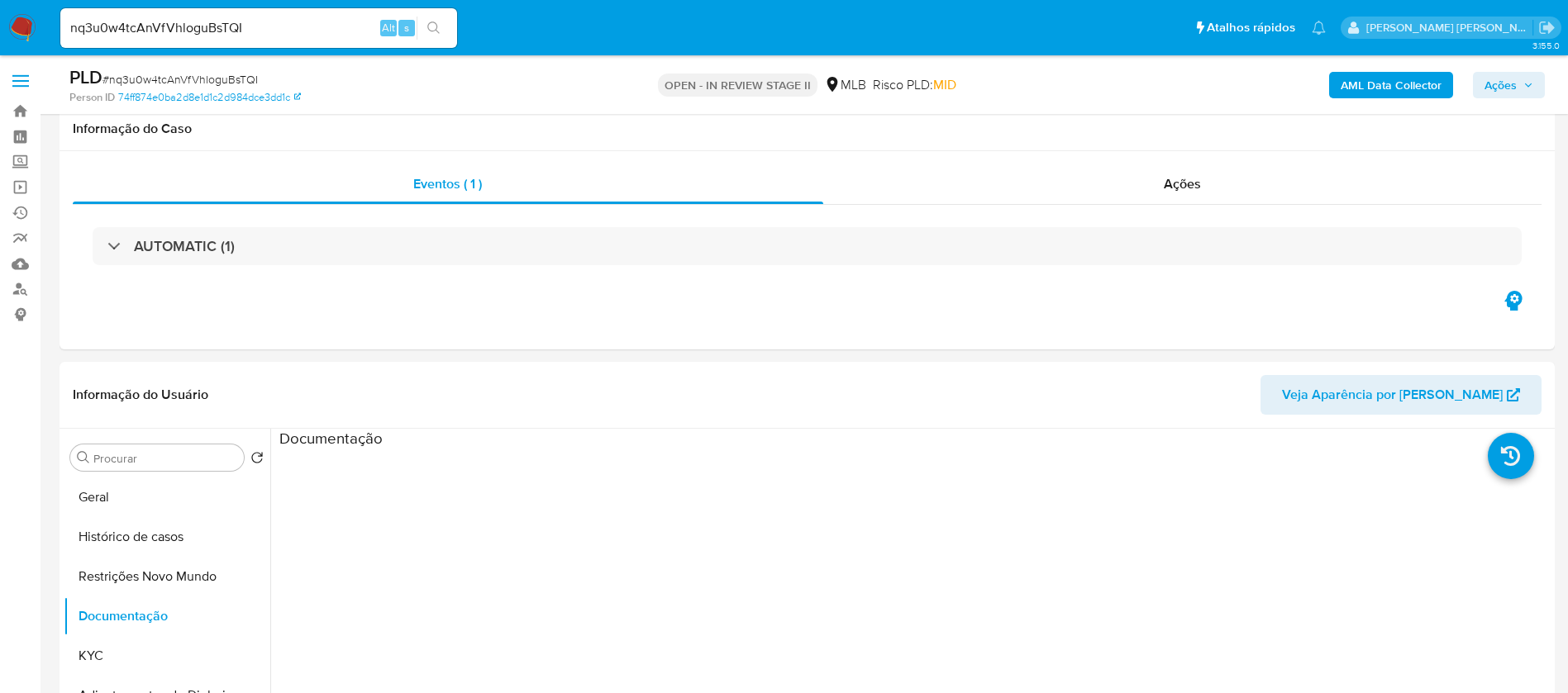
select select "10"
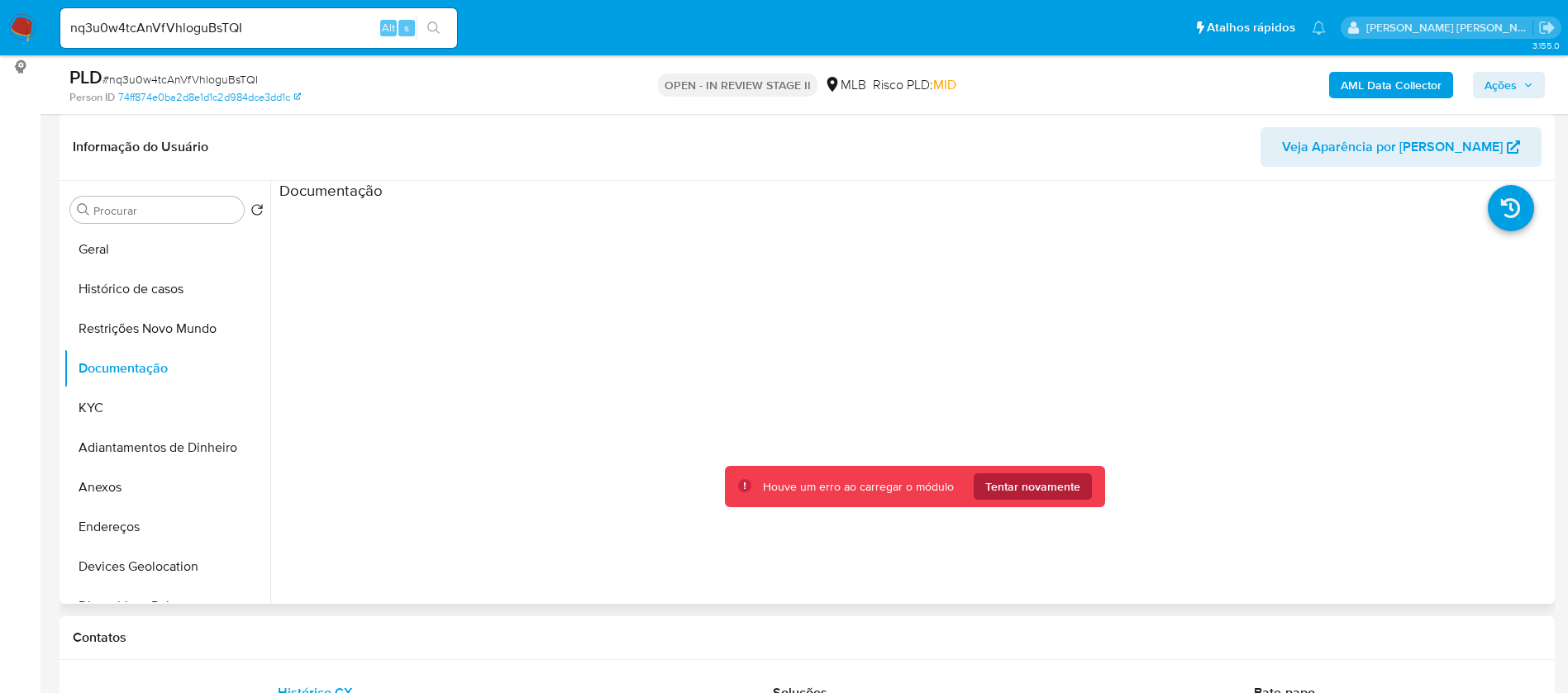
scroll to position [124, 0]
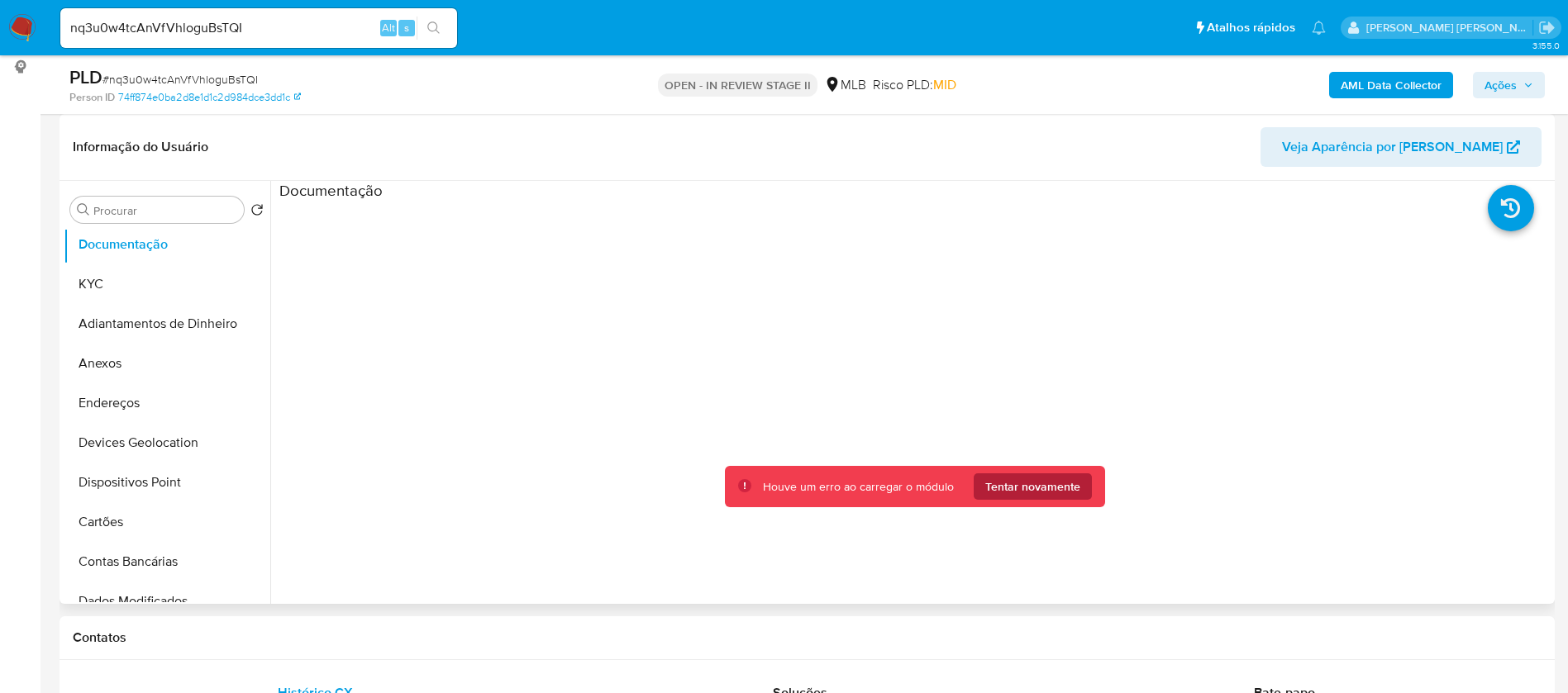
click at [1061, 480] on span "Tentar novamente" at bounding box center [1032, 487] width 95 height 27
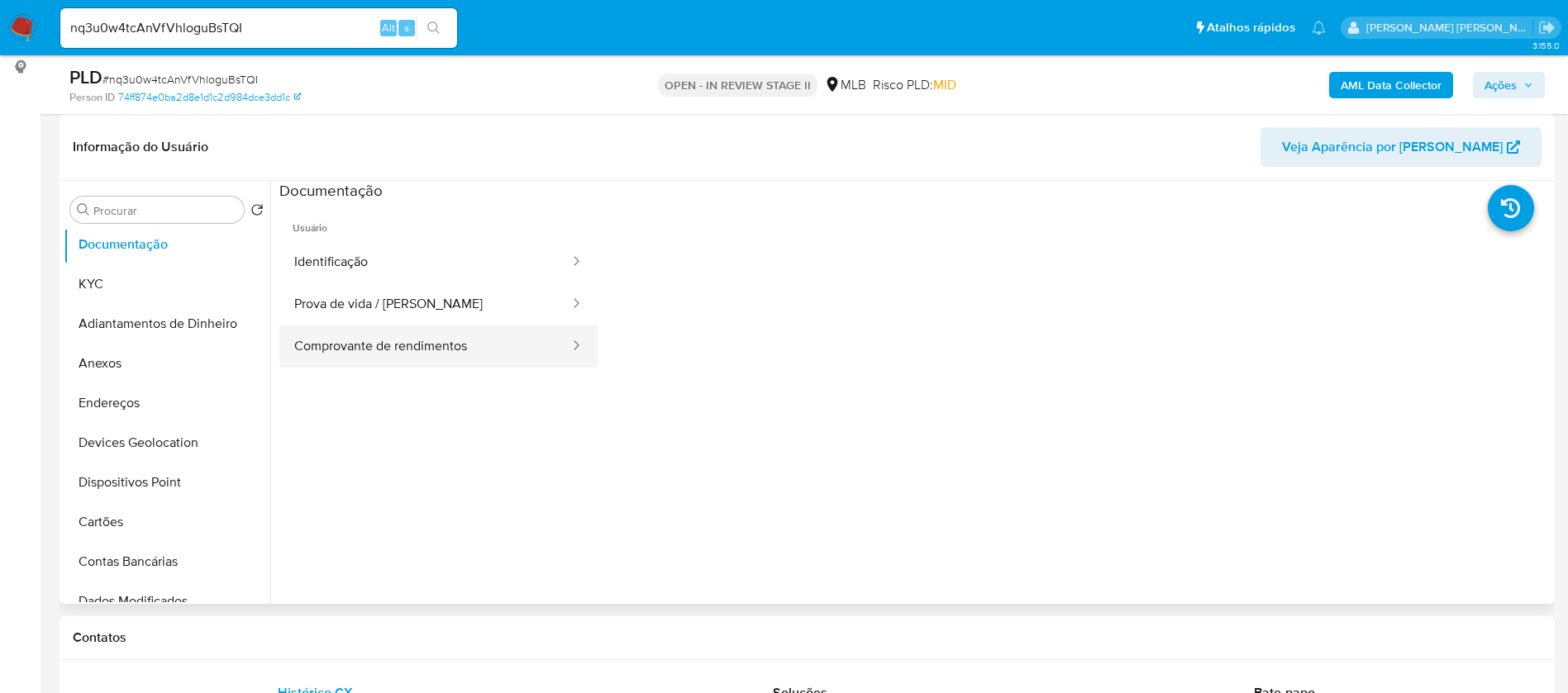
click at [363, 335] on button "Comprovante de rendimentos" at bounding box center [425, 346] width 292 height 42
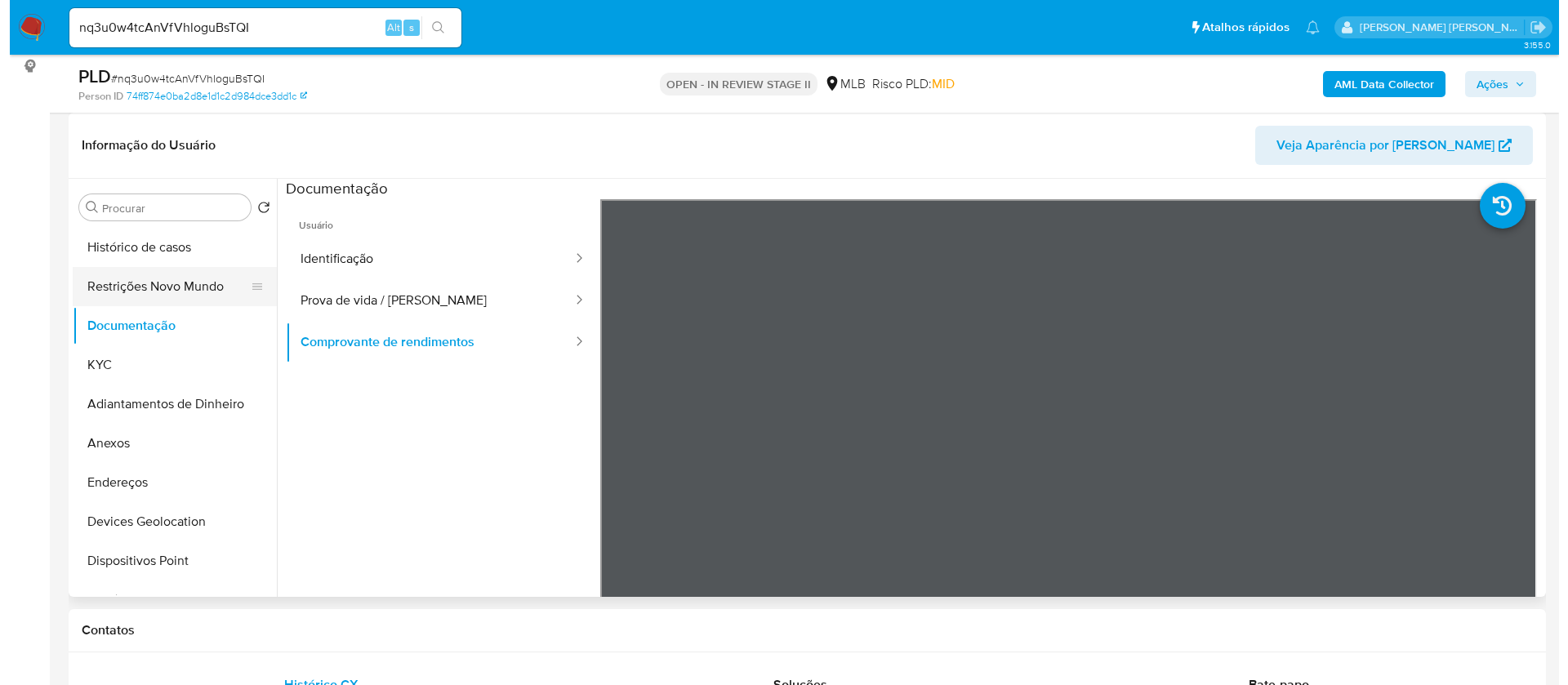
scroll to position [0, 0]
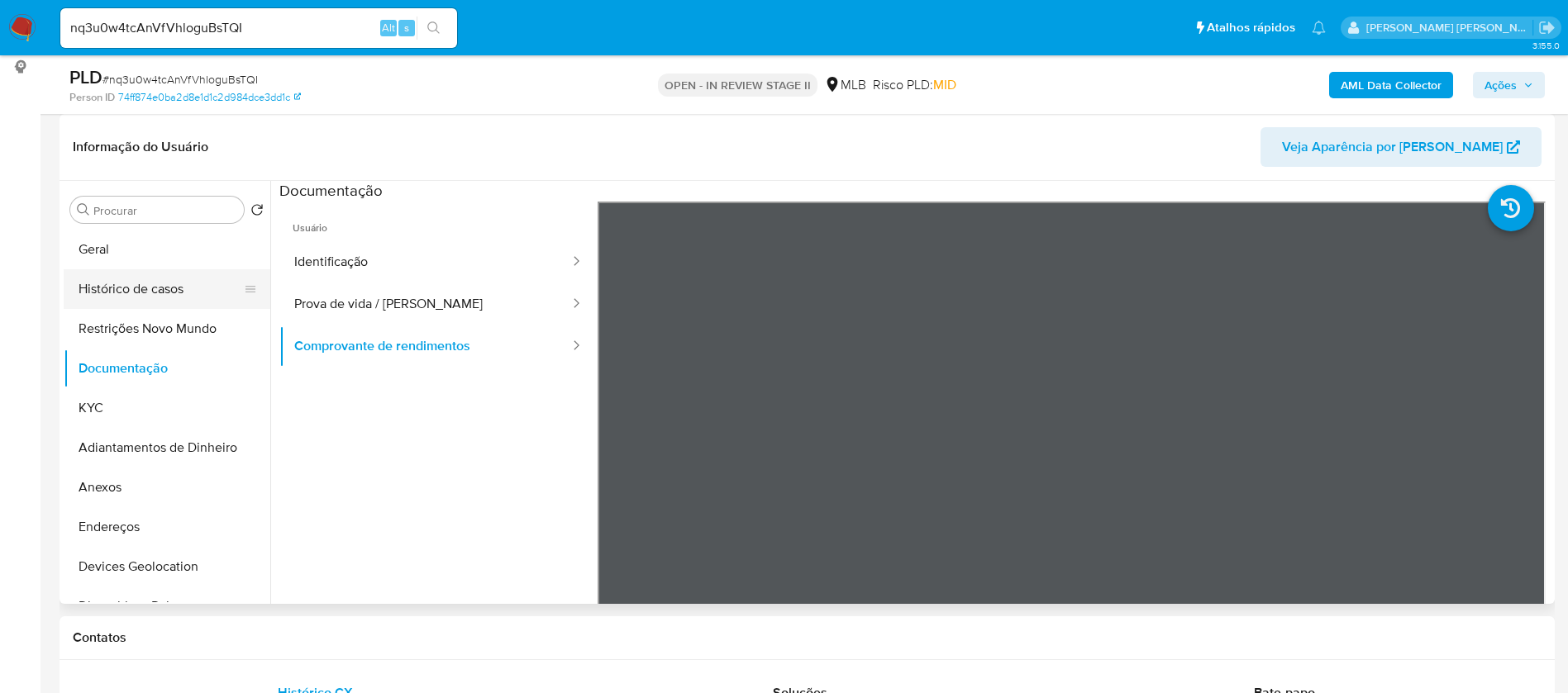
click at [143, 290] on button "Histórico de casos" at bounding box center [160, 288] width 193 height 39
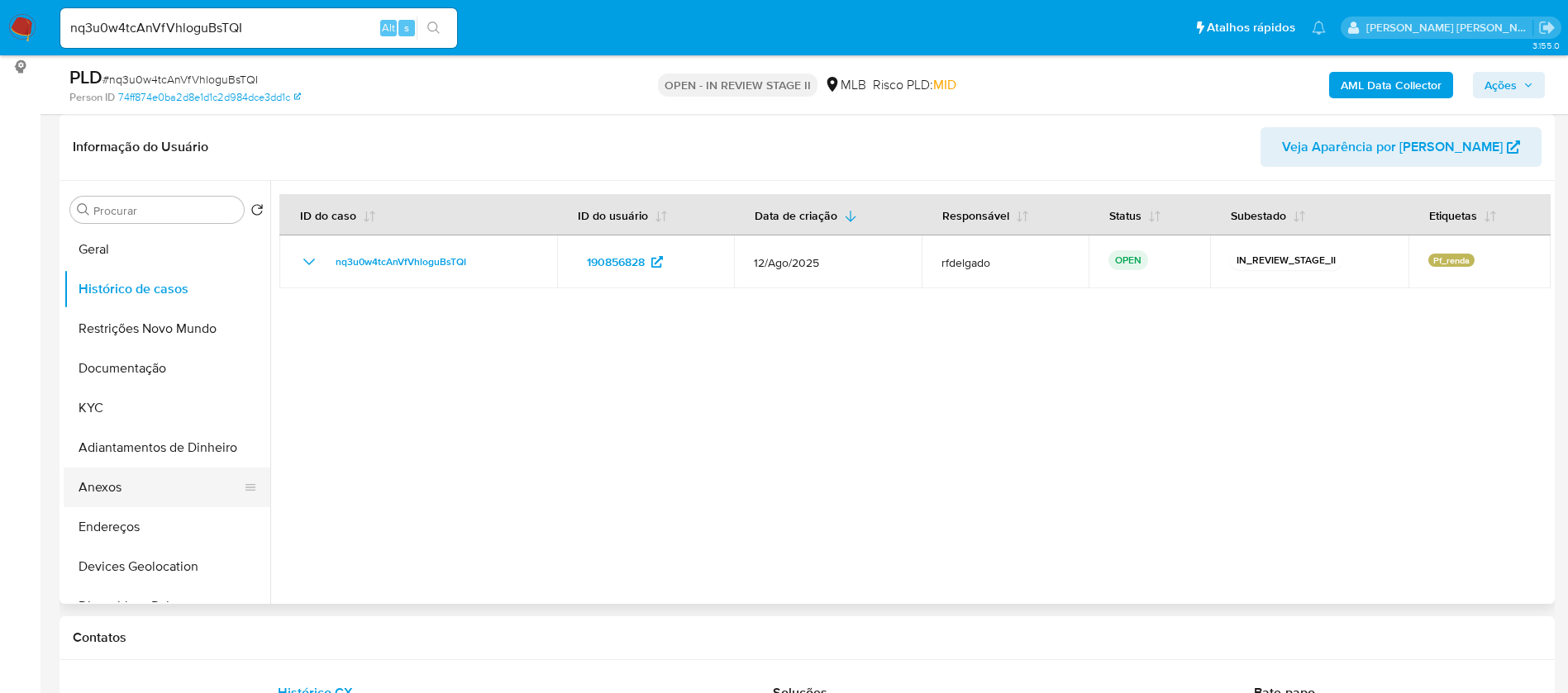
click at [146, 500] on button "Anexos" at bounding box center [160, 487] width 193 height 39
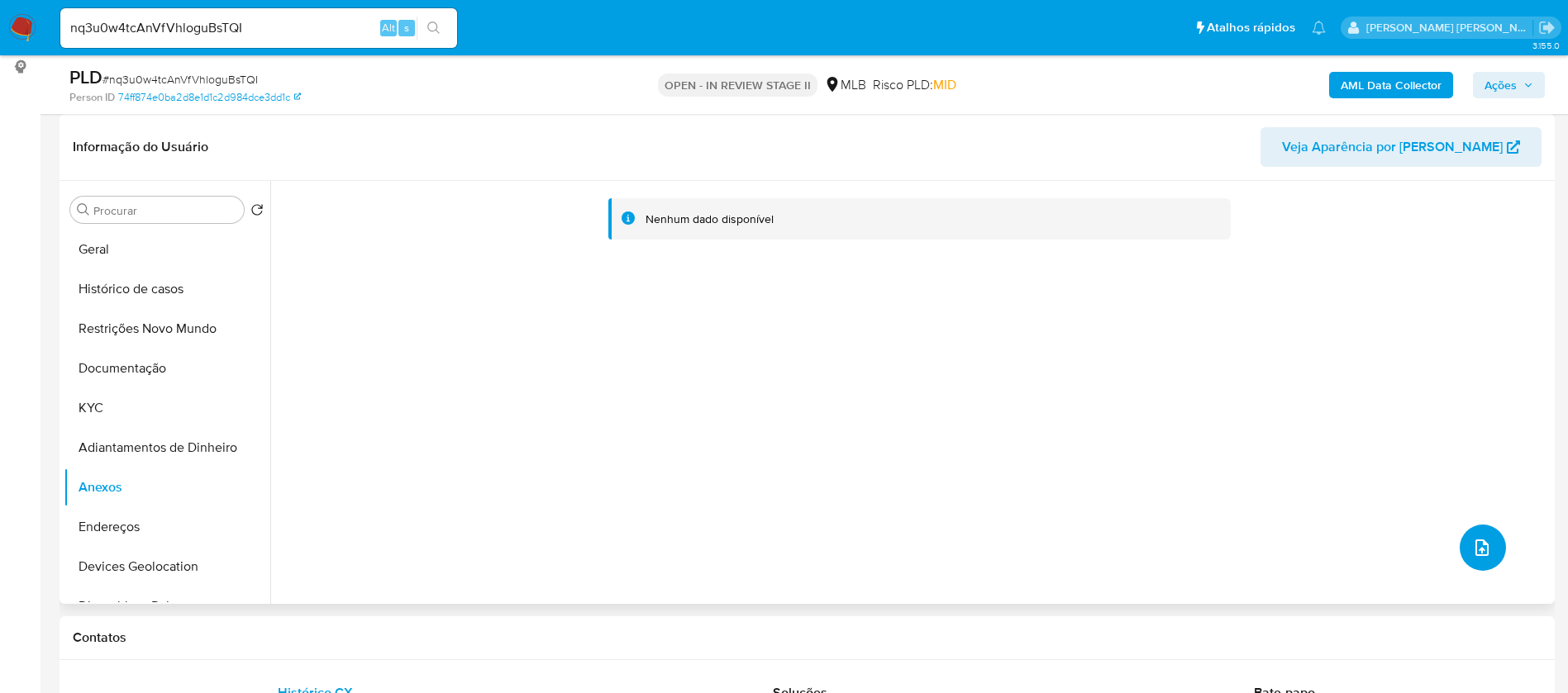
click at [1472, 545] on icon "upload-file" at bounding box center [1482, 548] width 20 height 20
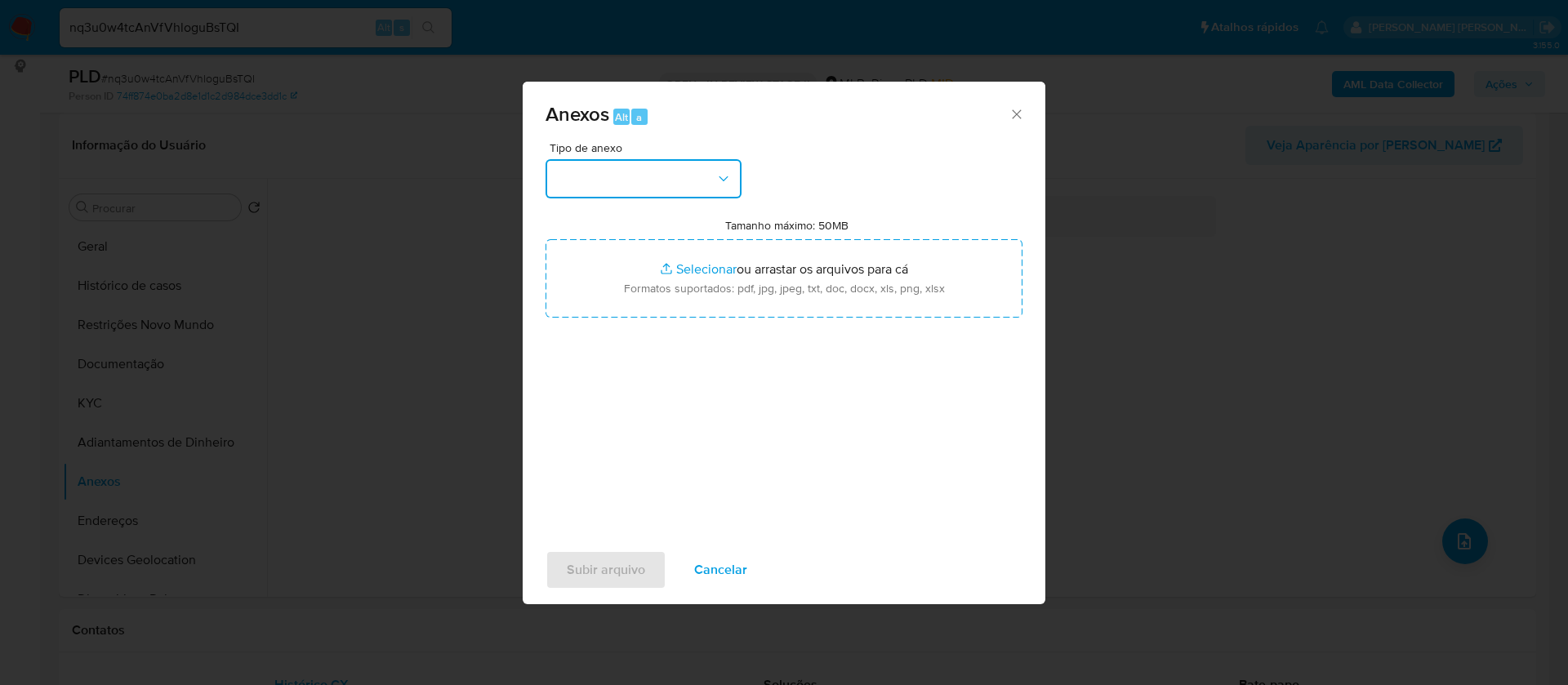
click at [678, 176] on button "button" at bounding box center [643, 178] width 196 height 39
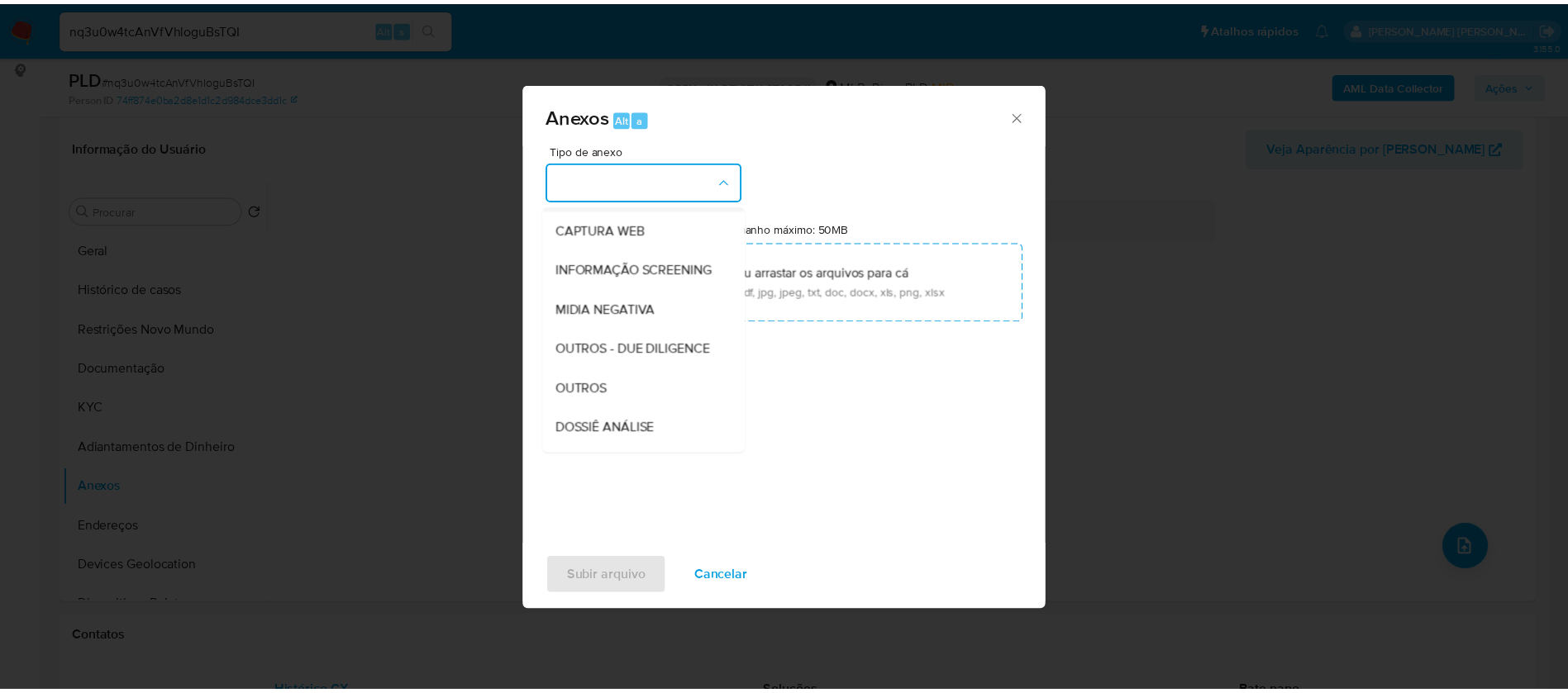
scroll to position [248, 0]
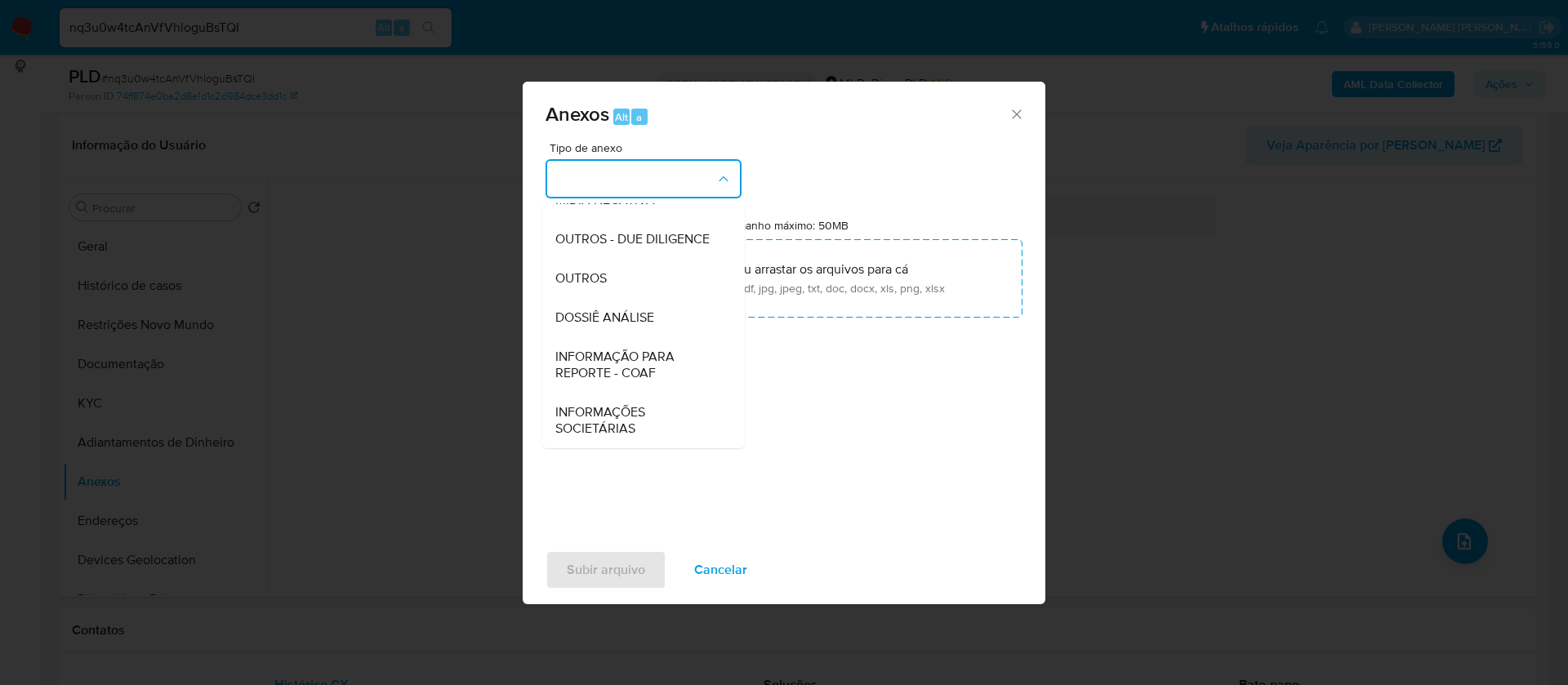
drag, startPoint x: 626, startPoint y: 340, endPoint x: 899, endPoint y: 187, distance: 313.0
click at [628, 338] on div "DOSSIÊ ANÁLISE" at bounding box center [638, 317] width 166 height 39
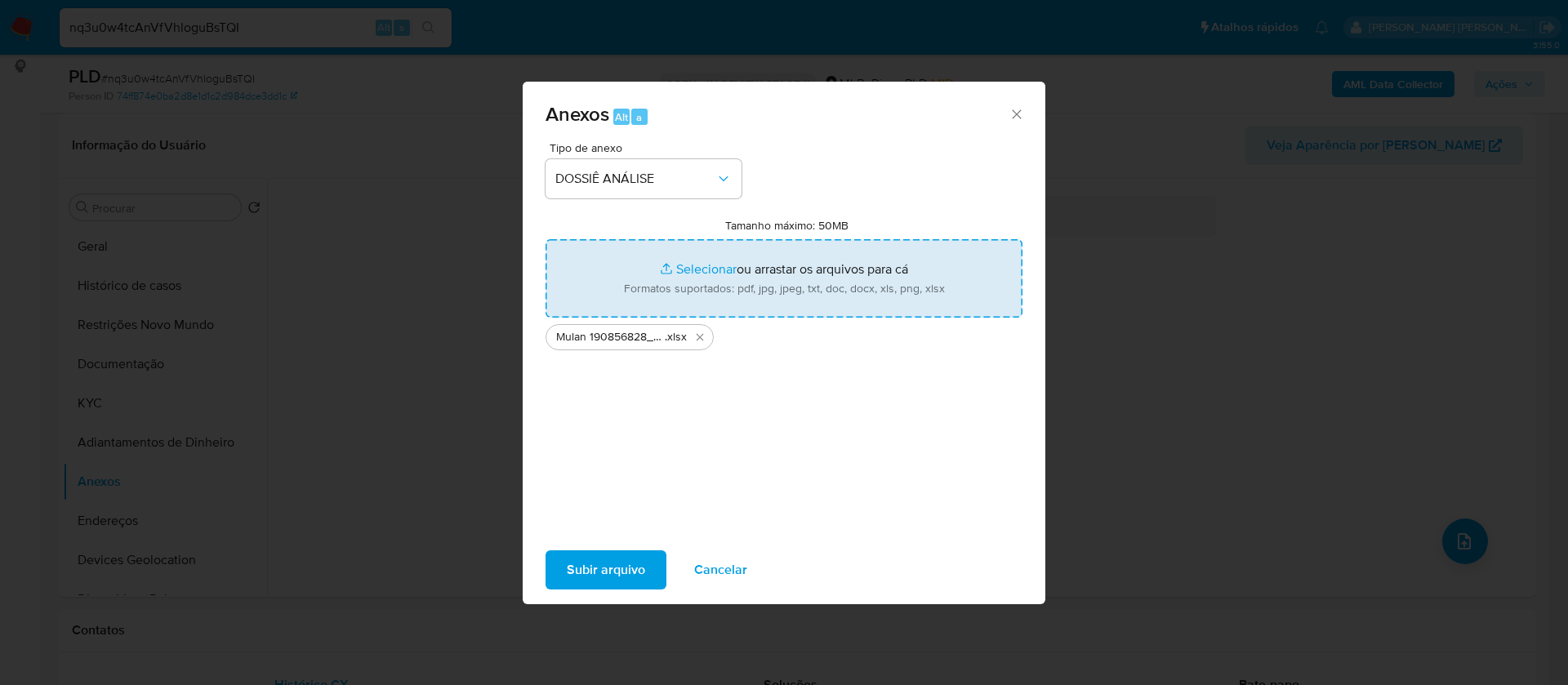
type input "C:\fakepath\SAR - - CPF 13415044688 - MARLON NUNES.pdf"
click at [611, 559] on span "Subir arquivo" at bounding box center [605, 571] width 78 height 36
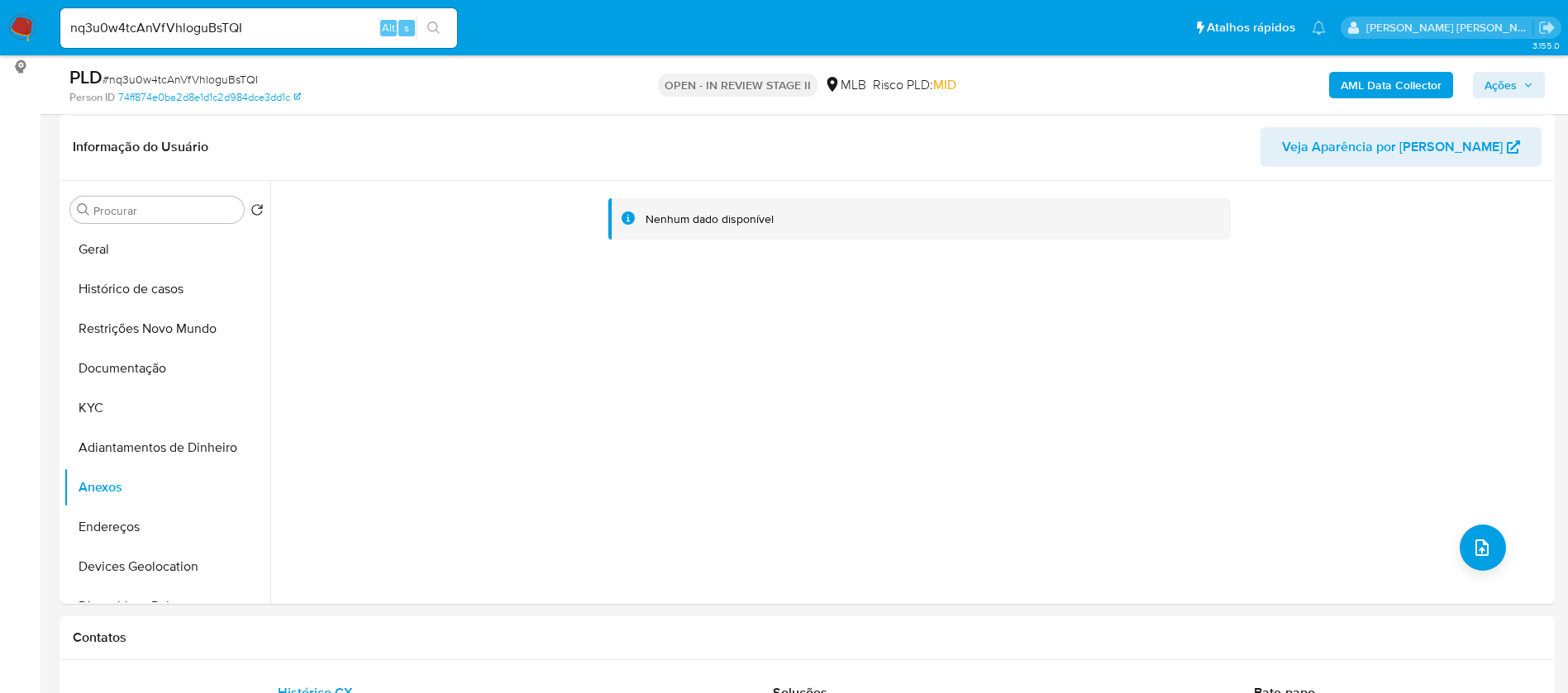
click at [1516, 81] on span "Ações" at bounding box center [1509, 85] width 49 height 23
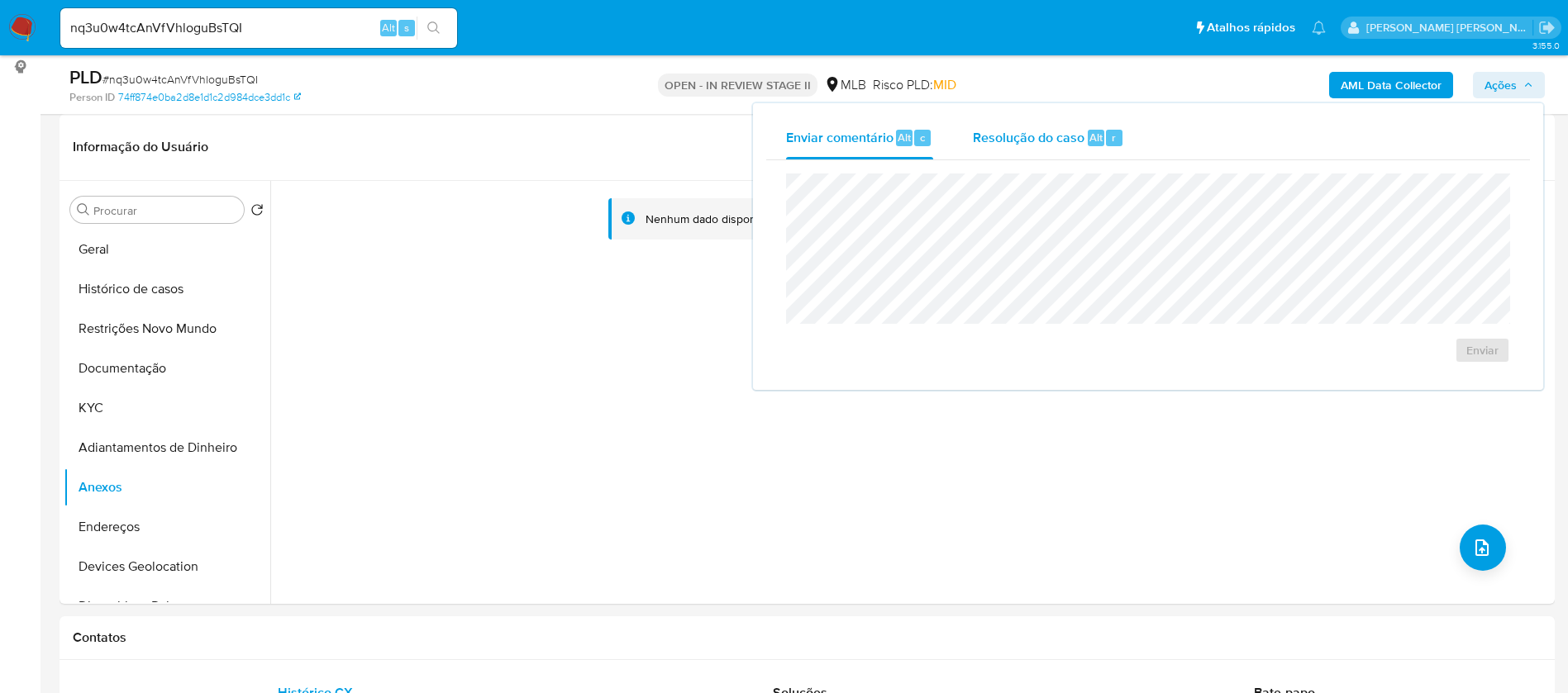
click at [1068, 148] on div "Resolução do caso Alt r" at bounding box center [1048, 138] width 151 height 43
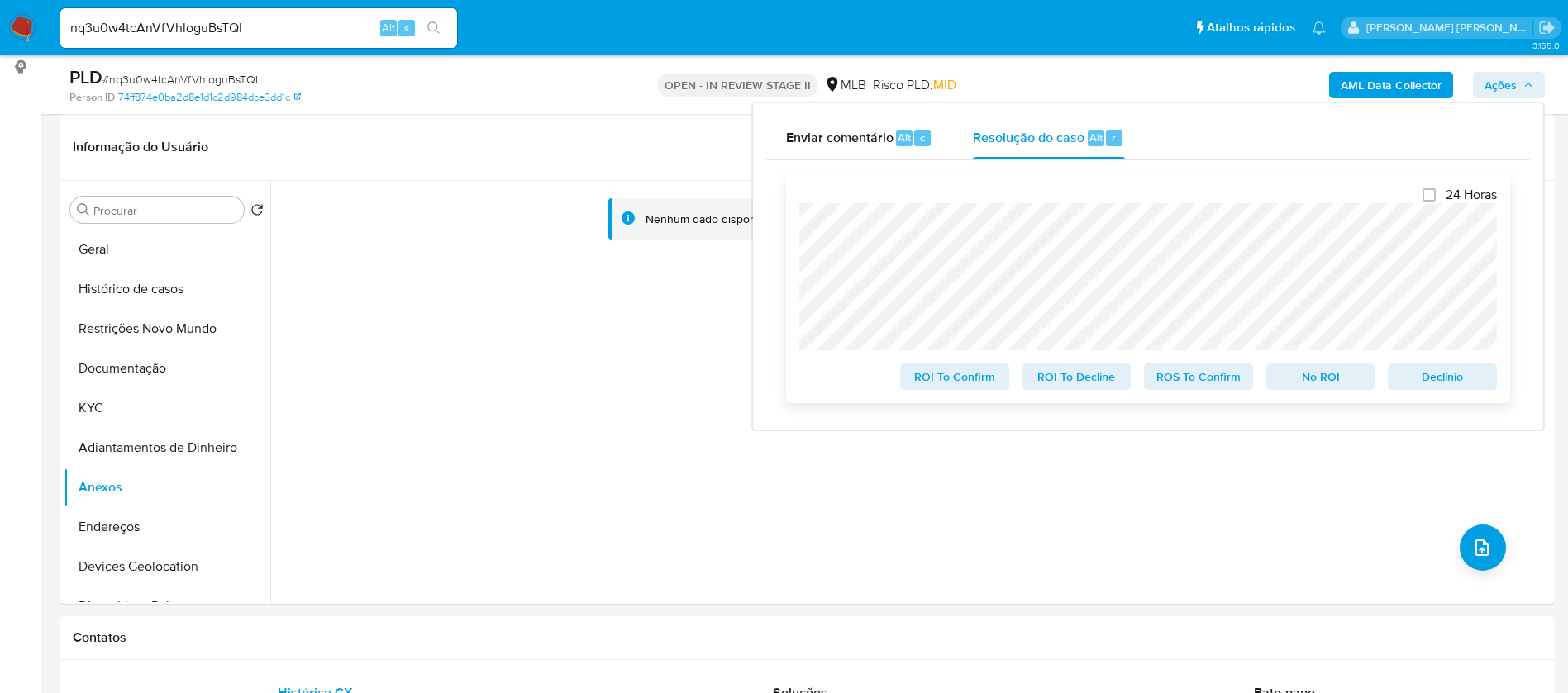
click at [1310, 380] on span "No ROI" at bounding box center [1321, 377] width 86 height 23
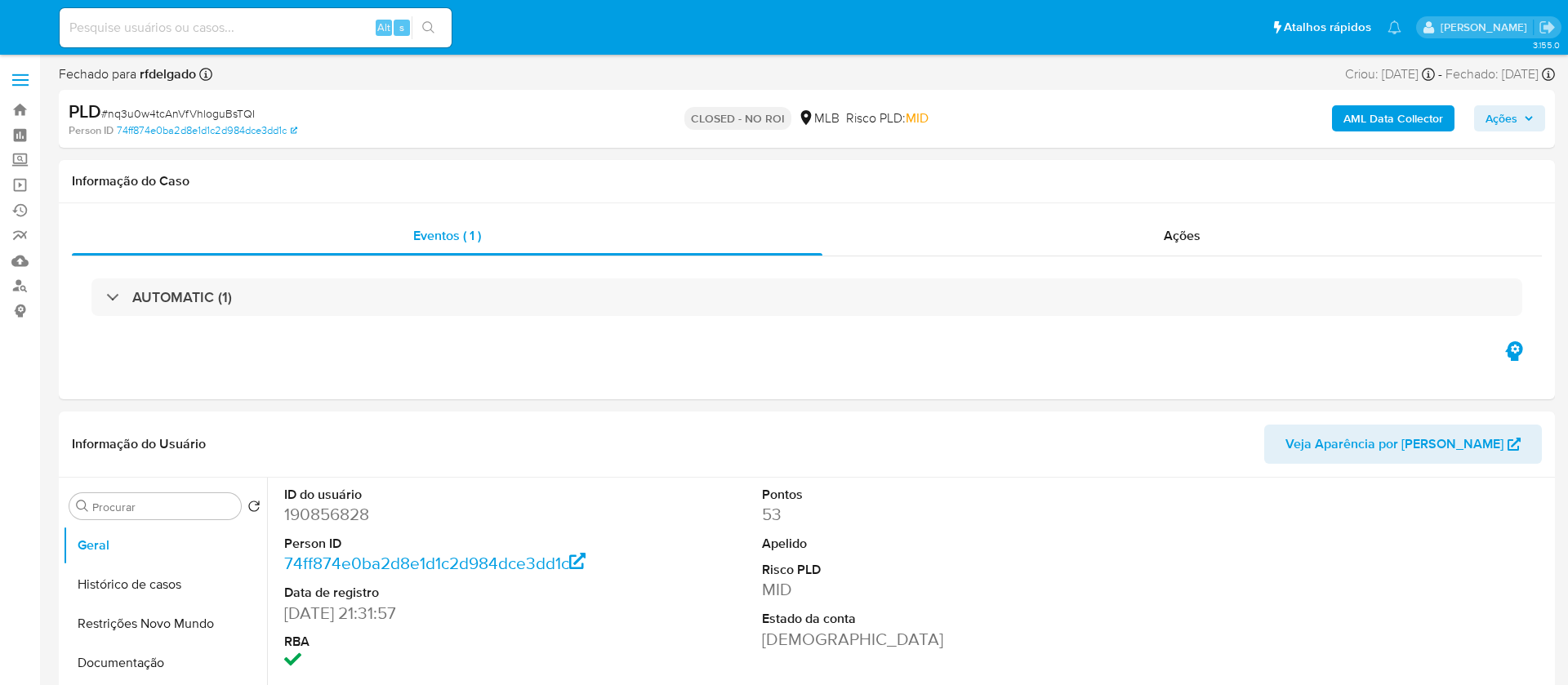
select select "10"
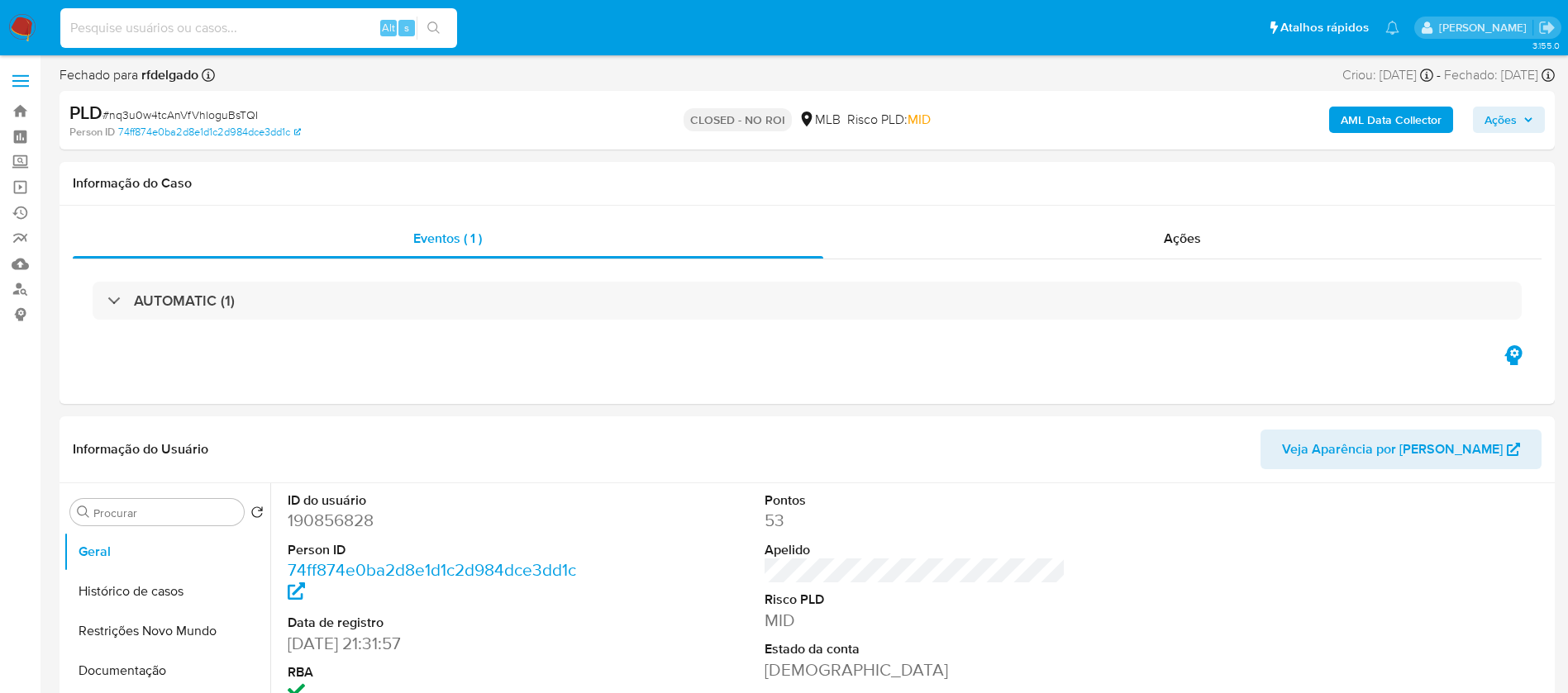
click at [202, 27] on input at bounding box center [258, 28] width 396 height 21
paste input "saULCCzyAvThKgGzpkbNr7Jg"
type input "saULCCzyAvThKgGzpkbNr7Jg"
click at [430, 28] on icon "search-icon" at bounding box center [434, 28] width 13 height 13
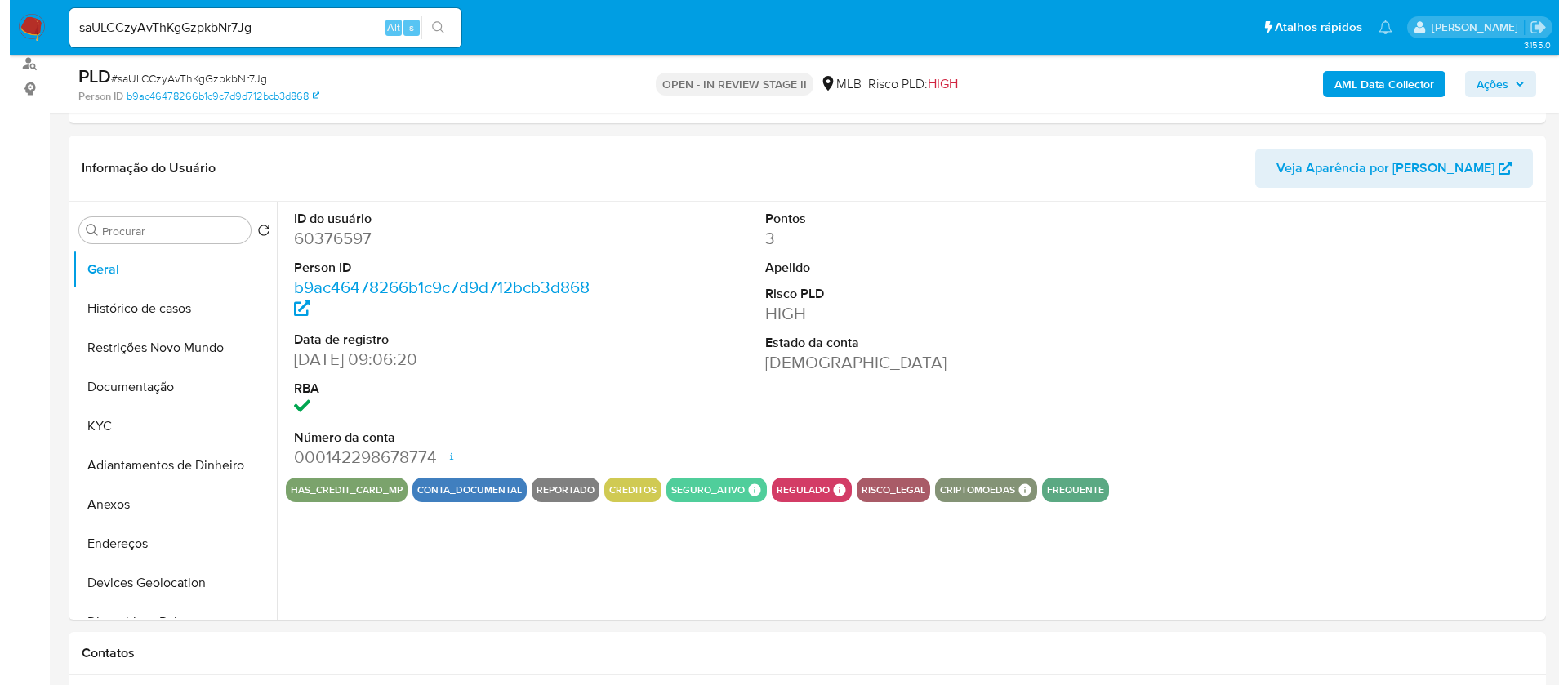
scroll to position [245, 0]
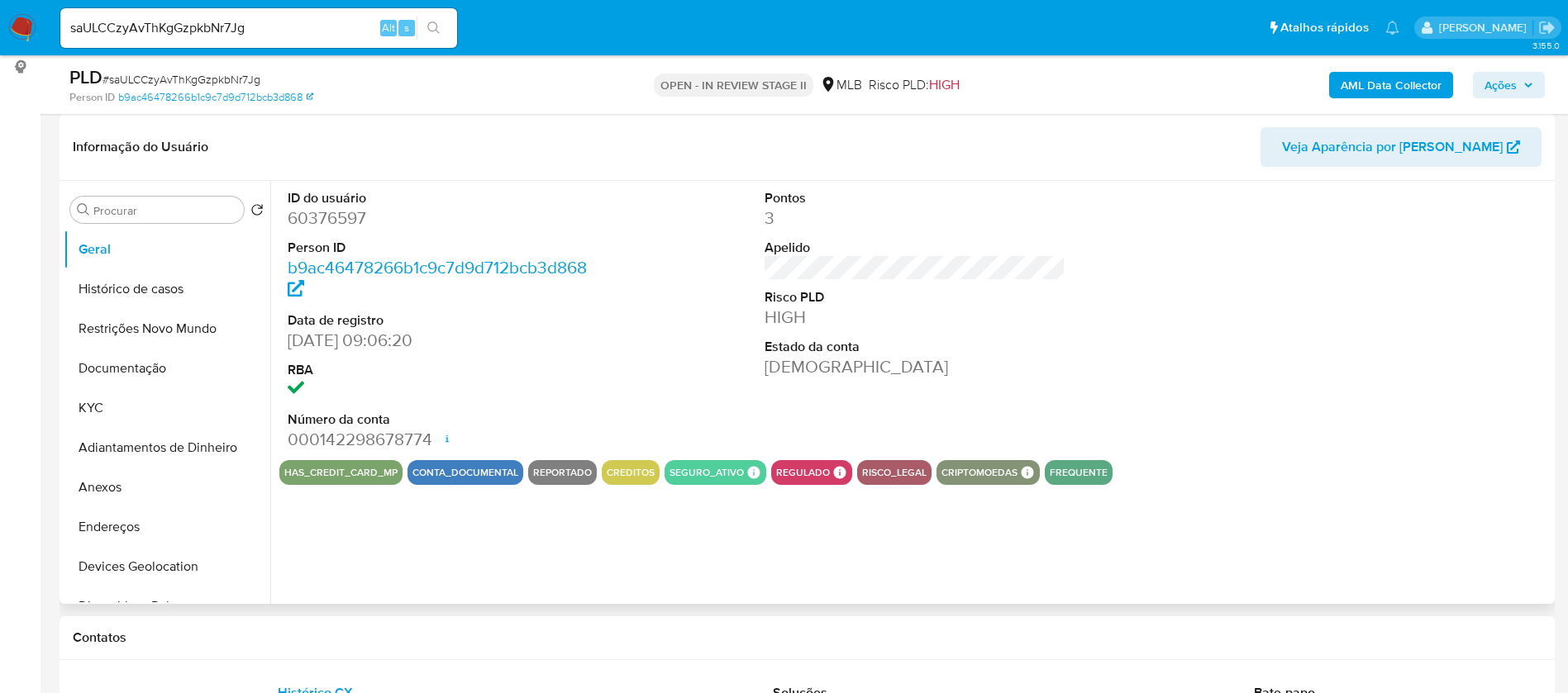
select select "10"
click at [97, 294] on button "Histórico de casos" at bounding box center [160, 288] width 193 height 39
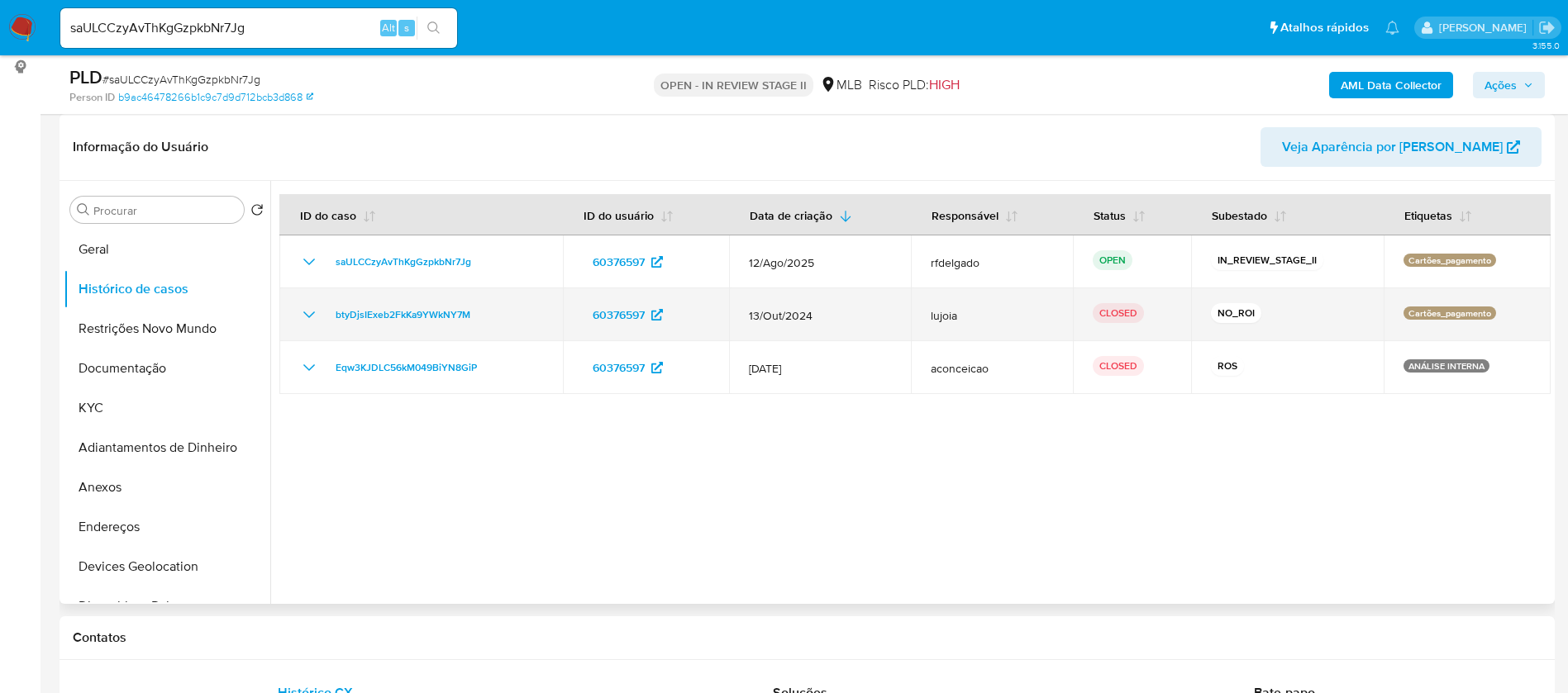
click at [305, 316] on icon "Mostrar/Ocultar" at bounding box center [309, 315] width 20 height 20
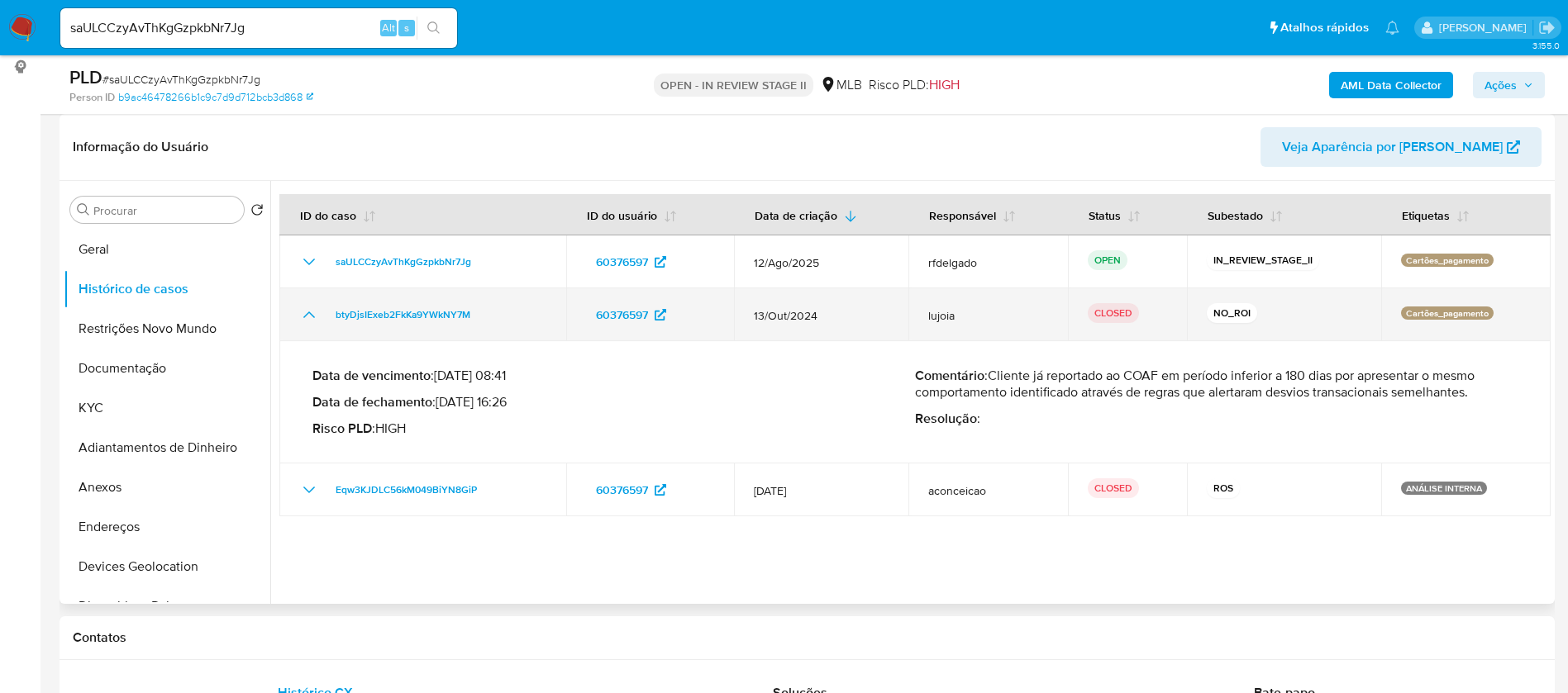
click at [305, 315] on icon "Mostrar/Ocultar" at bounding box center [309, 314] width 11 height 7
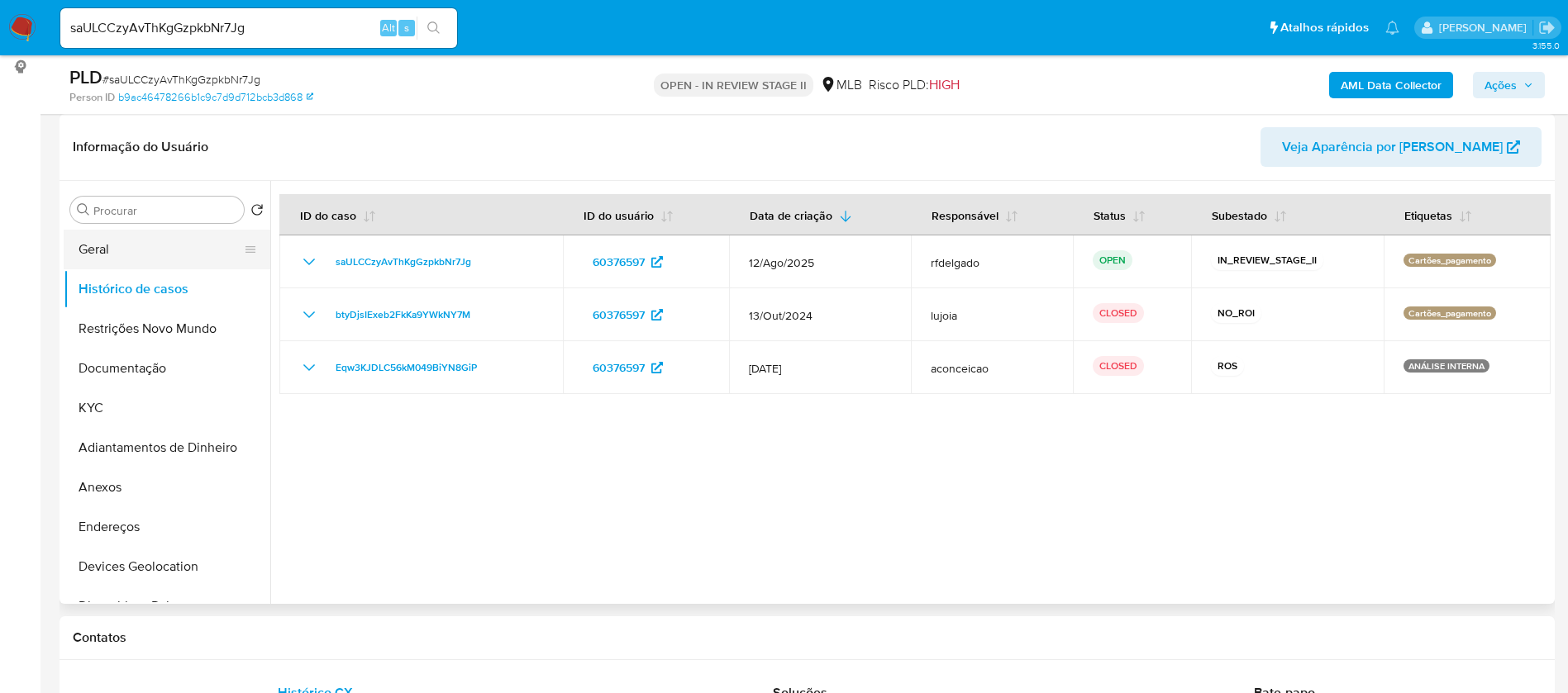
click at [102, 247] on button "Geral" at bounding box center [160, 249] width 193 height 39
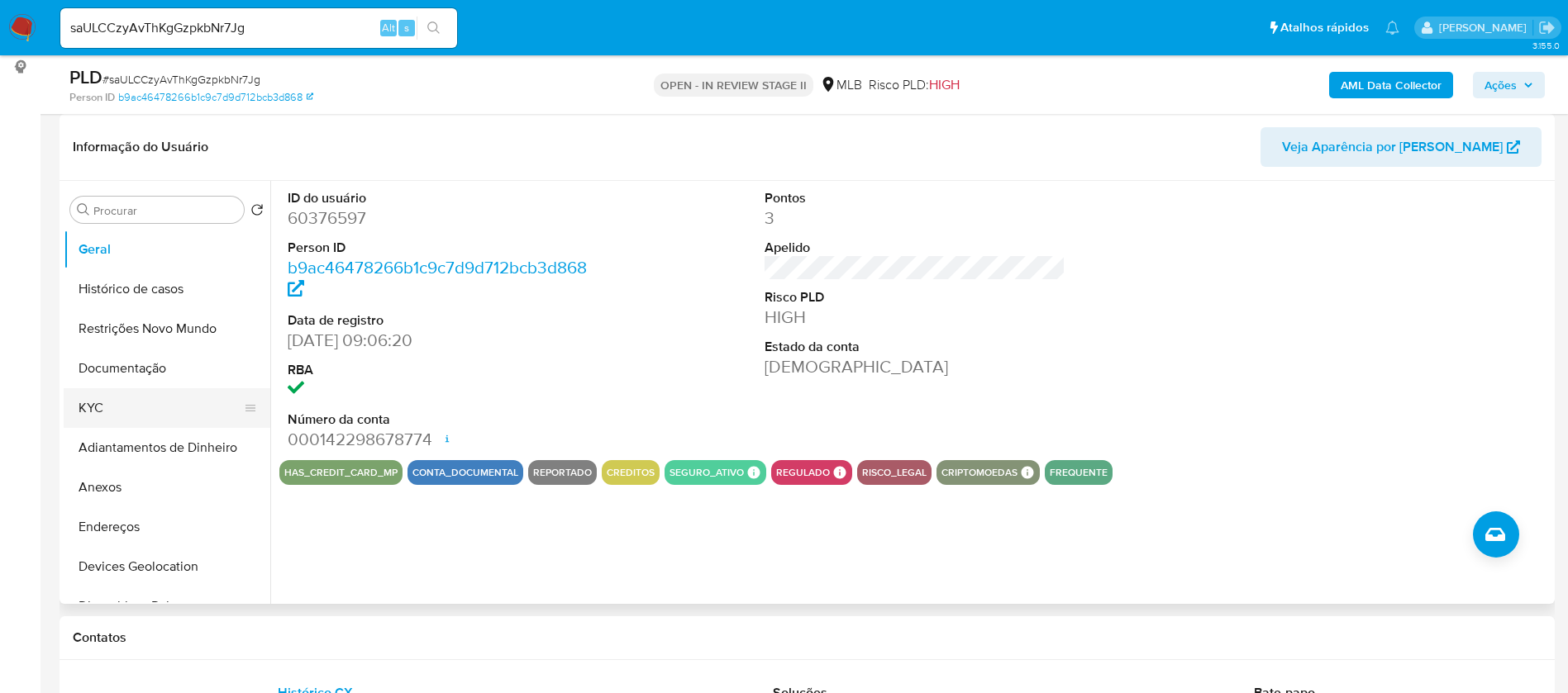
click at [108, 411] on button "KYC" at bounding box center [160, 408] width 193 height 39
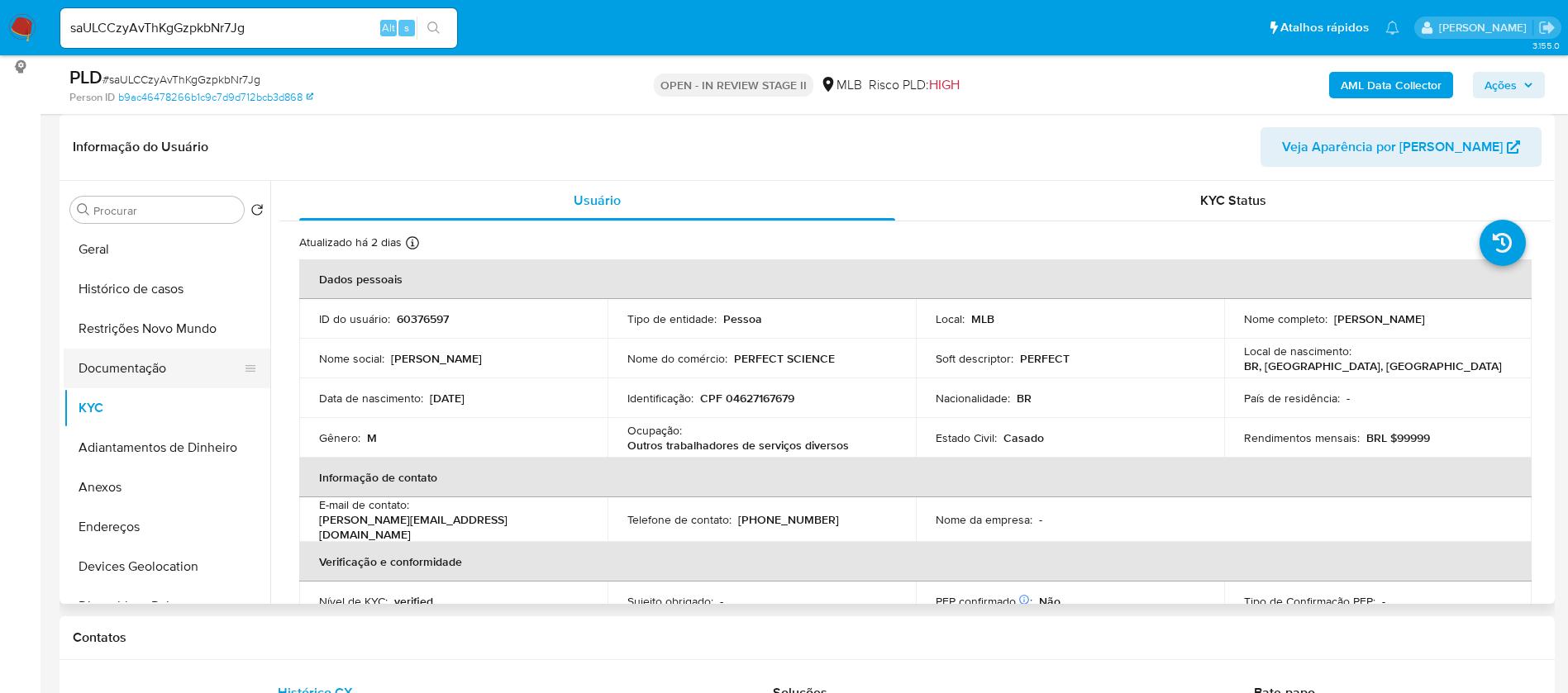
click at [146, 352] on button "Documentação" at bounding box center [160, 368] width 193 height 39
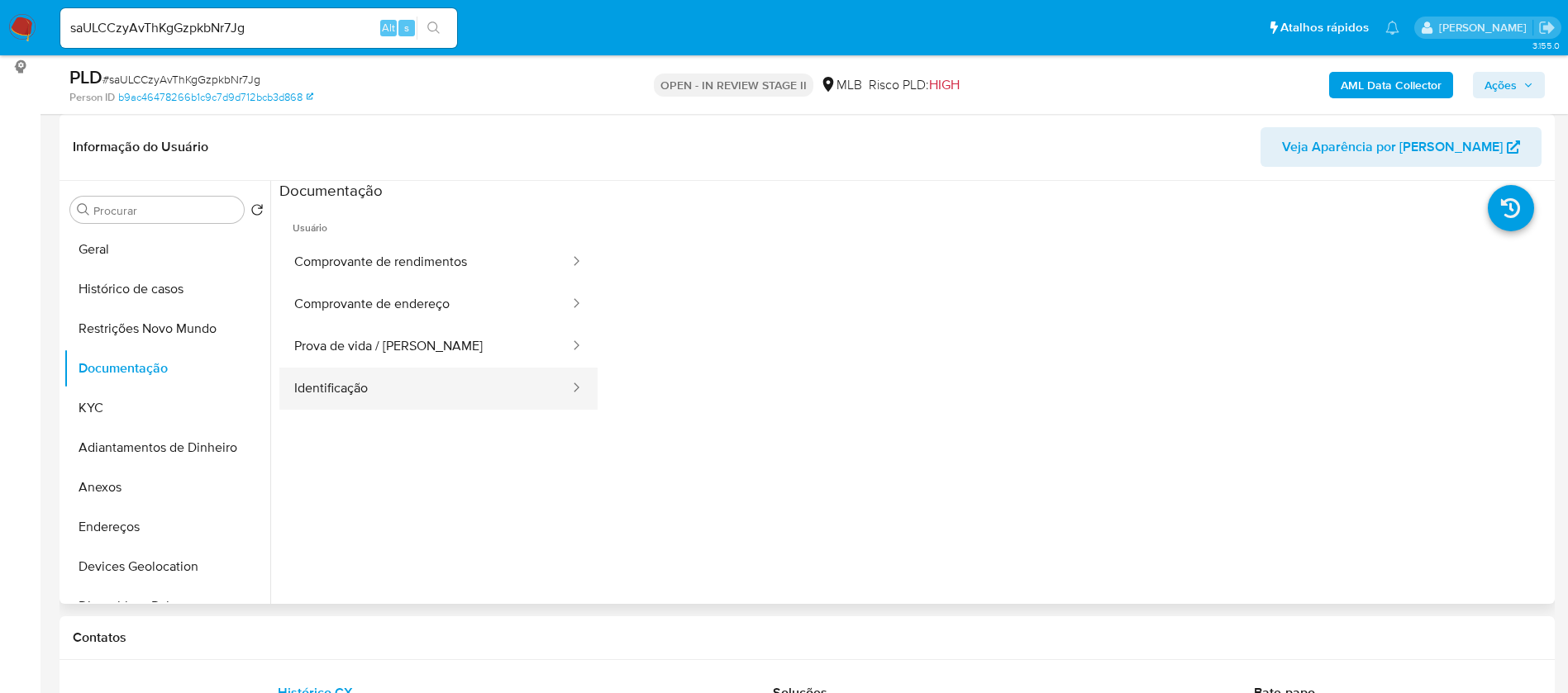
click at [413, 389] on button "Identificação" at bounding box center [425, 389] width 292 height 42
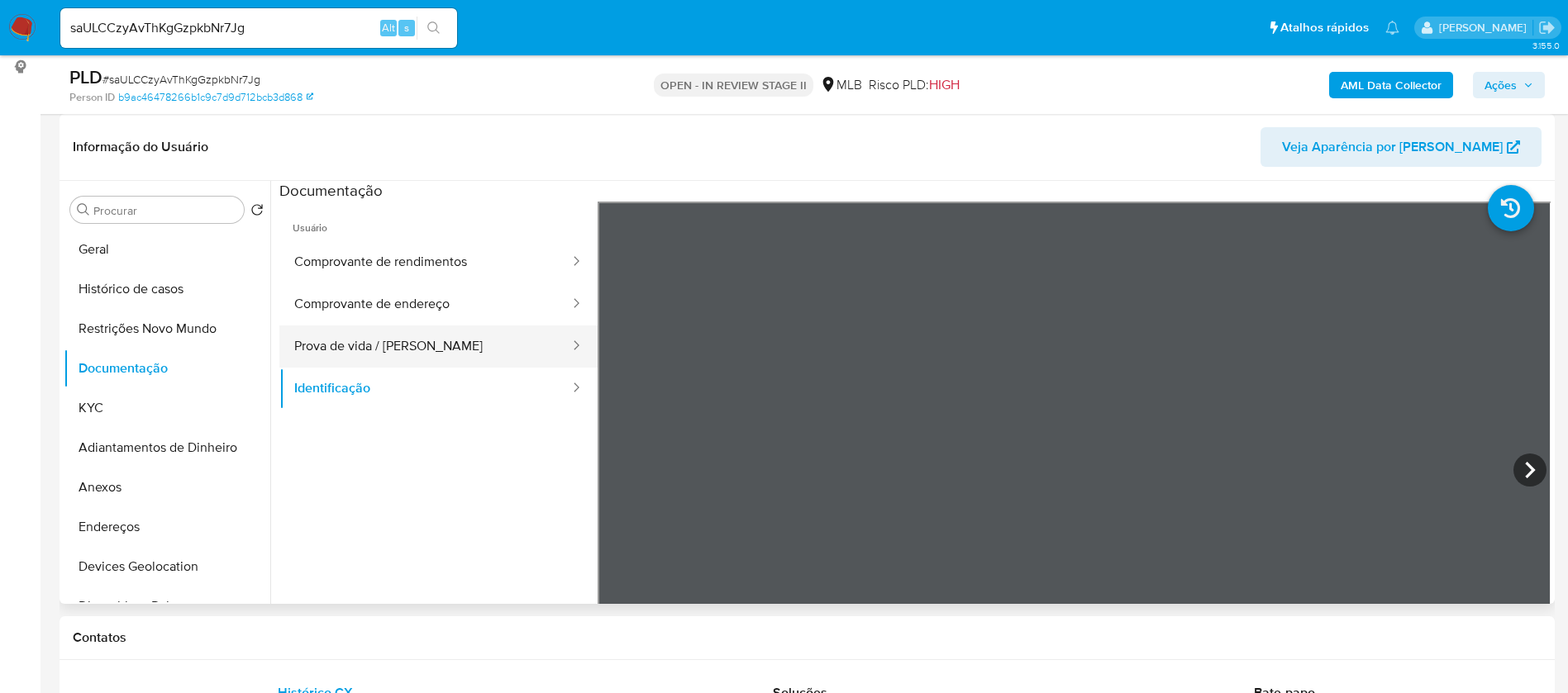
click at [435, 347] on button "Prova de vida / Selfie" at bounding box center [425, 346] width 292 height 42
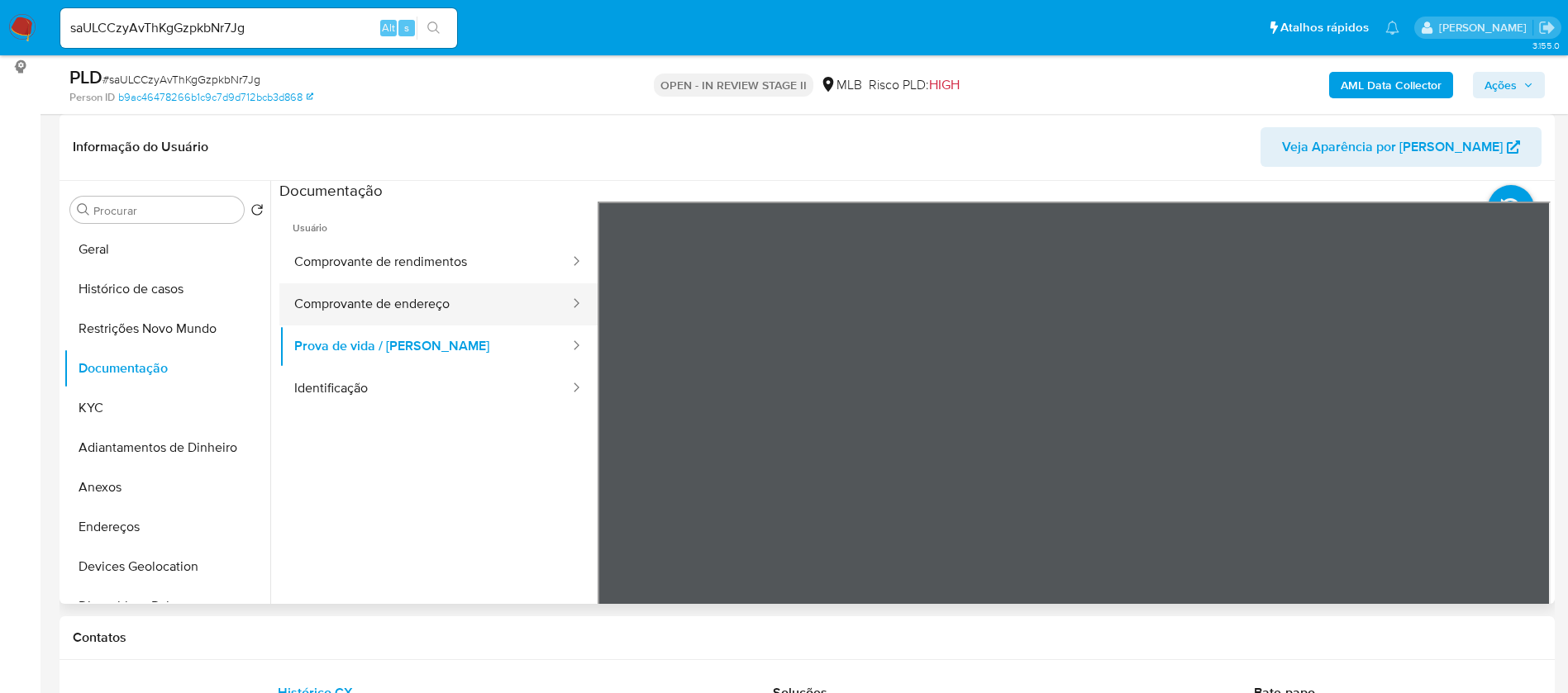
click at [448, 302] on button "Comprovante de endereço" at bounding box center [425, 304] width 292 height 42
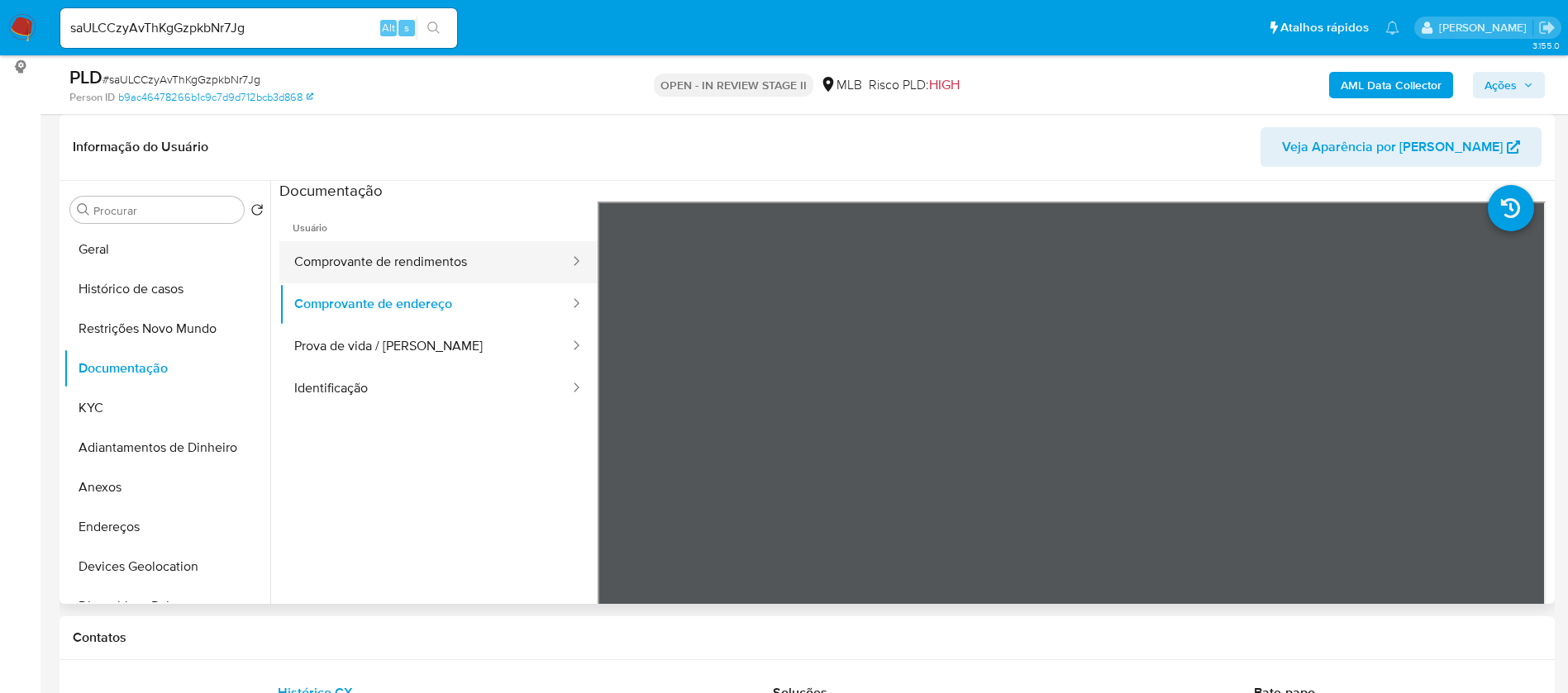
click at [462, 266] on button "Comprovante de rendimentos" at bounding box center [425, 262] width 292 height 42
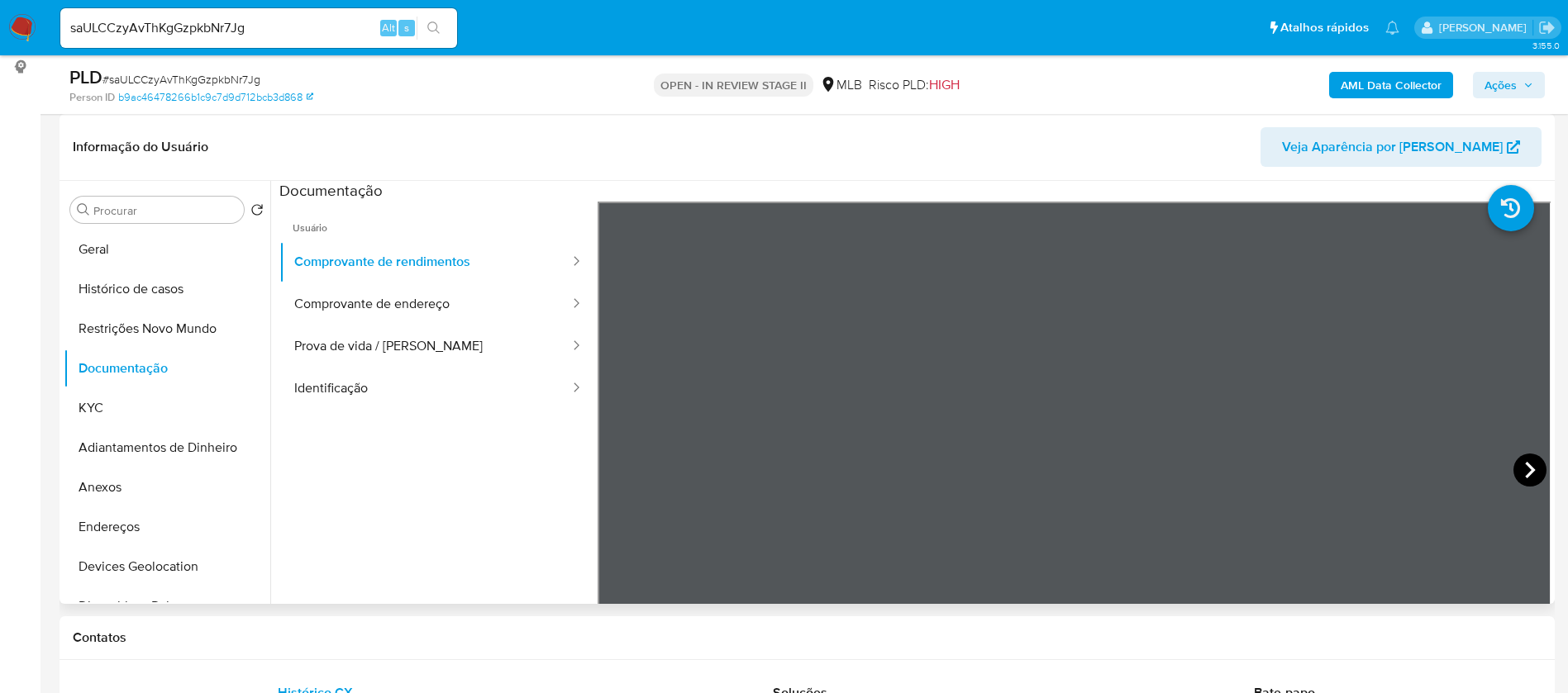
click at [1528, 467] on icon at bounding box center [1530, 470] width 34 height 34
click at [133, 405] on button "KYC" at bounding box center [160, 408] width 193 height 39
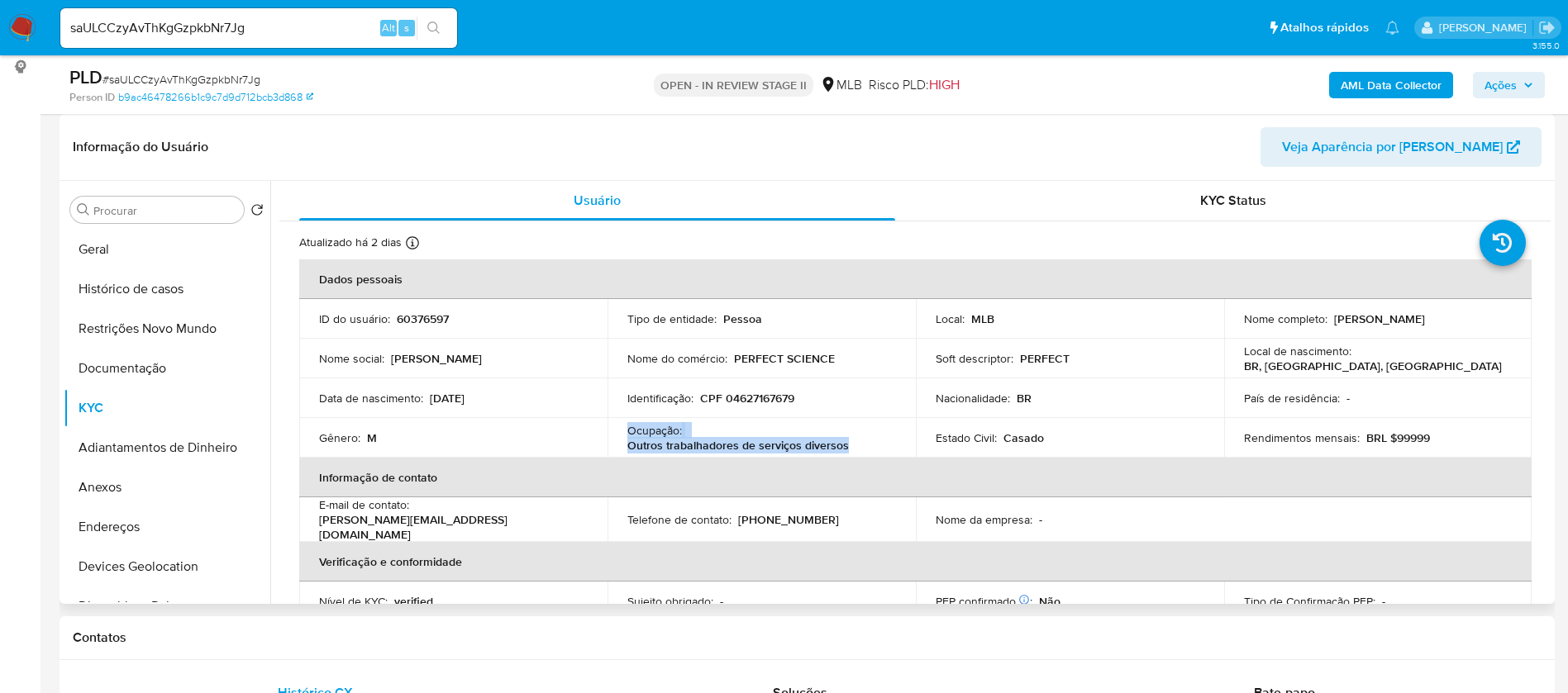
drag, startPoint x: 847, startPoint y: 443, endPoint x: 627, endPoint y: 433, distance: 220.2
click at [627, 433] on div "Ocupação : Outros trabalhadores de serviços diversos" at bounding box center [761, 437] width 269 height 30
copy div "Ocupação : Outros trabalhadores de serviços diversos"
click at [1406, 81] on b "AML Data Collector" at bounding box center [1390, 85] width 101 height 27
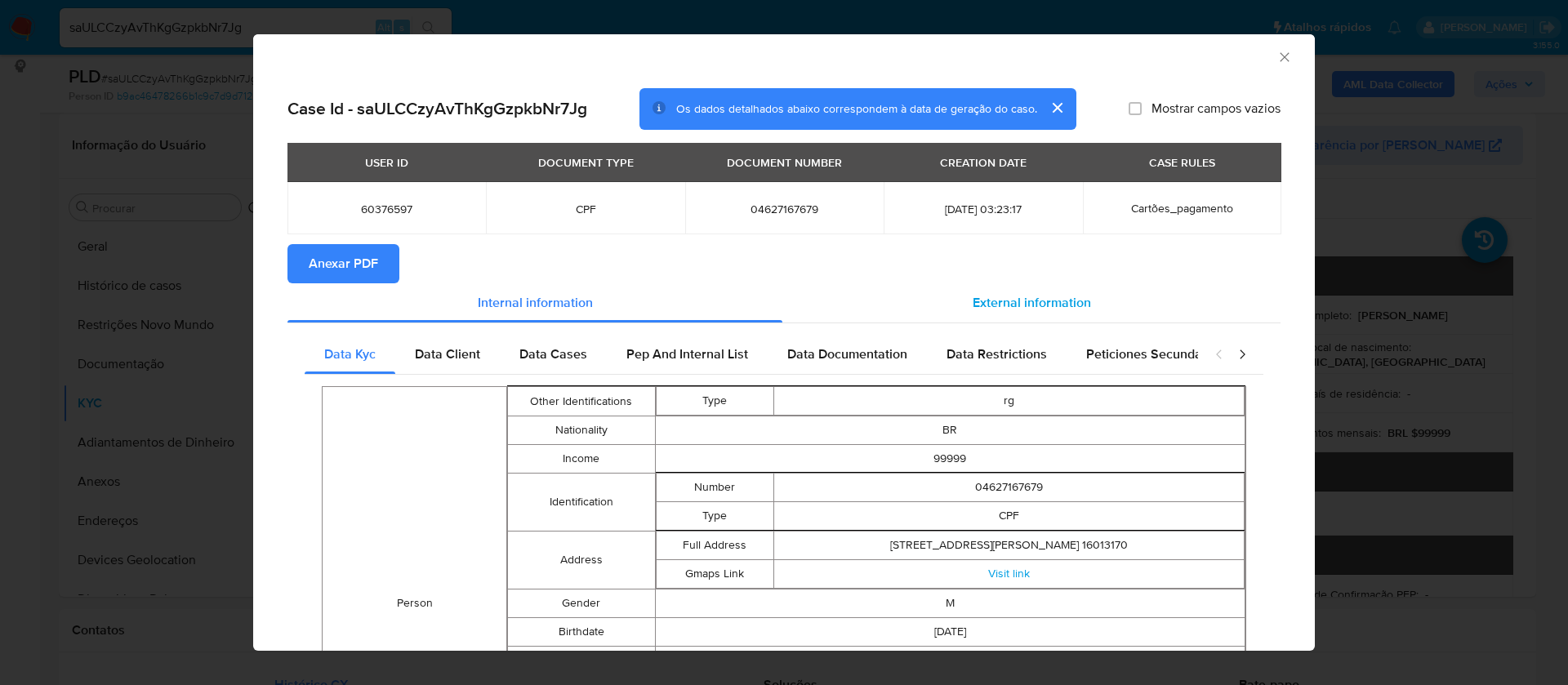
click at [1010, 302] on span "External information" at bounding box center [1031, 303] width 118 height 19
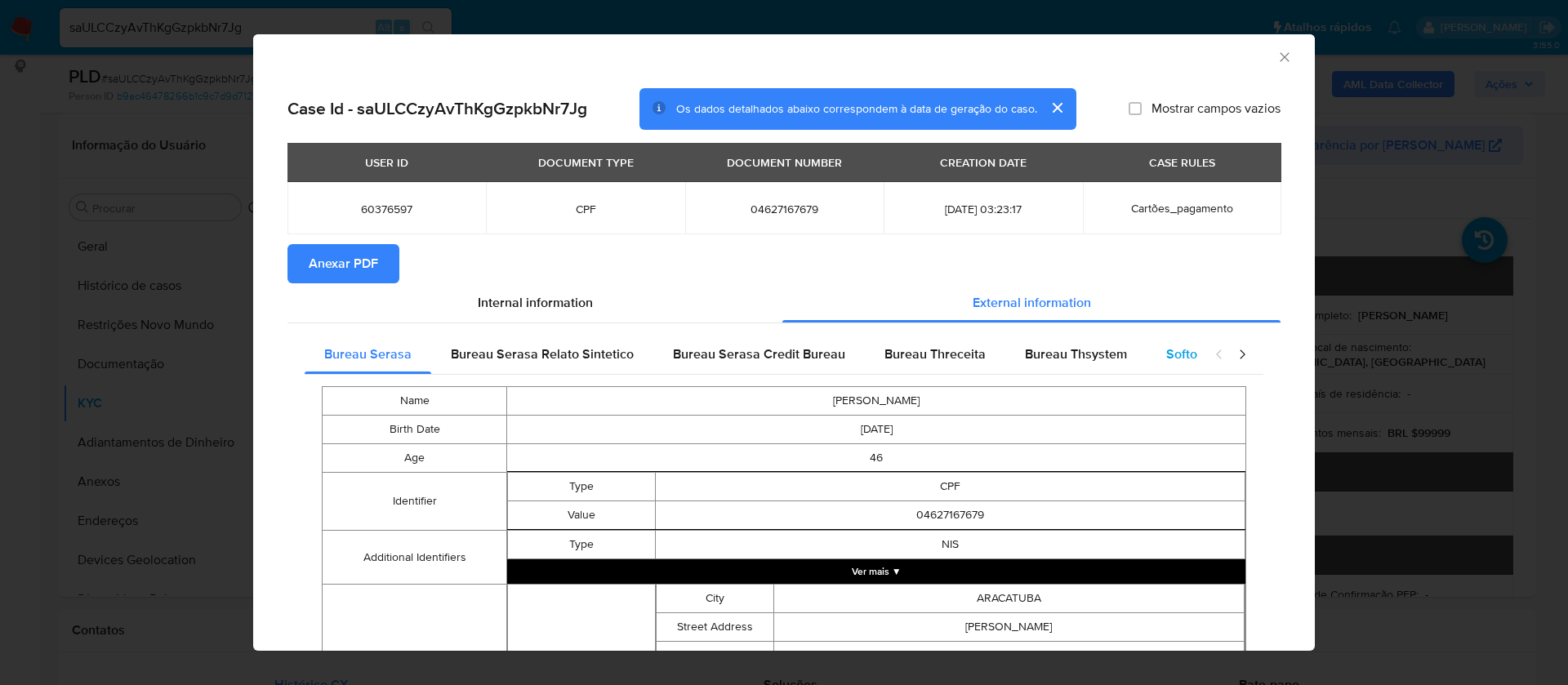
click at [1166, 352] on span "Softon" at bounding box center [1185, 354] width 39 height 19
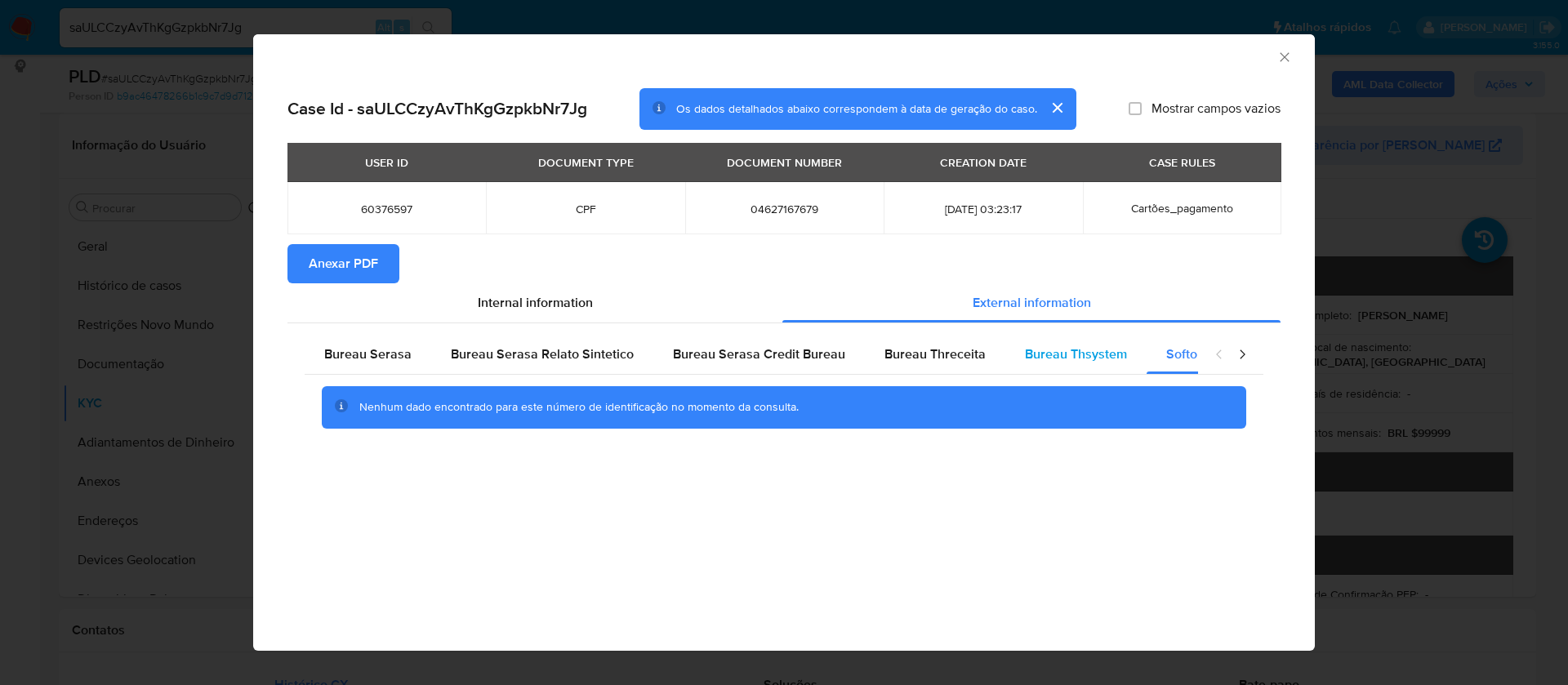
click at [1067, 359] on span "Bureau Thsystem" at bounding box center [1076, 354] width 102 height 19
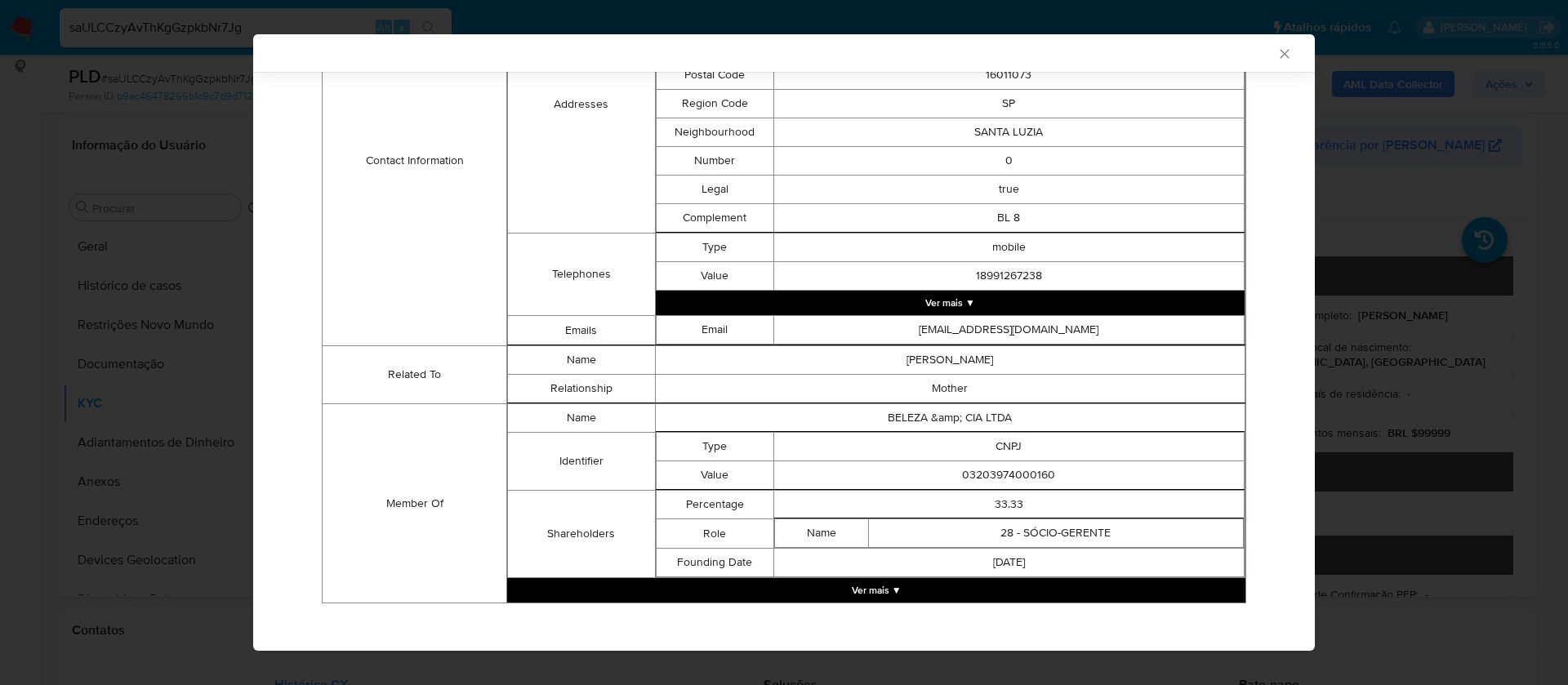
scroll to position [619, 0]
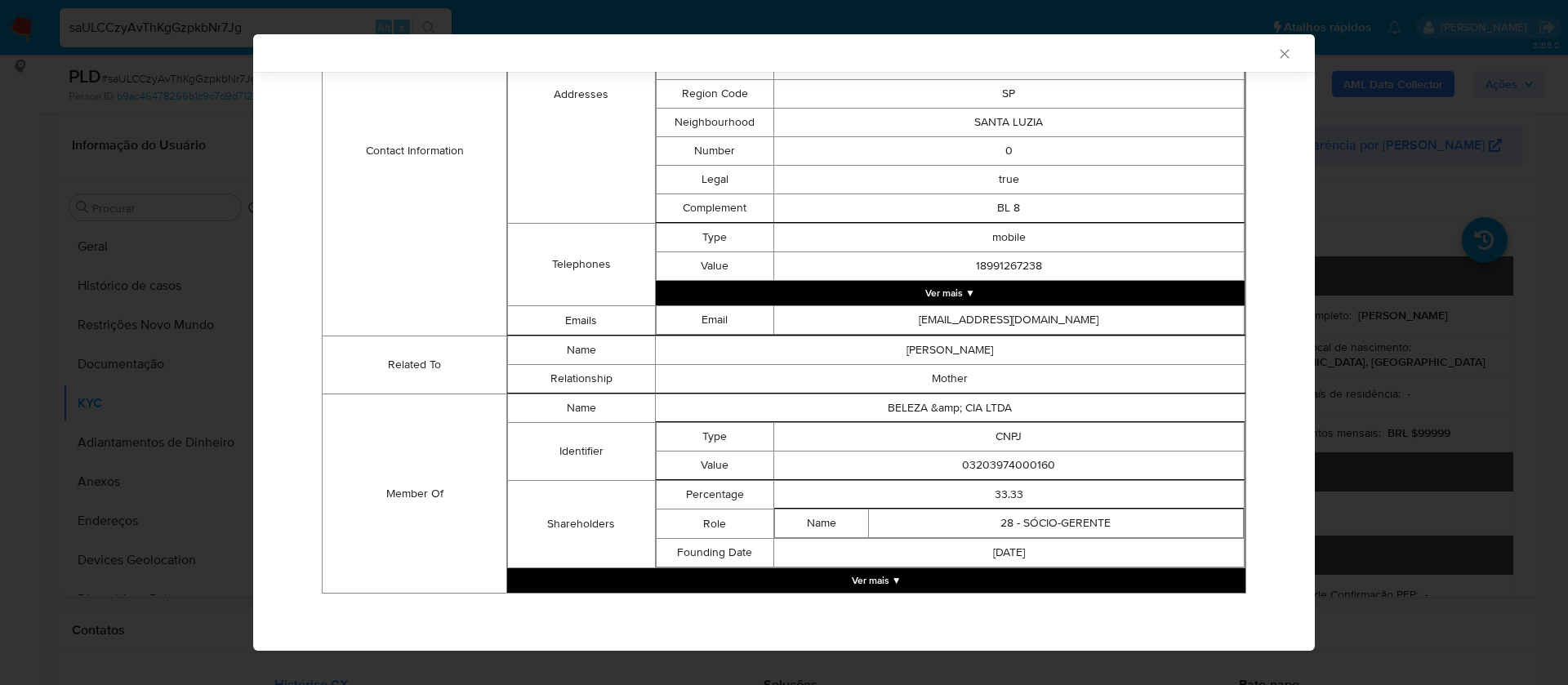
click at [1020, 471] on td "03203974000160" at bounding box center [1008, 465] width 470 height 28
copy td "03203974000160"
click at [885, 580] on button "Ver mais ▼" at bounding box center [876, 581] width 738 height 25
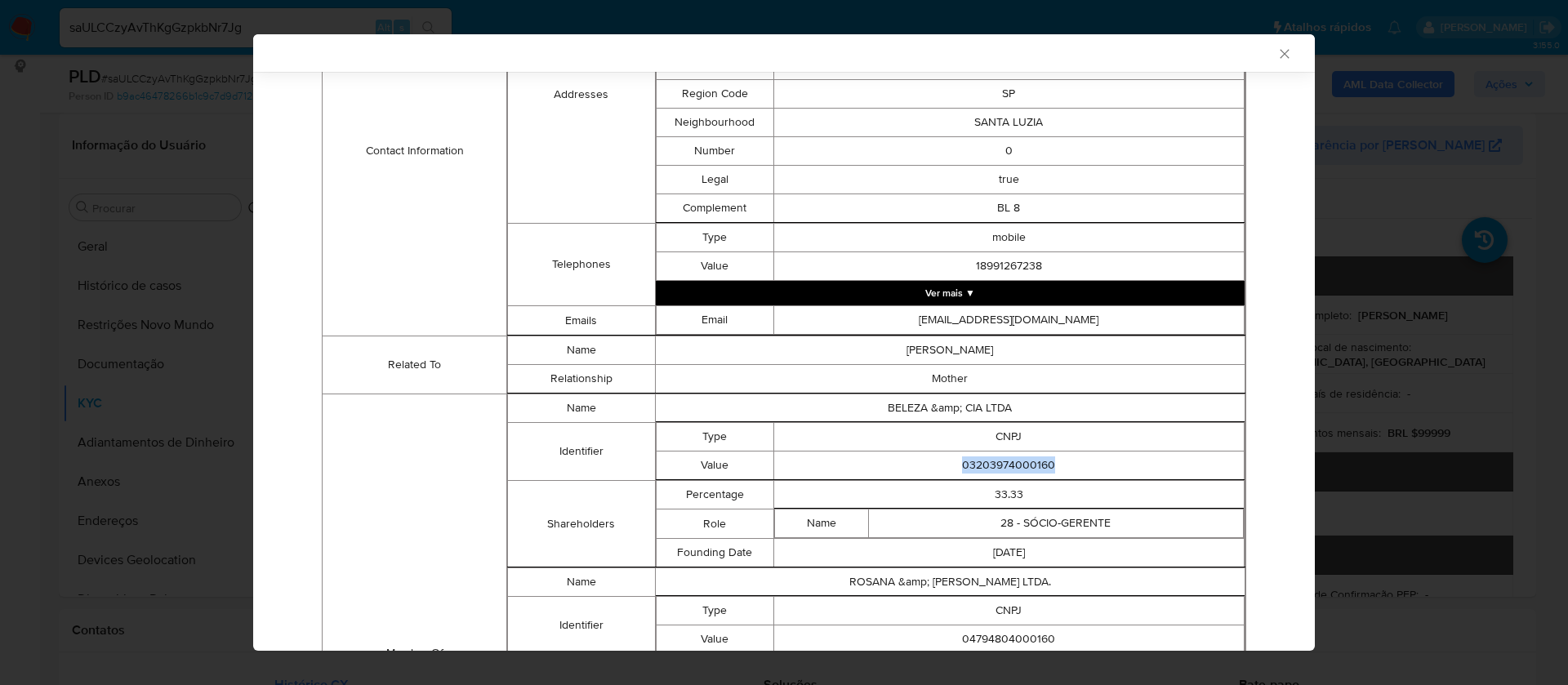
scroll to position [864, 0]
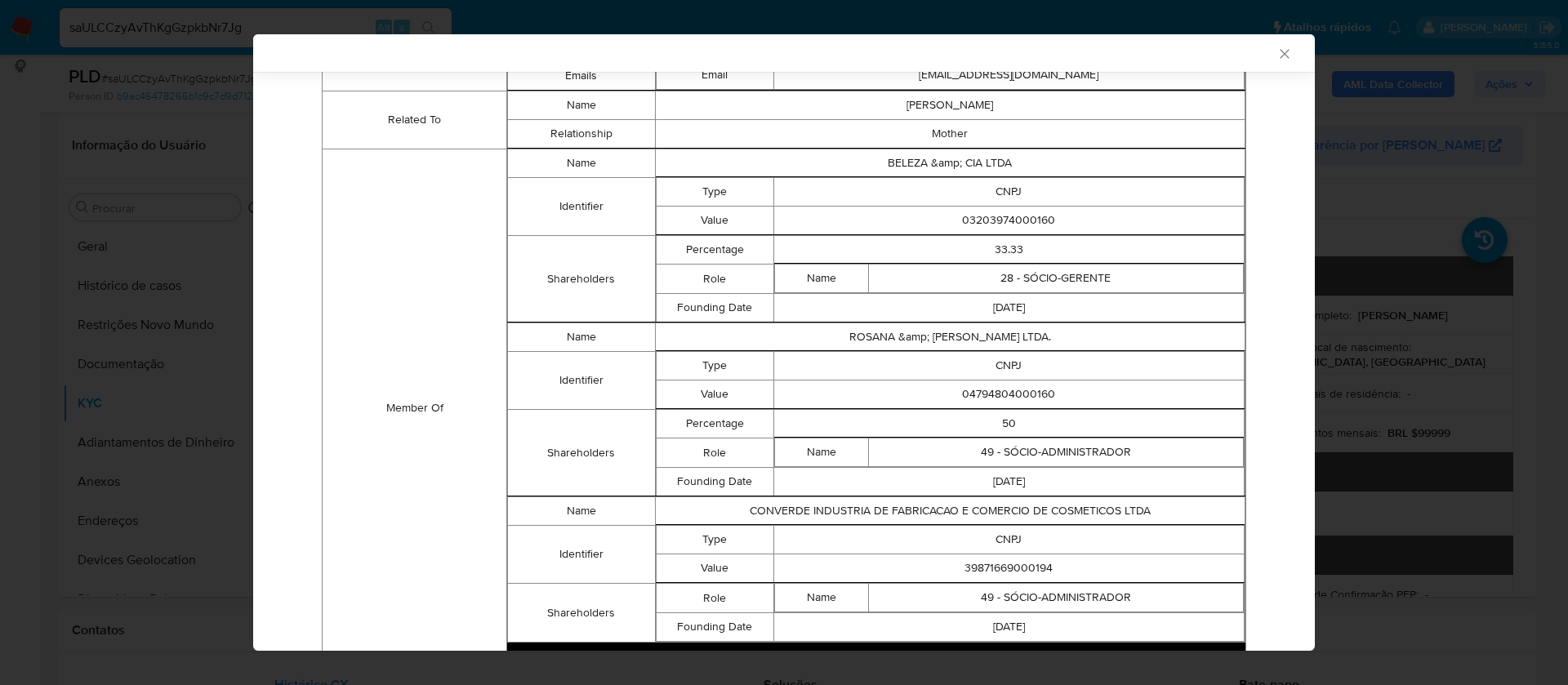
click at [1016, 395] on td "04794804000160" at bounding box center [1008, 395] width 470 height 28
copy td "04794804000160"
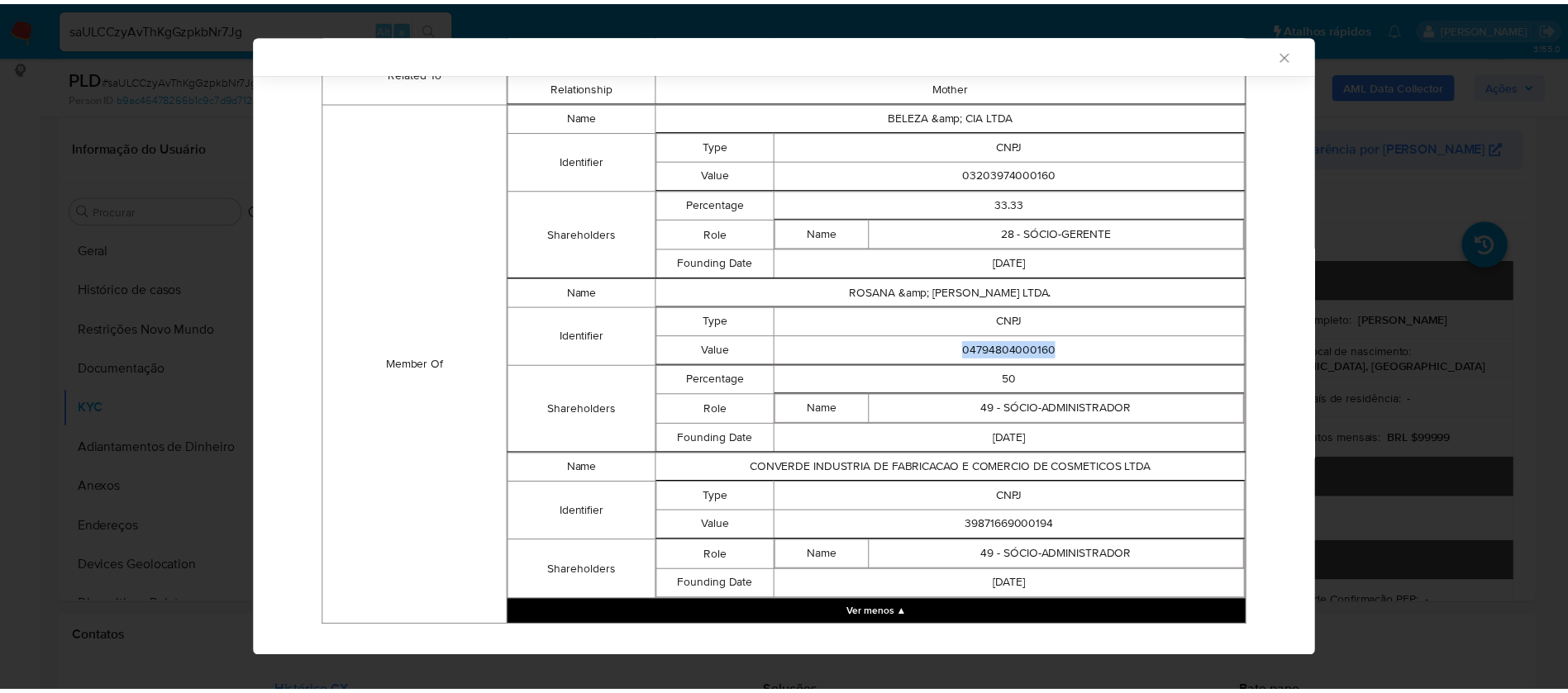
scroll to position [950, 0]
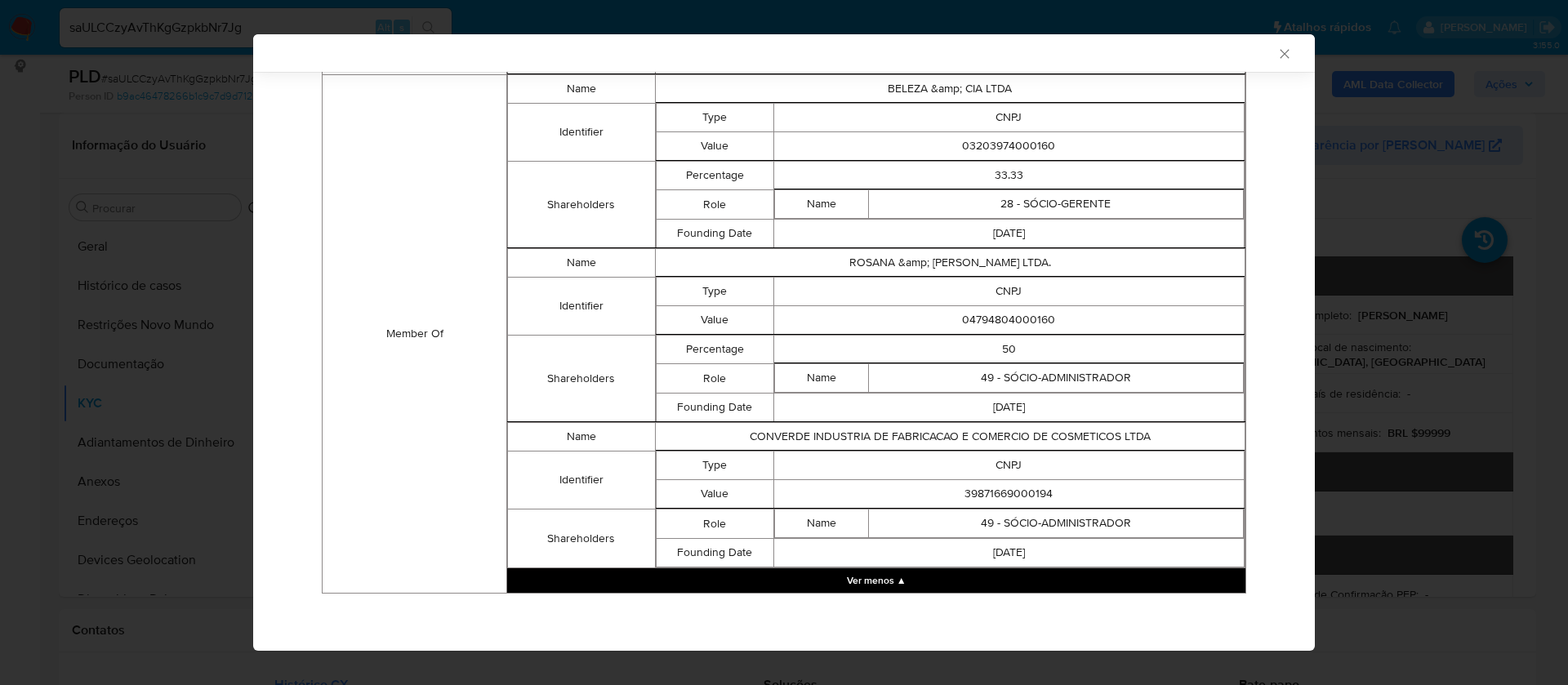
click at [1005, 493] on td "39871669000194" at bounding box center [1008, 495] width 470 height 28
copy td "39871669000194"
click at [674, 359] on td "Percentage" at bounding box center [714, 350] width 117 height 28
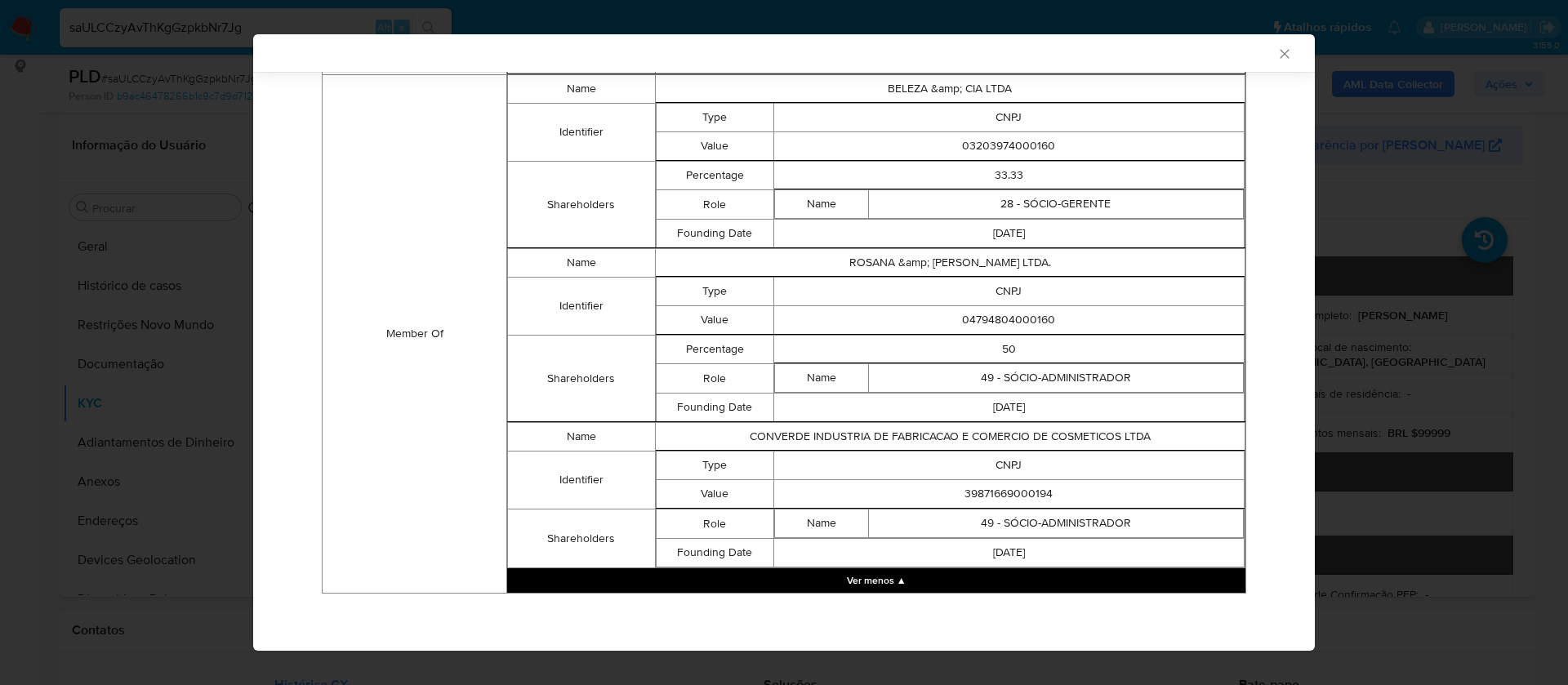
click at [1276, 48] on icon "Fechar a janela" at bounding box center [1283, 53] width 16 height 16
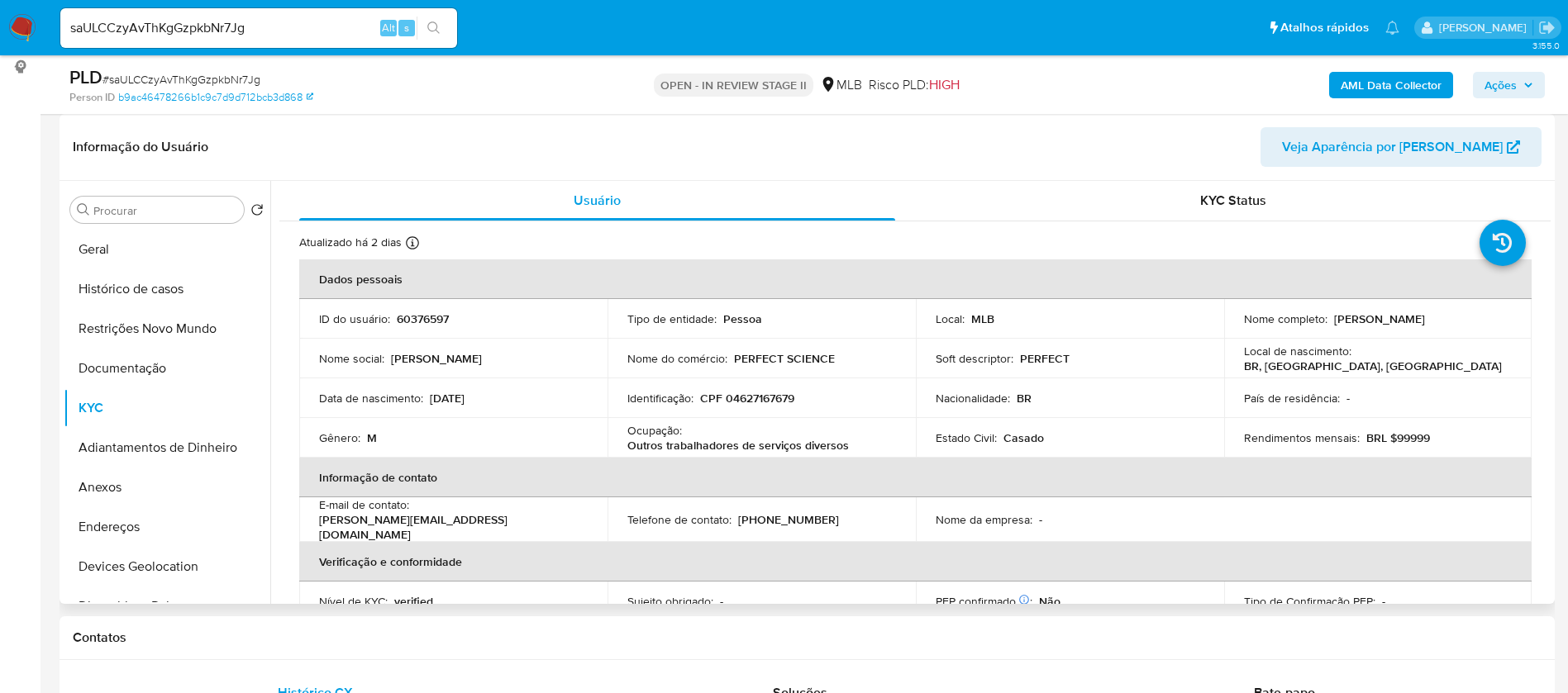
click at [433, 321] on p "60376597" at bounding box center [422, 319] width 52 height 15
copy p "60376597"
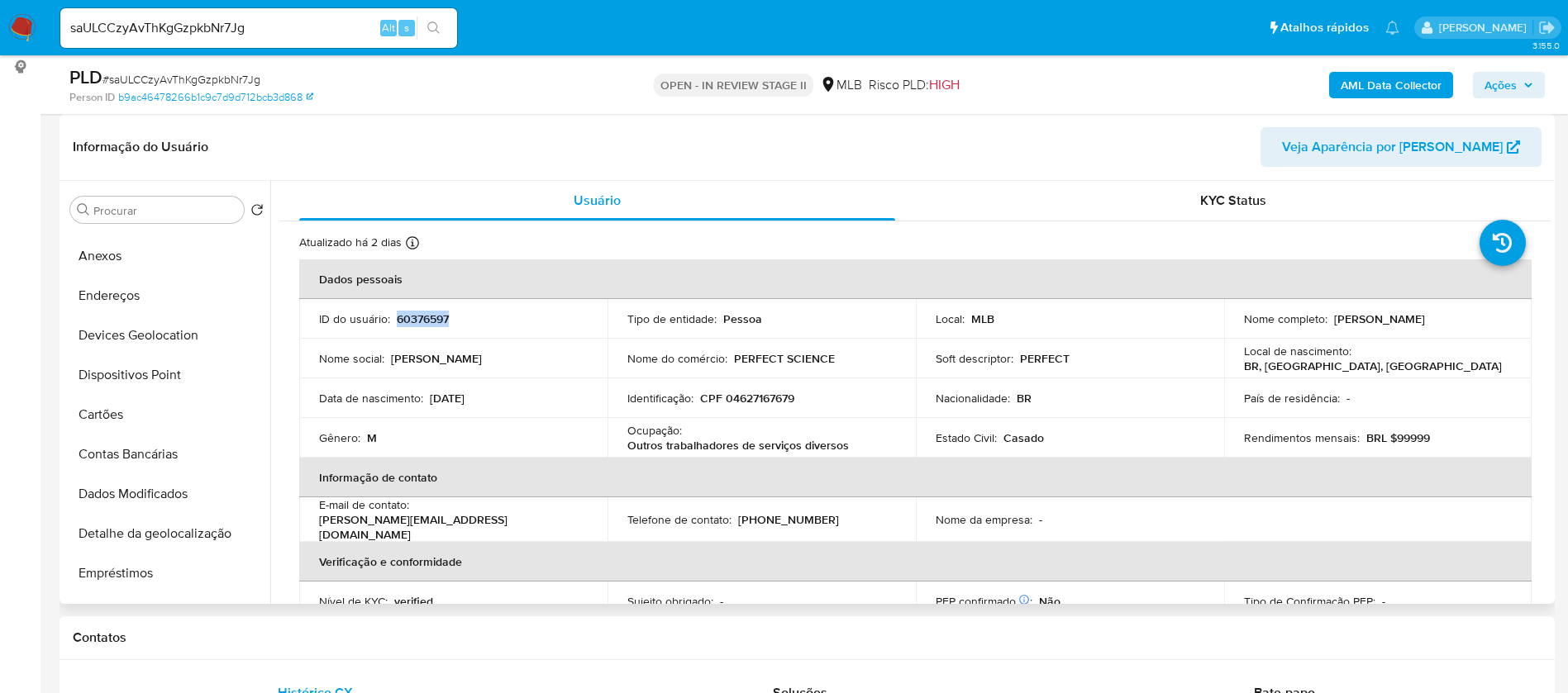
scroll to position [248, 0]
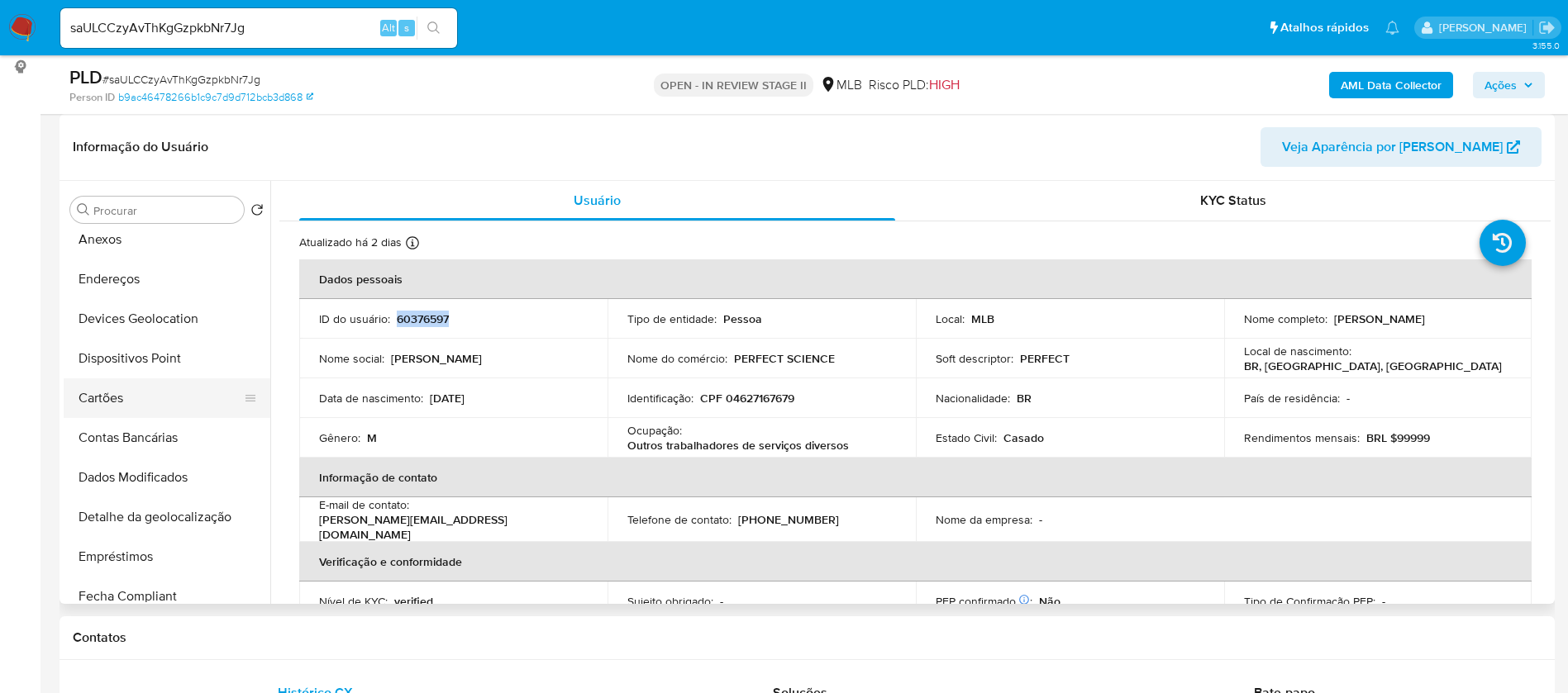
click at [192, 391] on button "Cartões" at bounding box center [160, 397] width 193 height 39
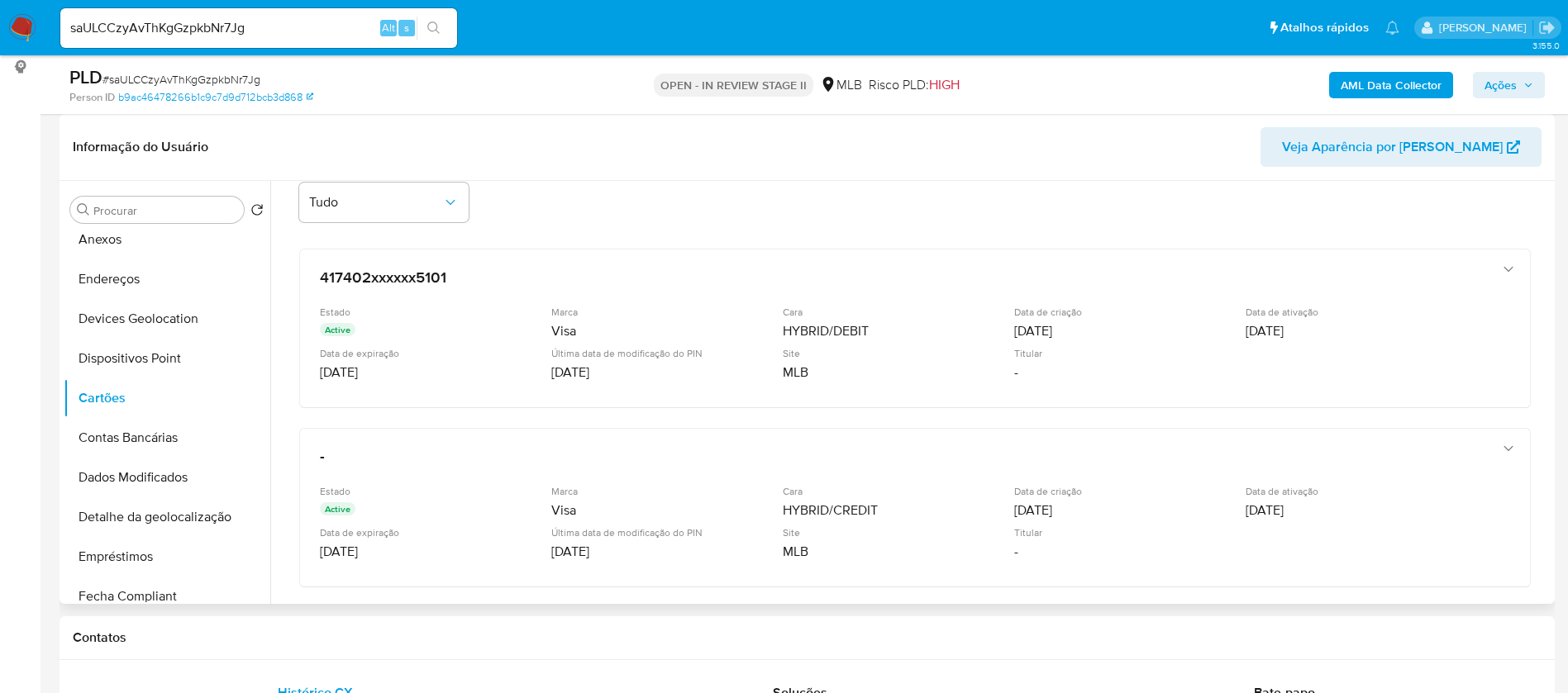
scroll to position [0, 0]
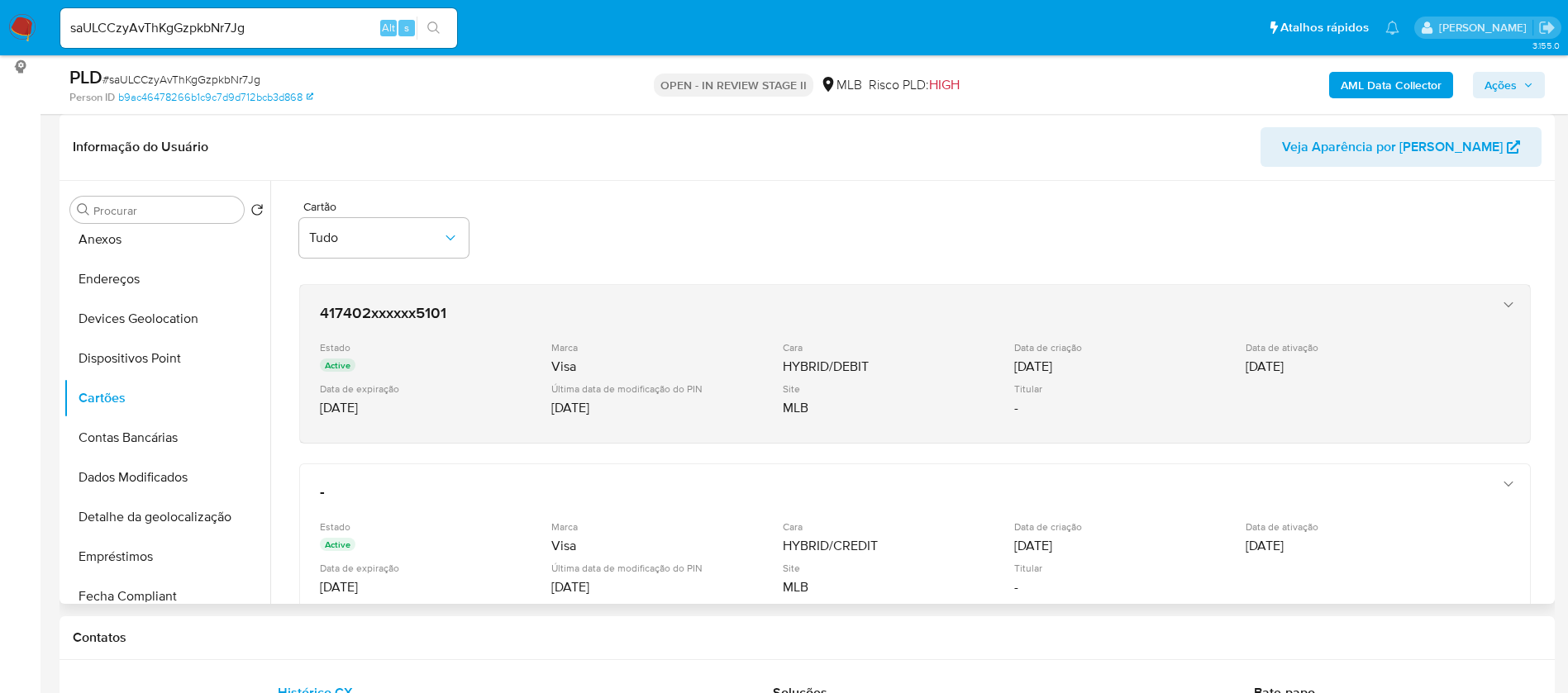
click at [837, 343] on div "Cara" at bounding box center [897, 347] width 228 height 12
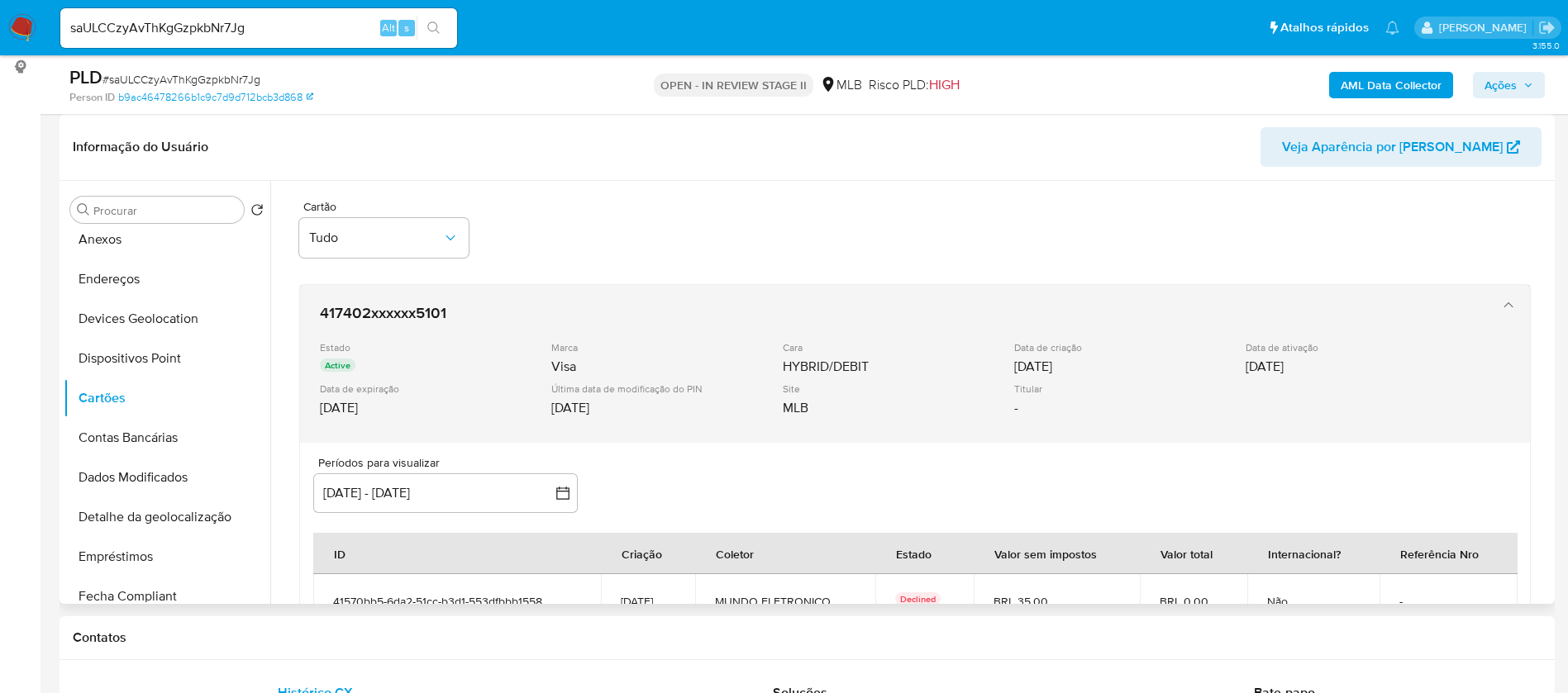
click at [1498, 315] on div "button" at bounding box center [1507, 364] width 20 height 135
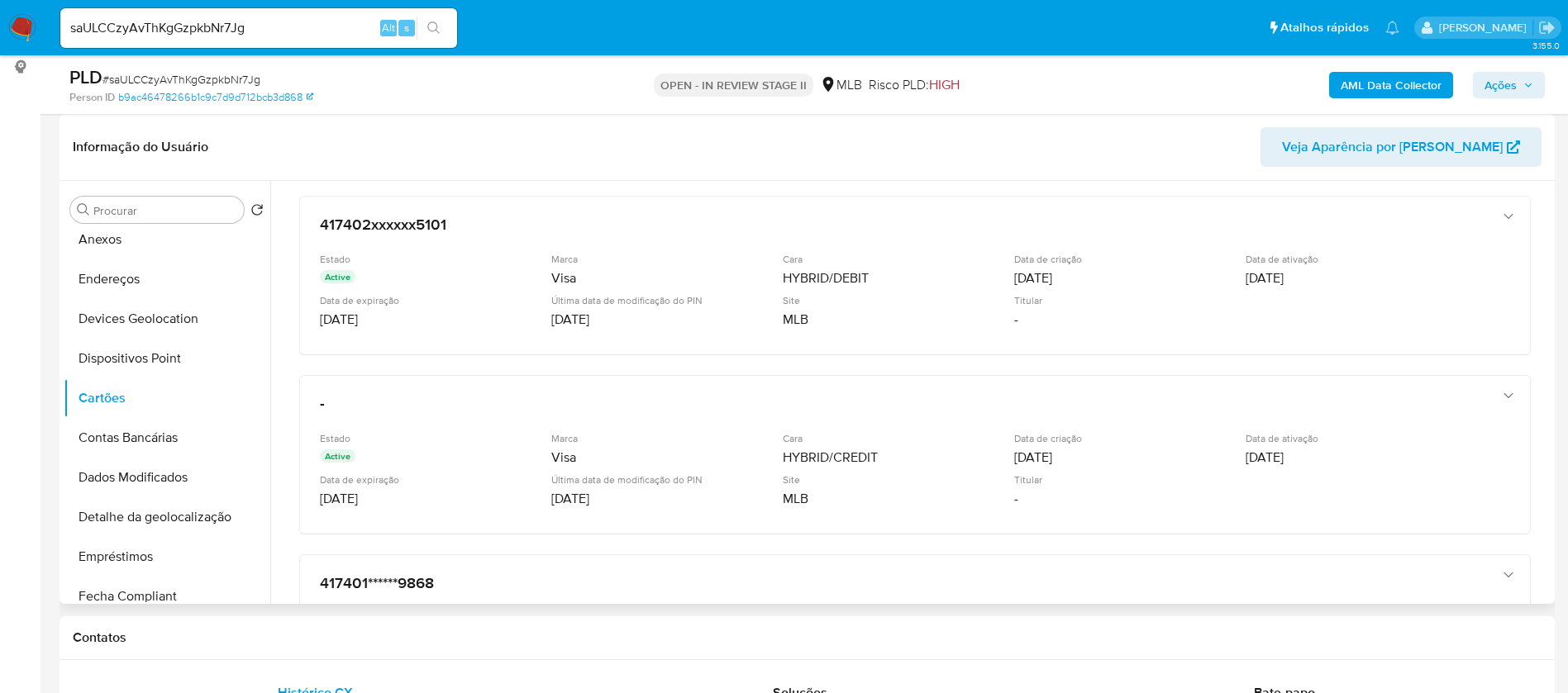
scroll to position [124, 0]
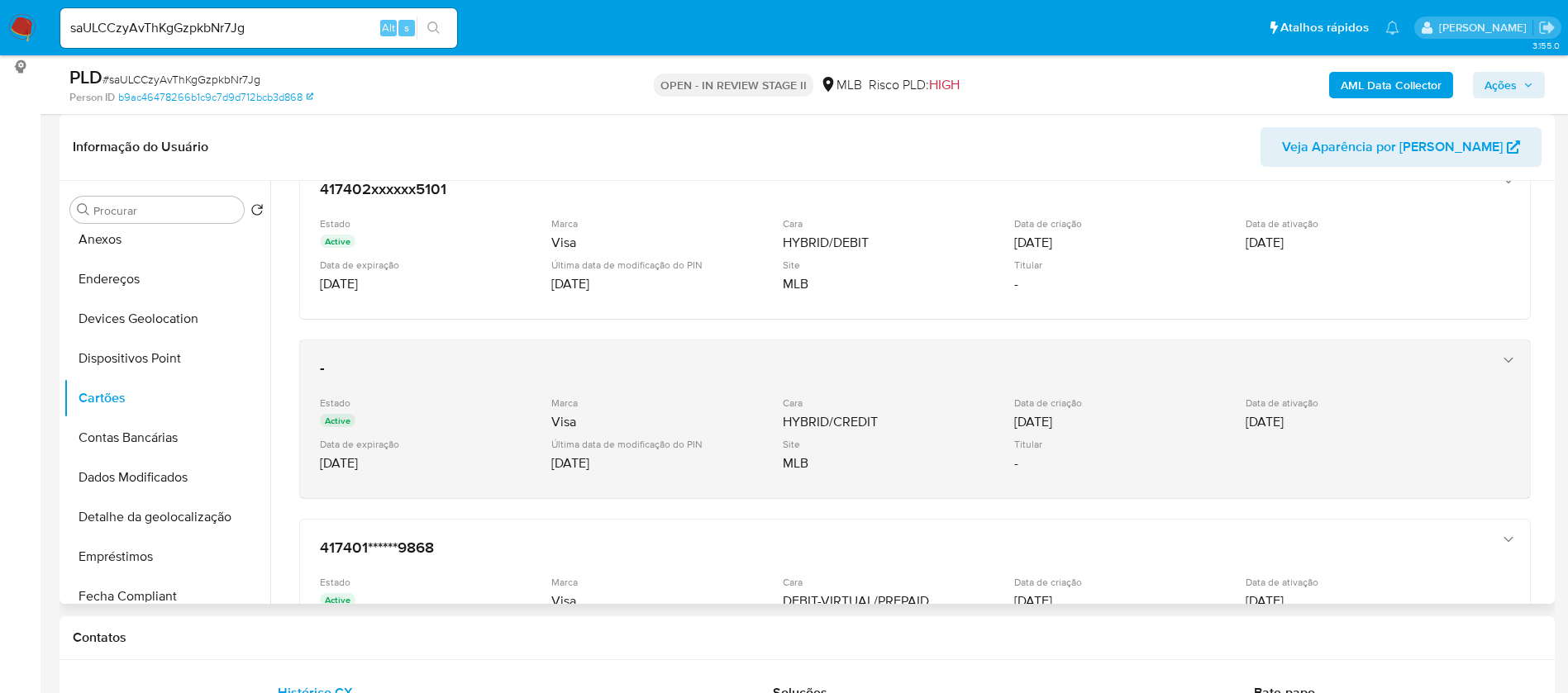
click at [847, 414] on div "HYBRID/CREDIT" at bounding box center [897, 422] width 228 height 16
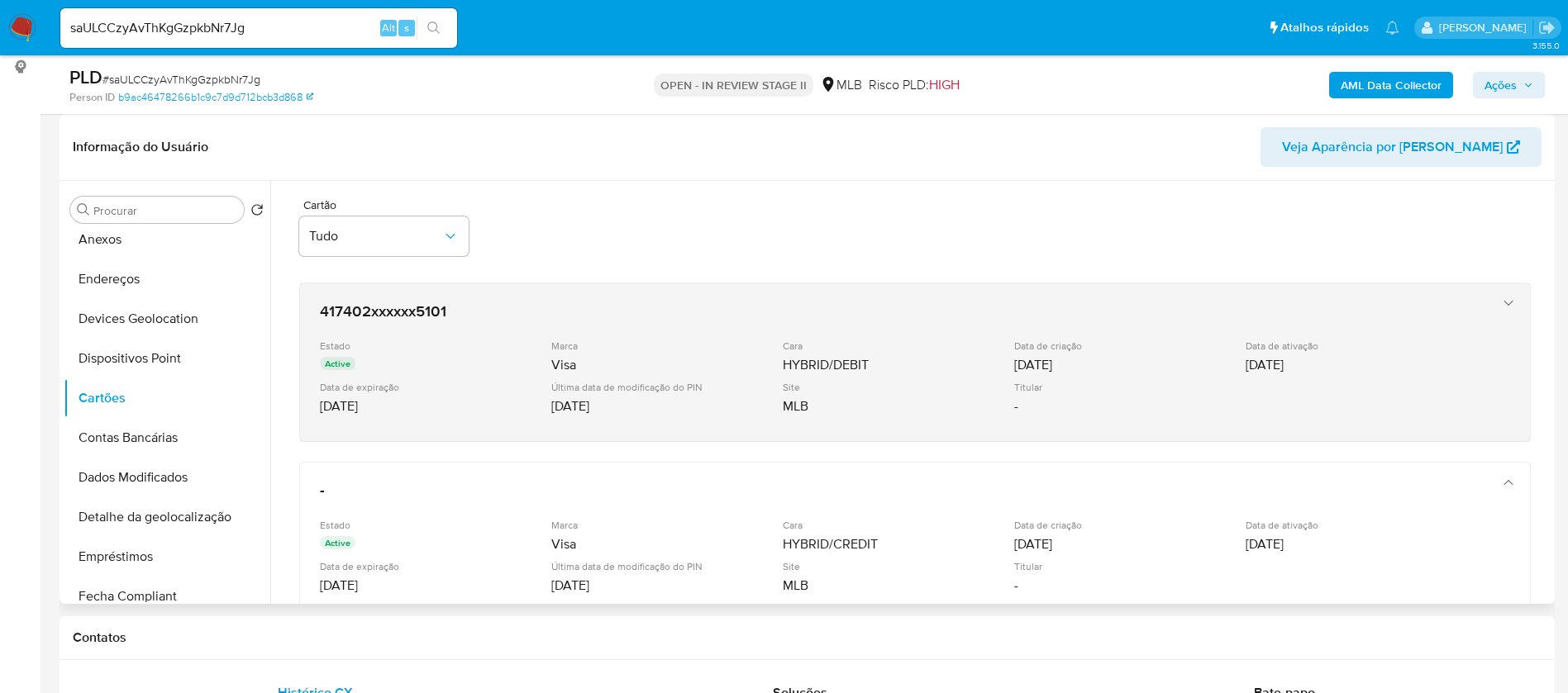
scroll to position [0, 0]
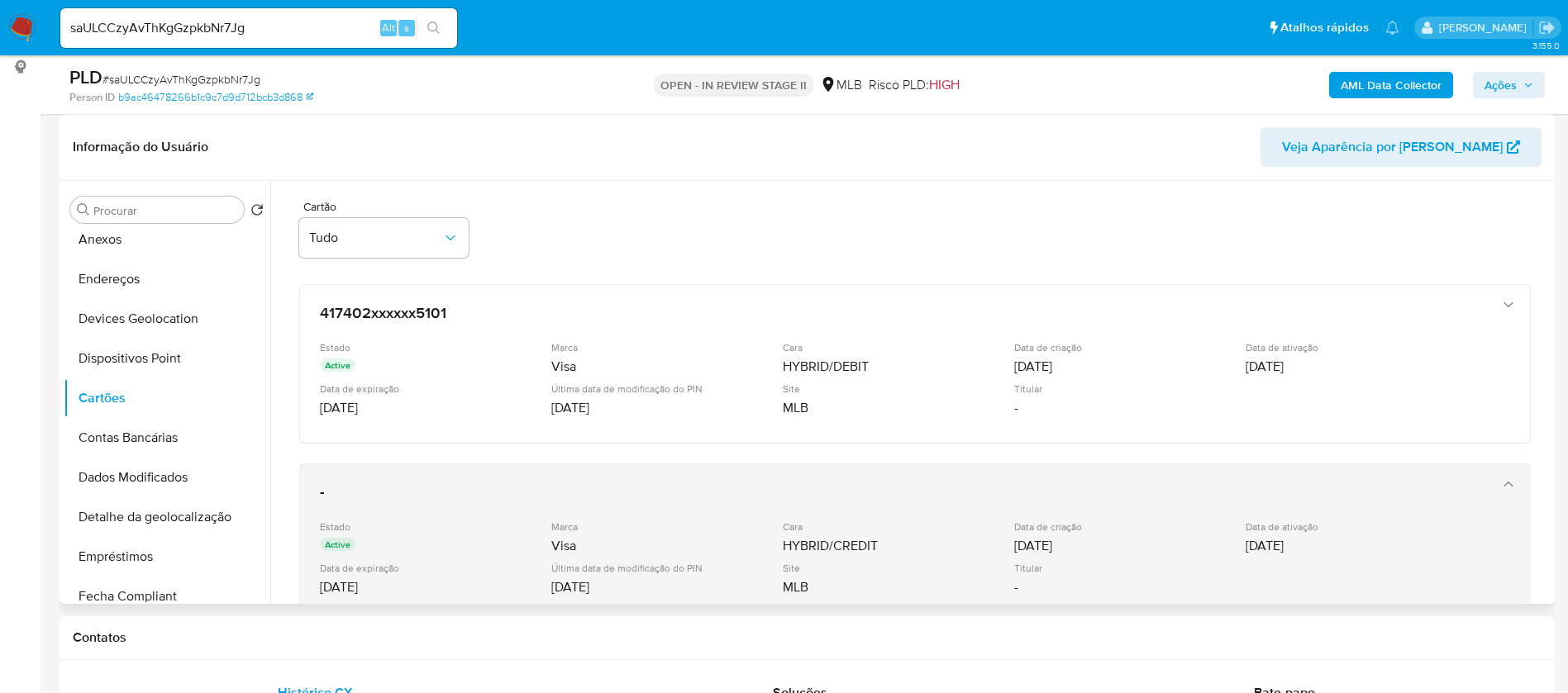
click at [912, 487] on h3 "-" at bounding box center [898, 492] width 1157 height 16
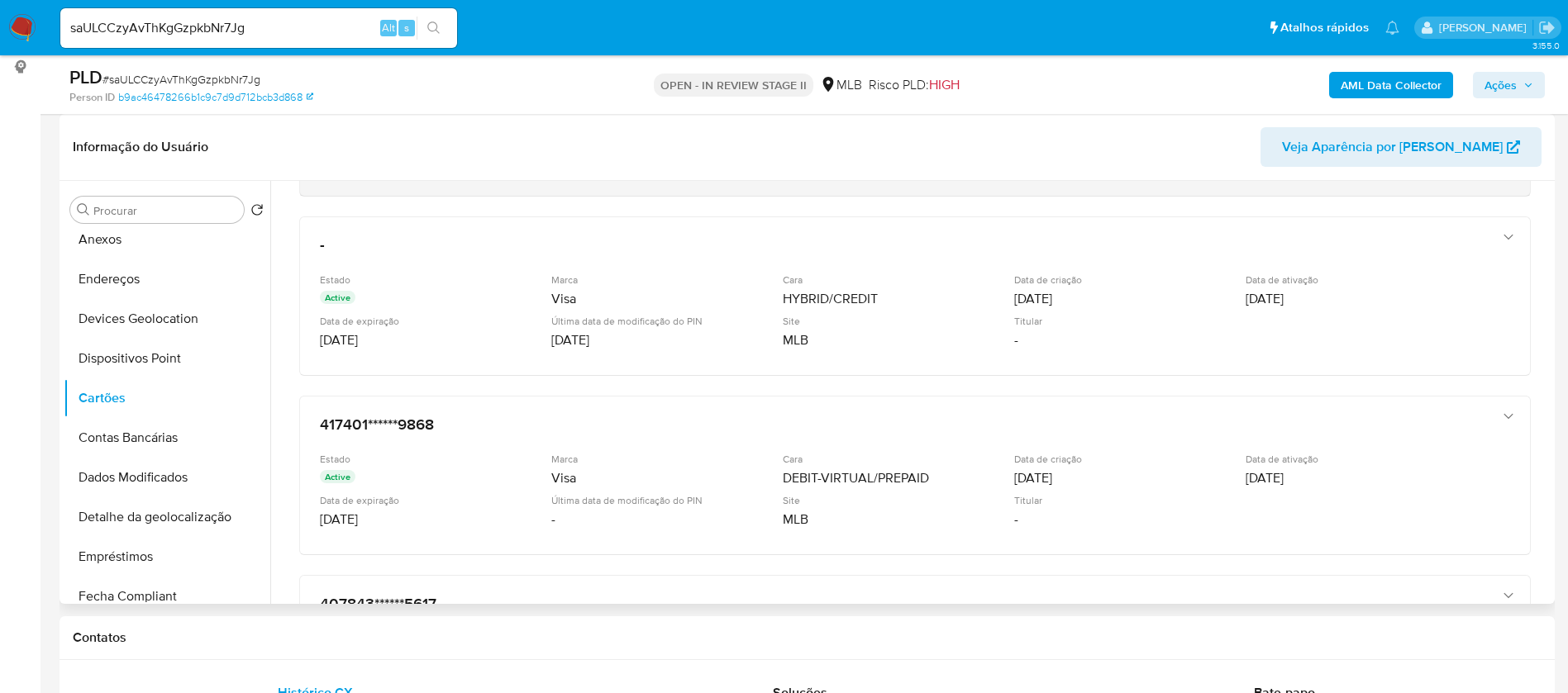
scroll to position [248, 0]
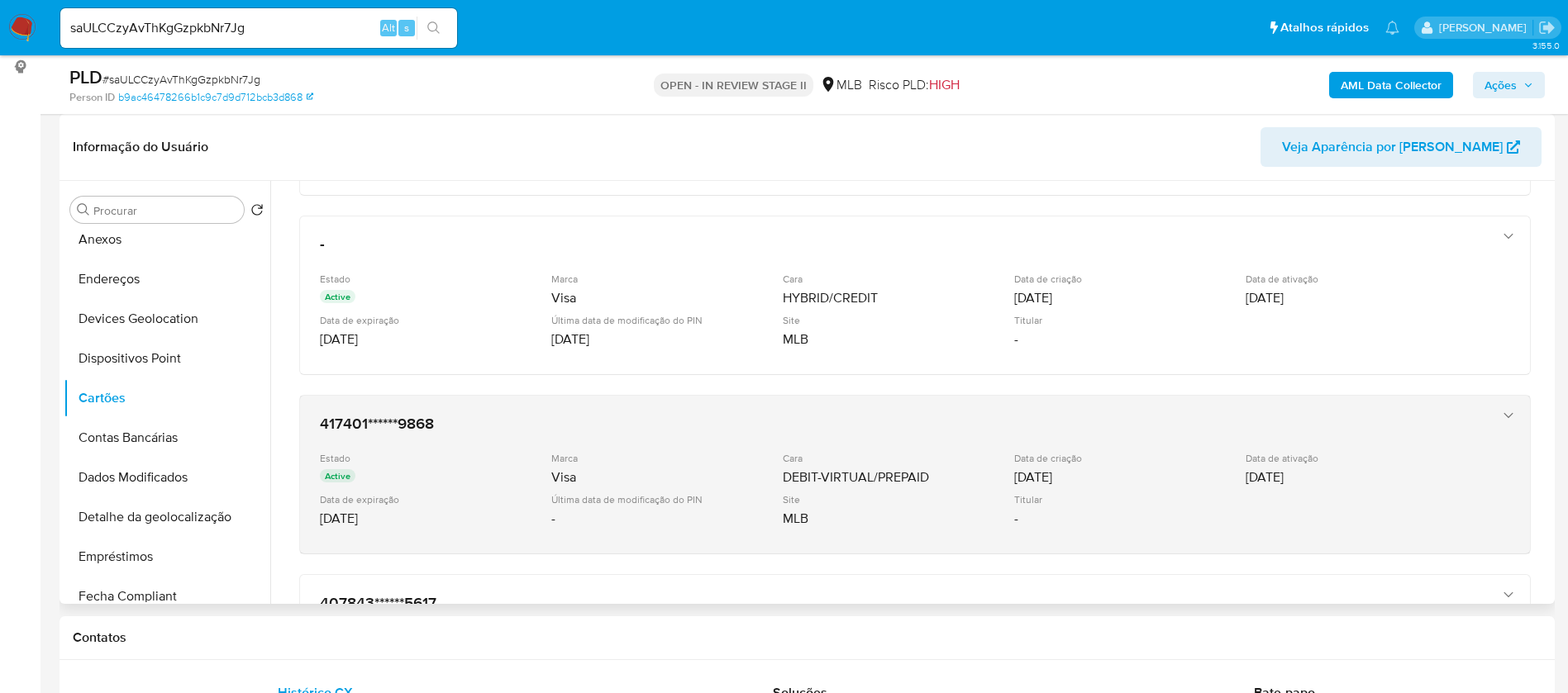
click at [741, 453] on div "Marca" at bounding box center [665, 458] width 228 height 12
click at [743, 451] on div "417401******9868 Estado Active Marca Visa Cara DEBIT-VIRTUAL/PREPAID Data de cr…" at bounding box center [898, 475] width 1171 height 135
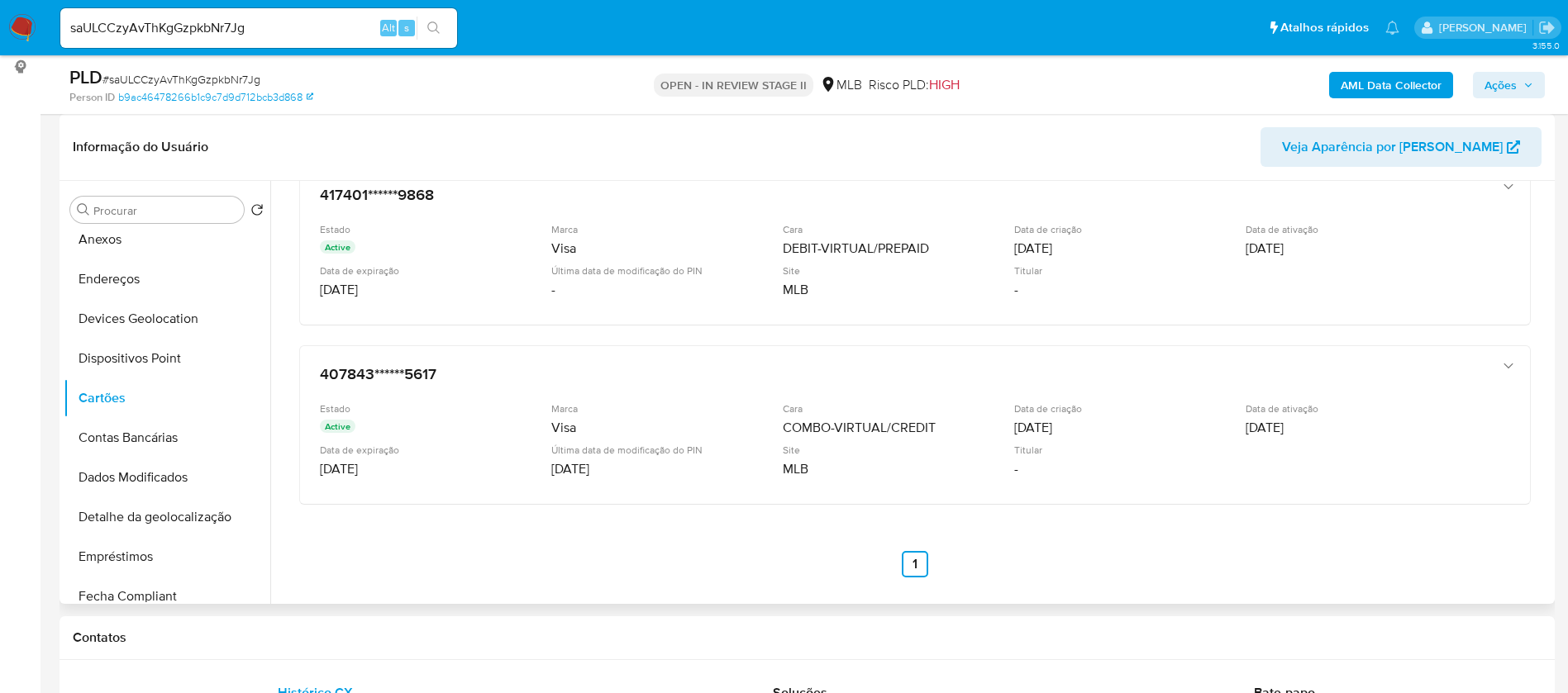
scroll to position [479, 0]
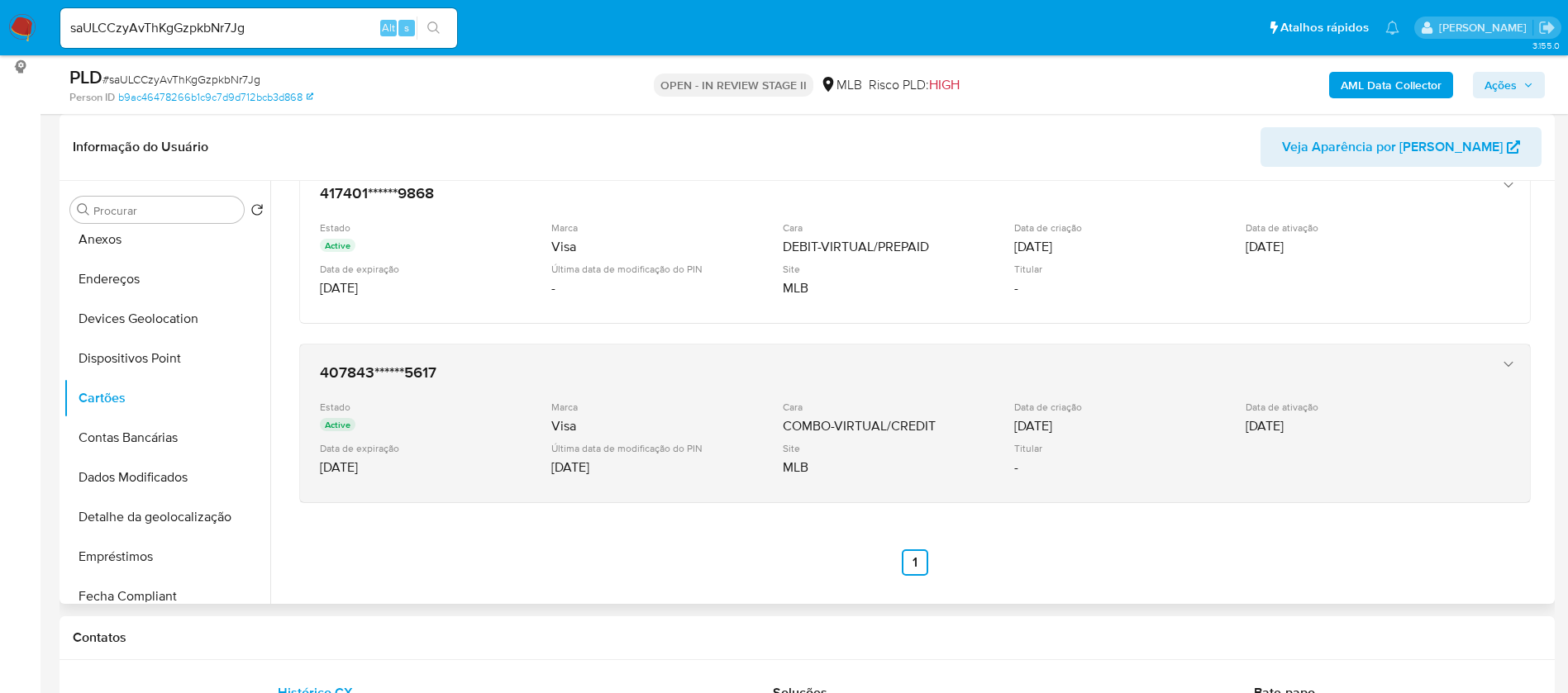
click at [790, 395] on div "407843******5617 Estado Active Marca Visa Cara COMBO-VIRTUAL/CREDIT Data de cri…" at bounding box center [898, 423] width 1171 height 135
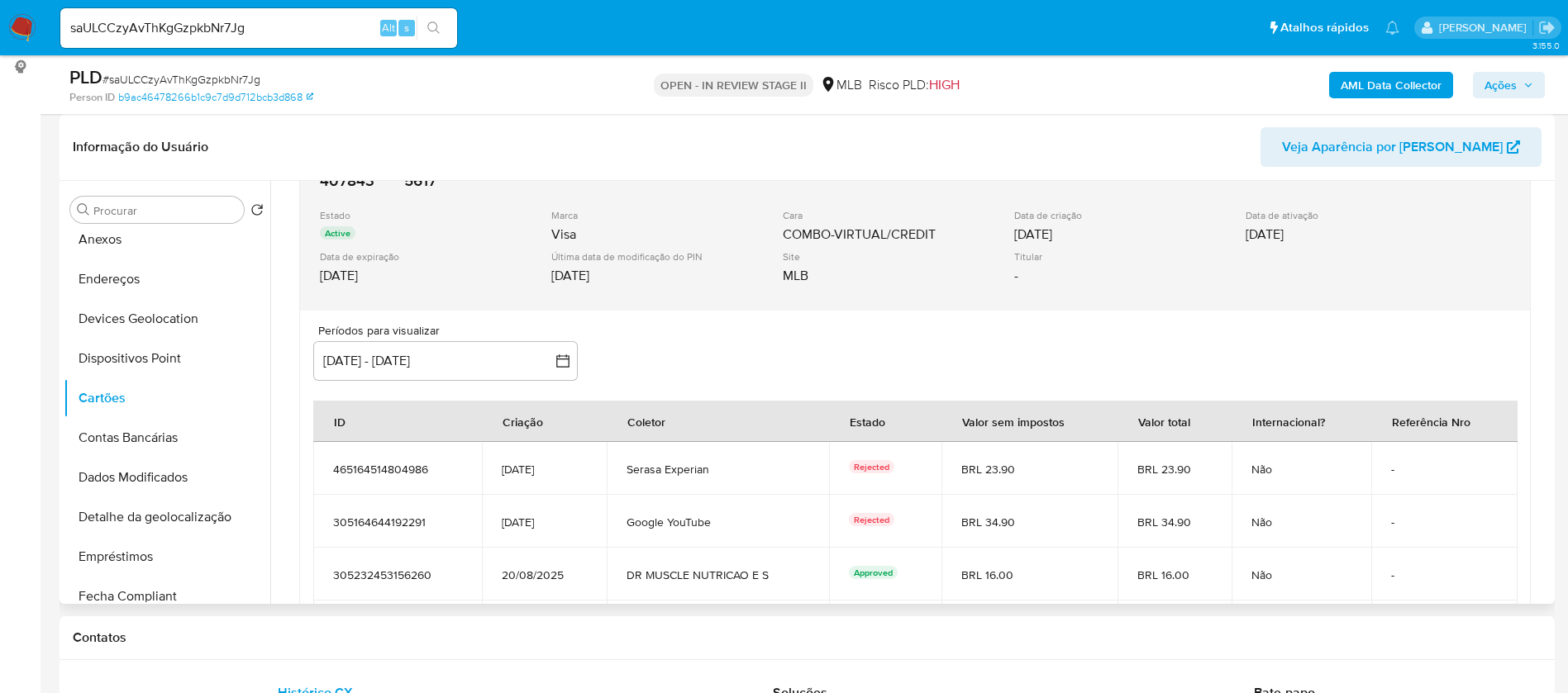
scroll to position [575, 0]
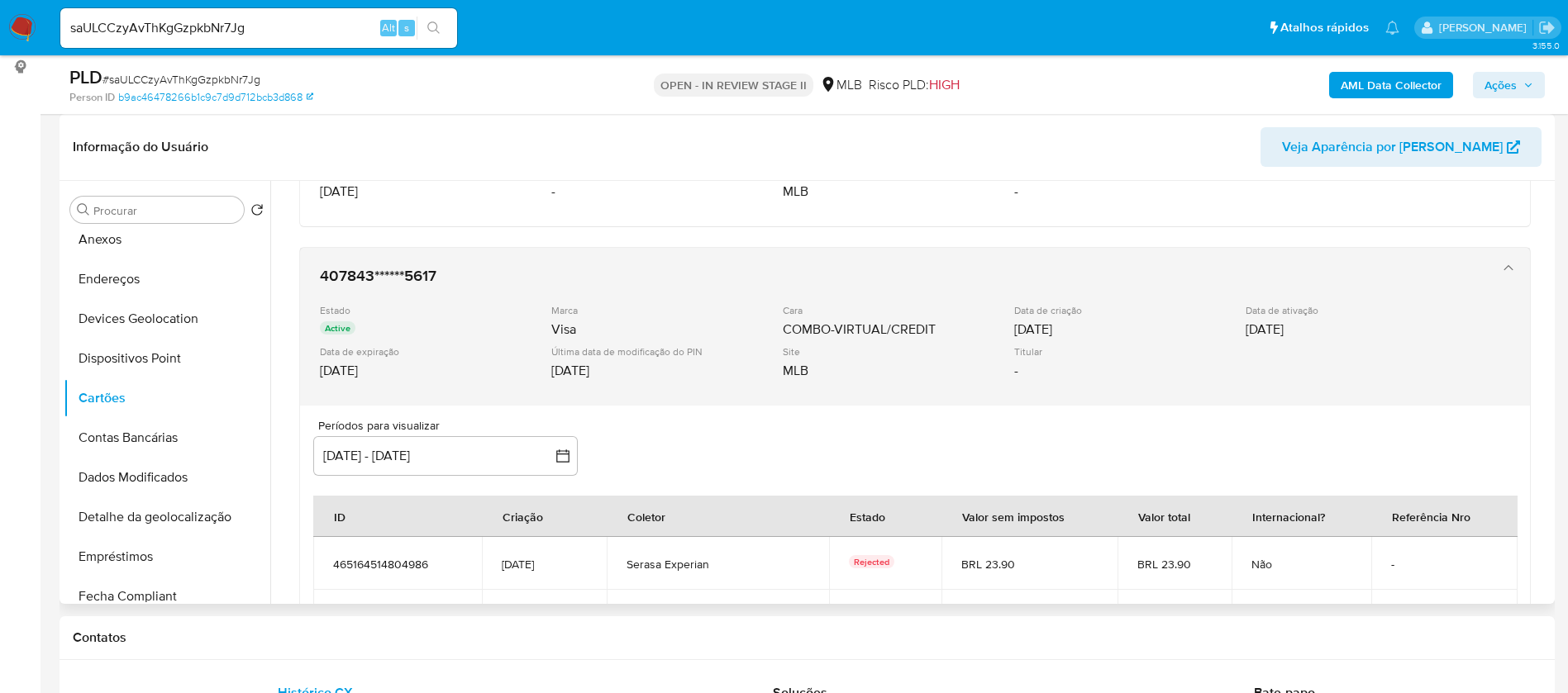
click at [755, 261] on div "407843******5617 Estado Active Marca Visa Cara COMBO-VIRTUAL/CREDIT Data de cri…" at bounding box center [898, 326] width 1171 height 135
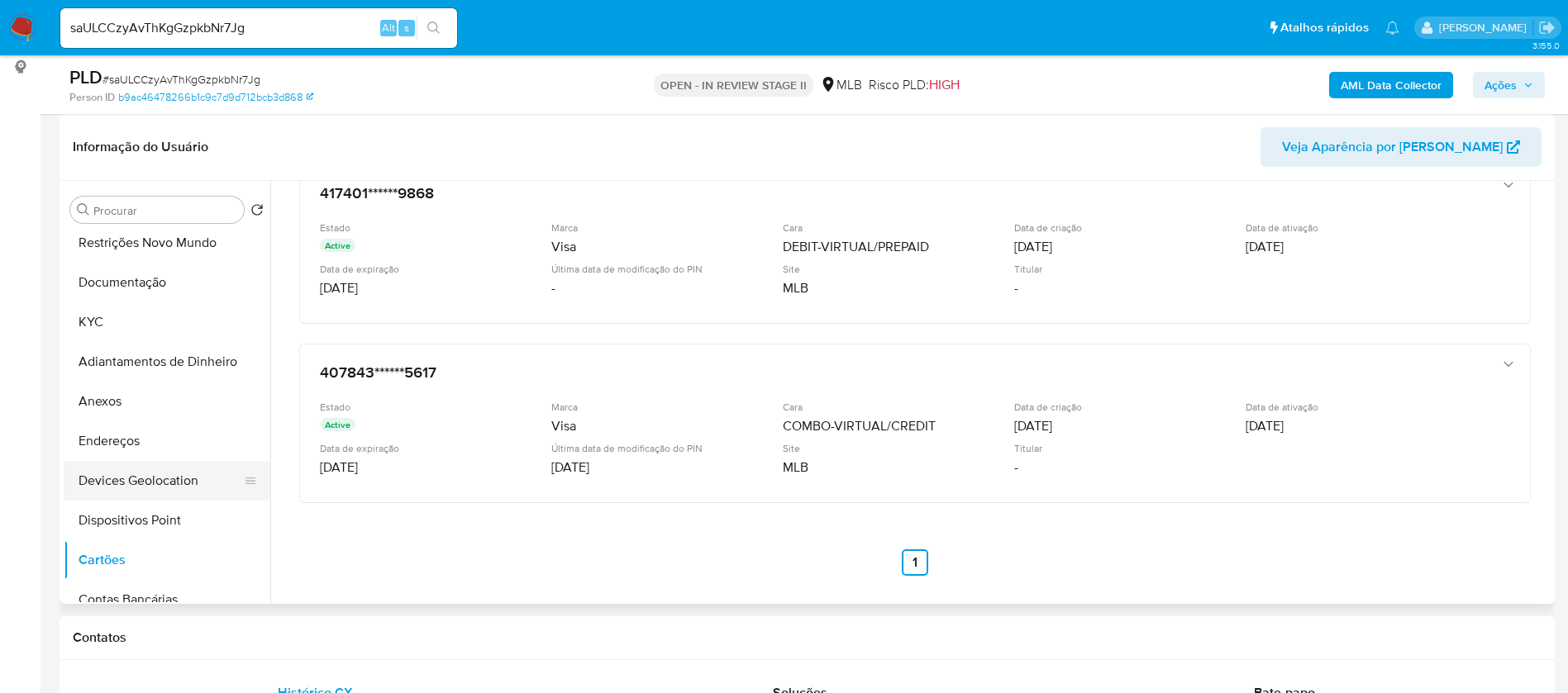
scroll to position [0, 0]
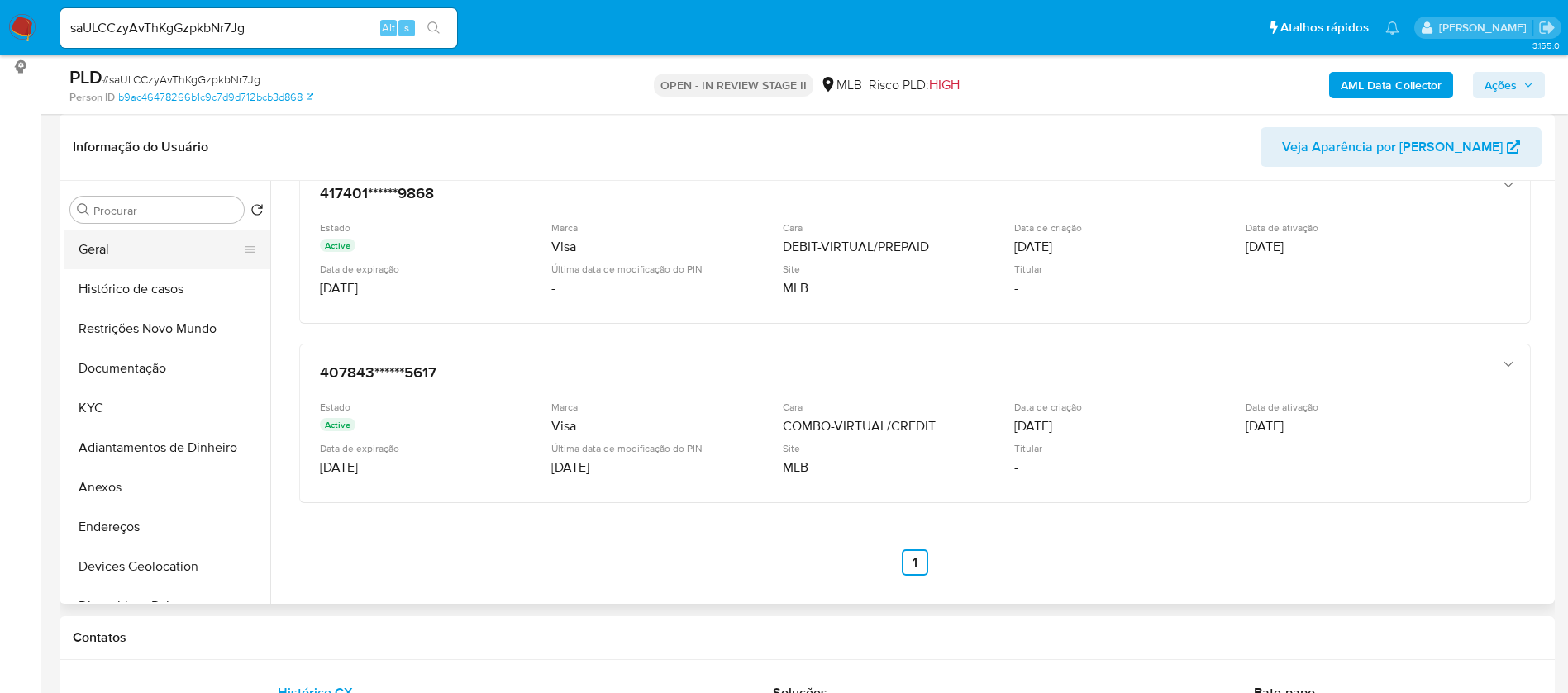
click at [142, 245] on button "Geral" at bounding box center [160, 249] width 193 height 39
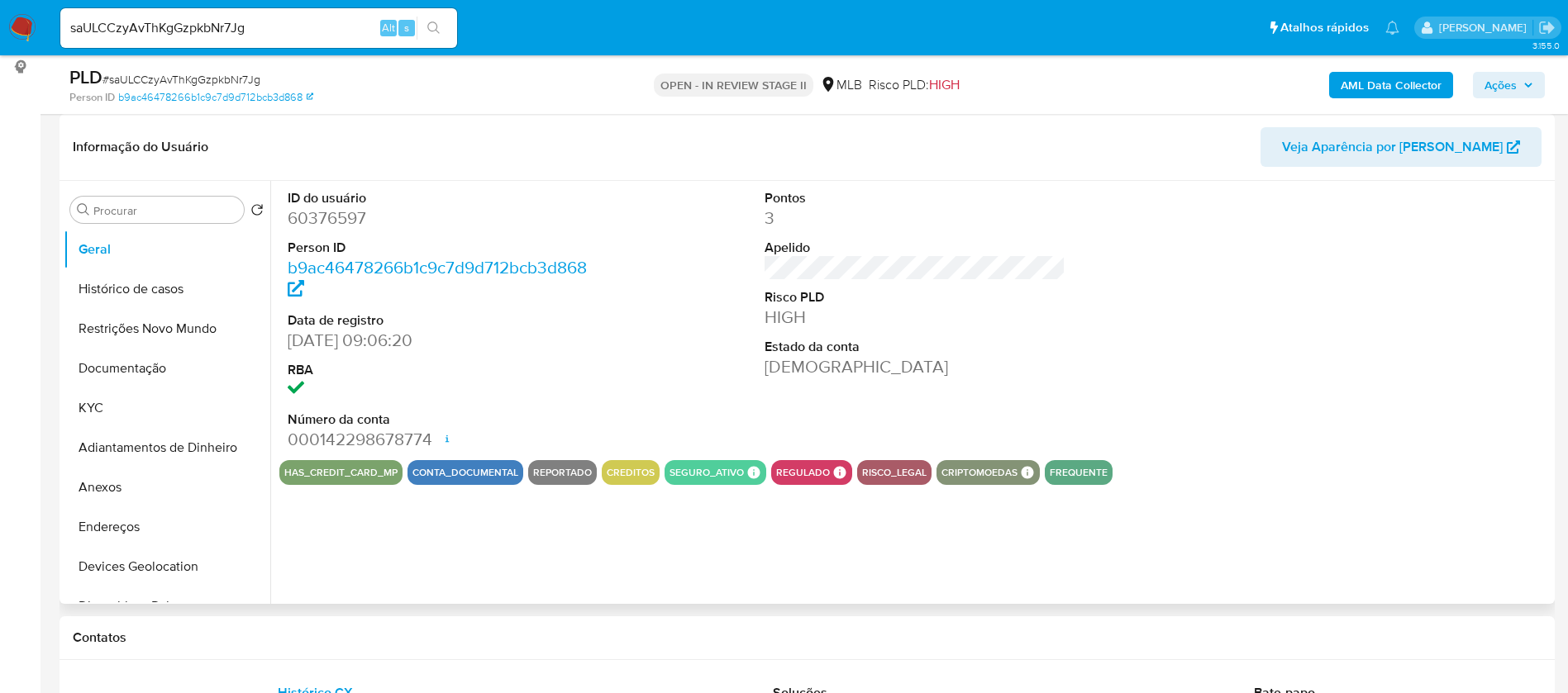
click at [346, 216] on dd "60376597" at bounding box center [437, 218] width 302 height 23
copy dd "60376597"
click at [149, 396] on button "KYC" at bounding box center [160, 408] width 193 height 39
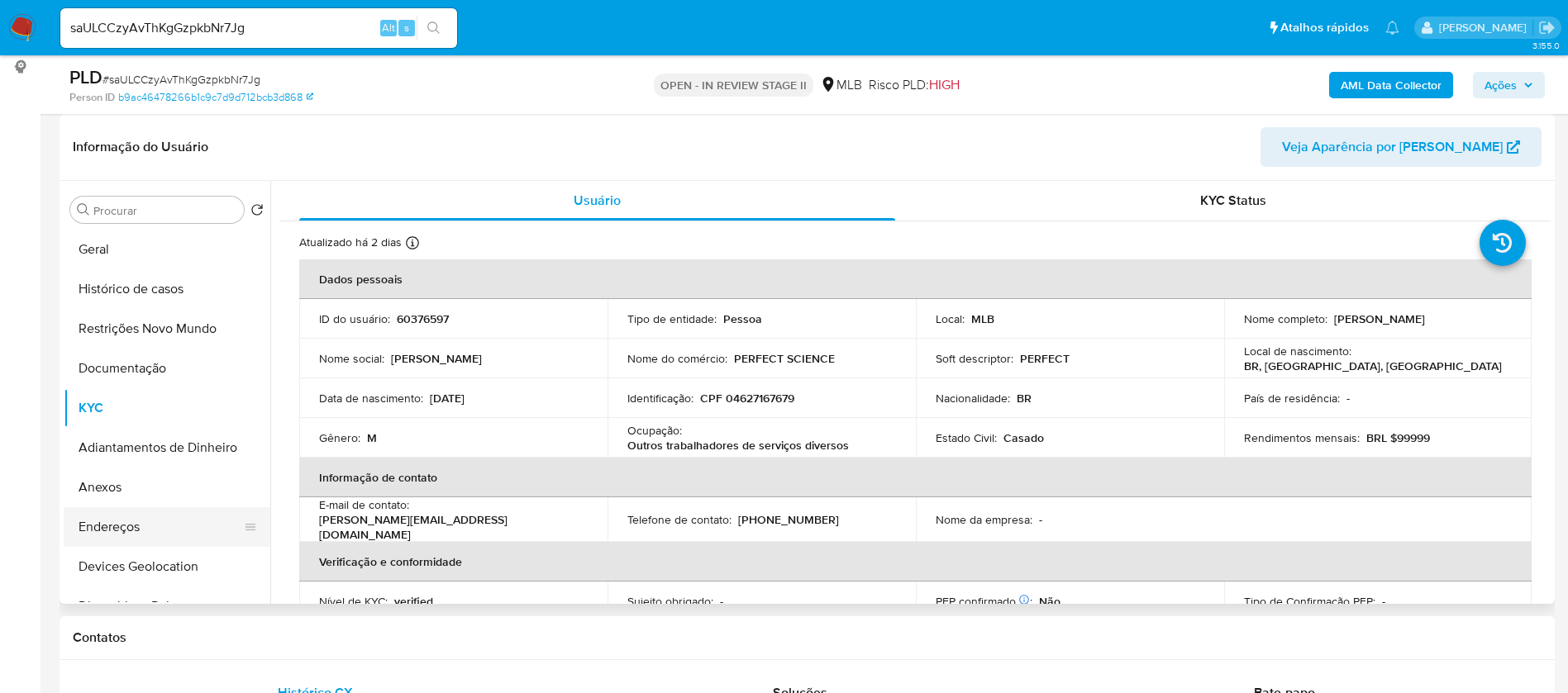
click at [148, 539] on button "Endereços" at bounding box center [160, 526] width 193 height 39
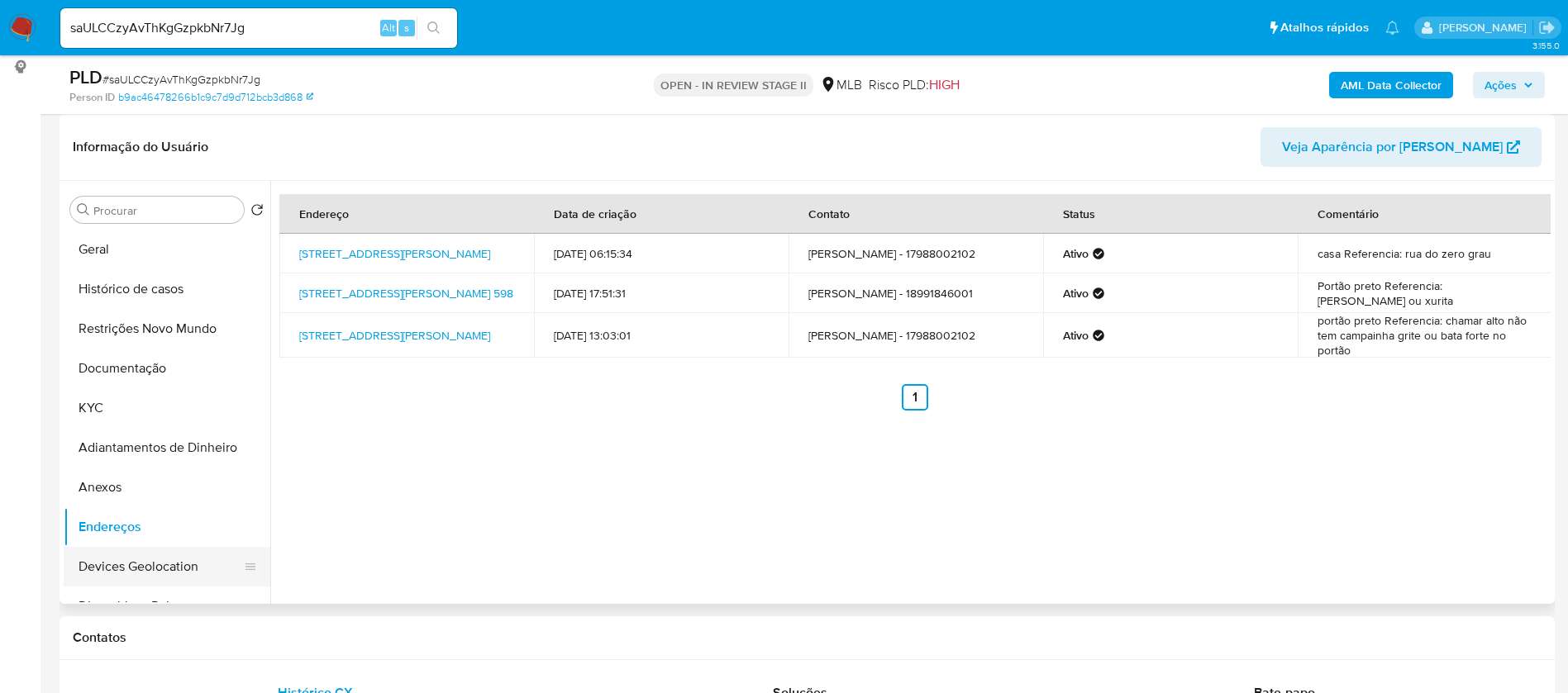
click at [155, 553] on button "Devices Geolocation" at bounding box center [160, 567] width 193 height 39
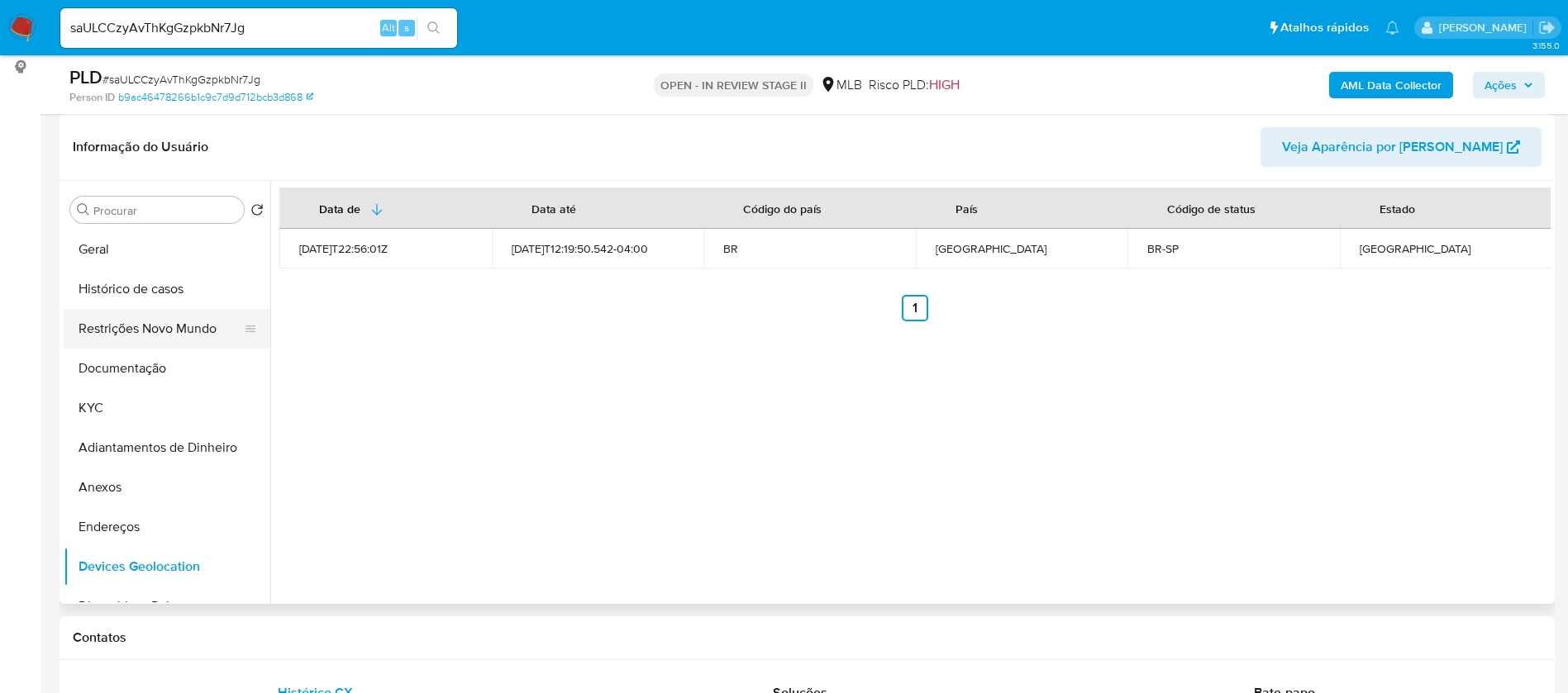
click at [164, 324] on button "Restrições Novo Mundo" at bounding box center [160, 328] width 193 height 39
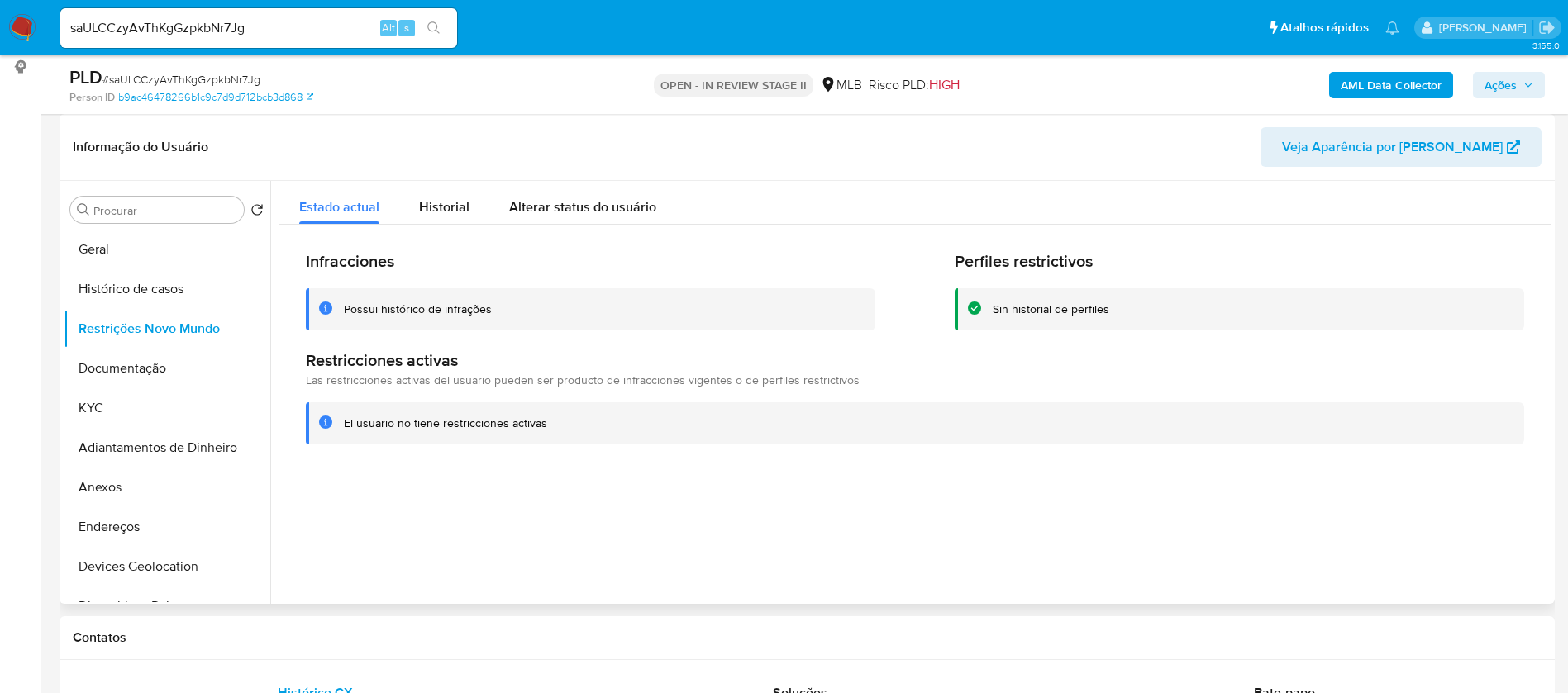
click at [723, 552] on div at bounding box center [909, 392] width 1280 height 423
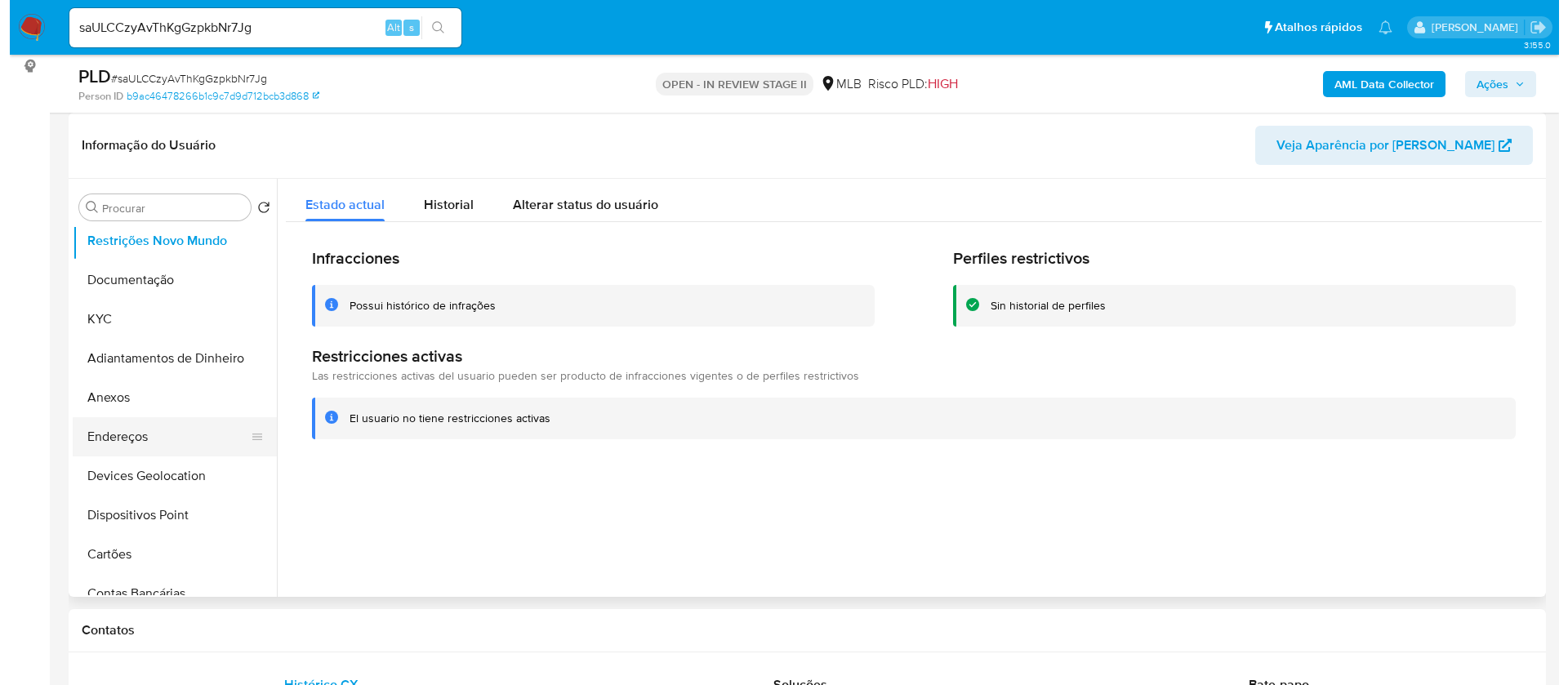
scroll to position [123, 0]
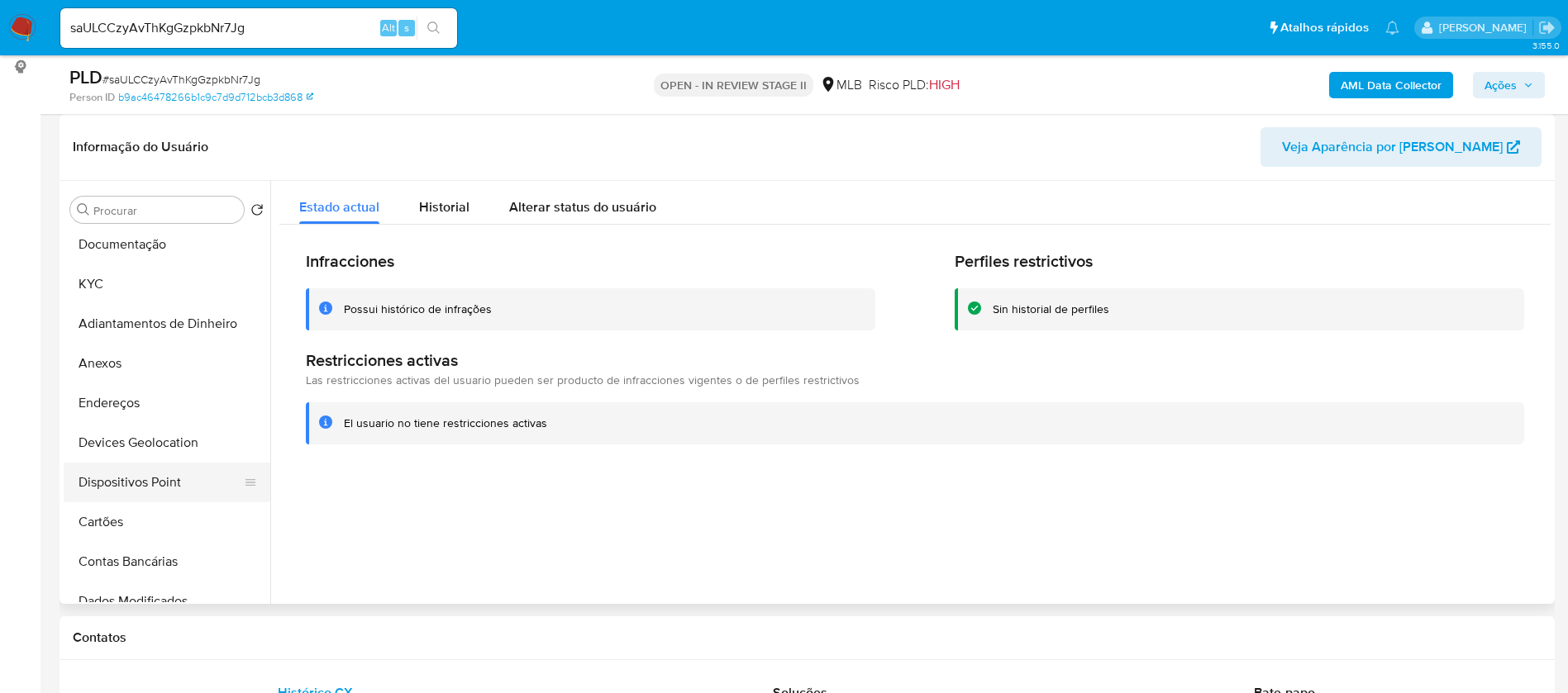
click at [193, 481] on button "Dispositivos Point" at bounding box center [160, 481] width 193 height 39
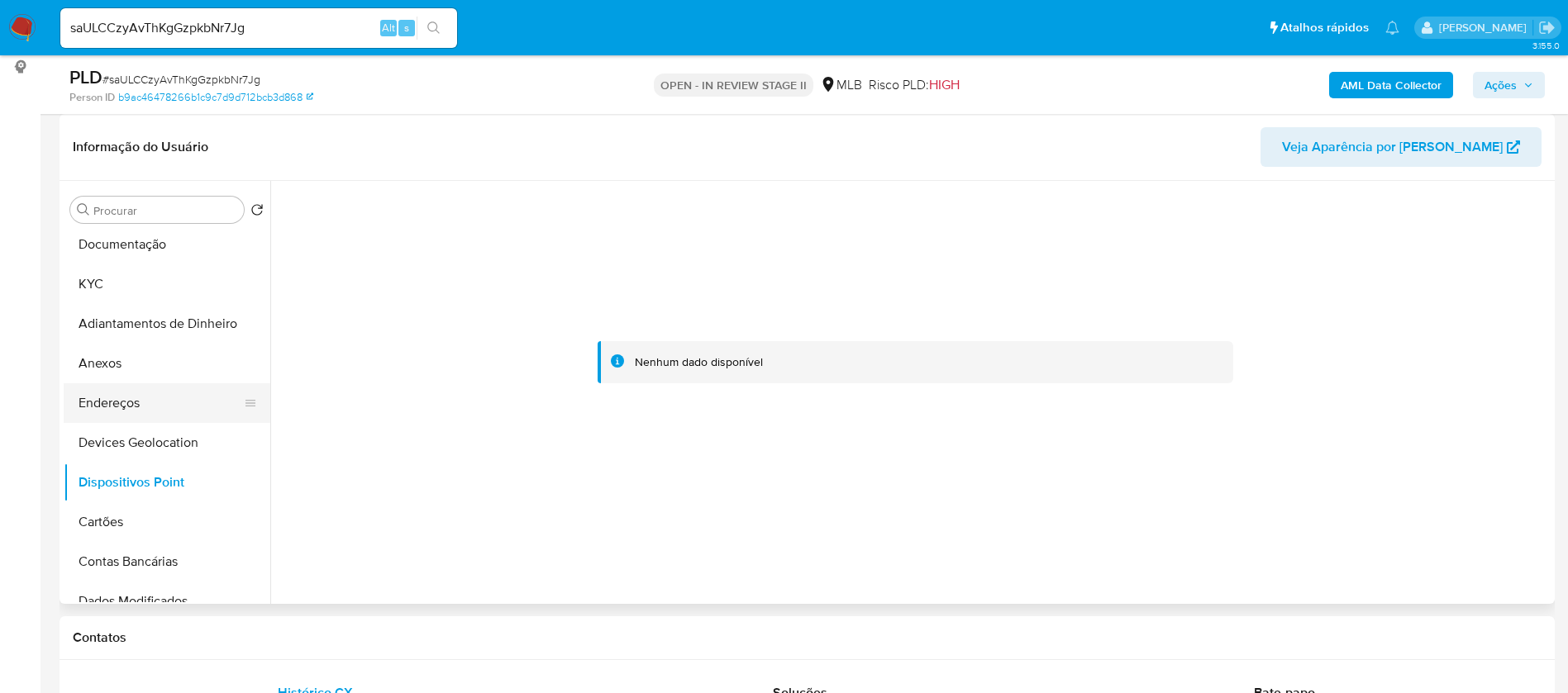
click at [161, 404] on button "Endereços" at bounding box center [160, 403] width 193 height 39
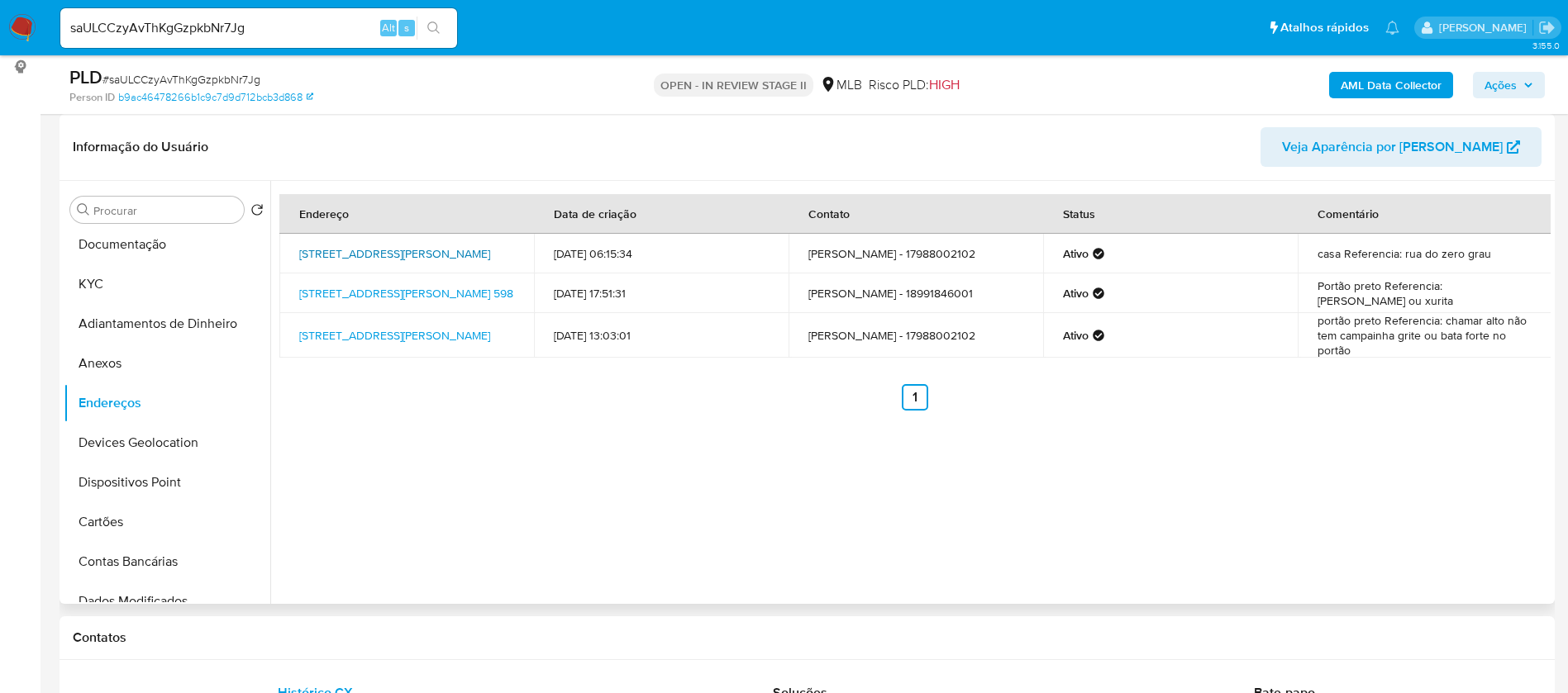
click at [428, 245] on link "Rua João Batista Botelho 541, Araçatuba, São Paulo, 16013170, Brasil 541" at bounding box center [394, 253] width 190 height 16
click at [169, 232] on button "Documentação" at bounding box center [160, 244] width 193 height 39
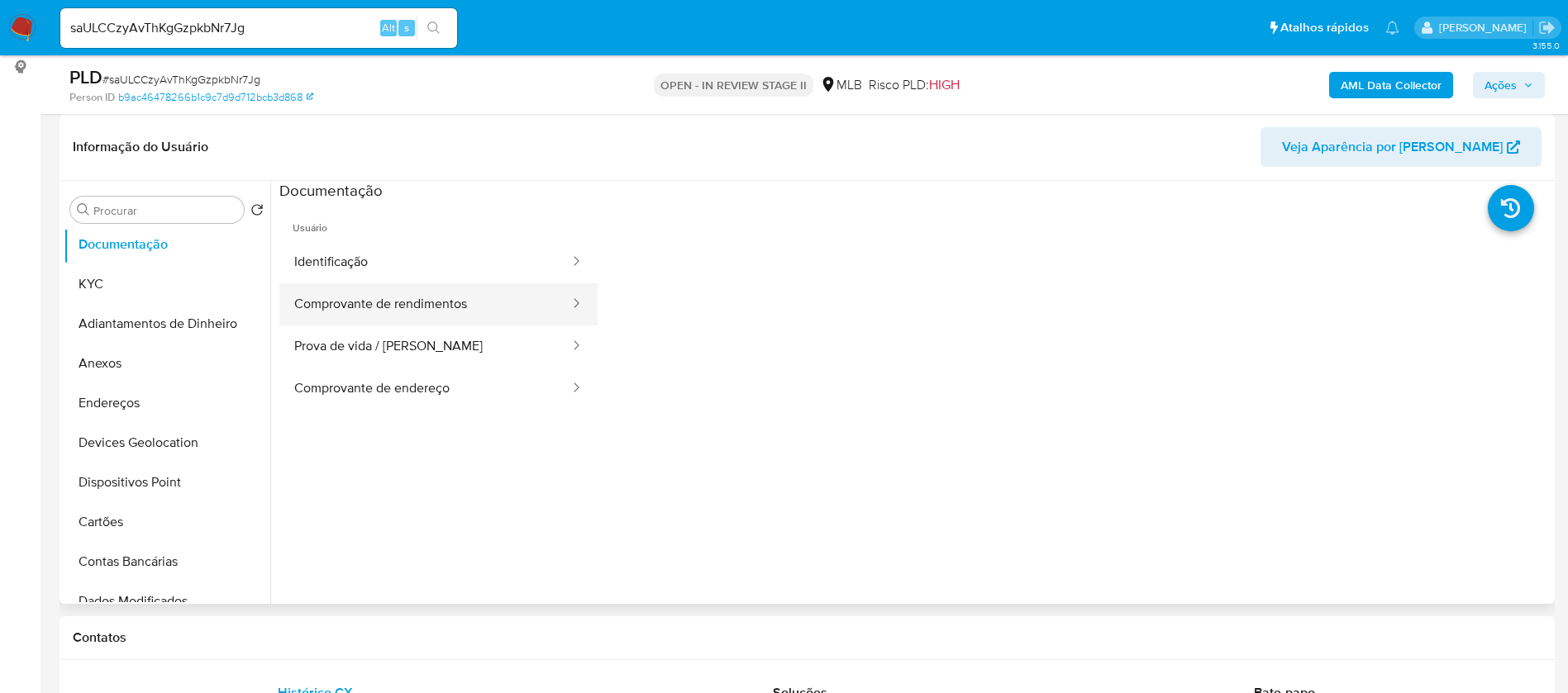
click at [466, 303] on button "Comprovante de rendimentos" at bounding box center [425, 304] width 292 height 42
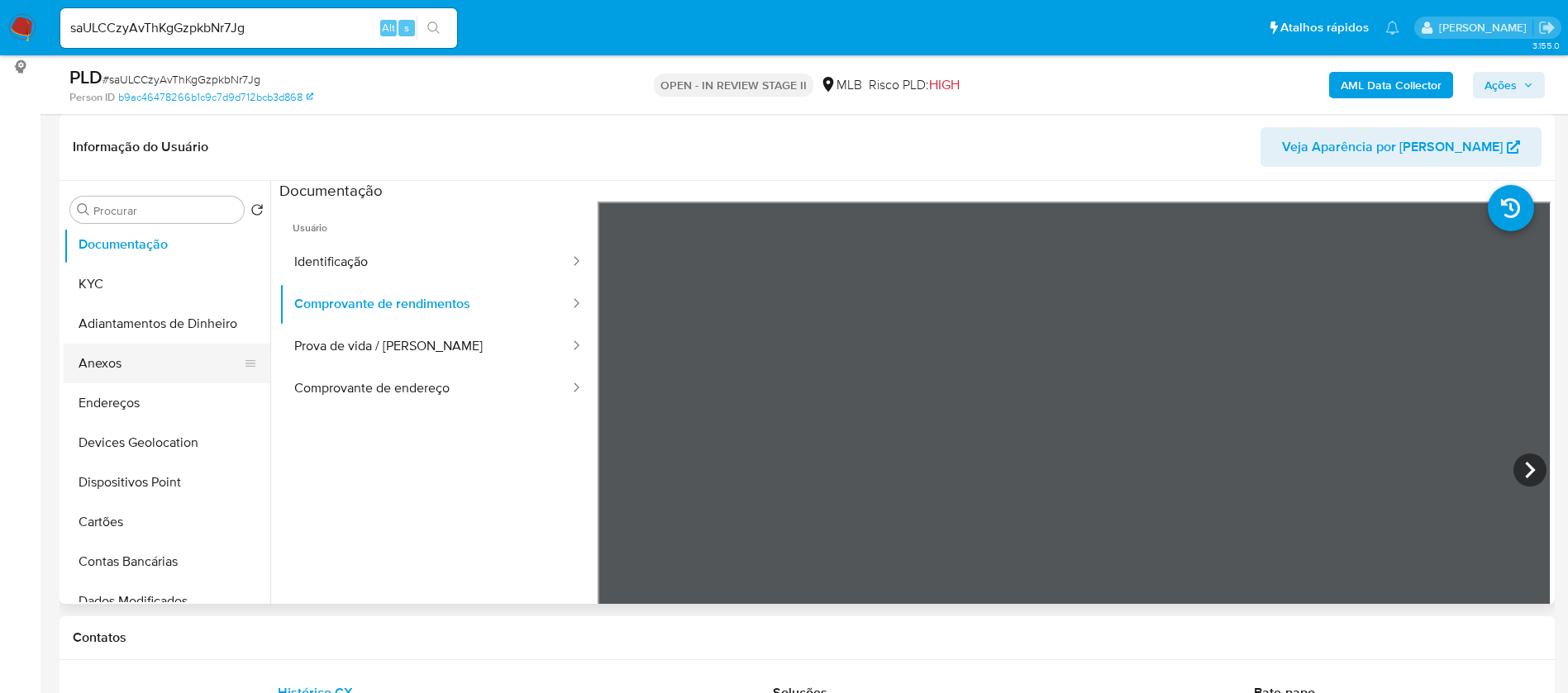
click at [166, 357] on button "Anexos" at bounding box center [160, 363] width 193 height 39
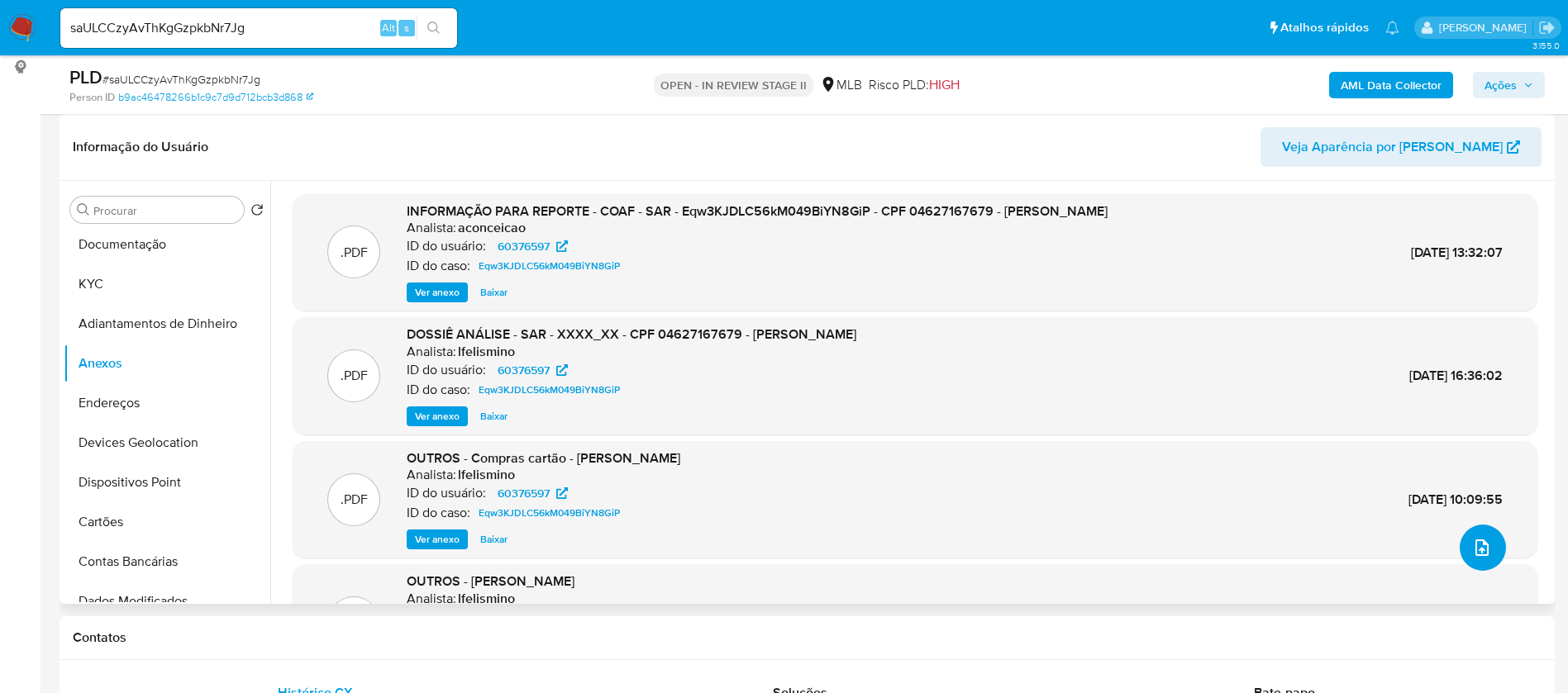
click at [1483, 557] on span "upload-file" at bounding box center [1482, 548] width 20 height 20
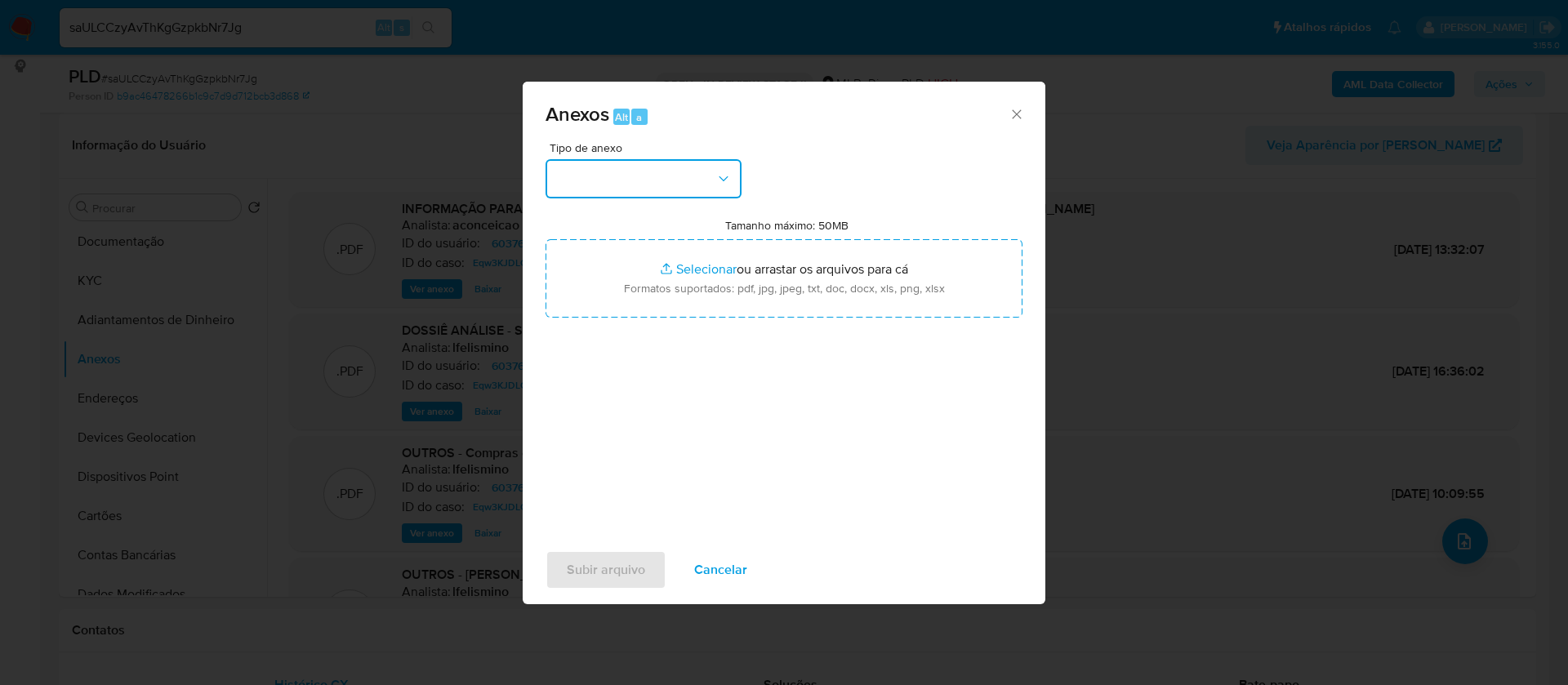
click at [683, 181] on button "button" at bounding box center [643, 178] width 196 height 39
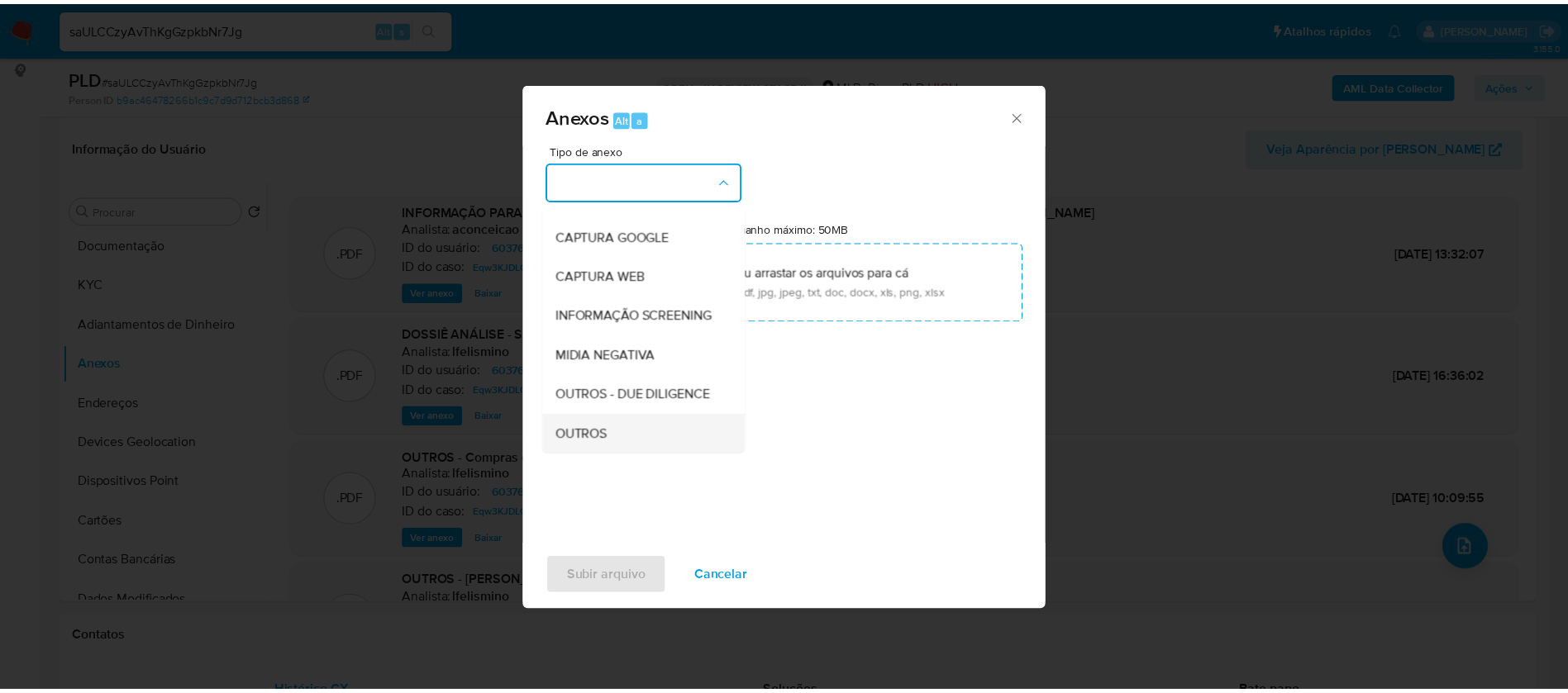
scroll to position [248, 0]
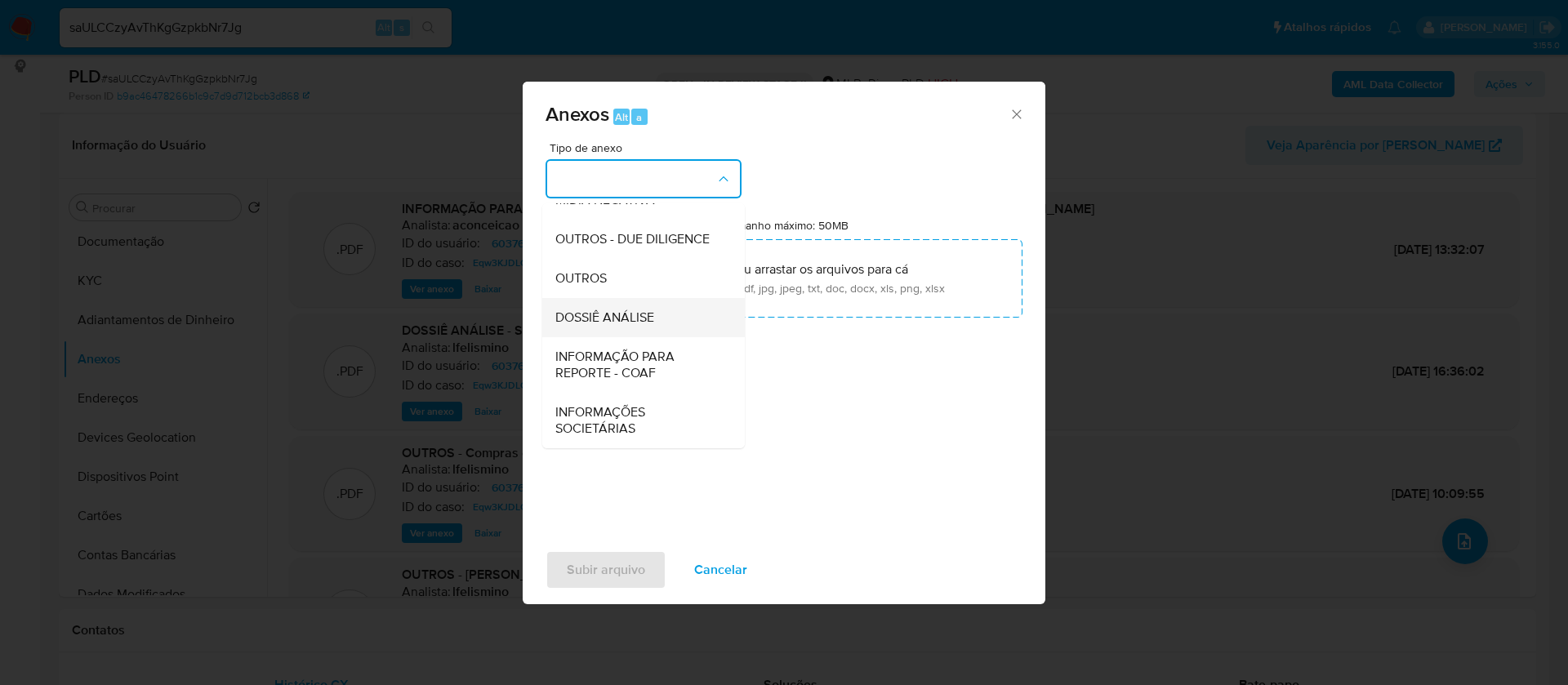
click at [657, 329] on div "DOSSIÊ ANÁLISE" at bounding box center [638, 317] width 166 height 39
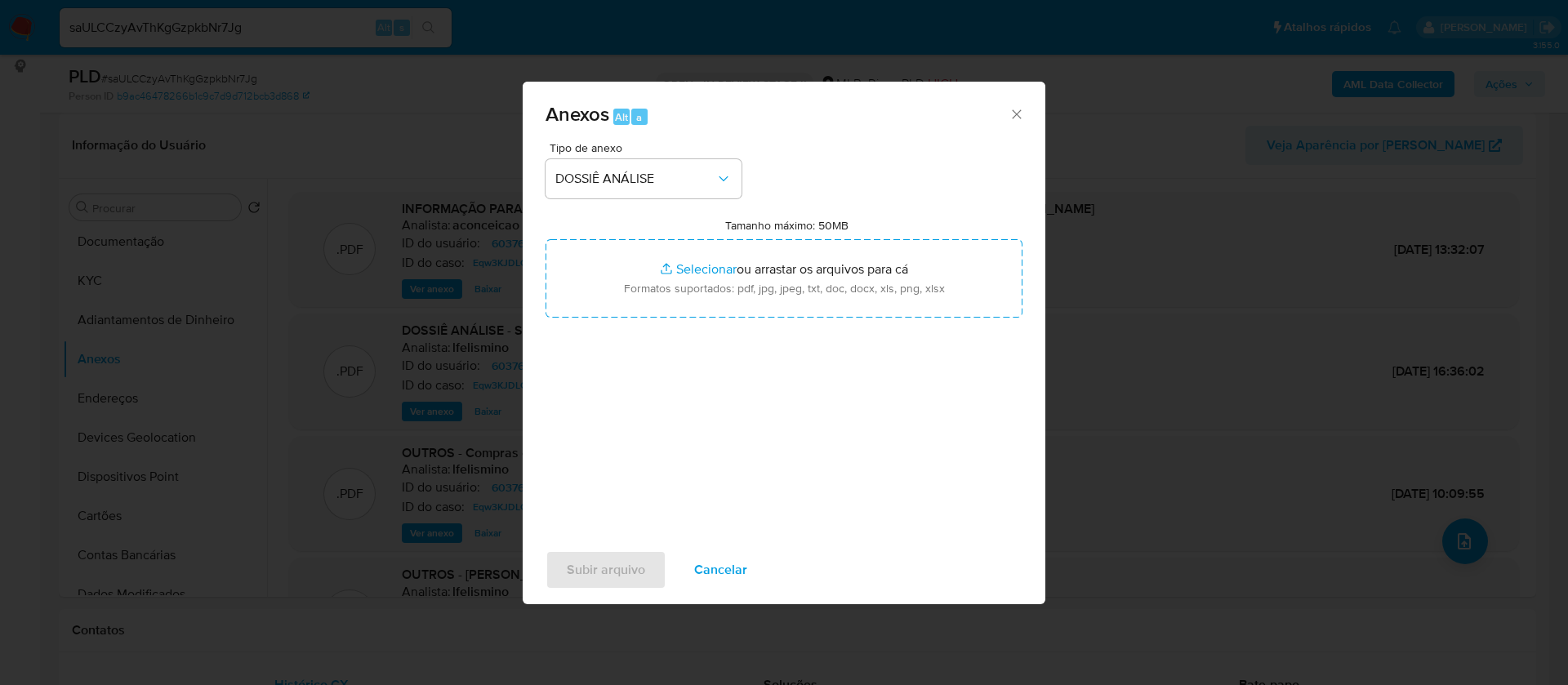
click at [714, 572] on span "Cancelar" at bounding box center [721, 571] width 53 height 36
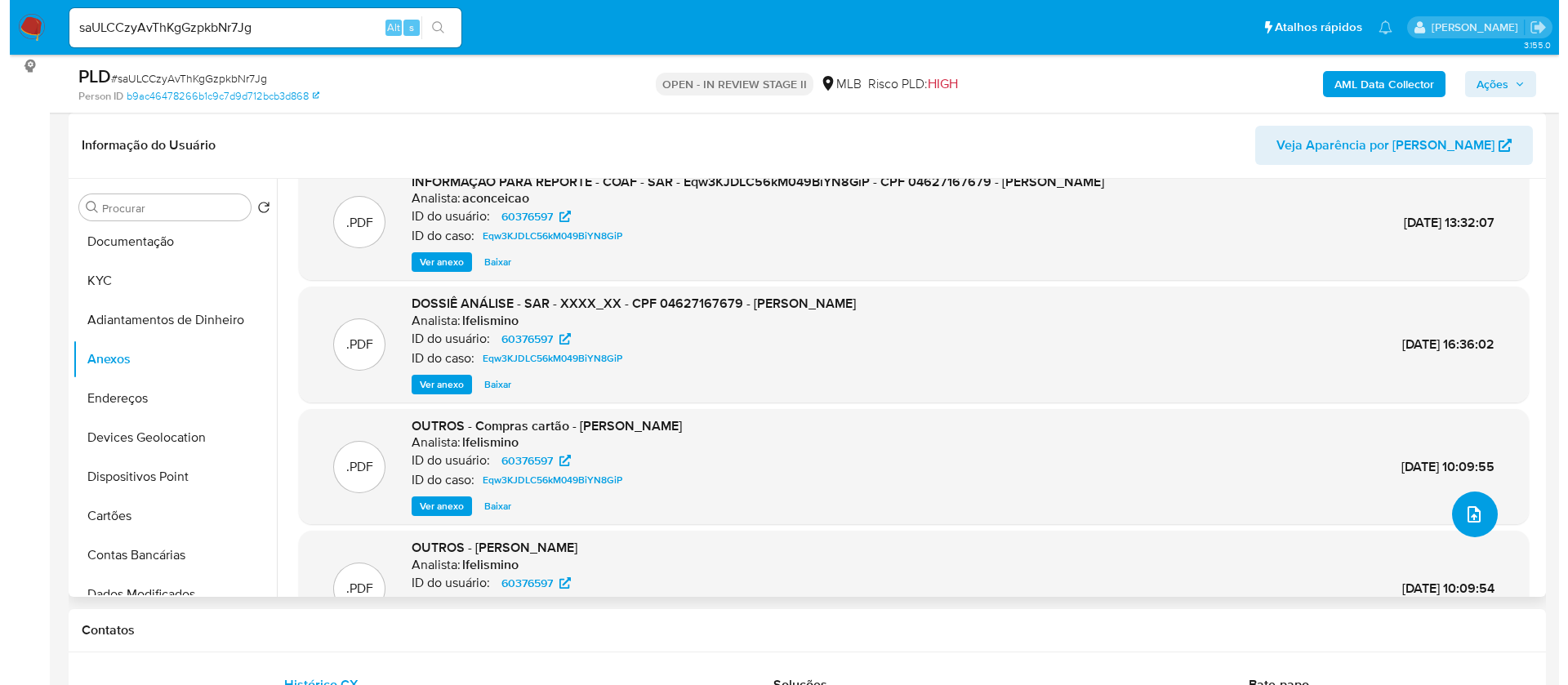
scroll to position [0, 0]
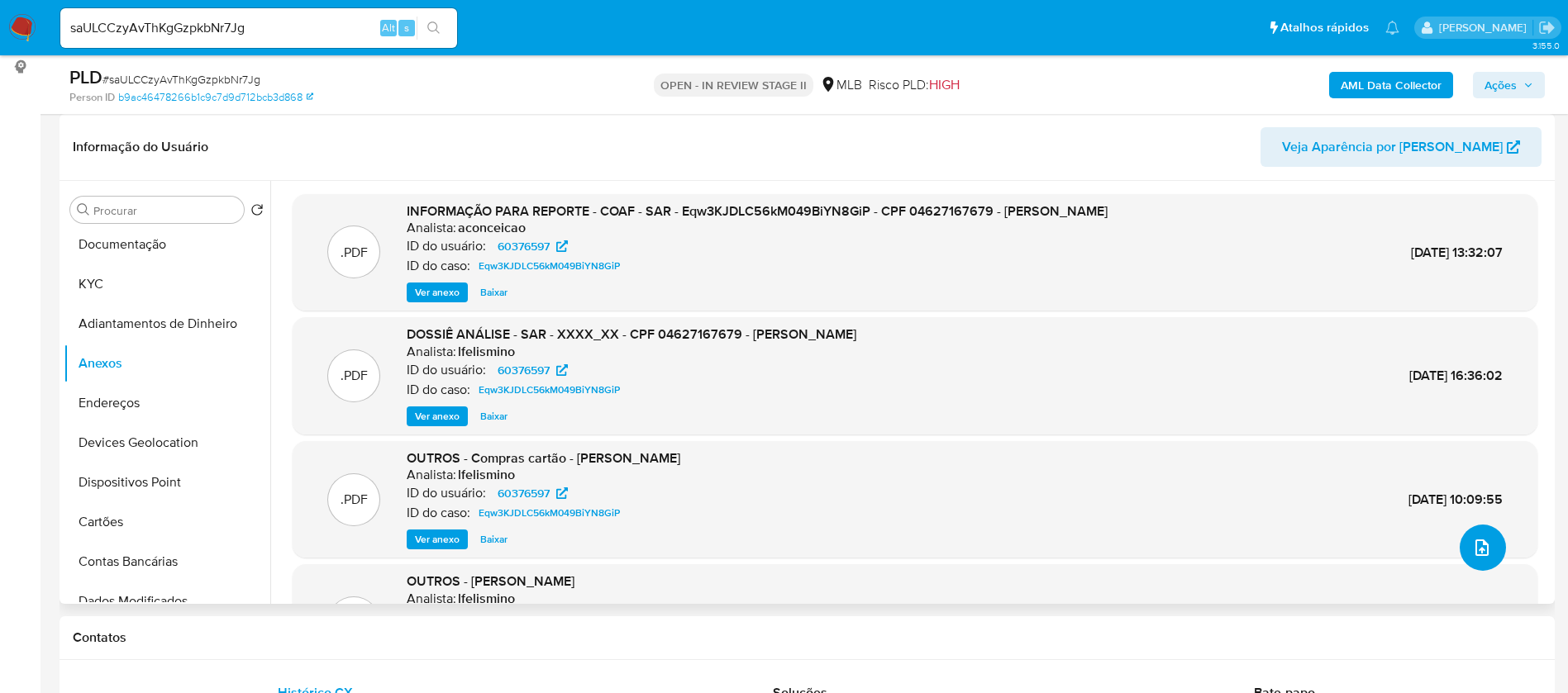
click at [1477, 540] on icon "upload-file" at bounding box center [1482, 548] width 20 height 20
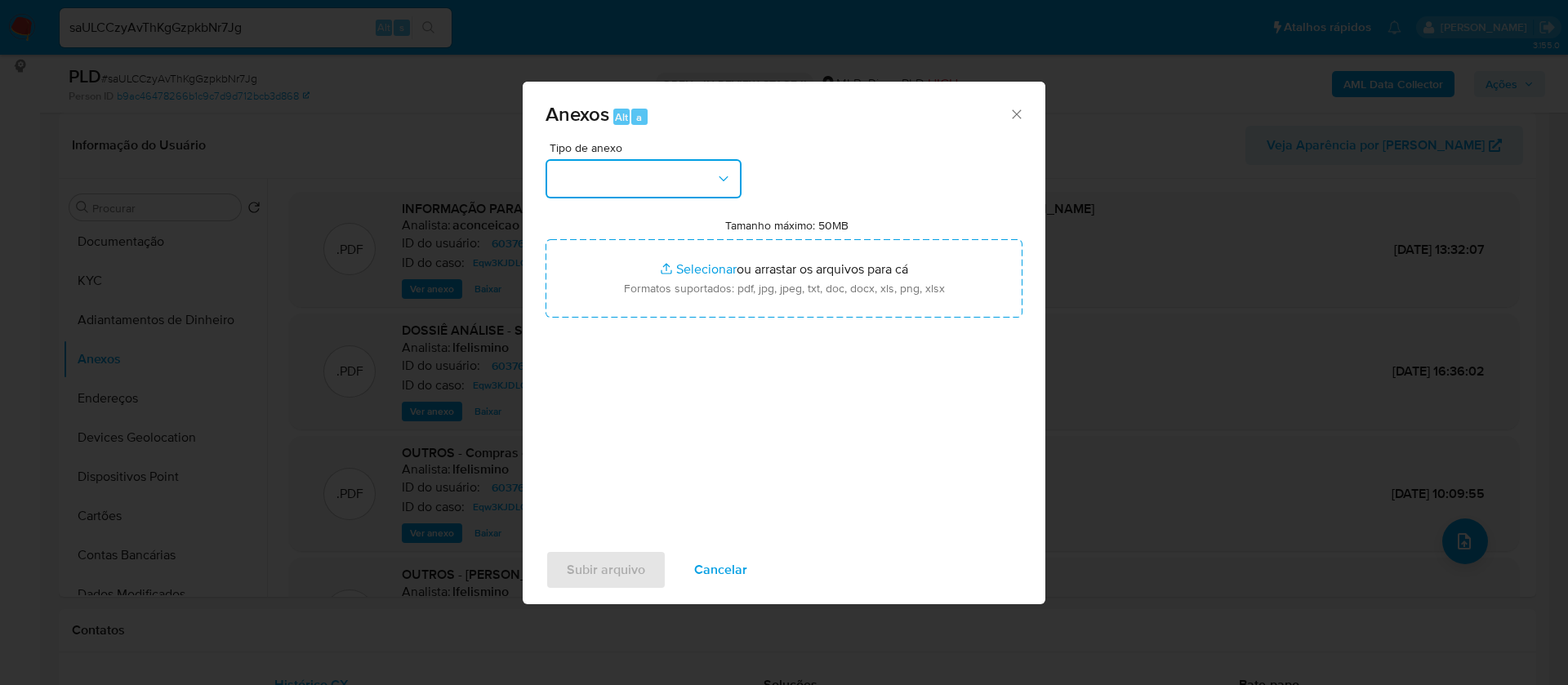
click at [692, 182] on button "button" at bounding box center [643, 178] width 196 height 39
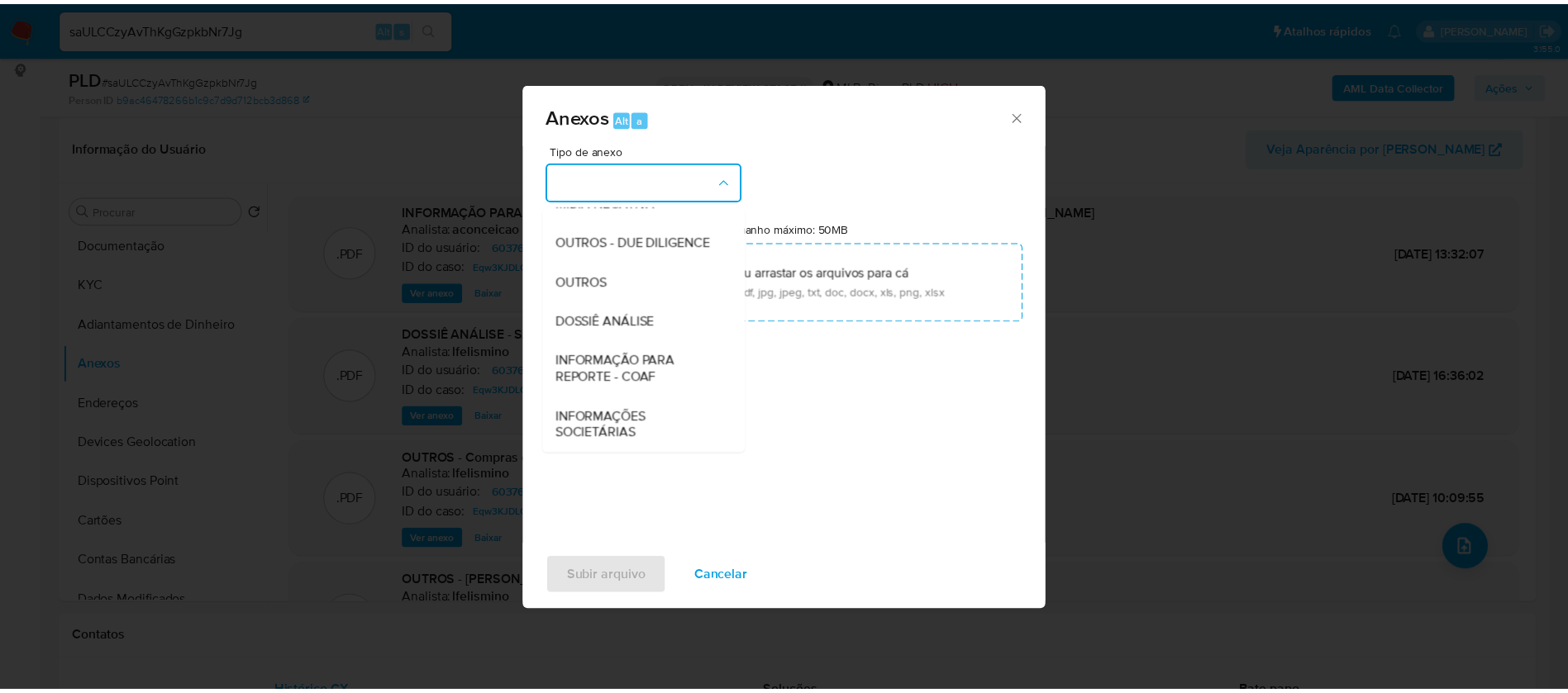
scroll to position [255, 0]
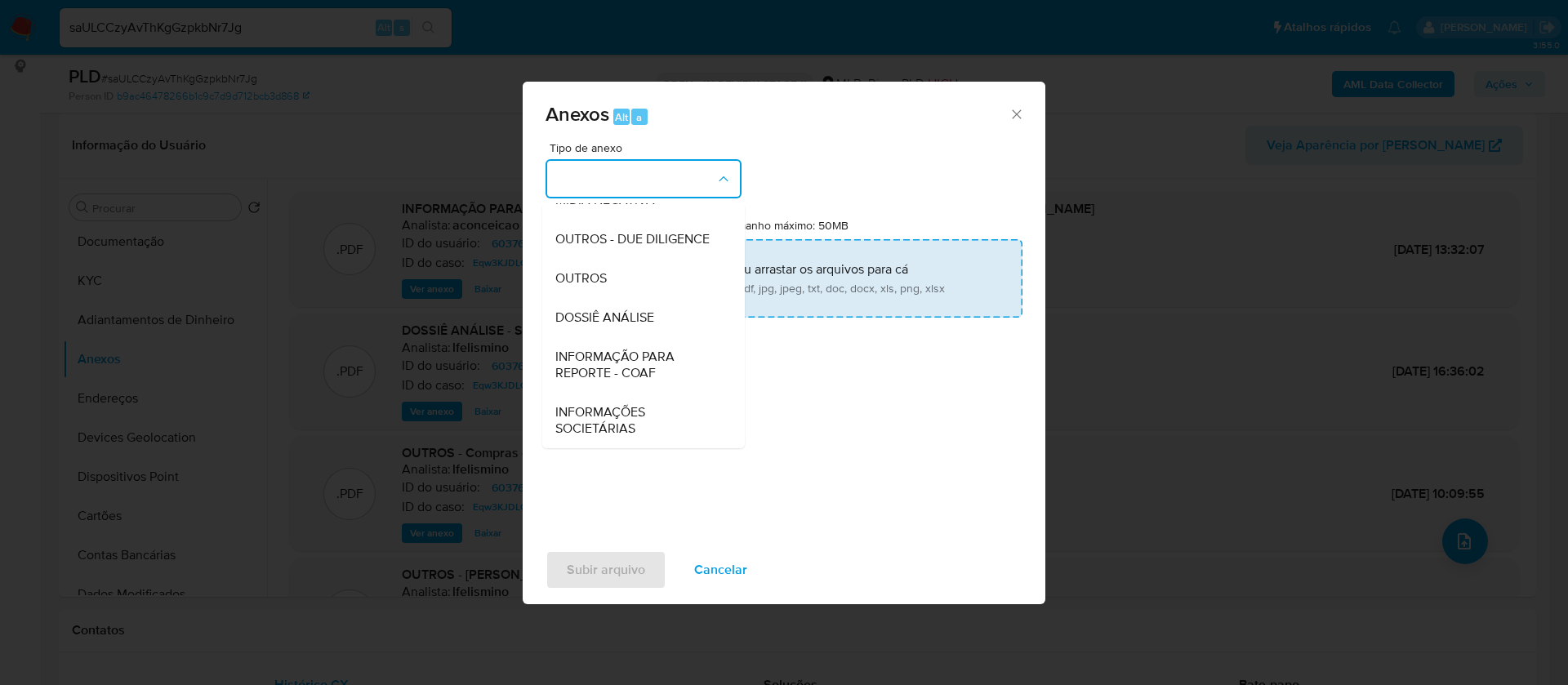
drag, startPoint x: 638, startPoint y: 310, endPoint x: 694, endPoint y: 288, distance: 60.2
click at [638, 310] on span "DOSSIÊ ANÁLISE" at bounding box center [604, 317] width 98 height 16
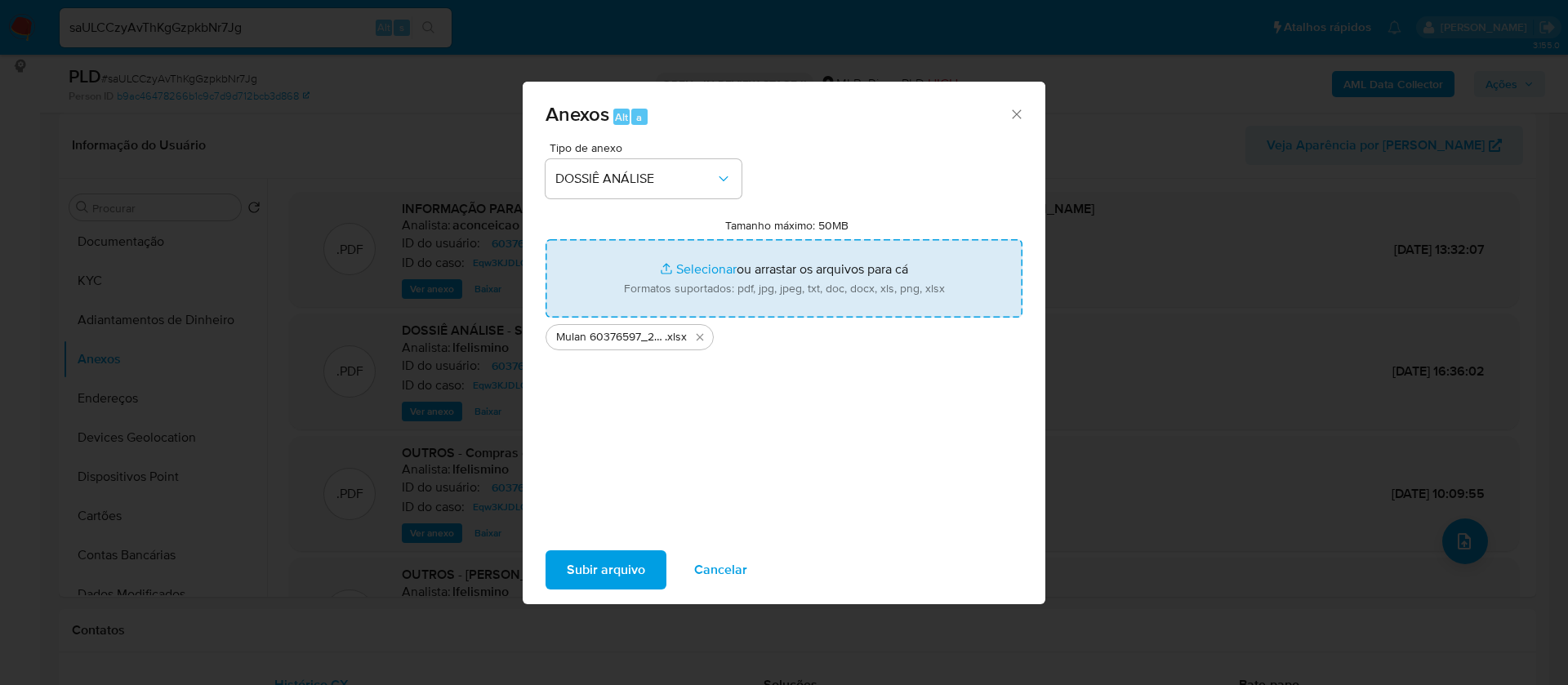
type input "C:\fakepath\2° SAR - - CPF 04627167679 - GIULIANO MARCIO ANACLETO.pdf"
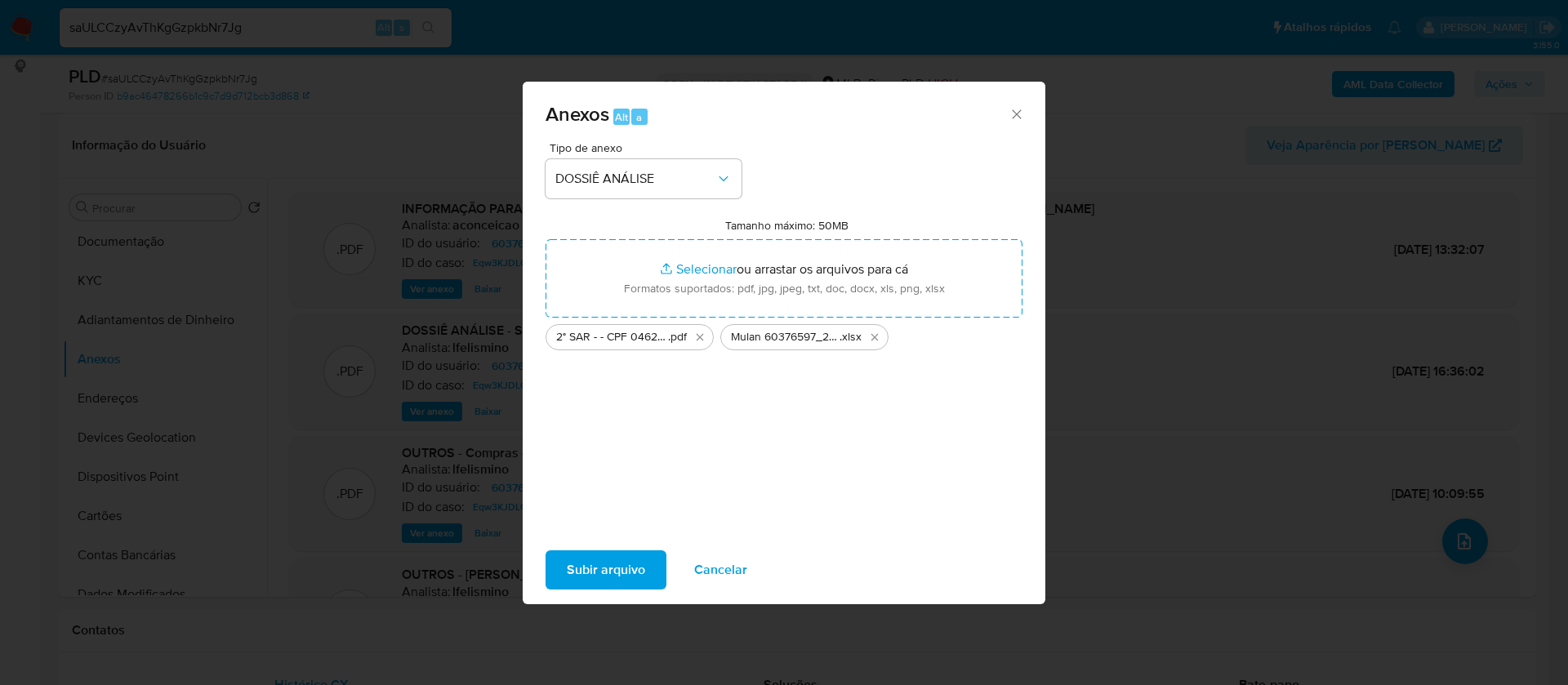
click at [627, 571] on span "Subir arquivo" at bounding box center [605, 571] width 78 height 36
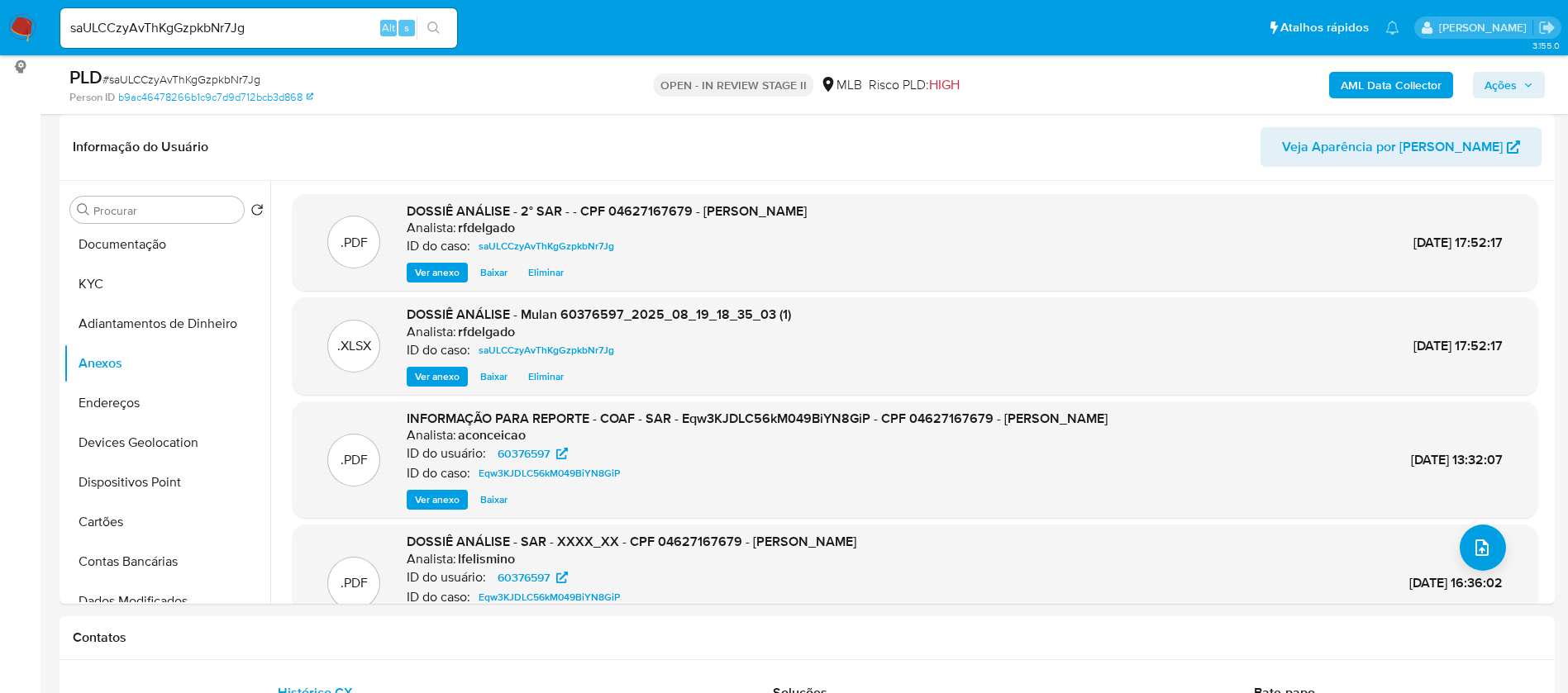
click at [1509, 80] on span "Ações" at bounding box center [1501, 85] width 33 height 27
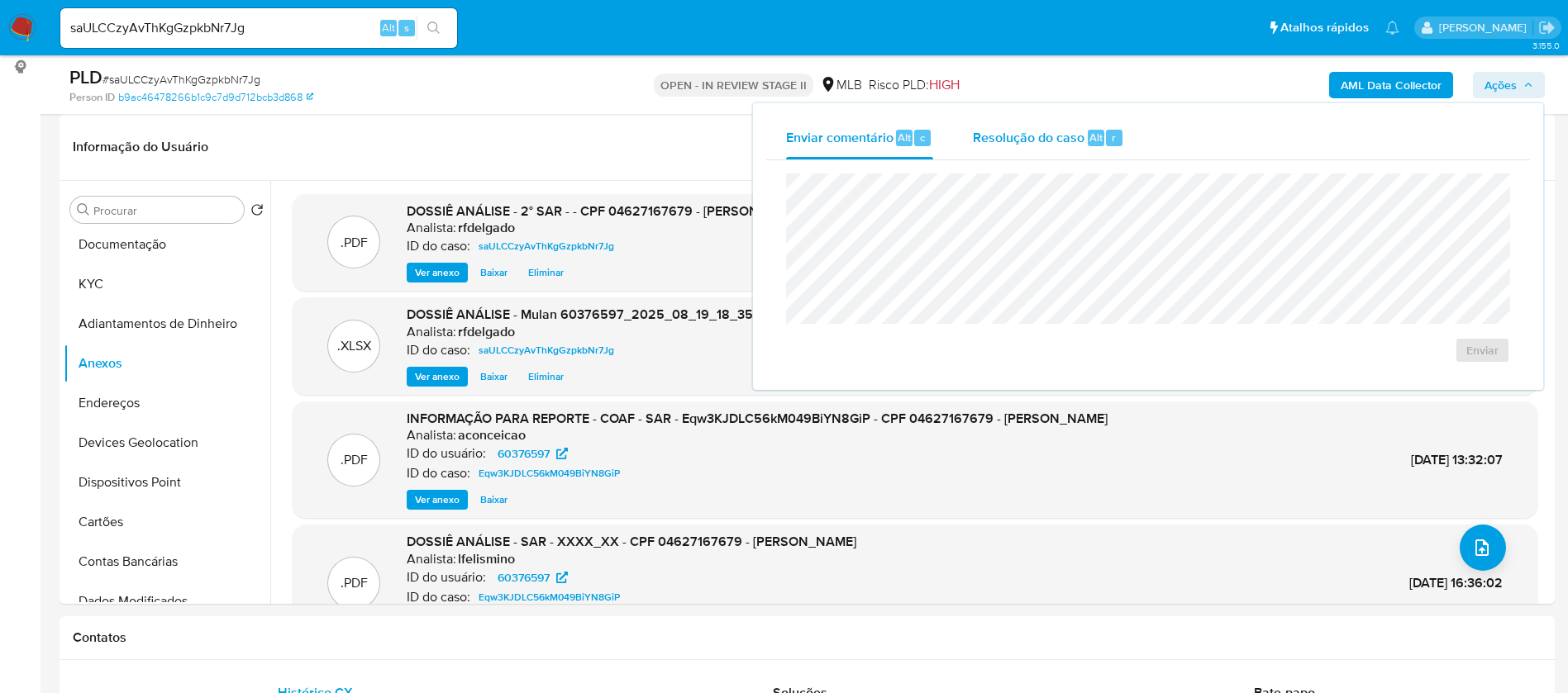
click at [1001, 141] on span "Resolução do caso" at bounding box center [1028, 137] width 112 height 19
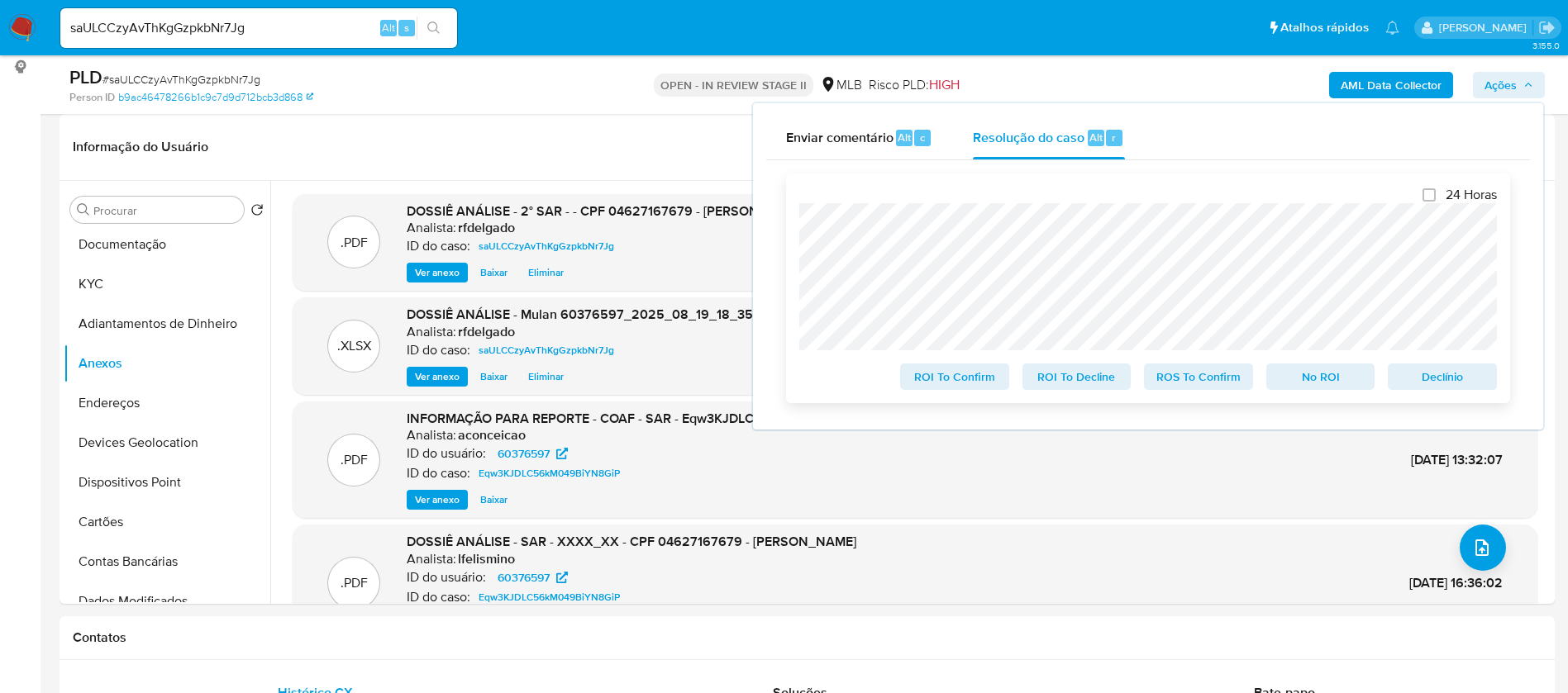
click at [1468, 380] on span "Declínio" at bounding box center [1443, 377] width 86 height 23
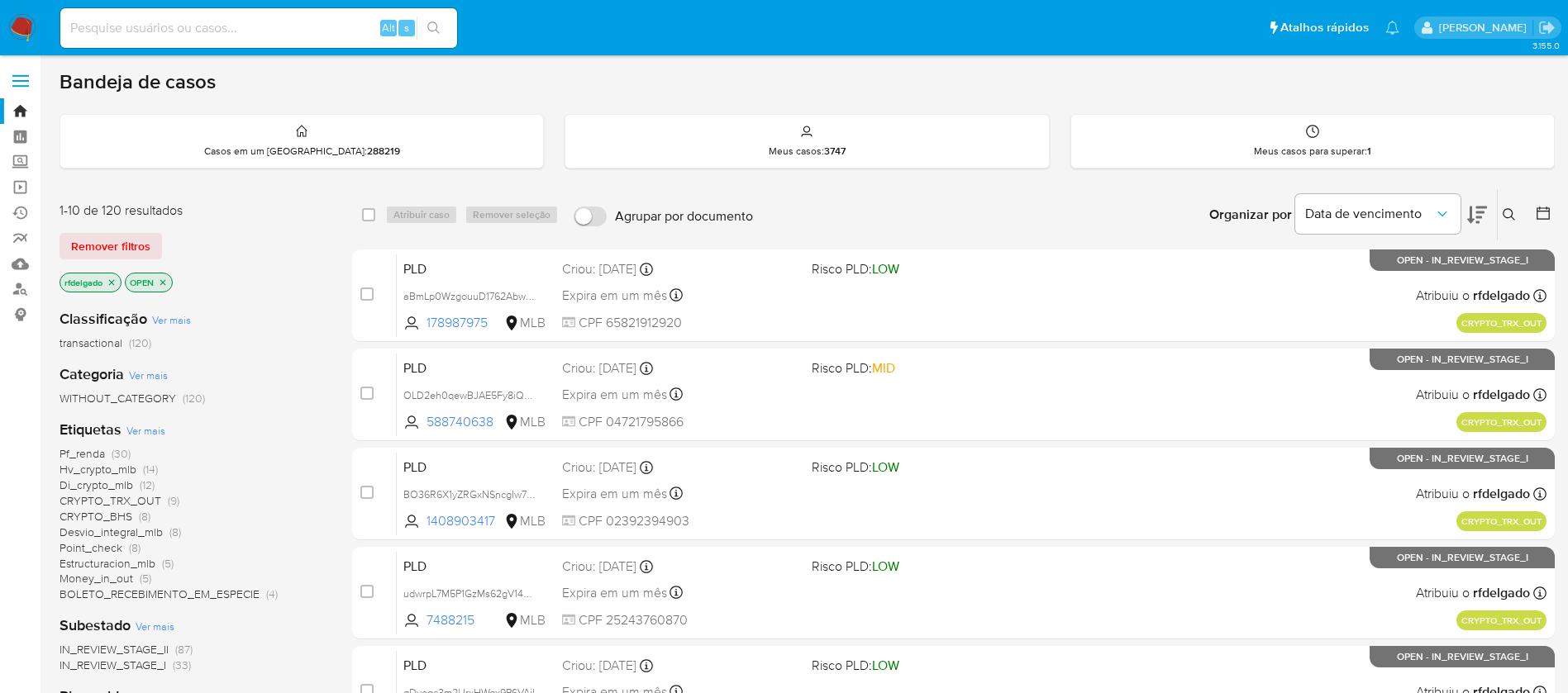
click at [264, 31] on input at bounding box center [258, 28] width 396 height 21
paste input "1475654604"
type input "1475654604"
click at [432, 24] on icon "search-icon" at bounding box center [434, 28] width 13 height 13
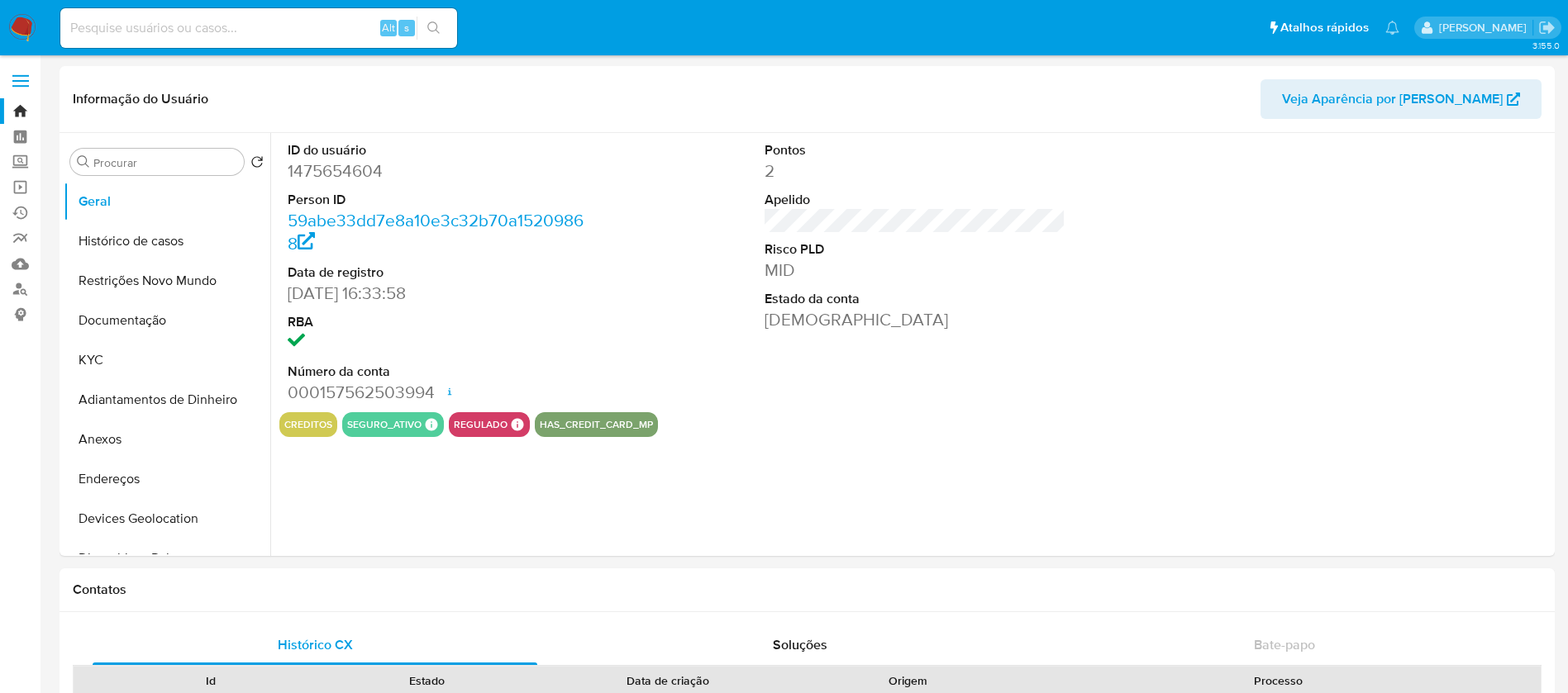
select select "10"
click at [123, 241] on button "Histórico de casos" at bounding box center [160, 240] width 193 height 39
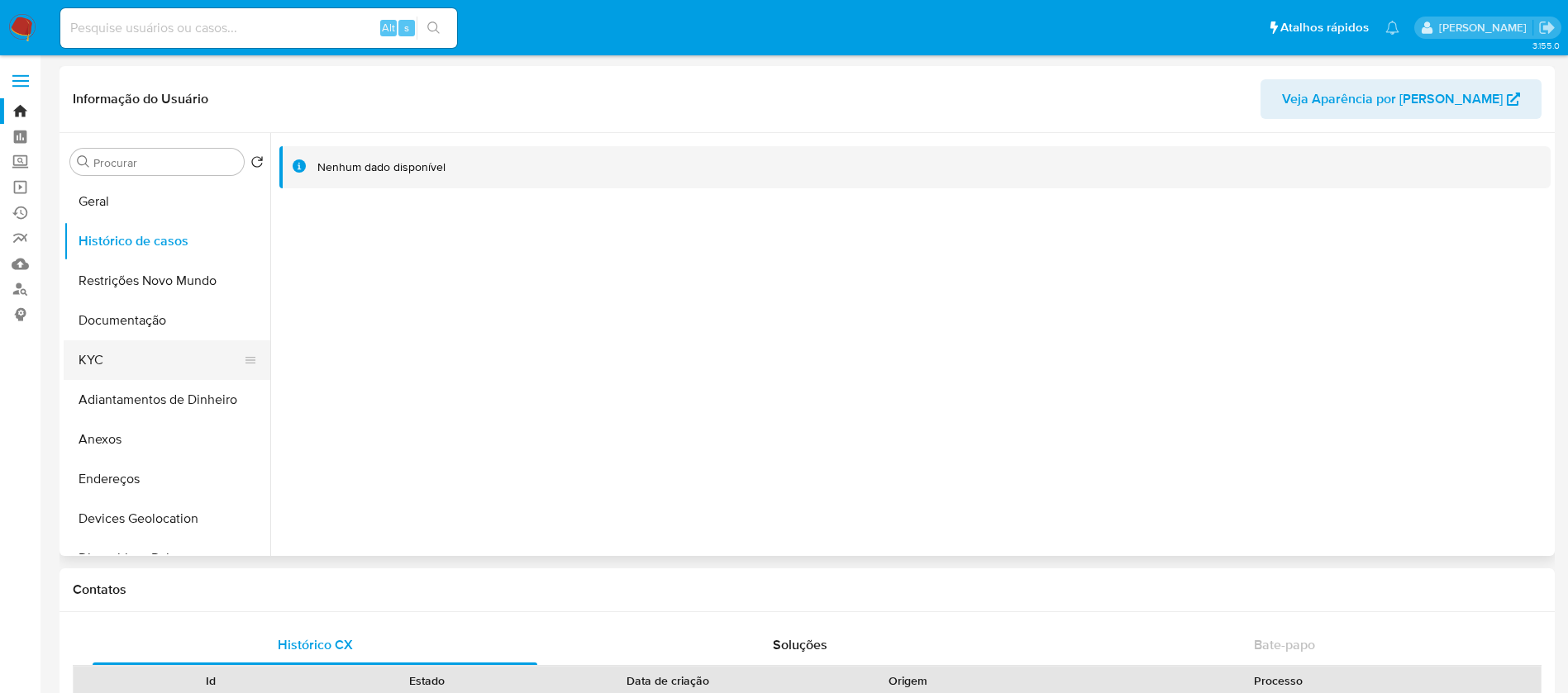
click at [118, 362] on button "KYC" at bounding box center [160, 360] width 193 height 39
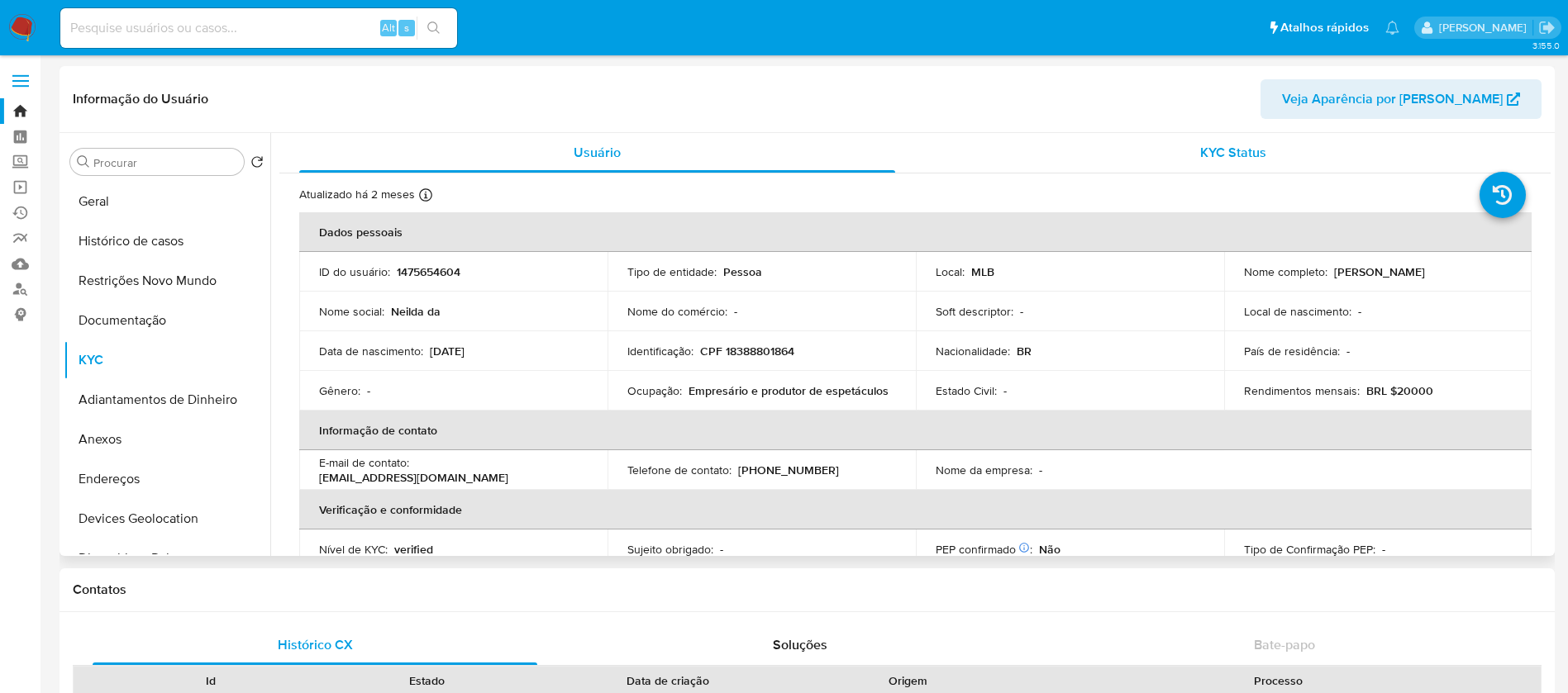
click at [1064, 165] on div "KYC Status" at bounding box center [1232, 152] width 595 height 39
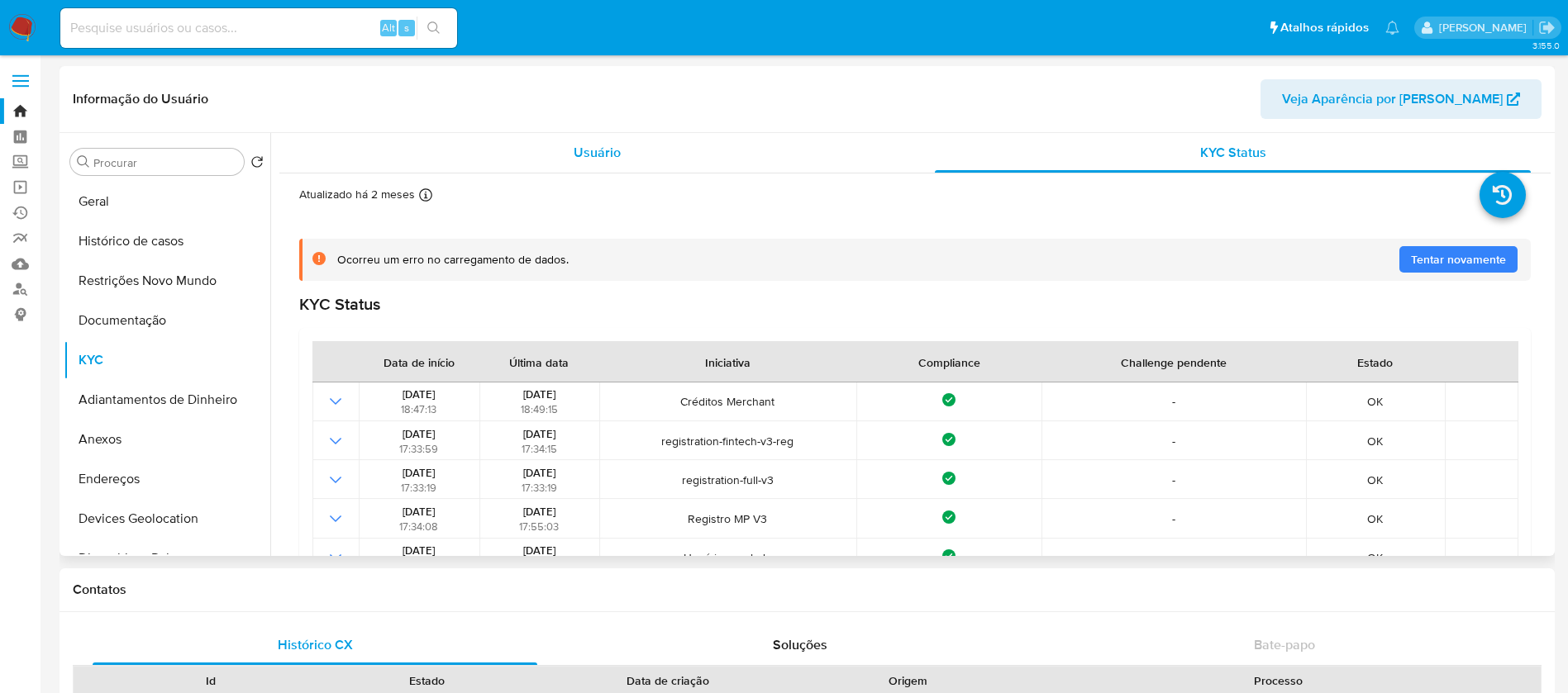
click at [598, 154] on span "Usuário" at bounding box center [596, 152] width 47 height 19
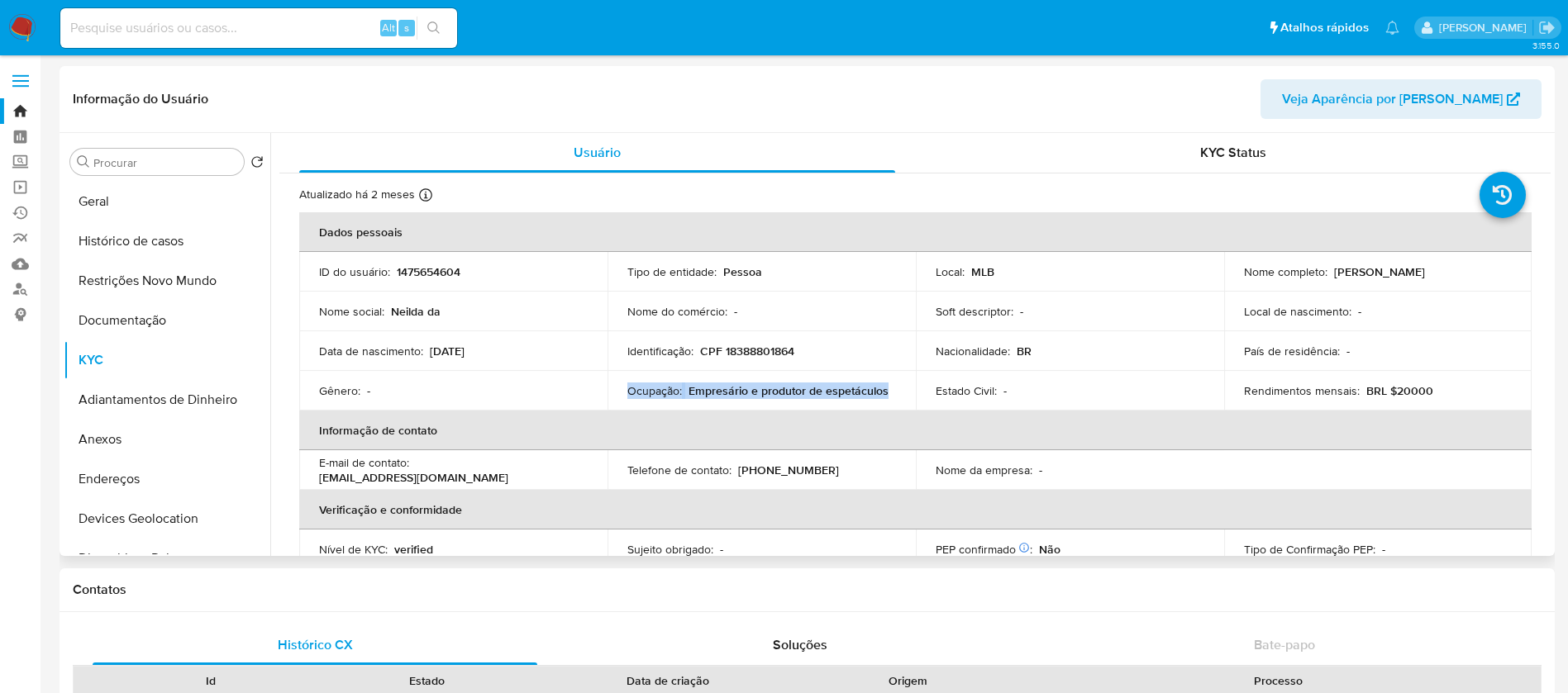
drag, startPoint x: 626, startPoint y: 387, endPoint x: 885, endPoint y: 394, distance: 259.1
click at [885, 394] on div "Ocupação : Empresário e produtor de espetáculos" at bounding box center [761, 391] width 269 height 15
copy div "Ocupação : Empresário e produtor de espetáculos"
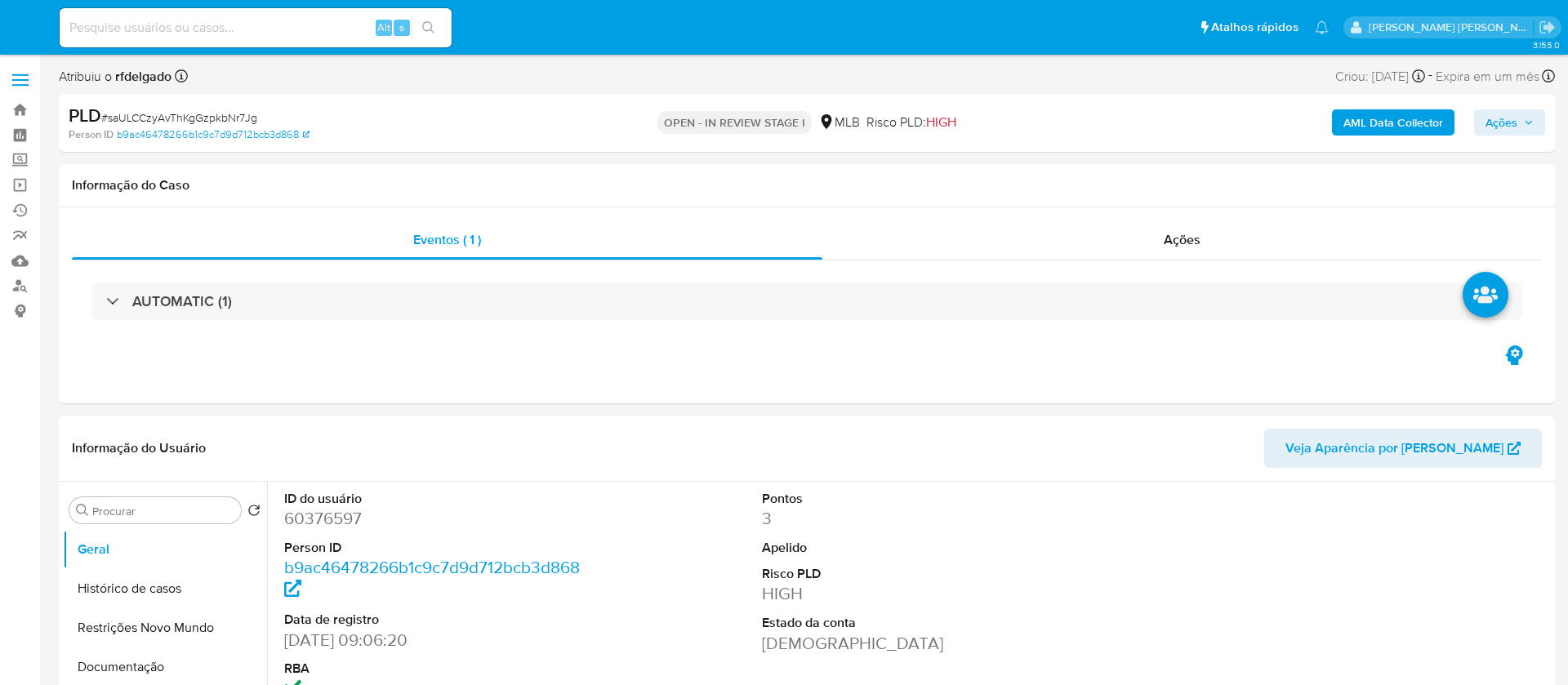
select select "10"
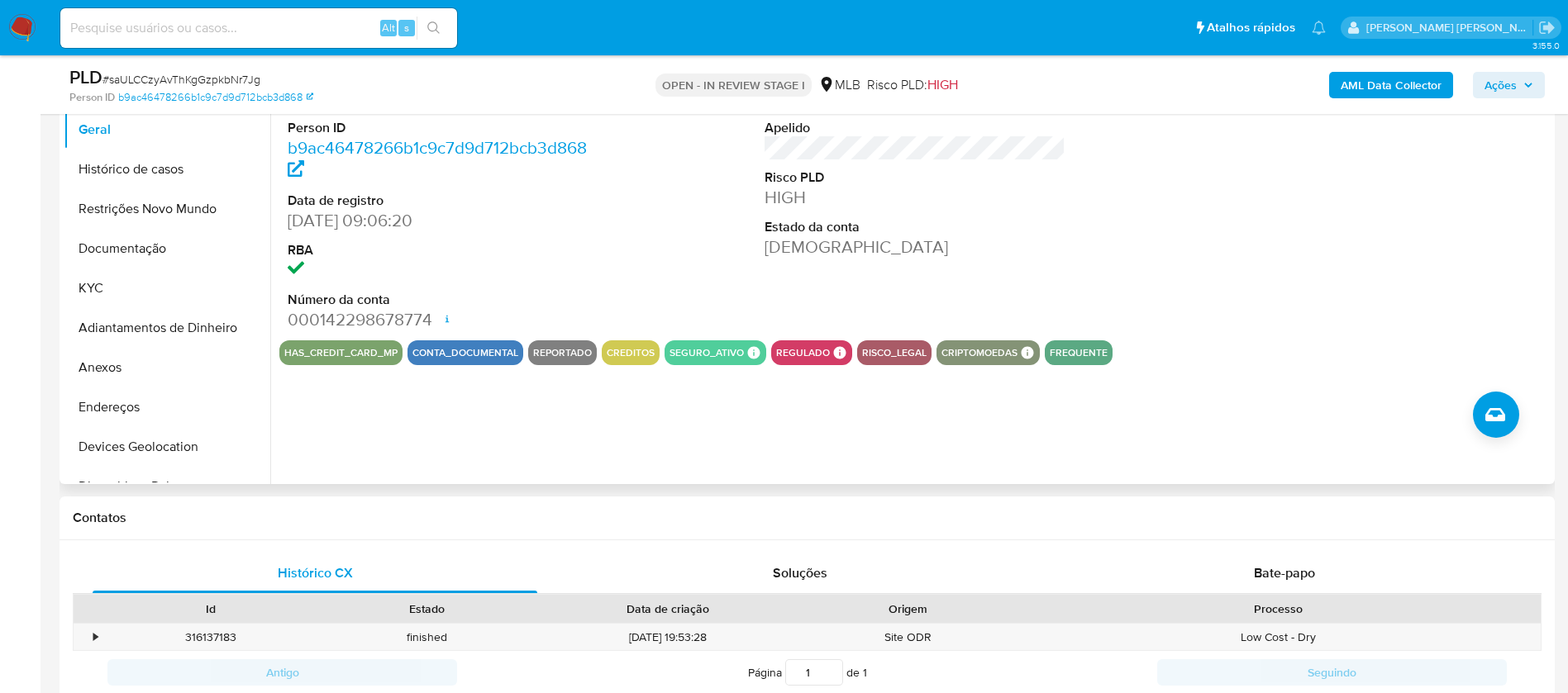
scroll to position [372, 0]
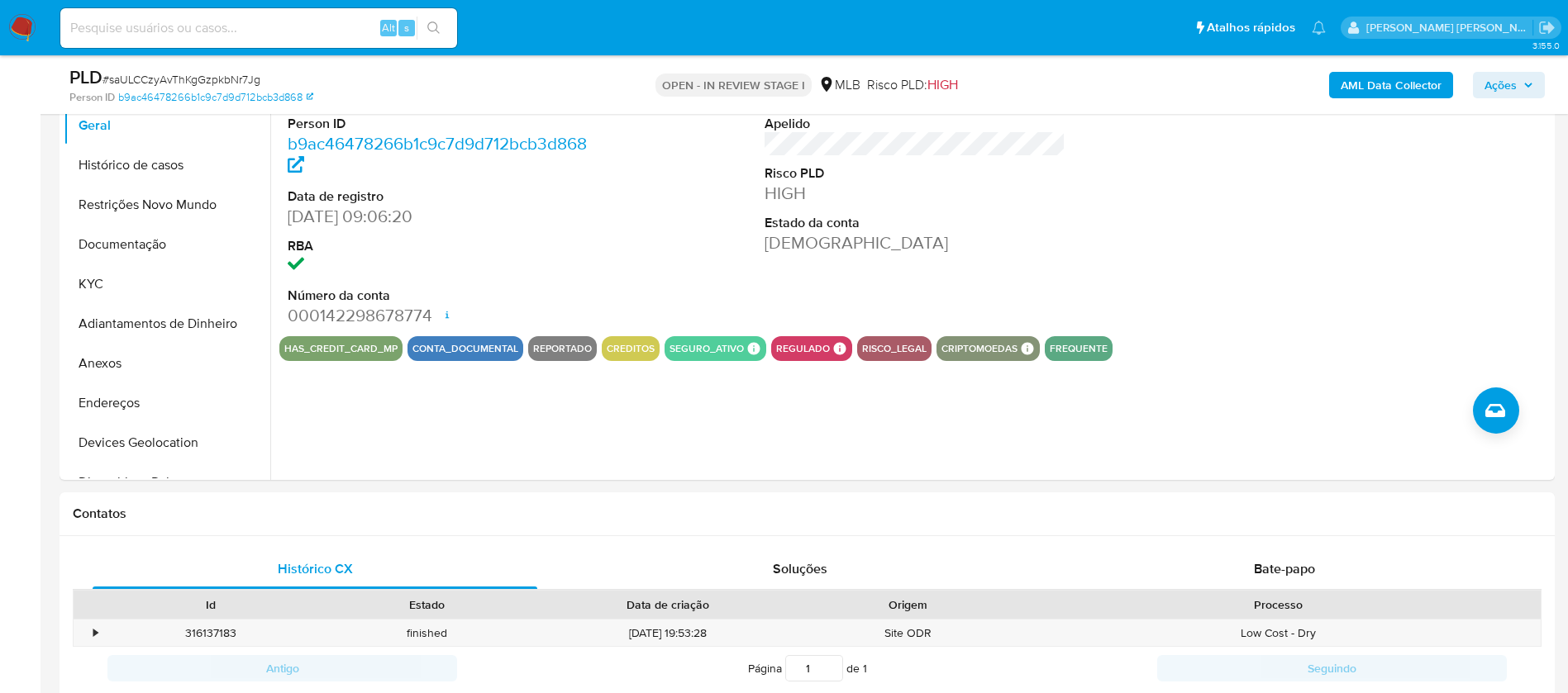
click at [1519, 77] on span "Ações" at bounding box center [1509, 85] width 49 height 23
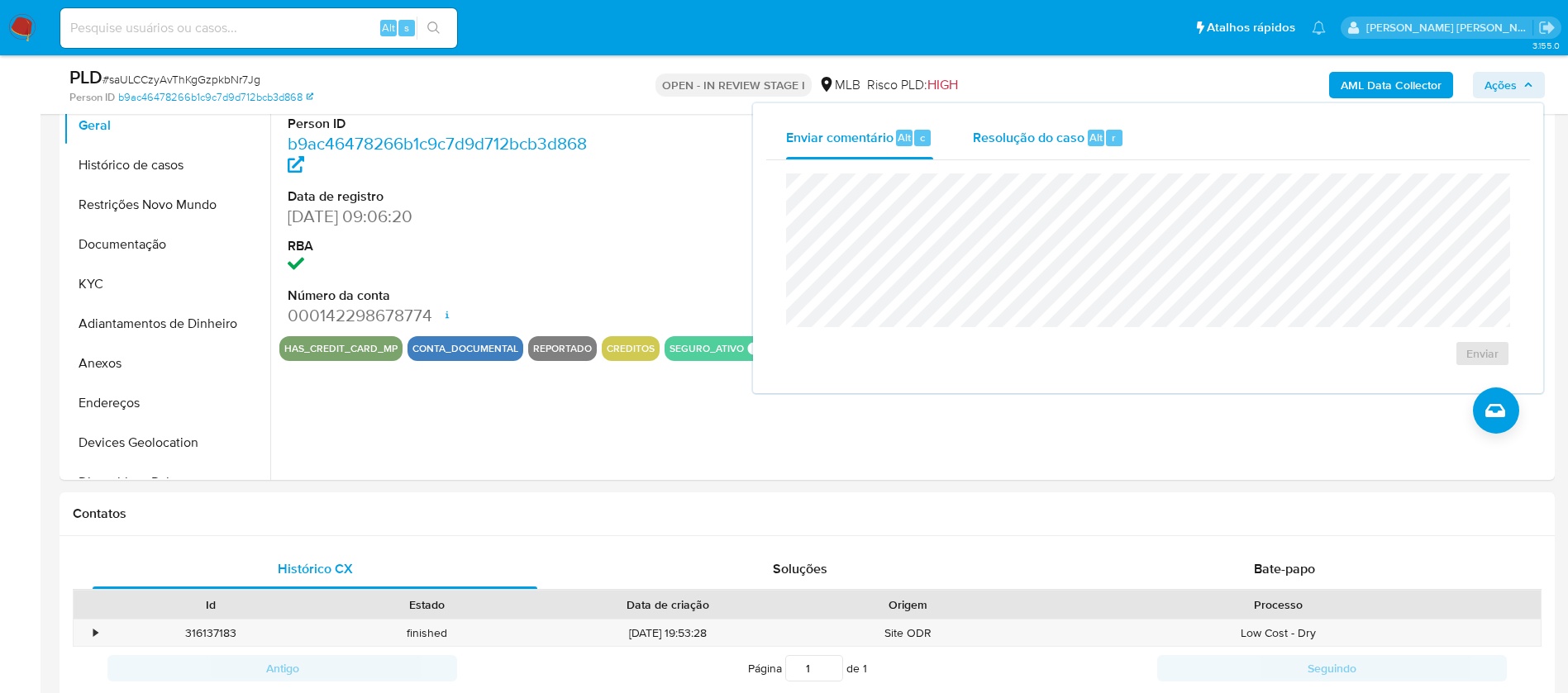
click at [1055, 133] on span "Resolução do caso" at bounding box center [1028, 137] width 112 height 19
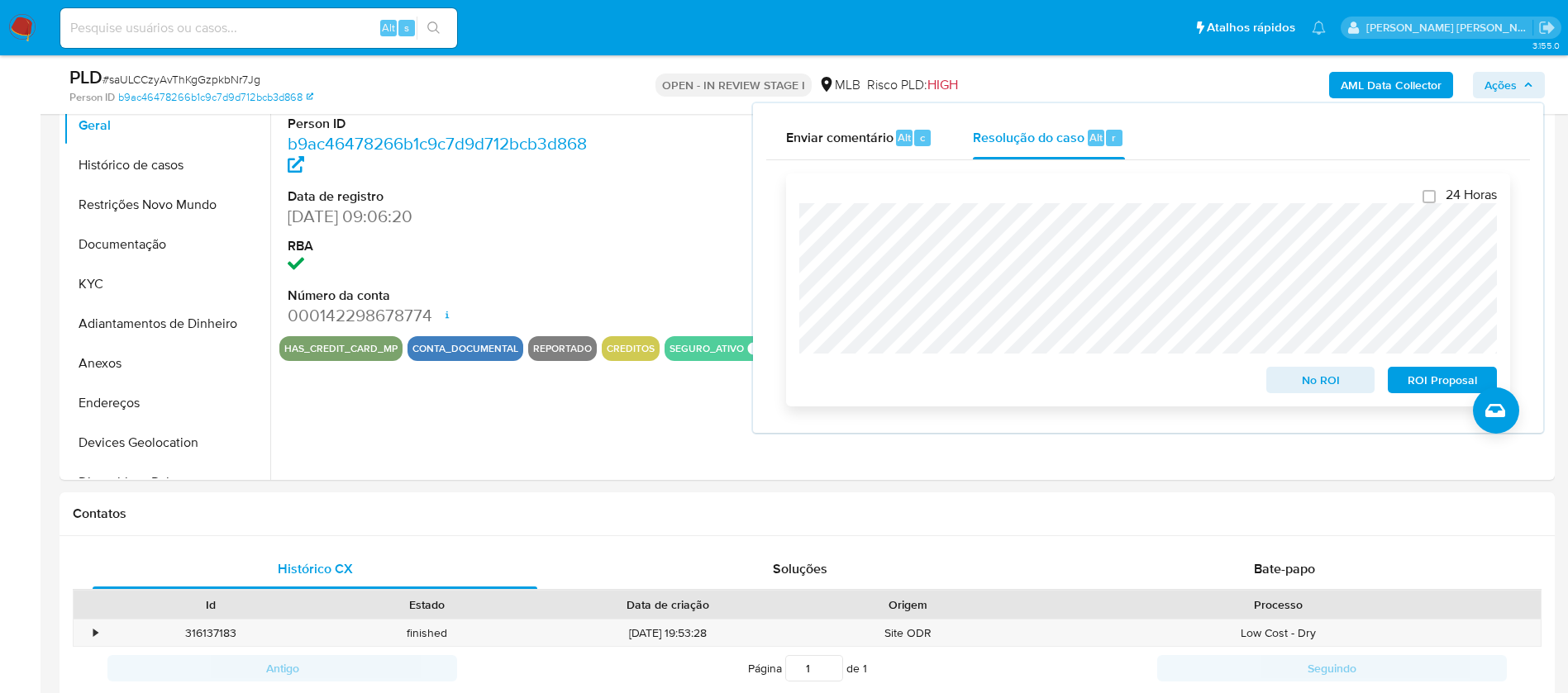
click at [1446, 384] on span "ROI Proposal" at bounding box center [1443, 380] width 86 height 23
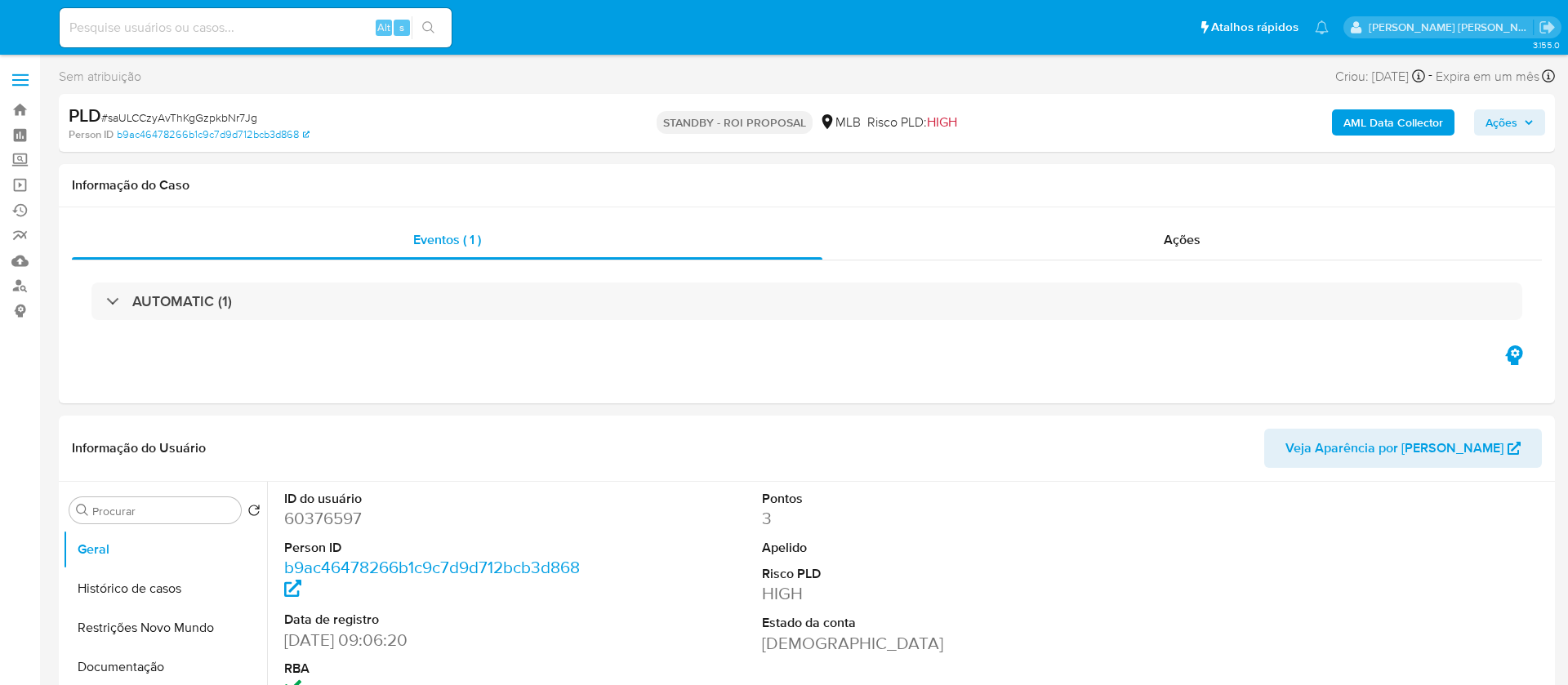
select select "10"
